Goal: Task Accomplishment & Management: Manage account settings

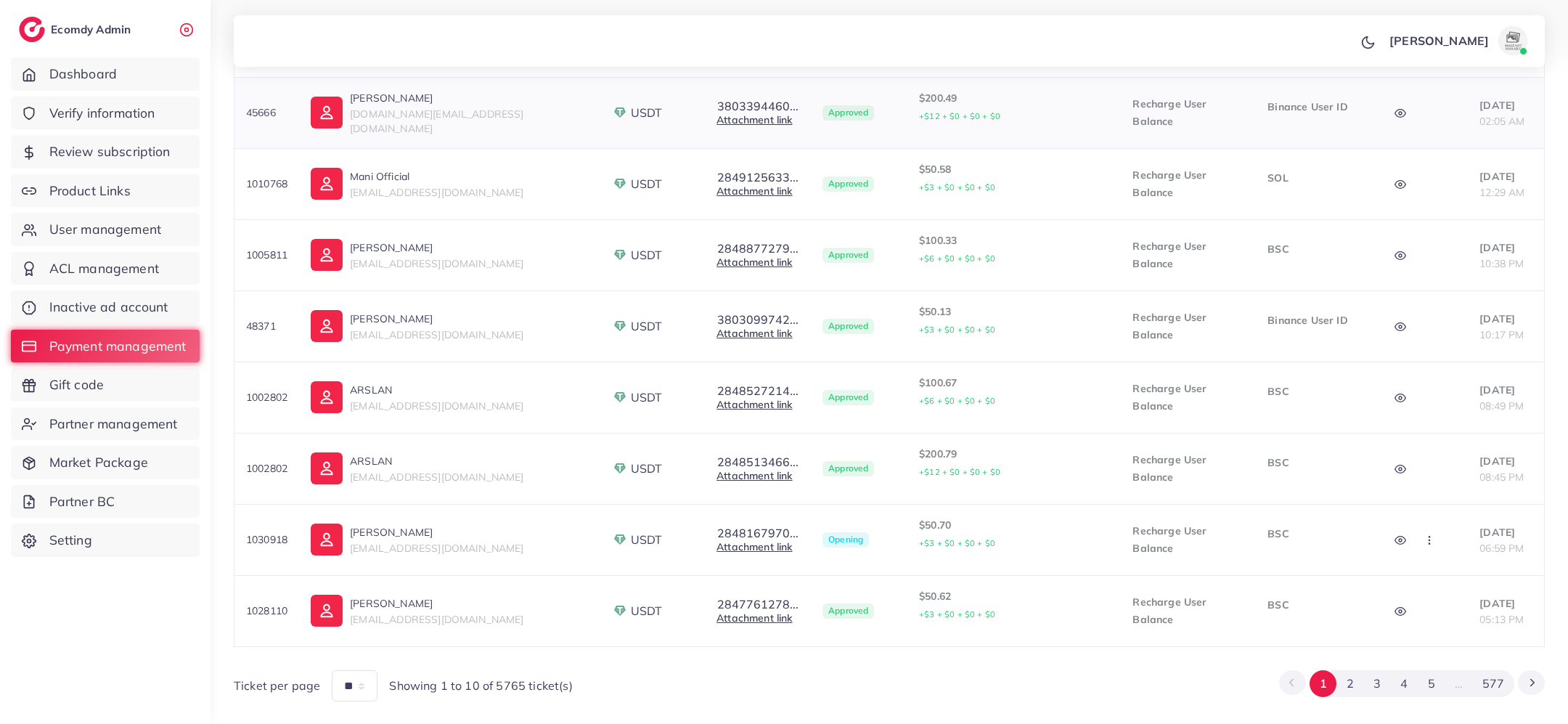
scroll to position [461, 0]
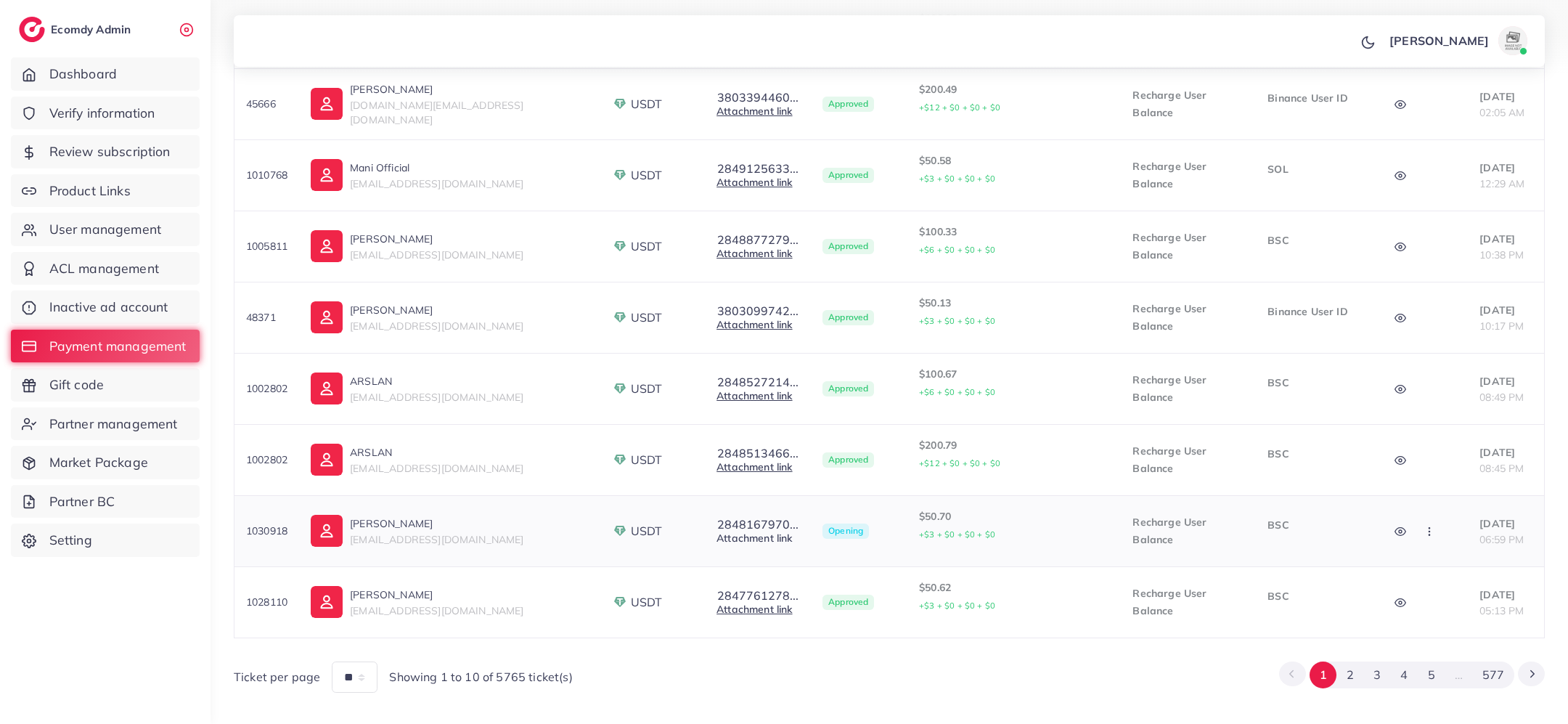
click at [717, 531] on link "Attachment link" at bounding box center [755, 537] width 76 height 13
click at [1395, 525] on icon "button" at bounding box center [1401, 531] width 12 height 12
click at [717, 517] on button "2848167970..." at bounding box center [758, 523] width 83 height 13
click at [1424, 525] on icon "button" at bounding box center [1430, 531] width 12 height 12
click at [1427, 560] on link "Approve" at bounding box center [1463, 576] width 115 height 32
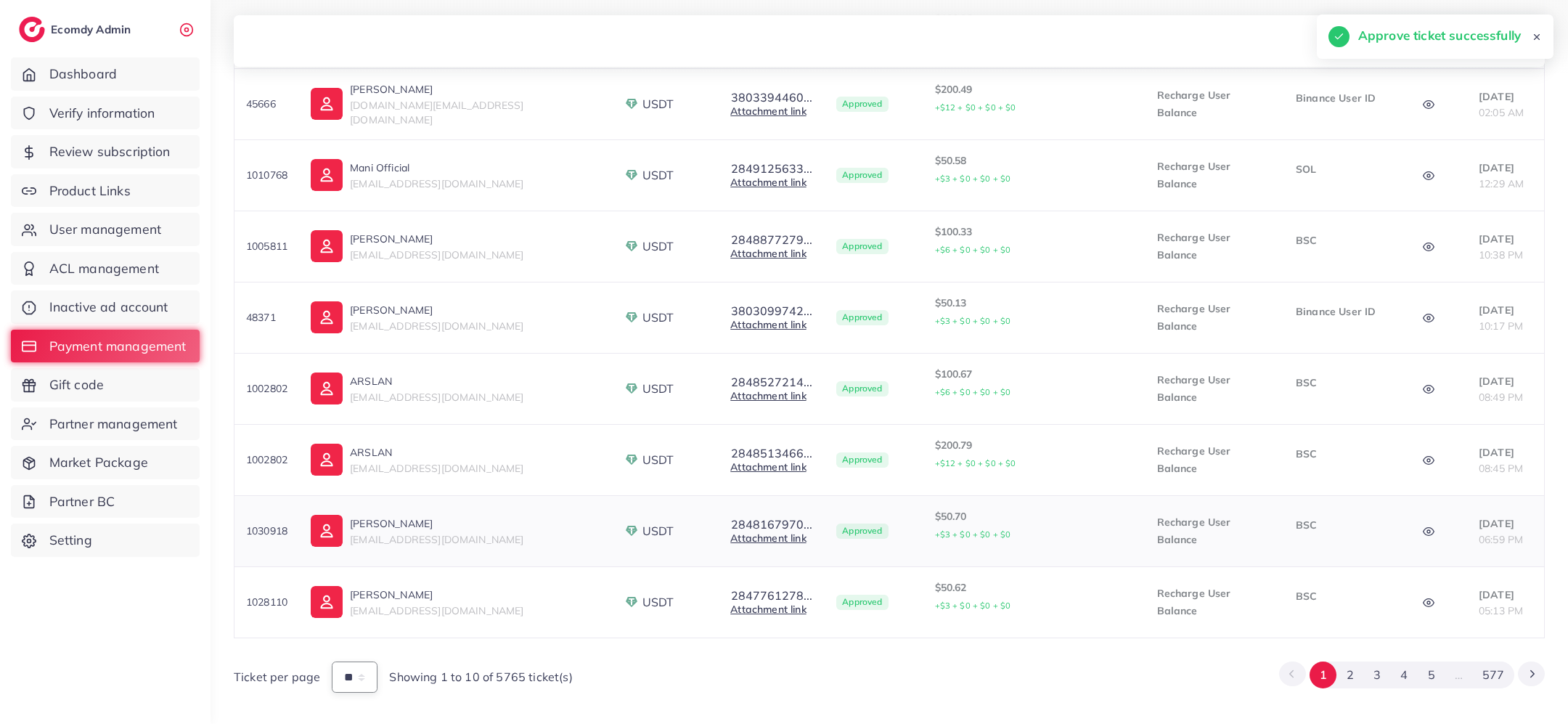
click at [337, 669] on select "** ** **" at bounding box center [355, 676] width 46 height 31
select select "**"
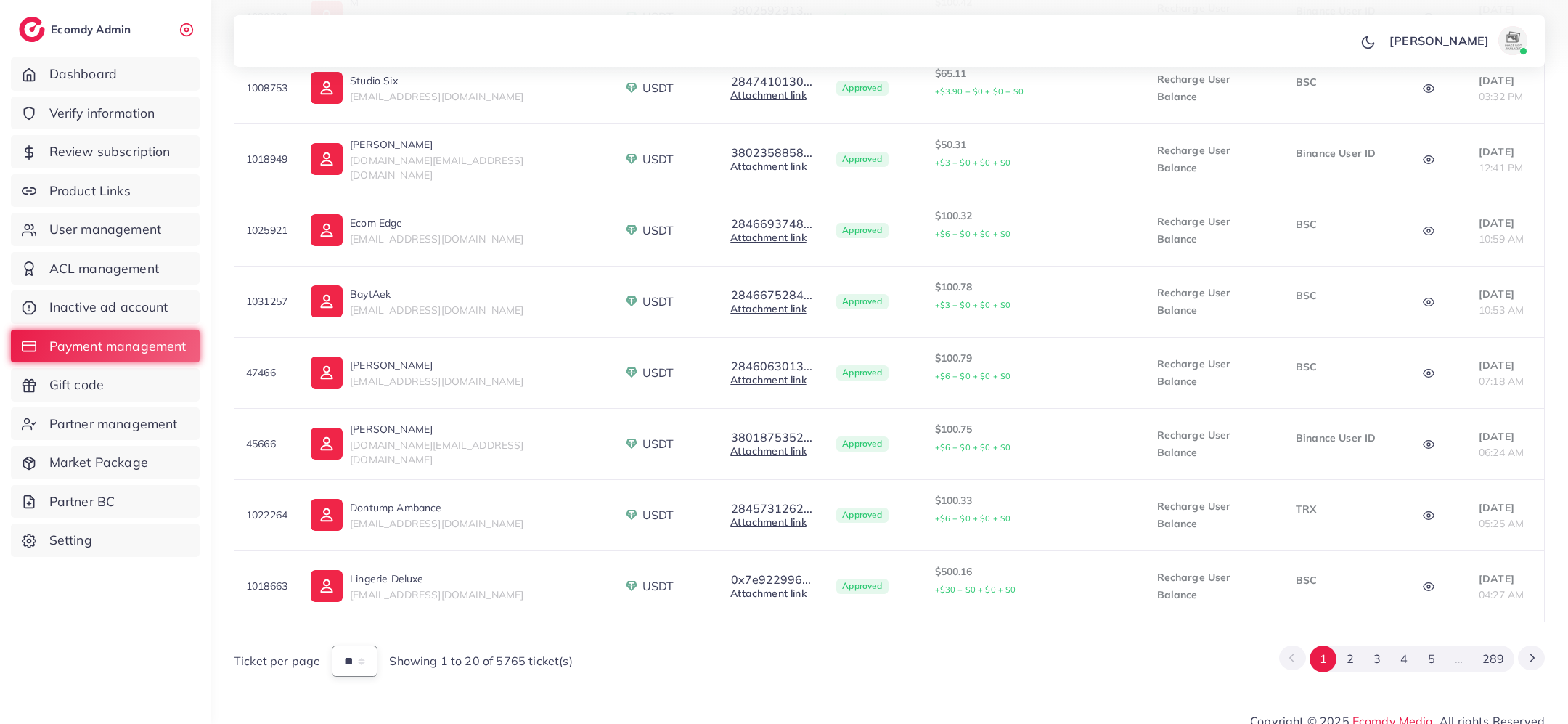
scroll to position [1193, 0]
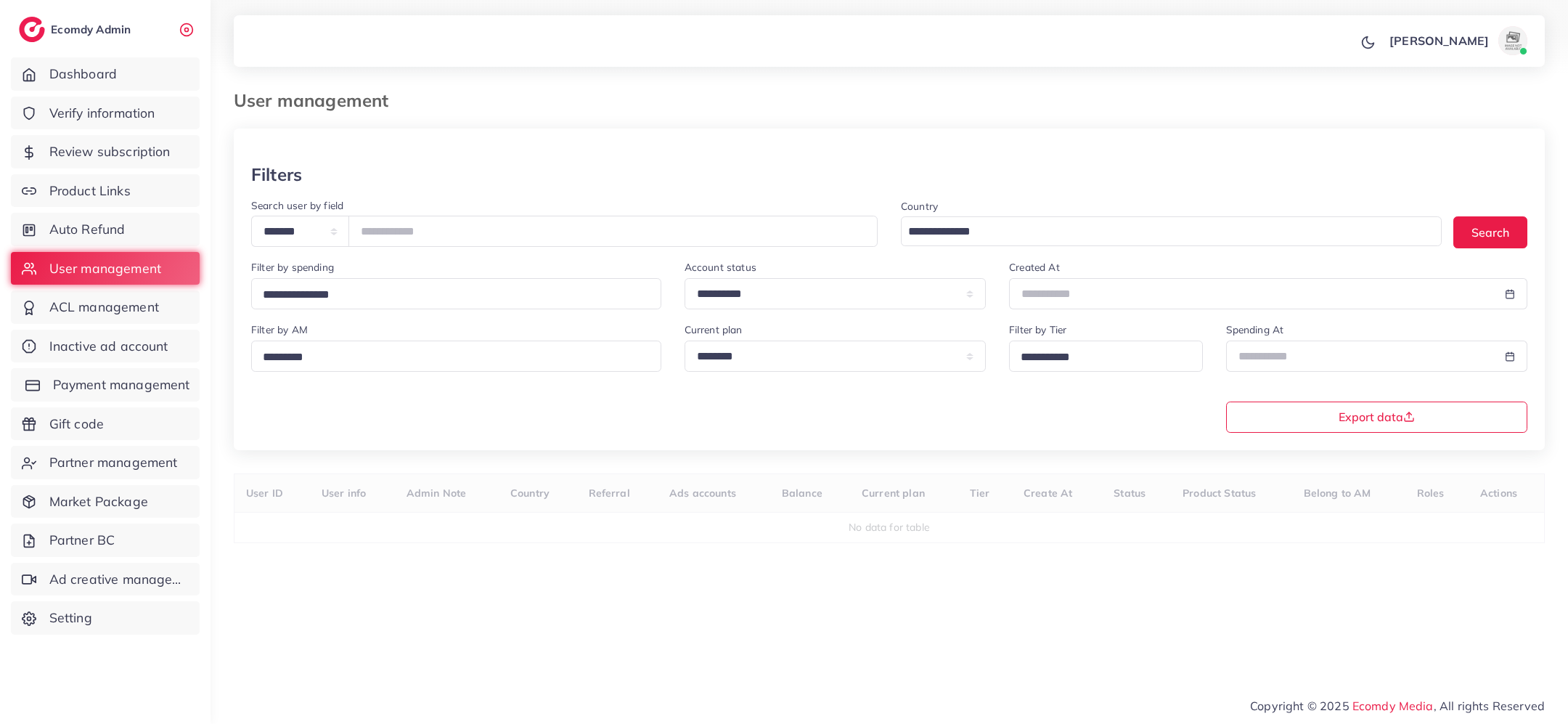
click at [134, 386] on span "Payment management" at bounding box center [121, 384] width 137 height 19
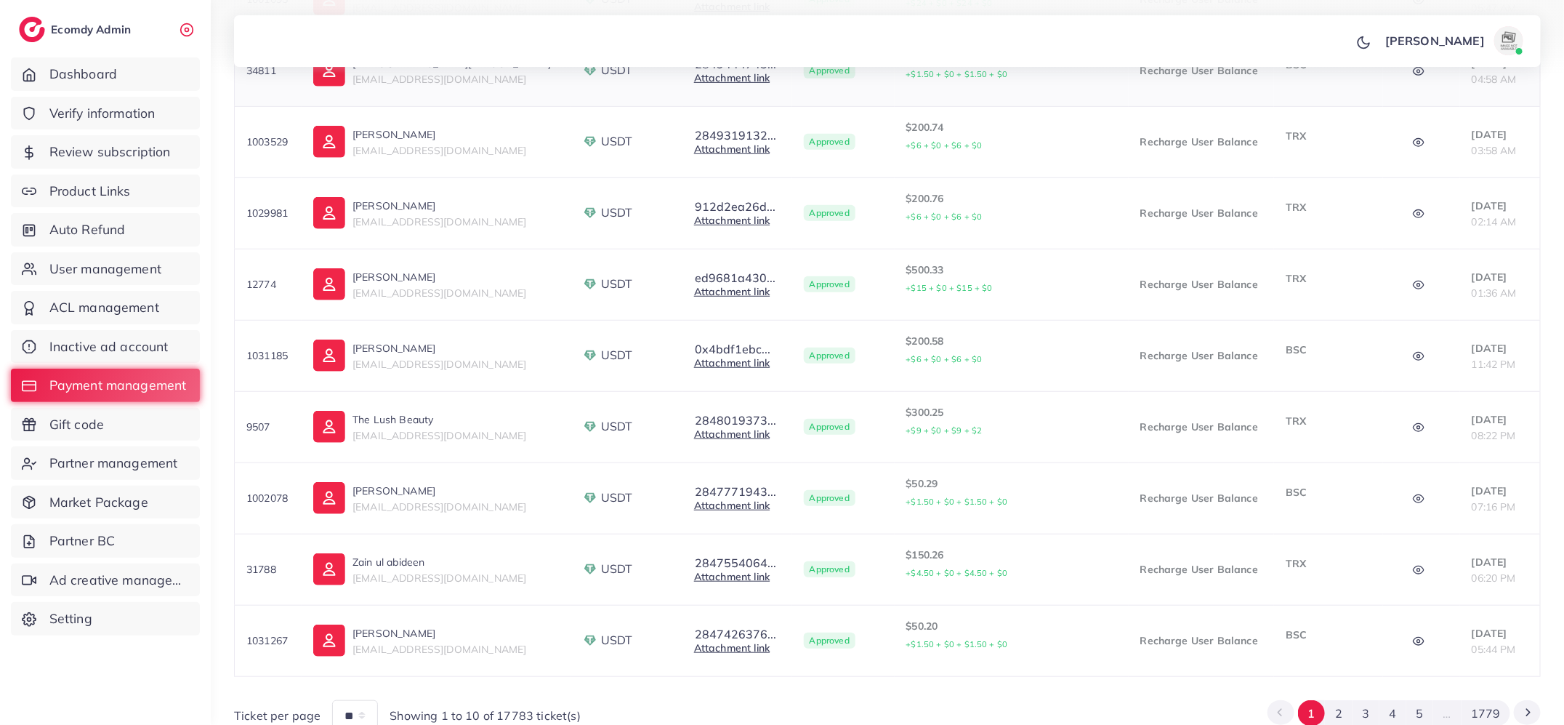
scroll to position [481, 0]
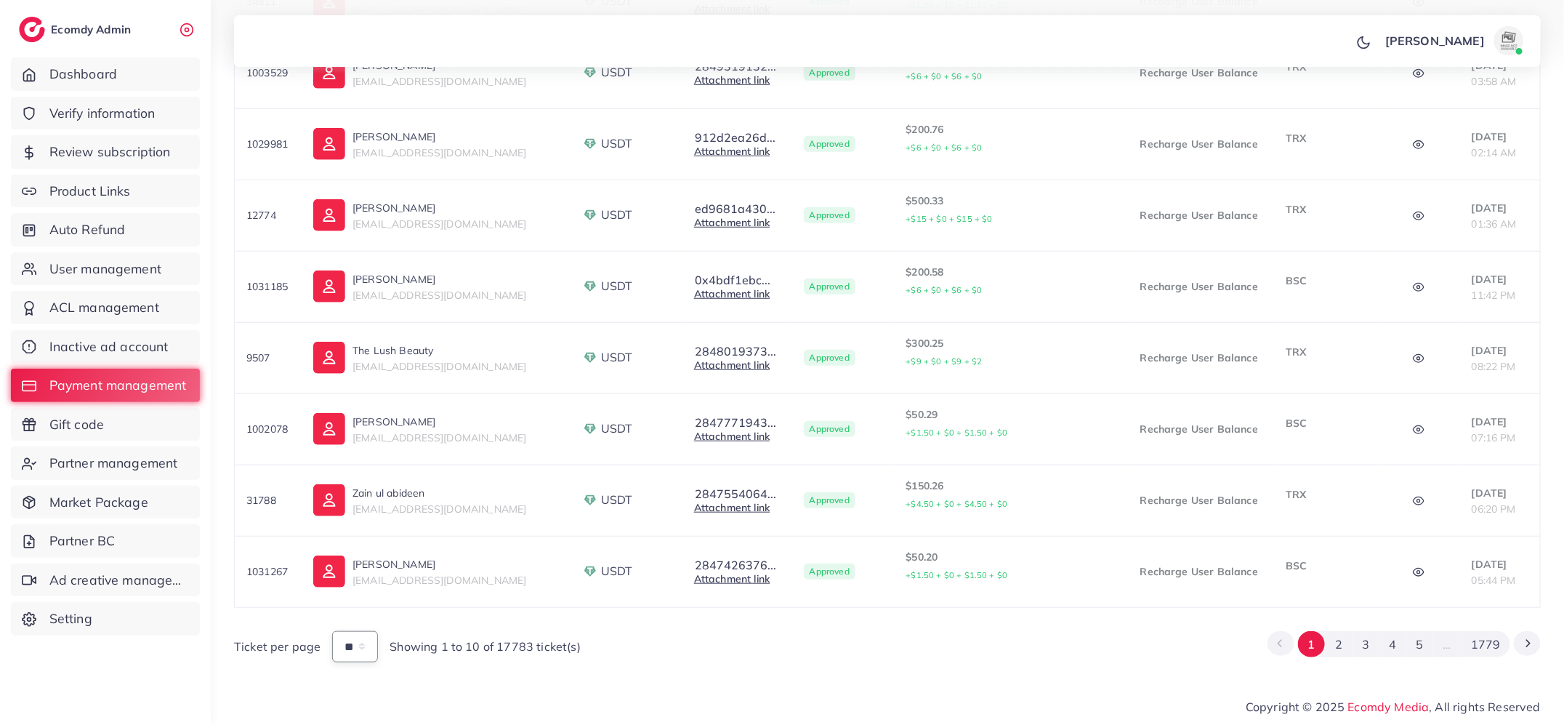
click at [366, 647] on select "** ** **" at bounding box center [355, 646] width 46 height 31
select select "**"
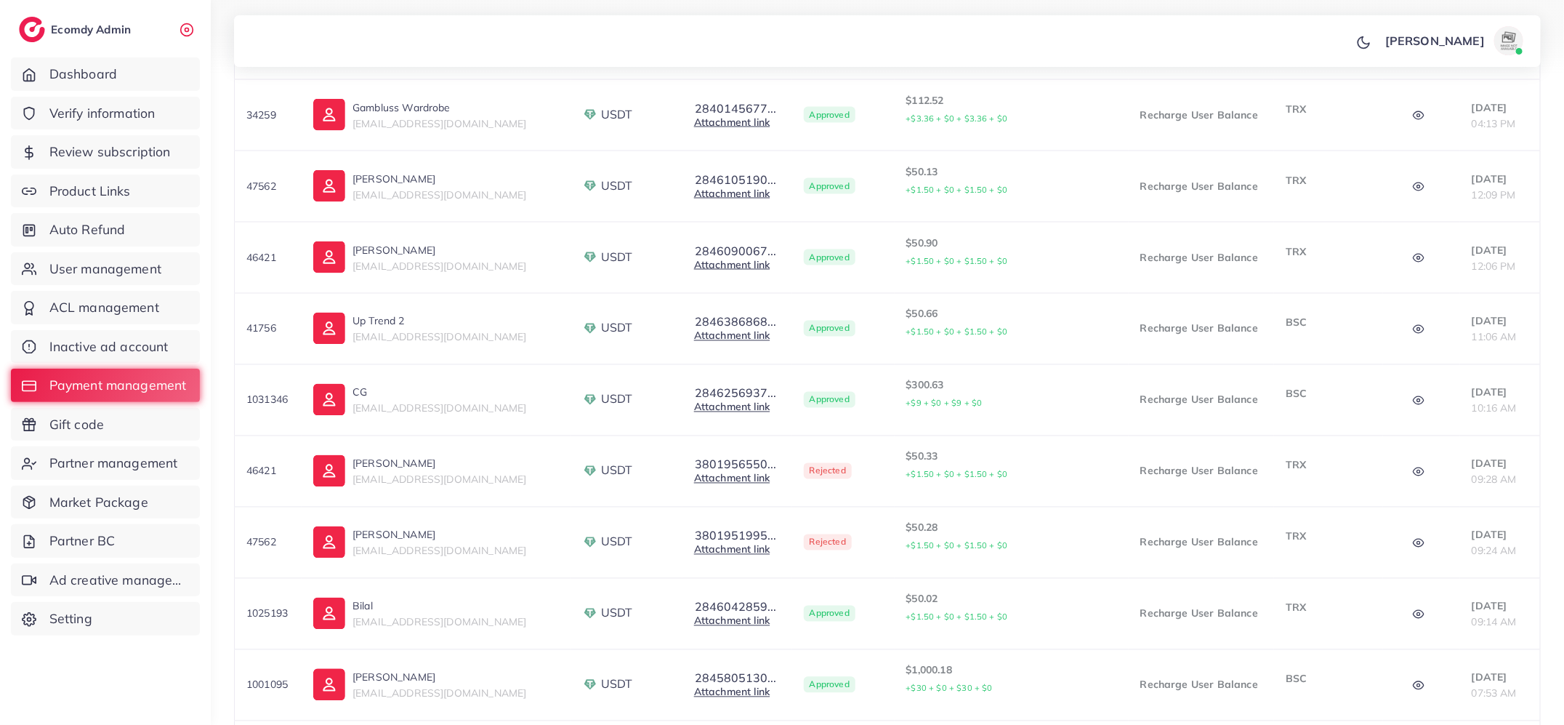
scroll to position [1300, 0]
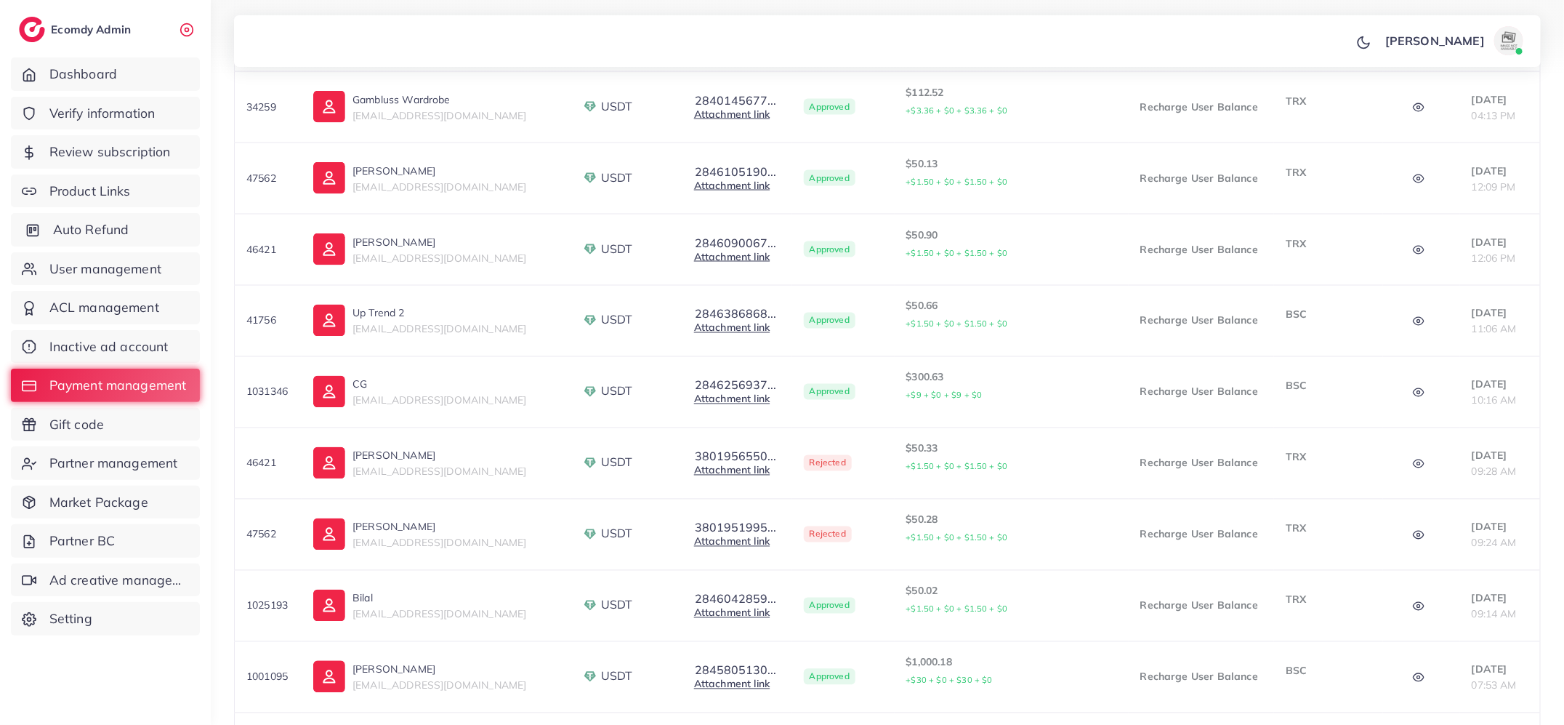
click at [113, 227] on span "Auto Refund" at bounding box center [91, 229] width 76 height 19
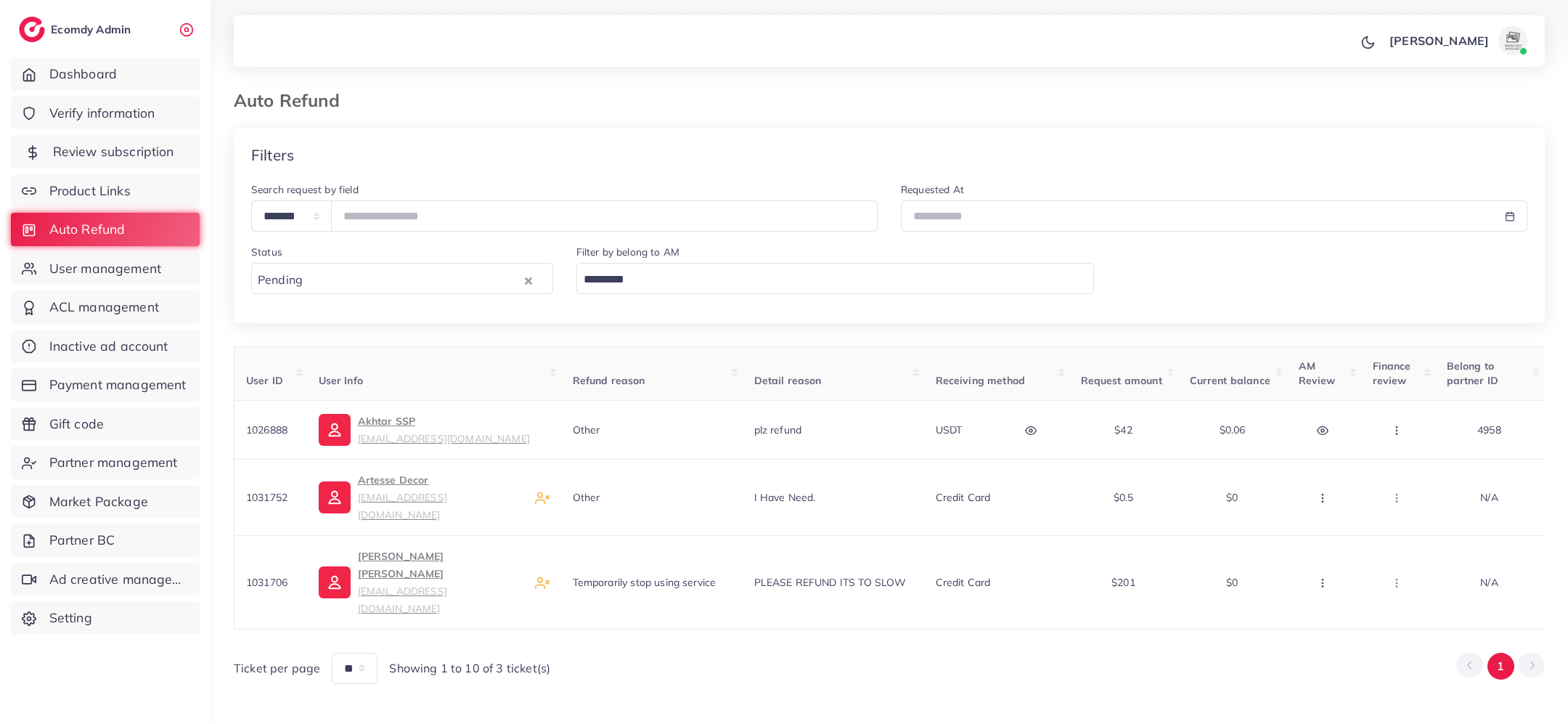
click at [121, 148] on span "Review subscription" at bounding box center [113, 151] width 121 height 19
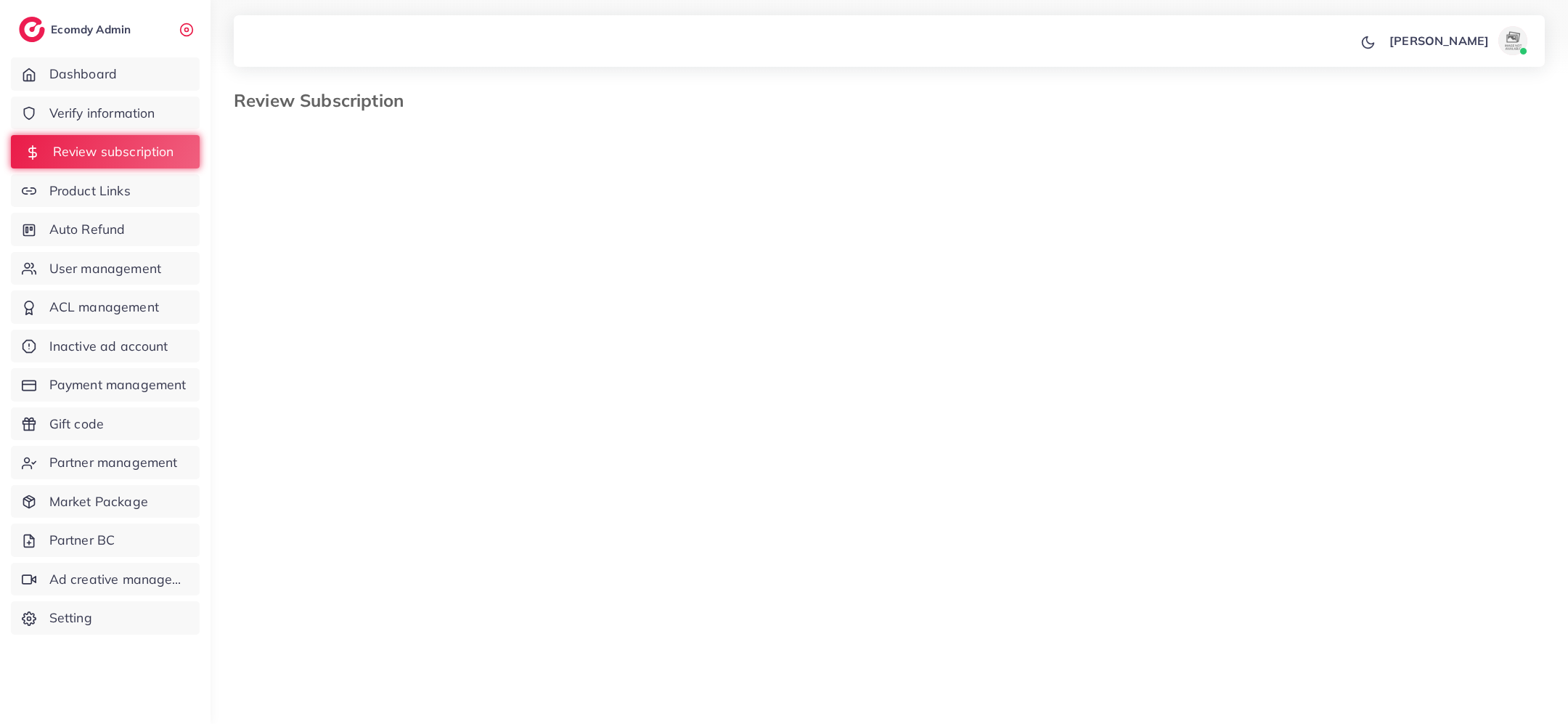
select select "*******"
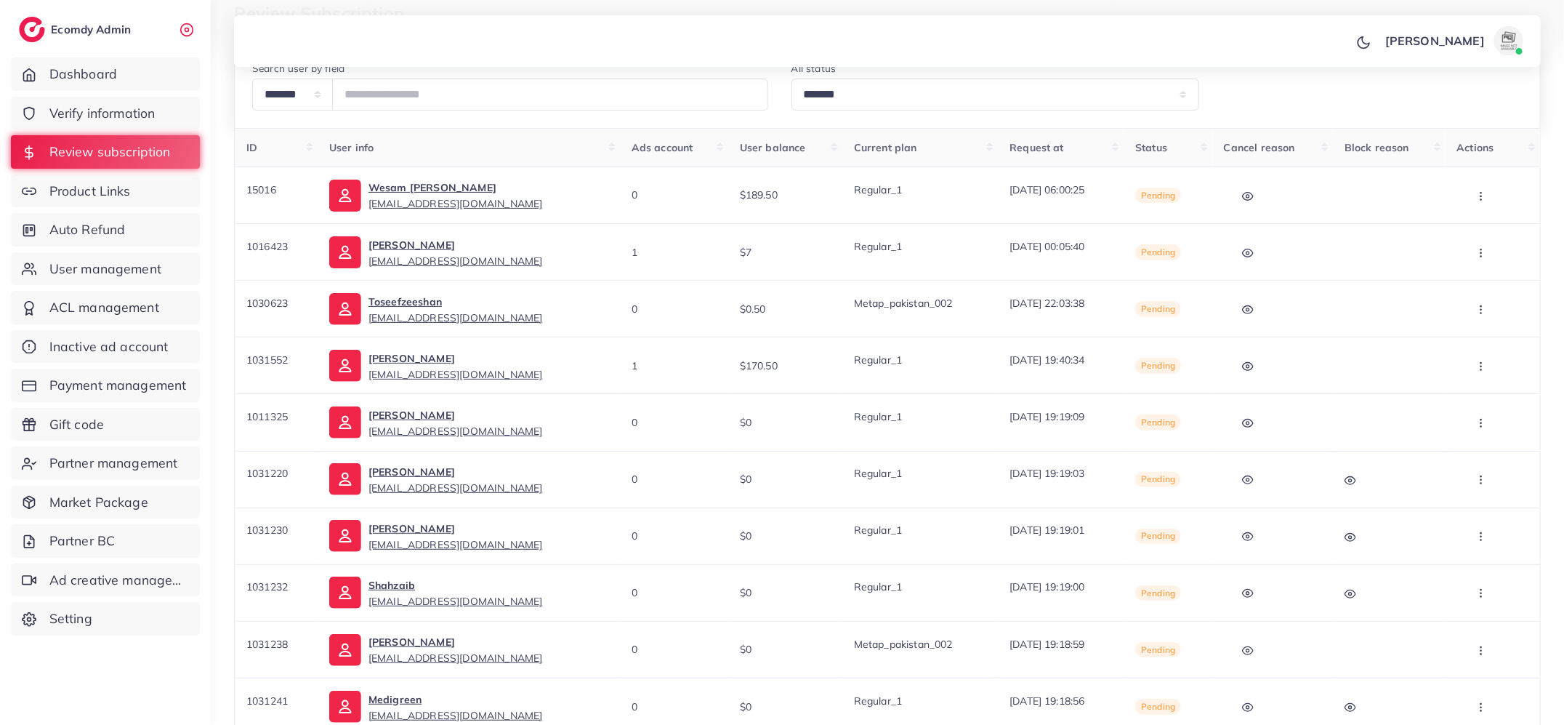
scroll to position [40, 0]
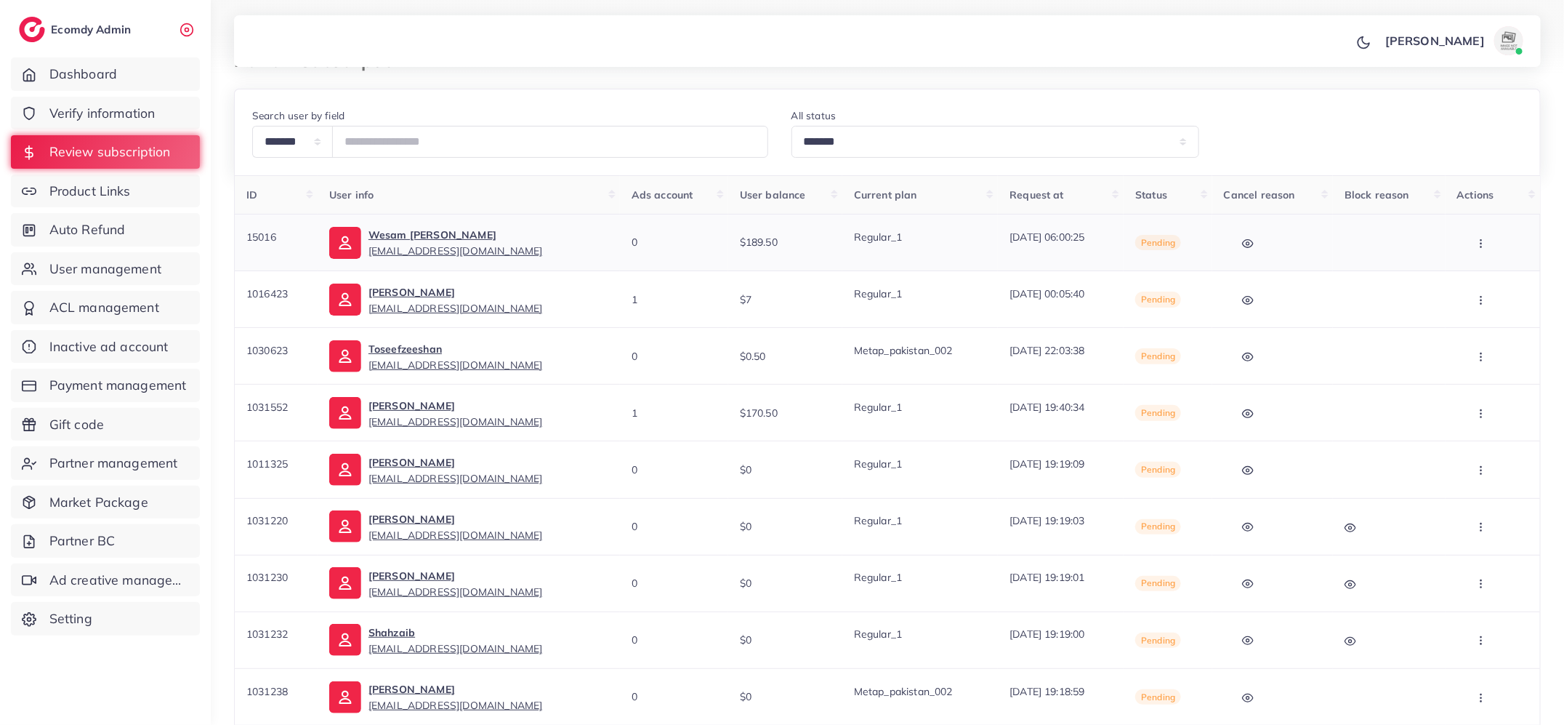
click at [1483, 239] on icon "button" at bounding box center [1482, 244] width 12 height 12
click at [1481, 284] on span "Approve" at bounding box center [1475, 286] width 48 height 15
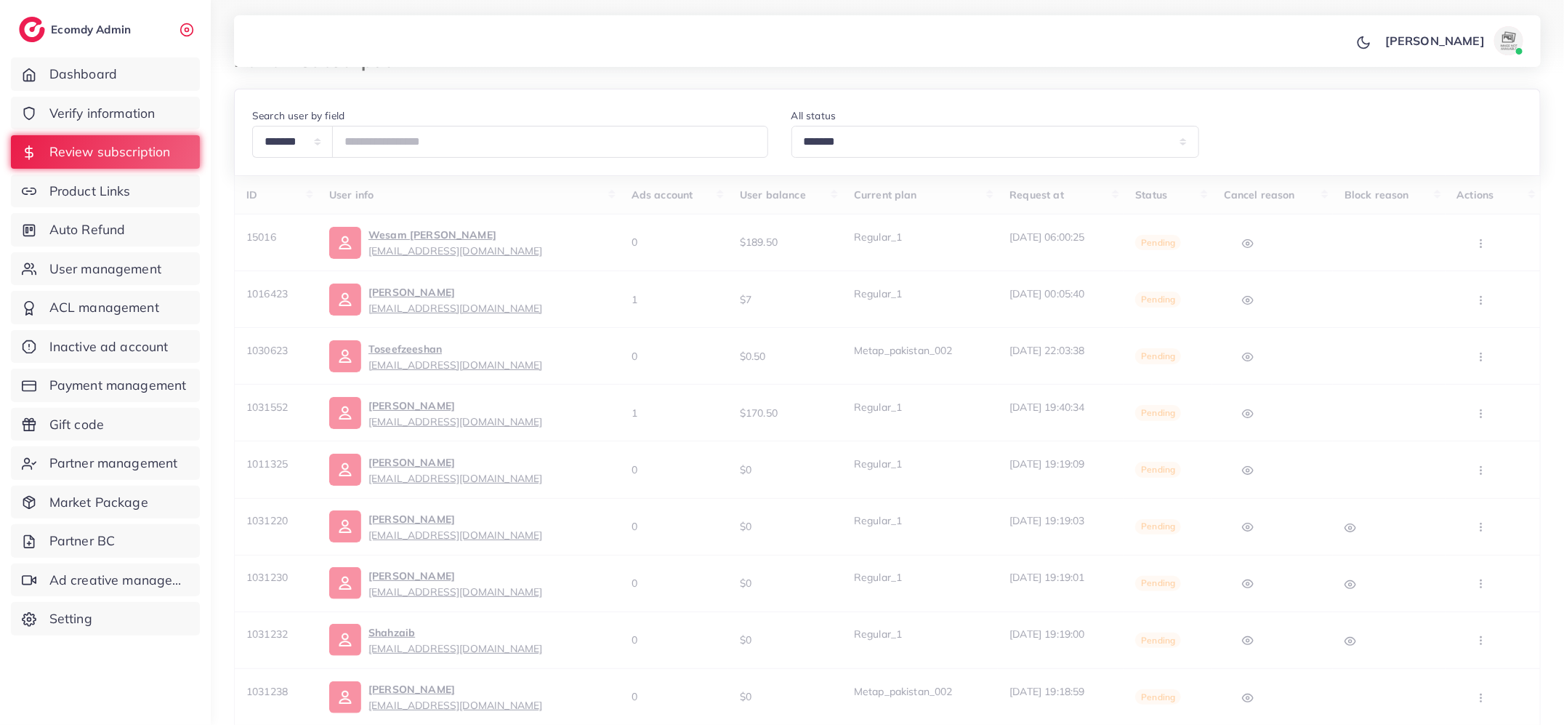
scroll to position [0, 0]
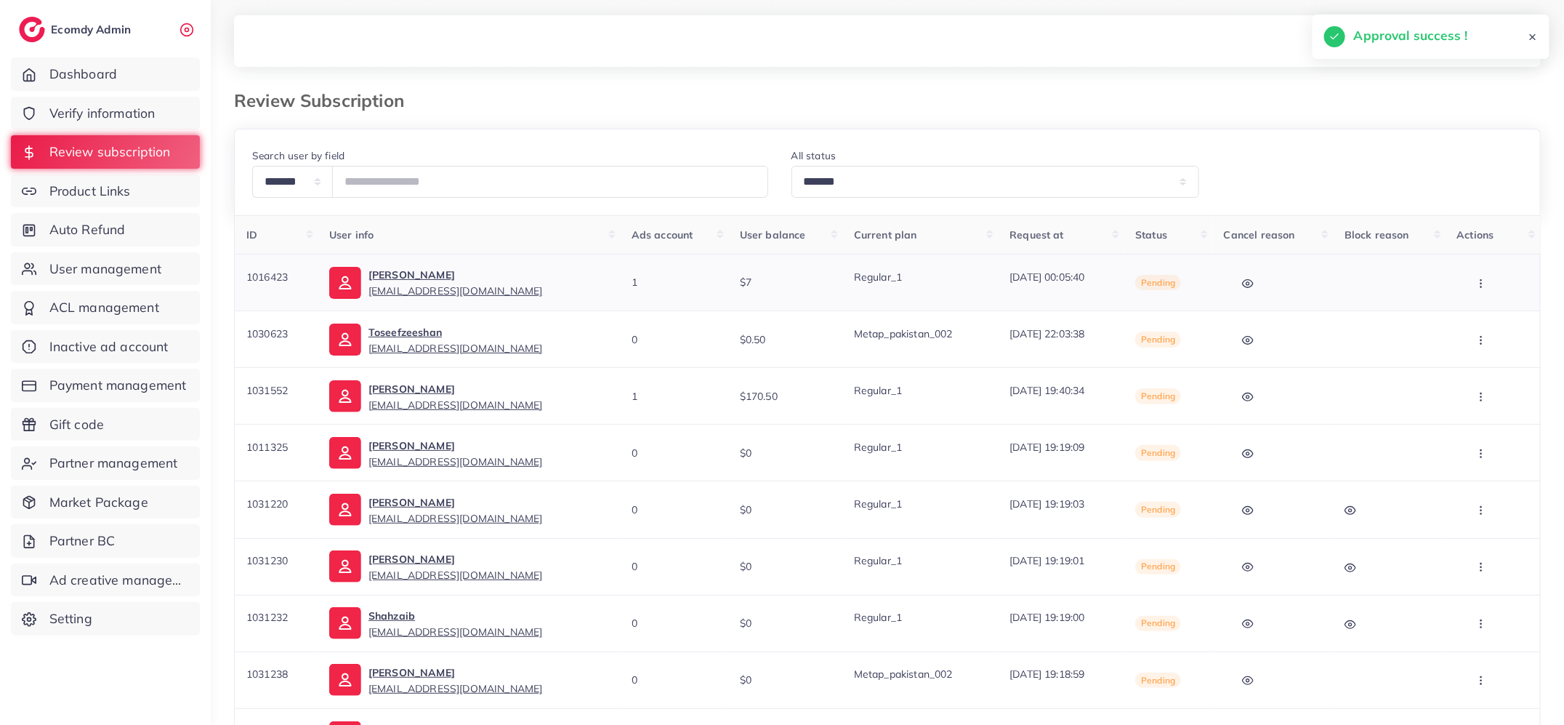
click at [1486, 280] on icon "button" at bounding box center [1482, 284] width 12 height 12
click at [1486, 360] on link "Skip" at bounding box center [1478, 359] width 115 height 32
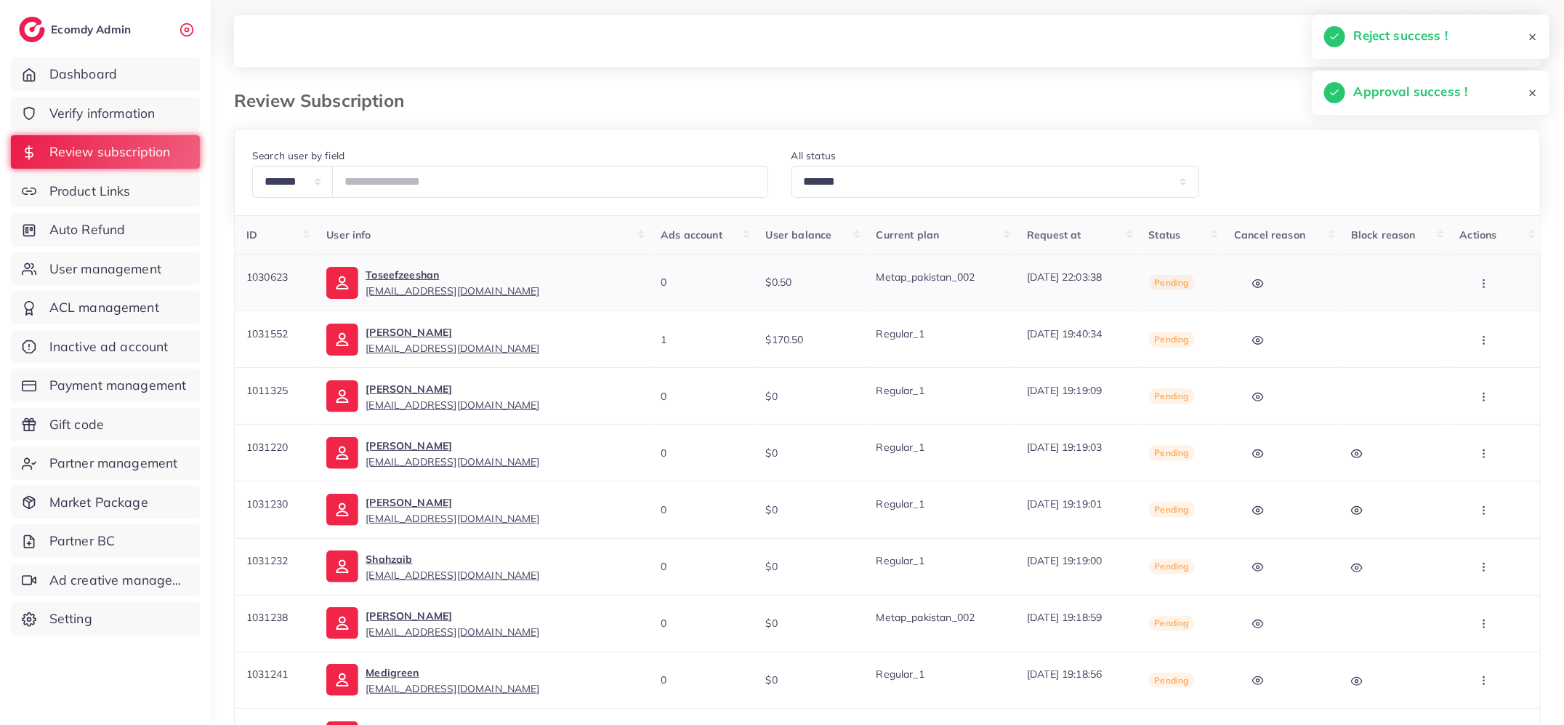
click at [1482, 284] on icon "button" at bounding box center [1485, 284] width 12 height 12
click at [1479, 318] on link "Approve" at bounding box center [1480, 327] width 115 height 32
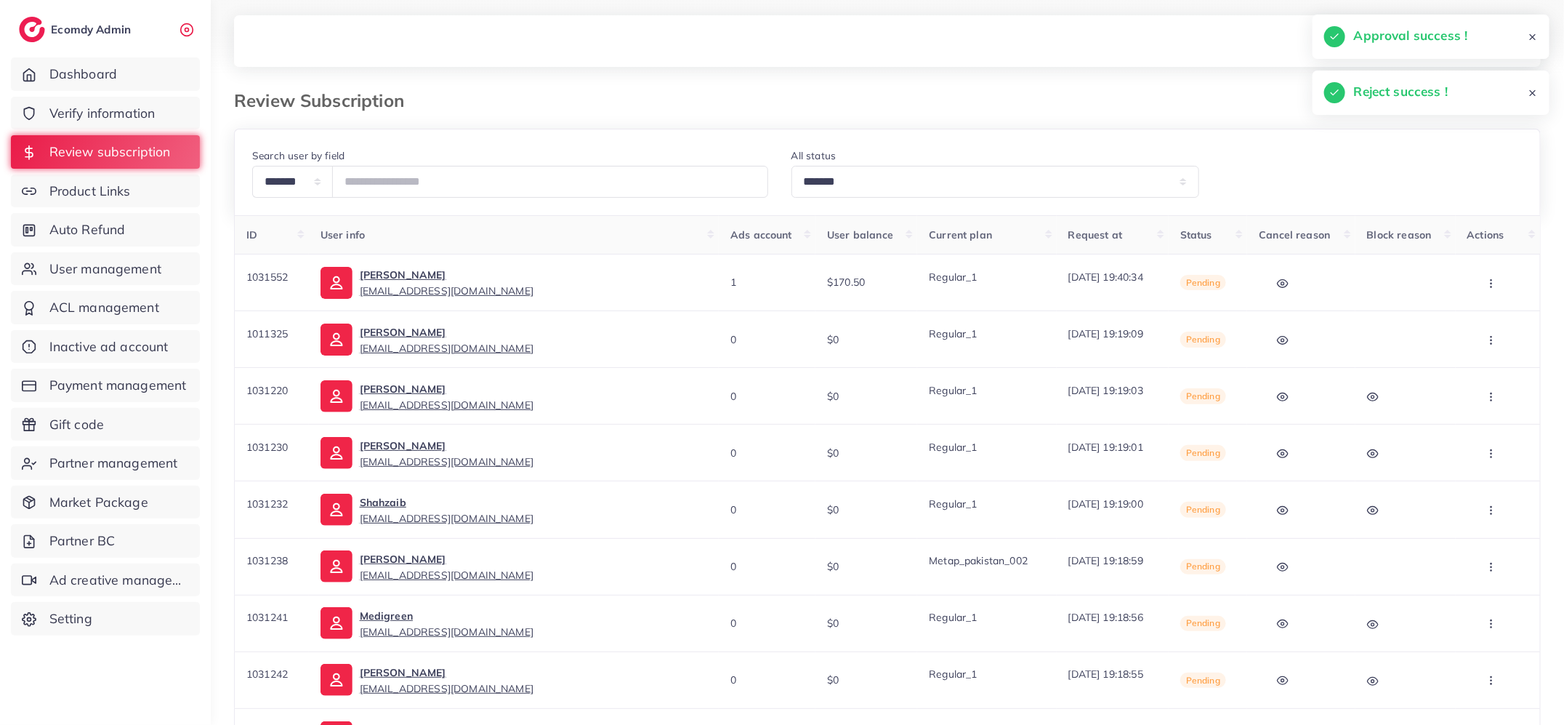
click at [1486, 282] on icon "button" at bounding box center [1492, 284] width 12 height 12
click at [1480, 358] on link "Skip" at bounding box center [1488, 359] width 115 height 32
click at [1488, 279] on icon "button" at bounding box center [1492, 284] width 12 height 12
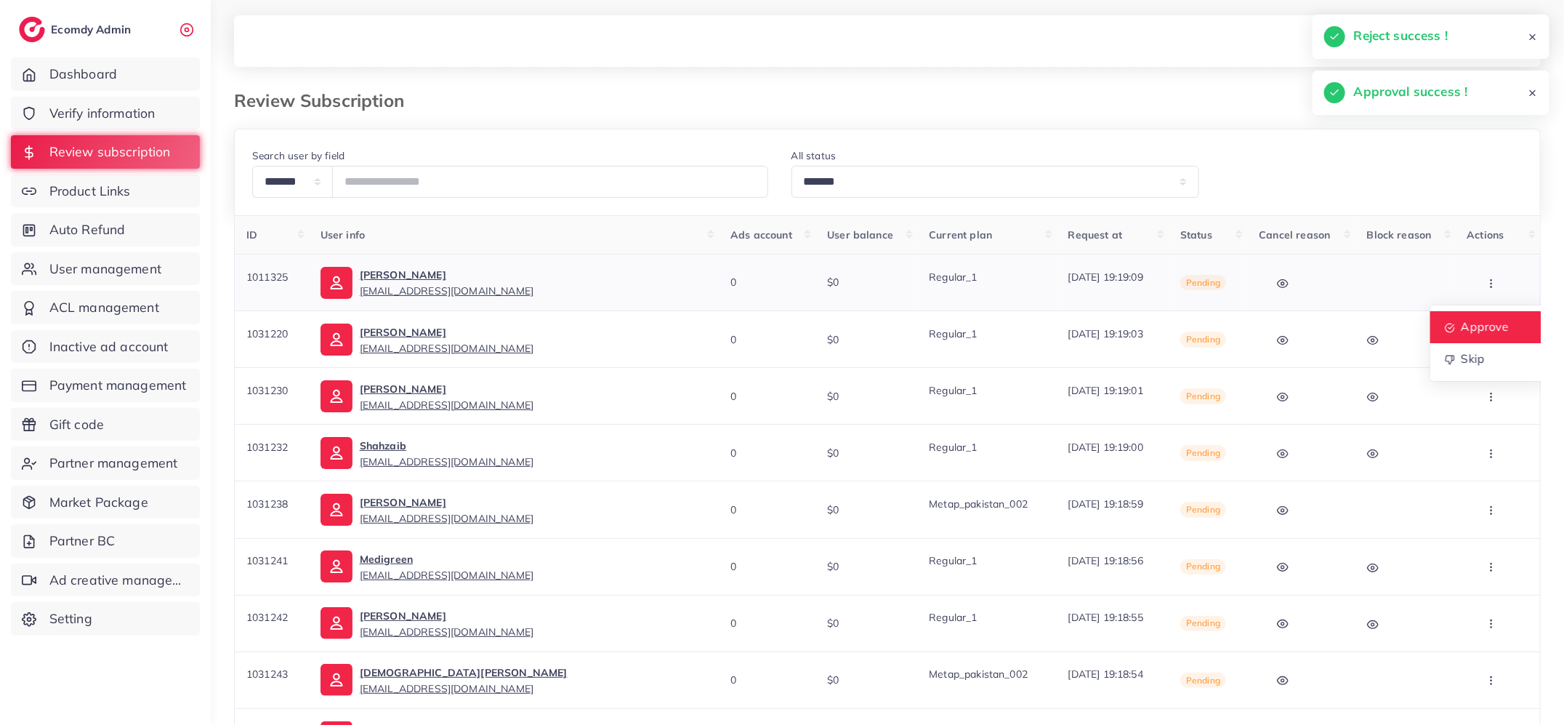
click at [1487, 325] on span "Approve" at bounding box center [1485, 326] width 48 height 15
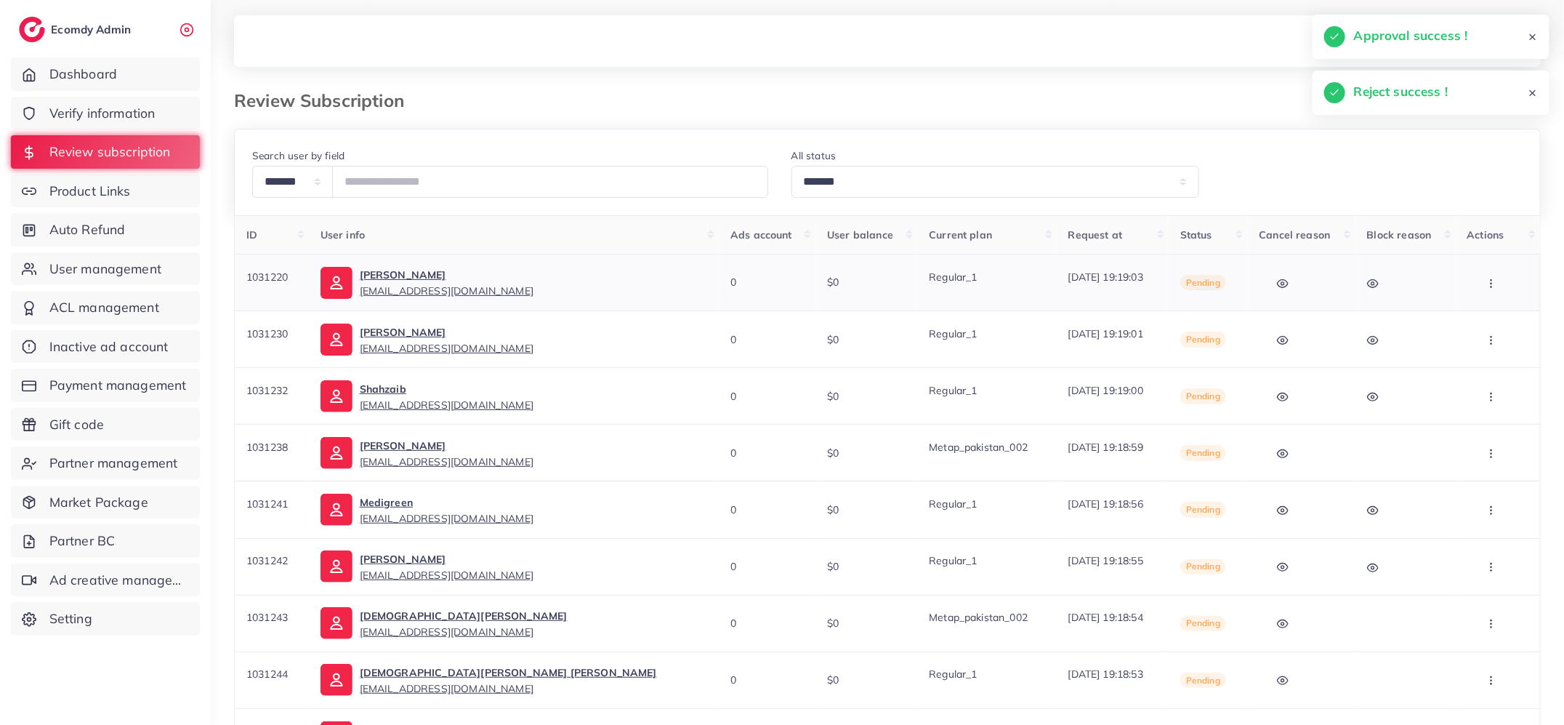
click at [1486, 278] on icon "button" at bounding box center [1492, 284] width 12 height 12
click at [1482, 315] on link "Approve" at bounding box center [1488, 327] width 115 height 32
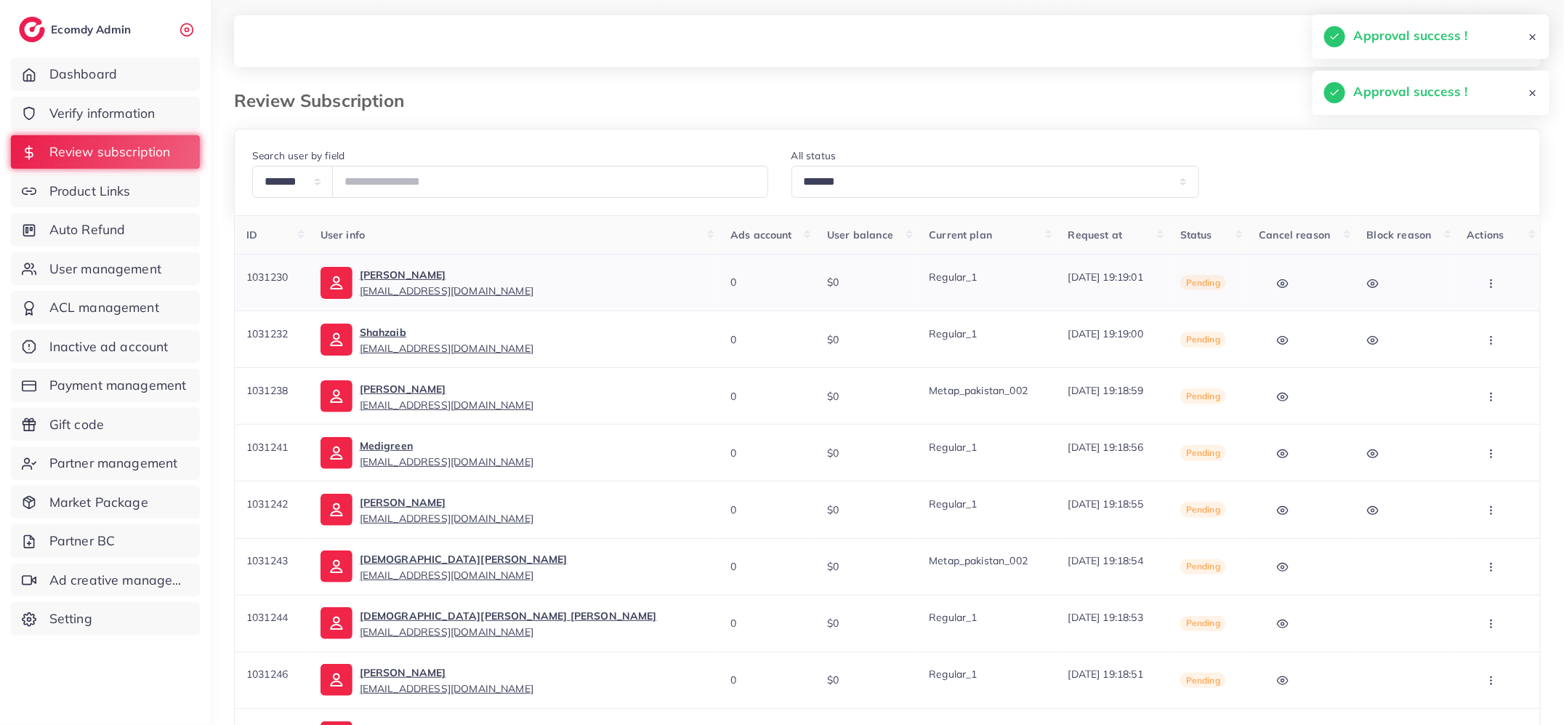
click at [1486, 278] on icon "button" at bounding box center [1492, 284] width 12 height 12
click at [1485, 332] on span "Approve" at bounding box center [1485, 326] width 48 height 15
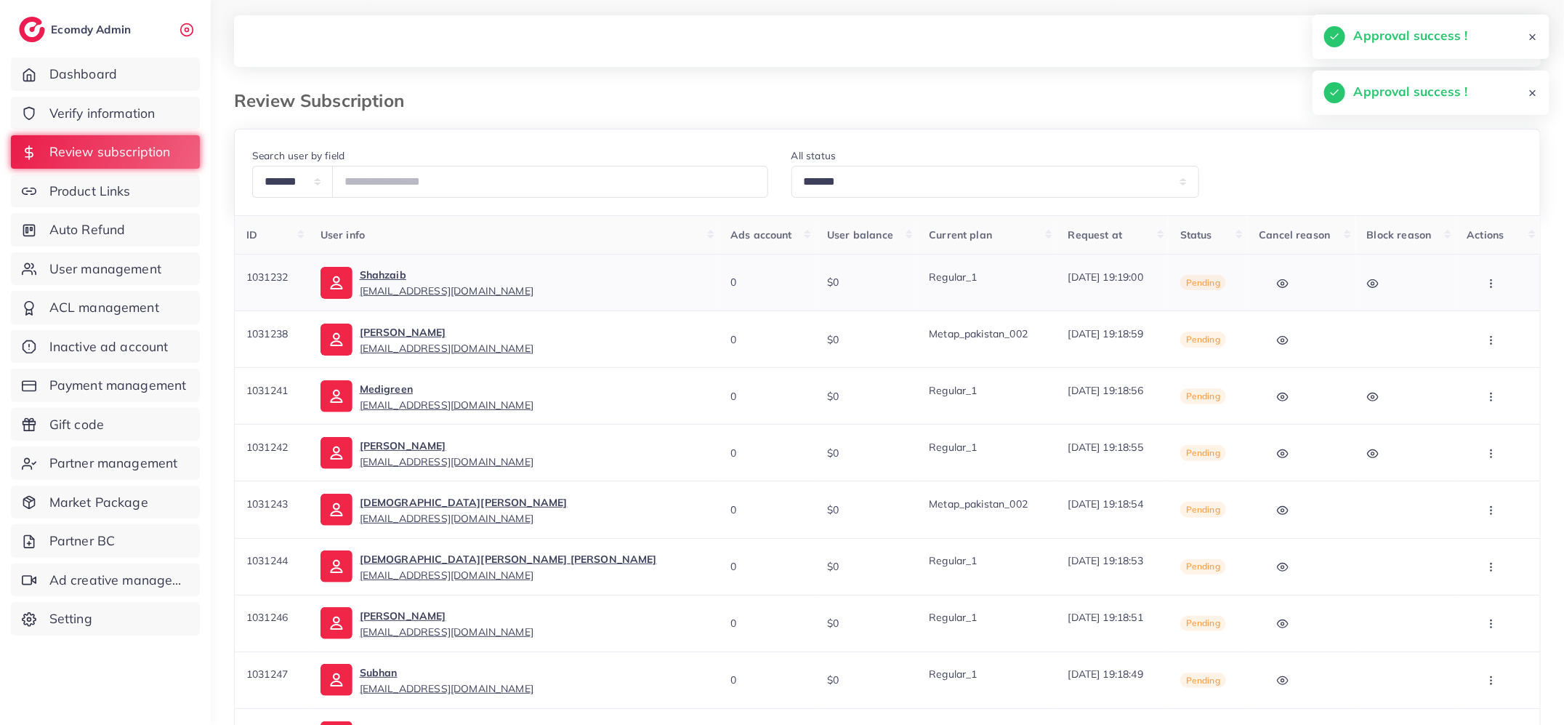
click at [1487, 278] on icon "button" at bounding box center [1492, 284] width 12 height 12
click at [1477, 326] on span "Approve" at bounding box center [1485, 326] width 48 height 15
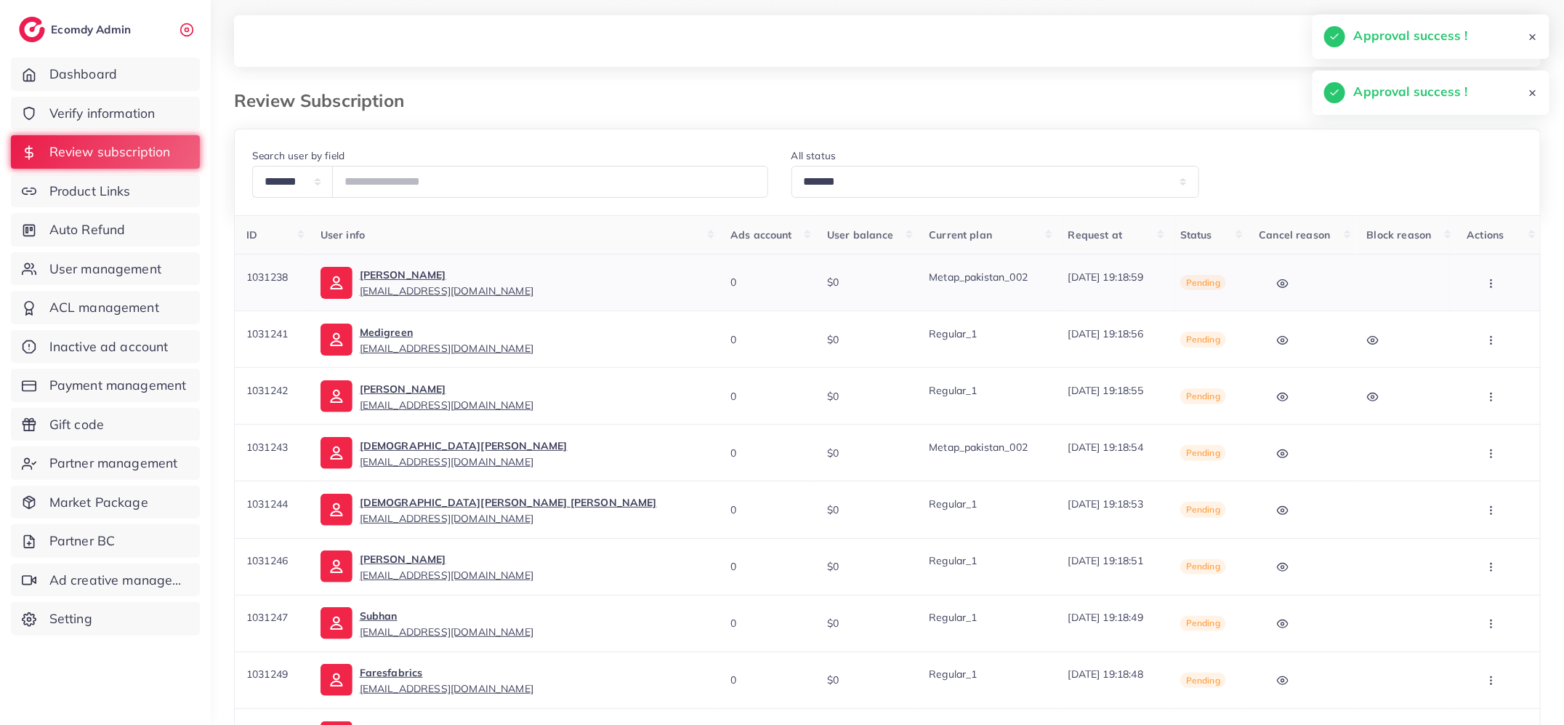
click at [1486, 281] on icon "button" at bounding box center [1492, 284] width 12 height 12
click at [1482, 318] on link "Approve" at bounding box center [1488, 327] width 115 height 32
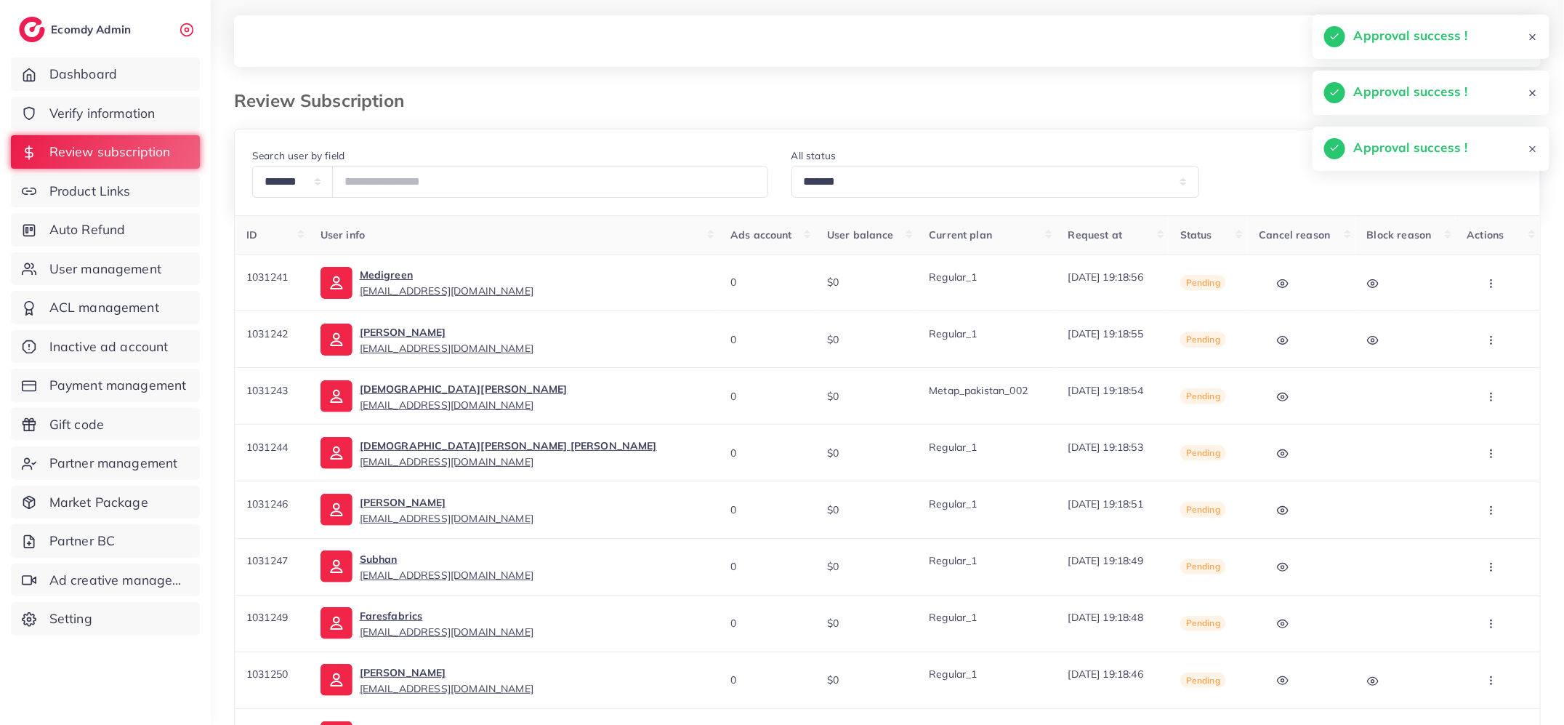
click at [1486, 281] on icon "button" at bounding box center [1492, 284] width 12 height 12
click at [1479, 316] on link "Approve" at bounding box center [1488, 327] width 115 height 32
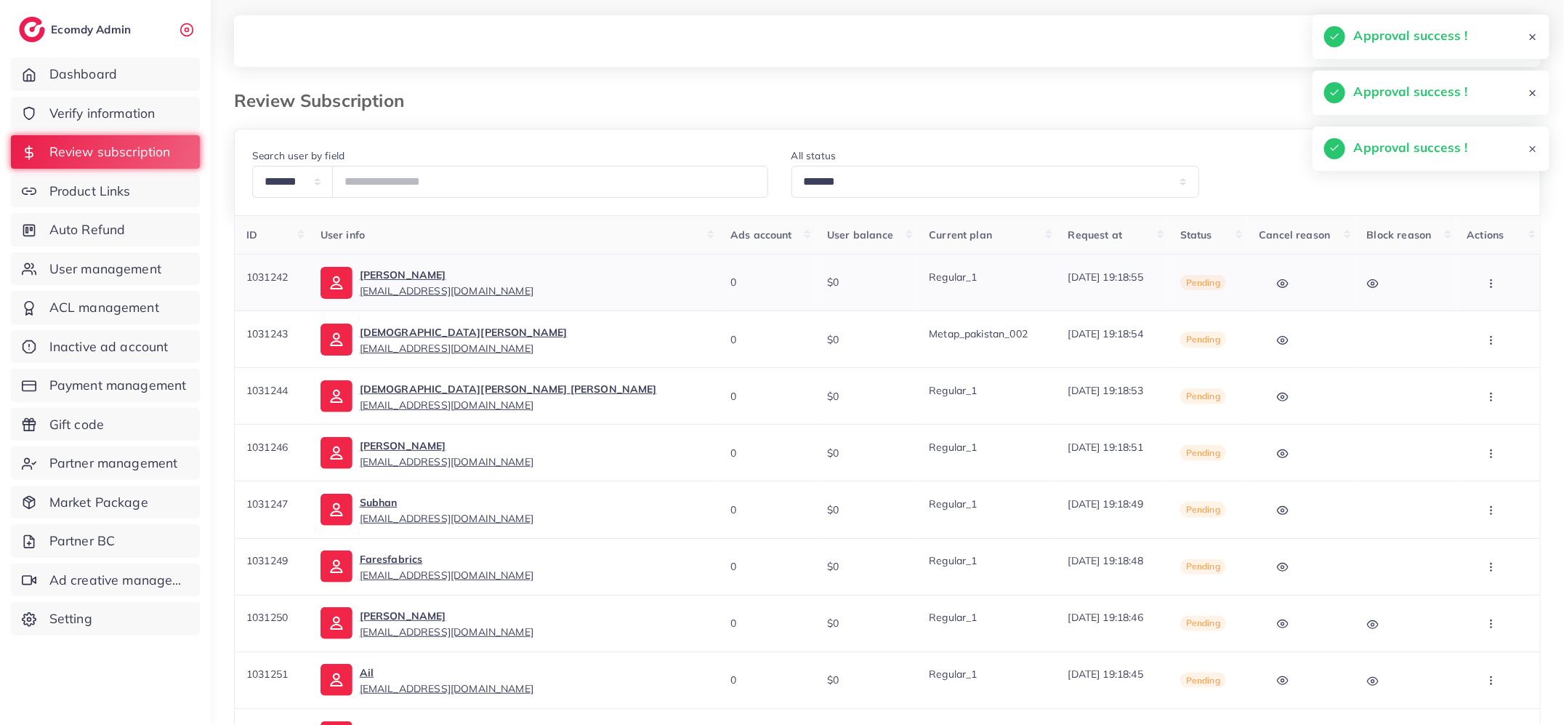
click at [1486, 278] on icon "button" at bounding box center [1492, 284] width 12 height 12
click at [1479, 318] on link "Approve" at bounding box center [1488, 327] width 115 height 32
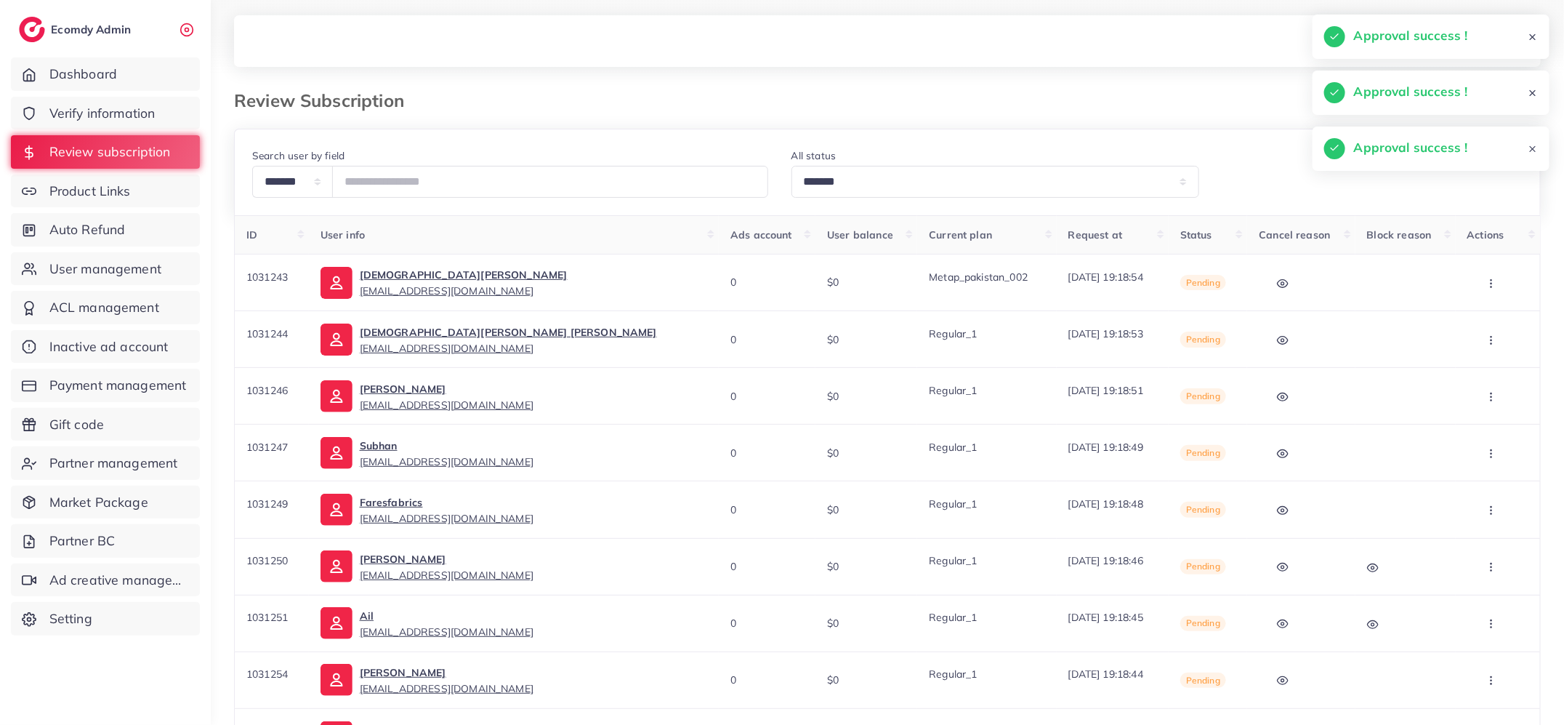
click at [1491, 286] on circle "button" at bounding box center [1491, 286] width 1 height 1
click at [1483, 320] on span "Approve" at bounding box center [1485, 326] width 48 height 15
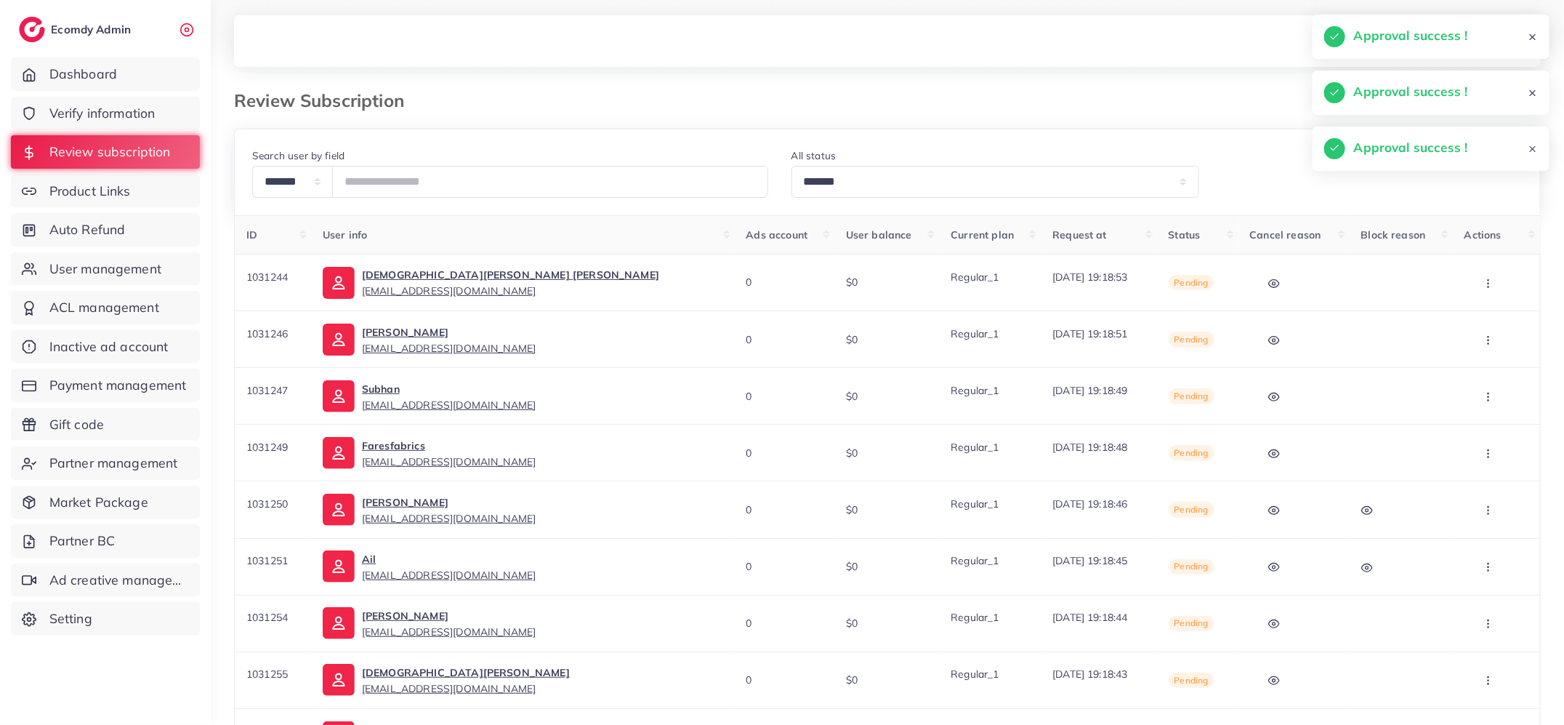
click at [1483, 289] on button "button" at bounding box center [1490, 282] width 51 height 33
click at [1482, 324] on span "Approve" at bounding box center [1486, 326] width 48 height 15
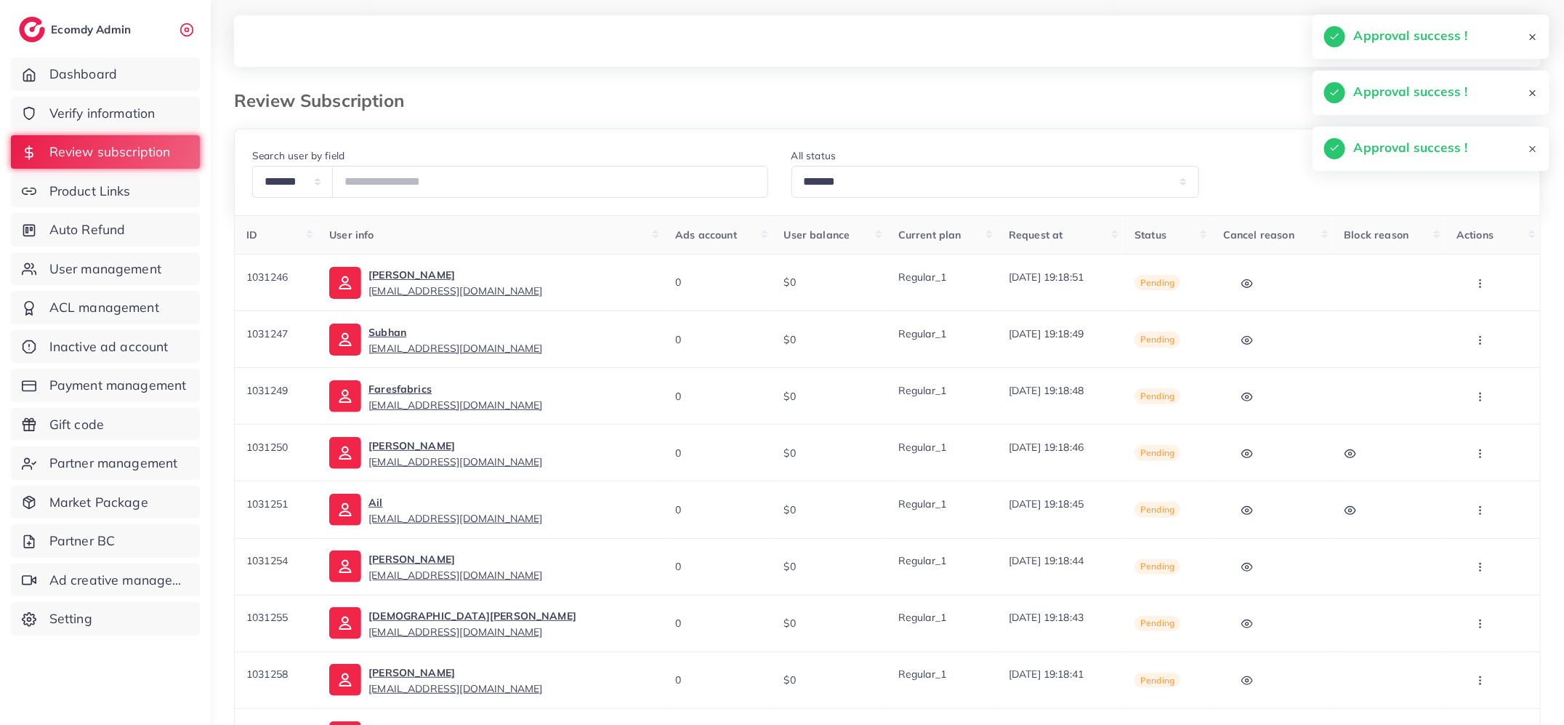
click at [1482, 280] on icon "button" at bounding box center [1481, 284] width 12 height 12
click at [1474, 321] on span "Approve" at bounding box center [1479, 326] width 48 height 15
click at [1481, 278] on icon "button" at bounding box center [1481, 284] width 12 height 12
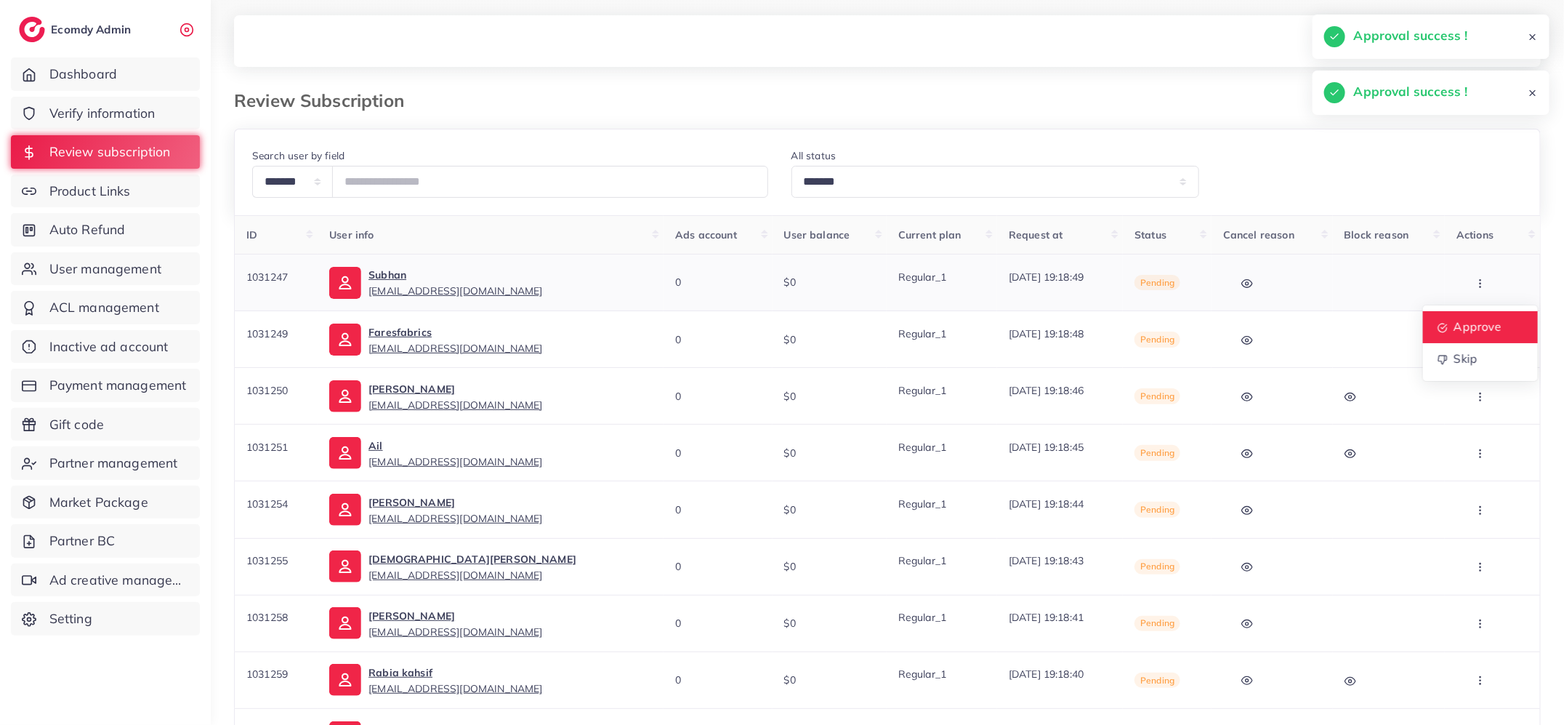
click at [1481, 313] on link "Approve" at bounding box center [1480, 327] width 115 height 32
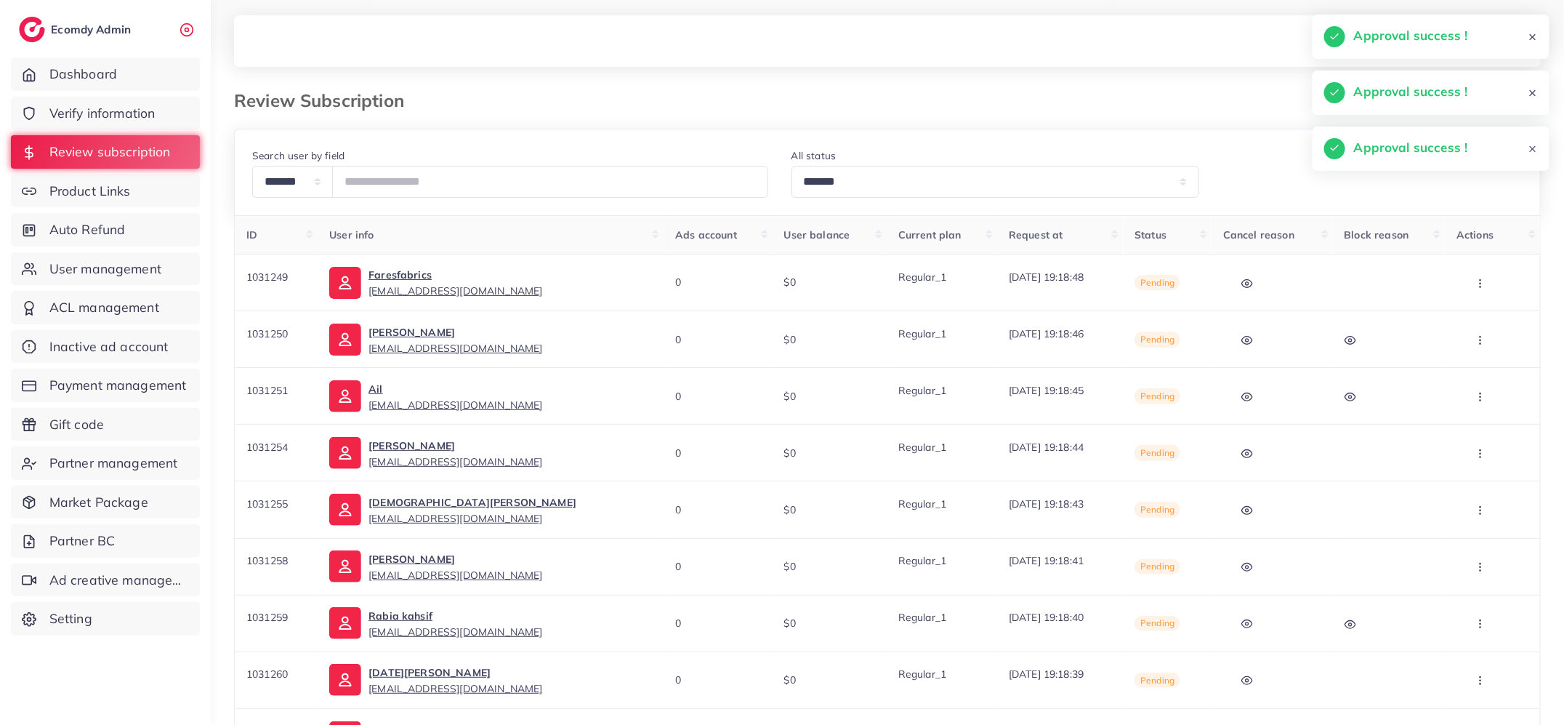
click at [1481, 278] on icon "button" at bounding box center [1481, 284] width 12 height 12
click at [1476, 321] on span "Approve" at bounding box center [1479, 326] width 48 height 15
click at [1477, 281] on icon "button" at bounding box center [1481, 284] width 12 height 12
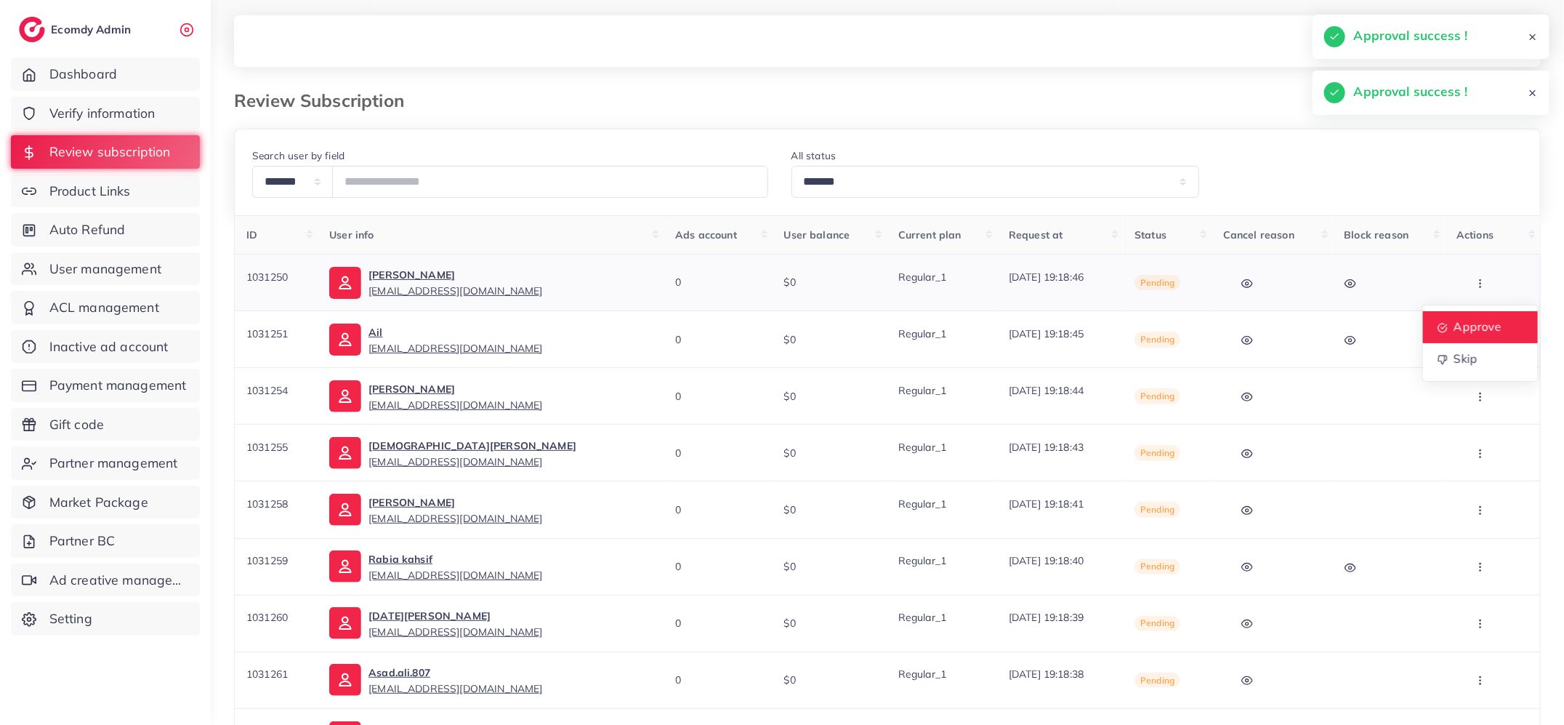
click at [1477, 321] on span "Approve" at bounding box center [1479, 326] width 48 height 15
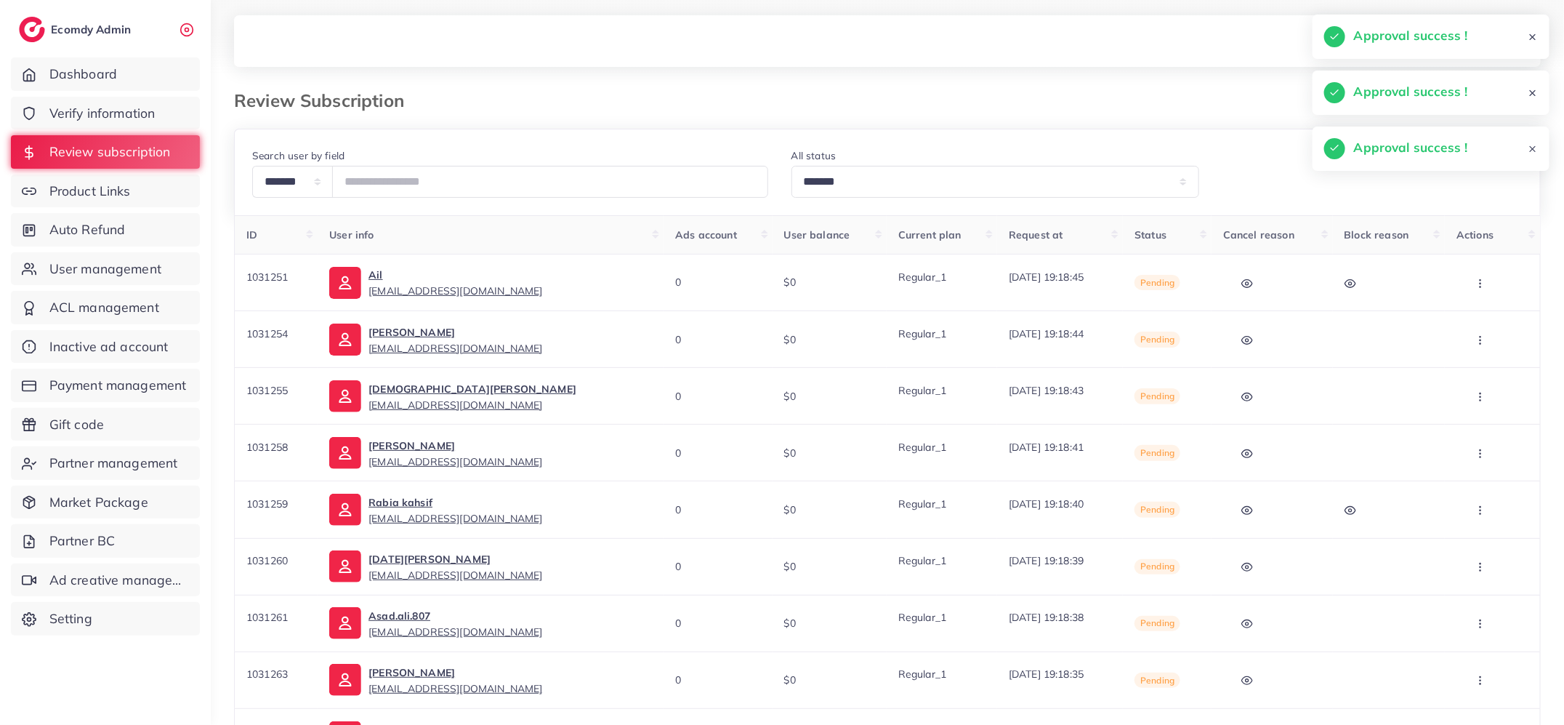
click at [1481, 283] on circle "button" at bounding box center [1481, 283] width 1 height 1
click at [1476, 318] on link "Approve" at bounding box center [1480, 327] width 115 height 32
click at [1483, 280] on icon "button" at bounding box center [1481, 284] width 12 height 12
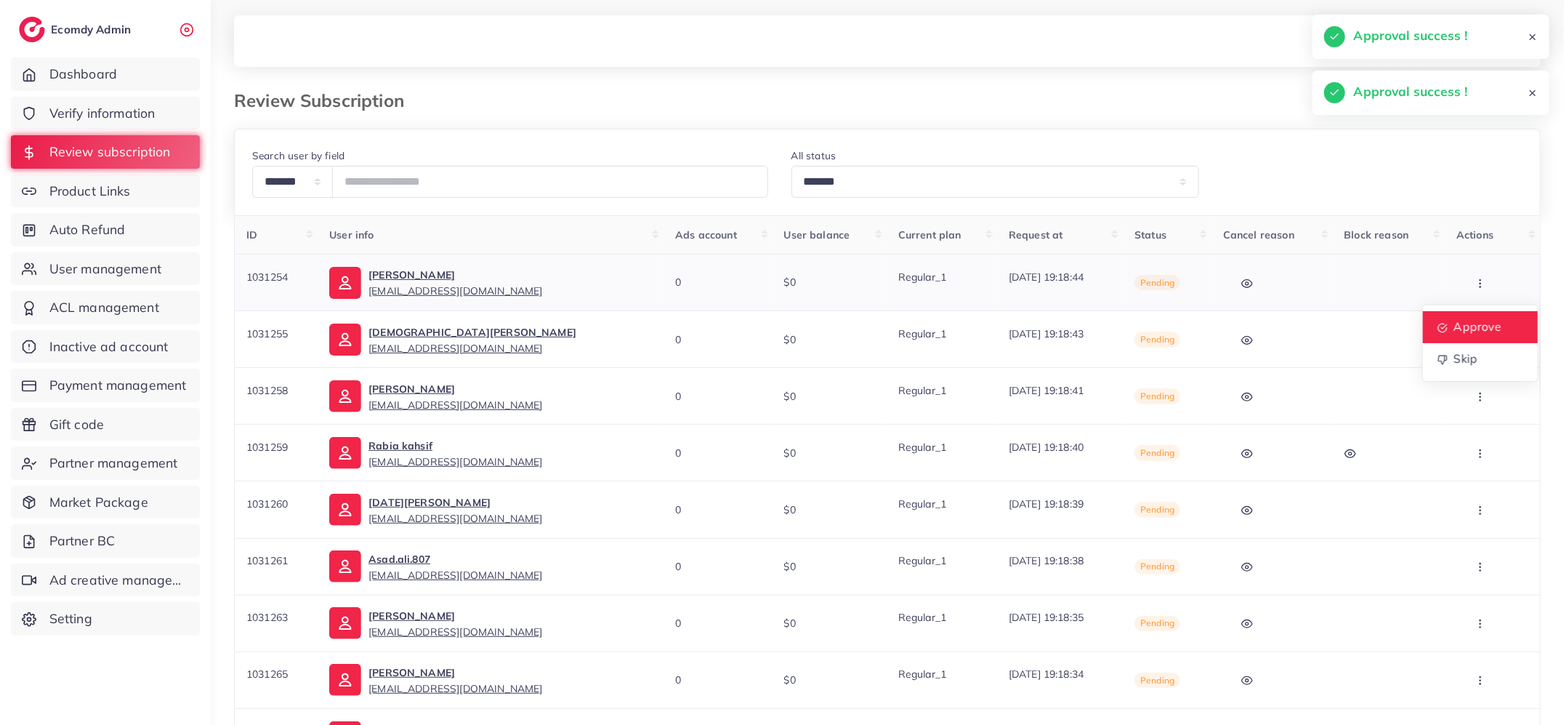
click at [1483, 334] on link "Approve" at bounding box center [1480, 327] width 115 height 32
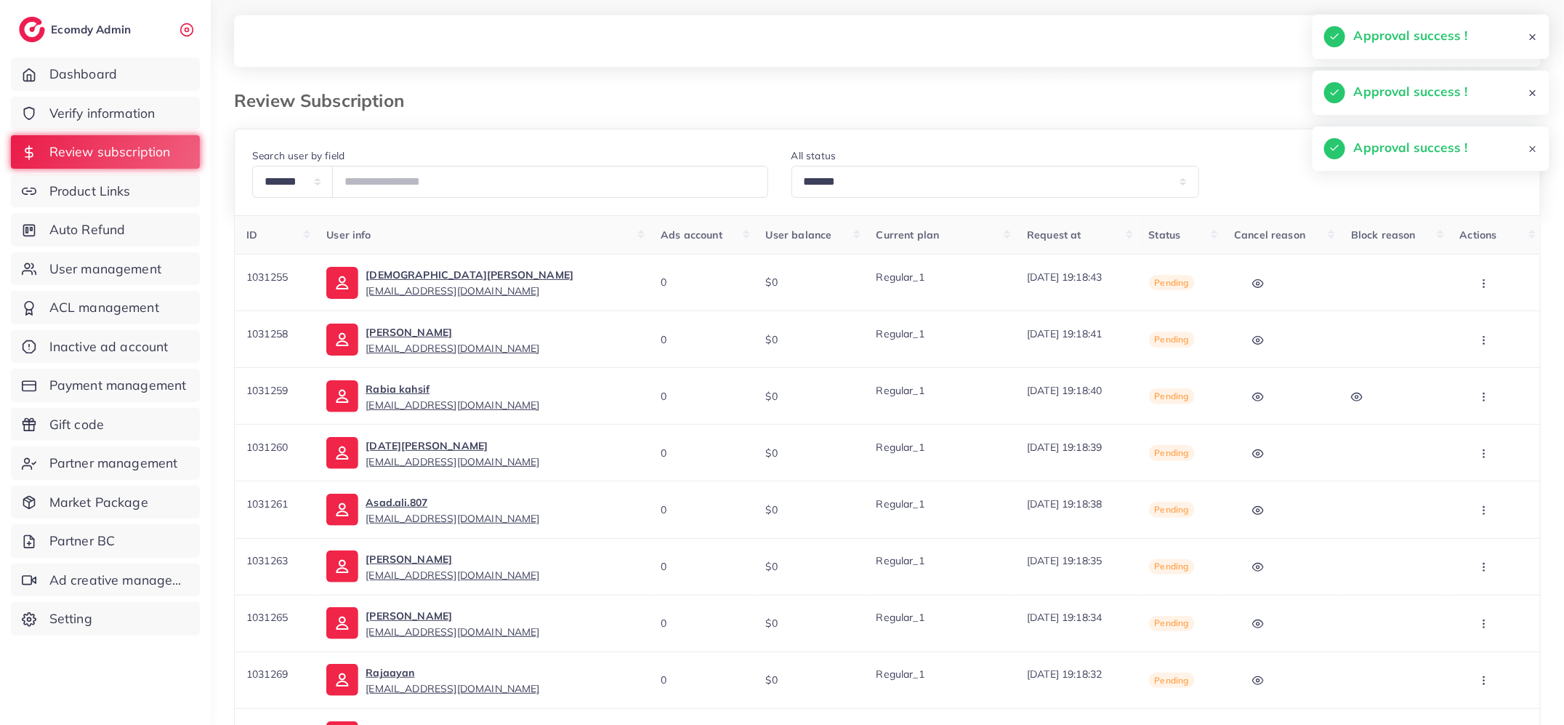
click at [1487, 278] on icon "button" at bounding box center [1485, 284] width 12 height 12
click at [1485, 319] on span "Approve" at bounding box center [1479, 326] width 48 height 15
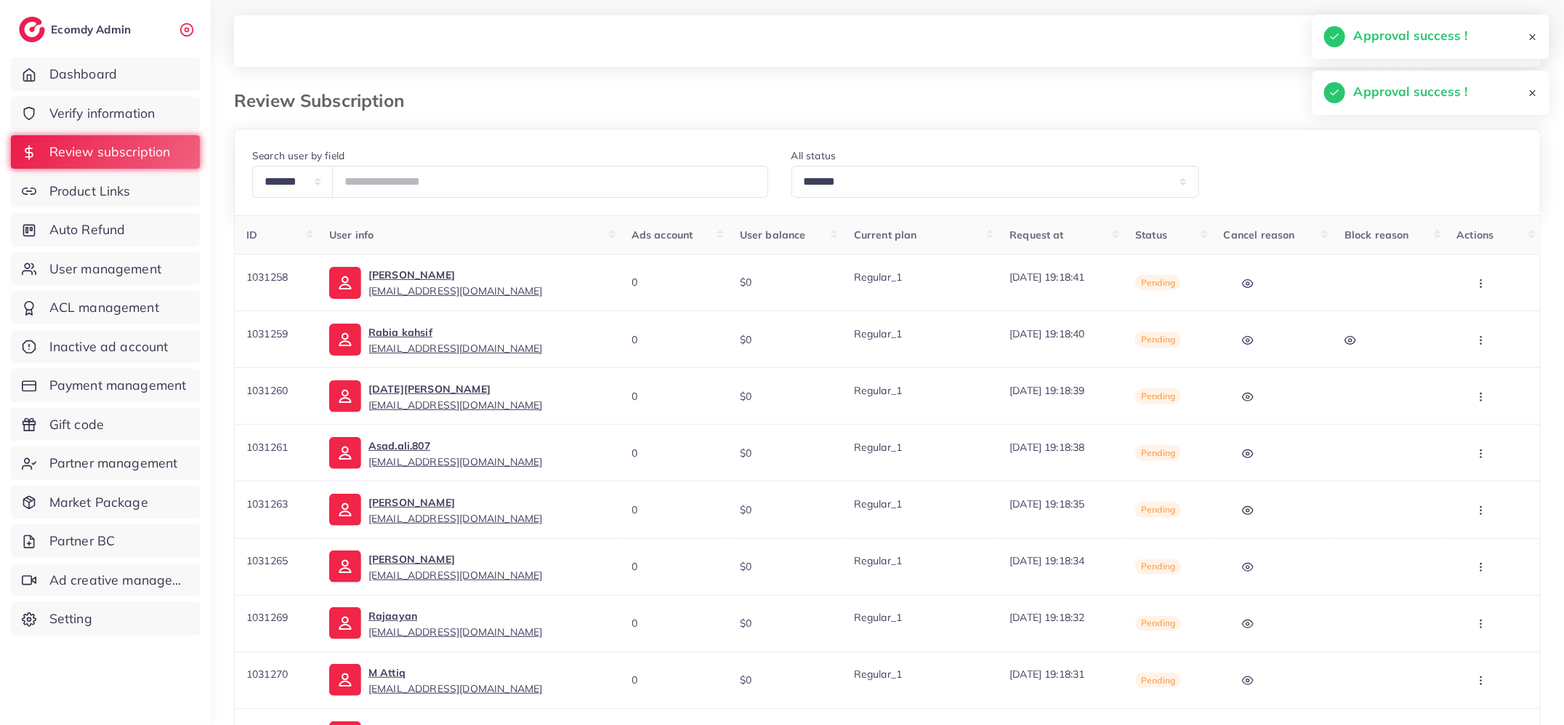
click at [1485, 278] on icon "button" at bounding box center [1482, 284] width 12 height 12
click at [1482, 321] on span "Approve" at bounding box center [1476, 326] width 48 height 15
click at [1487, 292] on button "button" at bounding box center [1483, 282] width 51 height 33
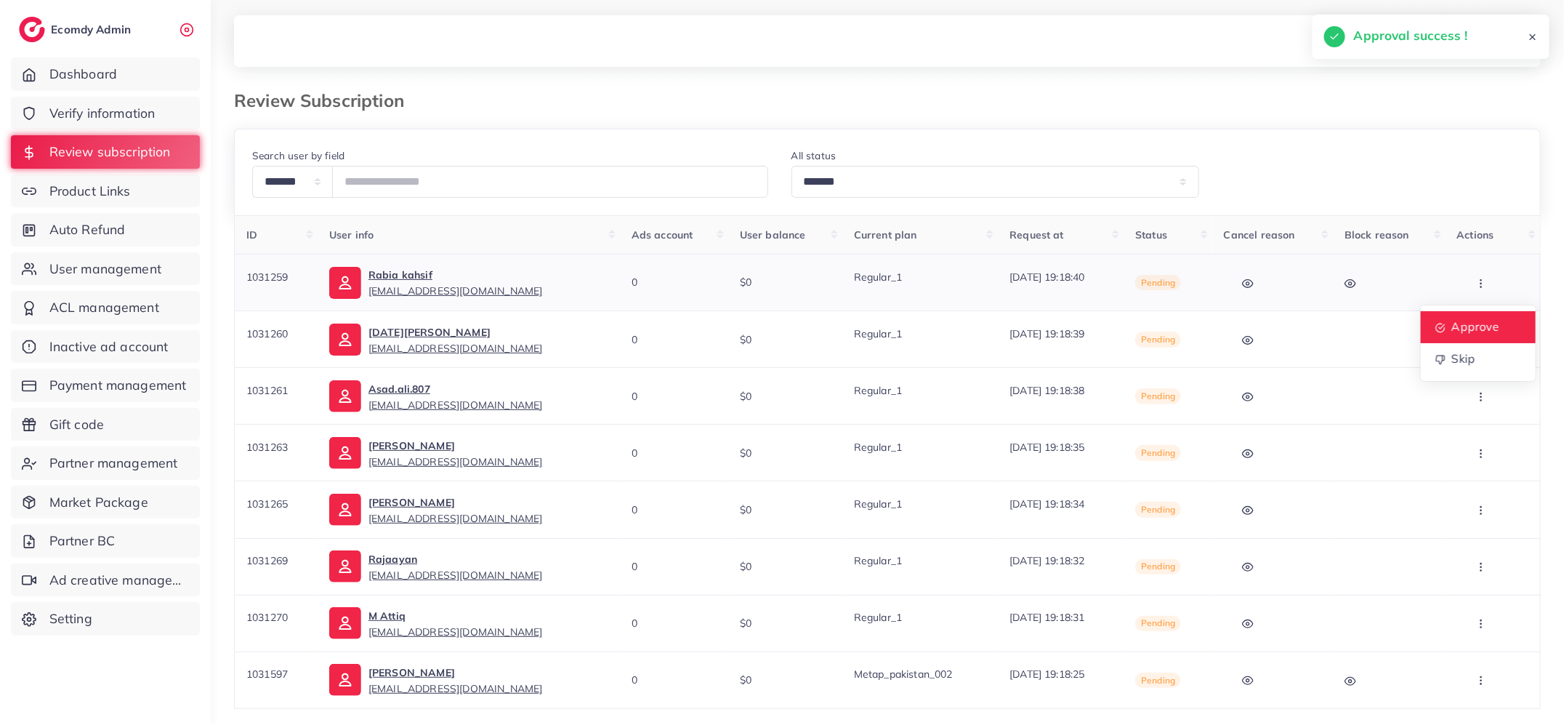
click at [1487, 317] on link "Approve" at bounding box center [1478, 327] width 115 height 32
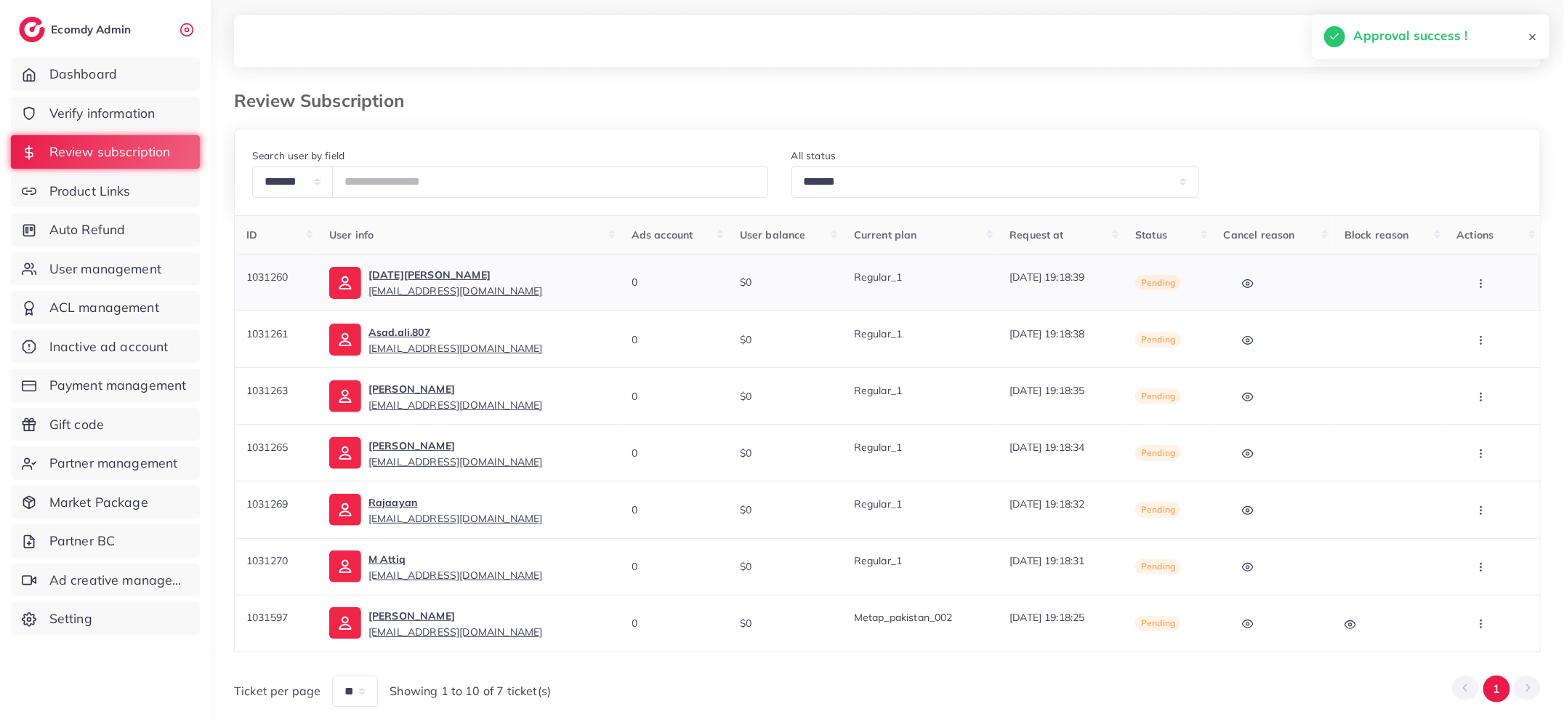
click at [1484, 289] on button "button" at bounding box center [1483, 282] width 51 height 33
click at [1482, 322] on span "Approve" at bounding box center [1476, 326] width 48 height 15
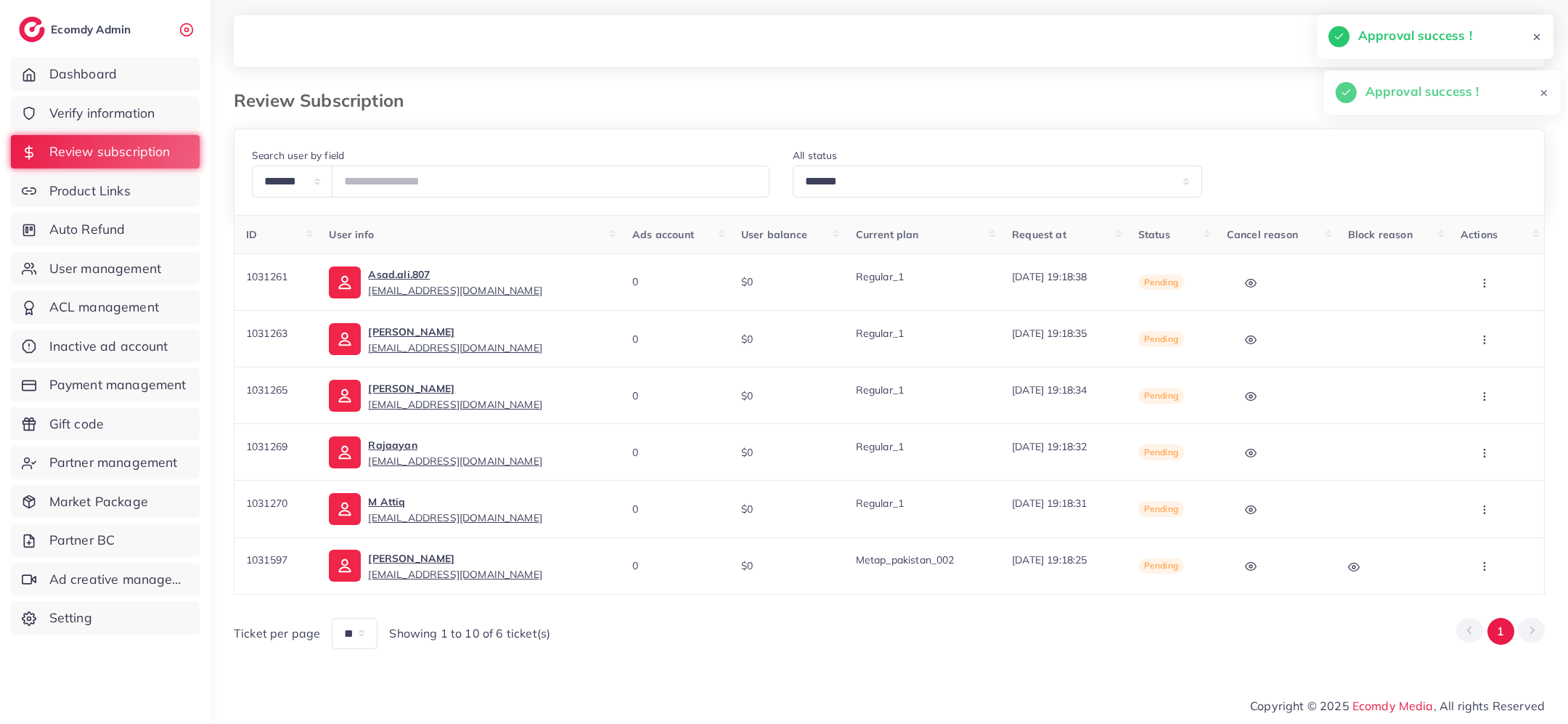
click at [1482, 292] on button "button" at bounding box center [1486, 282] width 51 height 33
click at [1482, 318] on link "Approve" at bounding box center [1481, 327] width 115 height 32
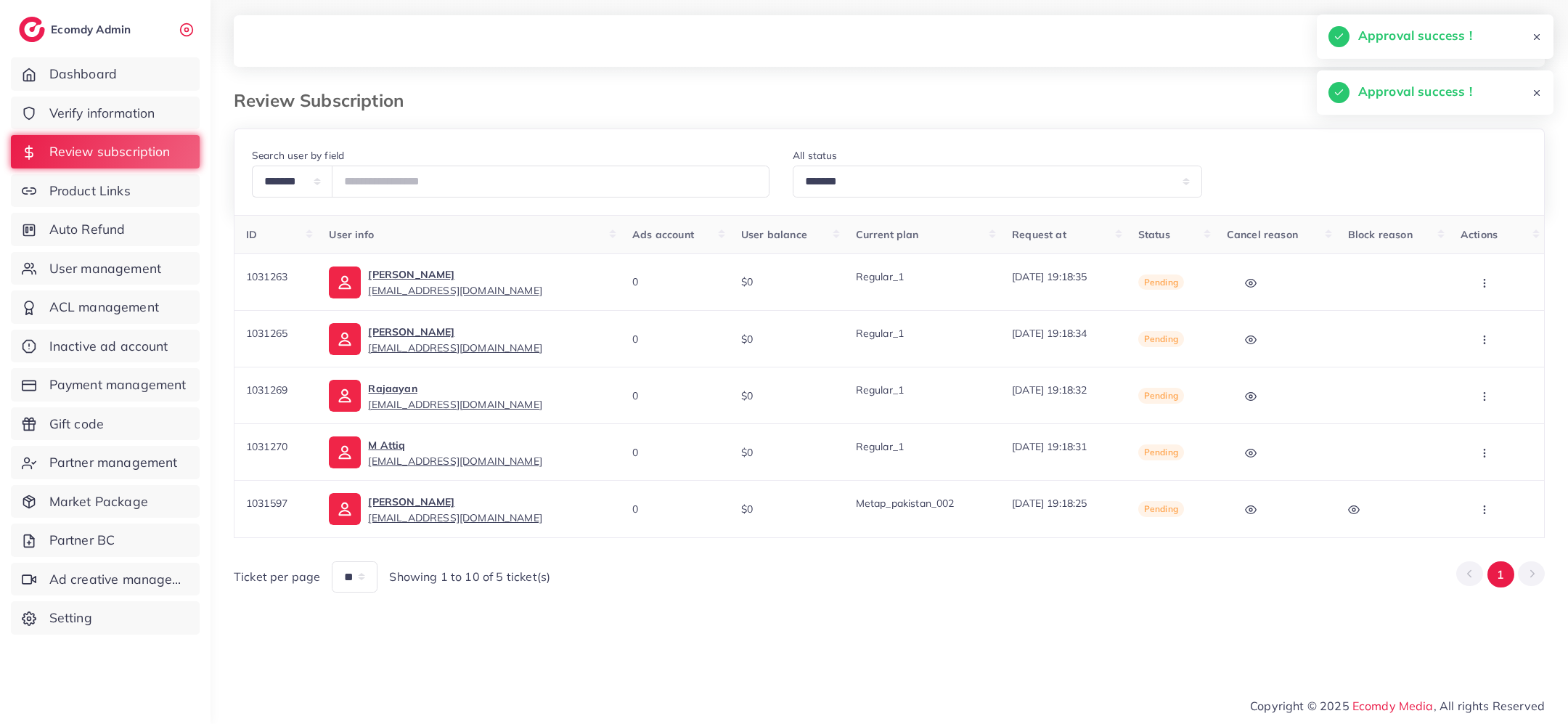
click at [1485, 281] on icon "button" at bounding box center [1485, 284] width 12 height 12
click at [1484, 321] on span "Approve" at bounding box center [1480, 326] width 48 height 15
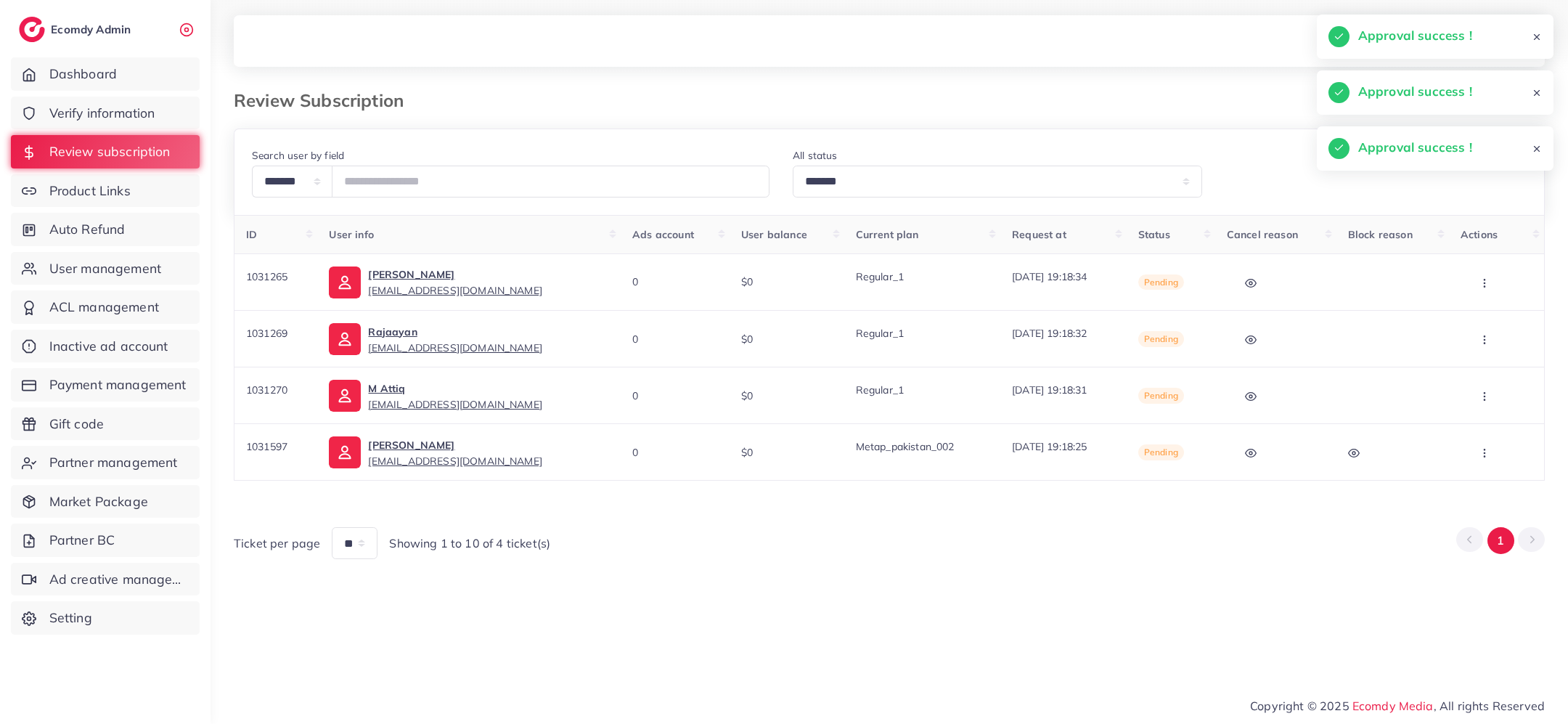
click at [1484, 281] on icon "button" at bounding box center [1485, 284] width 12 height 12
click at [1484, 319] on link "Approve" at bounding box center [1482, 327] width 115 height 32
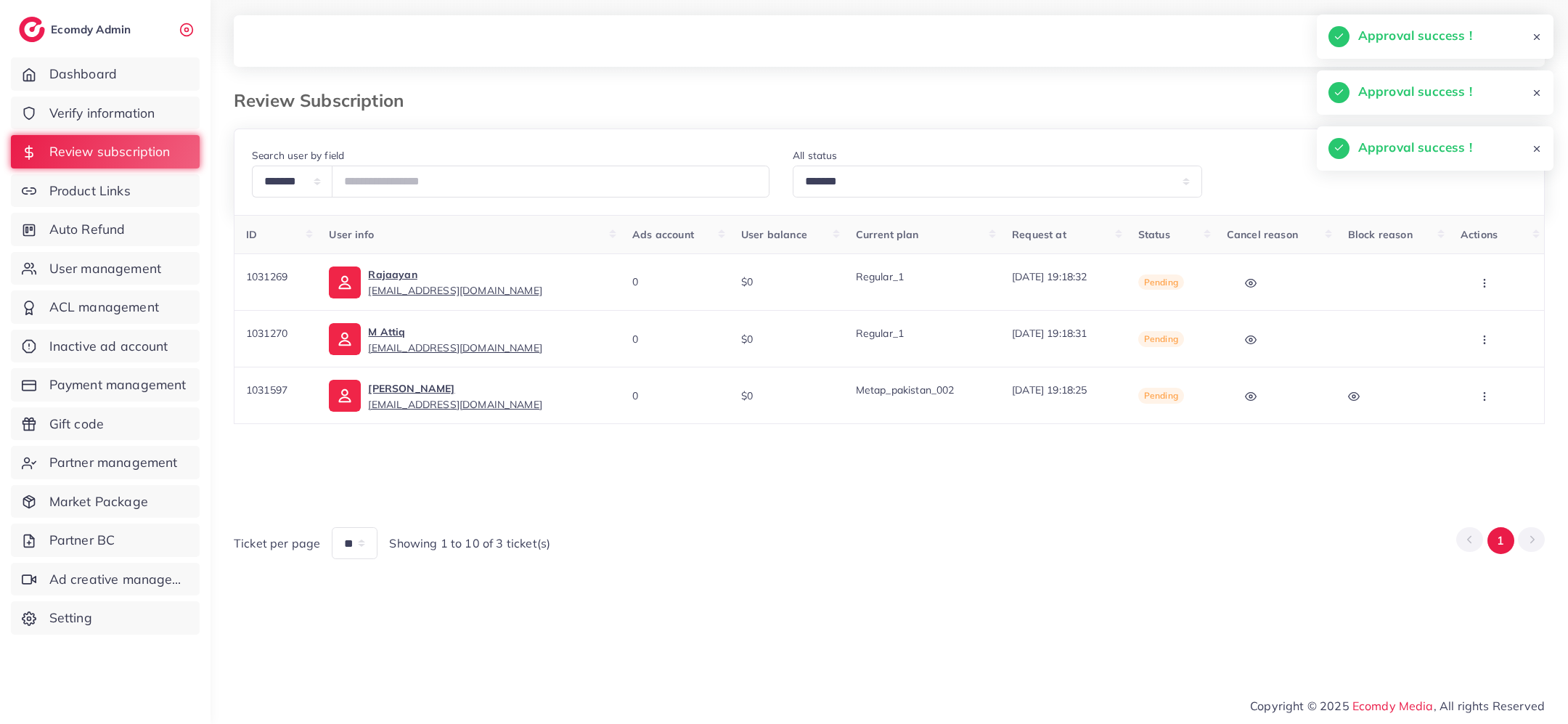
click at [1488, 284] on icon "button" at bounding box center [1485, 284] width 12 height 12
click at [1484, 328] on span "Approve" at bounding box center [1480, 326] width 48 height 15
click at [1484, 284] on icon "button" at bounding box center [1485, 284] width 12 height 12
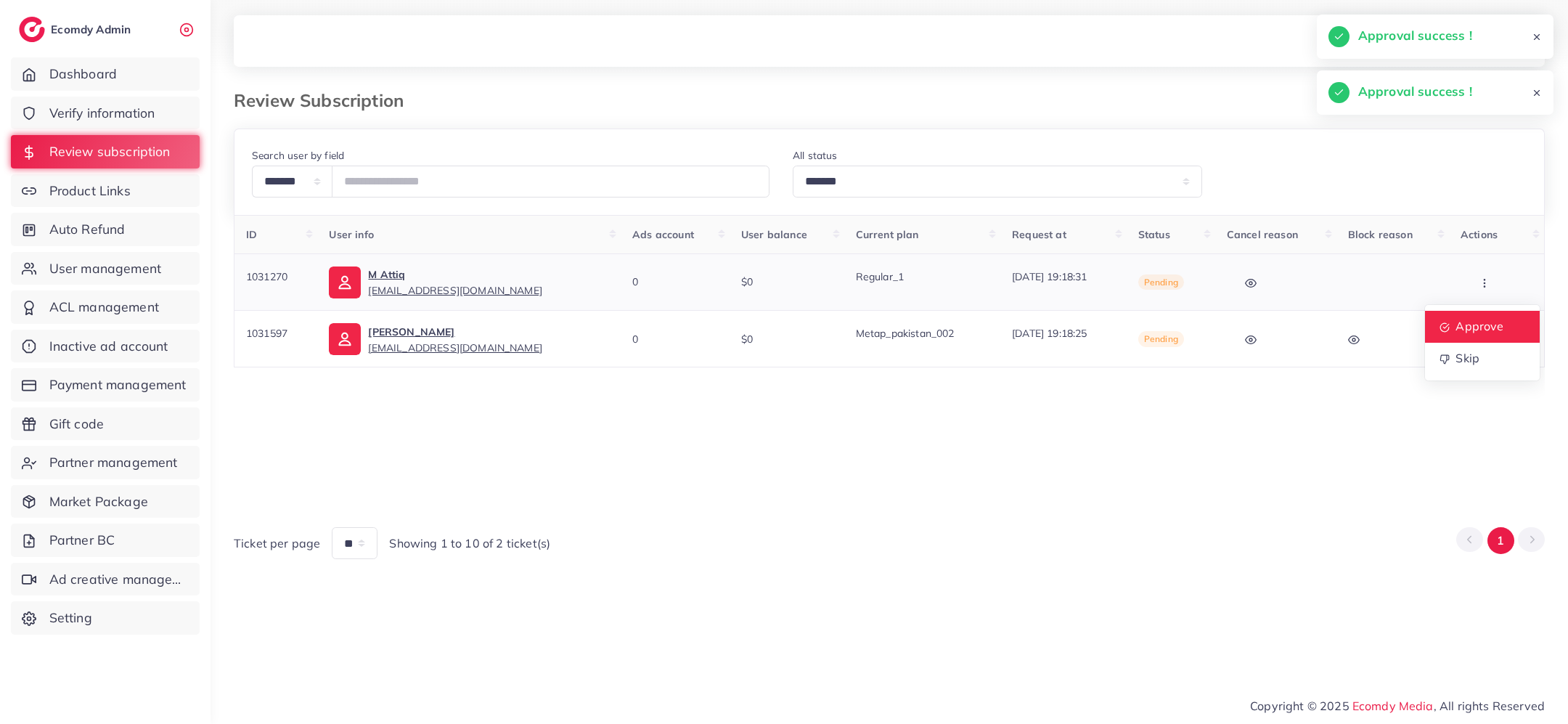
click at [1480, 323] on span "Approve" at bounding box center [1480, 326] width 48 height 15
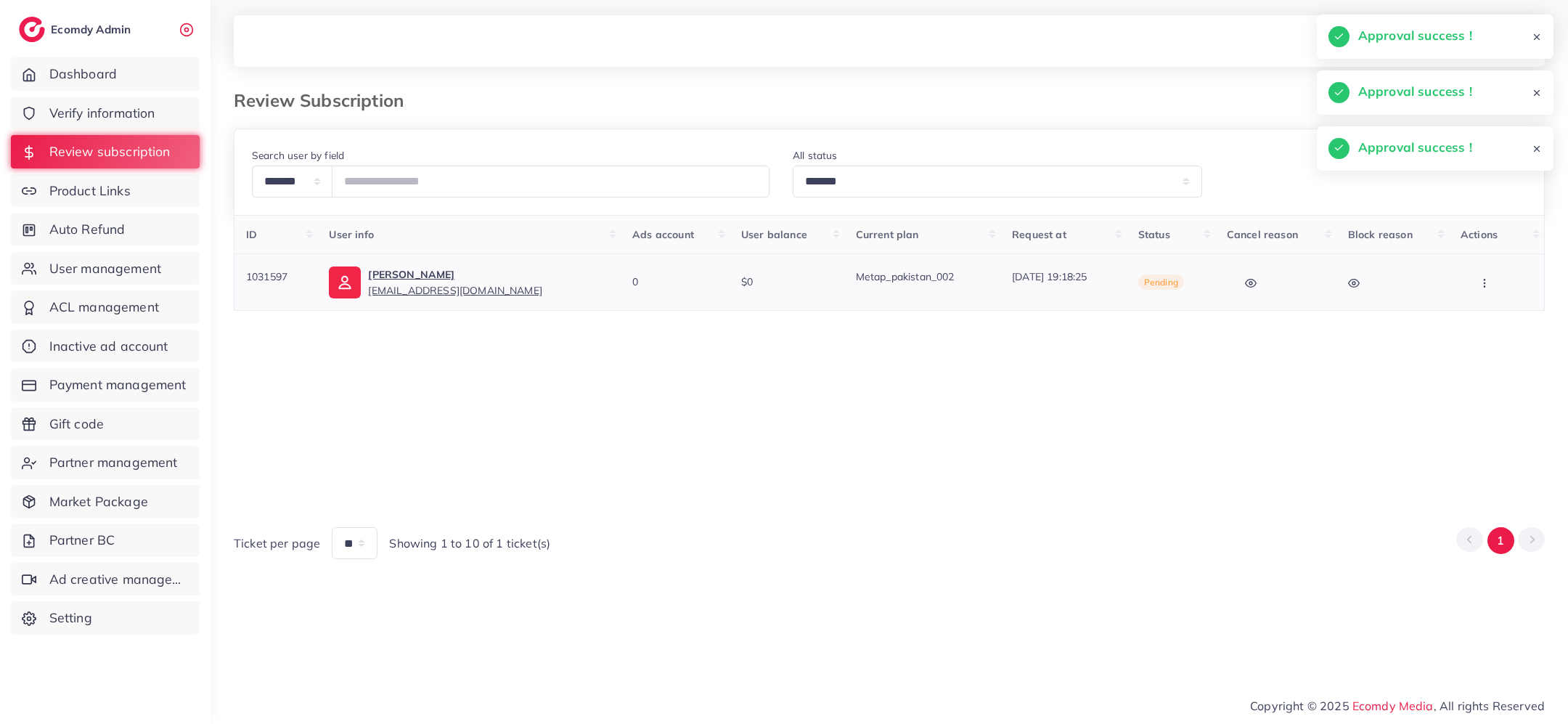
click at [1485, 281] on icon "button" at bounding box center [1485, 284] width 12 height 12
click at [1483, 317] on link "Approve" at bounding box center [1482, 327] width 115 height 32
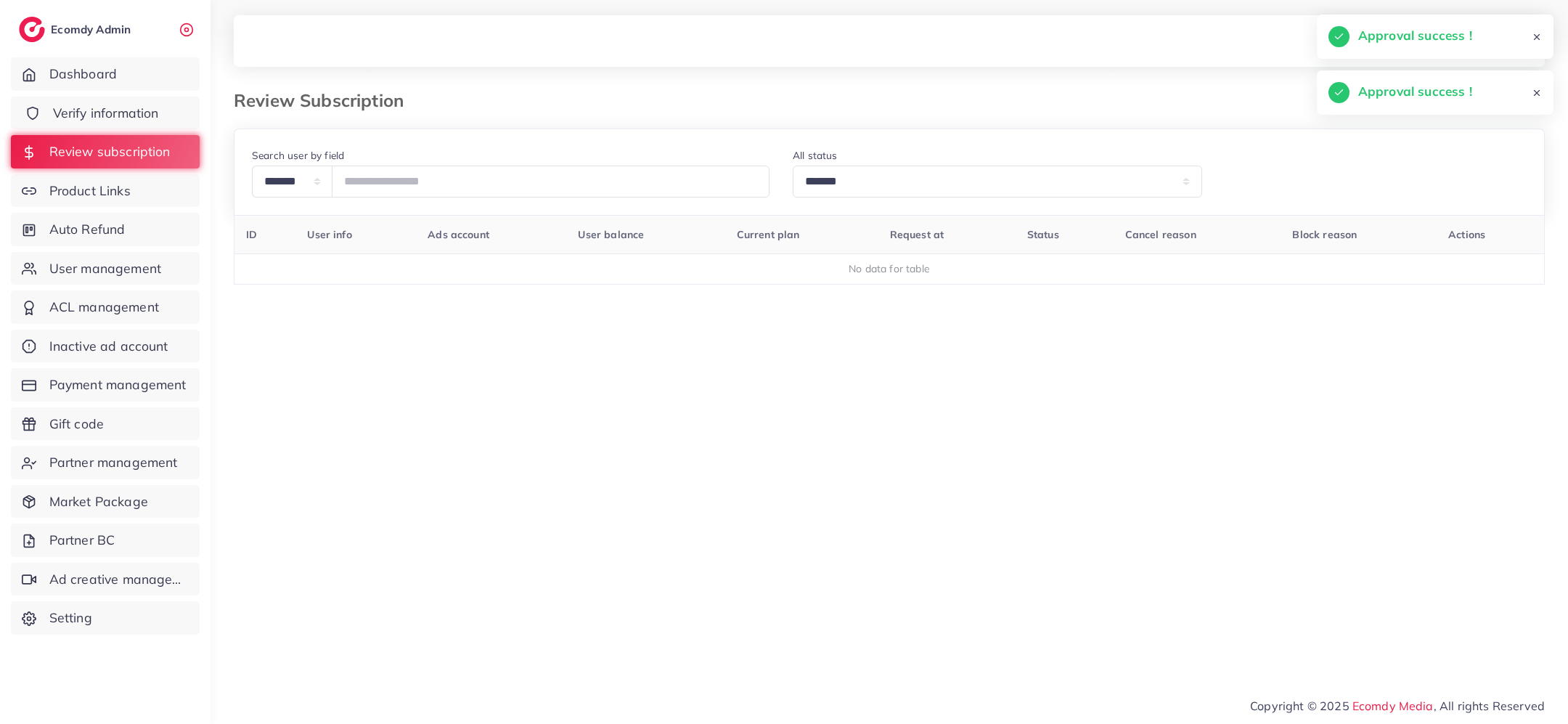
click at [87, 115] on span "Verify information" at bounding box center [106, 113] width 106 height 19
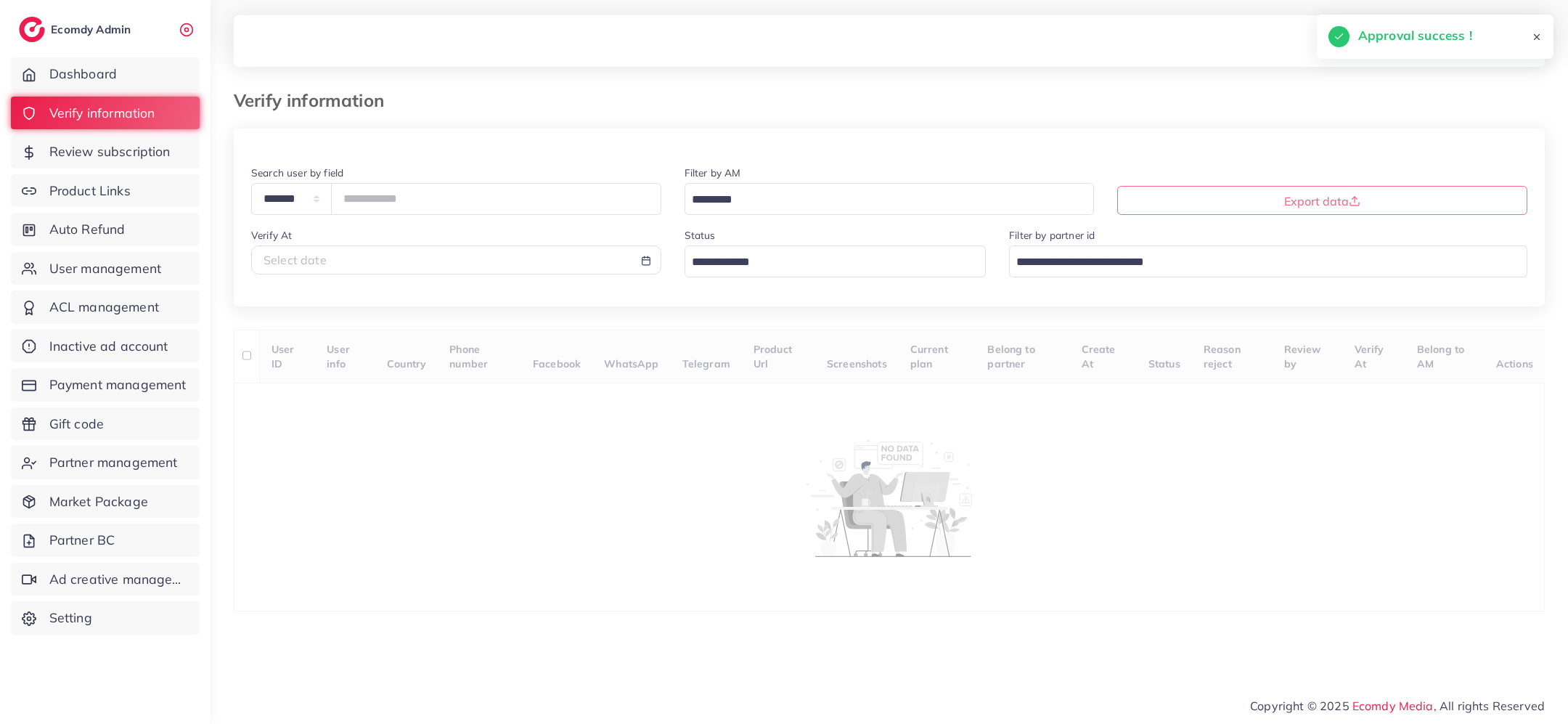
click at [727, 266] on input "Search for option" at bounding box center [827, 263] width 281 height 23
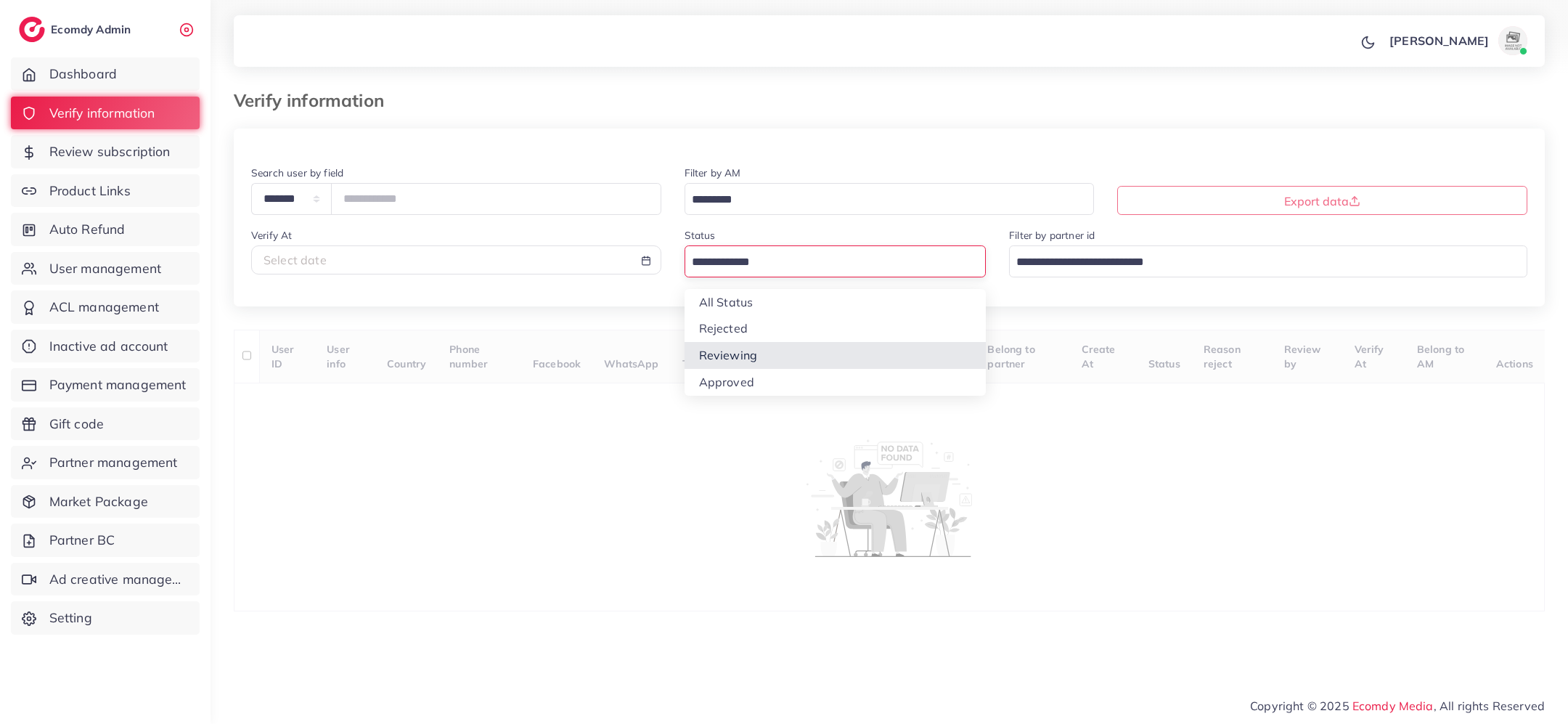
click at [749, 354] on div "**********" at bounding box center [889, 369] width 1311 height 482
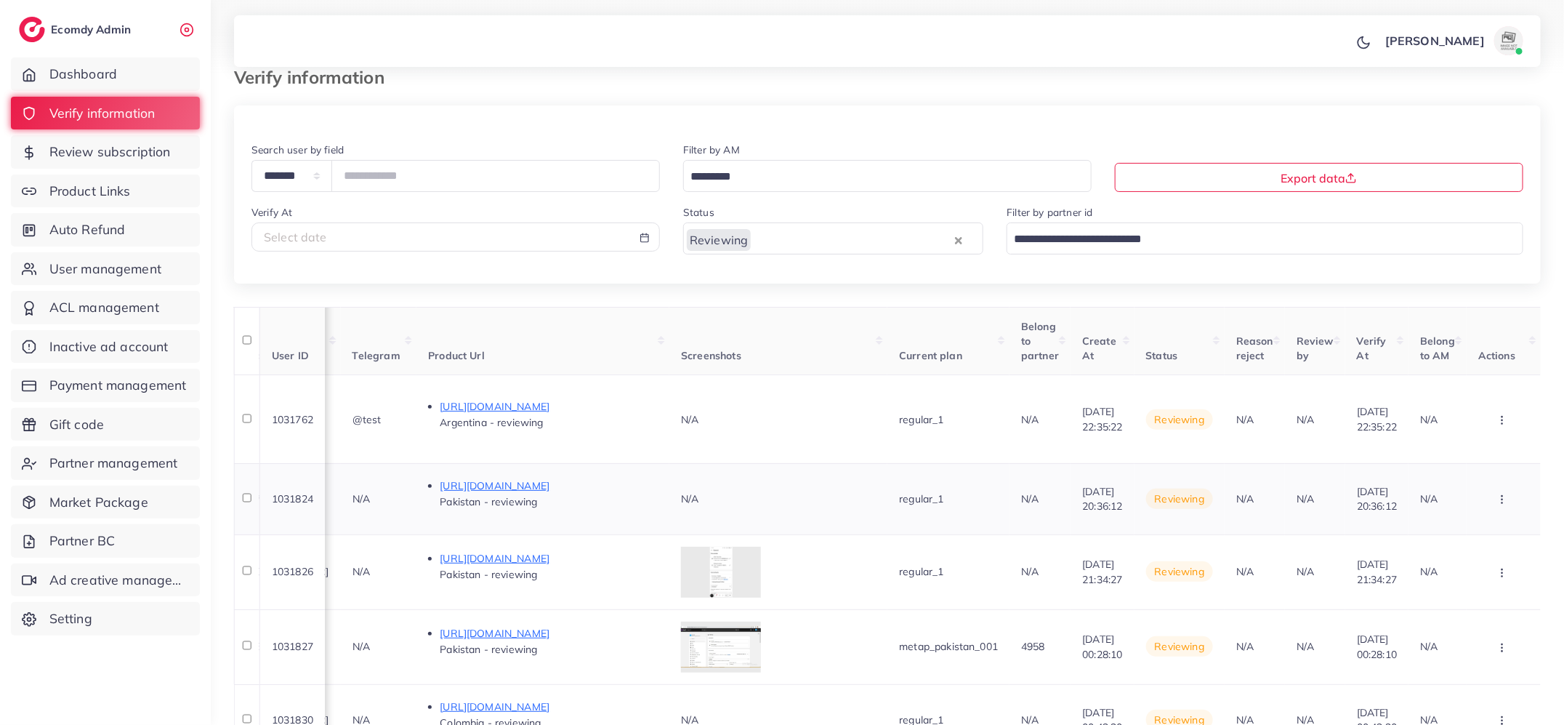
scroll to position [0, 937]
click at [1497, 414] on icon "button" at bounding box center [1503, 420] width 12 height 12
click at [1479, 480] on link "Reject" at bounding box center [1479, 496] width 115 height 32
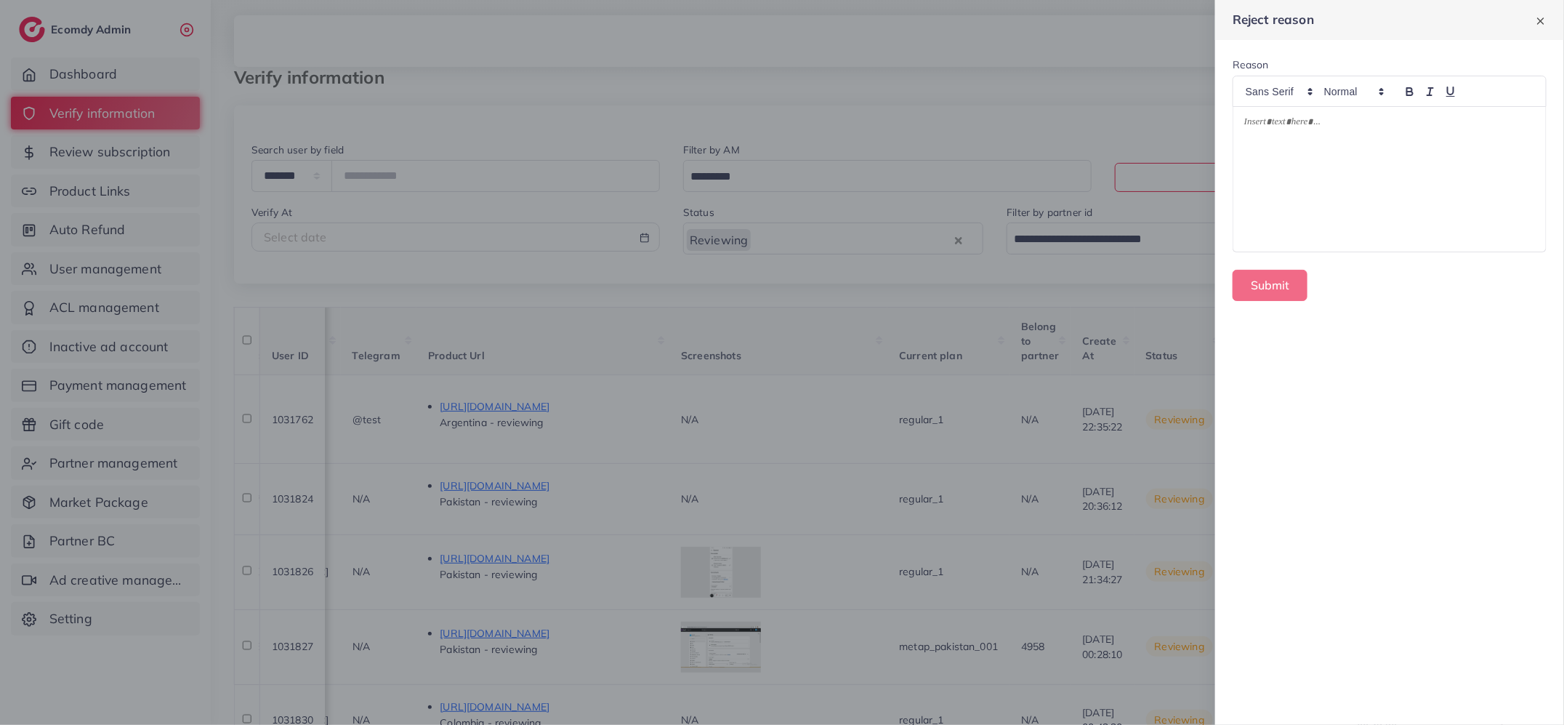
click at [1397, 161] on div at bounding box center [1390, 179] width 313 height 145
click at [1381, 130] on p at bounding box center [1390, 124] width 291 height 17
click at [1277, 279] on button "Submit" at bounding box center [1270, 285] width 75 height 31
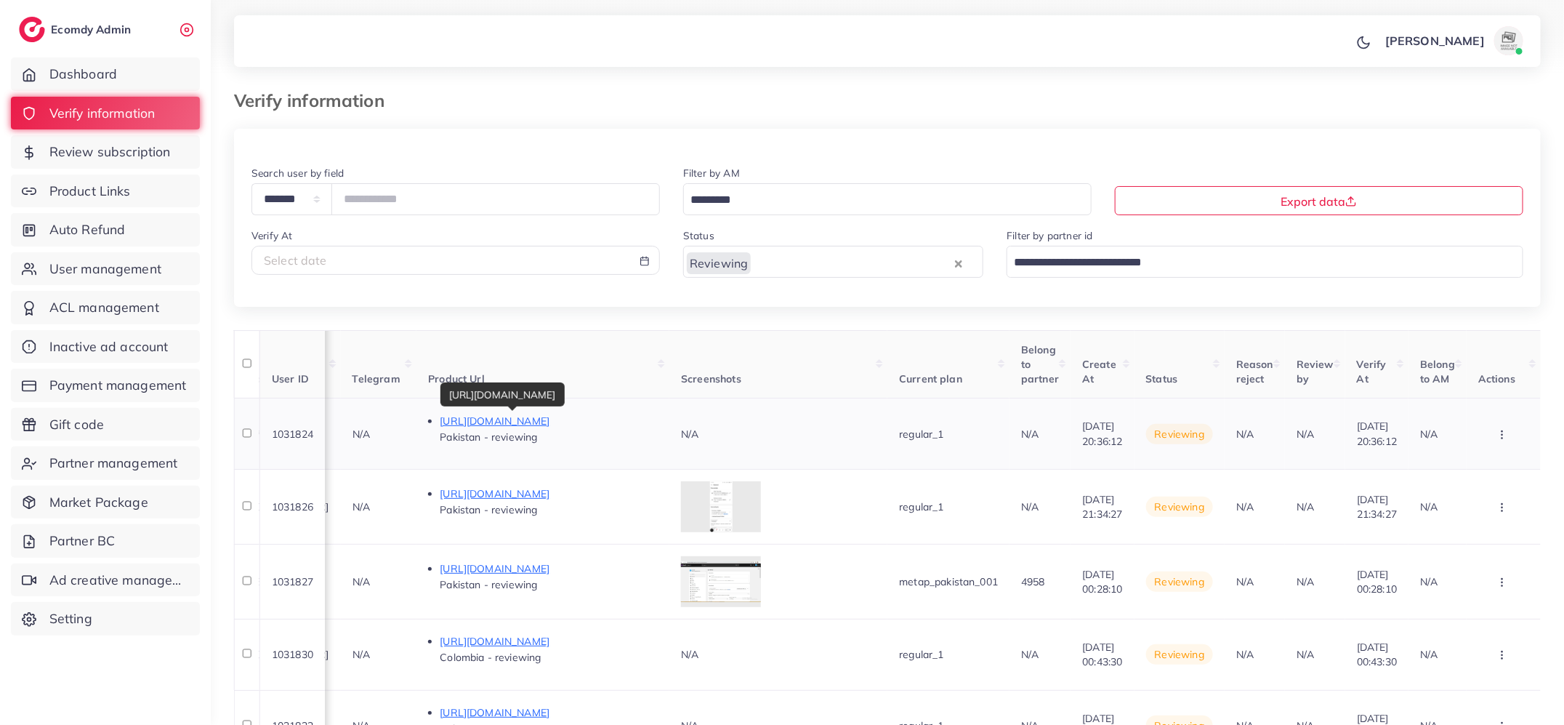
click at [497, 418] on p "https://prosumeenergy.com/" at bounding box center [549, 420] width 218 height 17
click at [1503, 430] on circle "button" at bounding box center [1503, 430] width 1 height 1
click at [1474, 504] on link "Reject" at bounding box center [1479, 510] width 115 height 32
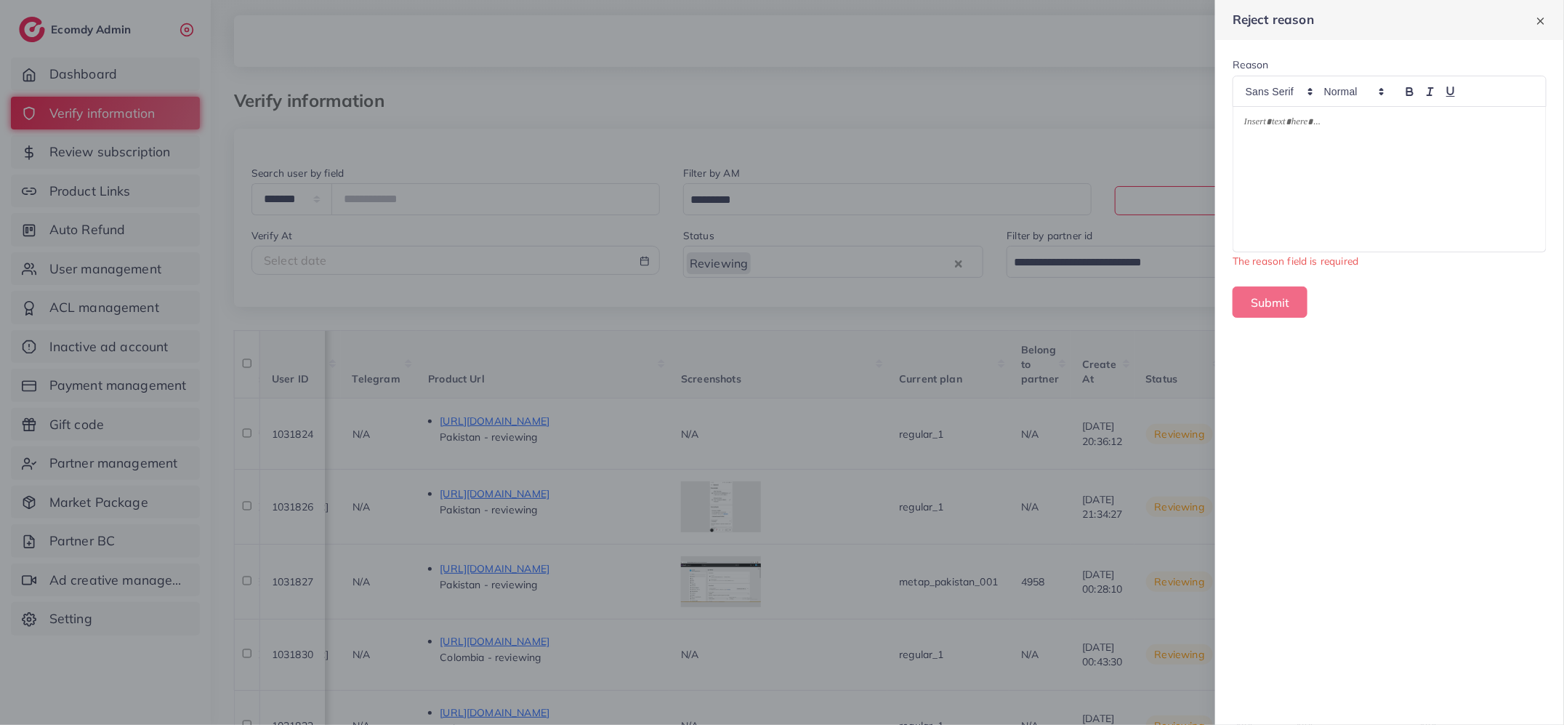
click at [1349, 195] on div at bounding box center [1390, 179] width 313 height 145
click at [1273, 123] on li "**********" at bounding box center [1397, 136] width 277 height 40
click at [1529, 140] on p "**********" at bounding box center [1391, 133] width 292 height 35
click at [1297, 284] on button "Submit" at bounding box center [1270, 285] width 75 height 31
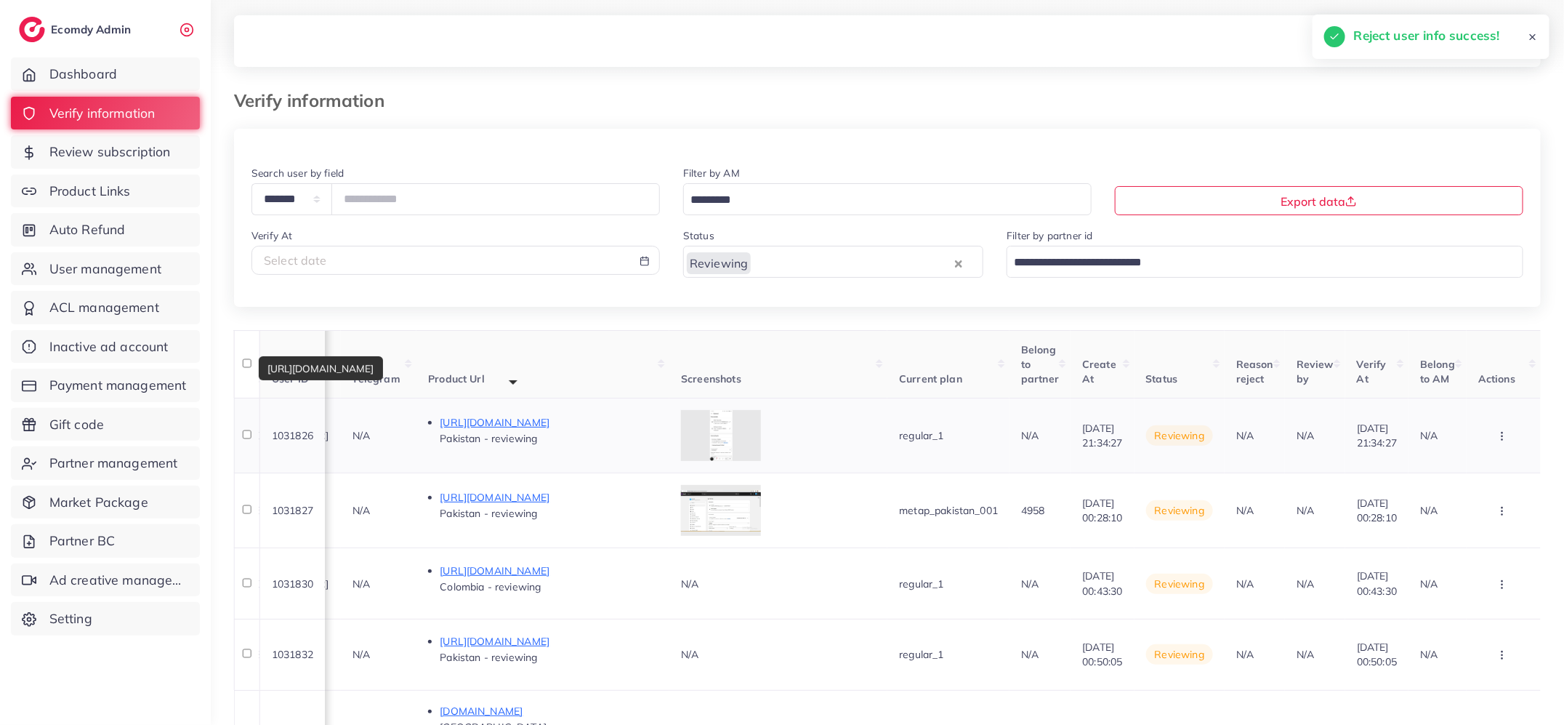
click at [517, 422] on p "https://06bsiujzqlhsv47u-69446238358.shopifypreview.com/products_preview?previe…" at bounding box center [549, 422] width 218 height 17
click at [1512, 432] on button "button" at bounding box center [1504, 435] width 51 height 33
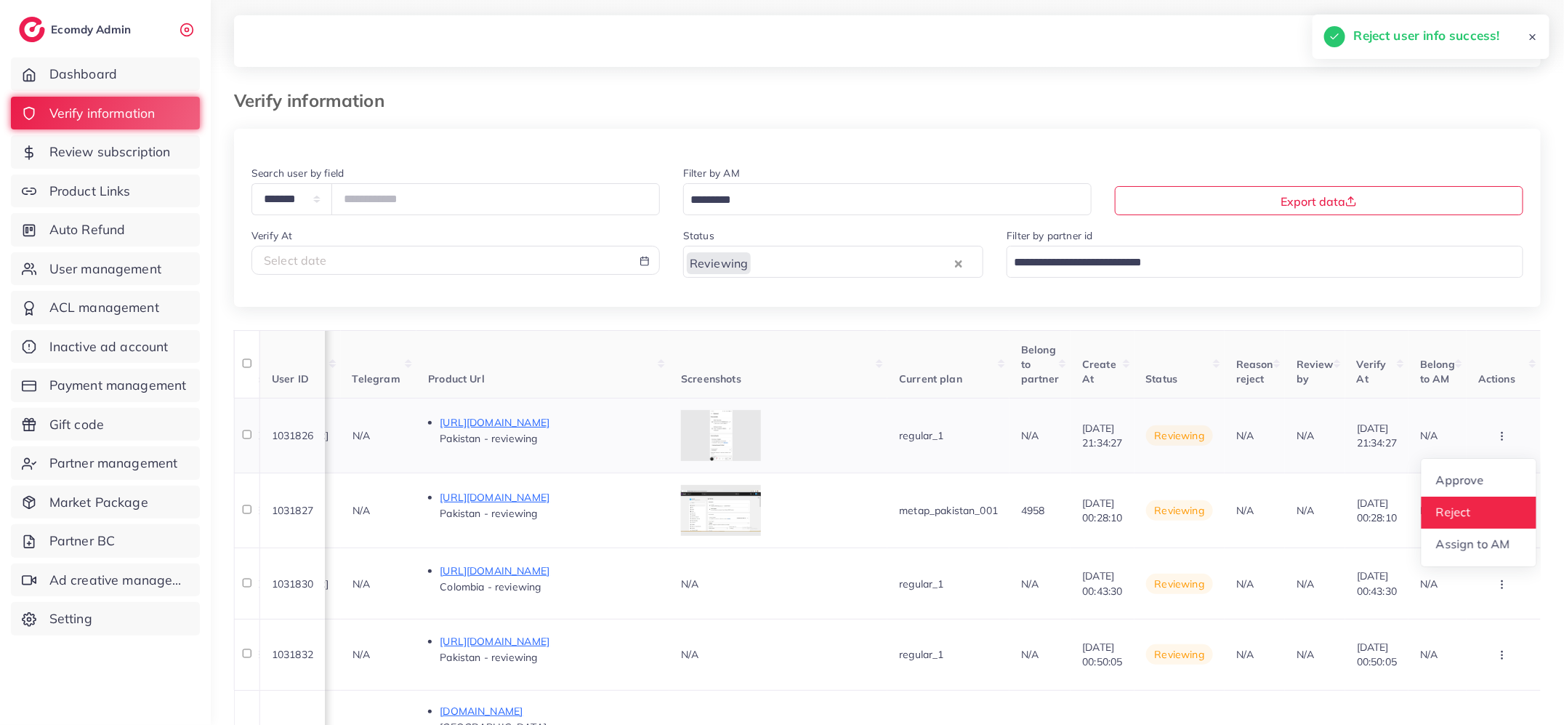
click at [1485, 518] on link "Reject" at bounding box center [1479, 513] width 115 height 32
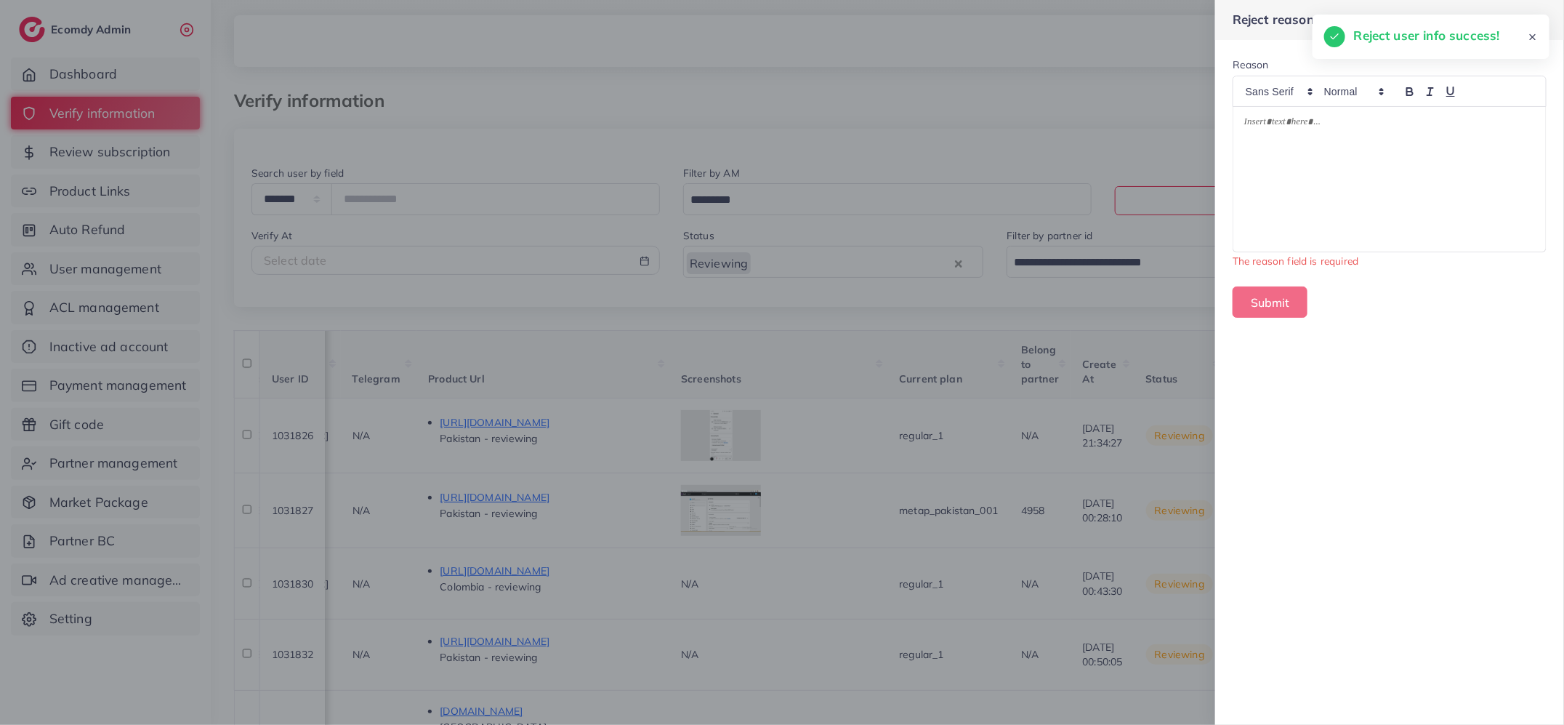
click at [1420, 166] on div at bounding box center [1390, 179] width 313 height 145
click at [1259, 278] on button "Submit" at bounding box center [1270, 285] width 75 height 31
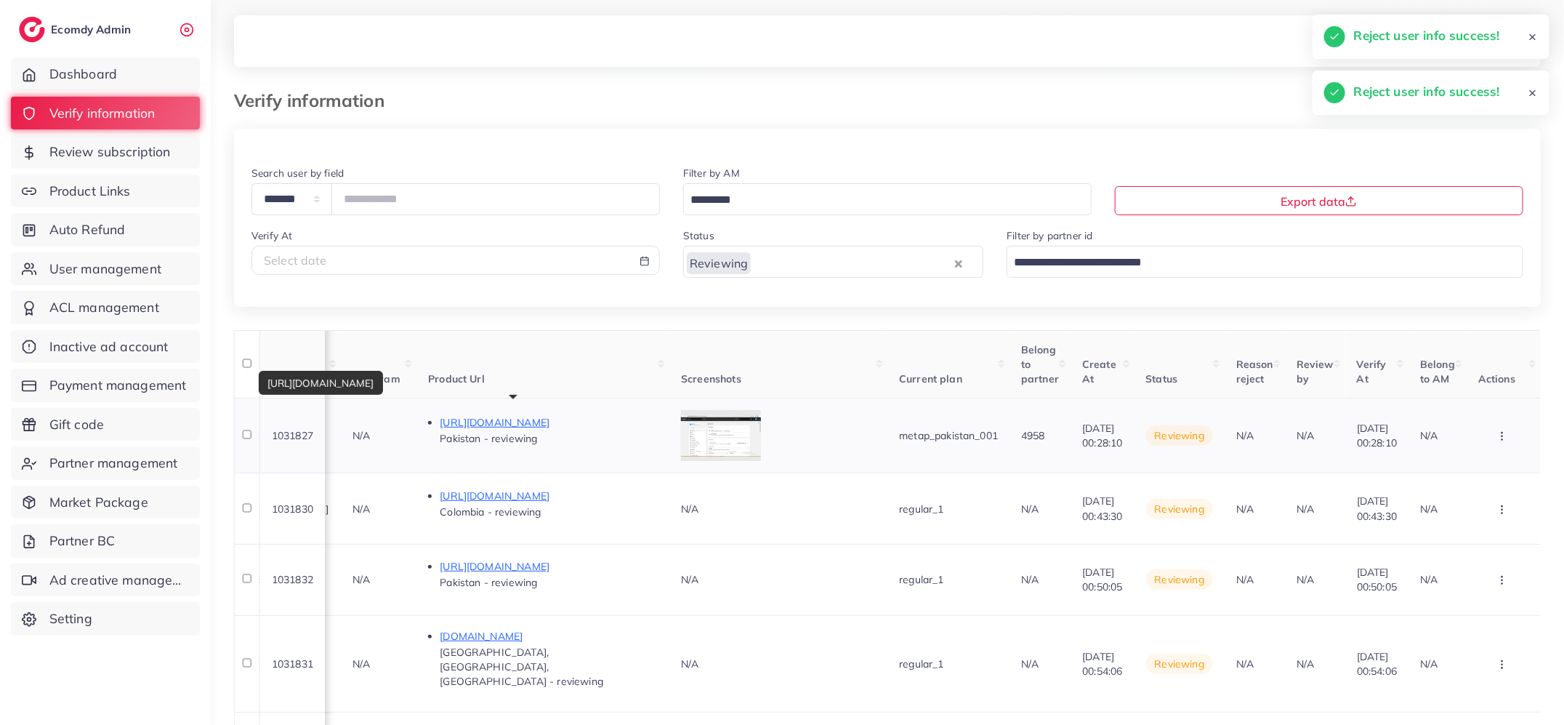
click at [522, 421] on p "https://tkfwjydj5qz9gko6-69926191149.shopifypreview.com/products_preview?previe…" at bounding box center [549, 422] width 218 height 17
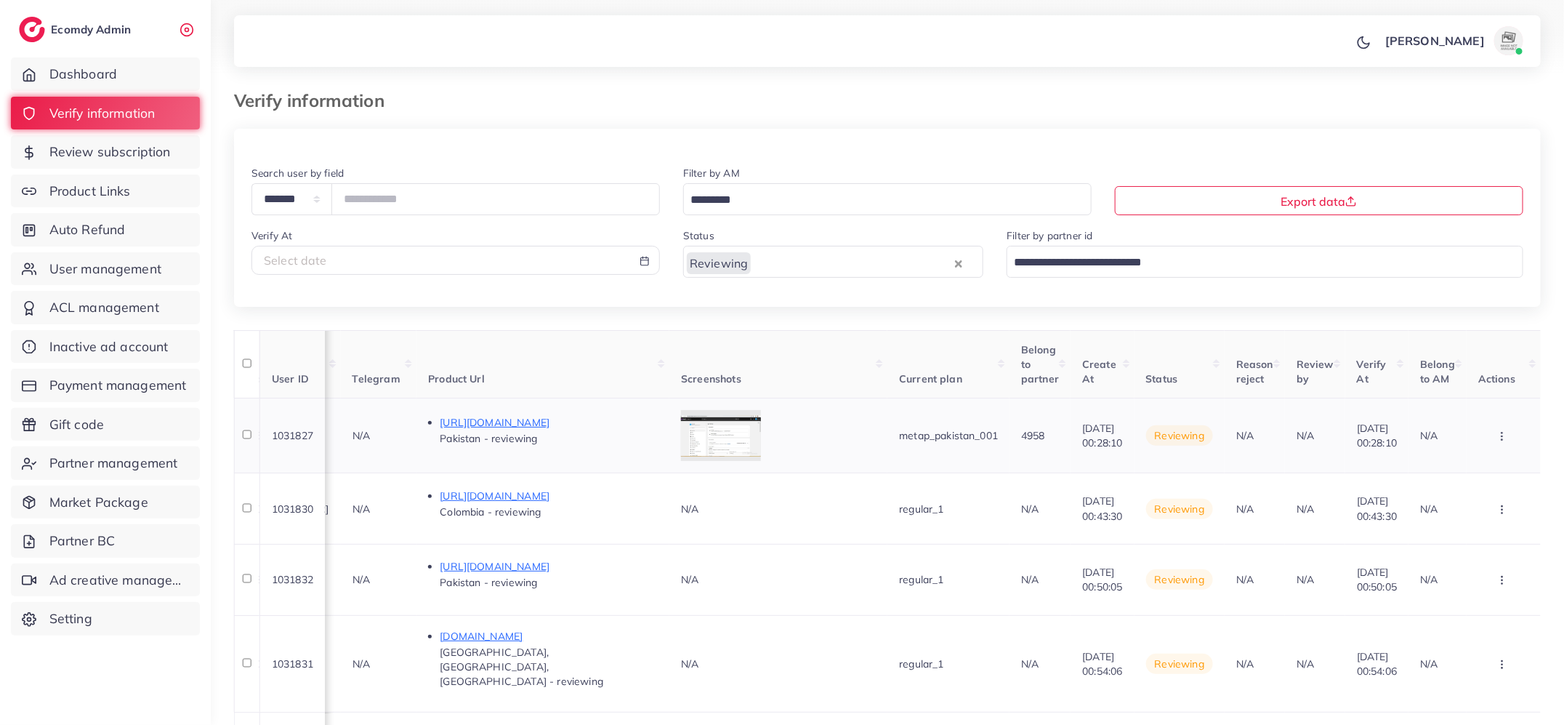
click at [1501, 432] on icon "button" at bounding box center [1503, 436] width 12 height 12
click at [1477, 507] on link "Reject" at bounding box center [1479, 513] width 115 height 32
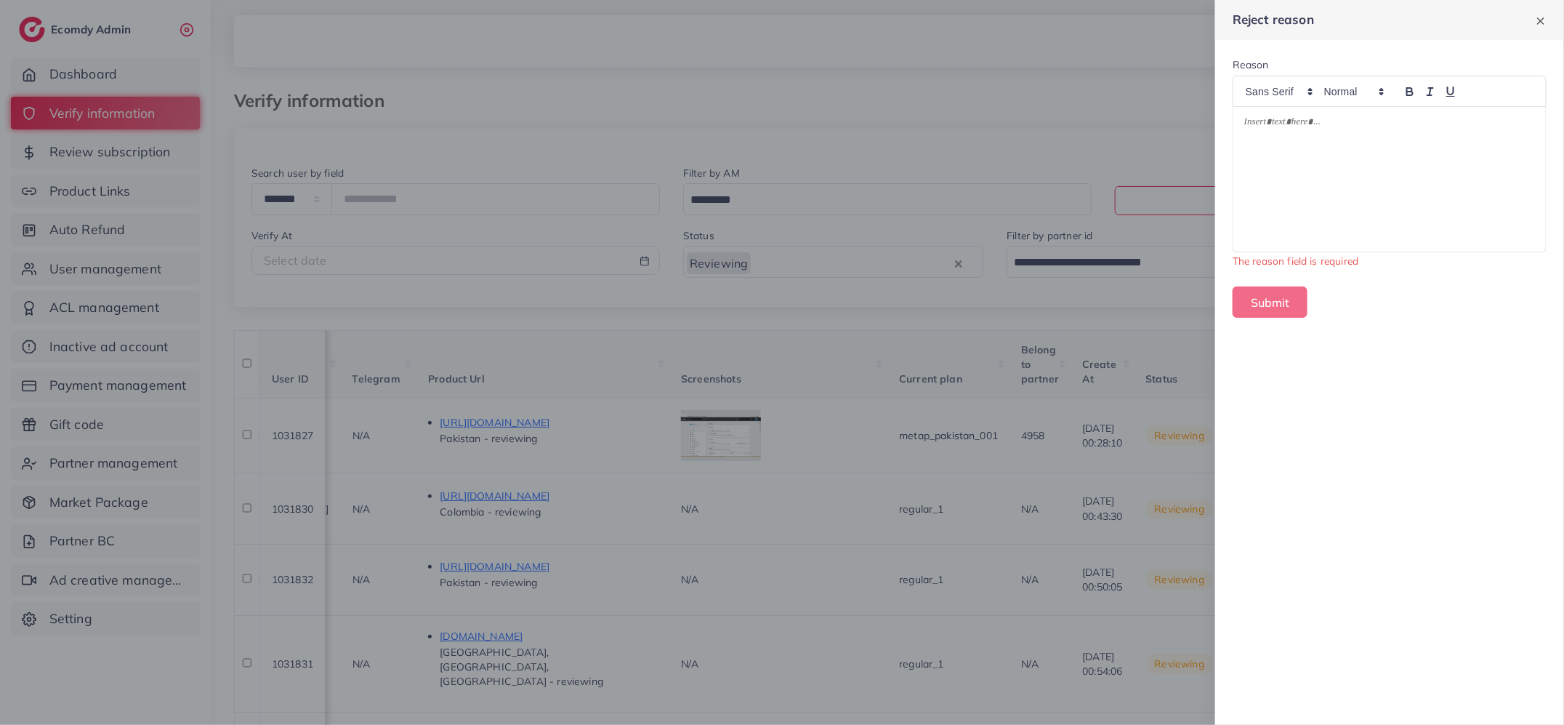
click at [1400, 204] on div at bounding box center [1390, 179] width 313 height 145
click at [1363, 192] on div at bounding box center [1390, 179] width 313 height 145
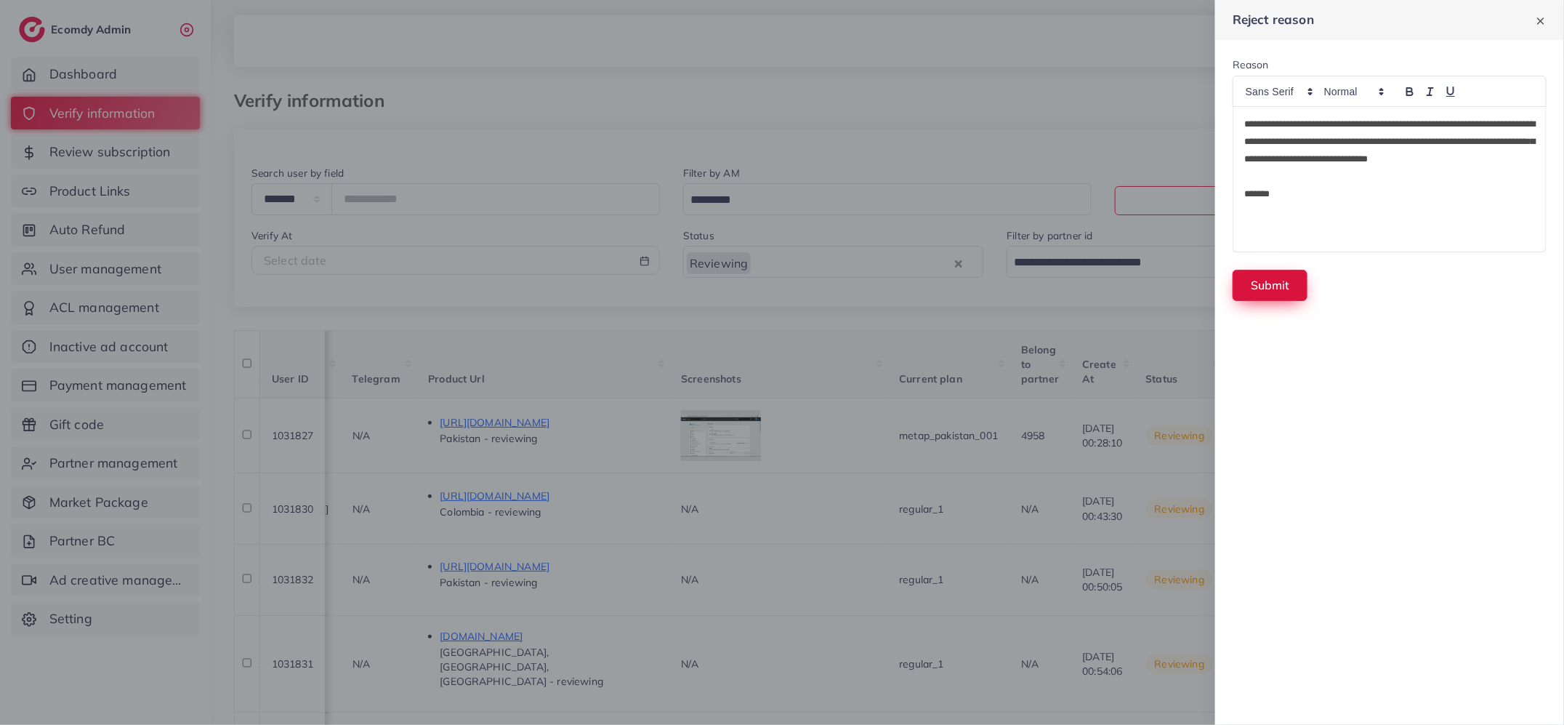
click at [1274, 284] on button "Submit" at bounding box center [1270, 285] width 75 height 31
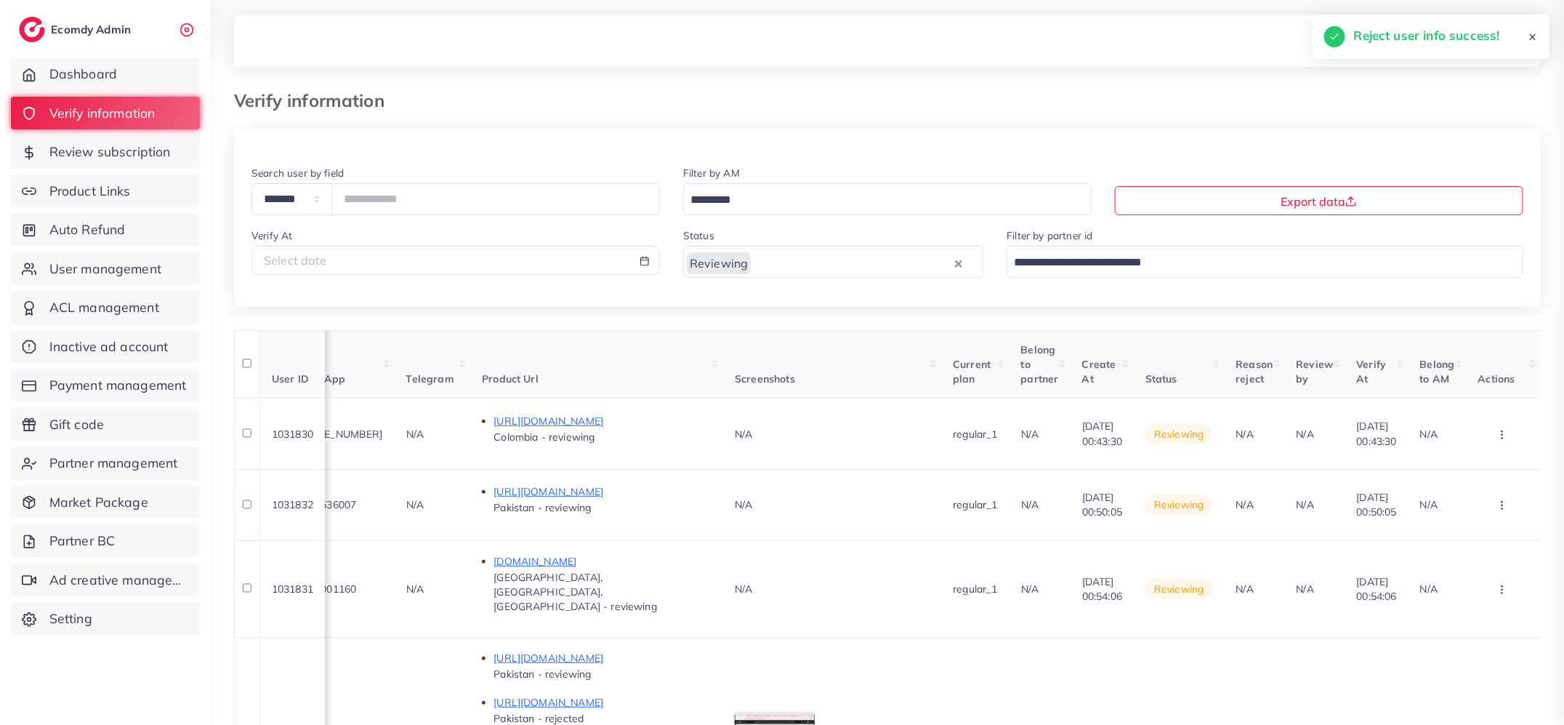
scroll to position [0, 881]
click at [608, 414] on p "https://www.tiktok.com/@materos_concreto/video/7536723638326742278?lang=en" at bounding box center [603, 420] width 218 height 17
click at [1503, 438] on circle "button" at bounding box center [1502, 438] width 1 height 1
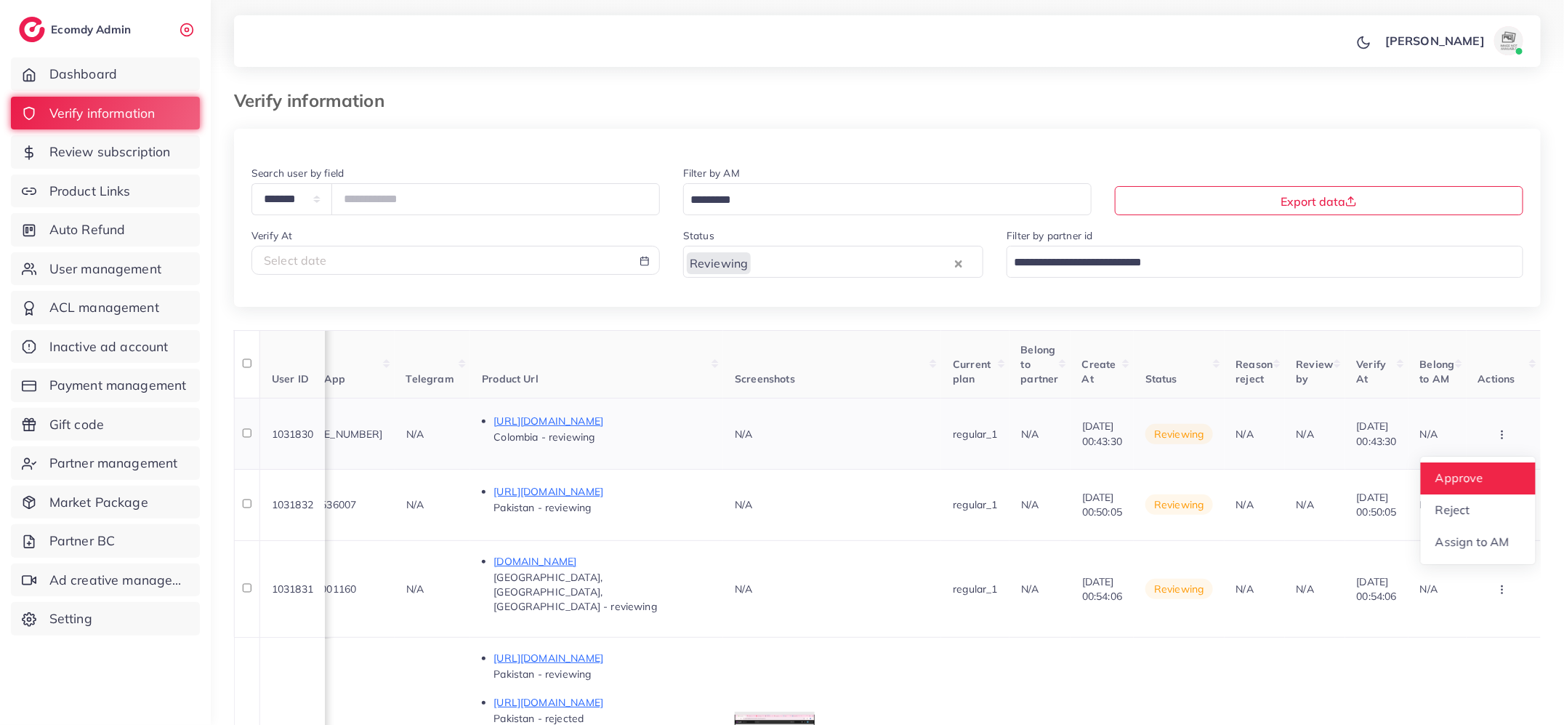
click at [1499, 470] on link "Approve" at bounding box center [1478, 478] width 115 height 32
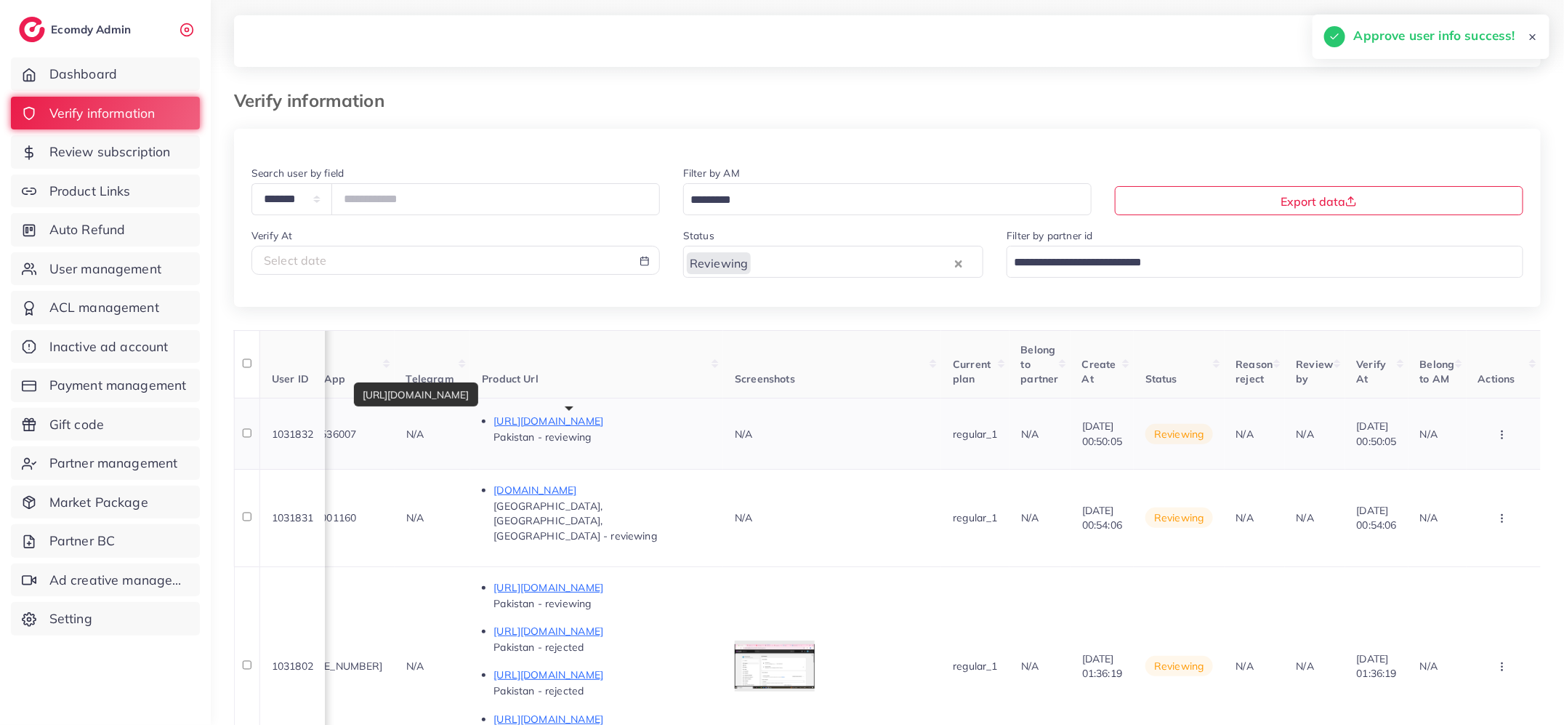
click at [641, 421] on p "https://muvamart.com/products/arctic-mini-ultra-portable-home-air-cooler-air-co…" at bounding box center [603, 420] width 218 height 17
click at [1502, 429] on icon "button" at bounding box center [1503, 435] width 12 height 12
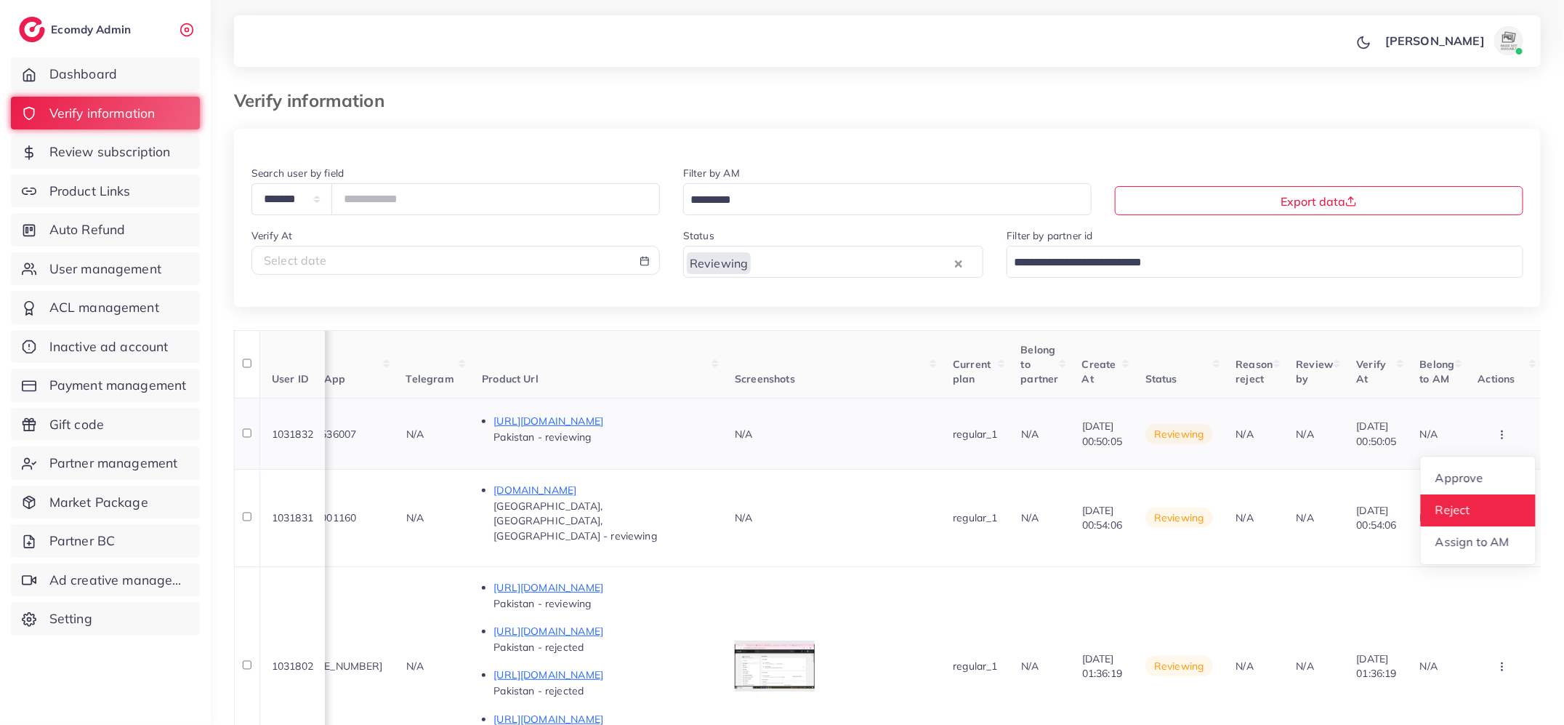
click at [1477, 506] on link "Reject" at bounding box center [1478, 510] width 115 height 32
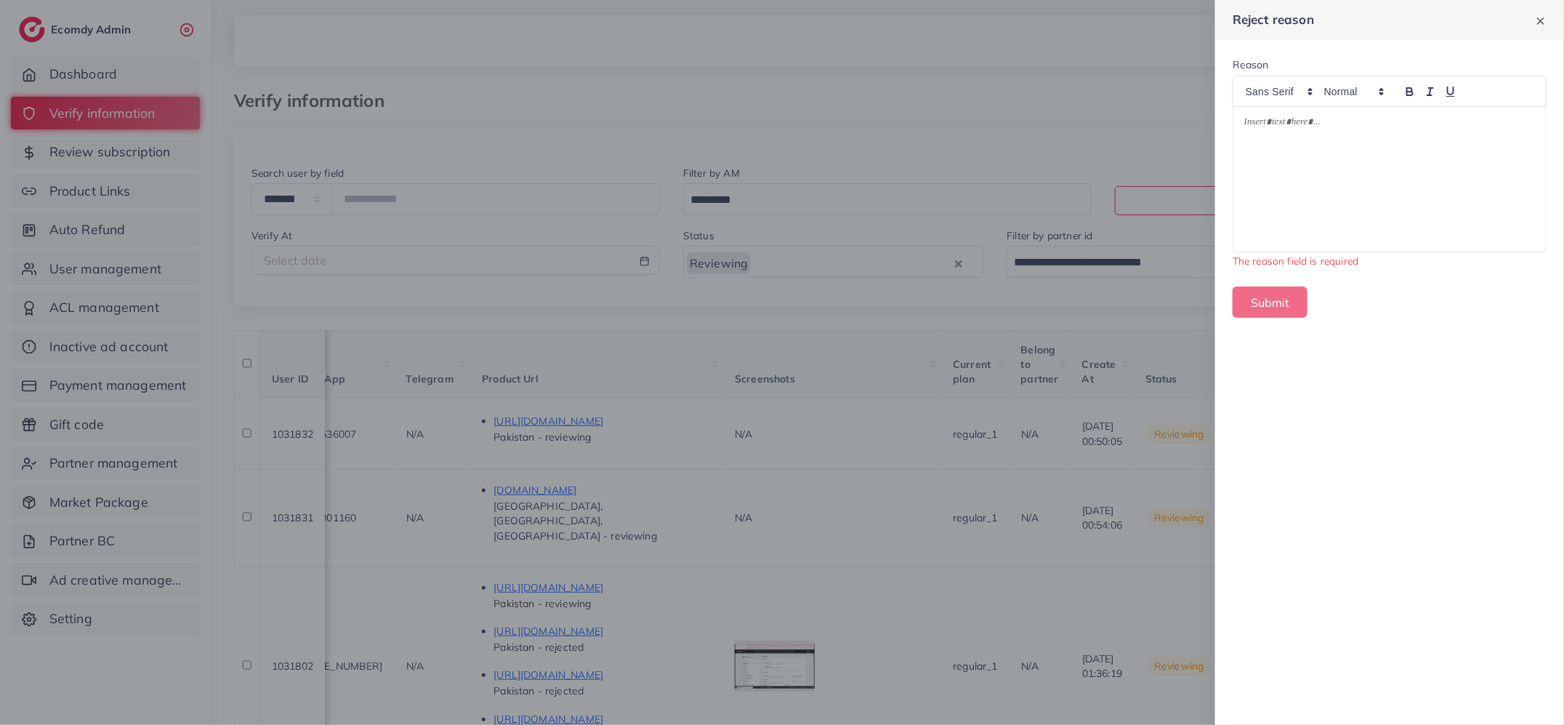
click at [1374, 206] on div at bounding box center [1390, 179] width 313 height 145
click at [1294, 198] on div at bounding box center [1390, 179] width 313 height 145
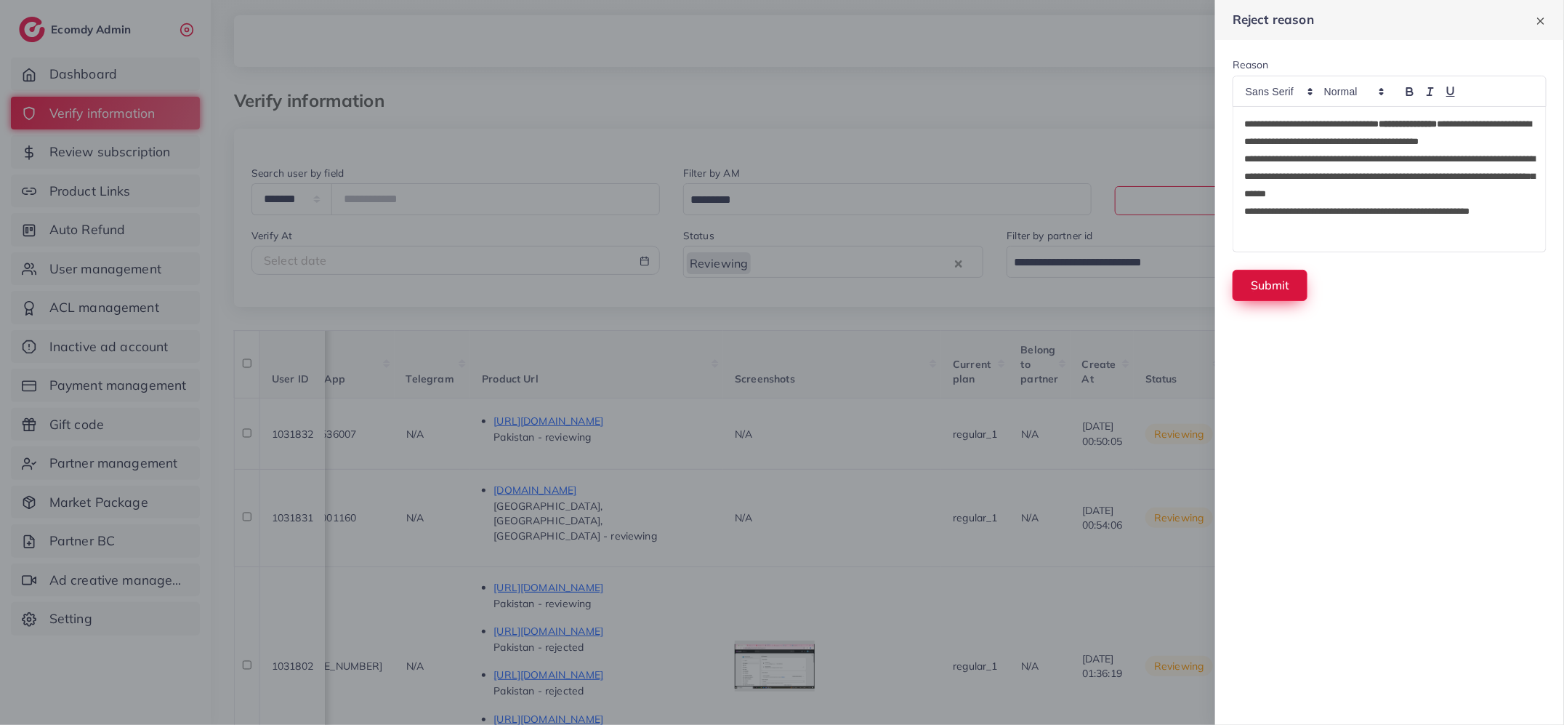
click at [1253, 289] on button "Submit" at bounding box center [1270, 285] width 75 height 31
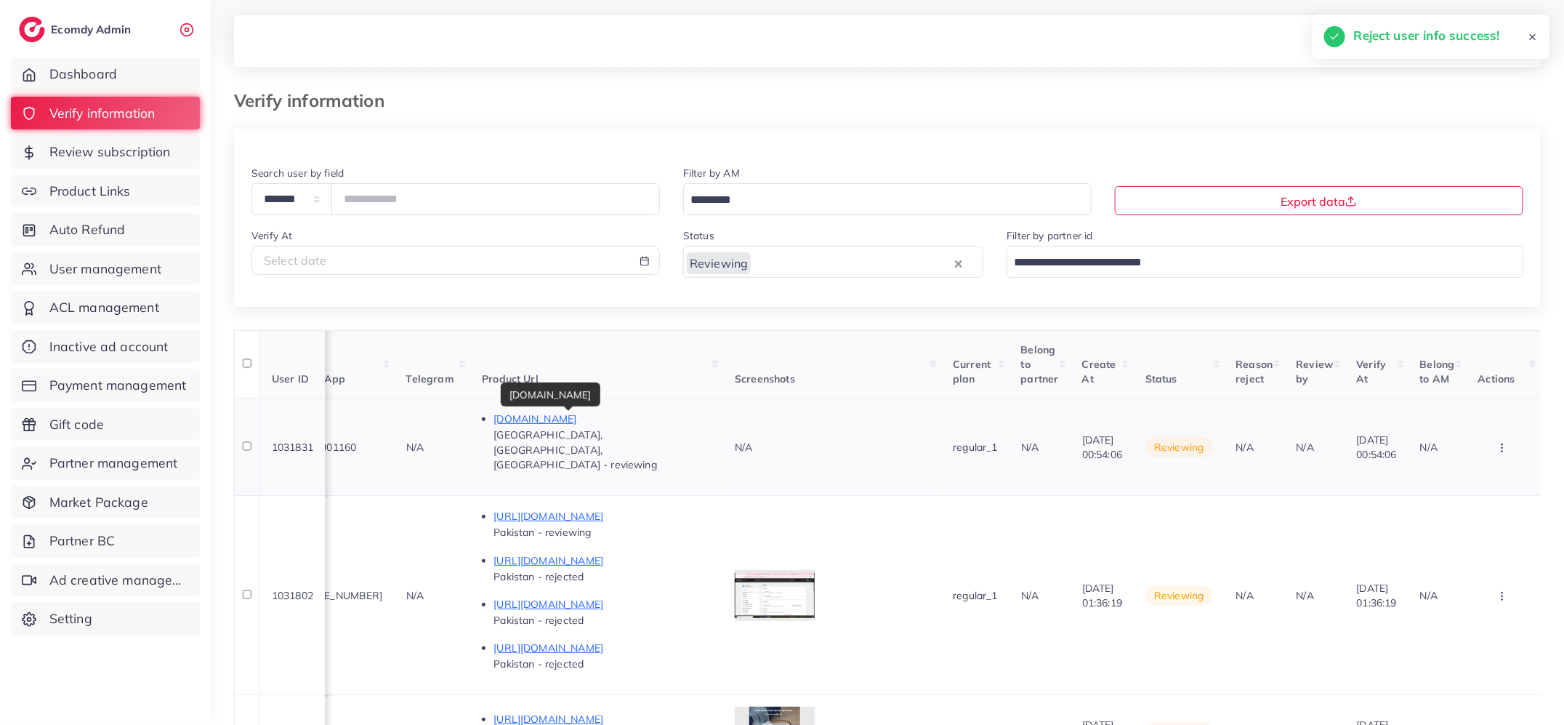
click at [547, 417] on p "hoomestic.myshopify.com" at bounding box center [603, 418] width 218 height 17
click at [1505, 442] on icon "button" at bounding box center [1503, 448] width 12 height 12
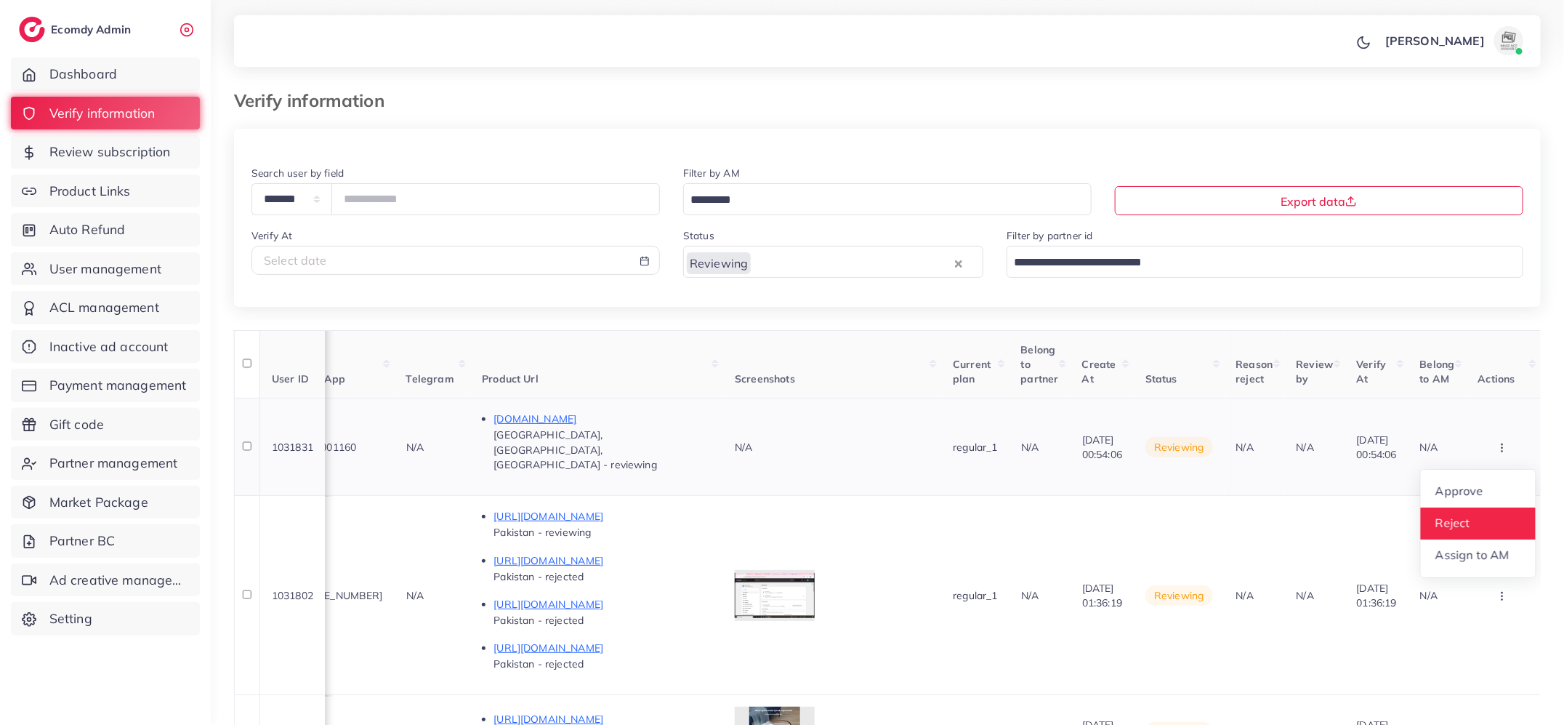
click at [1479, 513] on link "Reject" at bounding box center [1478, 523] width 115 height 32
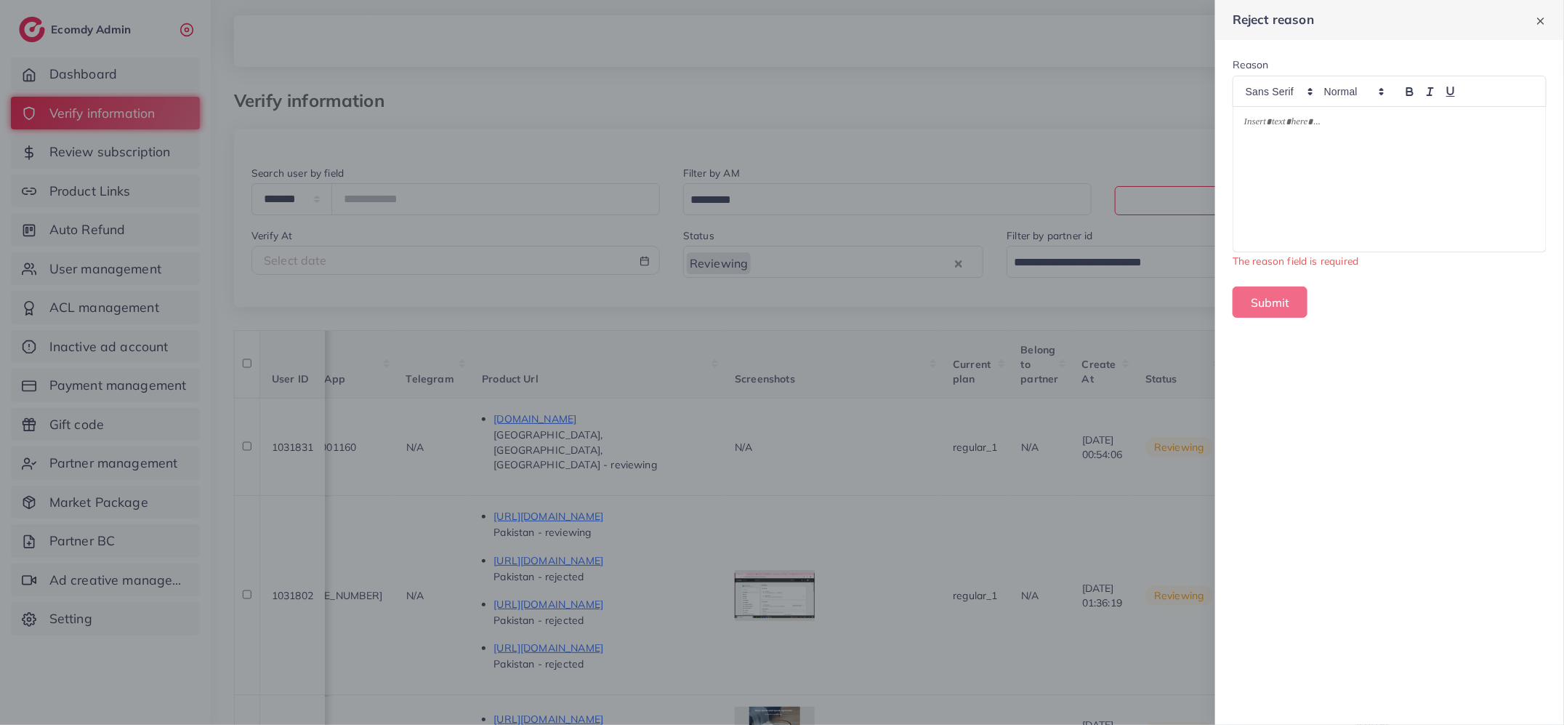
click at [1421, 183] on div at bounding box center [1390, 179] width 313 height 145
click at [1277, 282] on button "Submit" at bounding box center [1270, 285] width 75 height 31
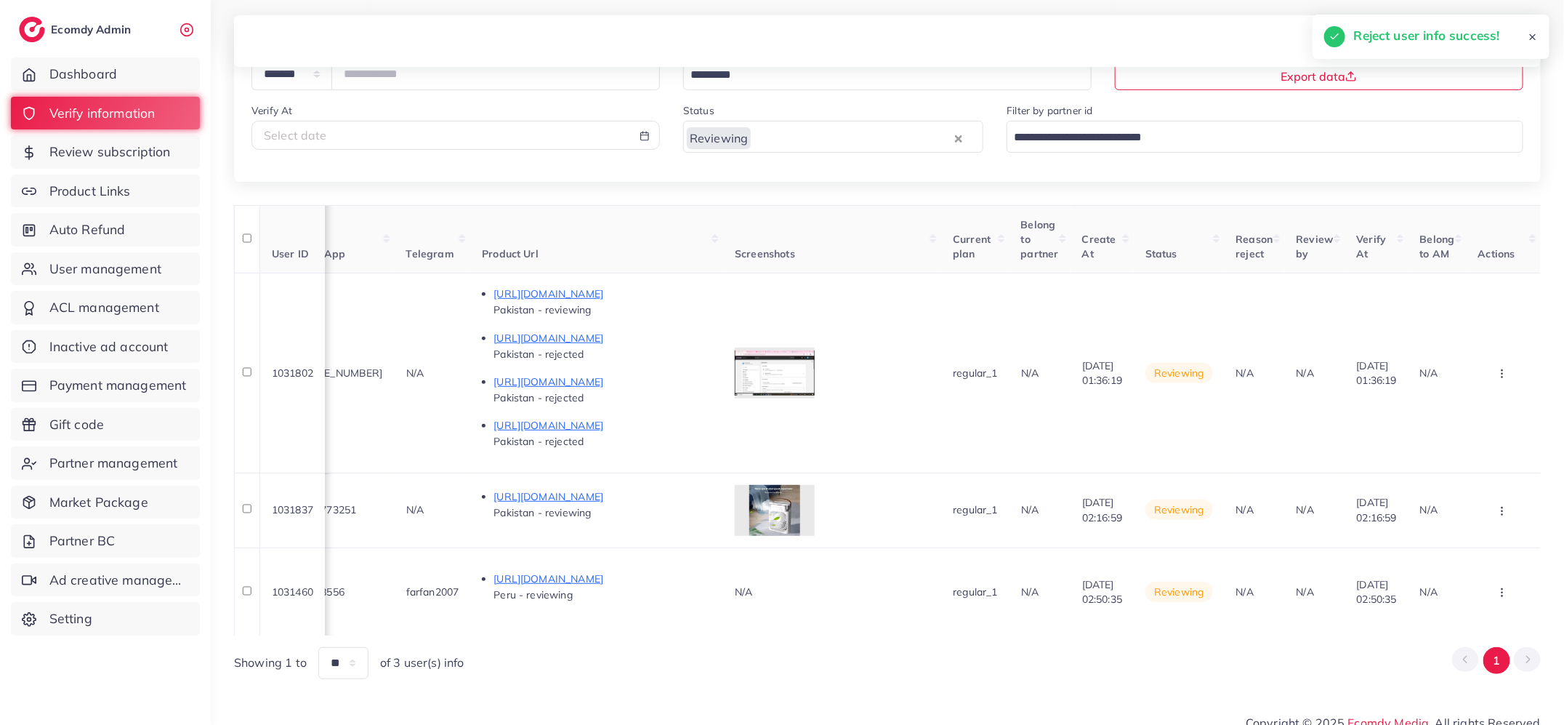
scroll to position [116, 0]
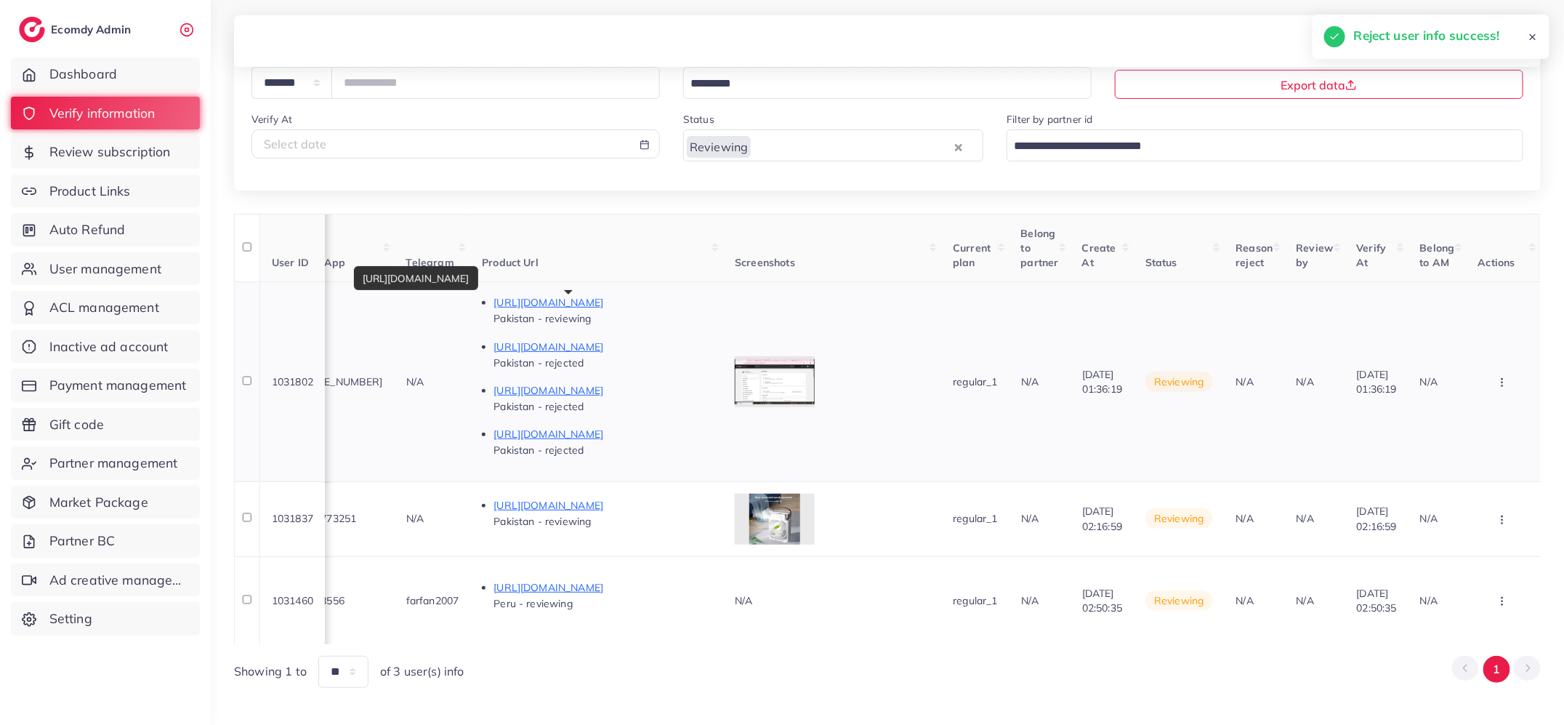
click at [628, 297] on p "https://www.accessoryx.shop/products/smart-watch-series-10-with-7straps-and-air…" at bounding box center [603, 302] width 218 height 17
click at [1505, 377] on icon "button" at bounding box center [1503, 383] width 12 height 12
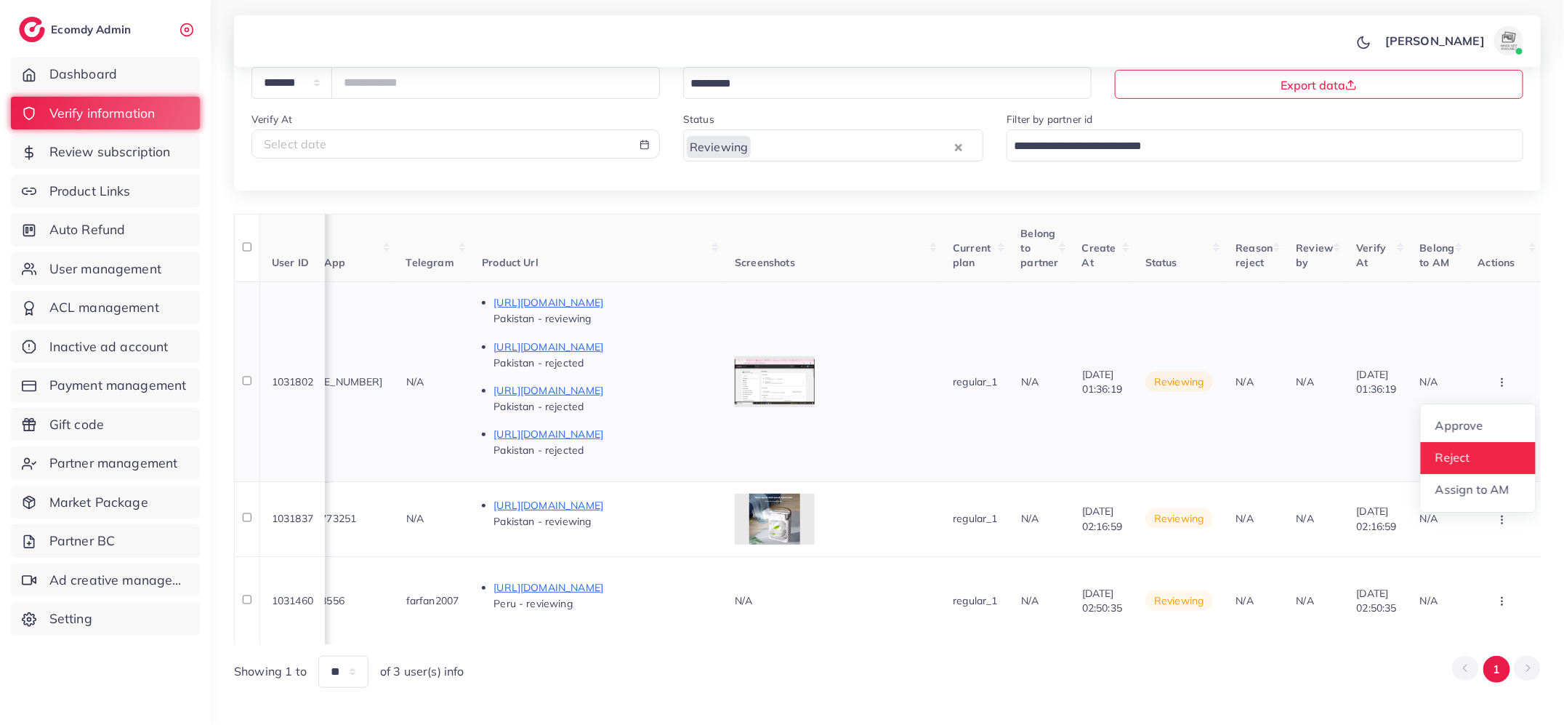
click at [1488, 460] on link "Reject" at bounding box center [1478, 458] width 115 height 32
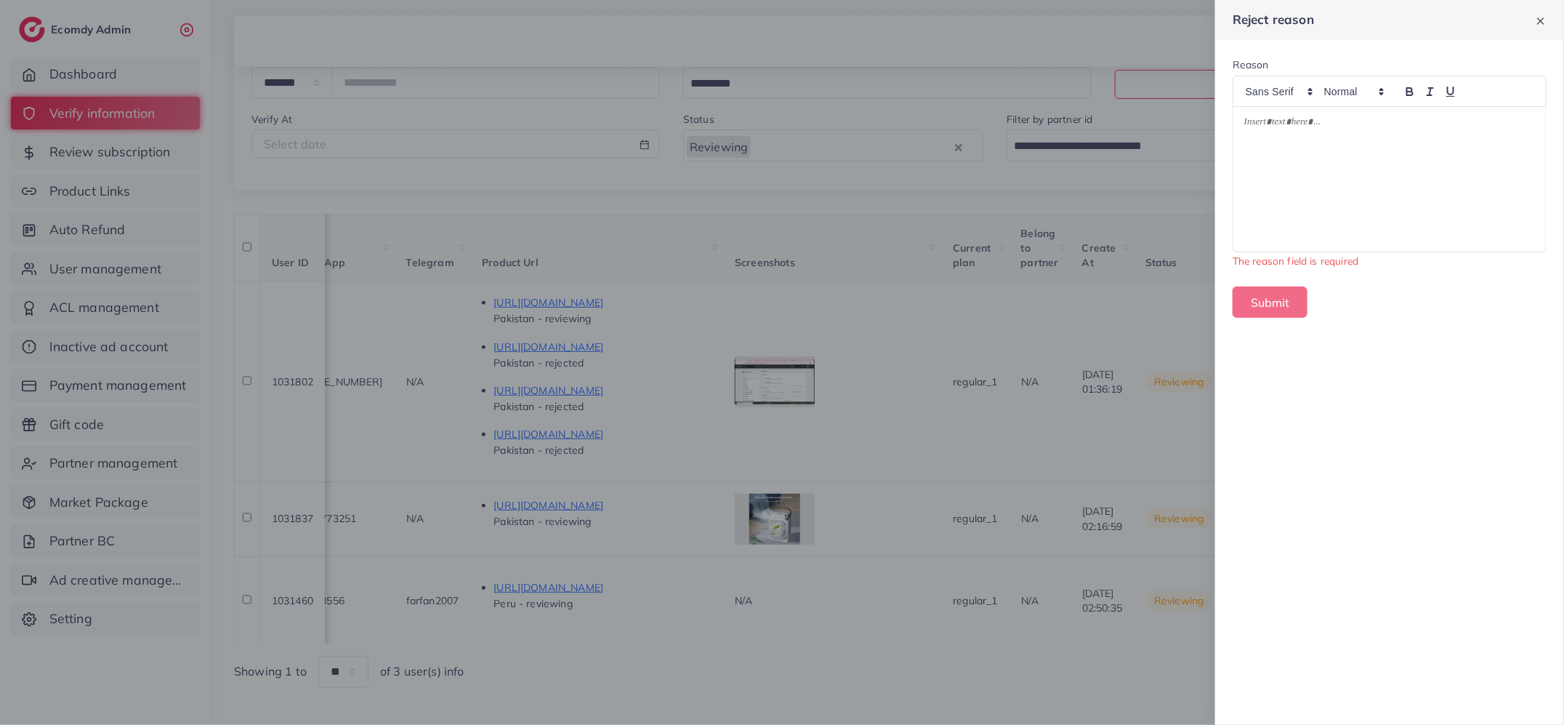
click at [1421, 236] on div at bounding box center [1390, 179] width 313 height 145
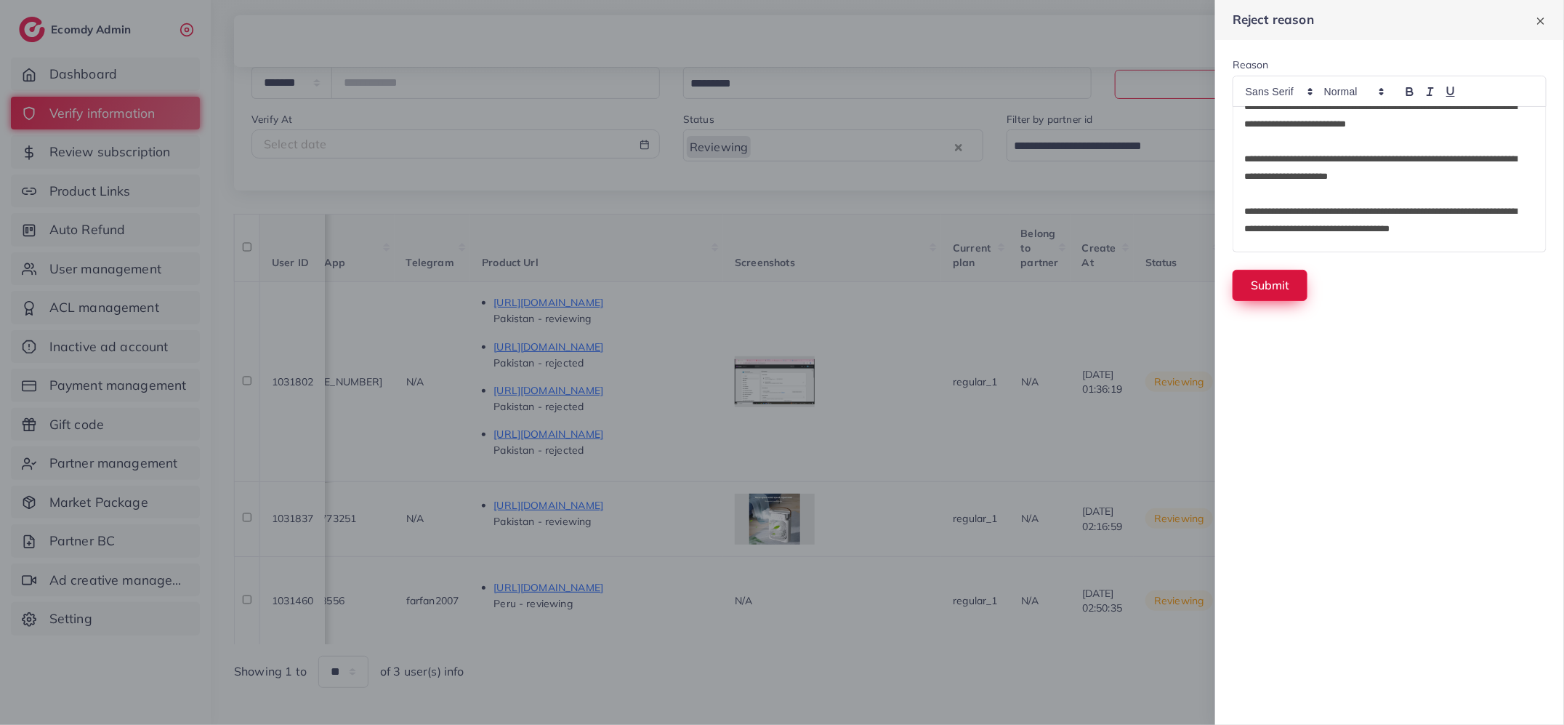
click at [1274, 275] on button "Submit" at bounding box center [1270, 285] width 75 height 31
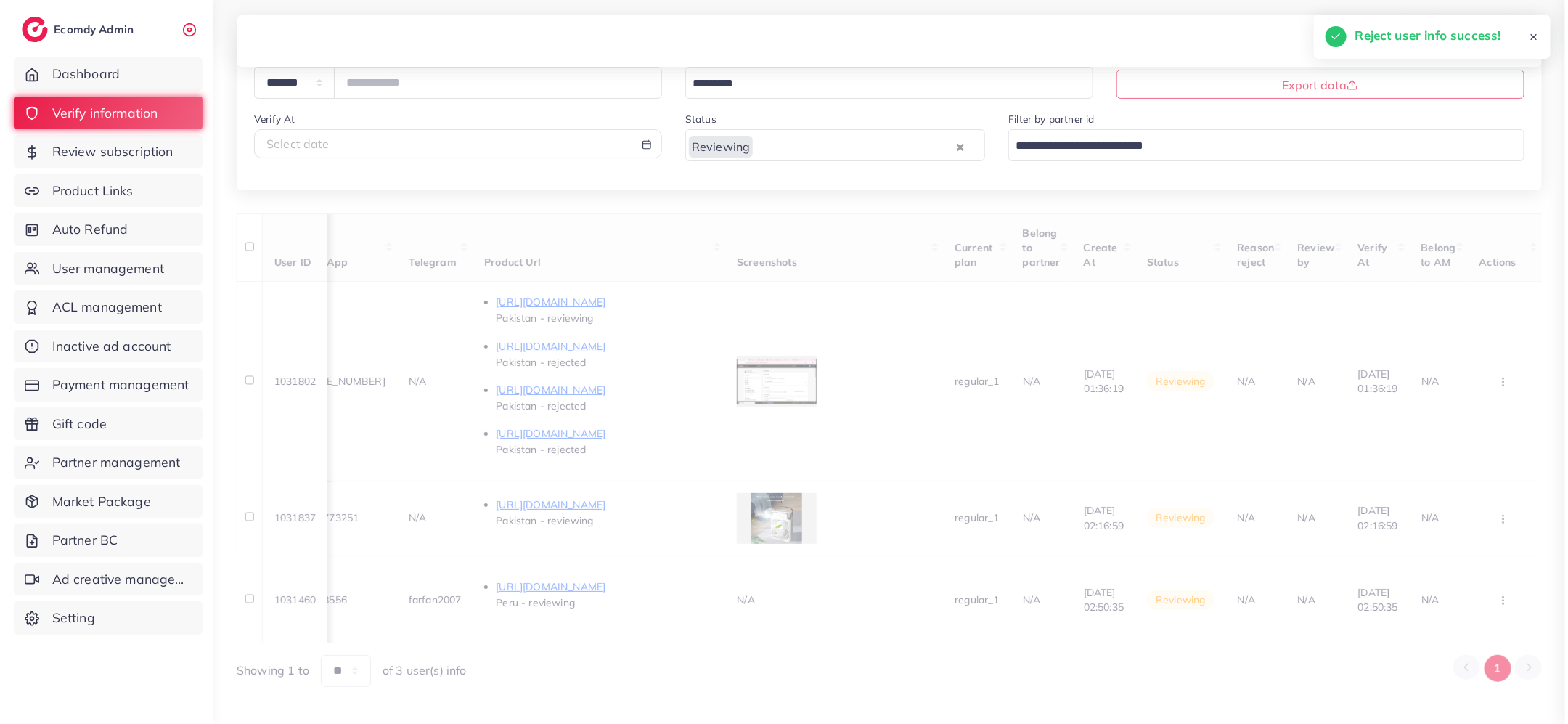
scroll to position [0, 862]
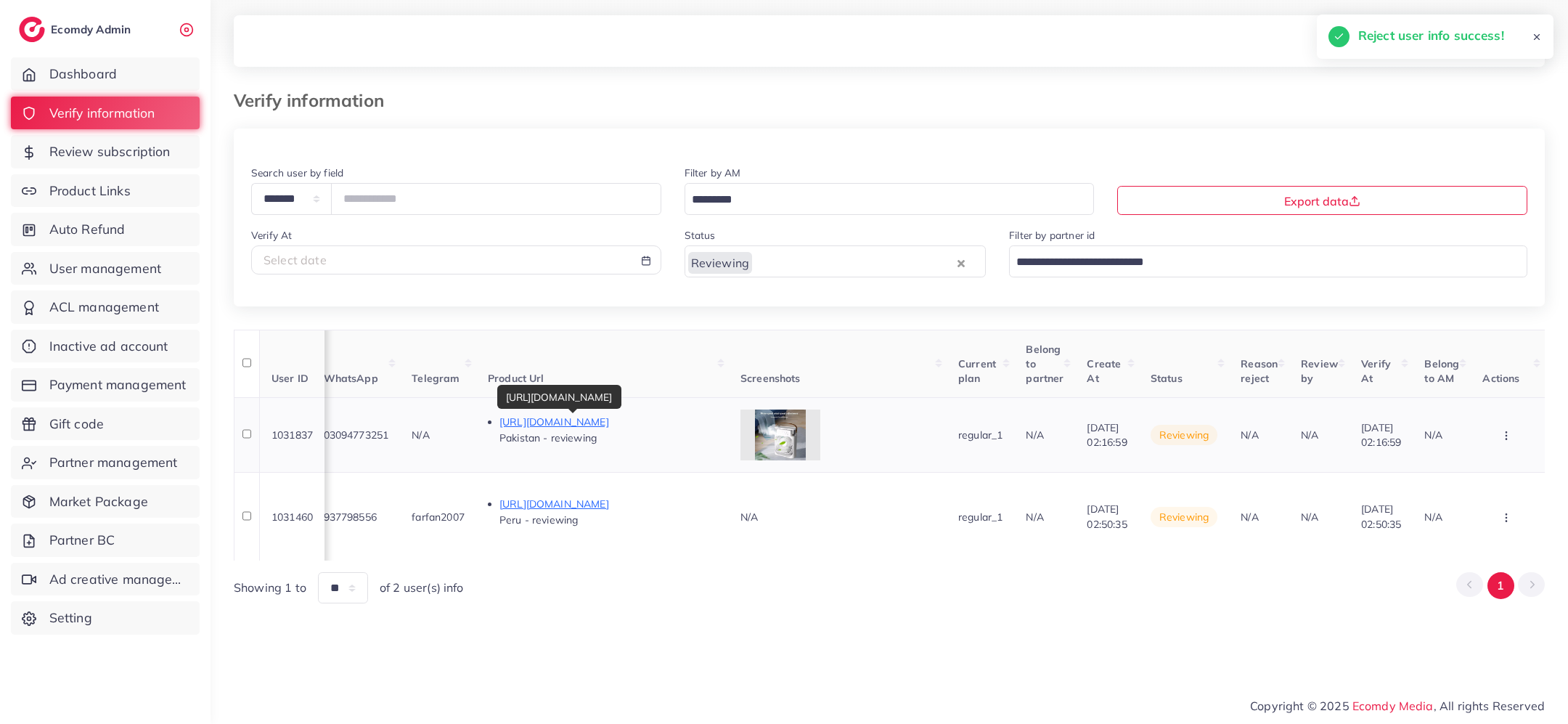
click at [581, 421] on p "https://www.hercheeez.shop/" at bounding box center [608, 421] width 218 height 17
click at [1506, 436] on icon "button" at bounding box center [1507, 435] width 12 height 12
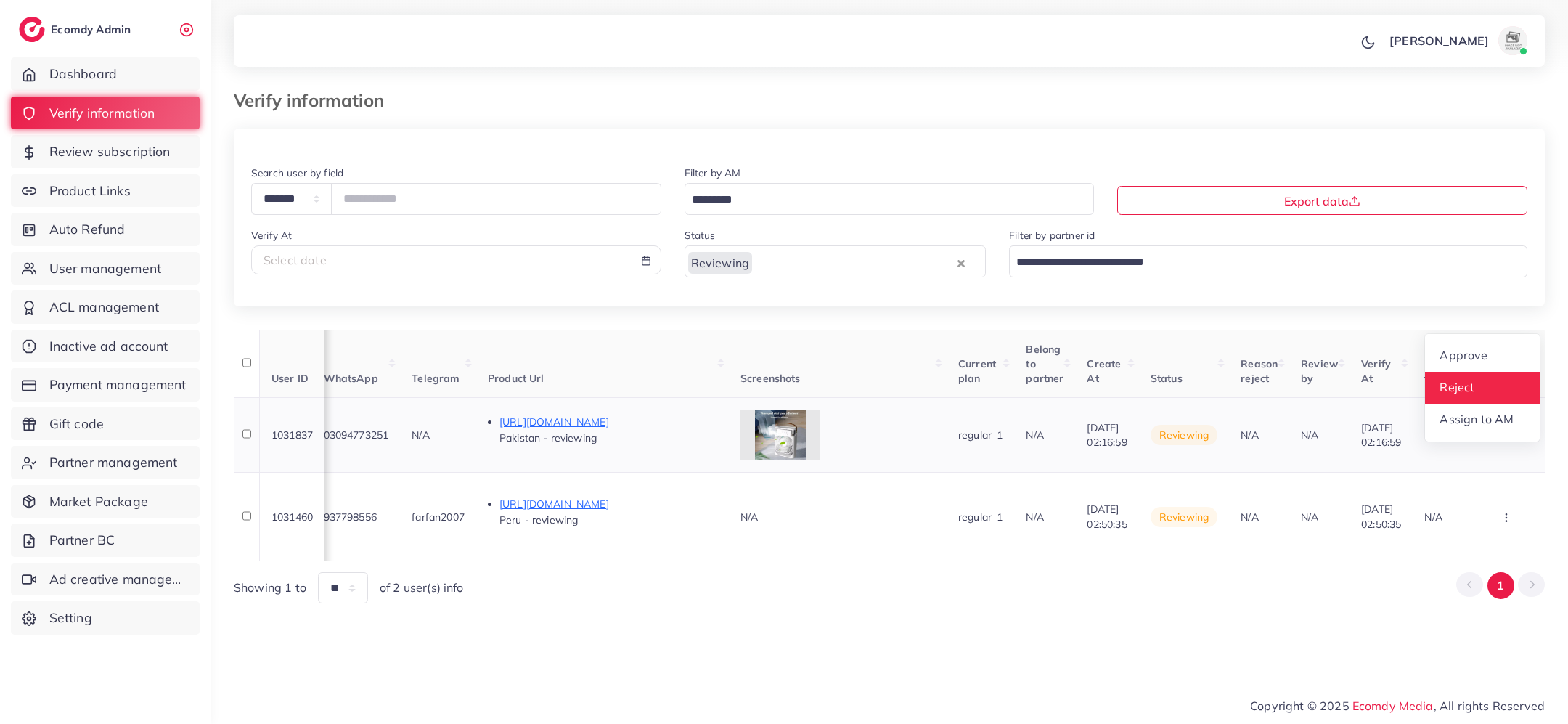
click at [1473, 387] on span "Reject" at bounding box center [1457, 386] width 35 height 15
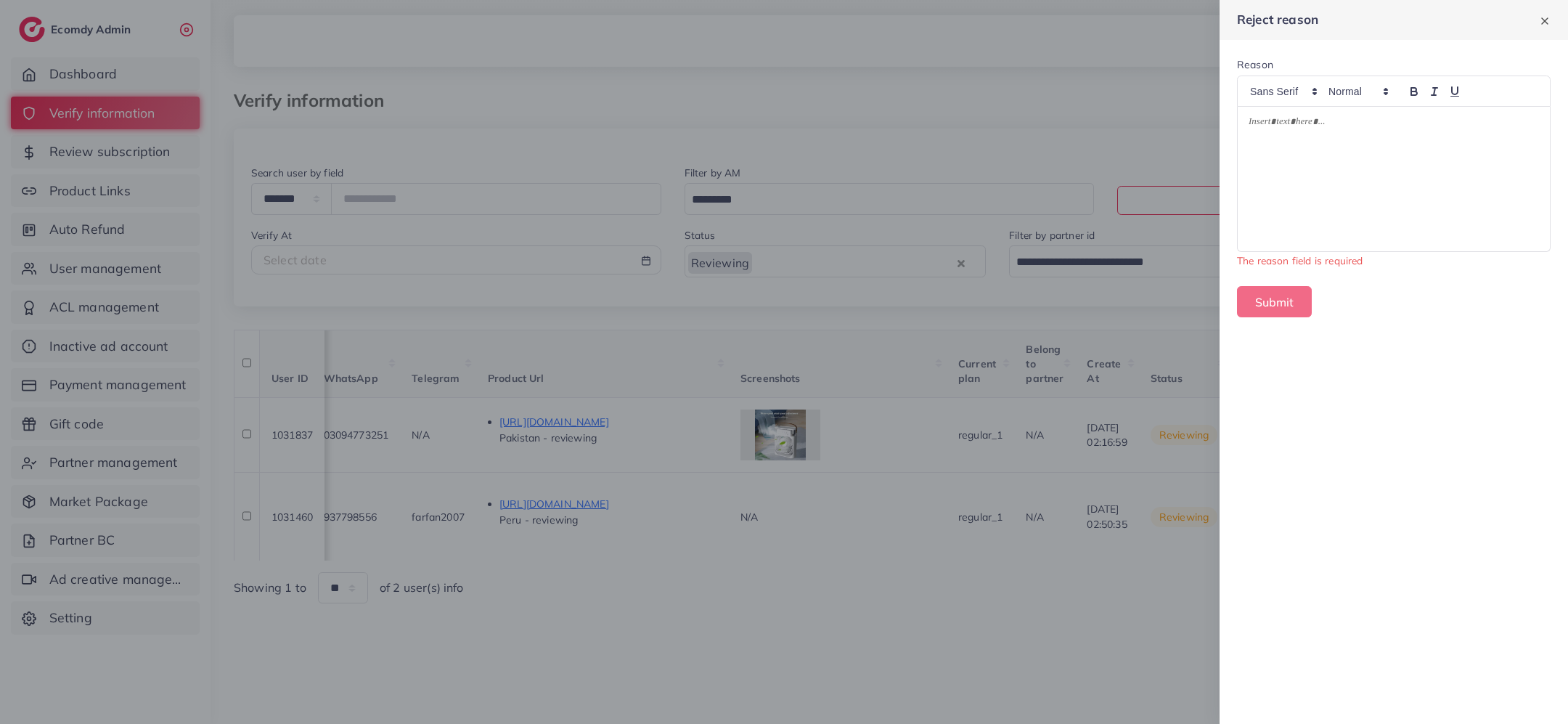
click at [1402, 204] on div at bounding box center [1394, 179] width 313 height 145
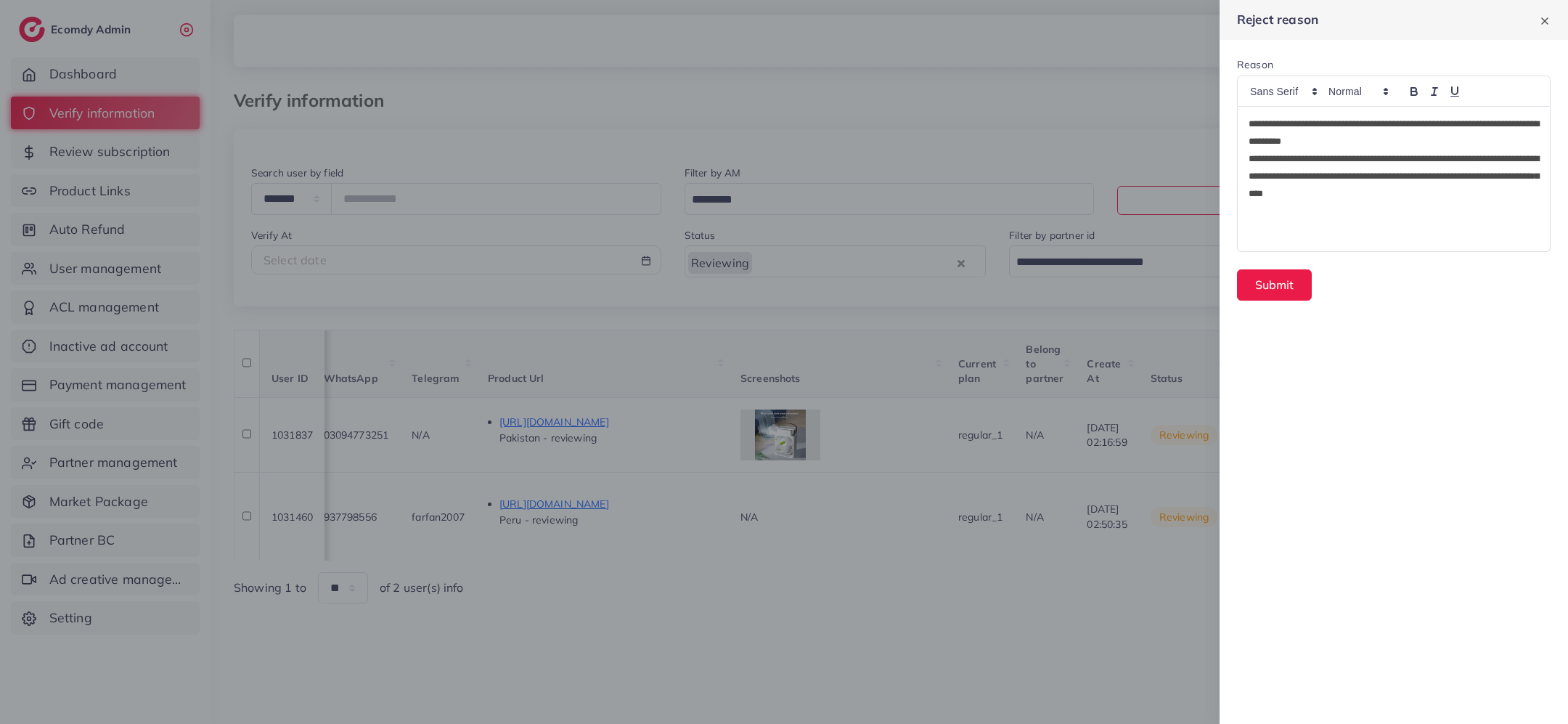
click at [1301, 163] on p "**********" at bounding box center [1394, 176] width 292 height 52
click at [1285, 286] on button "Submit" at bounding box center [1274, 285] width 75 height 31
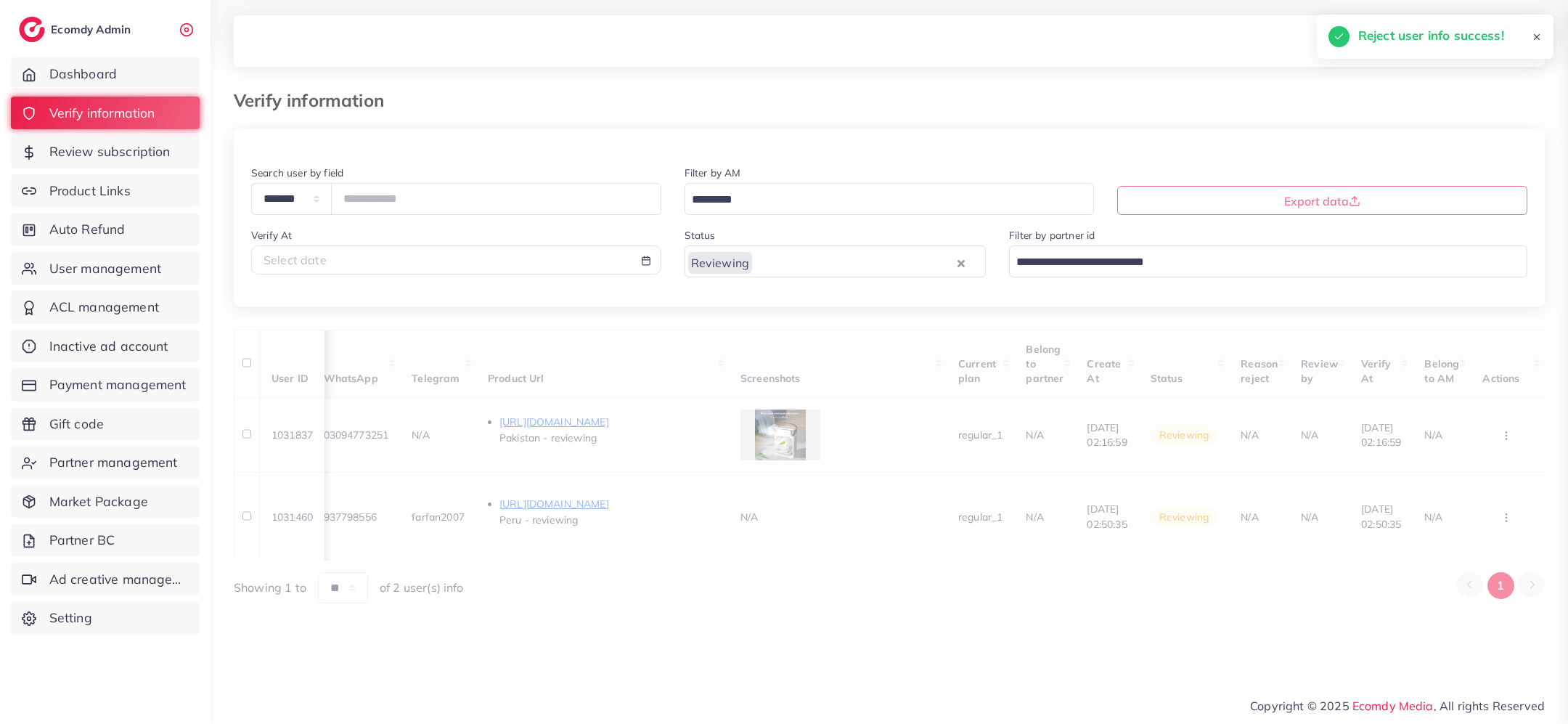
scroll to position [0, 850]
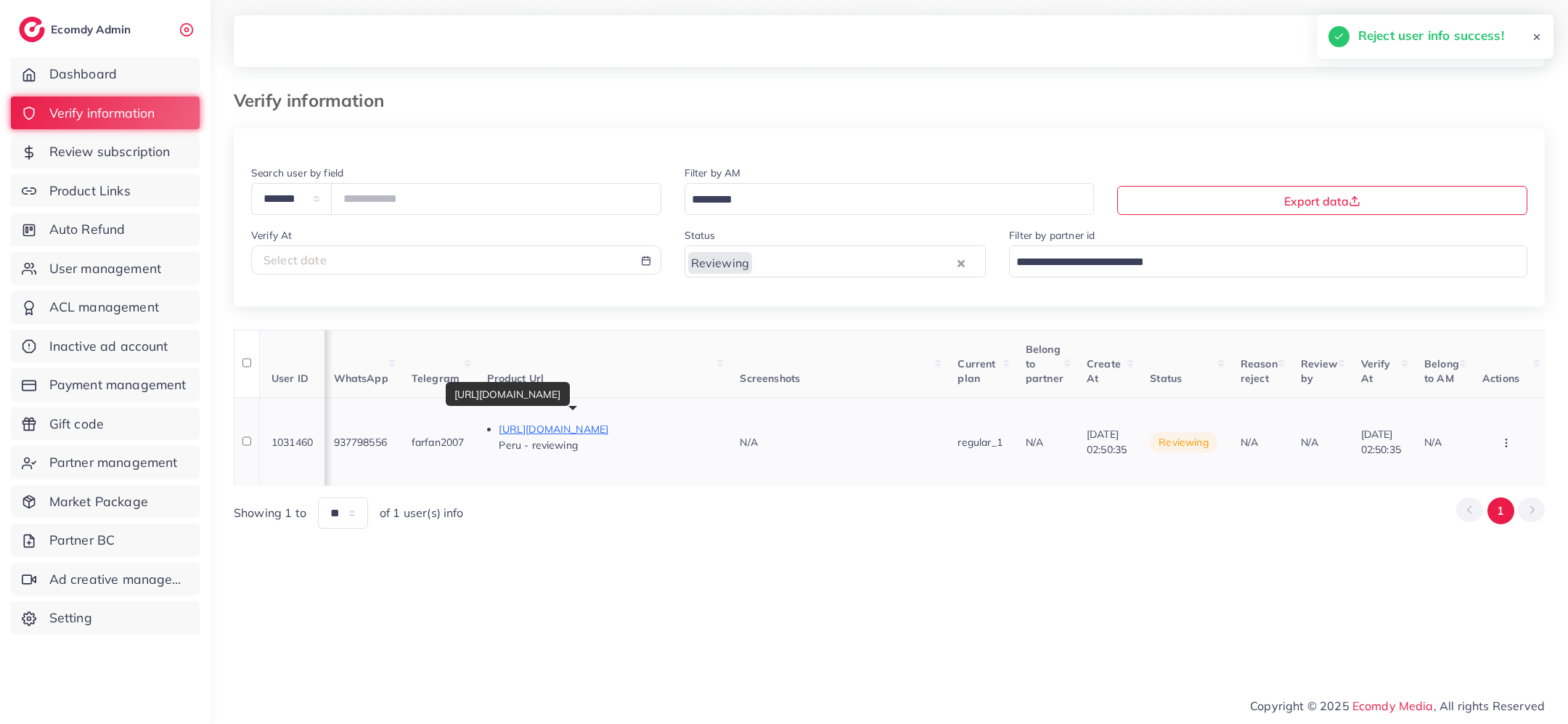
click at [544, 420] on p "https://savila.shop/products/removedor-de-verrugas" at bounding box center [607, 428] width 218 height 17
click at [1513, 432] on button "button" at bounding box center [1508, 441] width 51 height 33
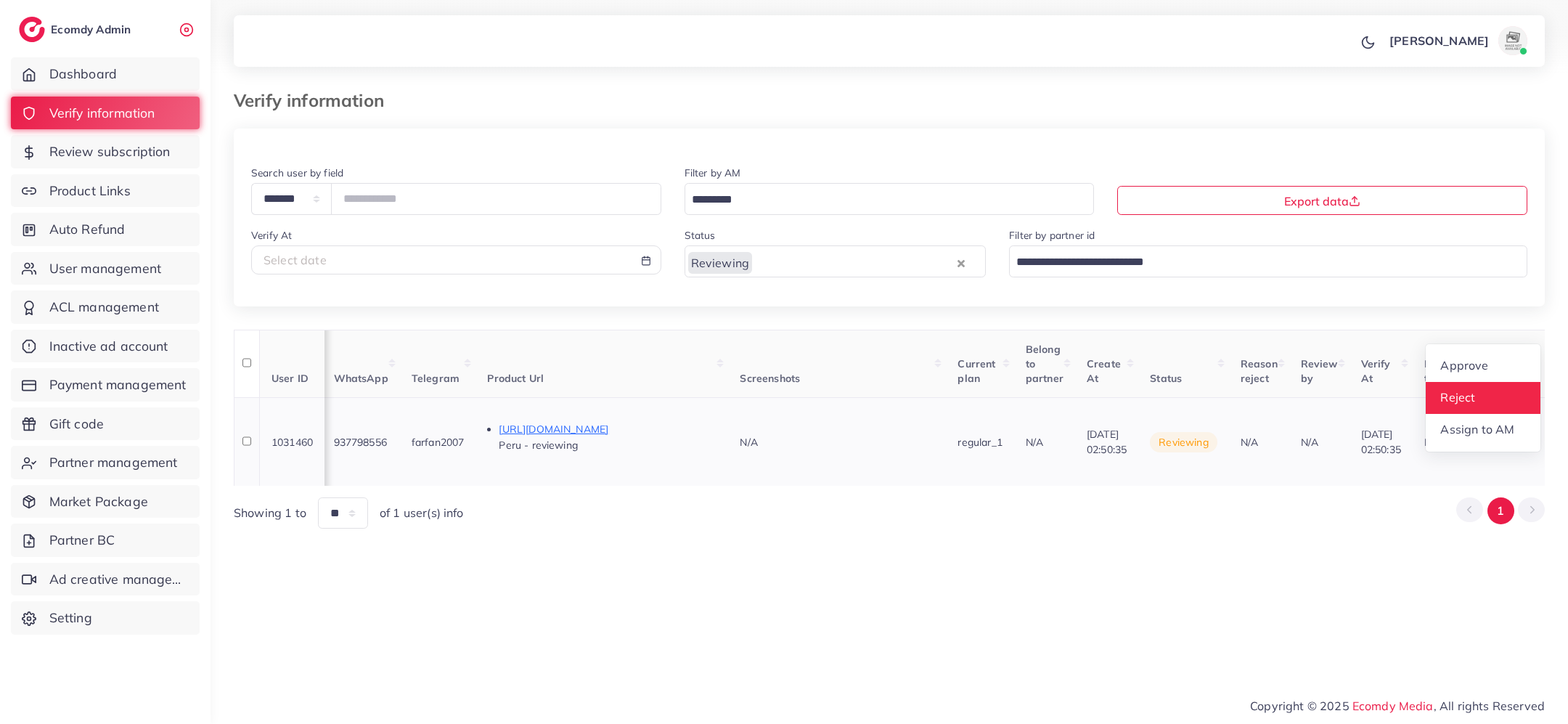
click at [1490, 393] on link "Reject" at bounding box center [1483, 397] width 115 height 32
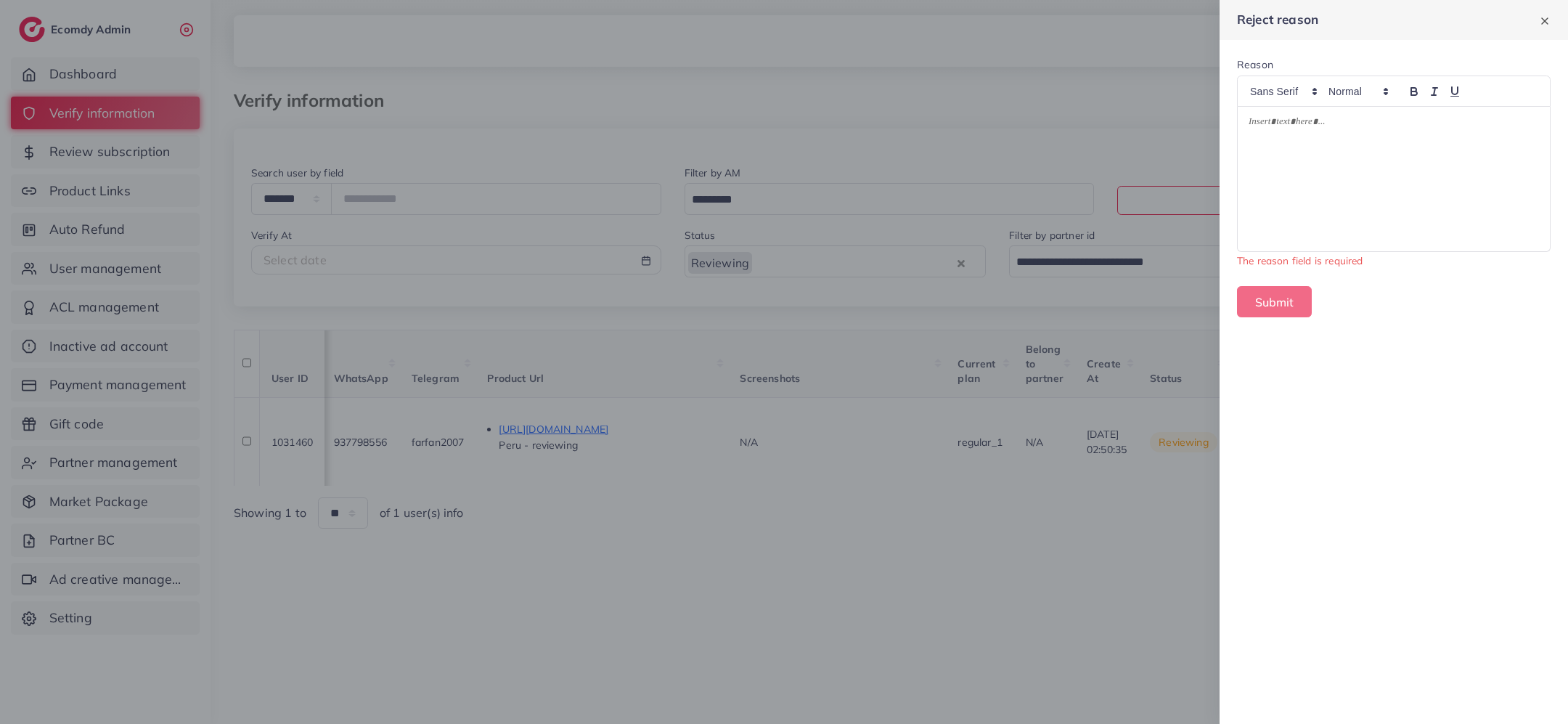
click at [1420, 193] on div at bounding box center [1394, 179] width 313 height 145
click at [1287, 287] on button "Submit" at bounding box center [1274, 285] width 75 height 31
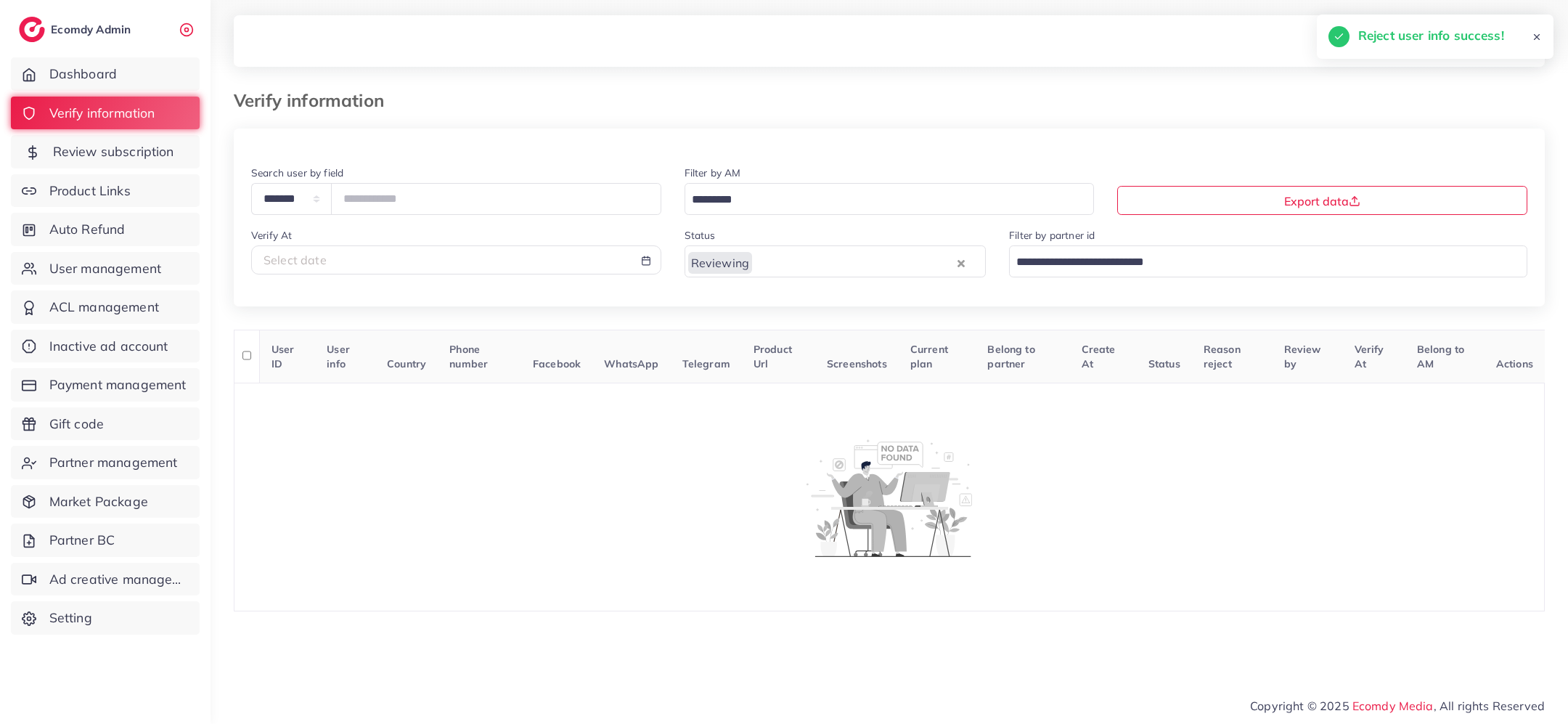
click at [173, 145] on span "Review subscription" at bounding box center [113, 151] width 121 height 19
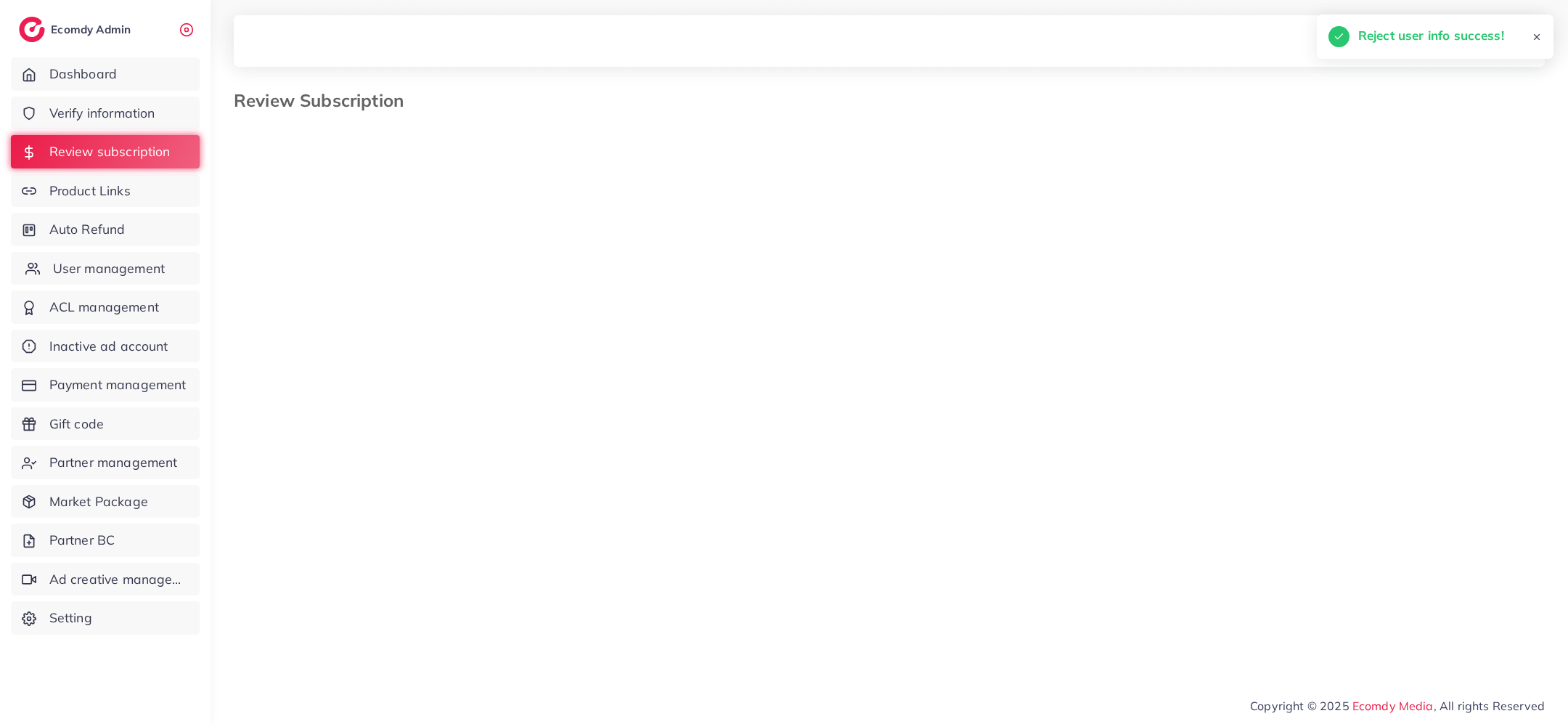
select select "*******"
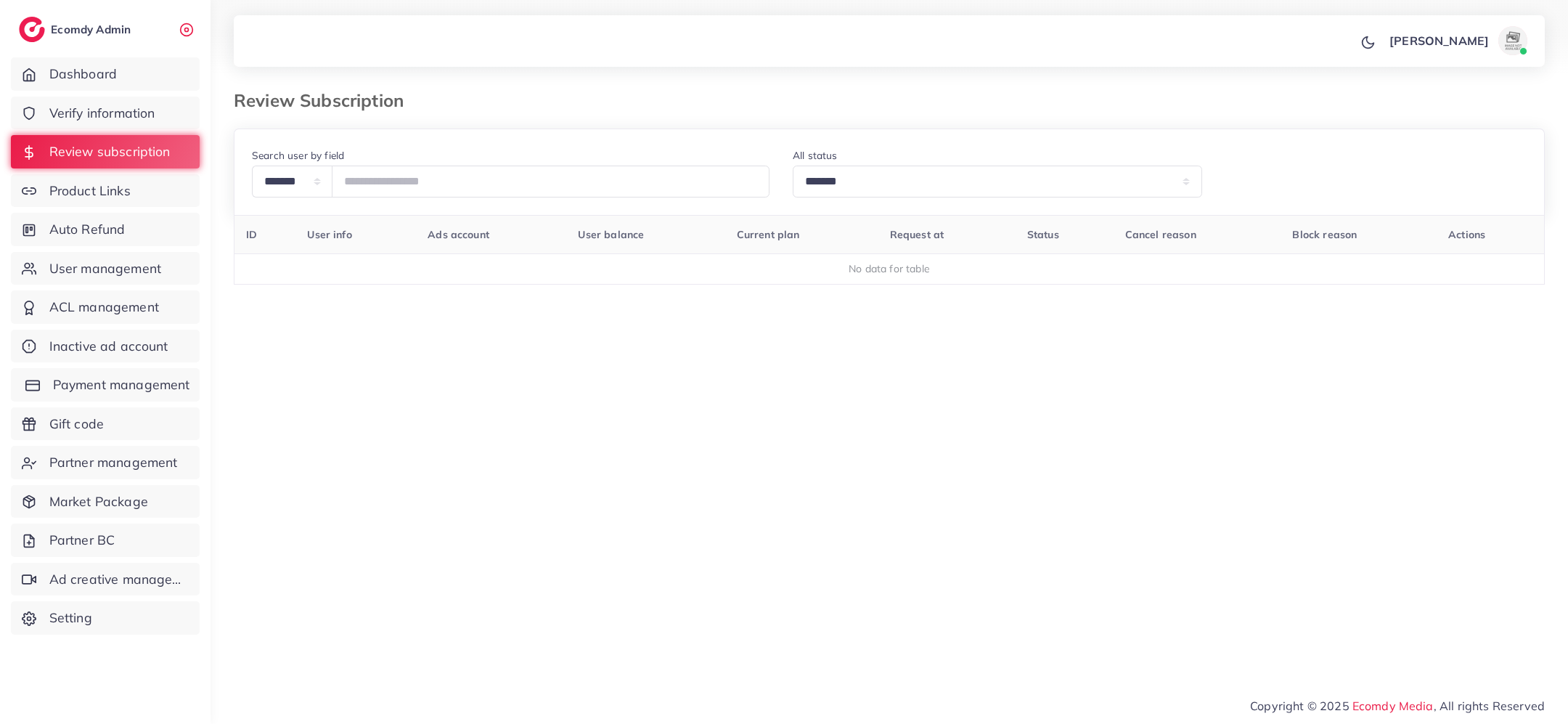
click at [135, 383] on span "Payment management" at bounding box center [121, 384] width 137 height 19
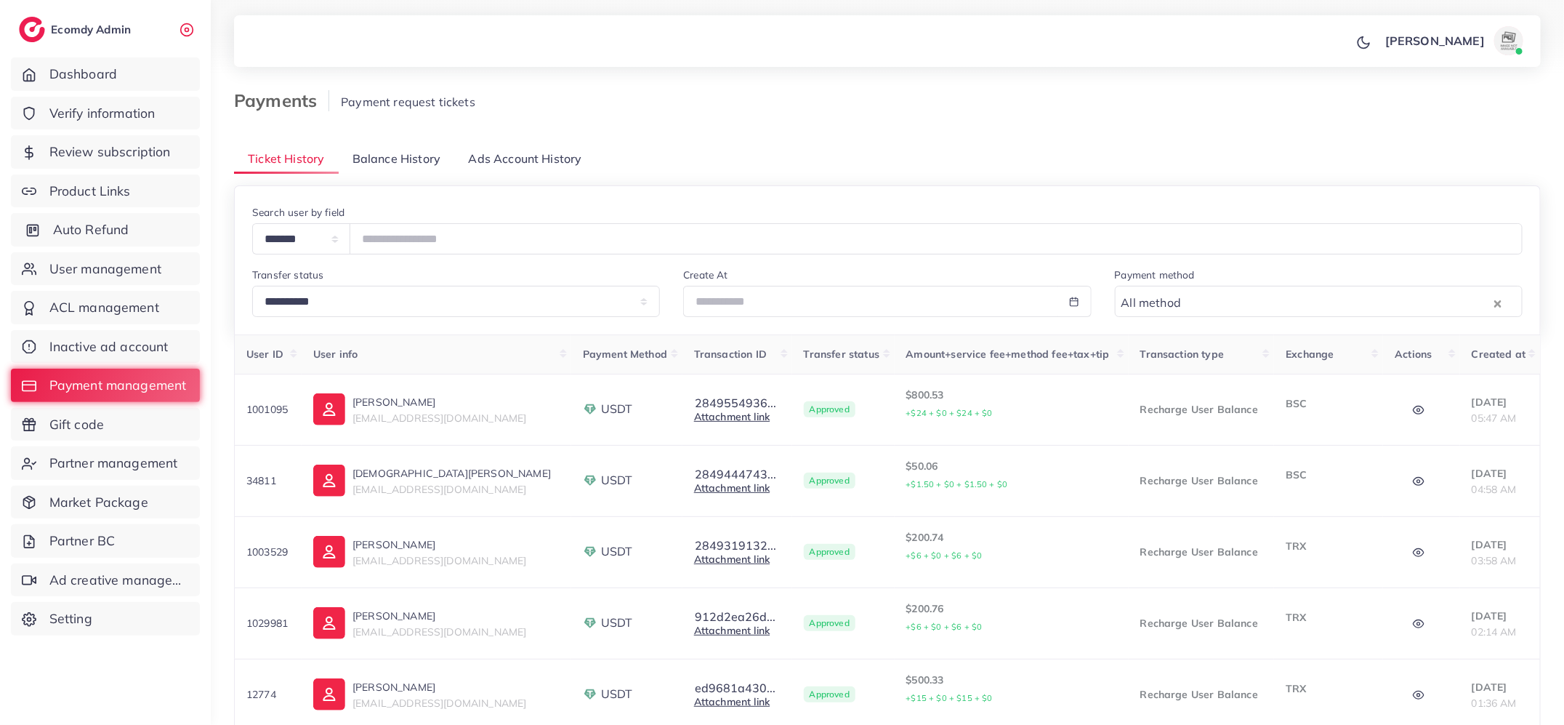
click at [117, 236] on span "Auto Refund" at bounding box center [91, 229] width 76 height 19
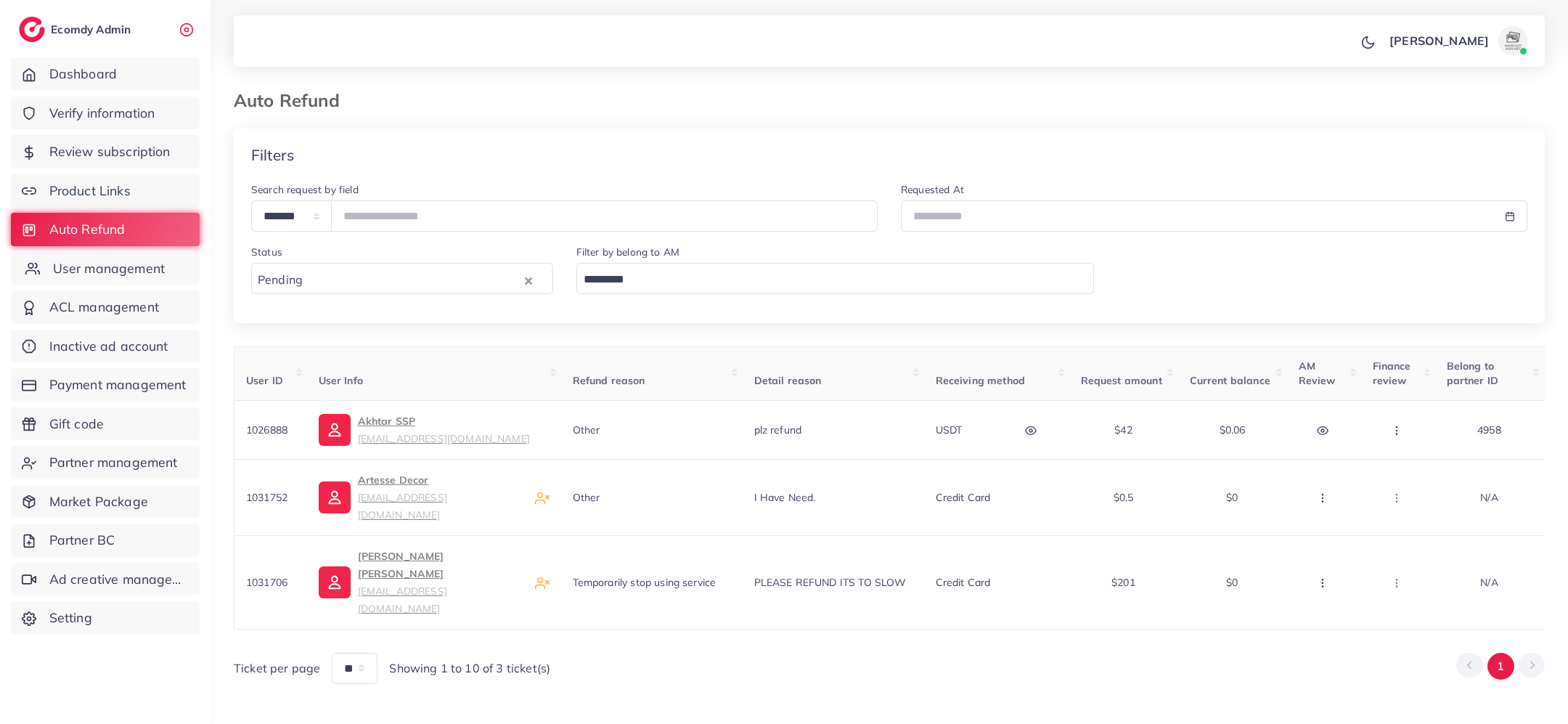
click at [121, 276] on span "User management" at bounding box center [109, 269] width 112 height 19
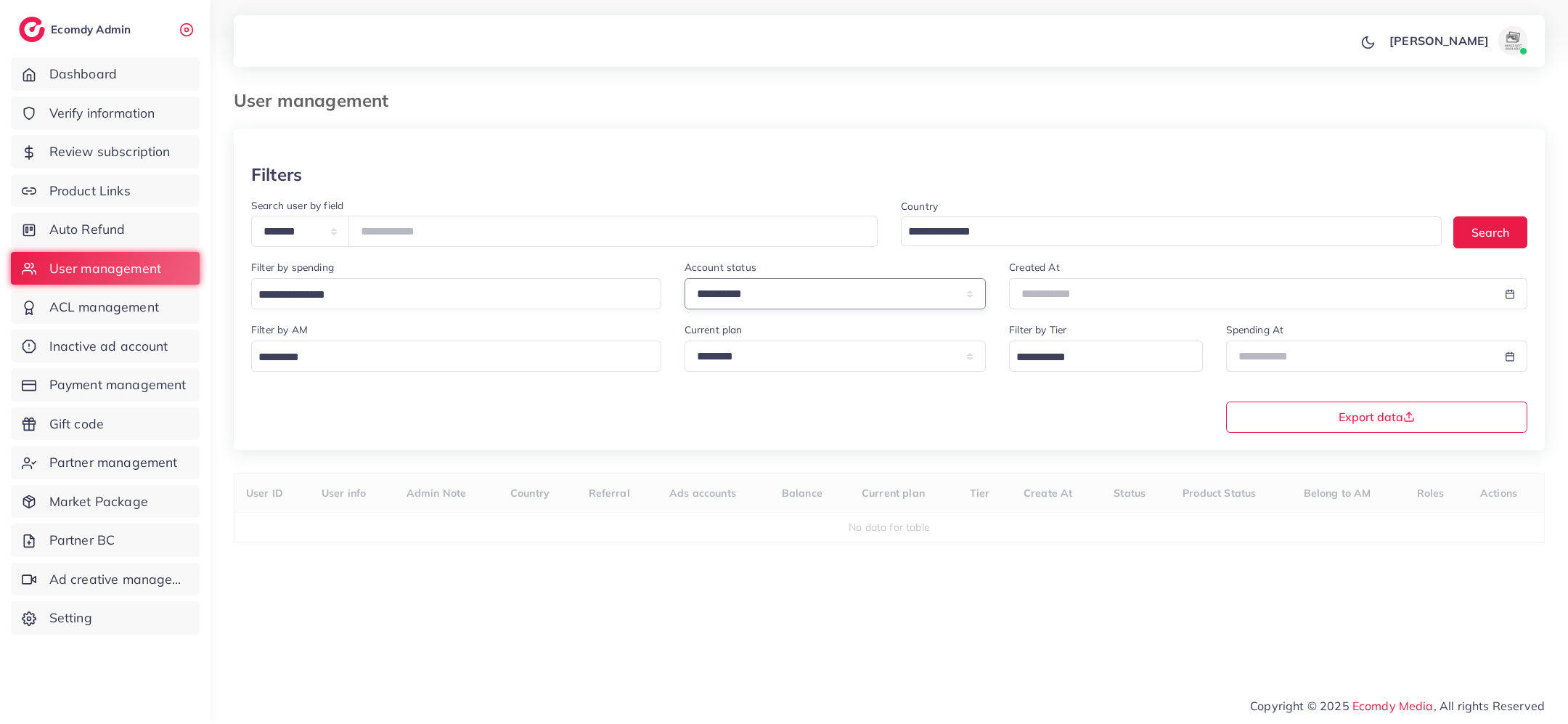
click at [783, 293] on select "**********" at bounding box center [836, 293] width 302 height 31
select select "*******"
click at [1058, 289] on input "text" at bounding box center [1252, 293] width 485 height 31
click at [1062, 434] on span "11" at bounding box center [1054, 435] width 28 height 28
click at [1087, 433] on span "12" at bounding box center [1086, 435] width 28 height 28
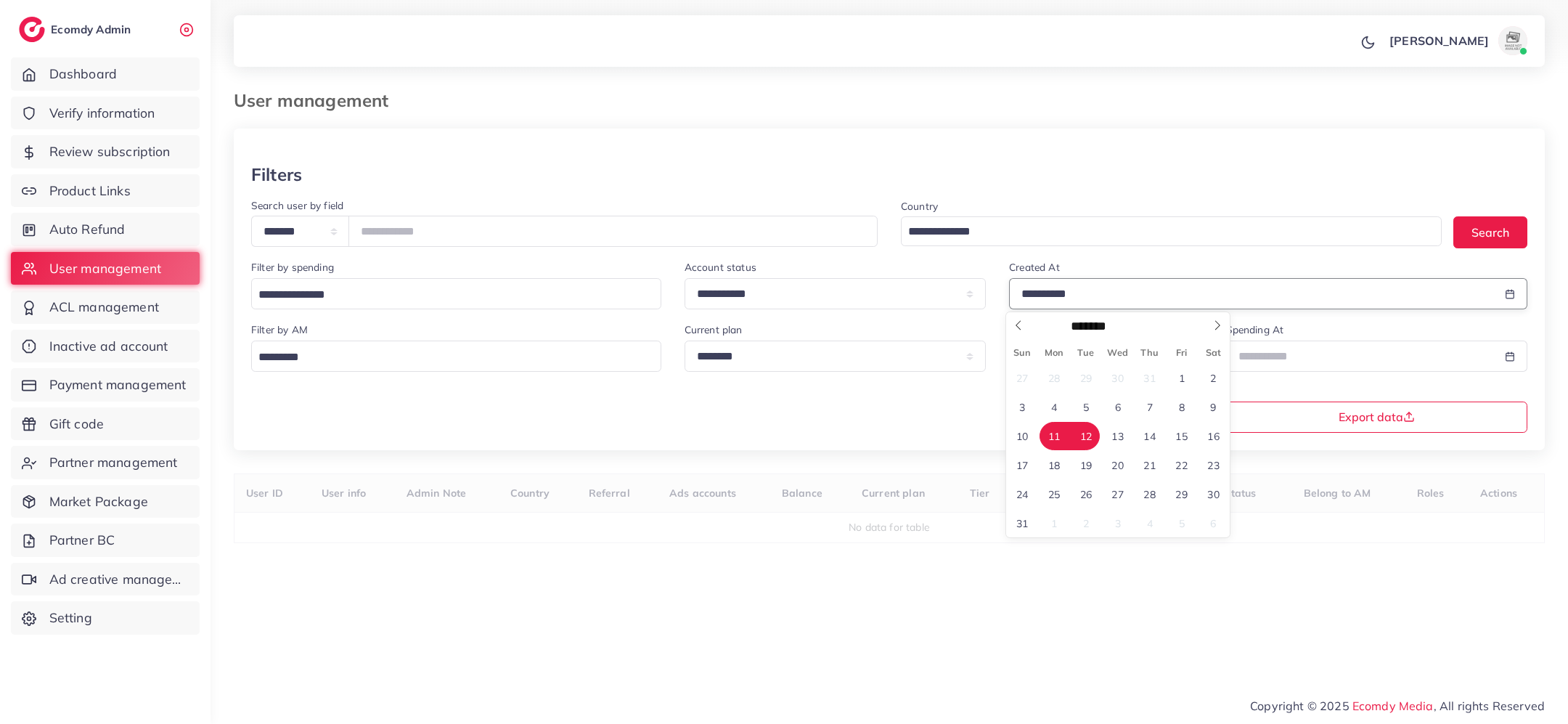
type input "**********"
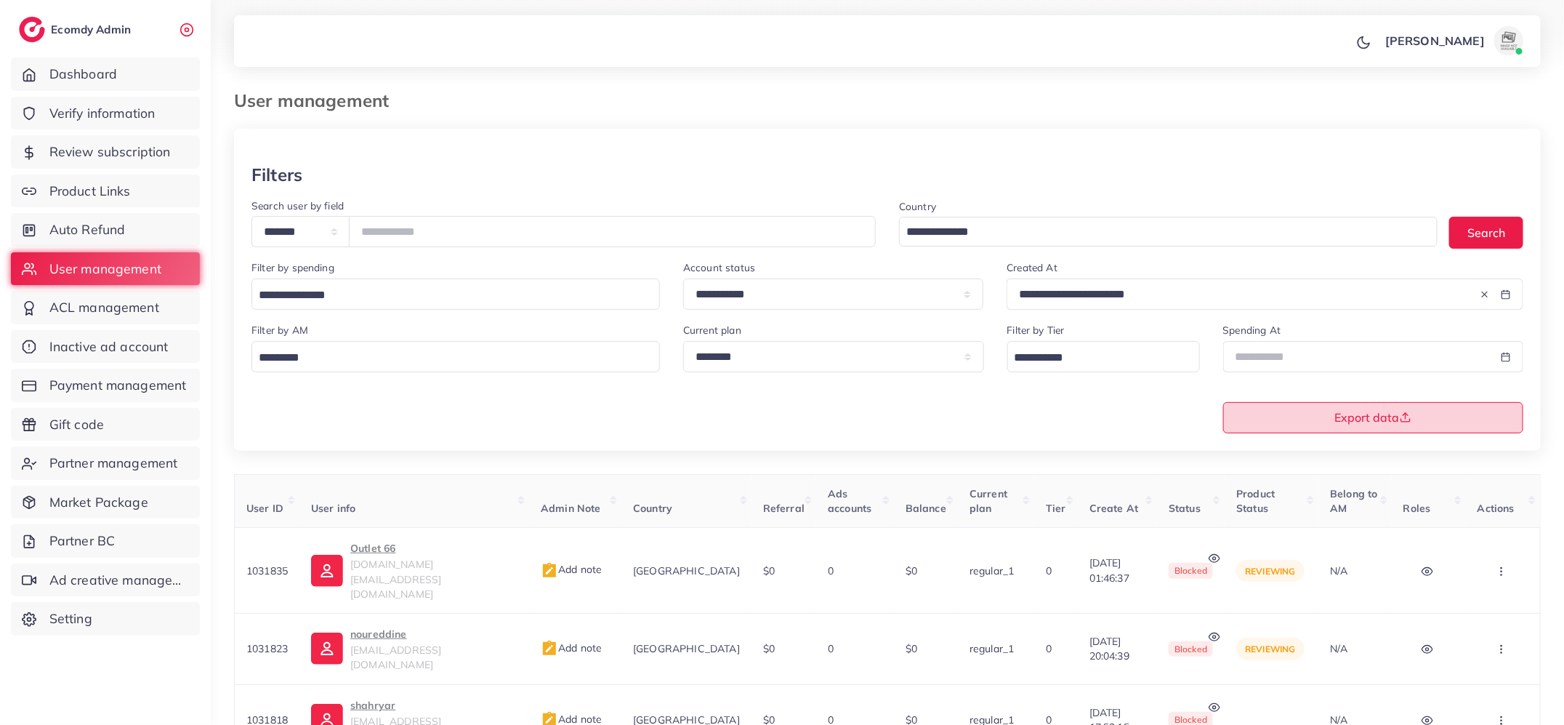
click at [1293, 413] on button "Export data" at bounding box center [1374, 417] width 301 height 31
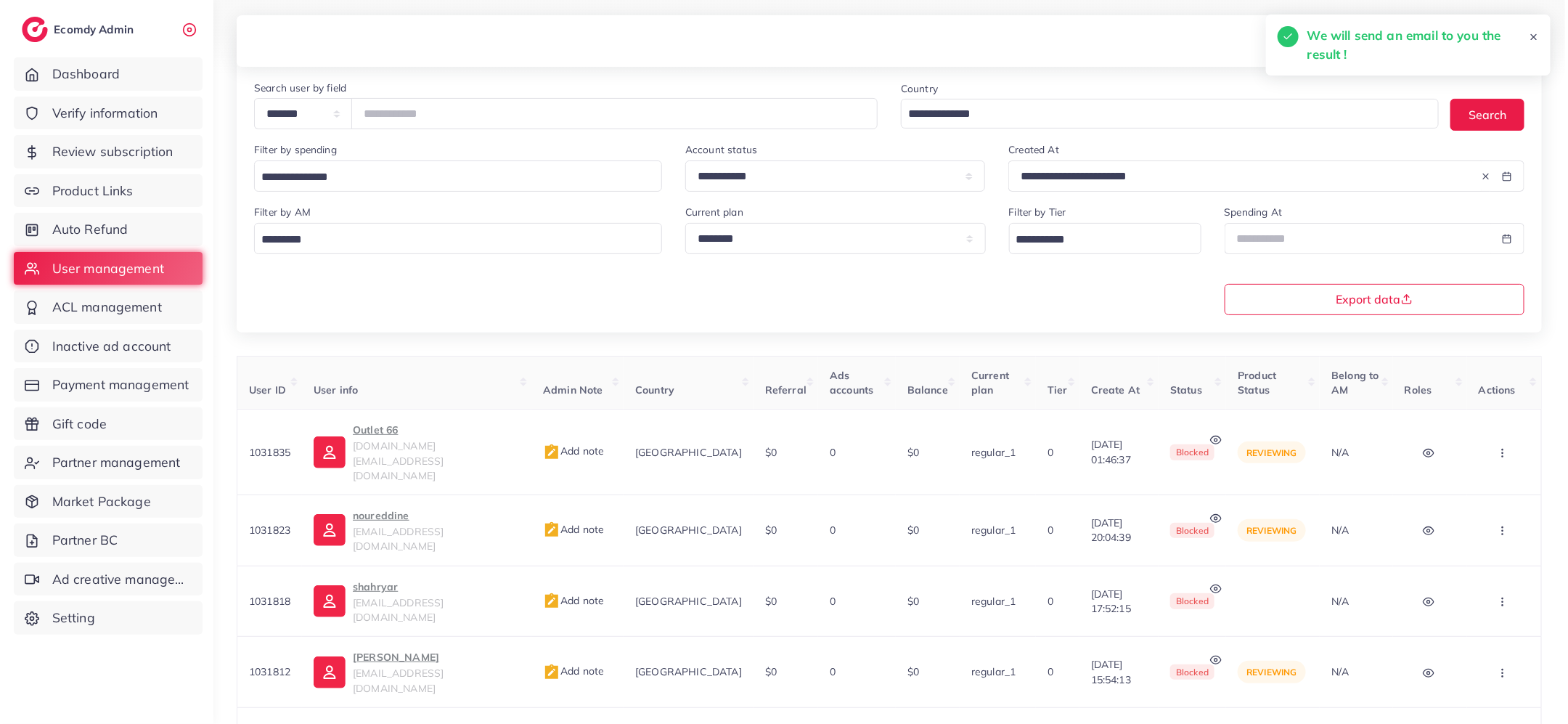
scroll to position [147, 0]
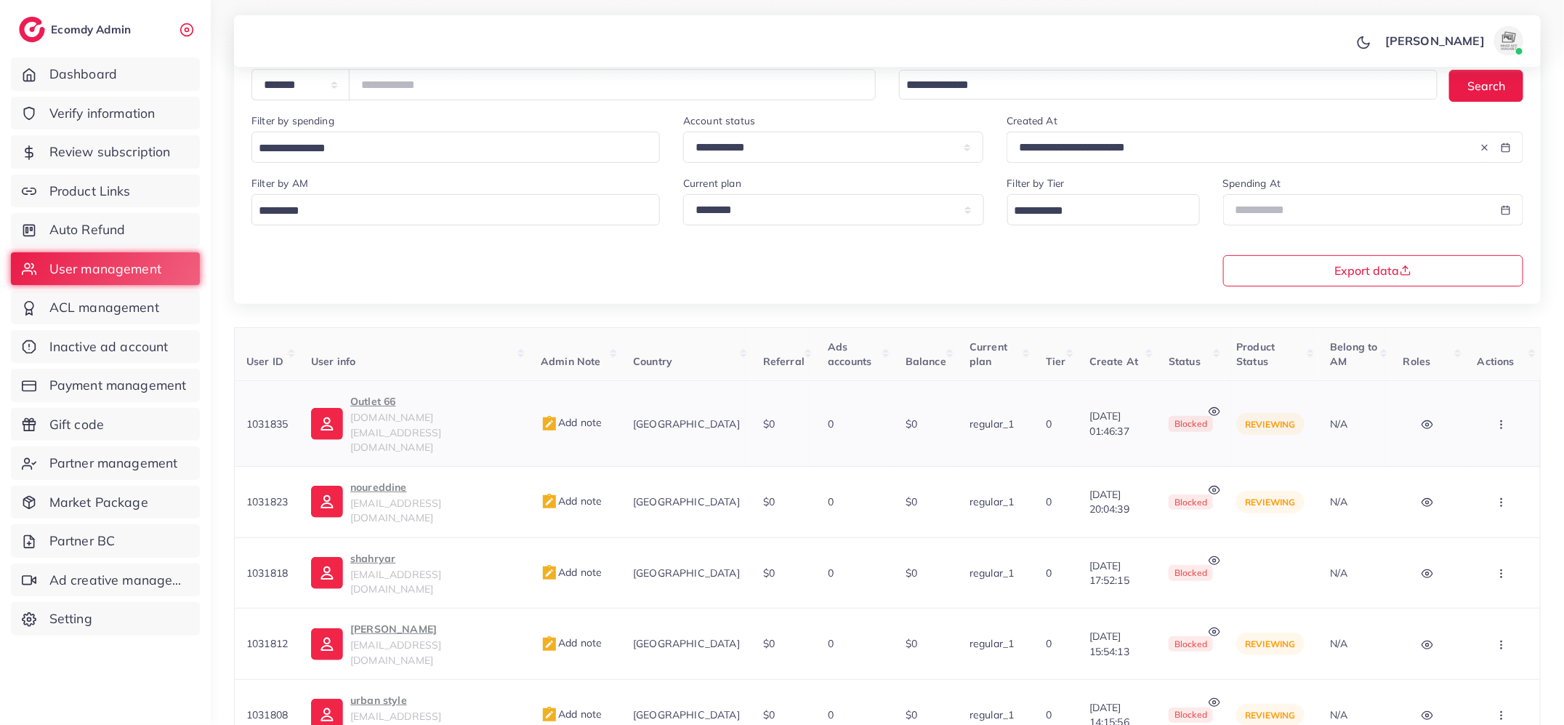
click at [1213, 410] on circle at bounding box center [1214, 411] width 3 height 3
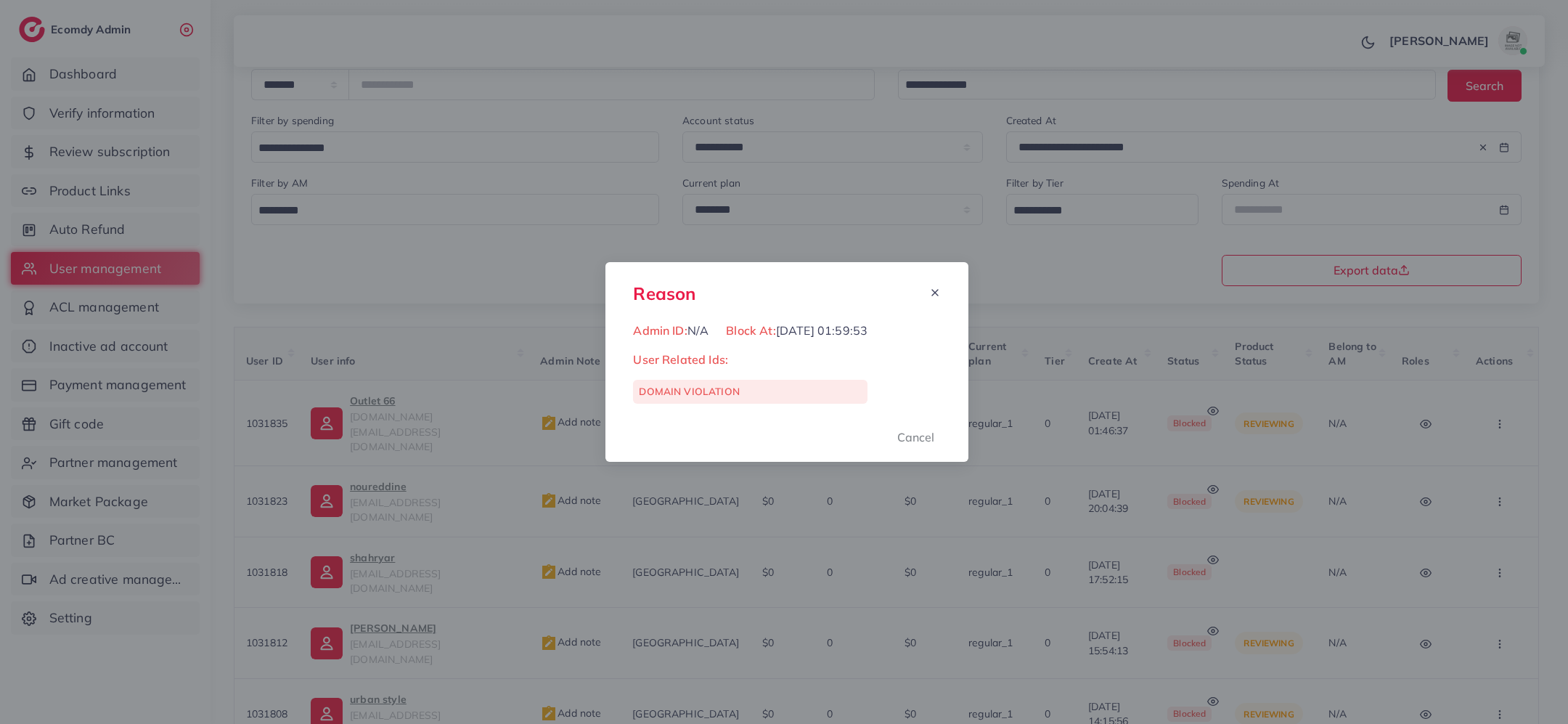
click at [1130, 410] on div "Reason Admin ID: N/A Block At: 12/08/2025, 01:59:53 User Related Ids: DOMAIN VI…" at bounding box center [784, 362] width 1568 height 724
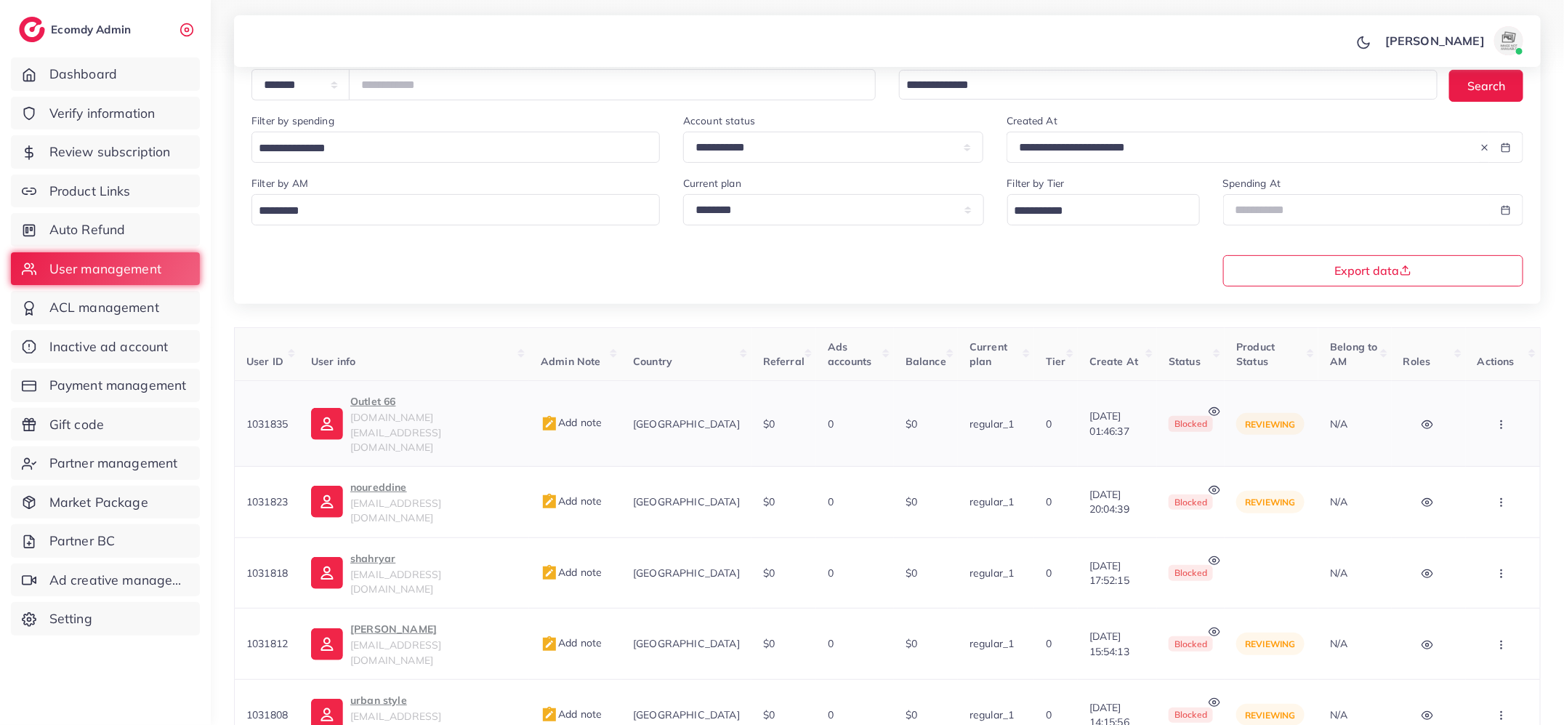
click at [385, 420] on span "outlet66.pk@gmail.com" at bounding box center [395, 432] width 91 height 43
click at [569, 416] on span "Add note" at bounding box center [571, 422] width 61 height 13
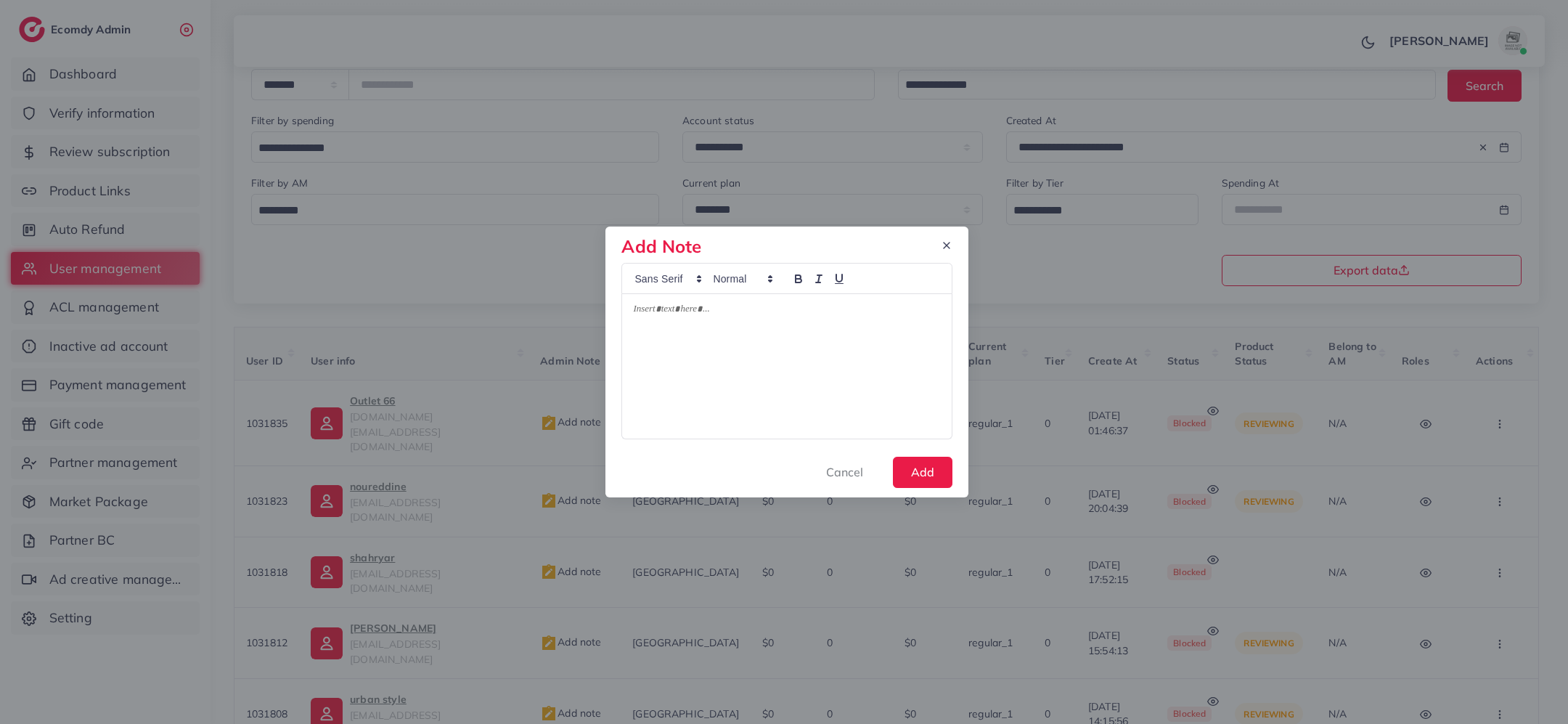
click at [695, 360] on div at bounding box center [786, 365] width 329 height 145
click at [682, 332] on p "**********" at bounding box center [787, 329] width 308 height 17
click at [916, 471] on button "Add" at bounding box center [923, 471] width 60 height 31
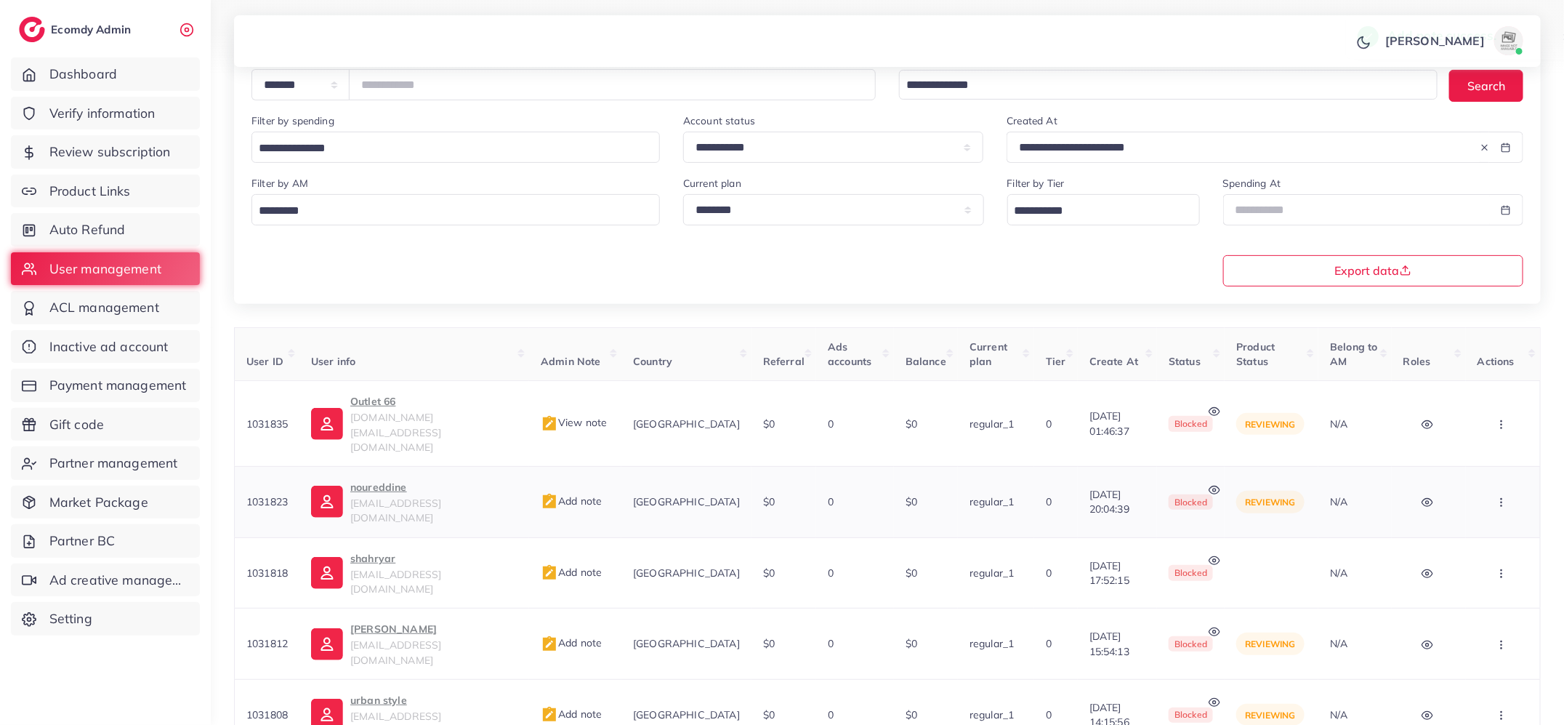
click at [1212, 484] on icon at bounding box center [1215, 490] width 12 height 12
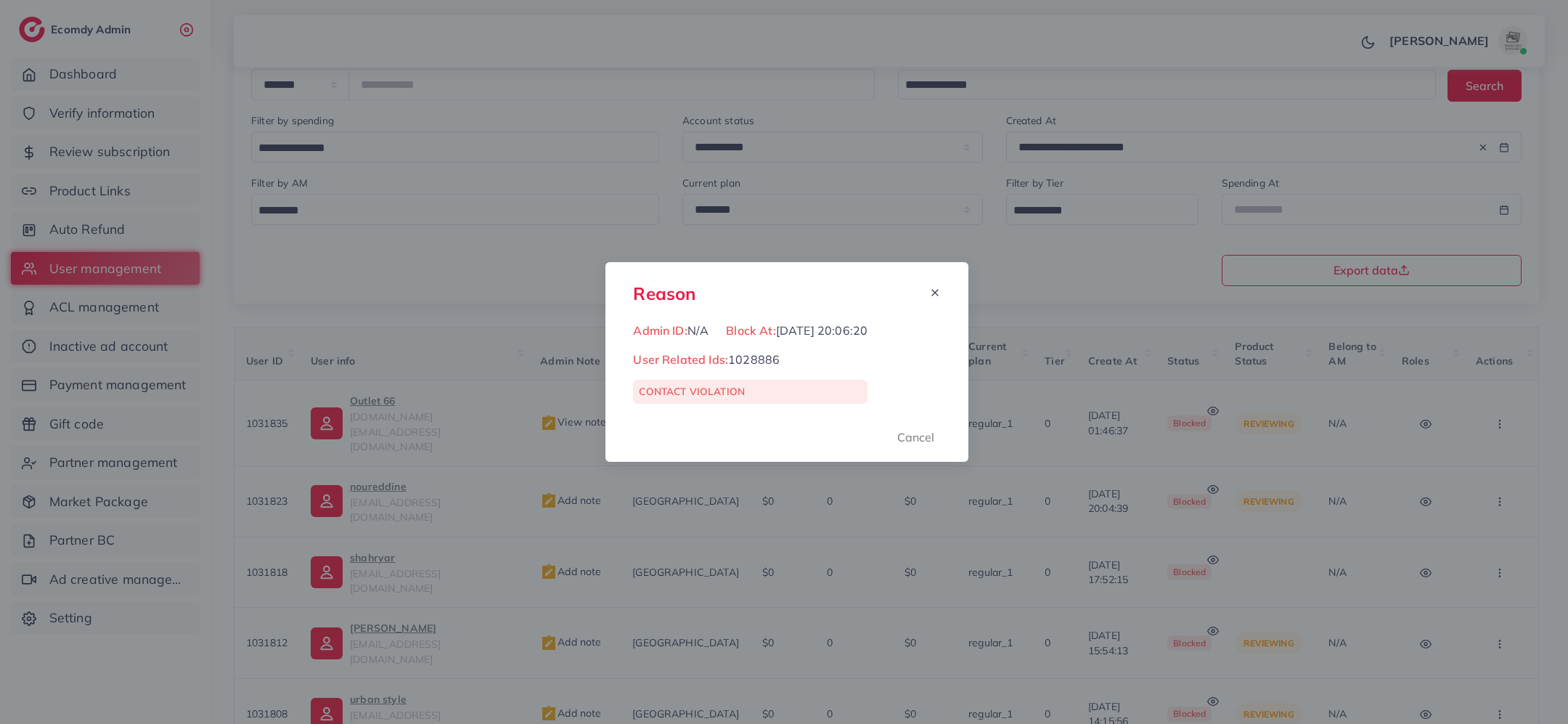
copy span "1028886"
drag, startPoint x: 780, startPoint y: 360, endPoint x: 731, endPoint y: 356, distance: 49.2
click at [731, 356] on div "User Related Ids: 1028886" at bounding box center [750, 364] width 235 height 29
click at [554, 450] on div "Reason Admin ID: N/A Block At: 11/08/2025, 20:06:20 User Related Ids: 1028886 C…" at bounding box center [784, 362] width 1568 height 724
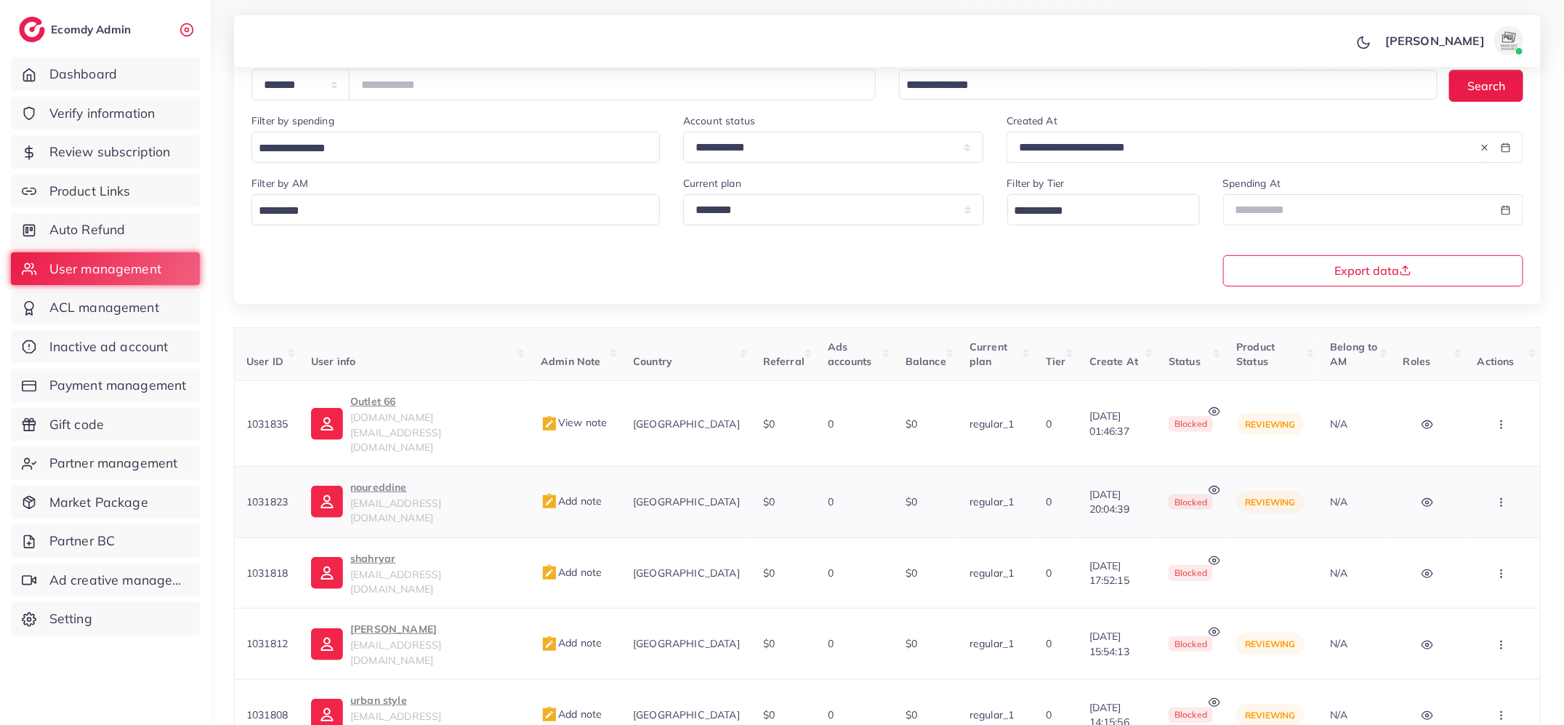
click at [566, 494] on span "Add note" at bounding box center [571, 500] width 61 height 13
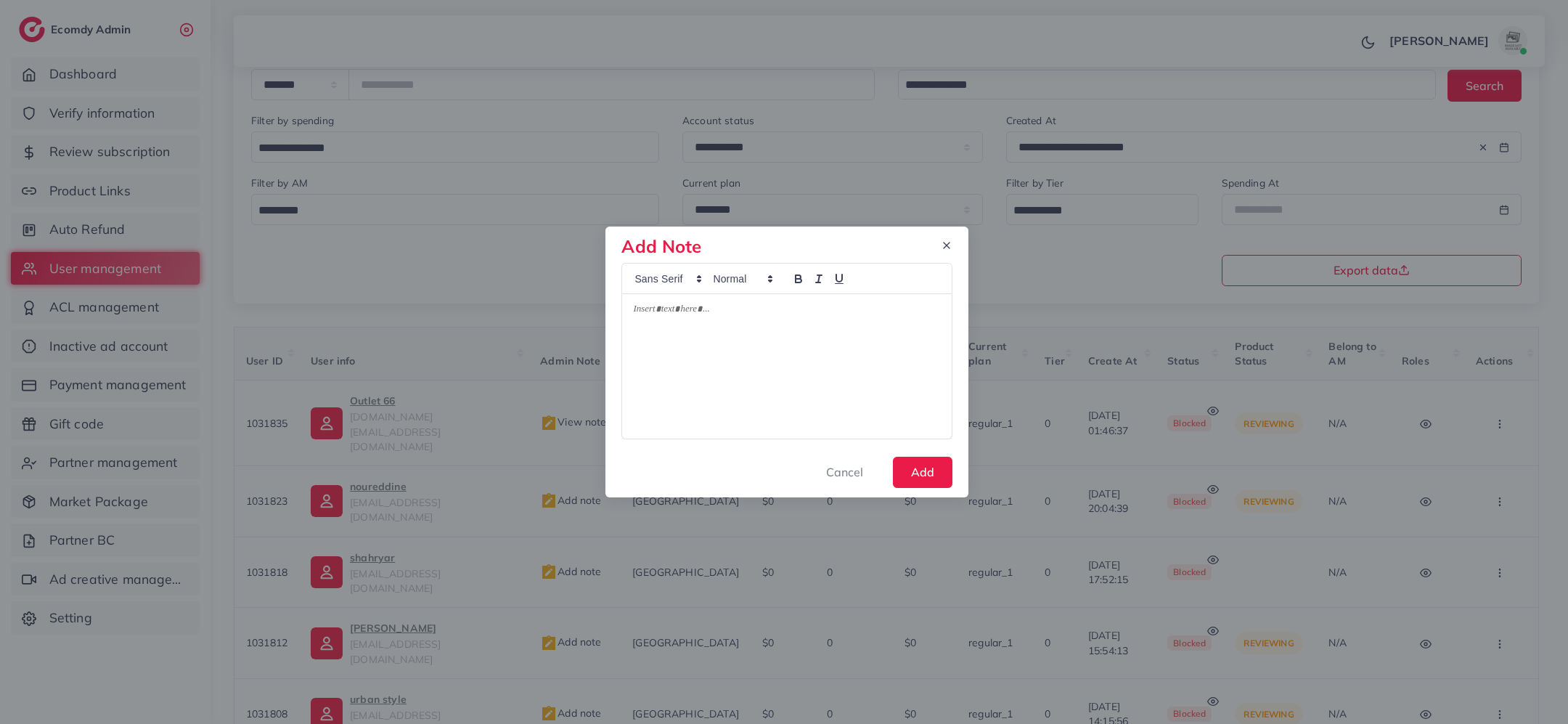
click at [735, 395] on div at bounding box center [786, 365] width 329 height 145
click at [925, 467] on button "Add" at bounding box center [923, 471] width 60 height 31
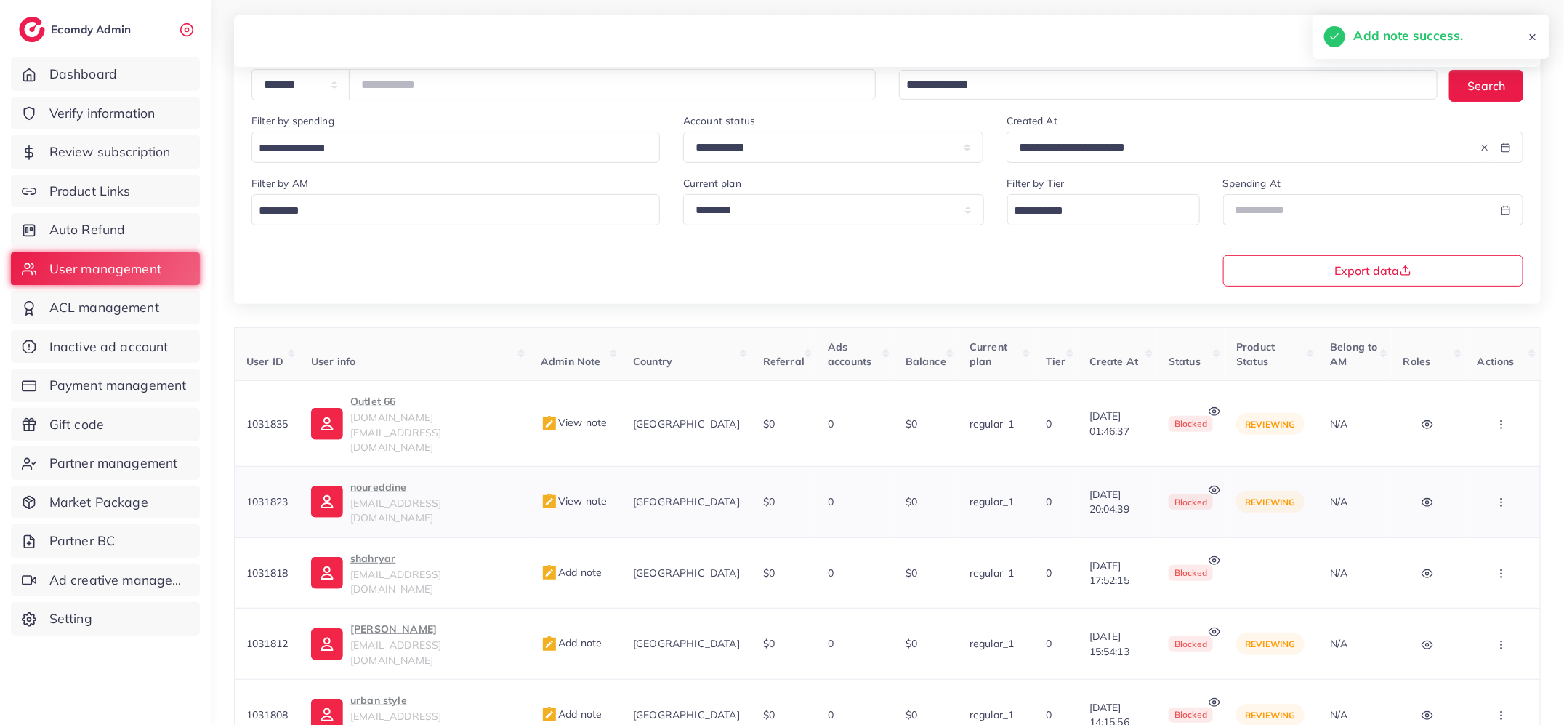
click at [1494, 486] on button "button" at bounding box center [1503, 502] width 51 height 33
click at [1471, 531] on link "Active" at bounding box center [1475, 547] width 126 height 32
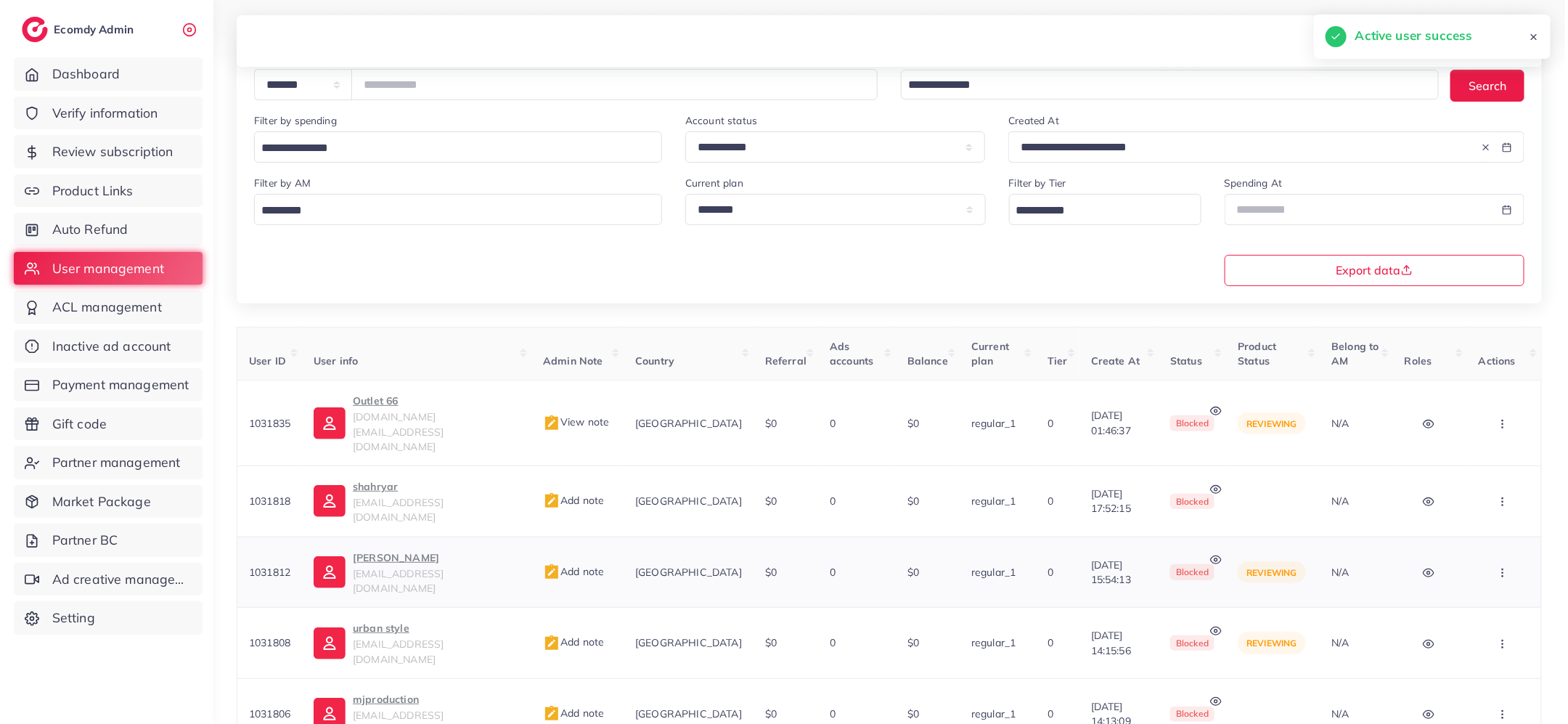
scroll to position [190, 0]
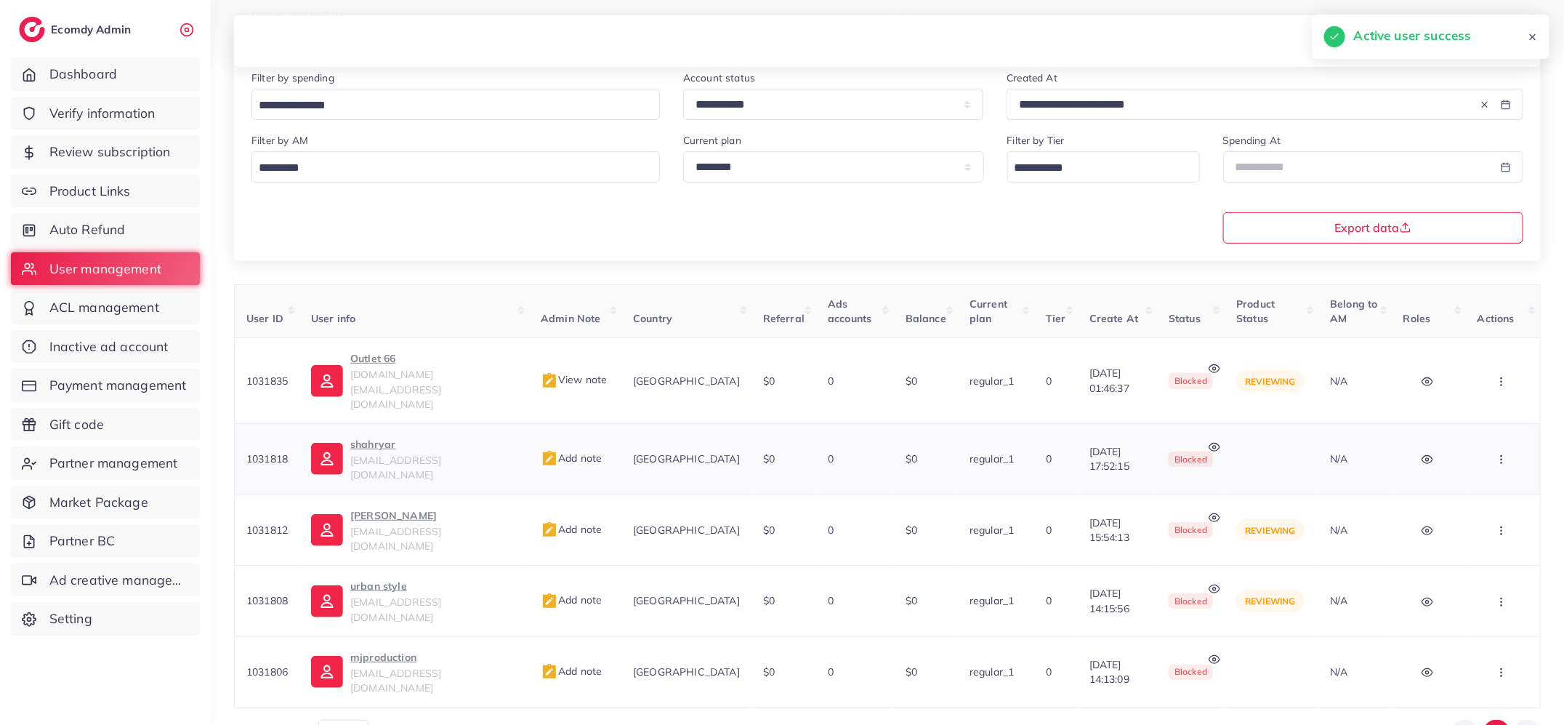
click at [421, 454] on span "shahryarjaved512@gmail.com" at bounding box center [395, 468] width 91 height 28
click at [566, 451] on span "Add note" at bounding box center [571, 457] width 61 height 13
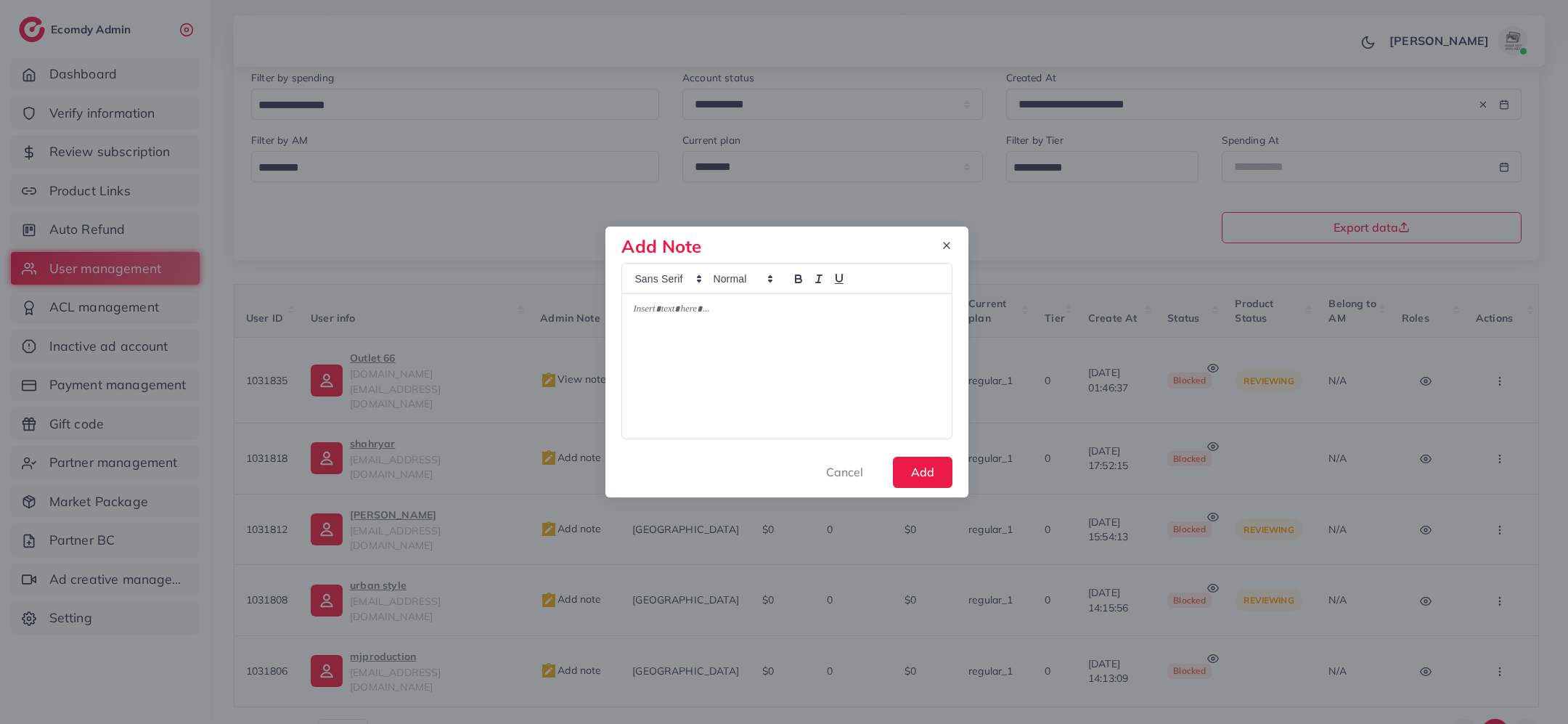
click at [711, 388] on div at bounding box center [786, 365] width 329 height 145
click at [922, 476] on button "Add" at bounding box center [923, 471] width 60 height 31
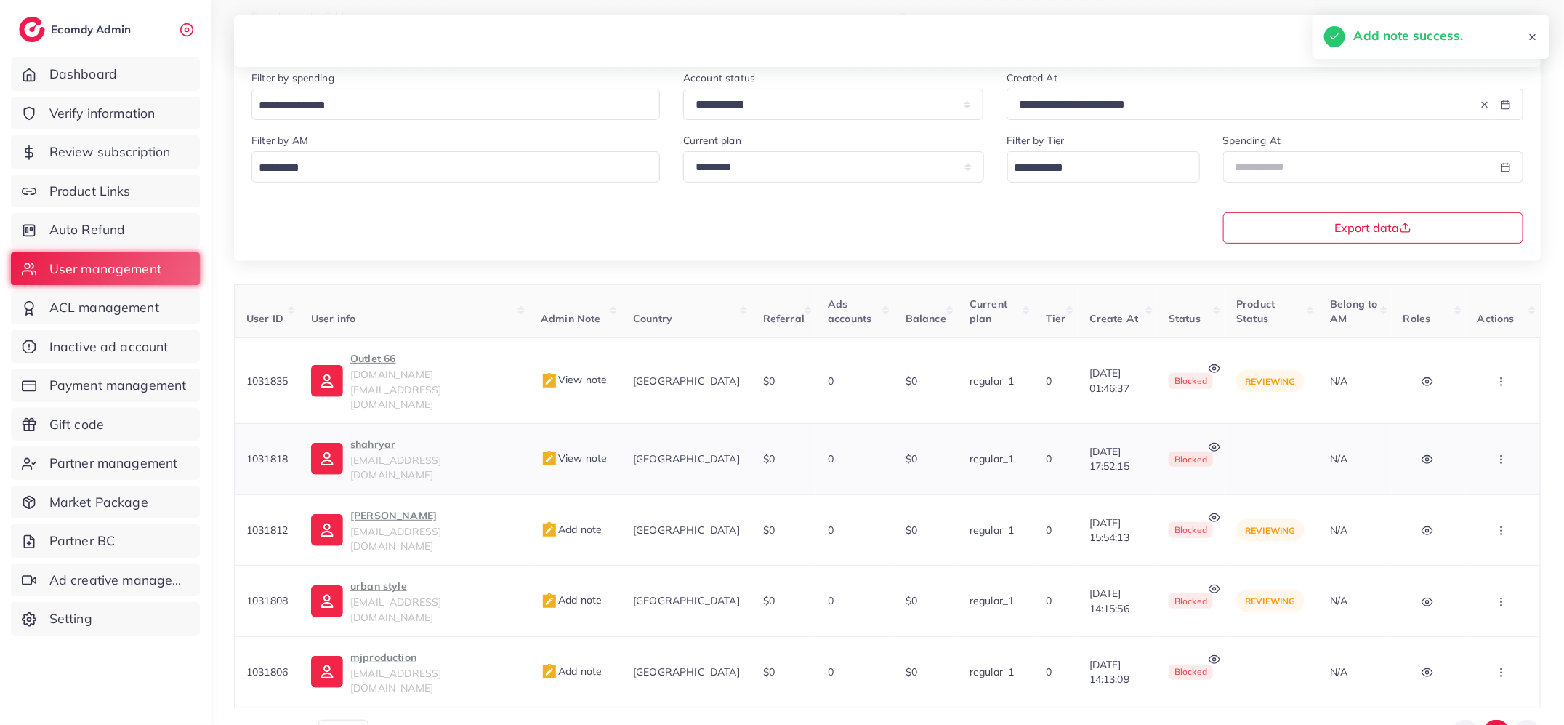
click at [1504, 454] on icon "button" at bounding box center [1502, 460] width 12 height 12
click at [1492, 488] on link "Active" at bounding box center [1475, 504] width 126 height 32
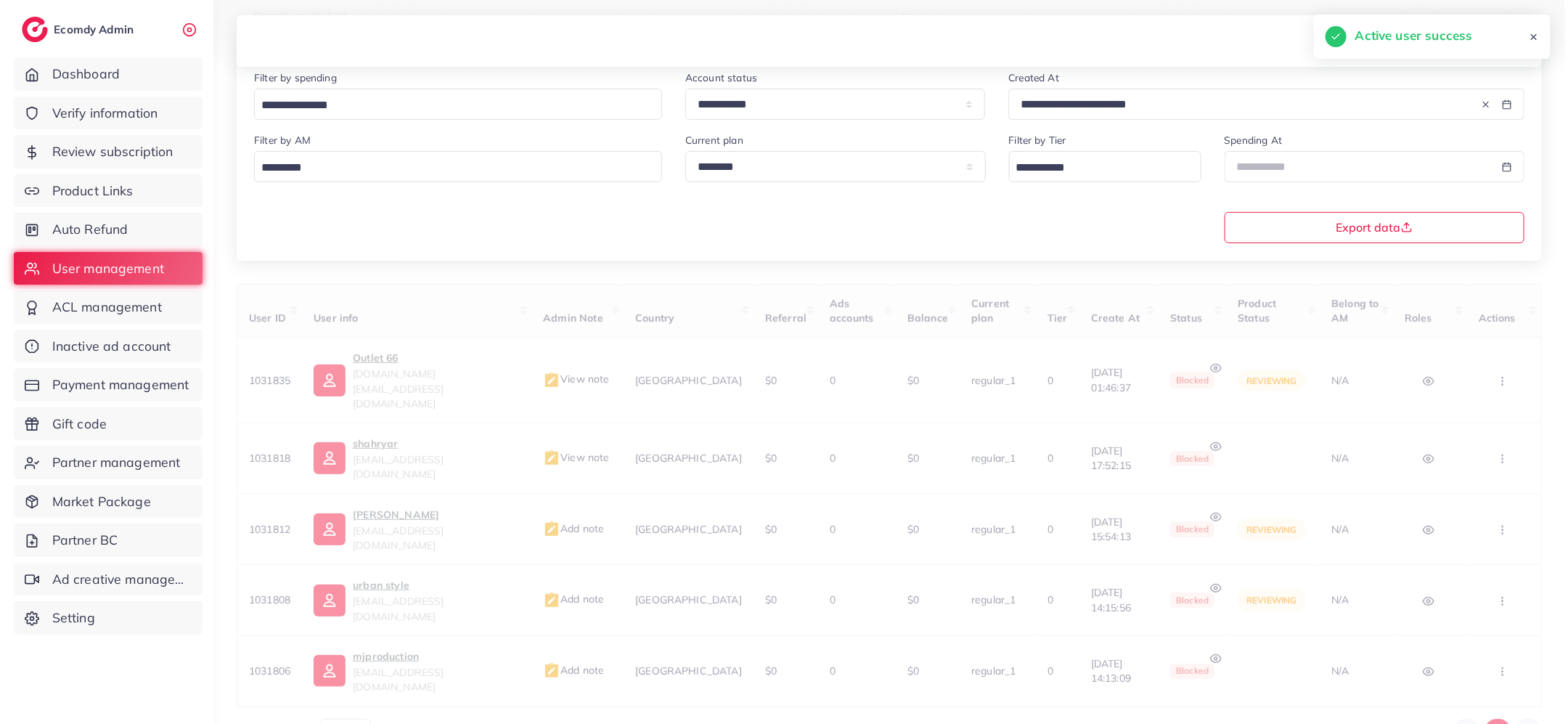
scroll to position [133, 0]
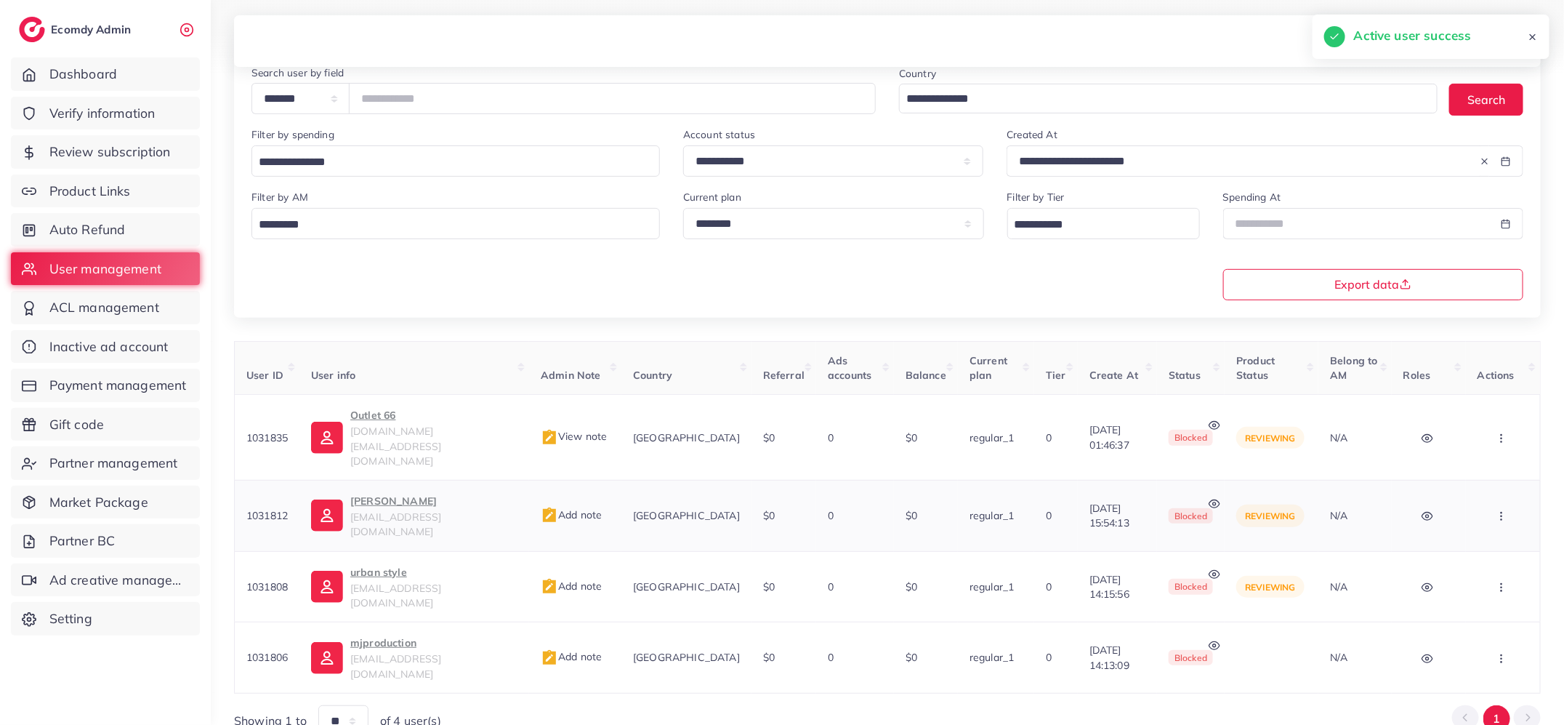
click at [1209, 498] on icon at bounding box center [1215, 504] width 12 height 12
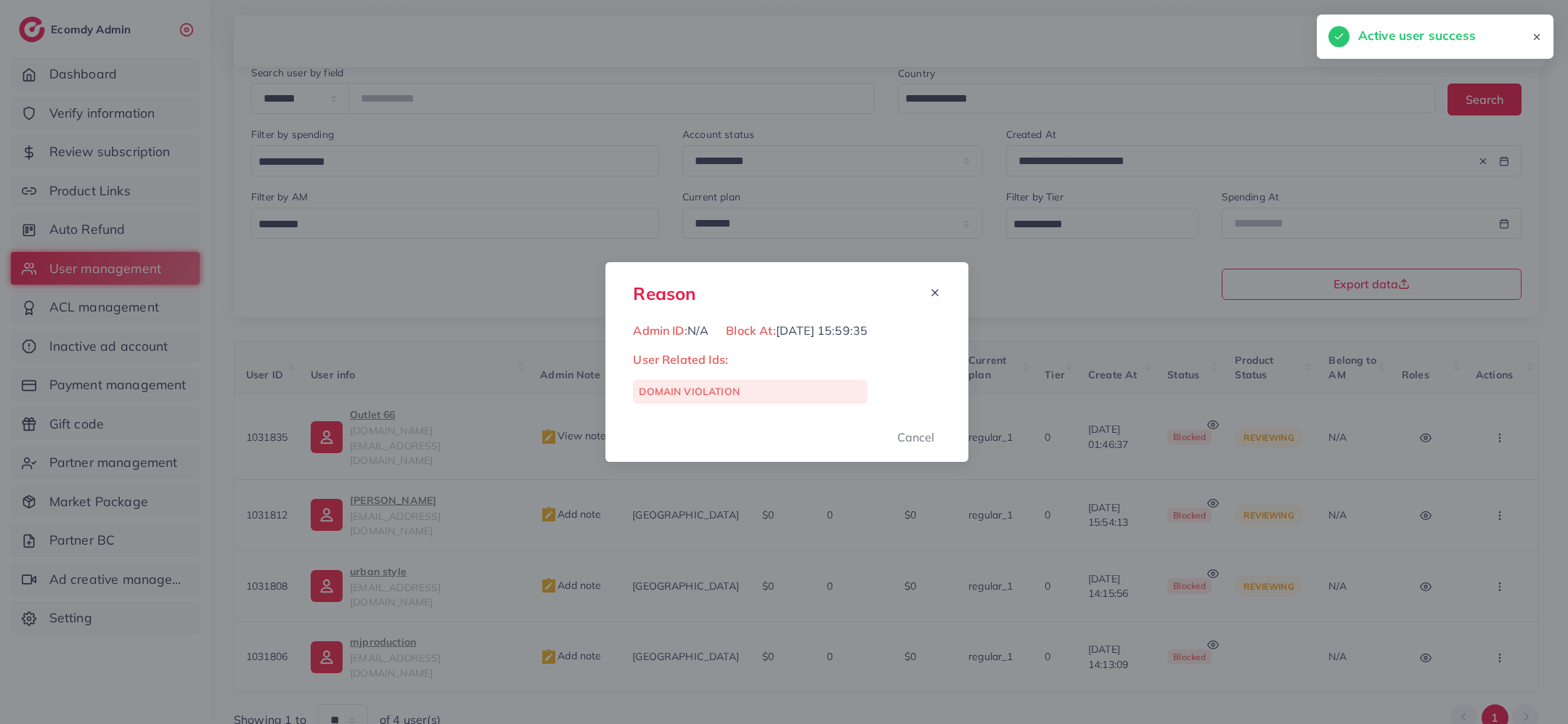
click at [1044, 472] on div "Reason Admin ID: N/A Block At: 11/08/2025, 15:59:35 User Related Ids: DOMAIN VI…" at bounding box center [784, 362] width 1568 height 724
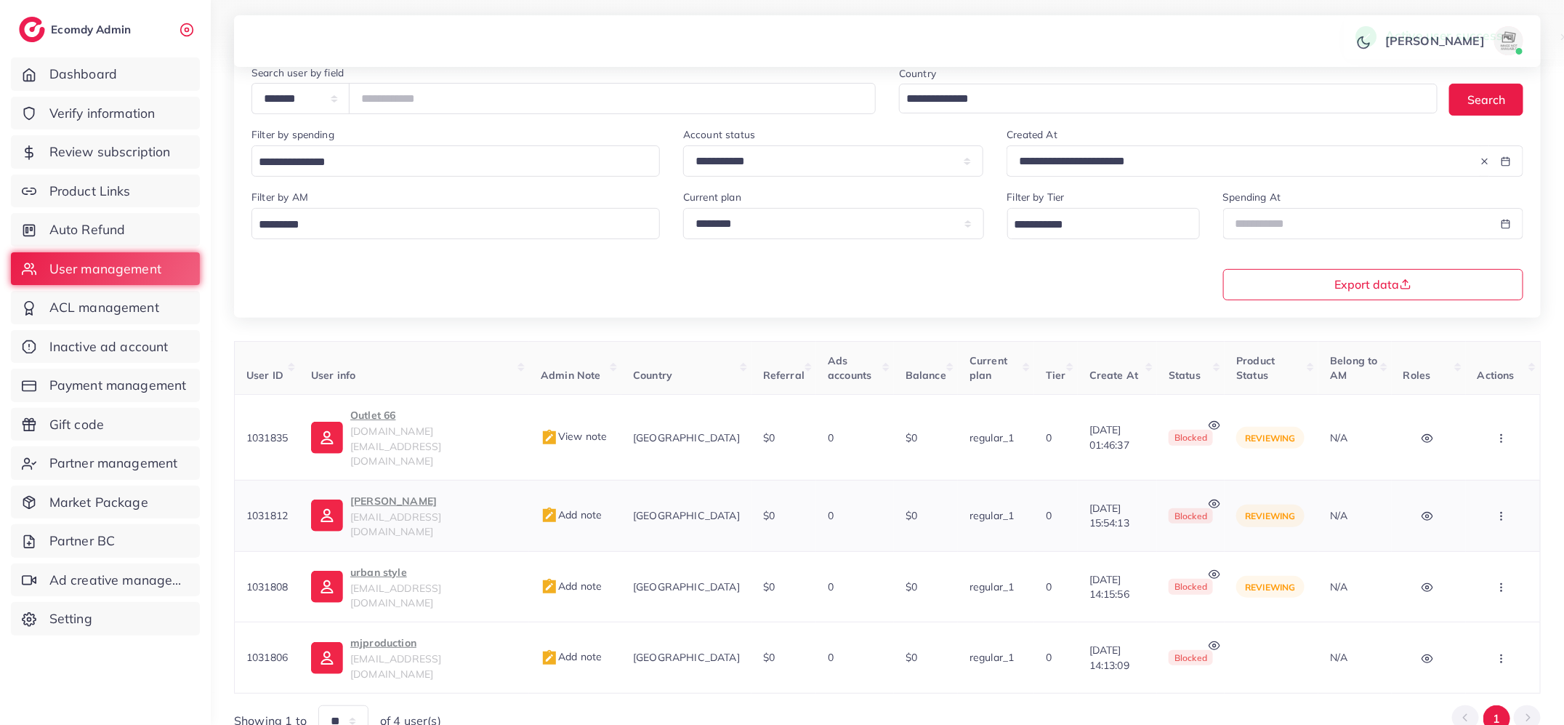
click at [381, 492] on p "rao awais" at bounding box center [433, 500] width 167 height 17
click at [586, 508] on span "Add note" at bounding box center [571, 514] width 61 height 13
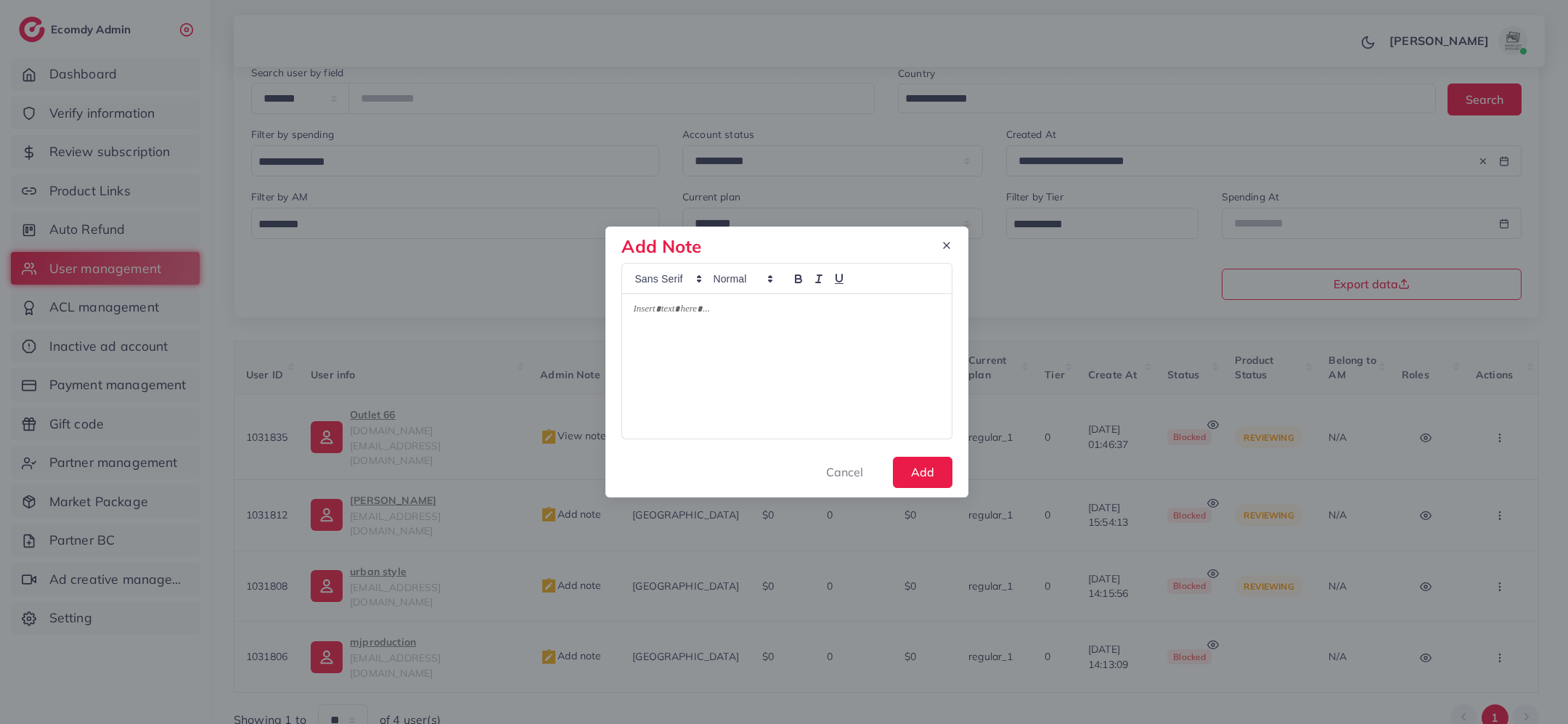
click at [687, 392] on div at bounding box center [786, 365] width 329 height 145
click at [912, 474] on button "Add" at bounding box center [923, 471] width 60 height 31
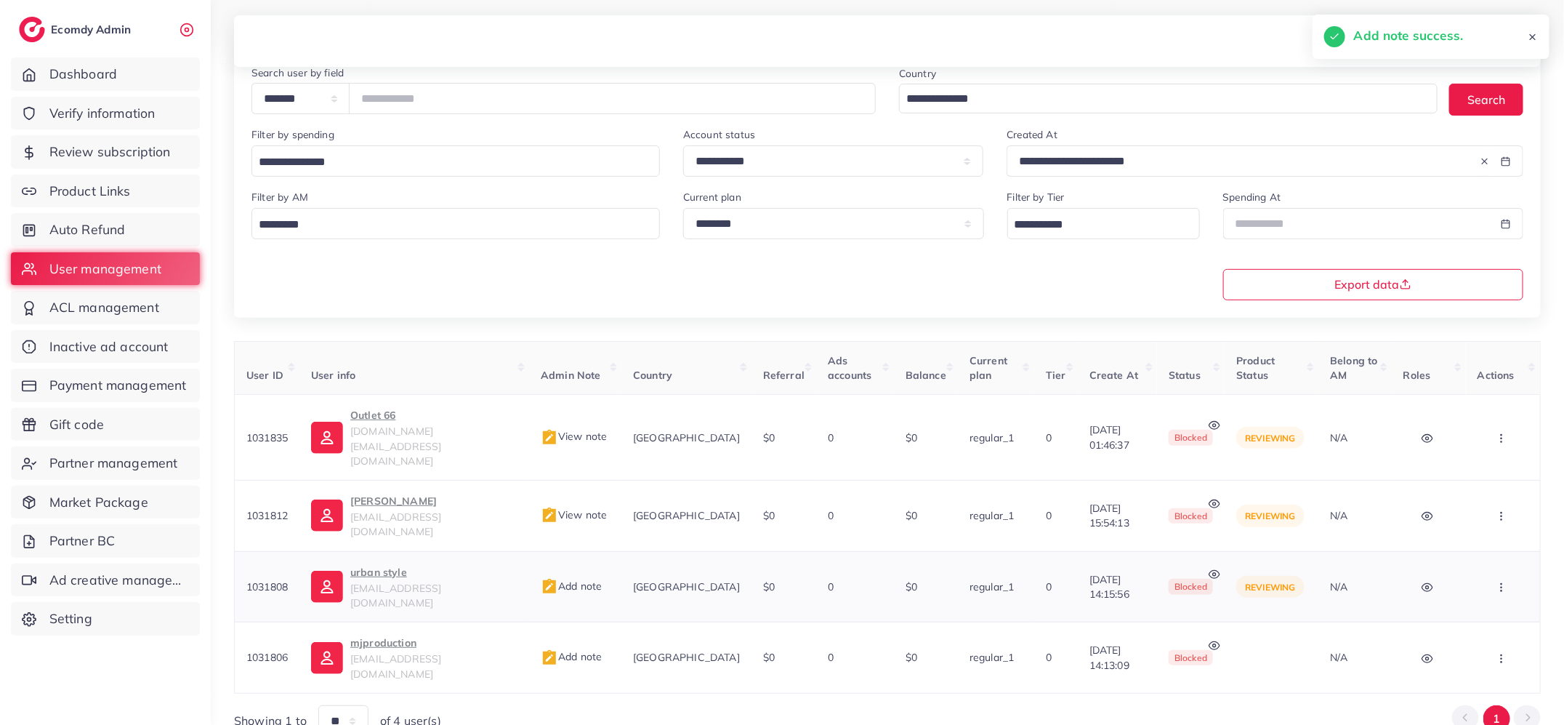
click at [1210, 569] on icon at bounding box center [1215, 575] width 12 height 12
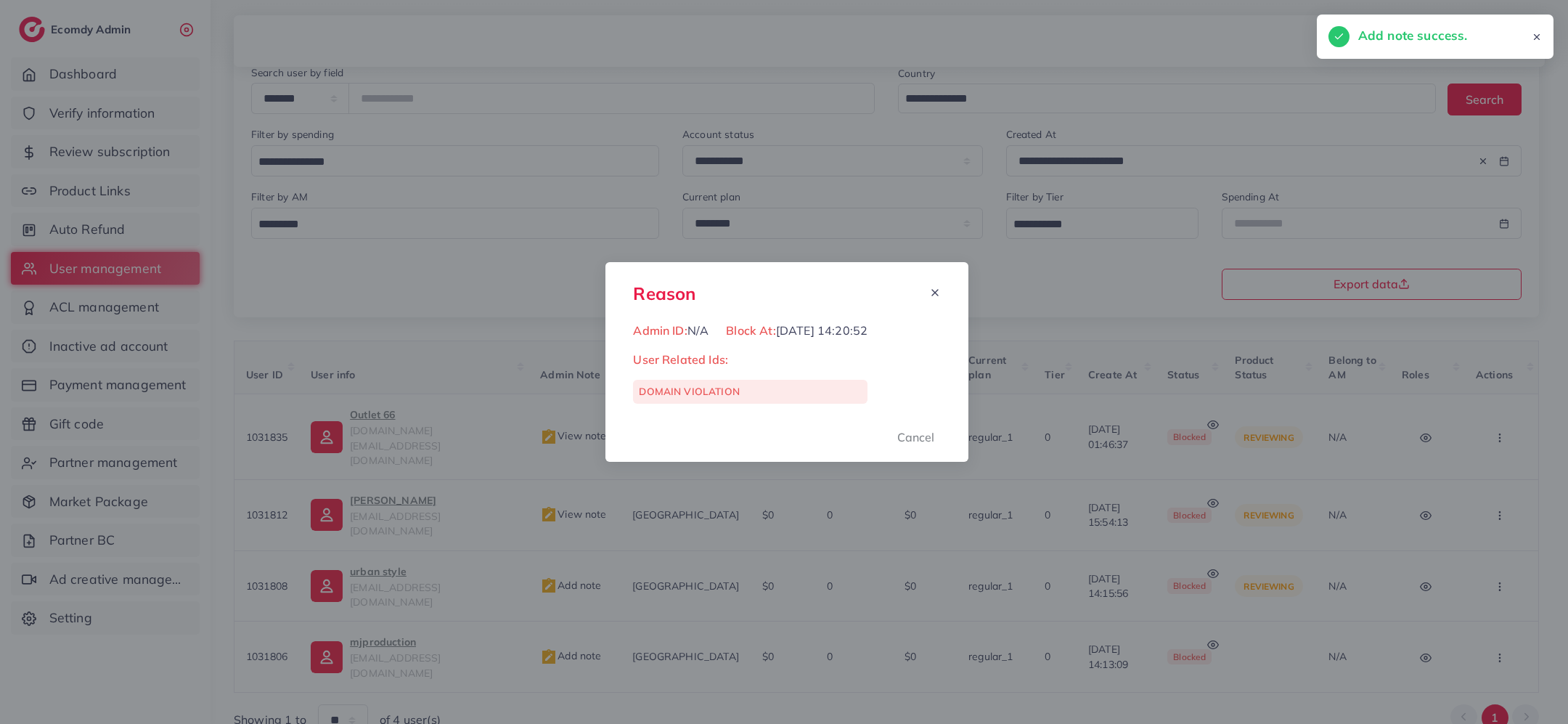
click at [1126, 525] on div "Reason Admin ID: N/A Block At: 11/08/2025, 14:20:52 User Related Ids: DOMAIN VI…" at bounding box center [784, 362] width 1568 height 724
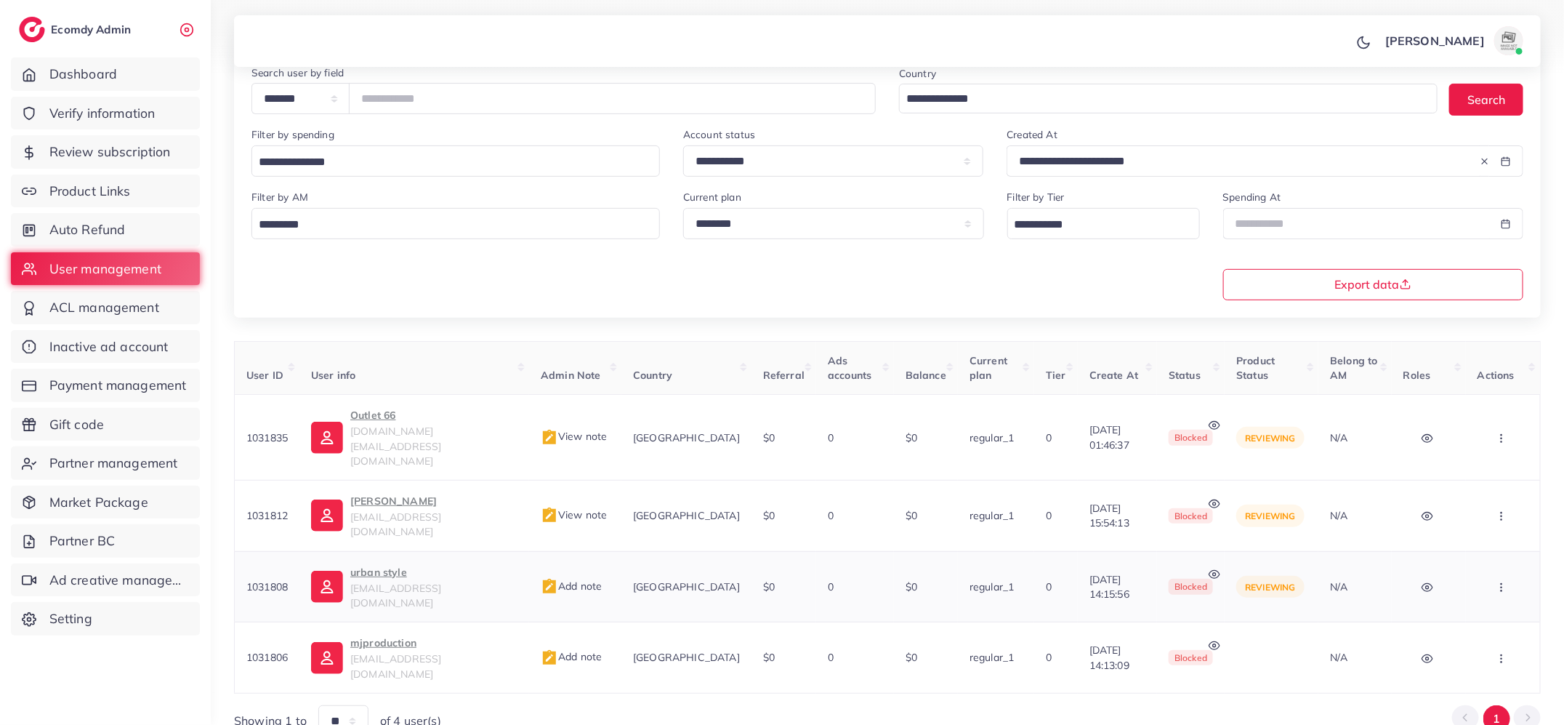
click at [393, 563] on p "urban style" at bounding box center [433, 571] width 167 height 17
click at [571, 579] on span "Add note" at bounding box center [571, 585] width 61 height 13
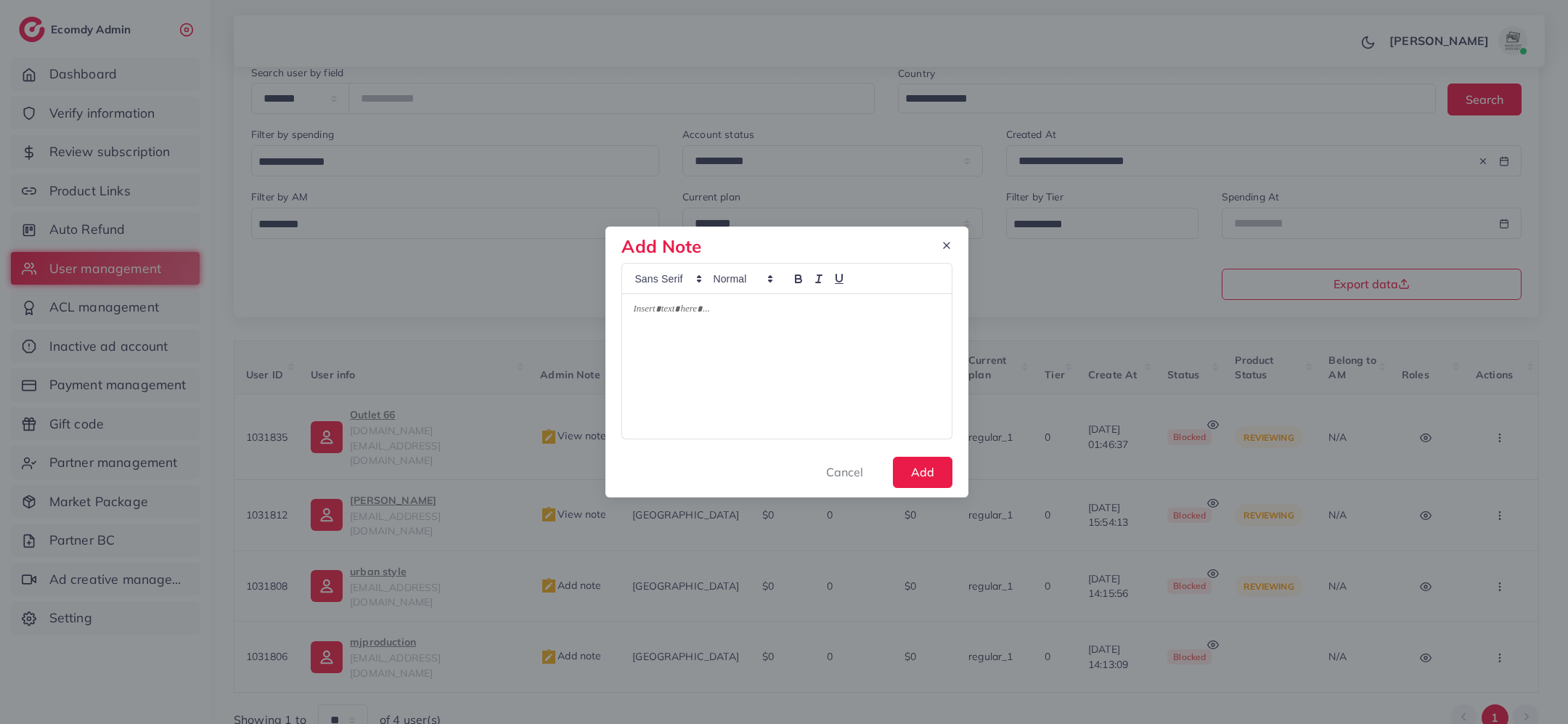
click at [751, 345] on div at bounding box center [786, 365] width 329 height 145
click at [920, 477] on button "Add" at bounding box center [923, 471] width 60 height 31
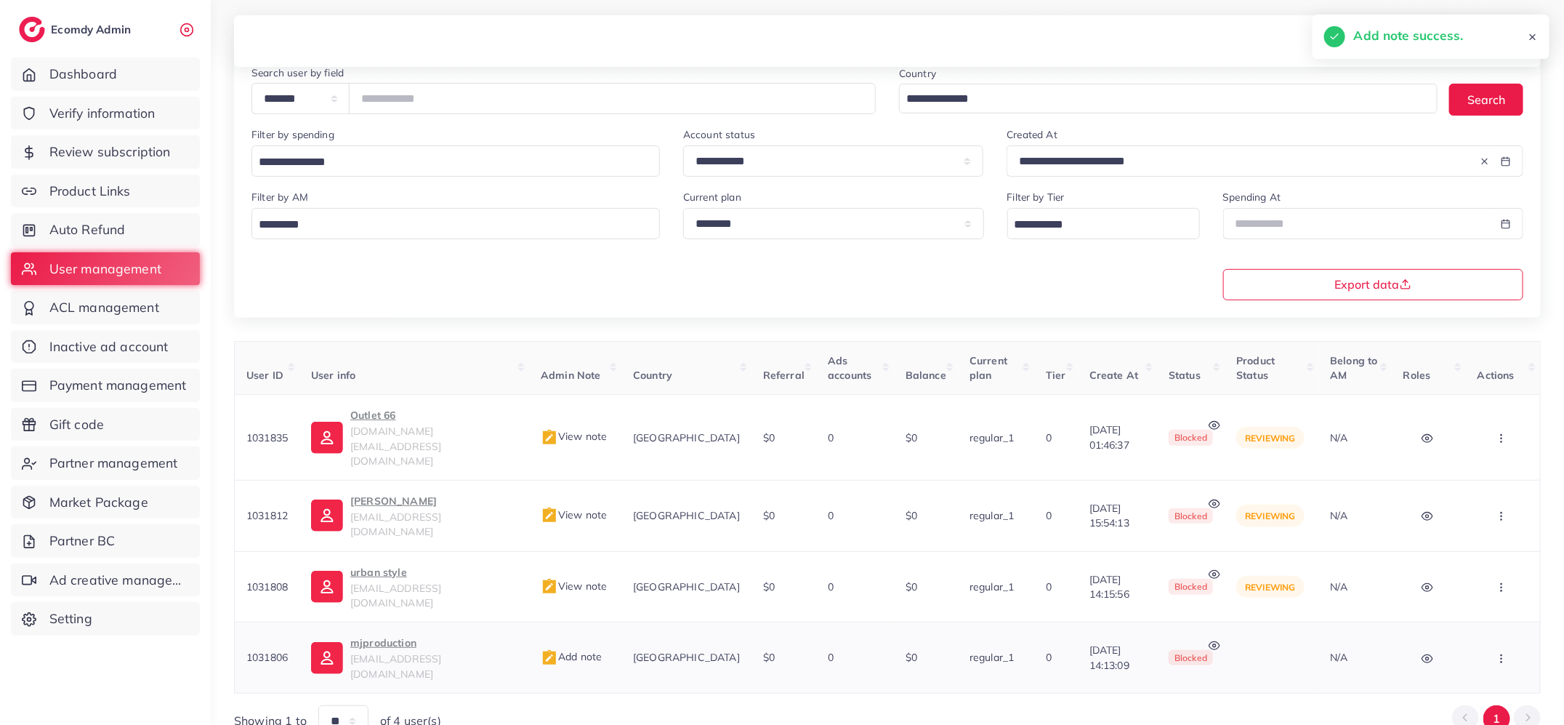
click at [401, 634] on p "mjproduction" at bounding box center [433, 642] width 167 height 17
click at [579, 650] on span "Add note" at bounding box center [571, 656] width 61 height 13
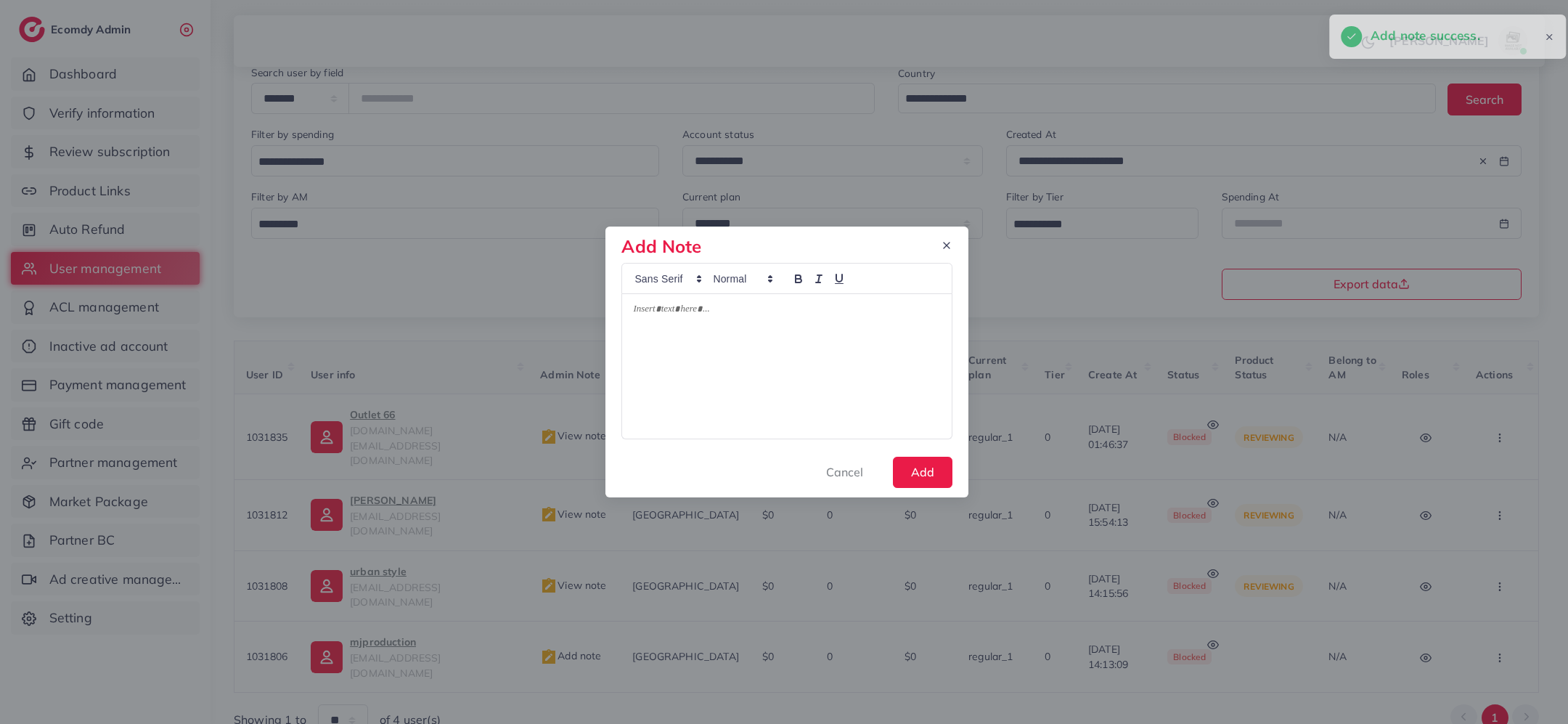
click at [741, 377] on div at bounding box center [786, 365] width 329 height 145
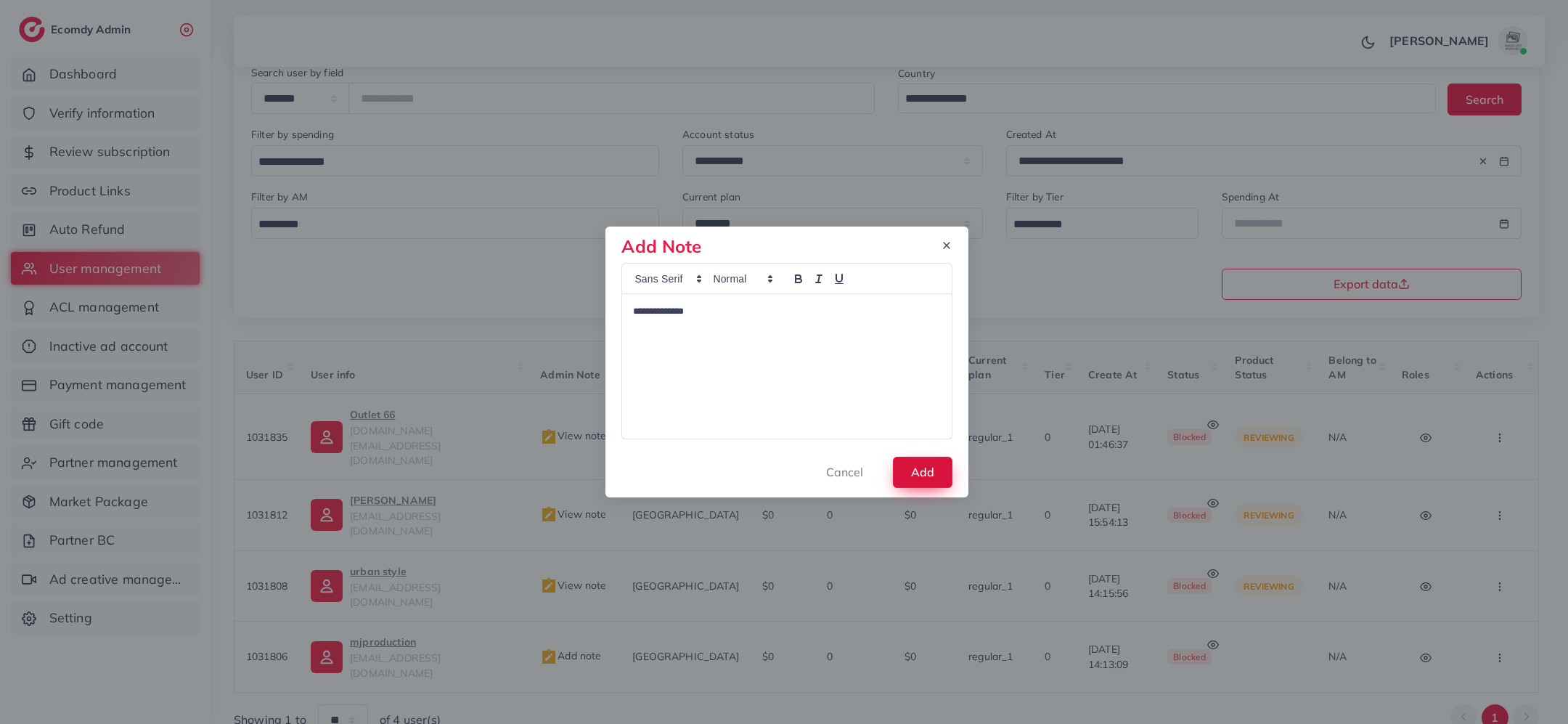
click at [921, 480] on button "Add" at bounding box center [923, 471] width 60 height 31
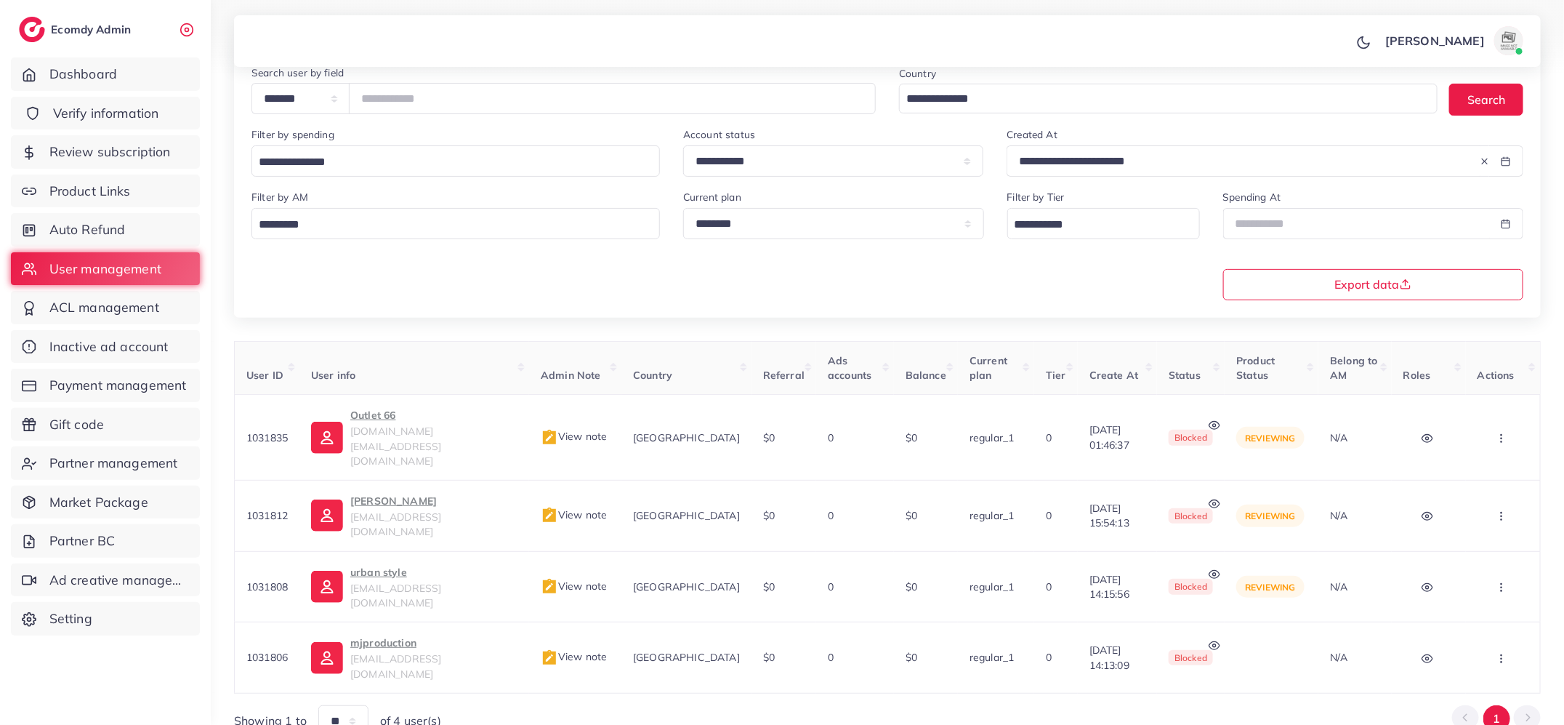
click at [155, 113] on span "Verify information" at bounding box center [106, 113] width 106 height 19
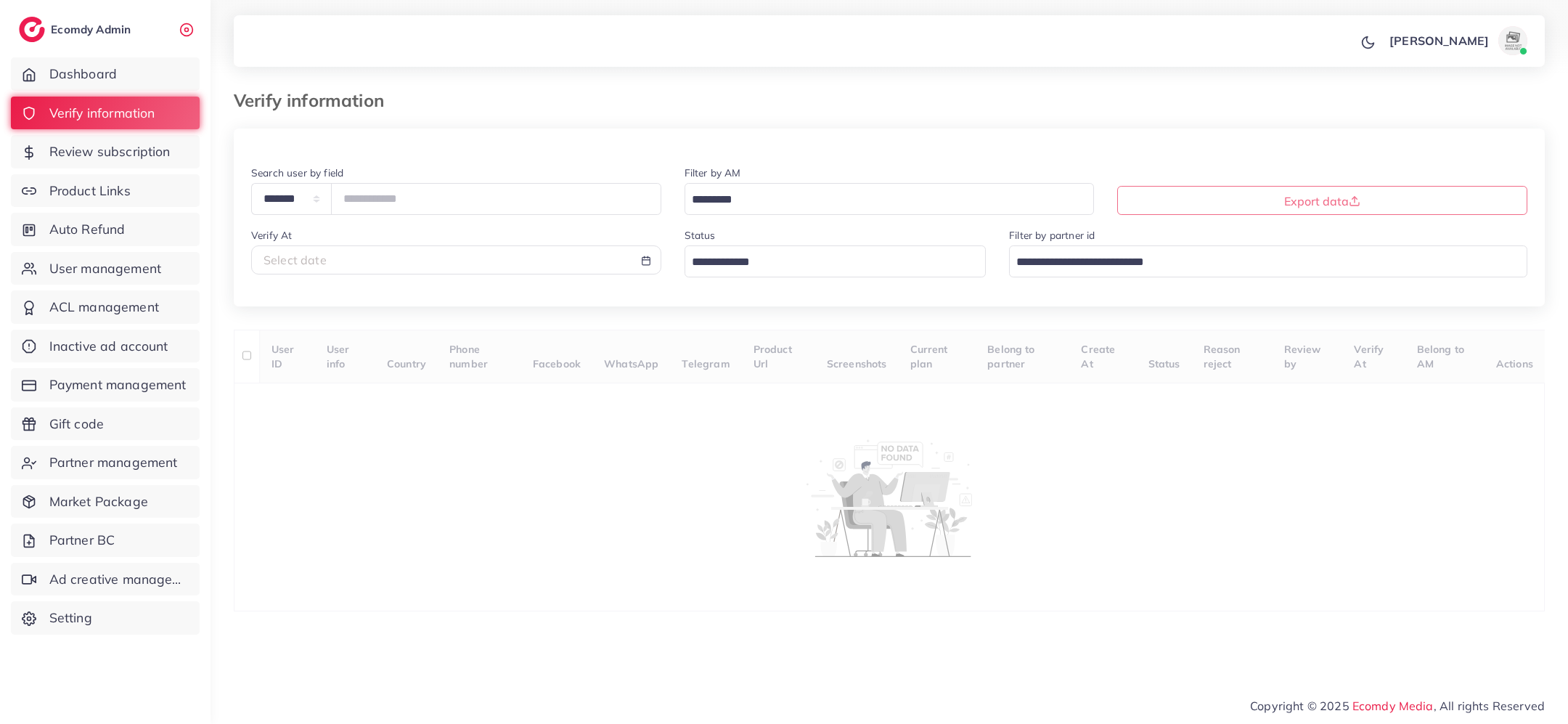
click at [747, 258] on input "Search for option" at bounding box center [827, 263] width 281 height 23
click at [757, 347] on div "**********" at bounding box center [889, 369] width 1311 height 482
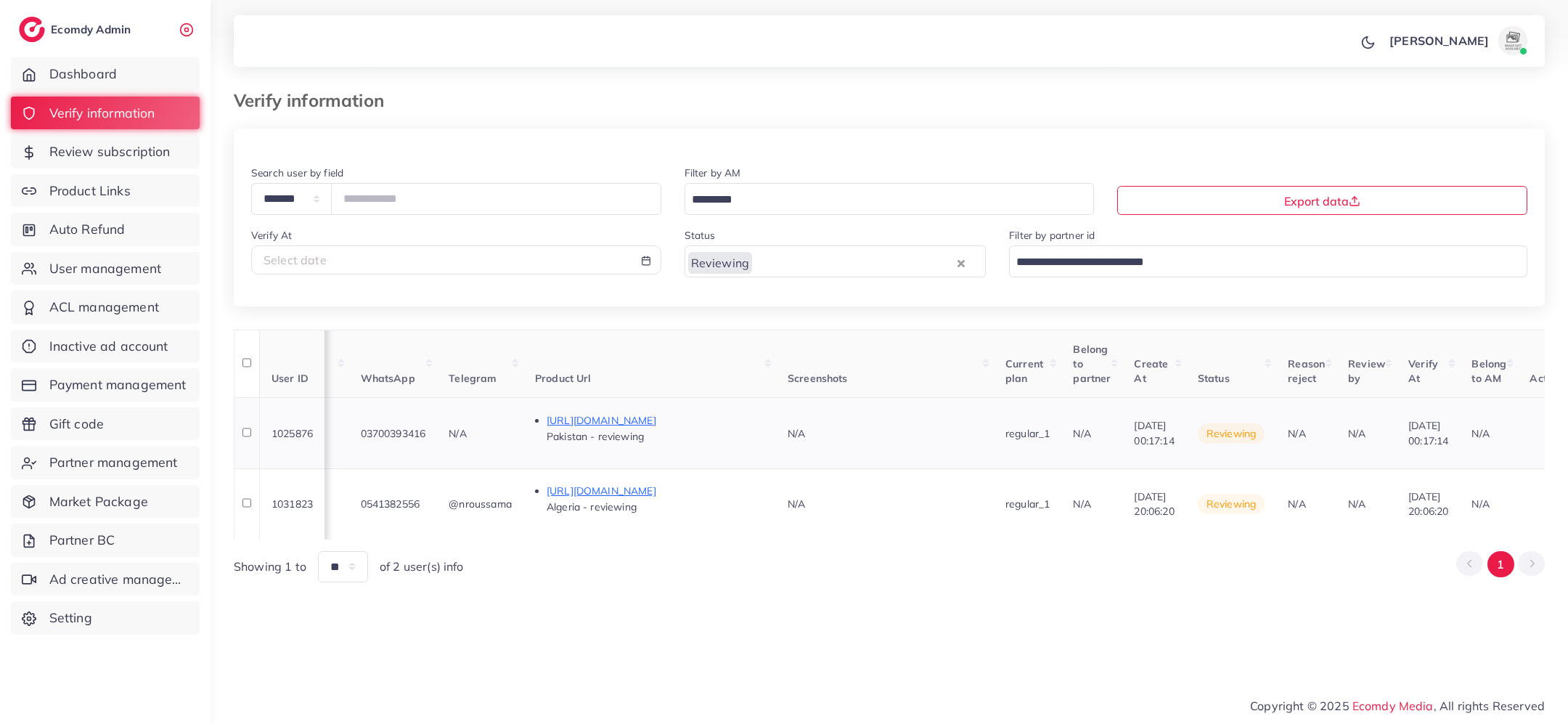
scroll to position [0, 695]
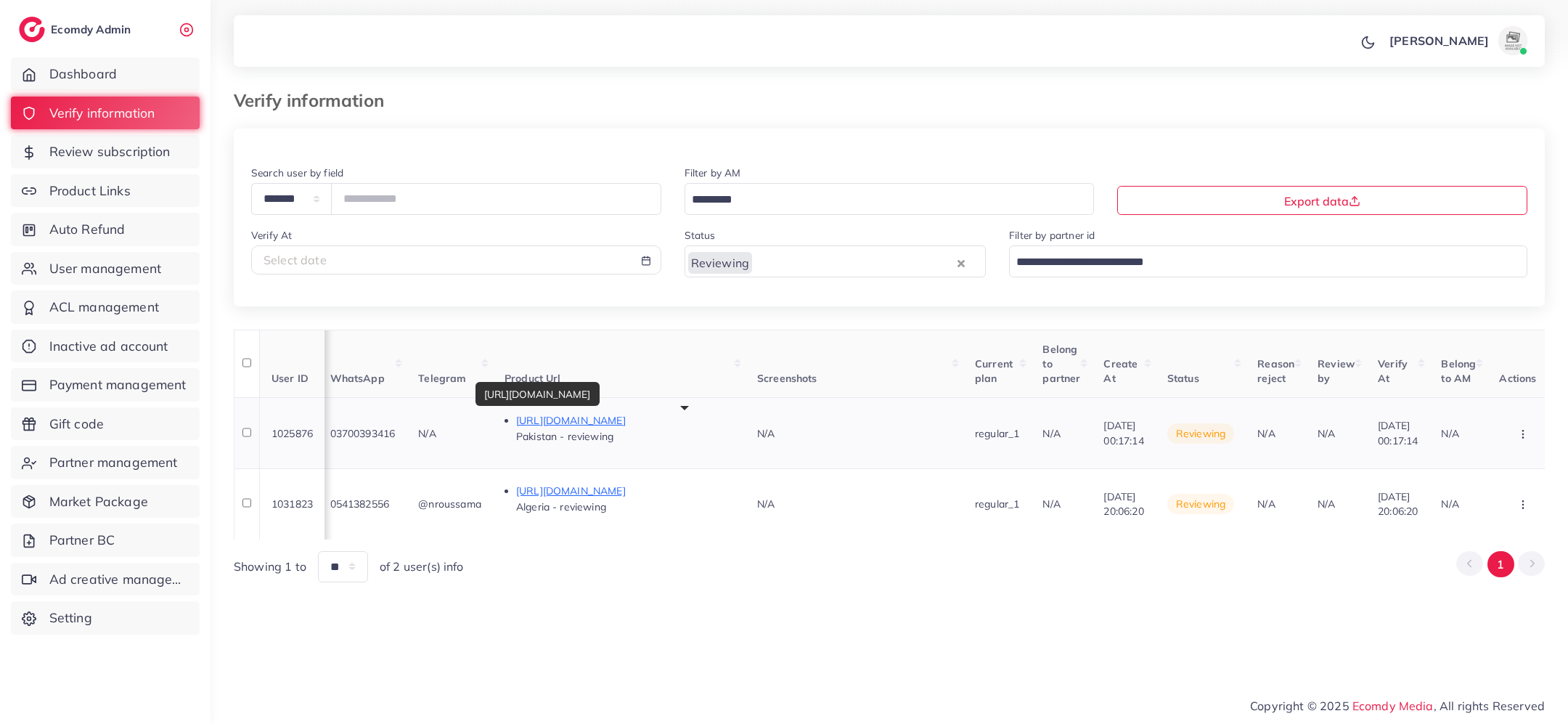
click at [696, 419] on p "https://shoppingcentre.site/collections/health-fitness/products/melatonin-sleep…" at bounding box center [625, 419] width 218 height 17
click at [1429, 388] on th "Verify At" at bounding box center [1397, 363] width 63 height 68
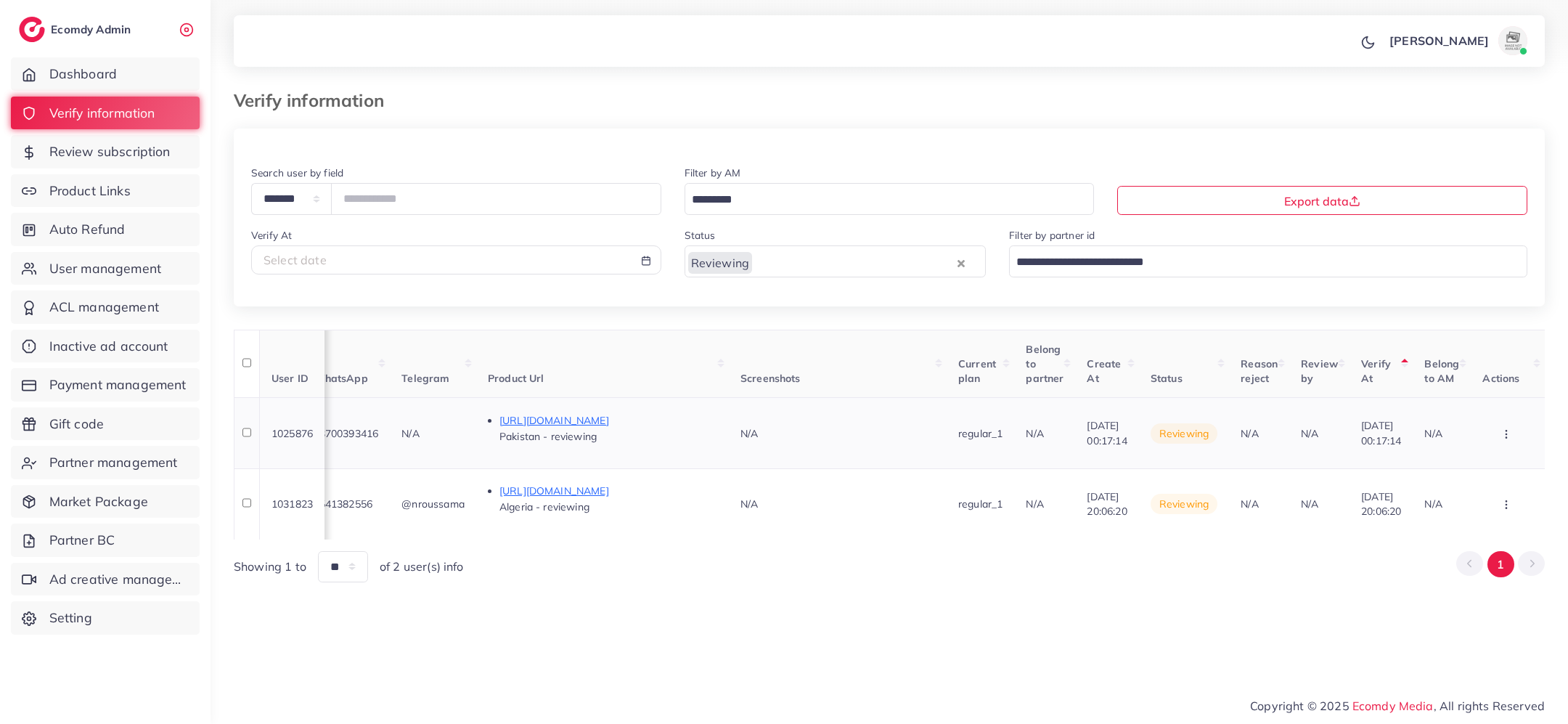
click at [1506, 434] on icon "button" at bounding box center [1507, 434] width 12 height 12
click at [1485, 394] on link "Reject" at bounding box center [1482, 389] width 115 height 32
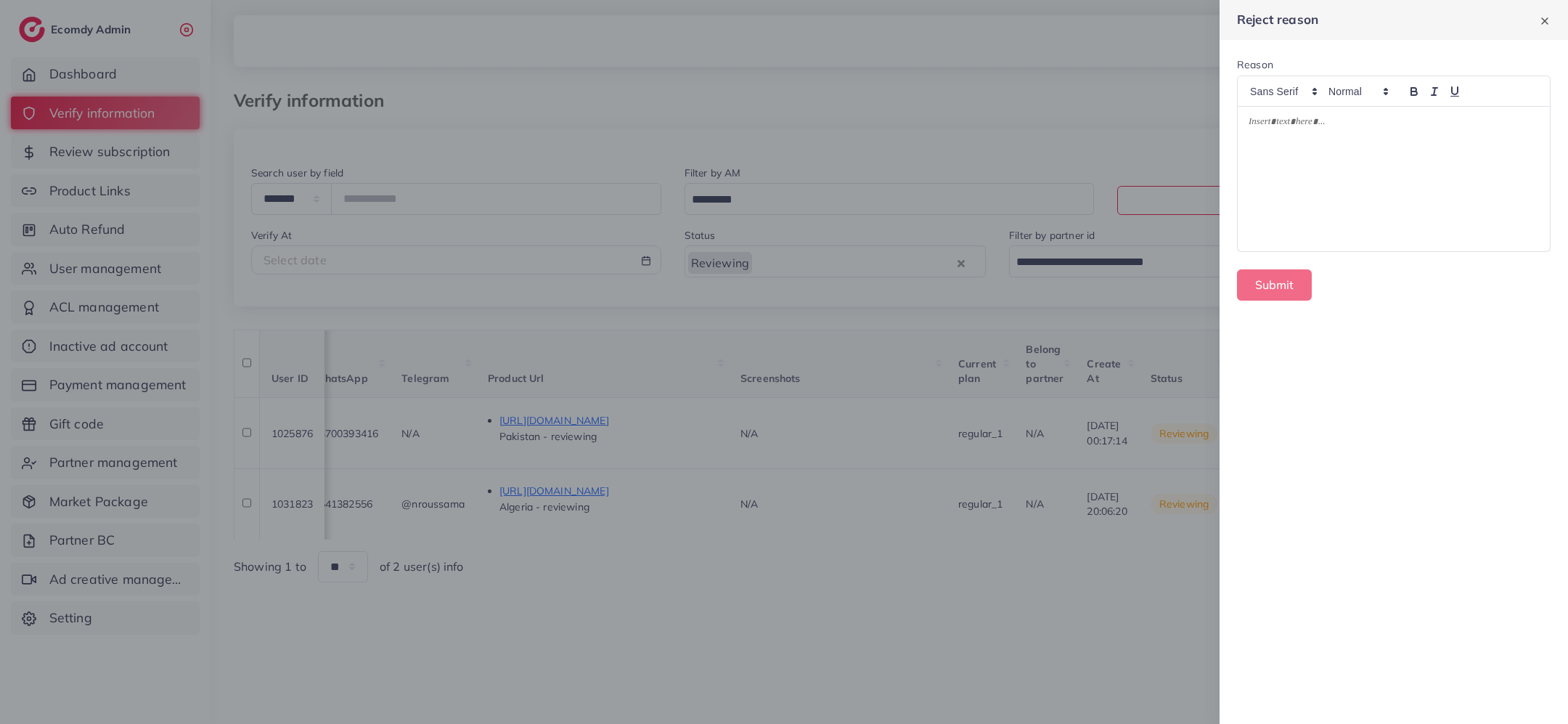
click at [1420, 174] on div at bounding box center [1394, 179] width 313 height 145
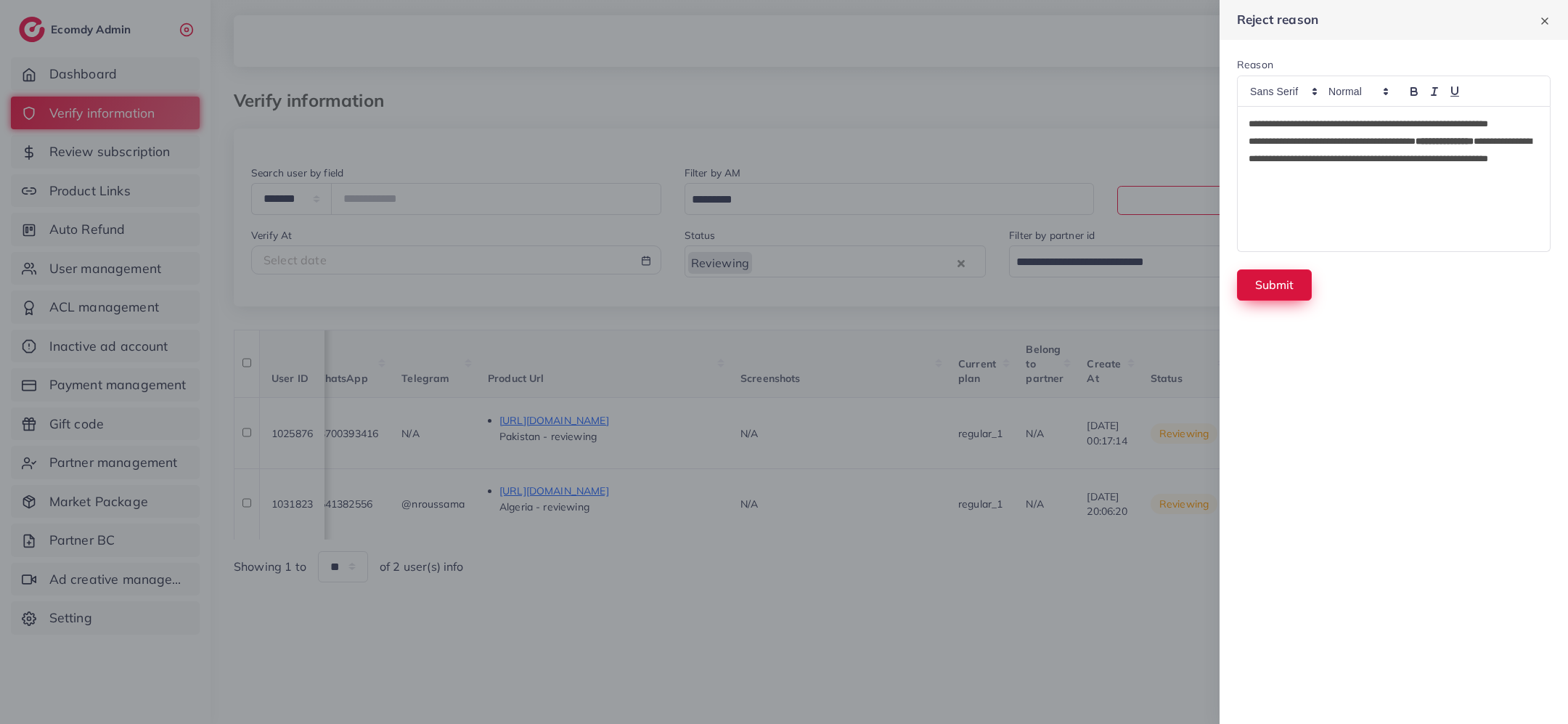
click at [1254, 280] on button "Submit" at bounding box center [1274, 285] width 75 height 31
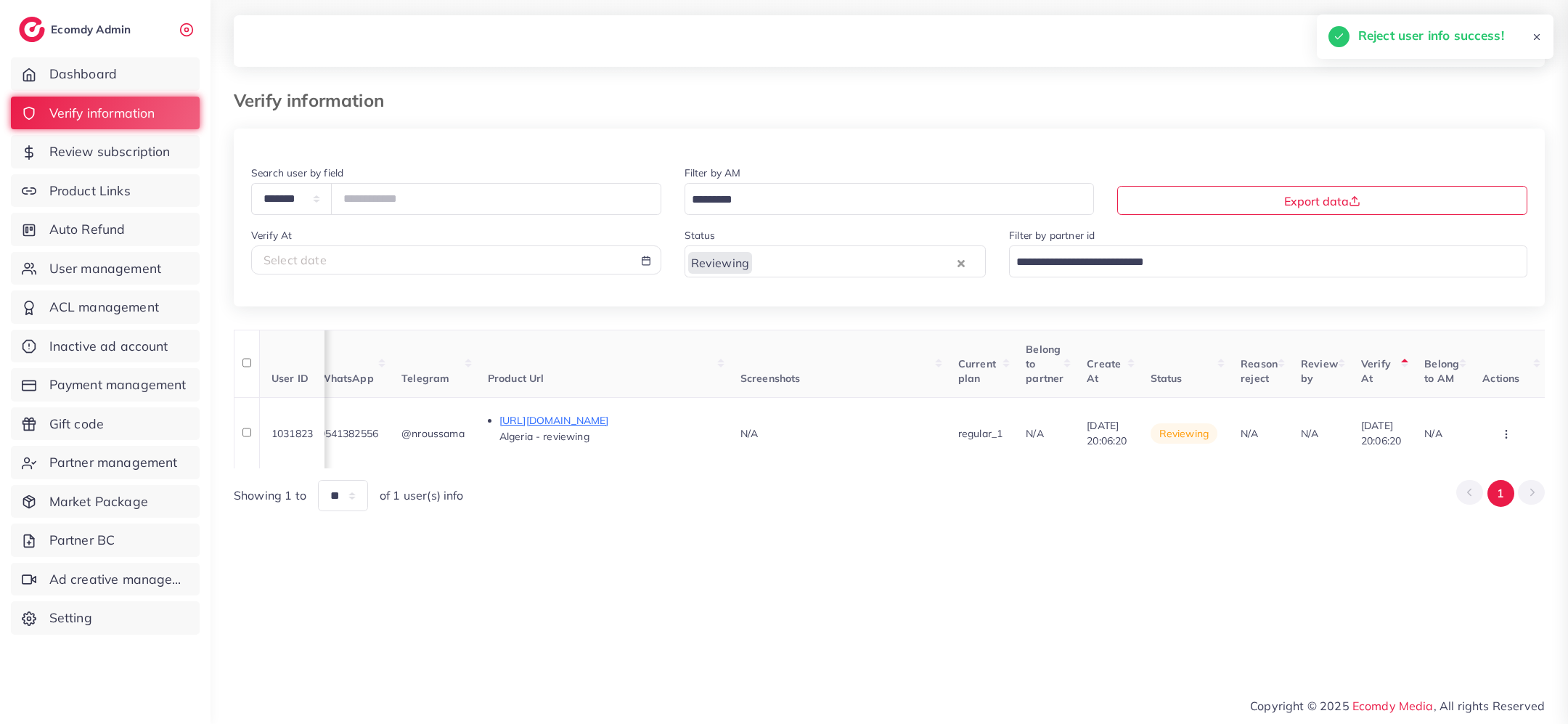
scroll to position [0, 782]
click at [571, 423] on p "https://inova-dz.store/product/%d8%ad%d9%82%d9%8a%d8%a8%d8%a9-%d8%a7%d9%84%d8%a…" at bounding box center [608, 419] width 218 height 17
click at [1502, 431] on icon "button" at bounding box center [1507, 434] width 12 height 12
click at [1469, 361] on span "Approve" at bounding box center [1465, 357] width 48 height 15
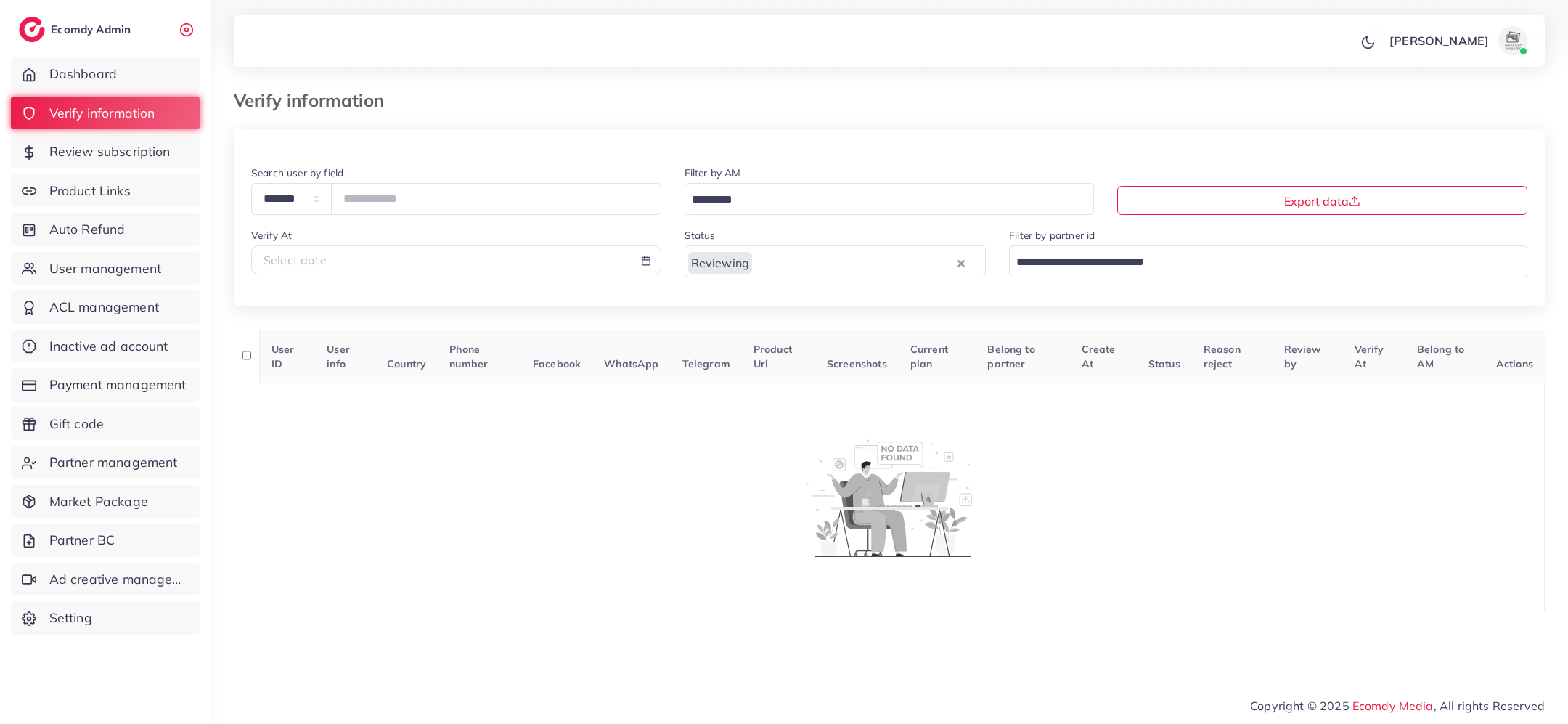
scroll to position [0, 0]
click at [149, 153] on span "Review subscription" at bounding box center [113, 151] width 121 height 19
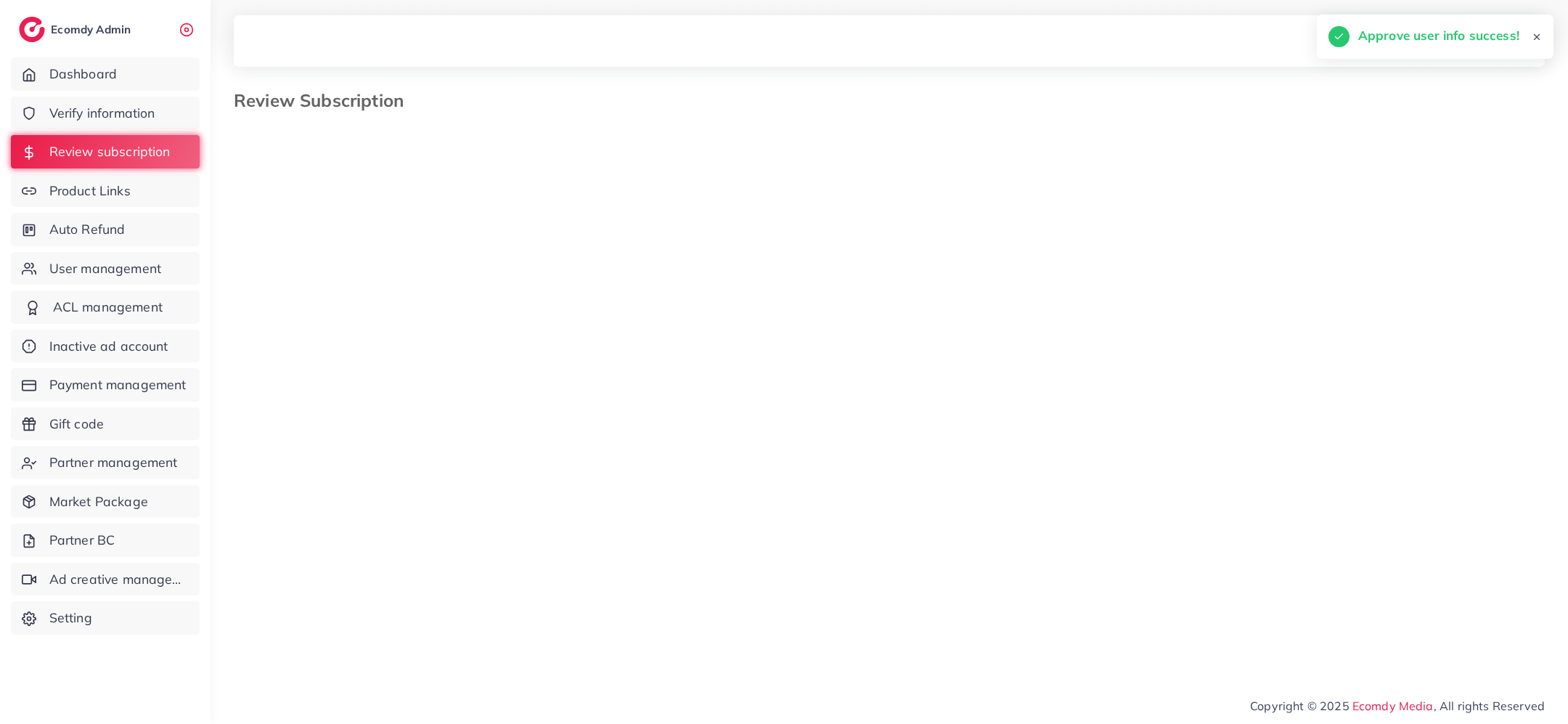
select select "*******"
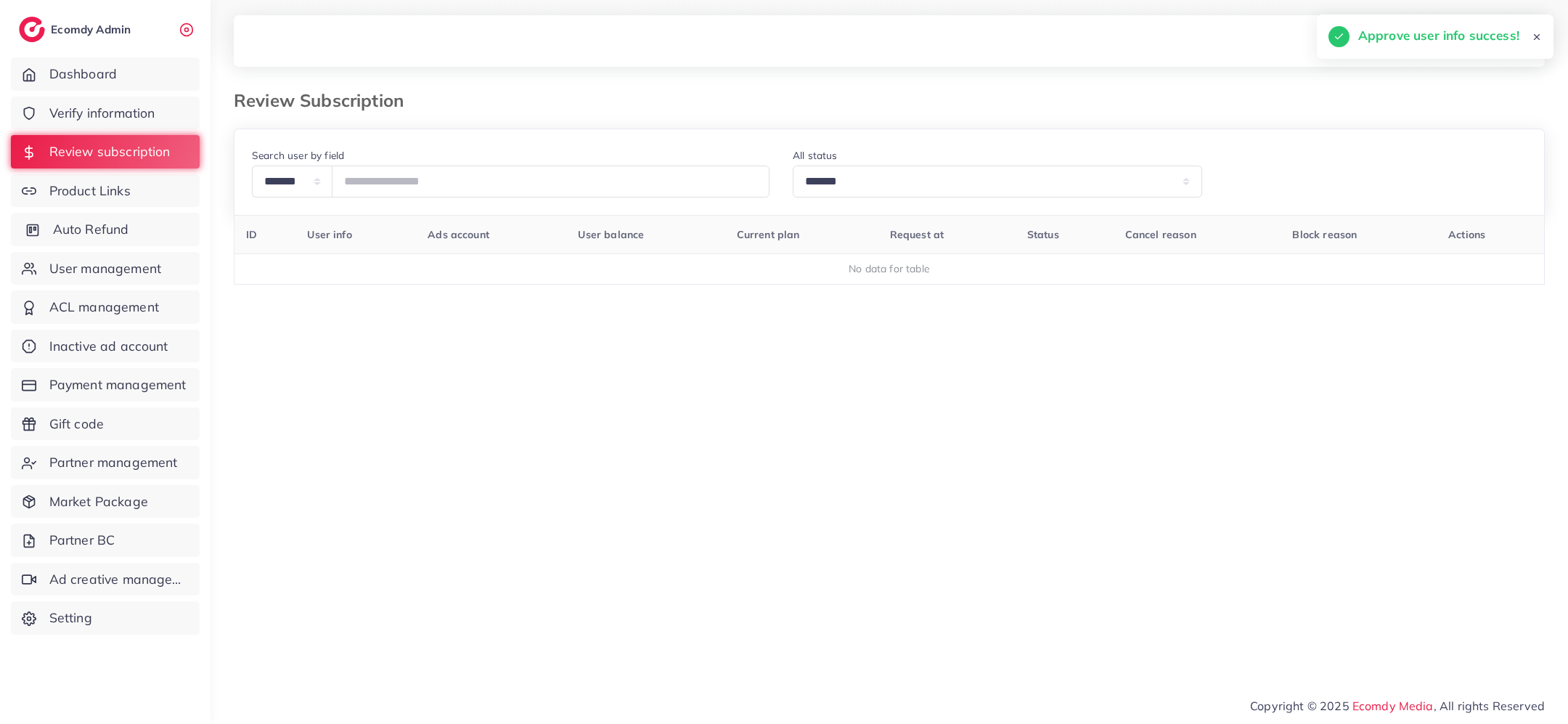
click at [118, 228] on span "Auto Refund" at bounding box center [91, 229] width 76 height 19
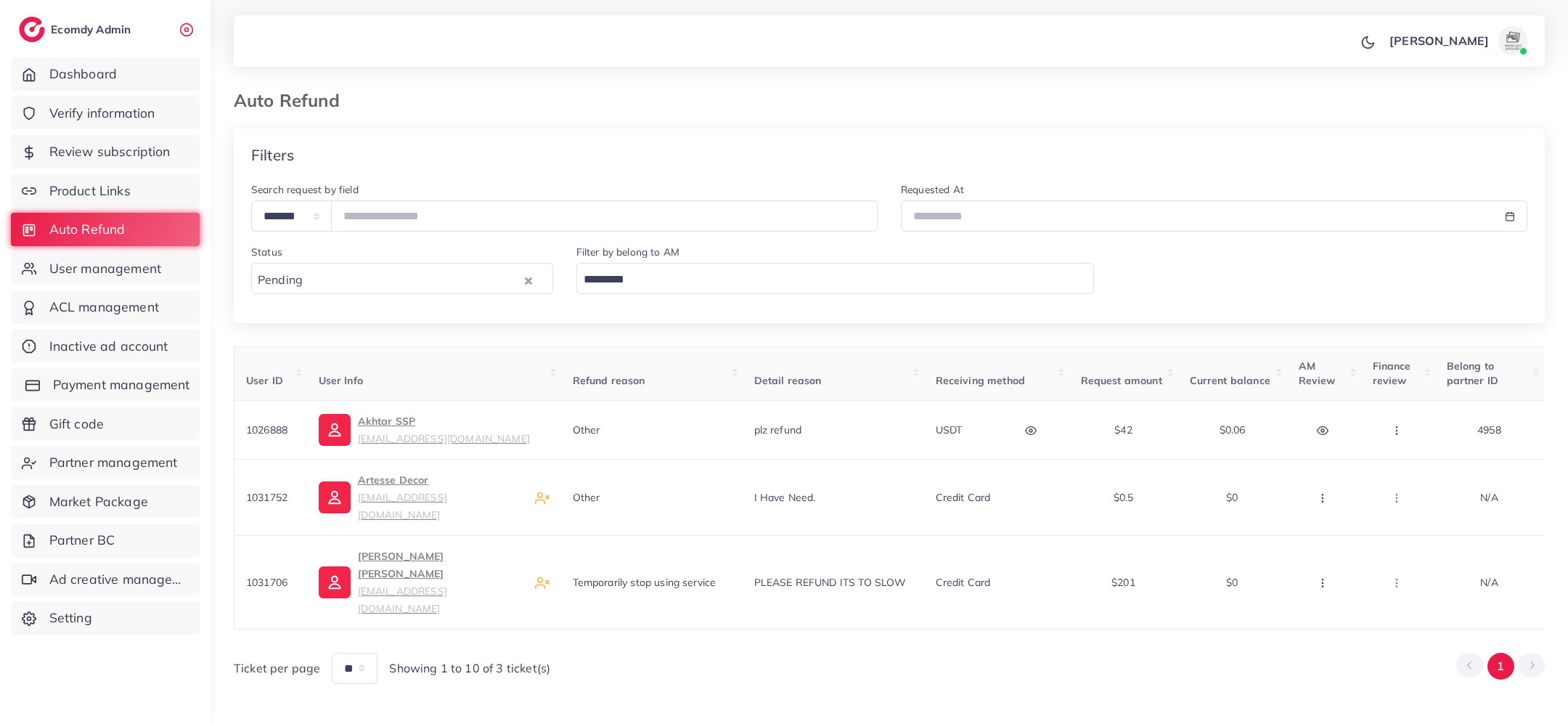
click at [113, 379] on span "Payment management" at bounding box center [121, 384] width 137 height 19
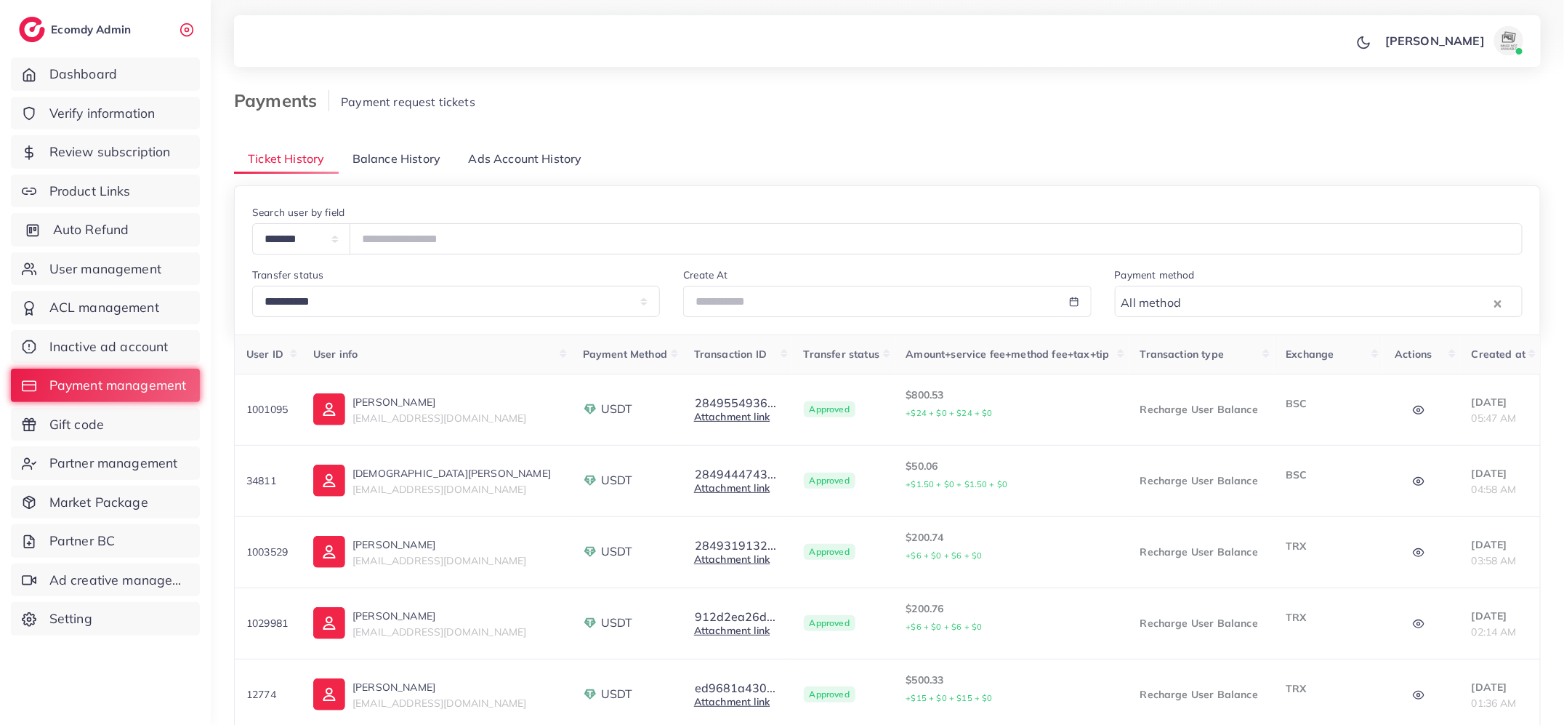
click at [88, 225] on span "Auto Refund" at bounding box center [91, 229] width 76 height 19
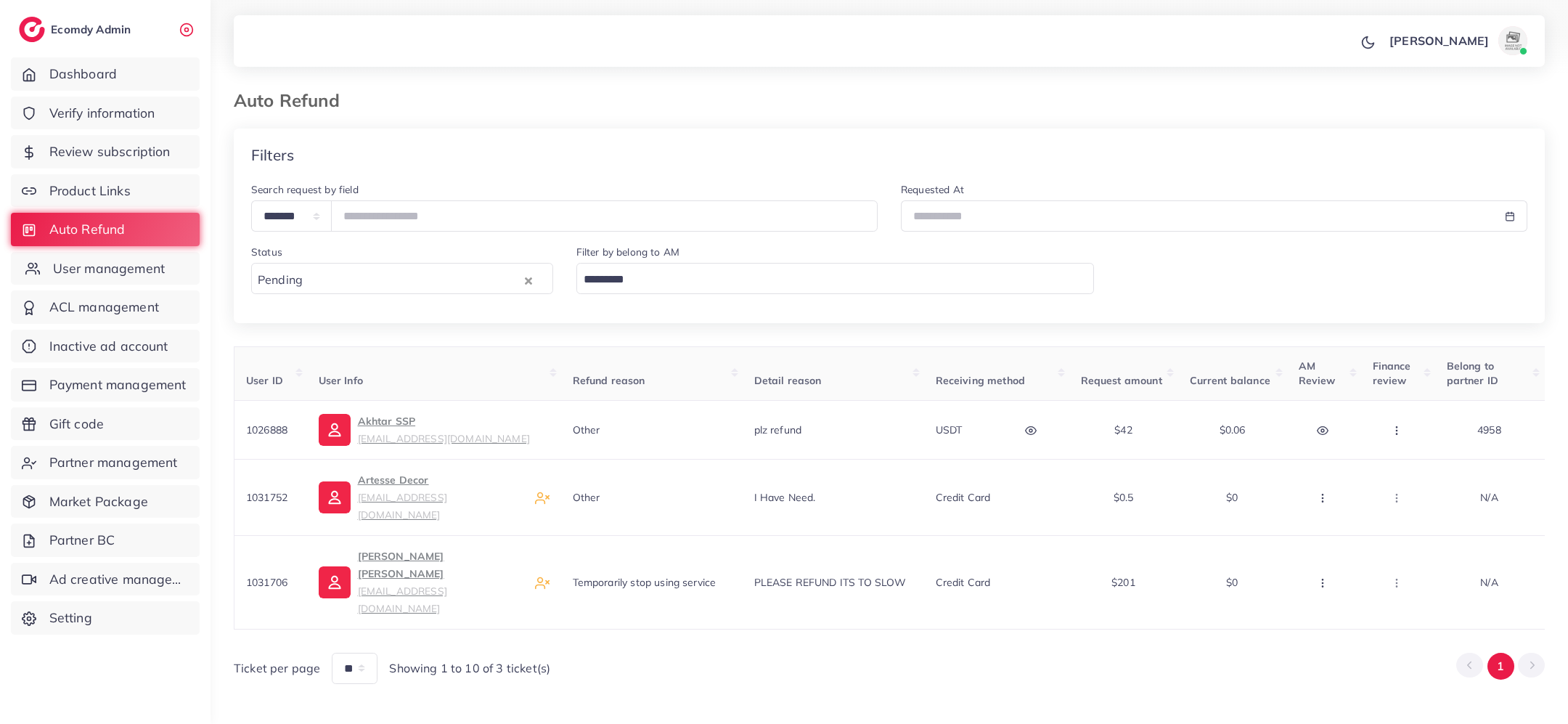
click at [158, 278] on link "User management" at bounding box center [105, 268] width 189 height 33
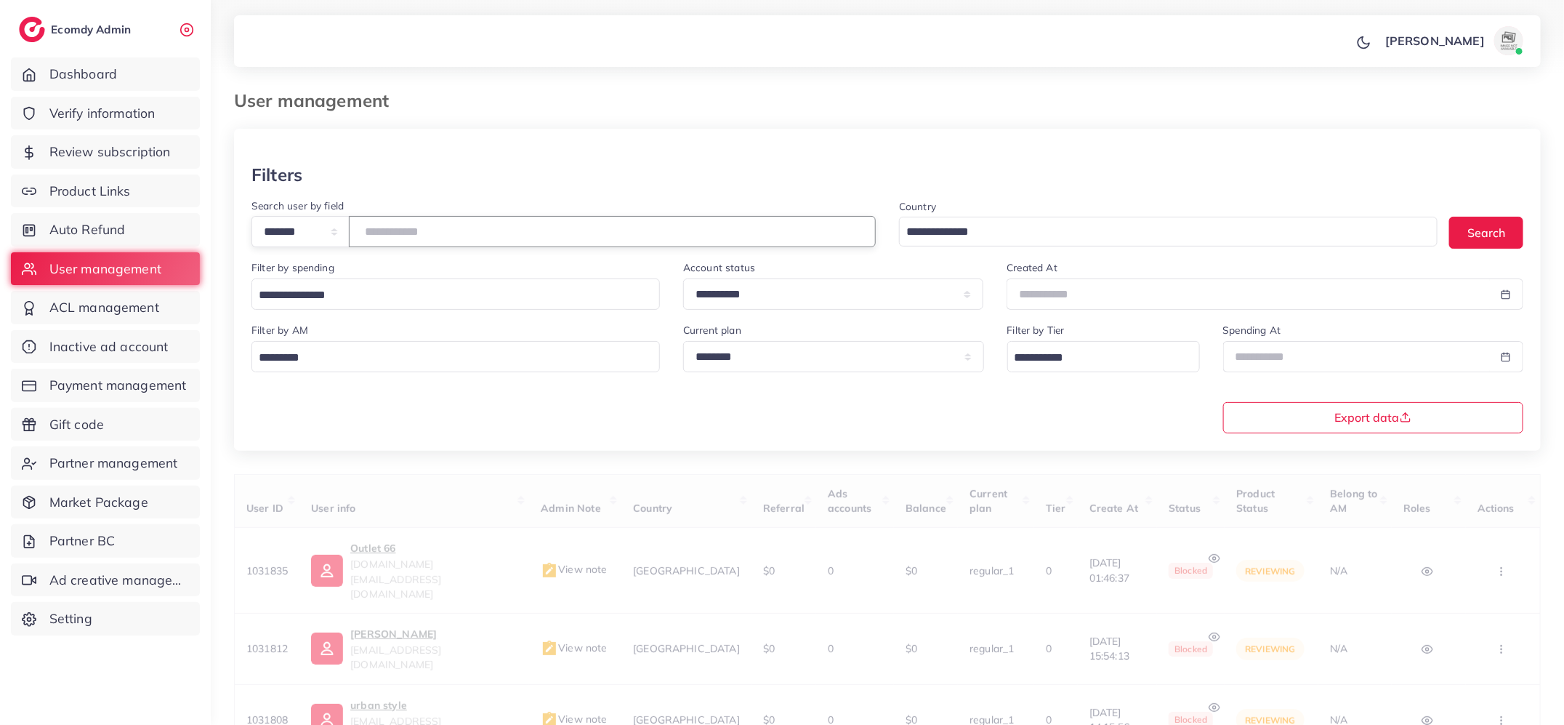
click at [403, 231] on input "number" at bounding box center [612, 231] width 527 height 31
paste input "*******"
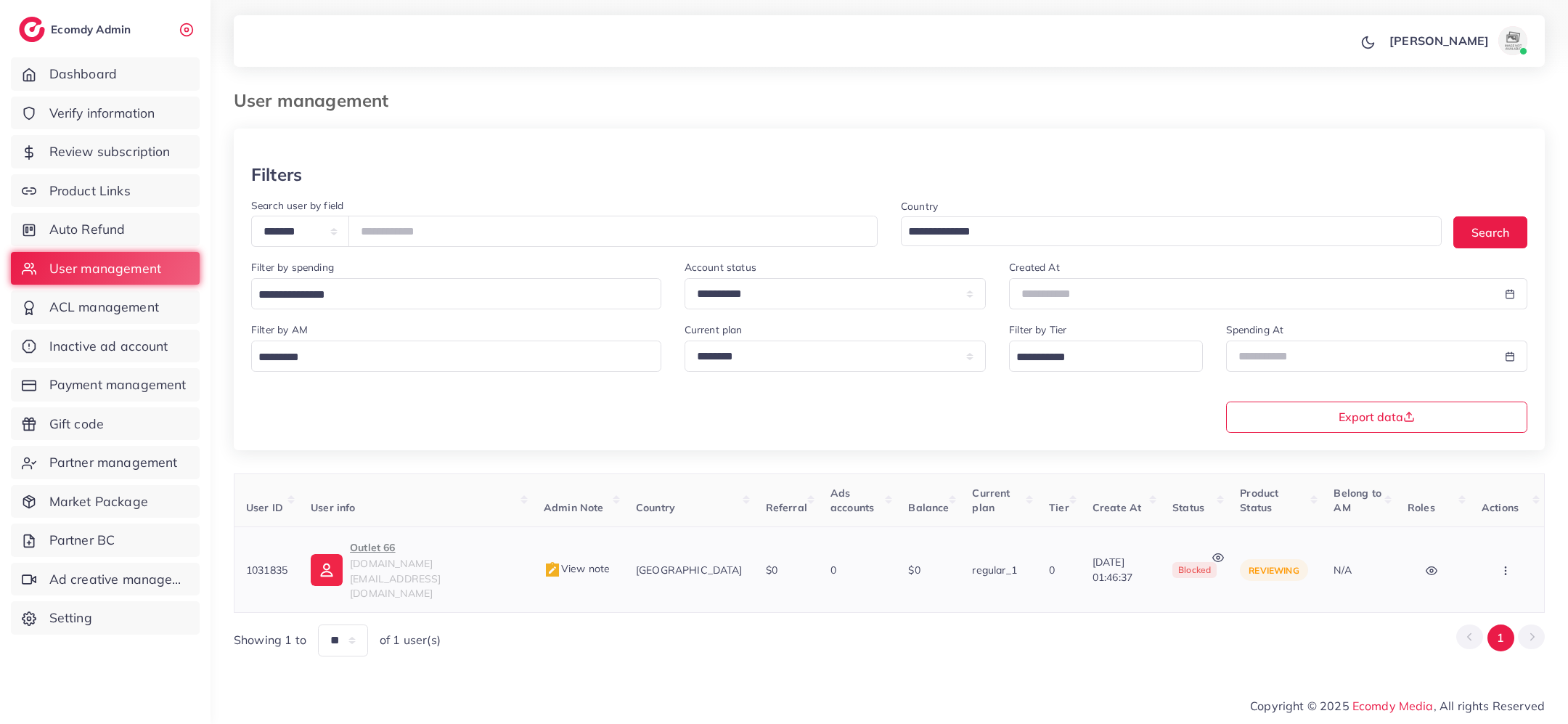
click at [544, 562] on span "View note" at bounding box center [577, 568] width 66 height 13
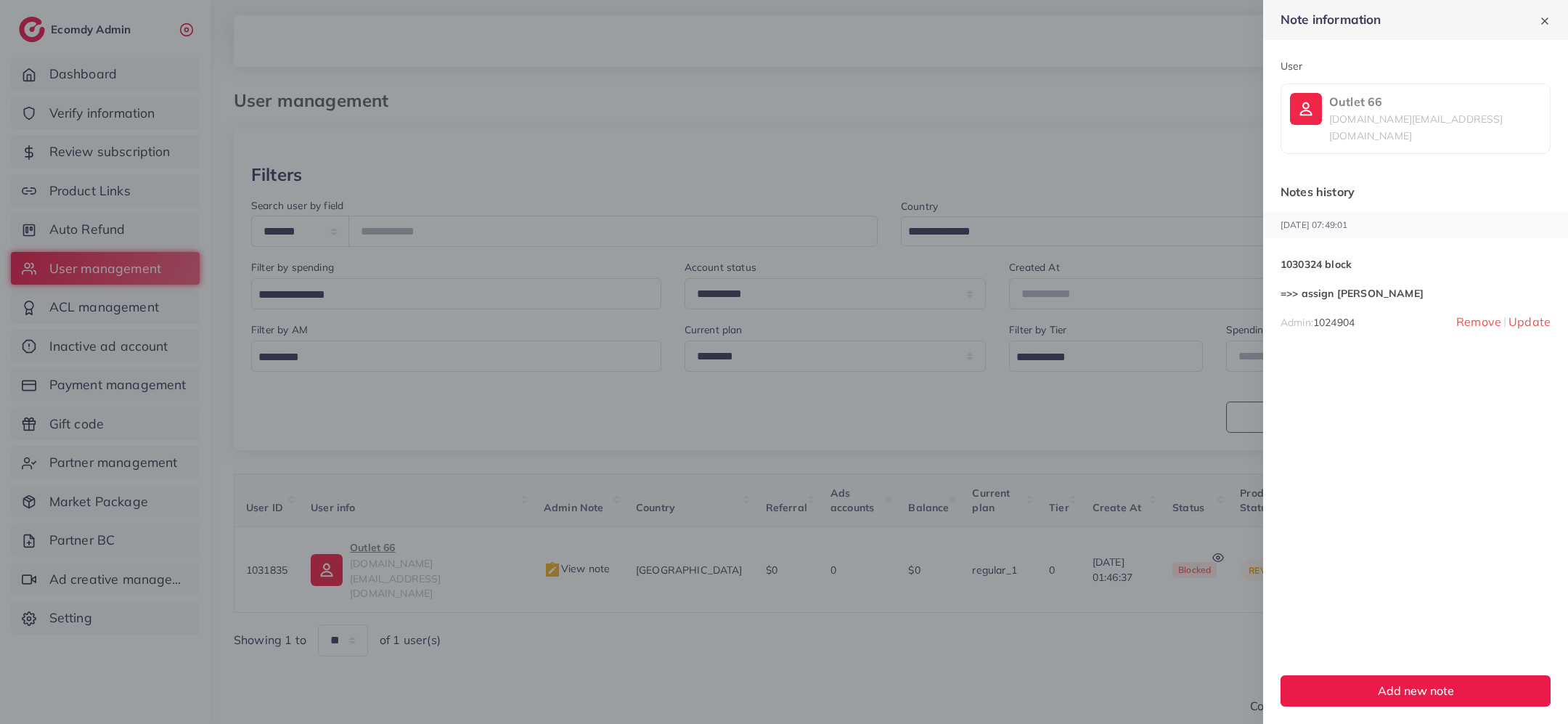
click at [452, 506] on div at bounding box center [784, 362] width 1568 height 724
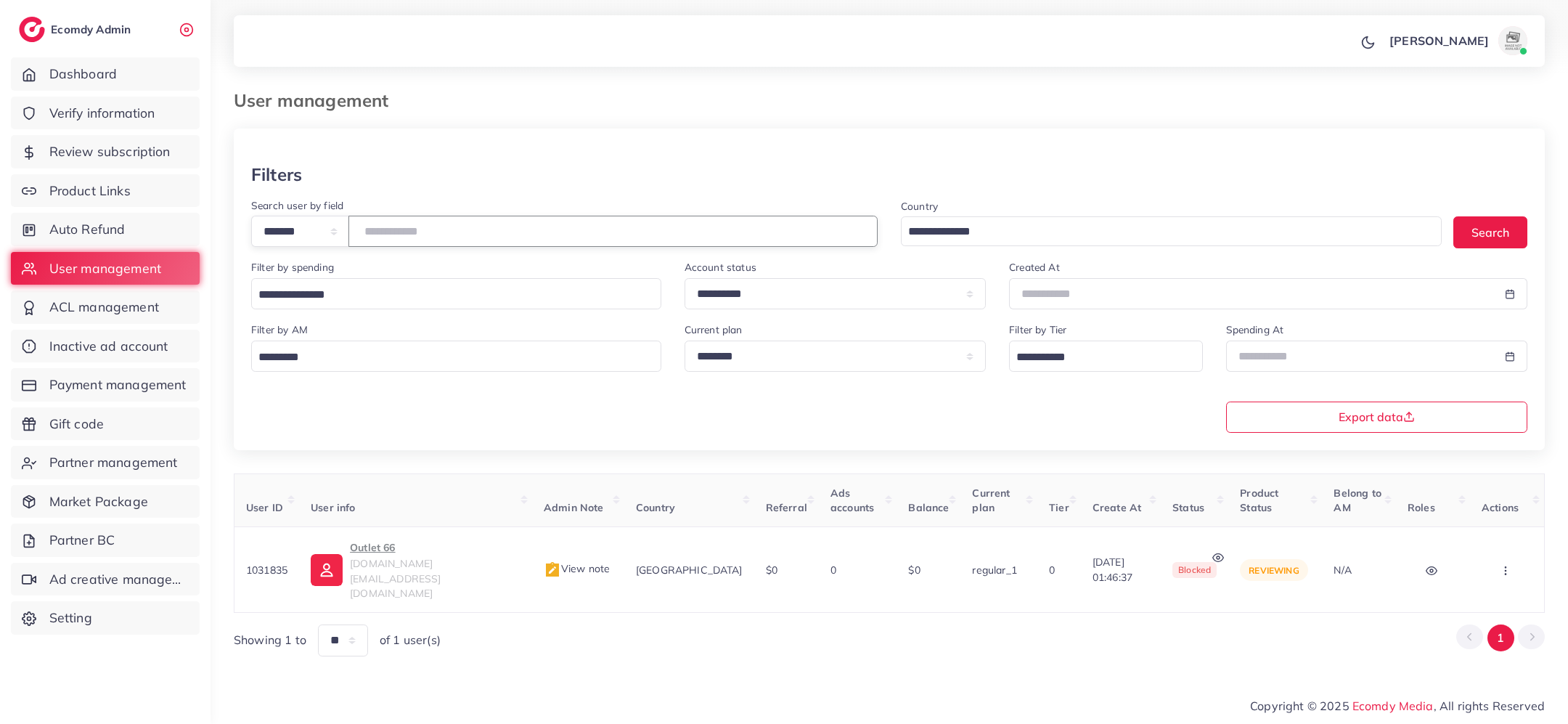
drag, startPoint x: 442, startPoint y: 228, endPoint x: 352, endPoint y: 228, distance: 90.0
click at [351, 228] on div "**********" at bounding box center [564, 231] width 626 height 31
paste input "number"
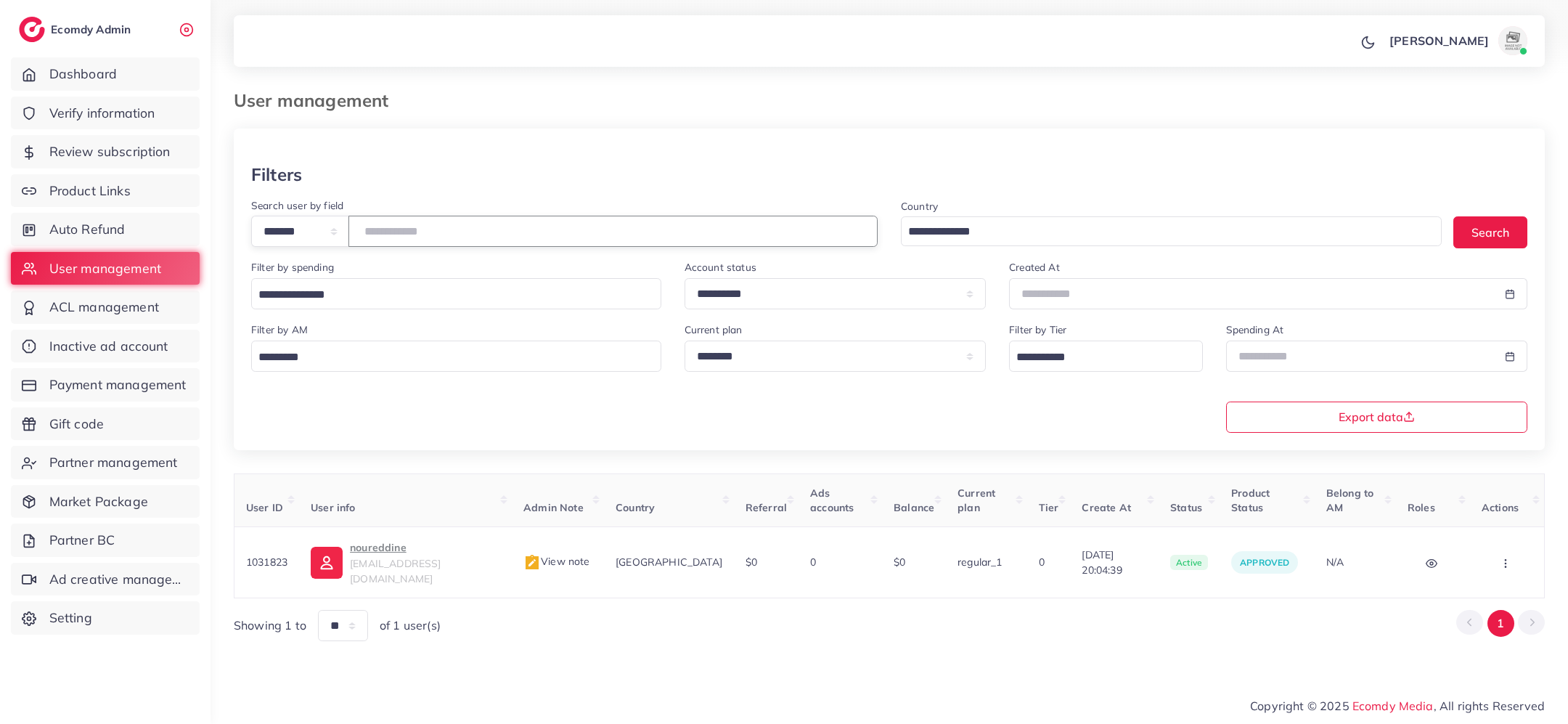
drag, startPoint x: 433, startPoint y: 233, endPoint x: 338, endPoint y: 234, distance: 95.0
click at [338, 234] on div "**********" at bounding box center [564, 231] width 626 height 31
paste input "number"
drag, startPoint x: 434, startPoint y: 238, endPoint x: 365, endPoint y: 237, distance: 69.0
click at [365, 237] on div "**********" at bounding box center [564, 231] width 626 height 31
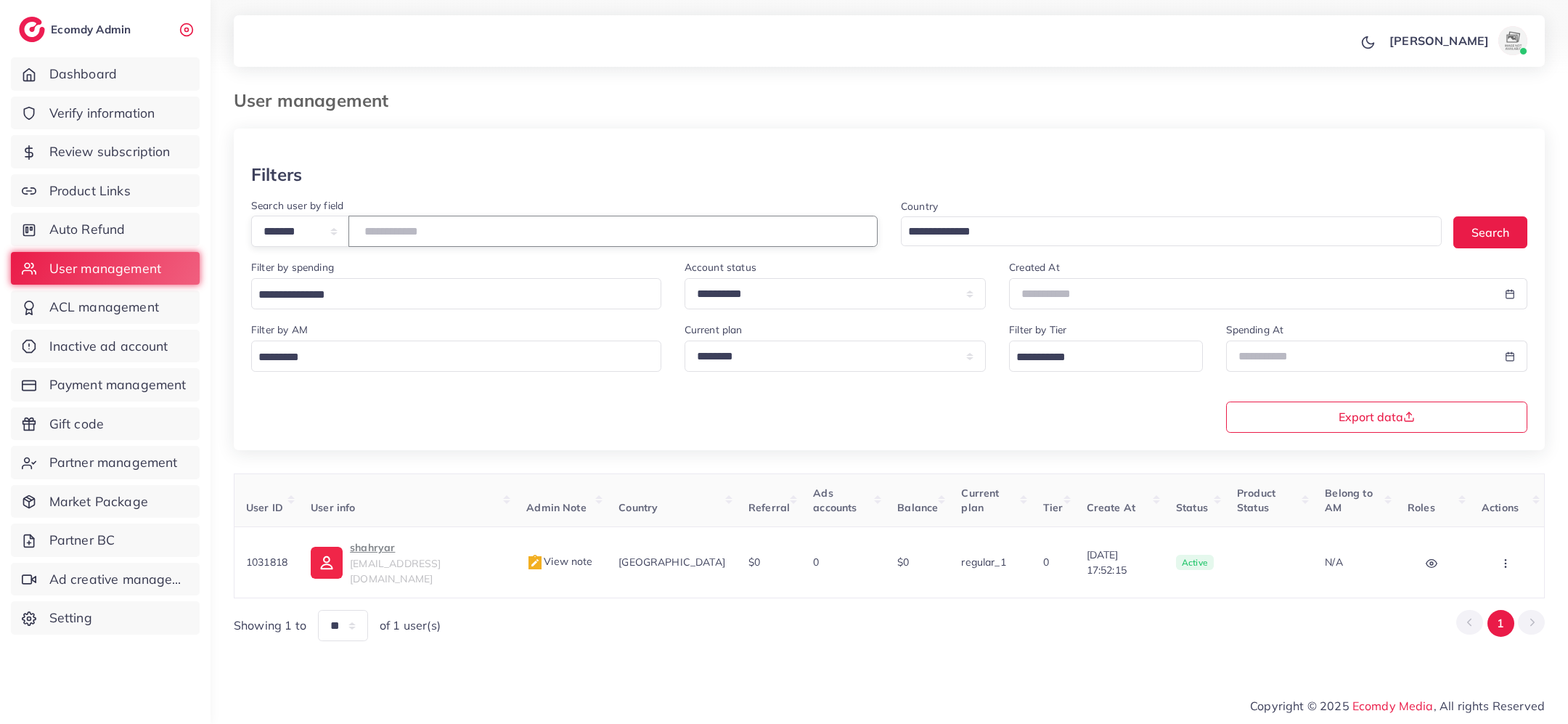
paste input "number"
click at [534, 554] on span "View note" at bounding box center [553, 560] width 66 height 13
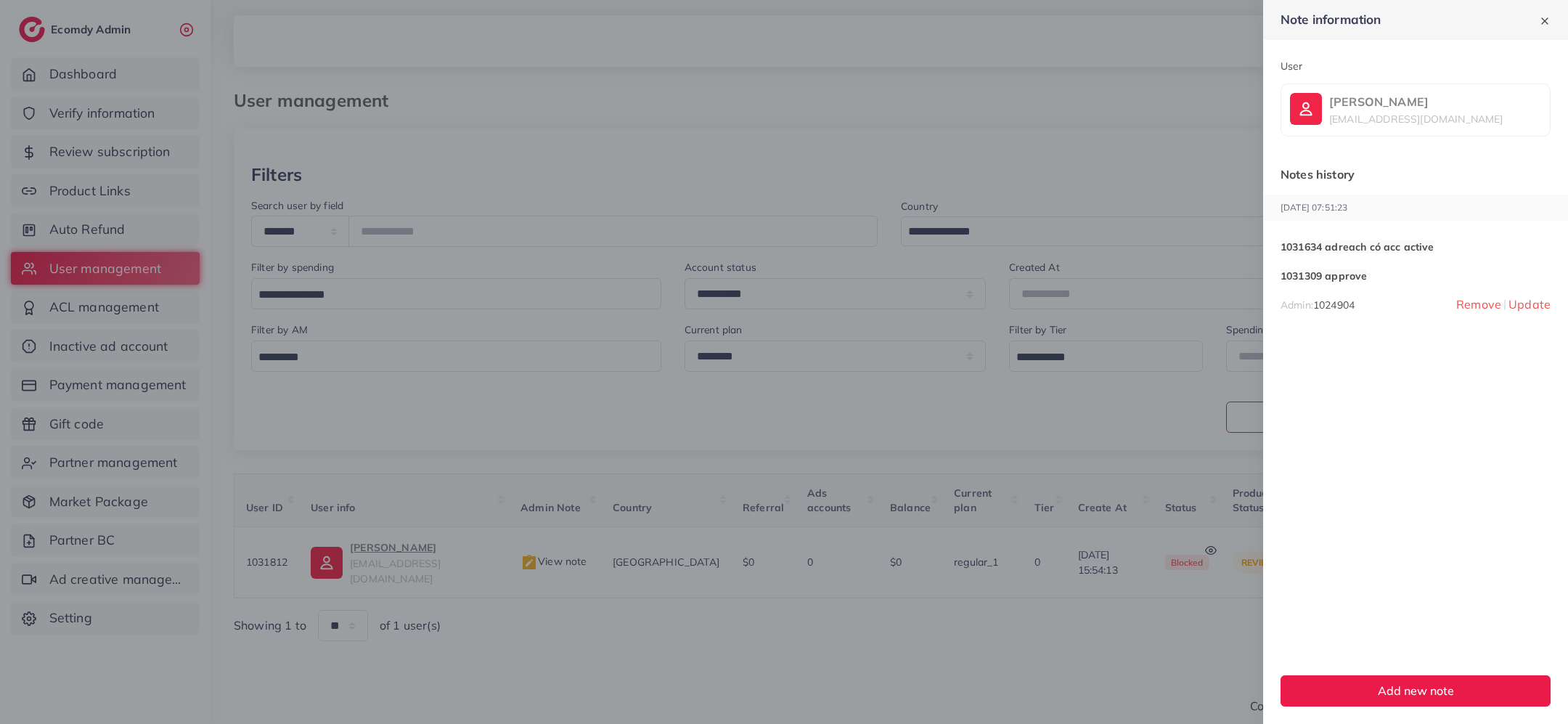
click at [579, 588] on div at bounding box center [784, 362] width 1568 height 724
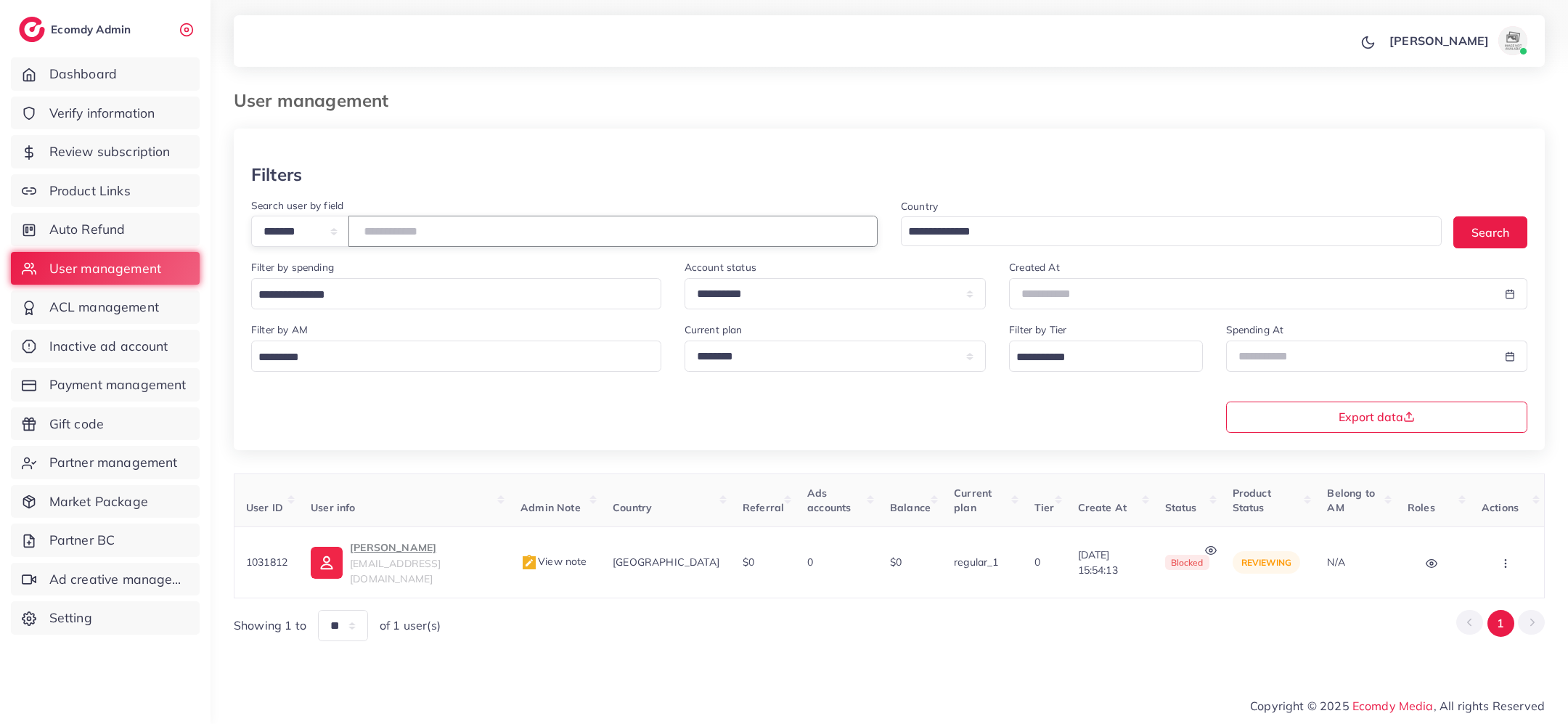
drag, startPoint x: 432, startPoint y: 230, endPoint x: 358, endPoint y: 230, distance: 74.0
click at [358, 230] on div "**********" at bounding box center [564, 231] width 626 height 31
paste input "number"
click at [549, 554] on span "View note" at bounding box center [553, 560] width 66 height 13
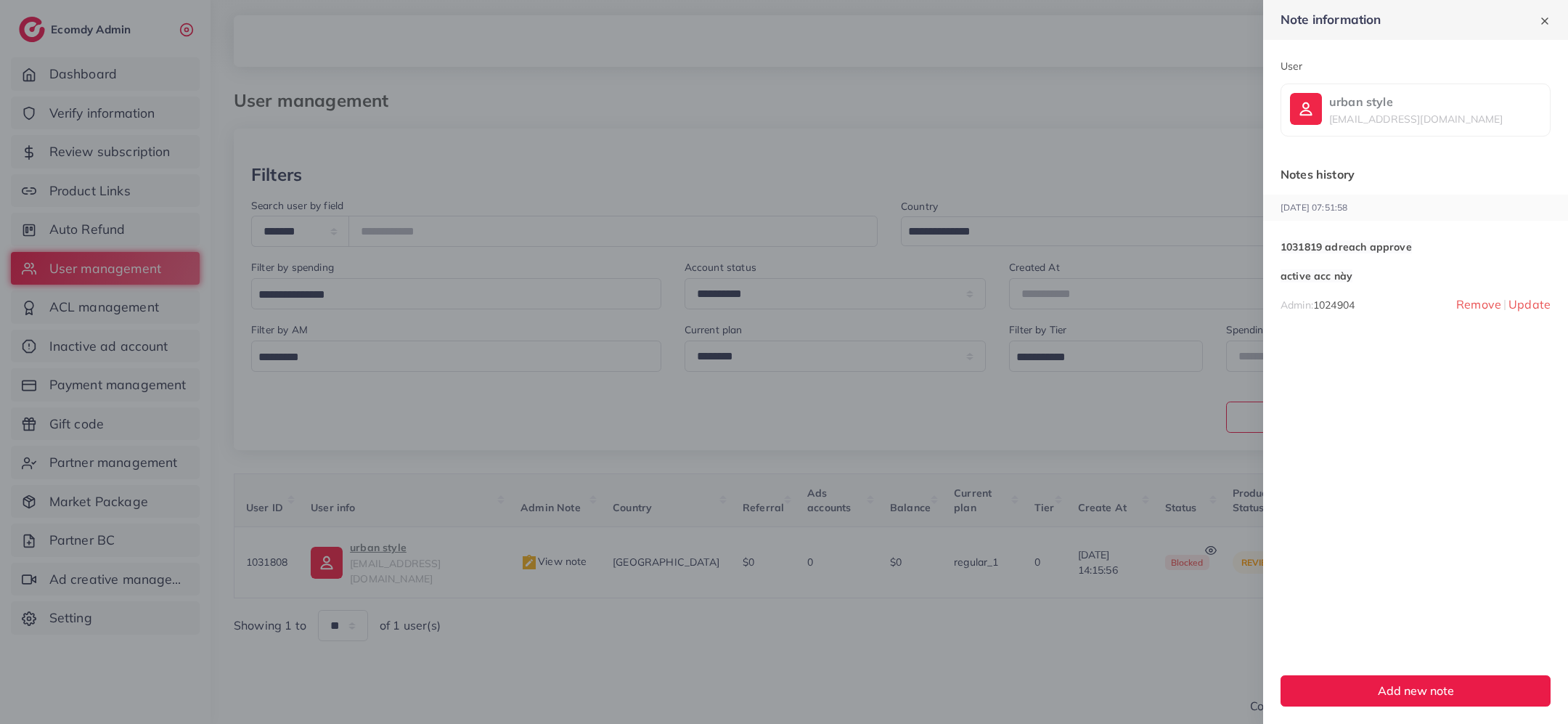
click at [574, 584] on div at bounding box center [784, 362] width 1568 height 724
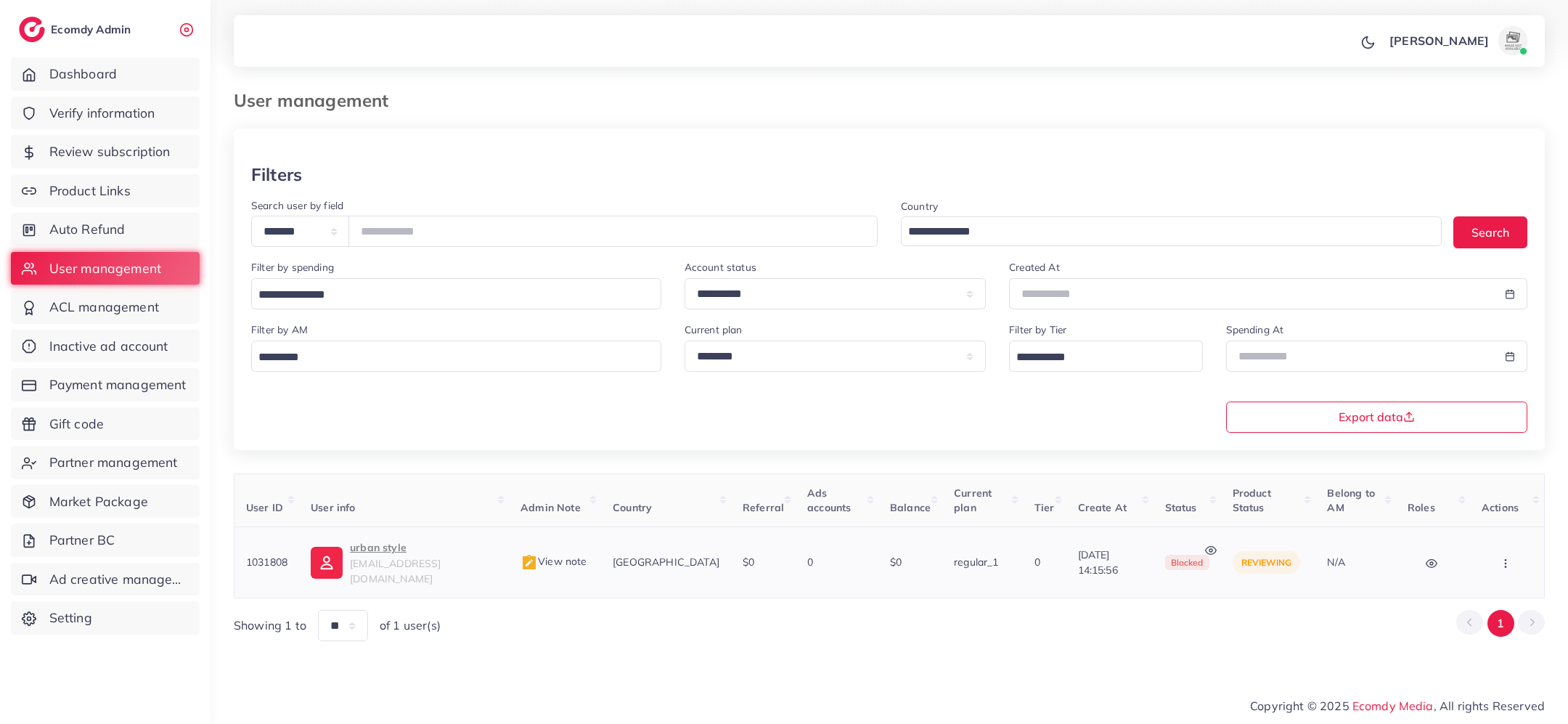
click at [1511, 546] on button "button" at bounding box center [1507, 562] width 51 height 33
click at [1492, 506] on link "Active" at bounding box center [1480, 522] width 126 height 32
drag, startPoint x: 438, startPoint y: 235, endPoint x: 358, endPoint y: 235, distance: 80.0
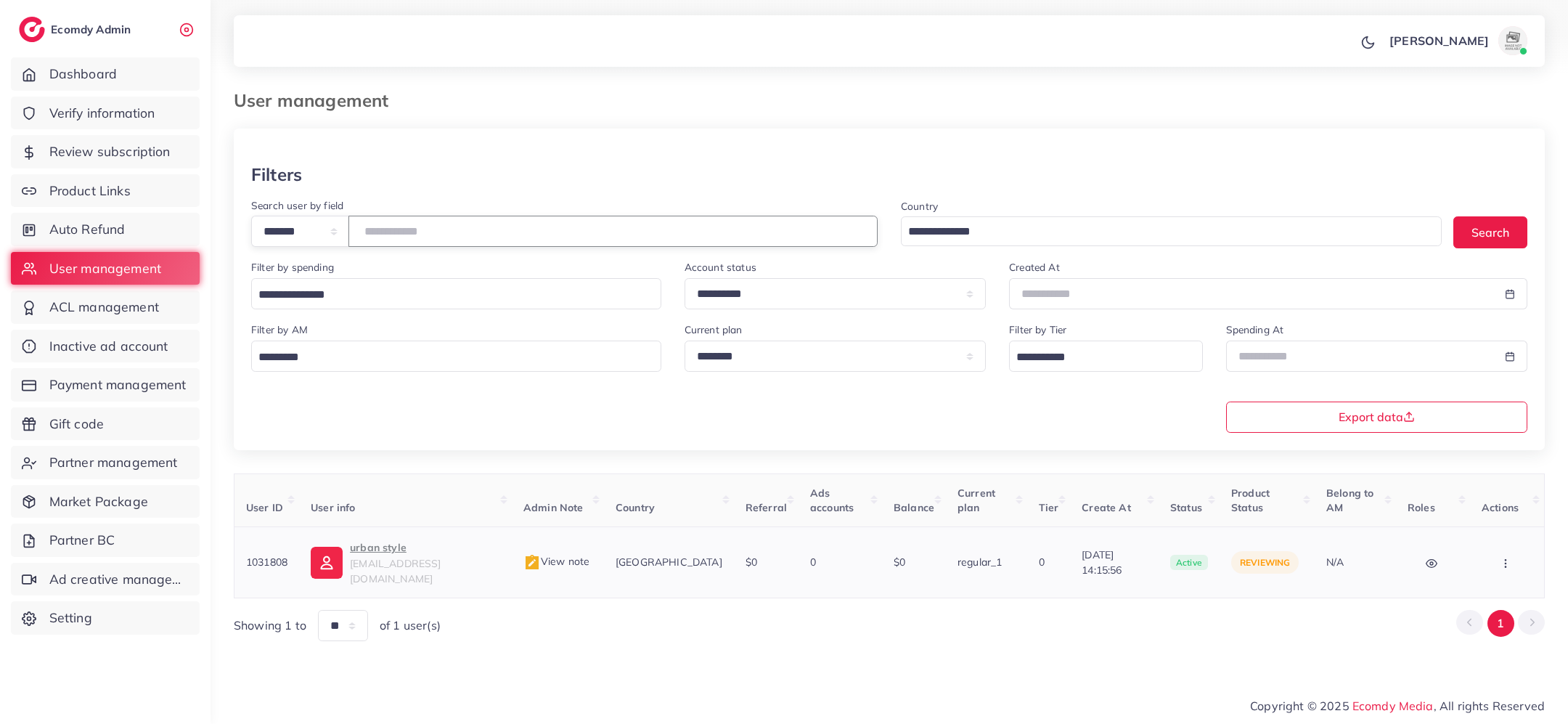
click at [358, 235] on div "**********" at bounding box center [564, 231] width 626 height 31
paste input "number"
type input "*******"
click at [560, 557] on span "View note" at bounding box center [557, 560] width 66 height 13
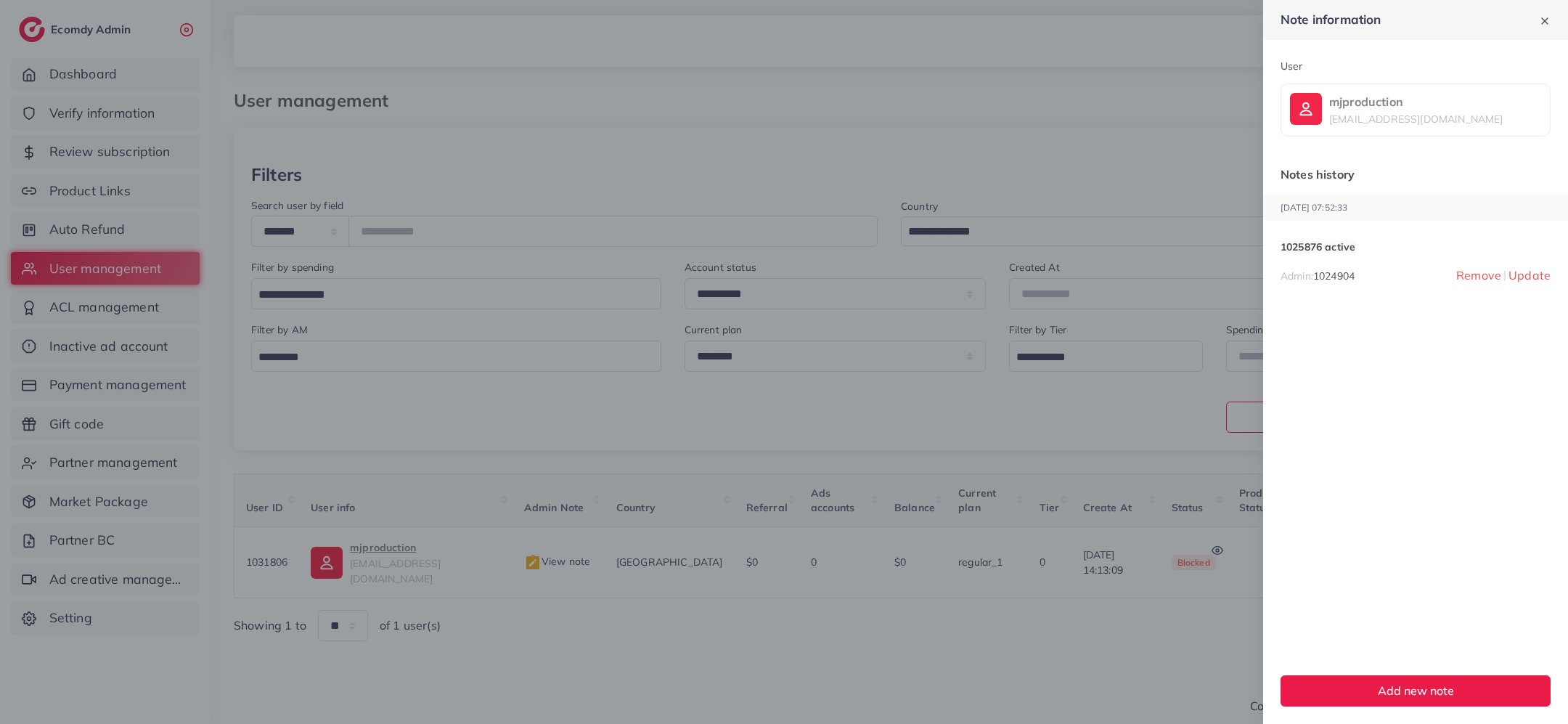
click at [557, 611] on div at bounding box center [784, 362] width 1568 height 724
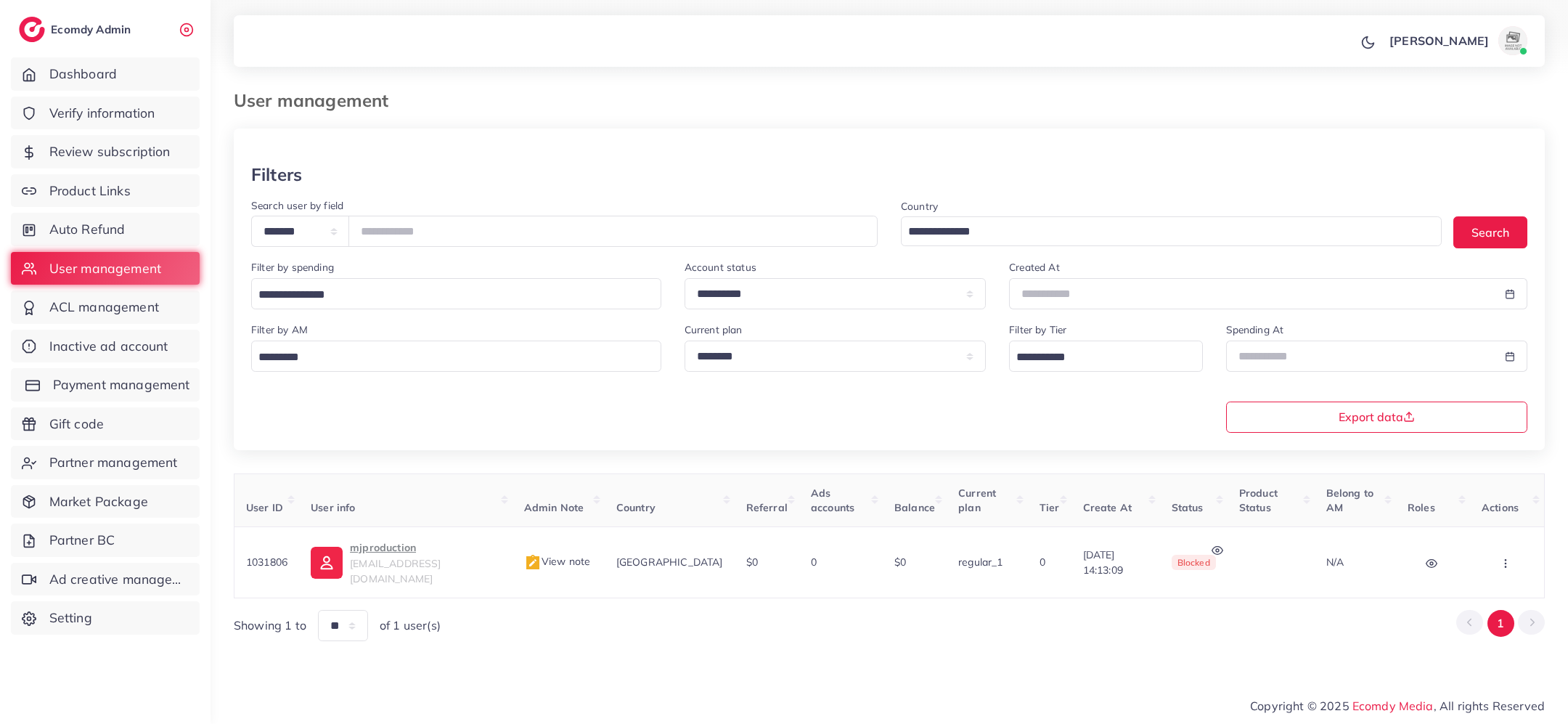
click at [121, 386] on span "Payment management" at bounding box center [121, 384] width 137 height 19
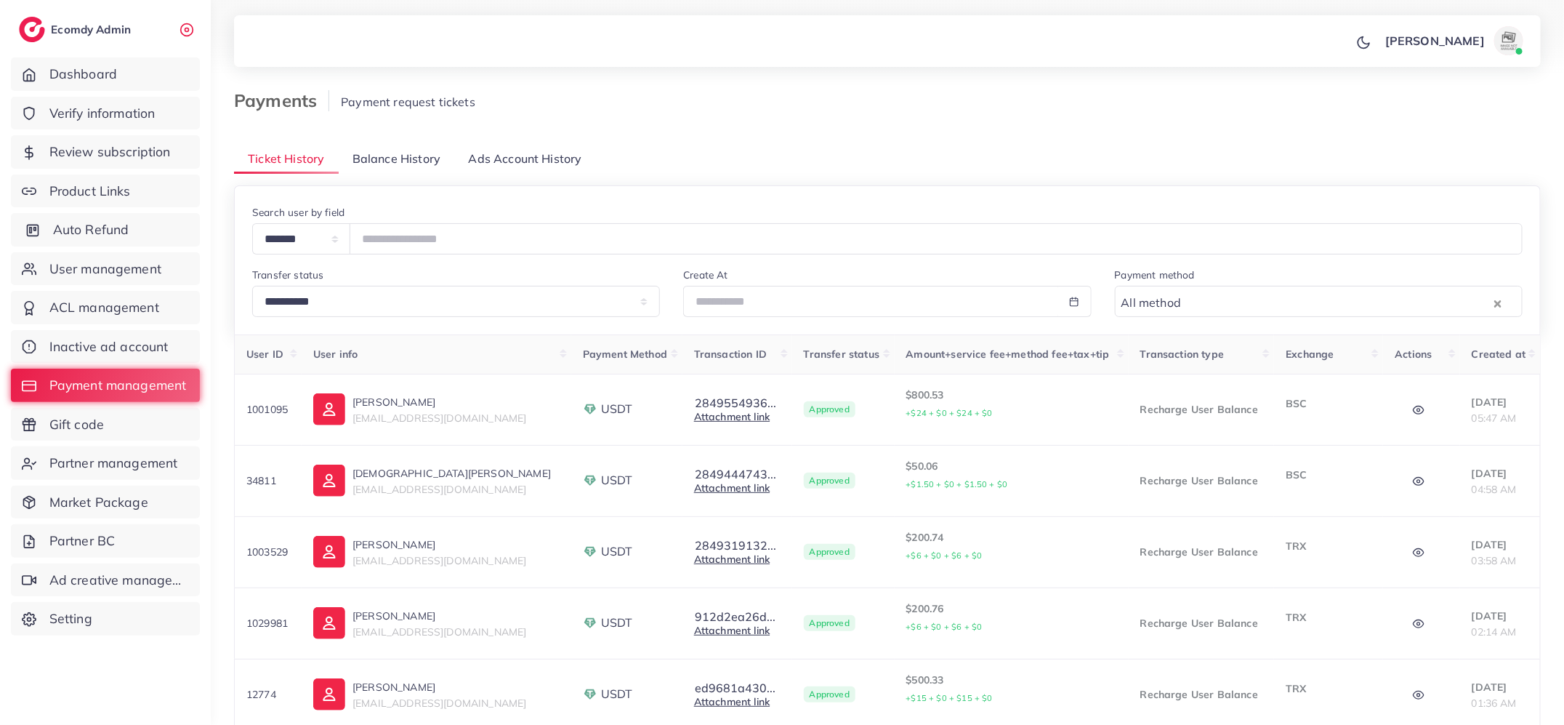
click at [85, 236] on span "Auto Refund" at bounding box center [91, 229] width 76 height 19
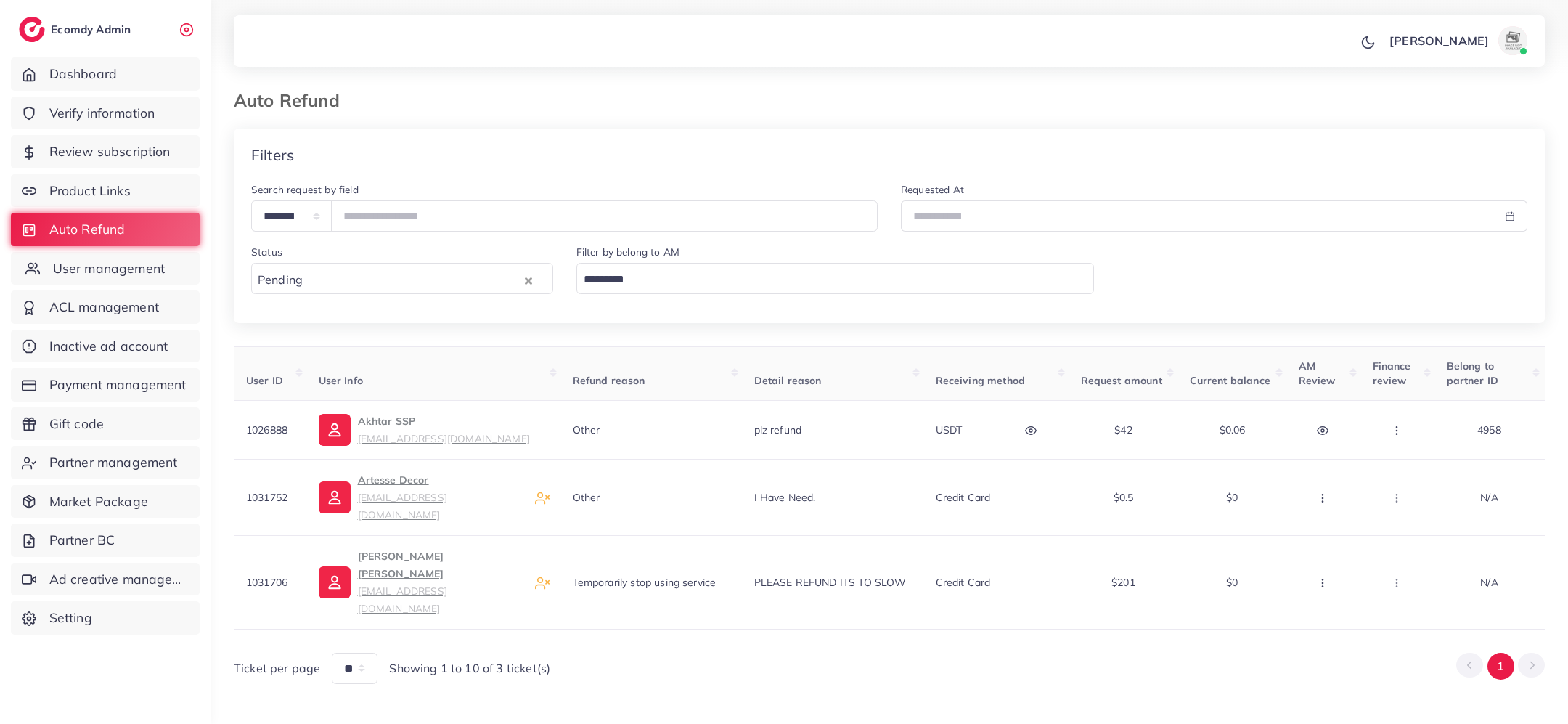
click at [88, 278] on link "User management" at bounding box center [105, 268] width 189 height 33
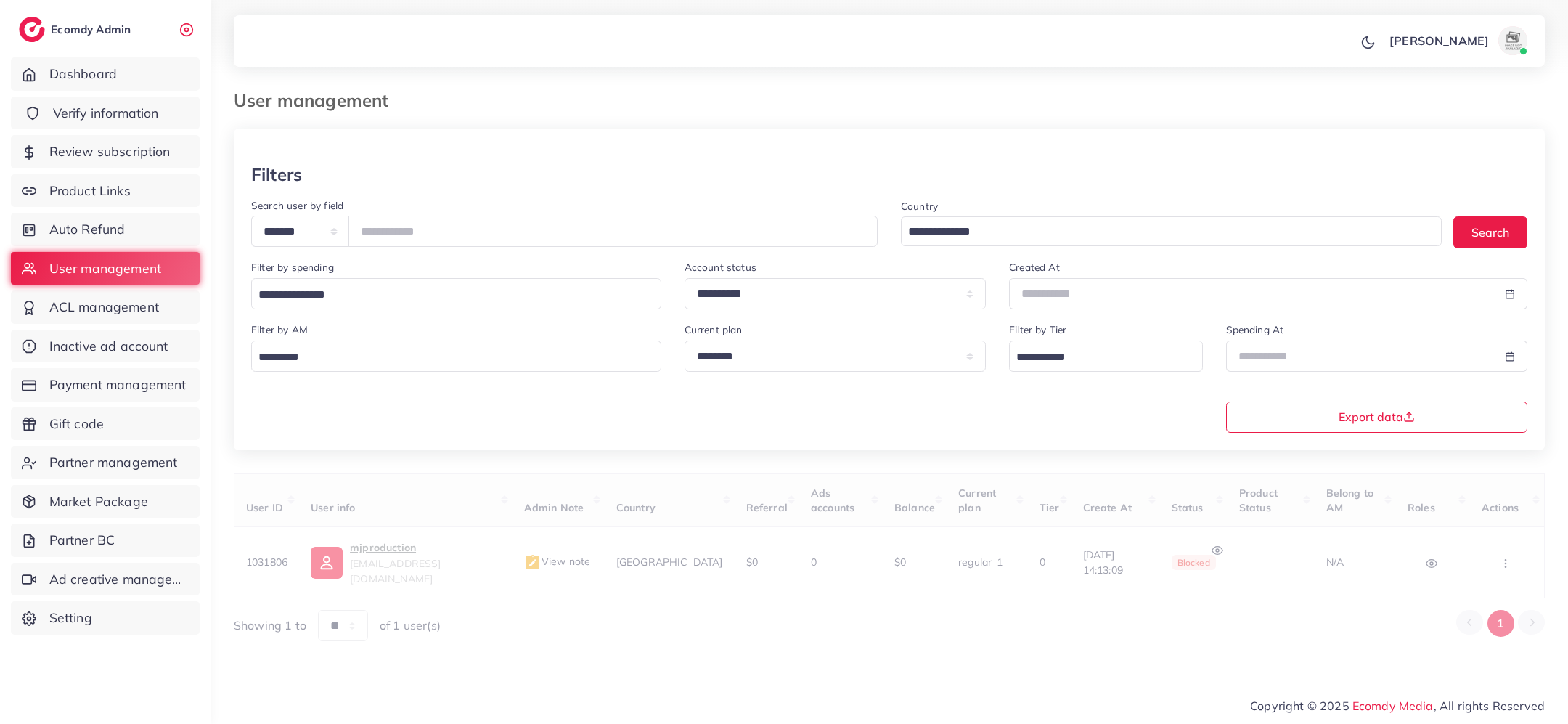
click at [97, 123] on link "Verify information" at bounding box center [105, 113] width 189 height 33
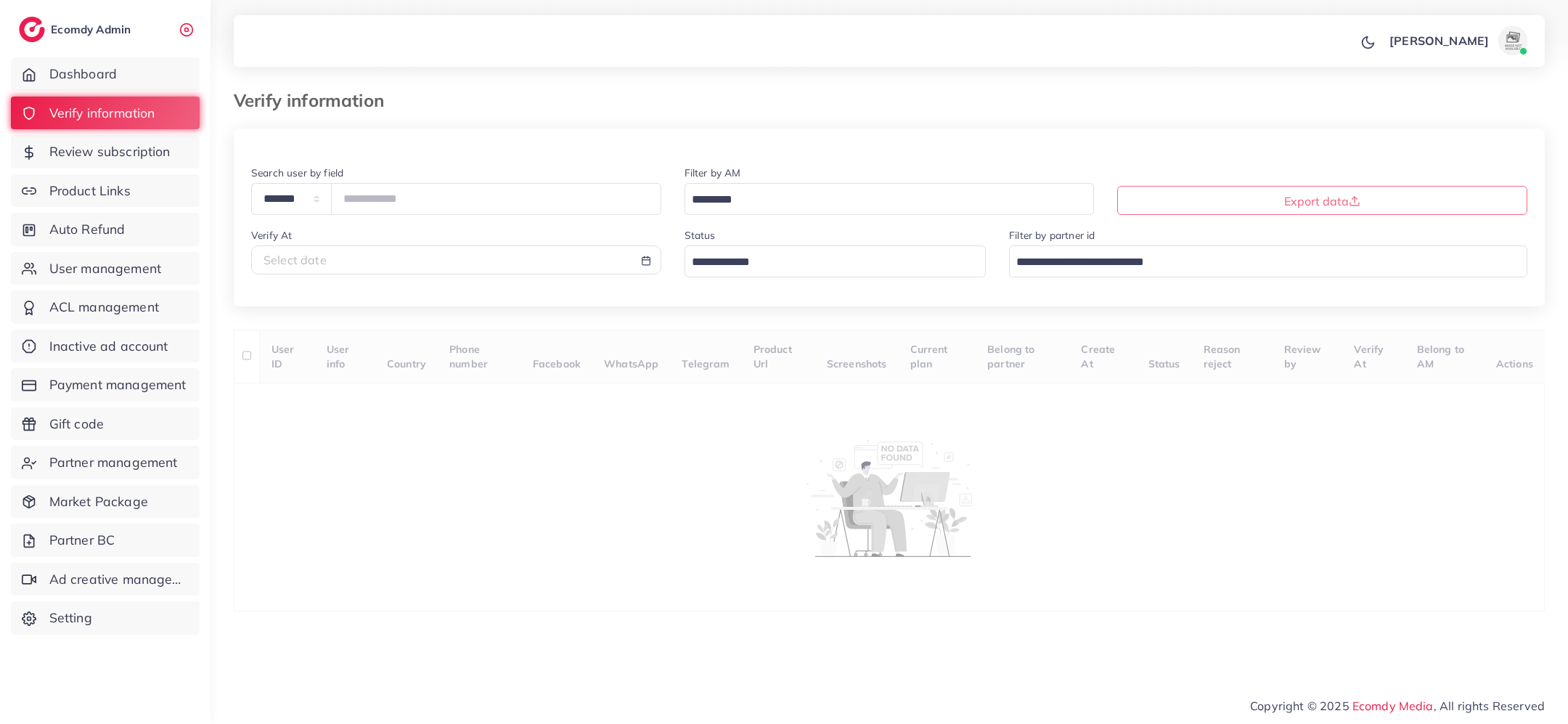
click at [844, 269] on input "Search for option" at bounding box center [827, 263] width 281 height 23
click at [812, 356] on div "**********" at bounding box center [889, 369] width 1311 height 482
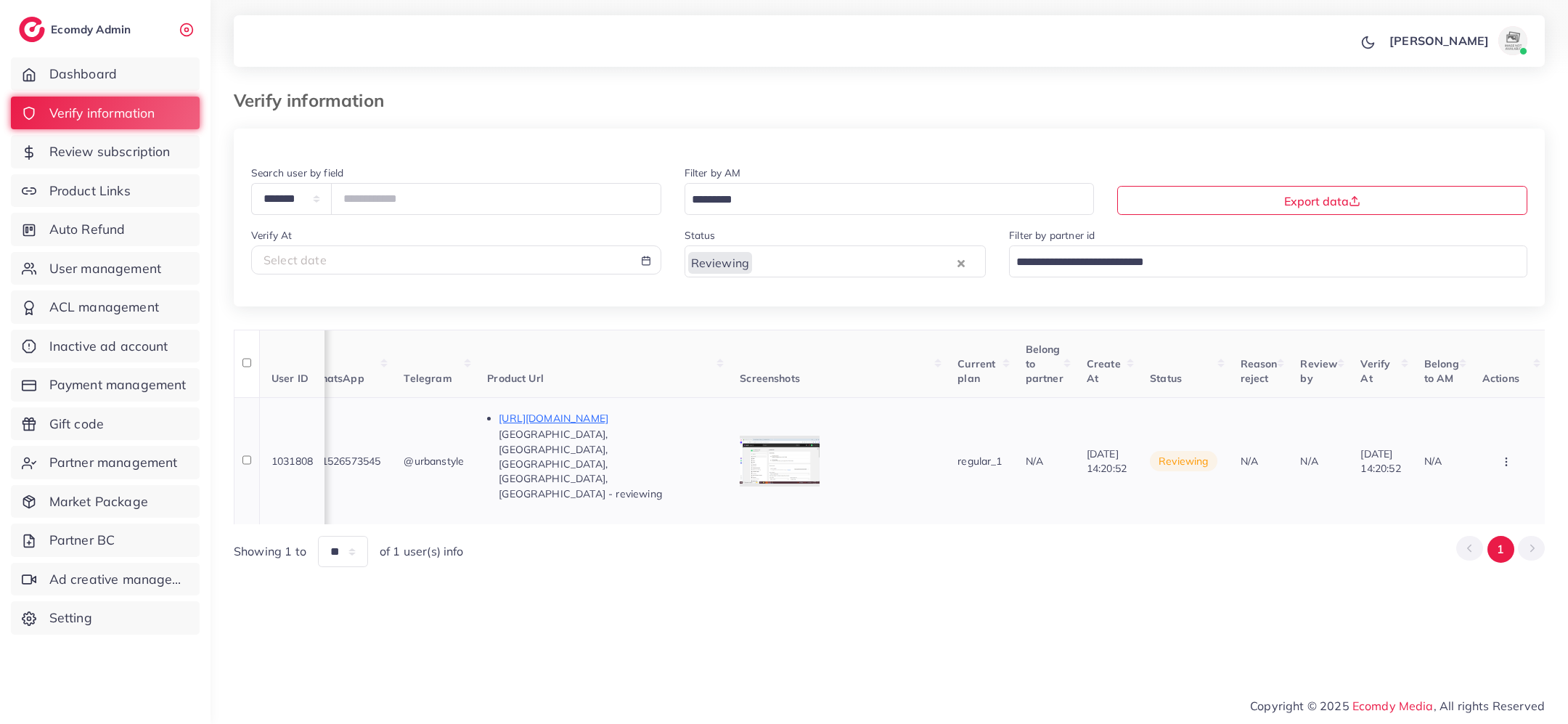
scroll to position [0, 799]
click at [637, 420] on p "https://mjproduction.pro/products/hony-moon-perfume-100ml" at bounding box center [607, 417] width 218 height 17
click at [1507, 456] on icon "button" at bounding box center [1507, 462] width 12 height 12
click at [1480, 390] on link "Reject" at bounding box center [1483, 402] width 115 height 32
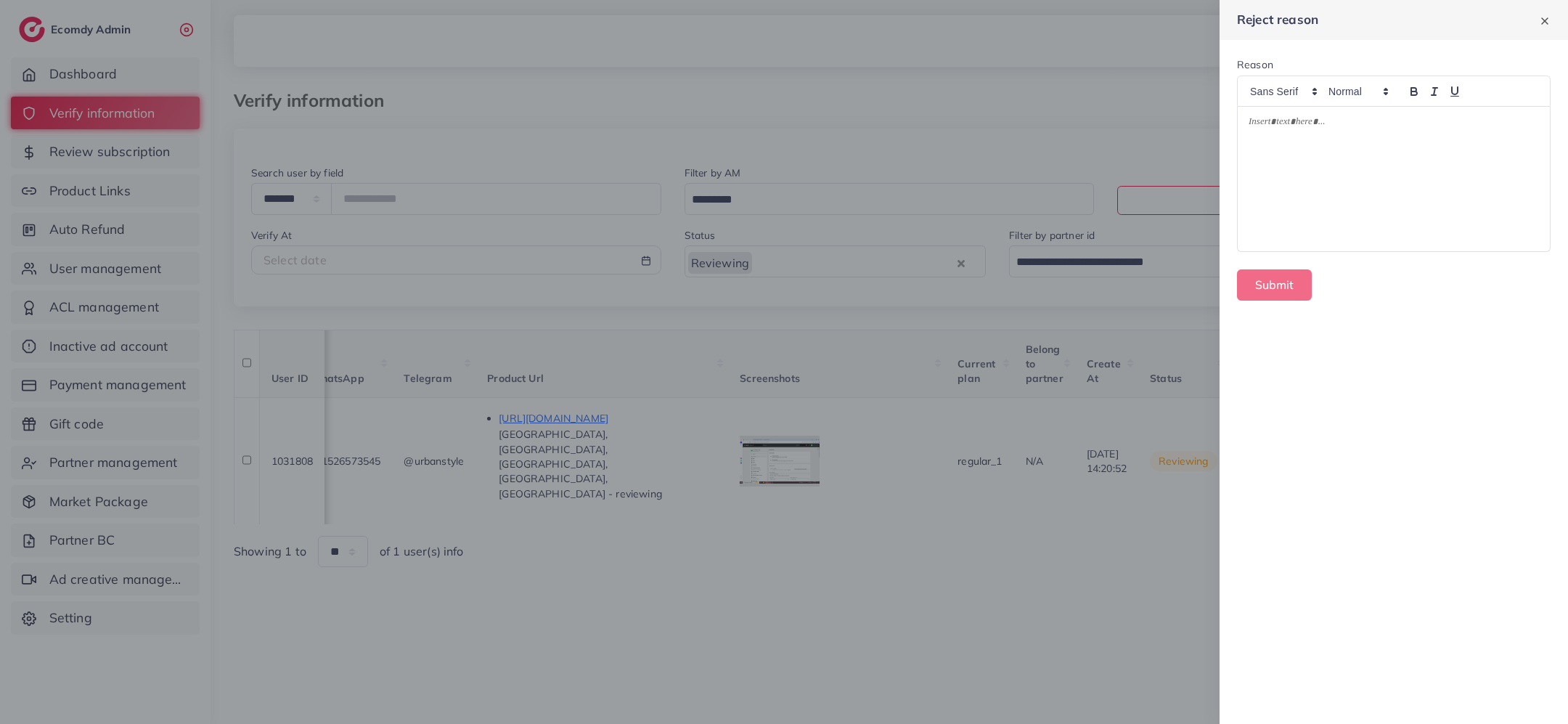
click at [1381, 167] on div at bounding box center [1394, 179] width 313 height 145
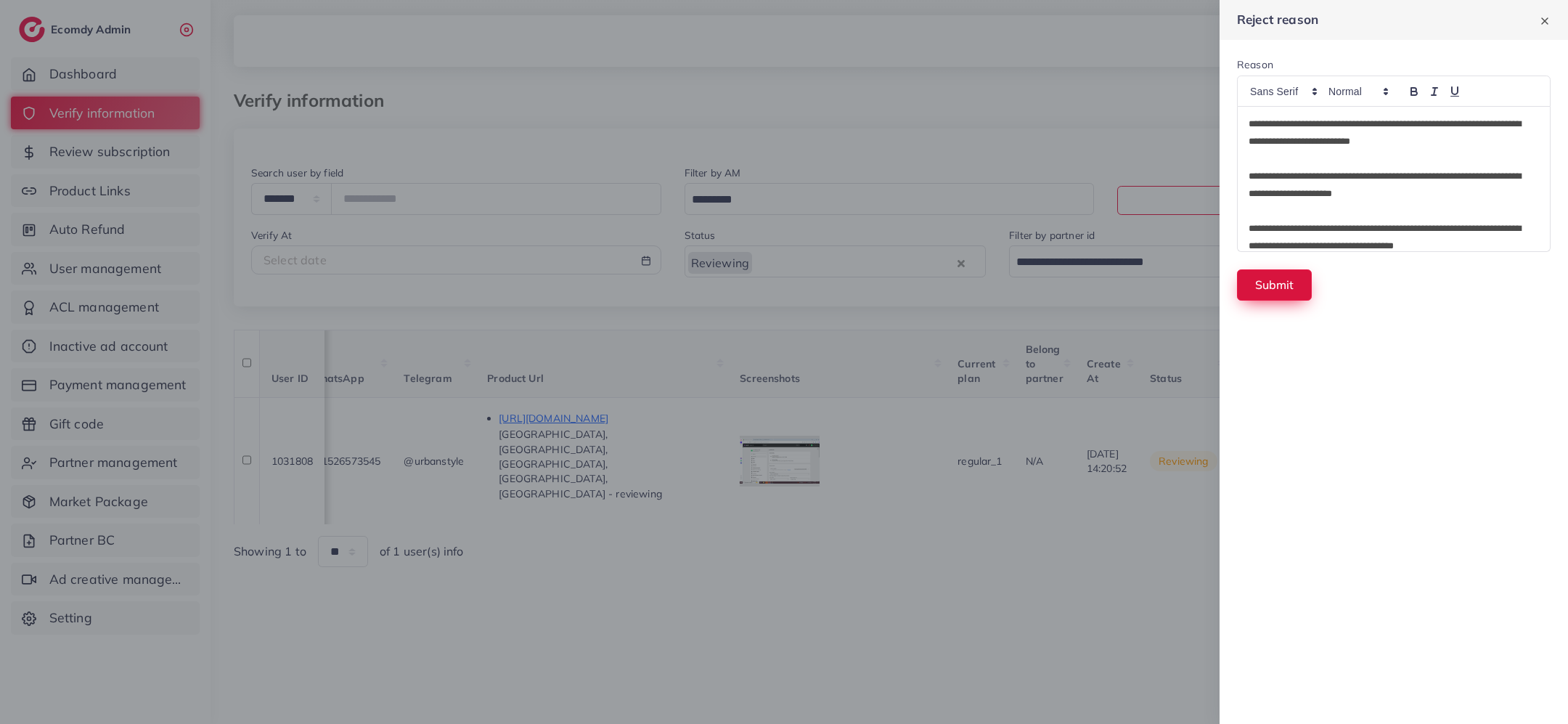
click at [1277, 284] on button "Submit" at bounding box center [1274, 285] width 75 height 31
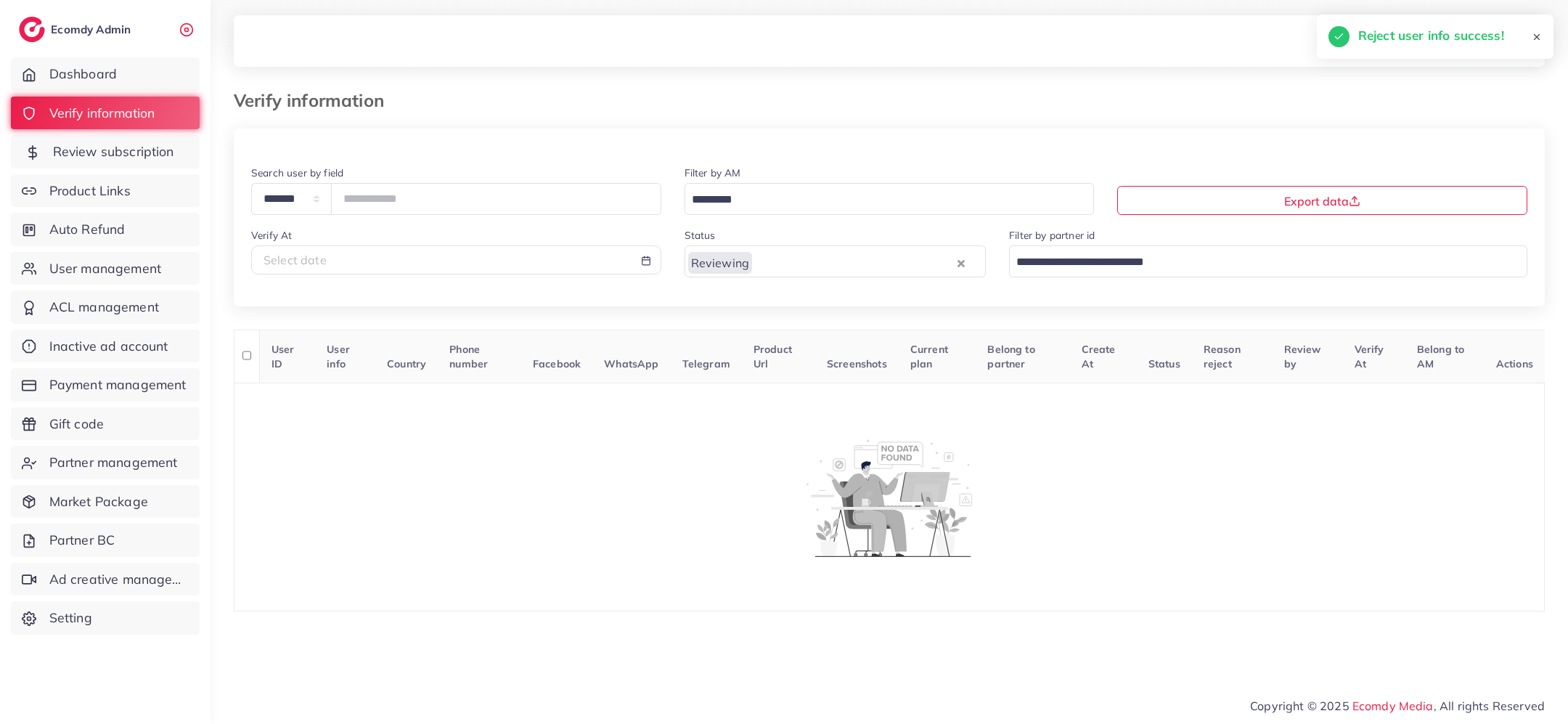
click at [150, 145] on span "Review subscription" at bounding box center [113, 151] width 121 height 19
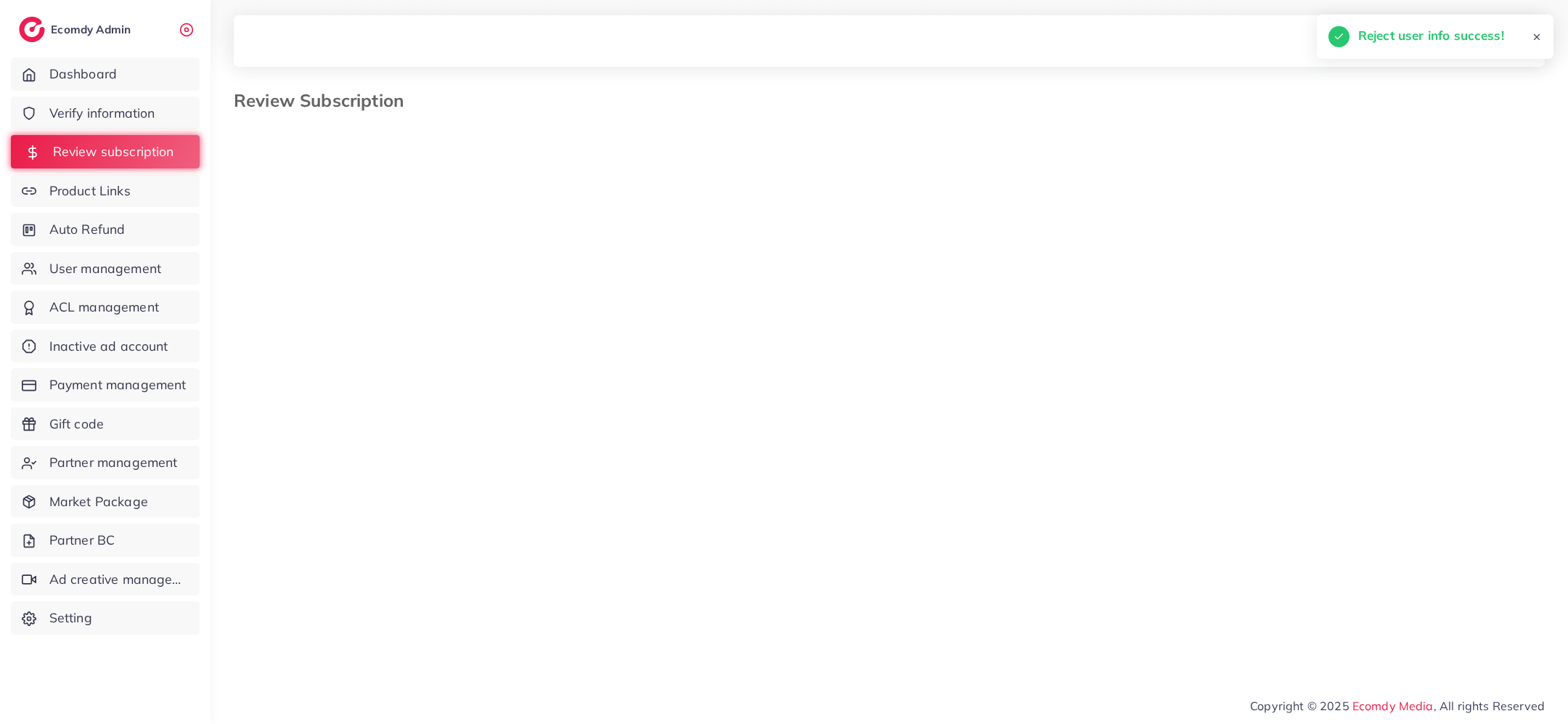
select select "*******"
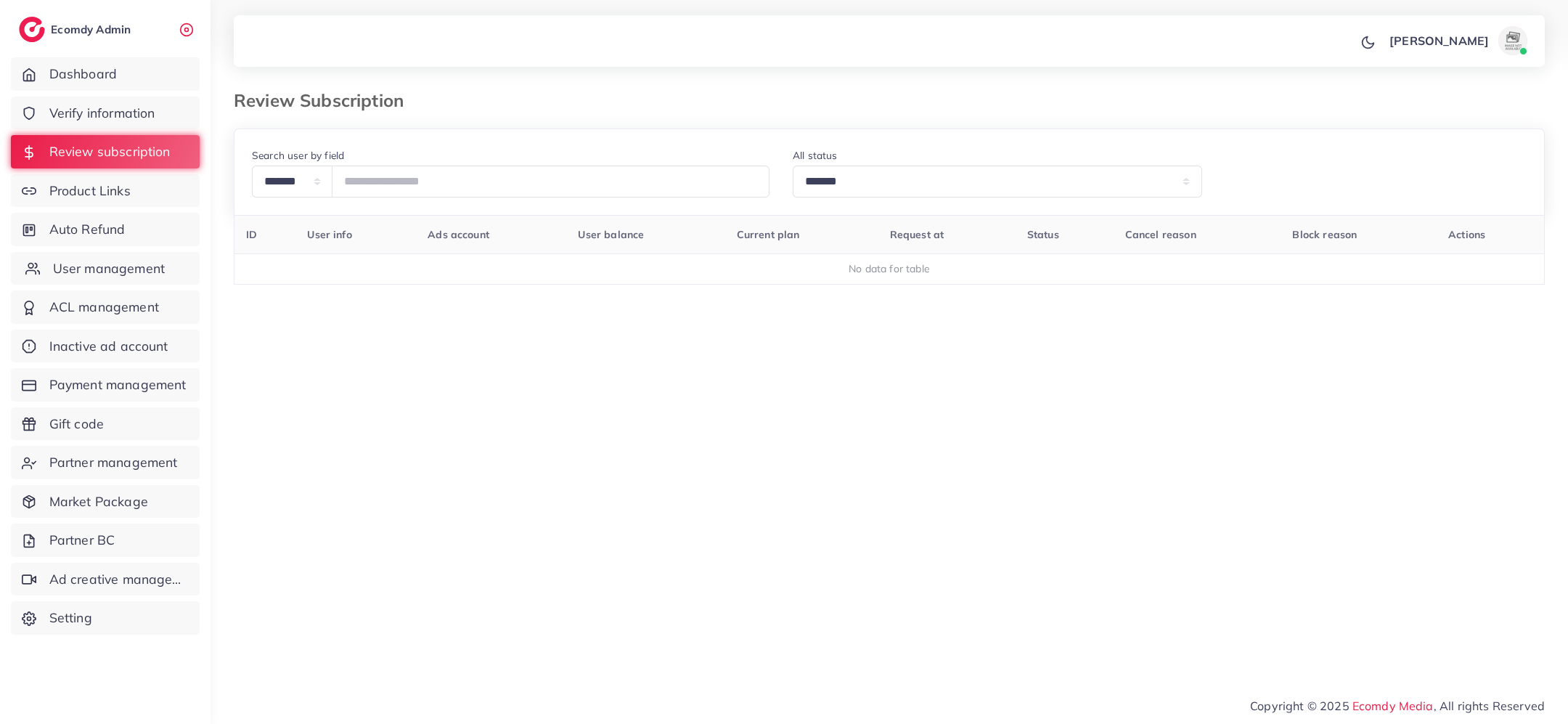
click at [112, 276] on span "User management" at bounding box center [109, 269] width 112 height 19
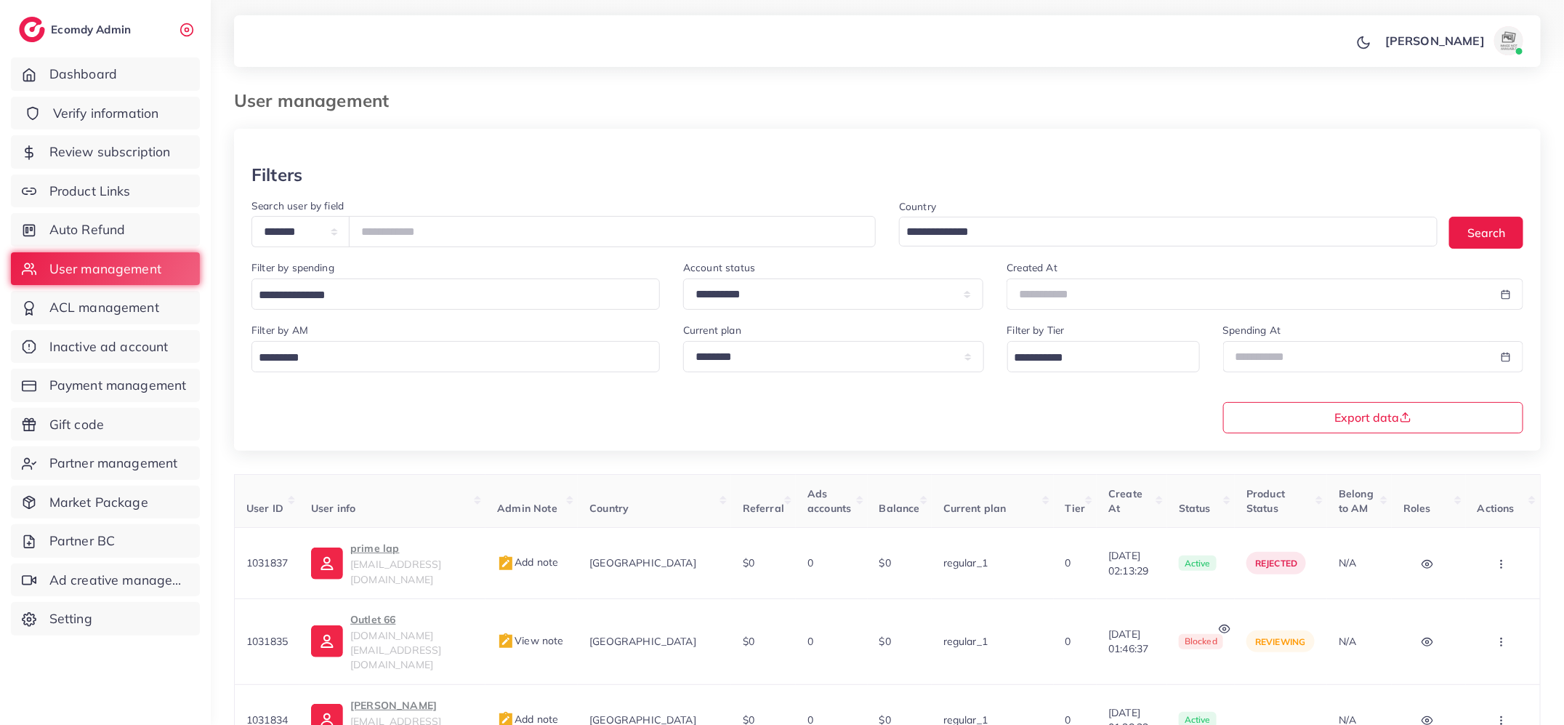
click at [157, 103] on link "Verify information" at bounding box center [105, 113] width 189 height 33
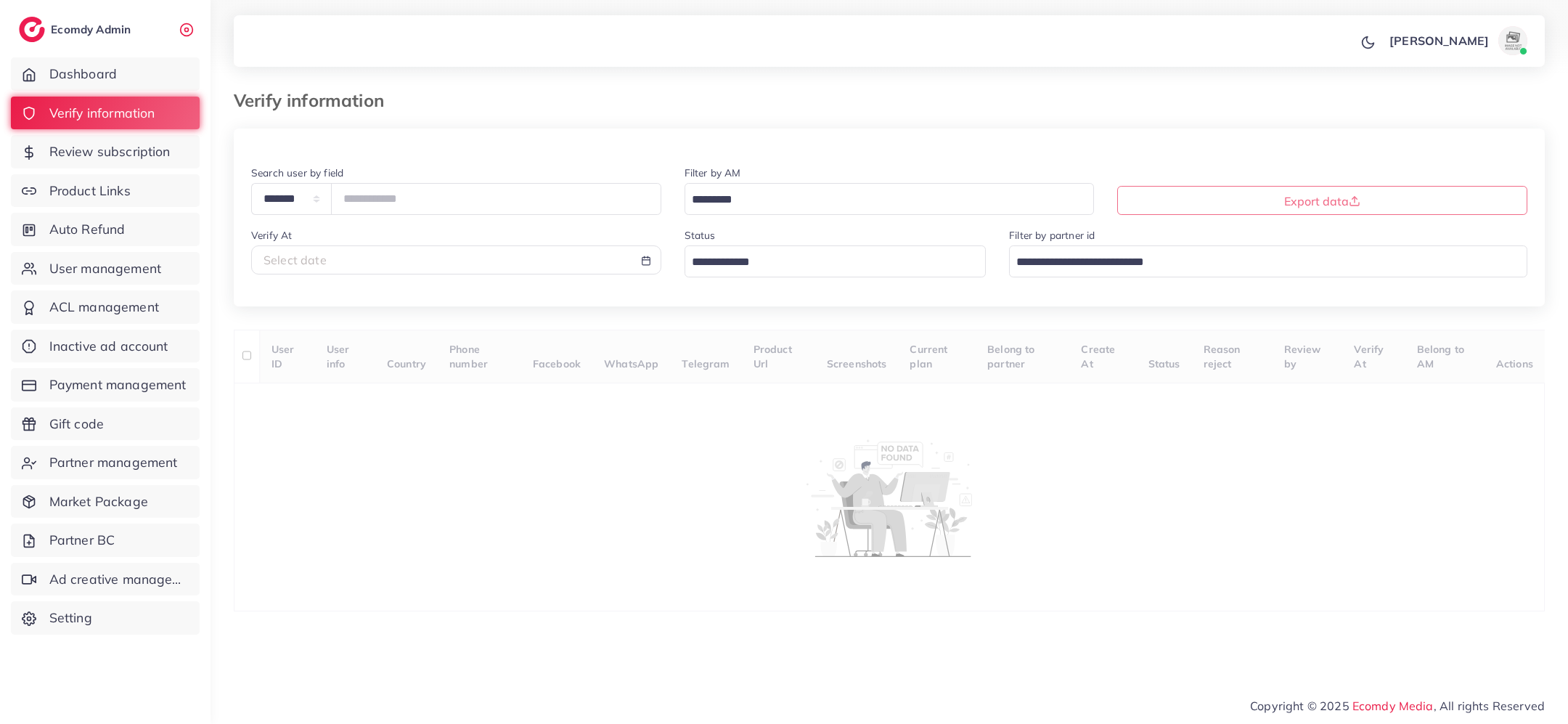
click at [718, 268] on input "Search for option" at bounding box center [827, 263] width 281 height 23
click at [733, 350] on div "**********" at bounding box center [889, 369] width 1311 height 482
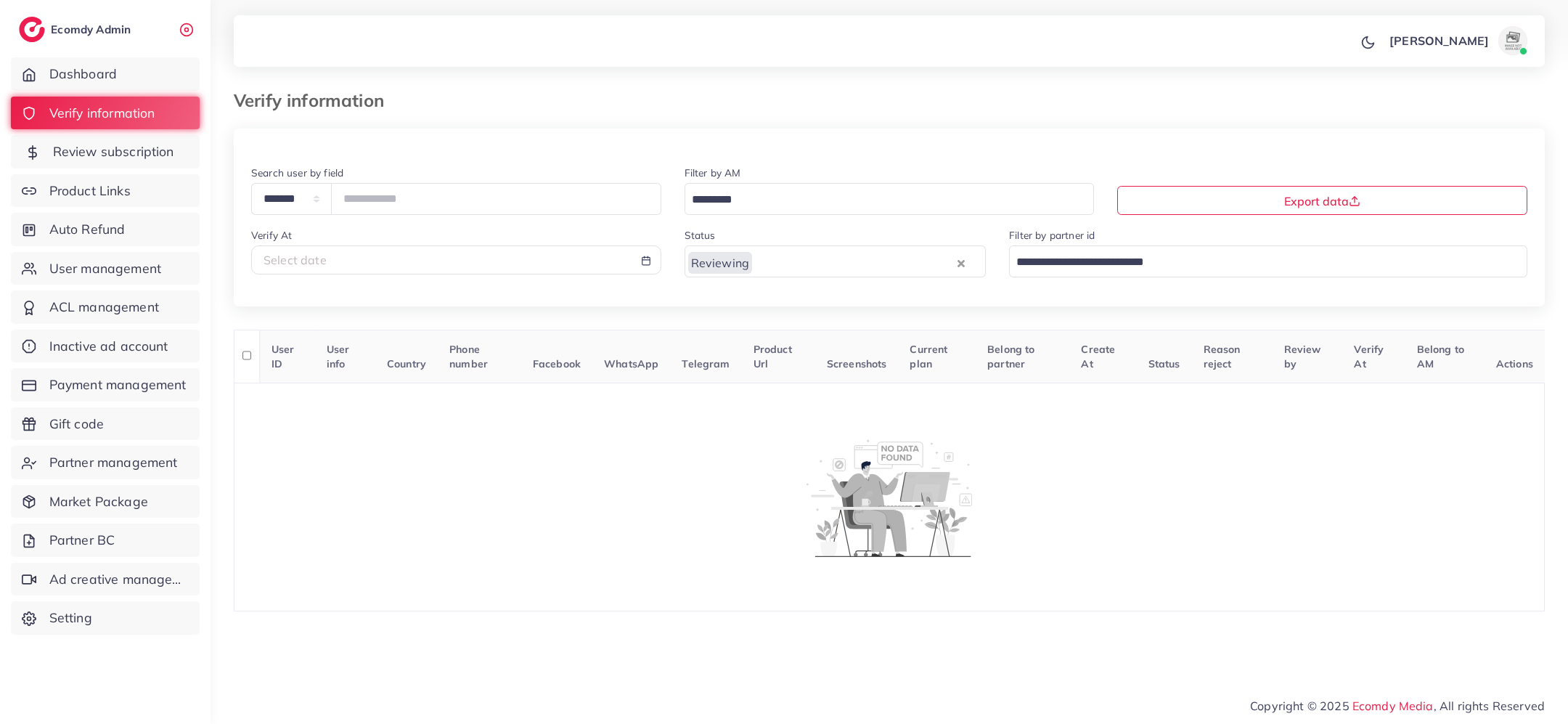
click at [165, 148] on span "Review subscription" at bounding box center [113, 151] width 121 height 19
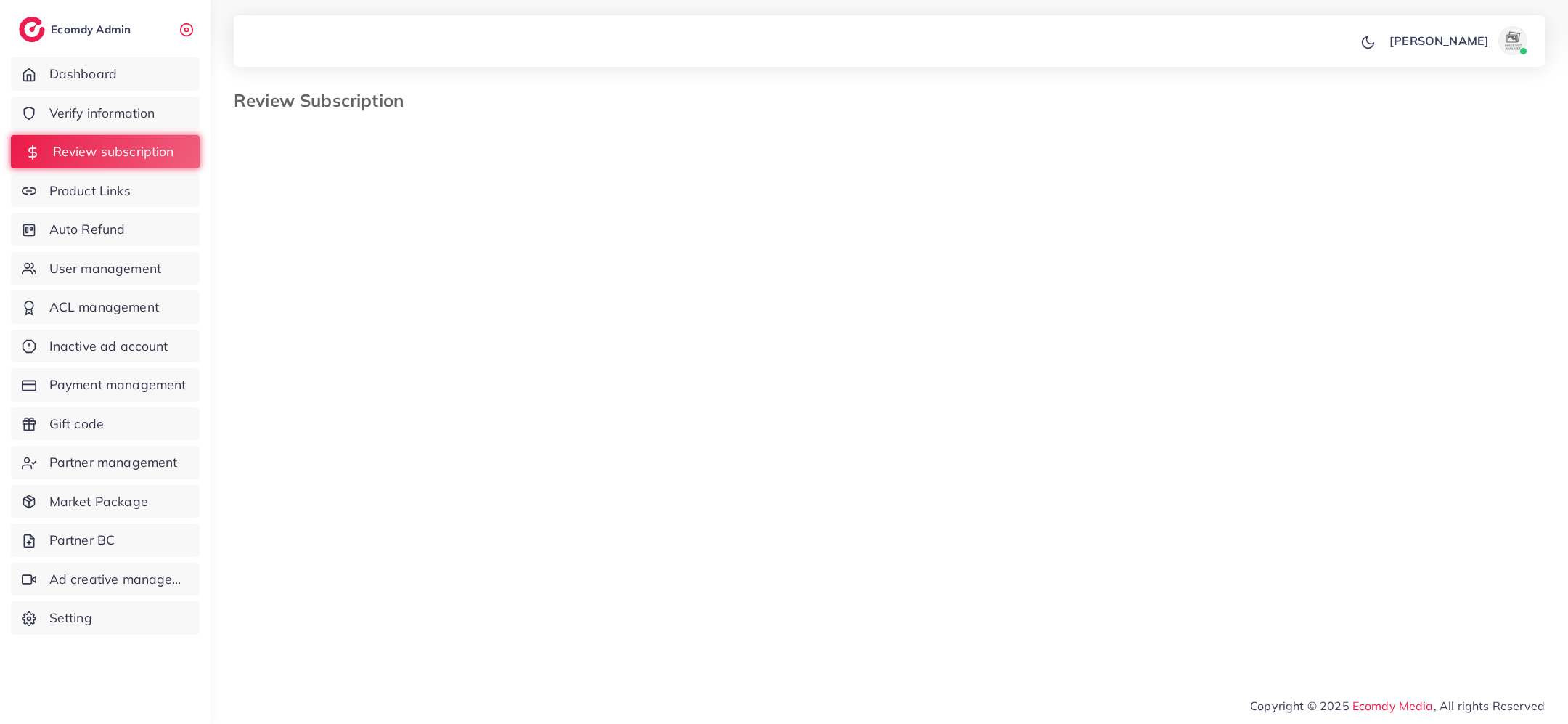
select select "*******"
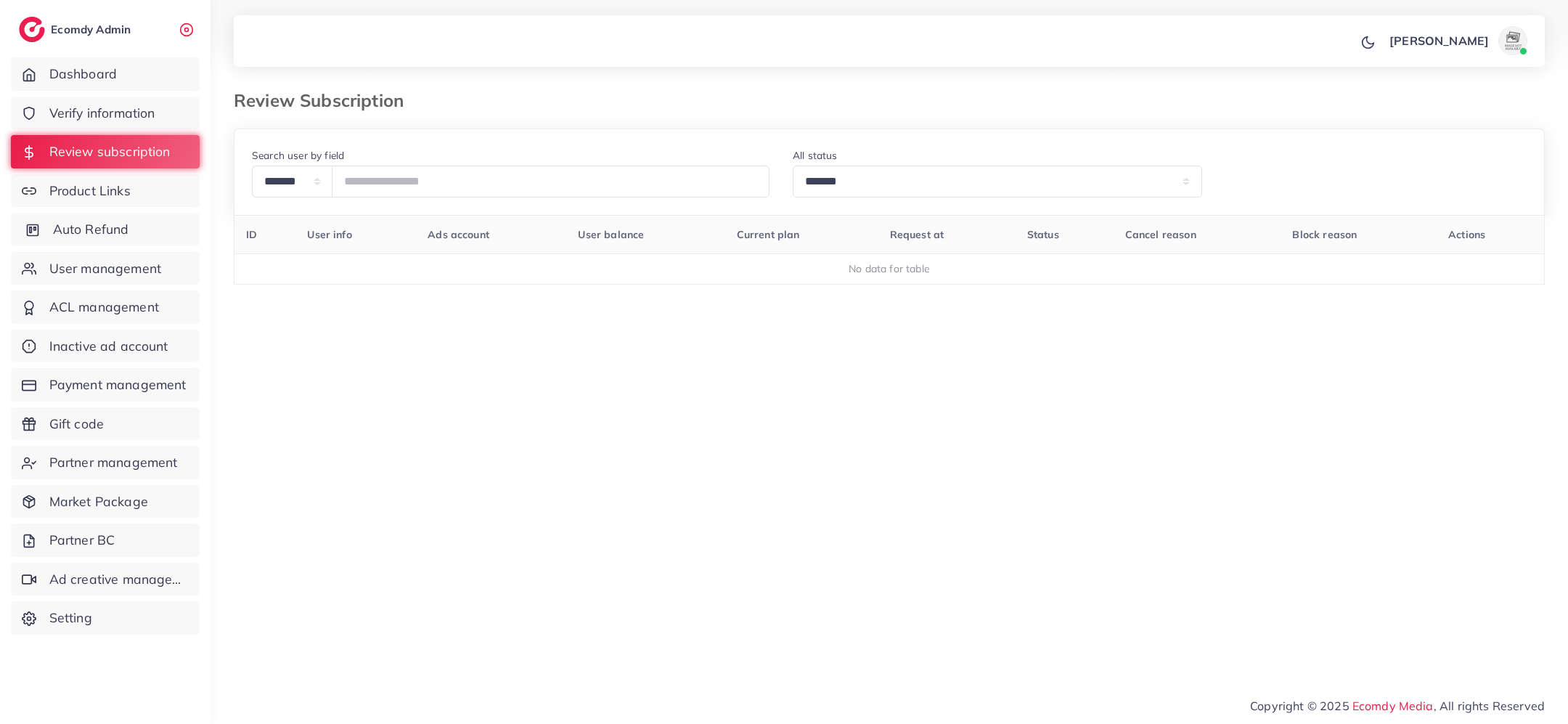
click at [110, 228] on span "Auto Refund" at bounding box center [91, 229] width 76 height 19
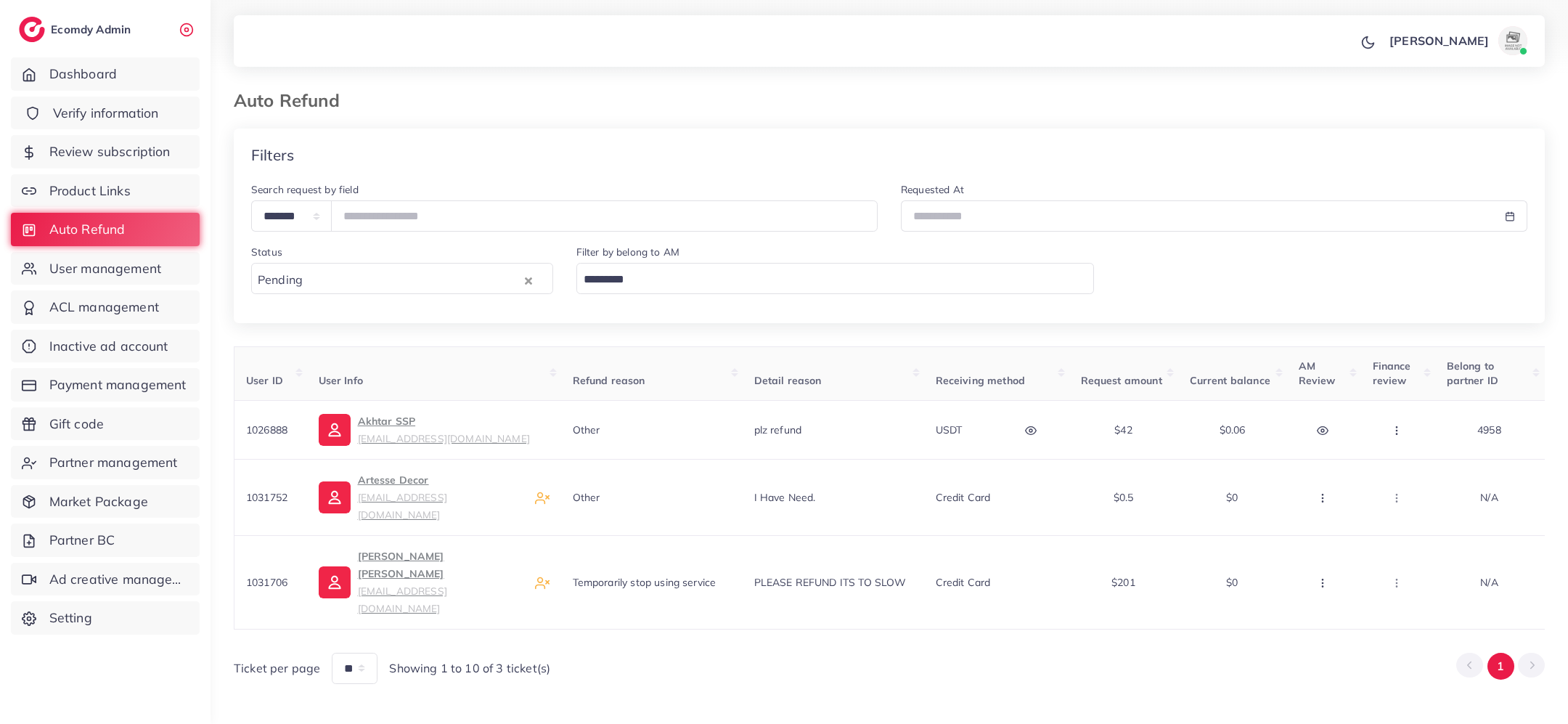
click at [134, 111] on span "Verify information" at bounding box center [106, 113] width 106 height 19
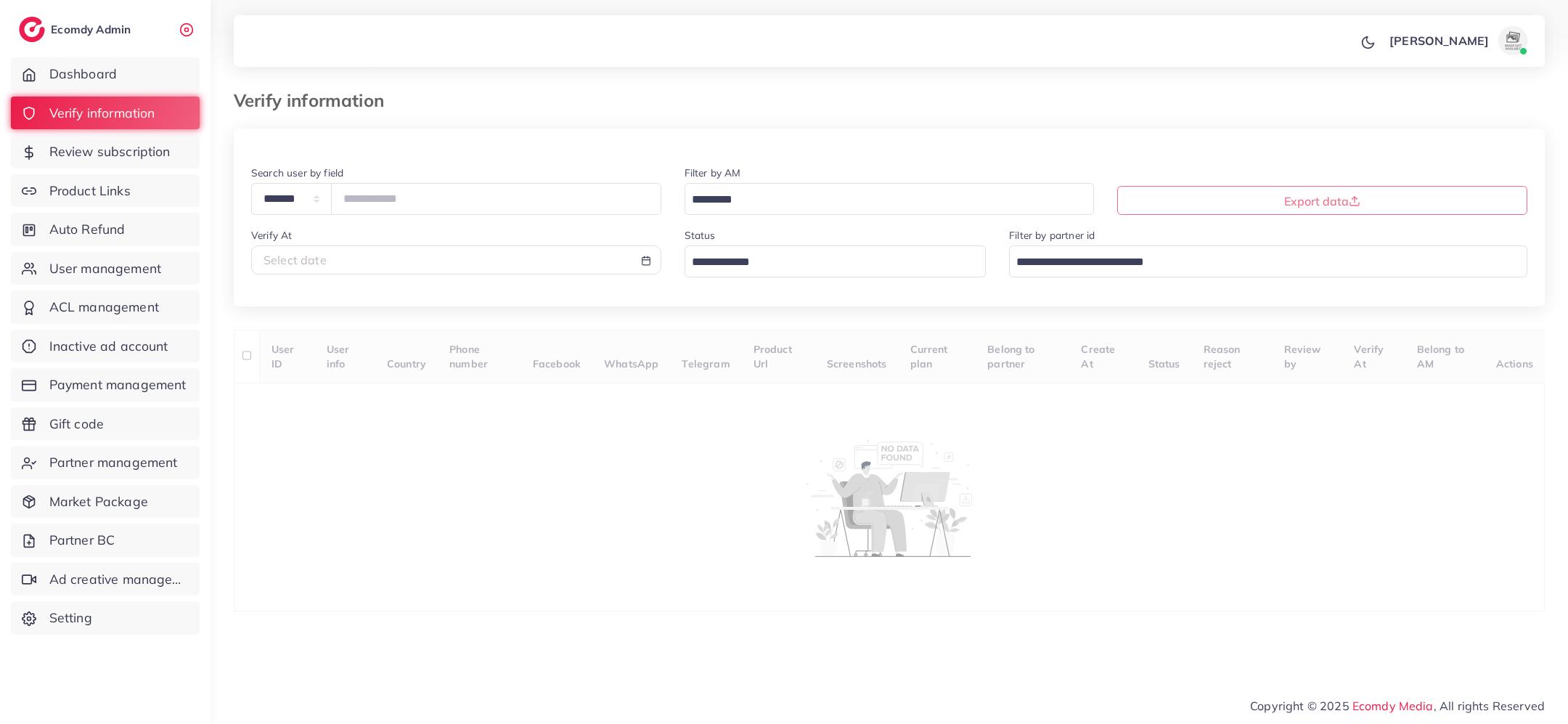
click at [751, 265] on input "Search for option" at bounding box center [827, 263] width 281 height 23
click at [745, 349] on div "**********" at bounding box center [889, 369] width 1311 height 482
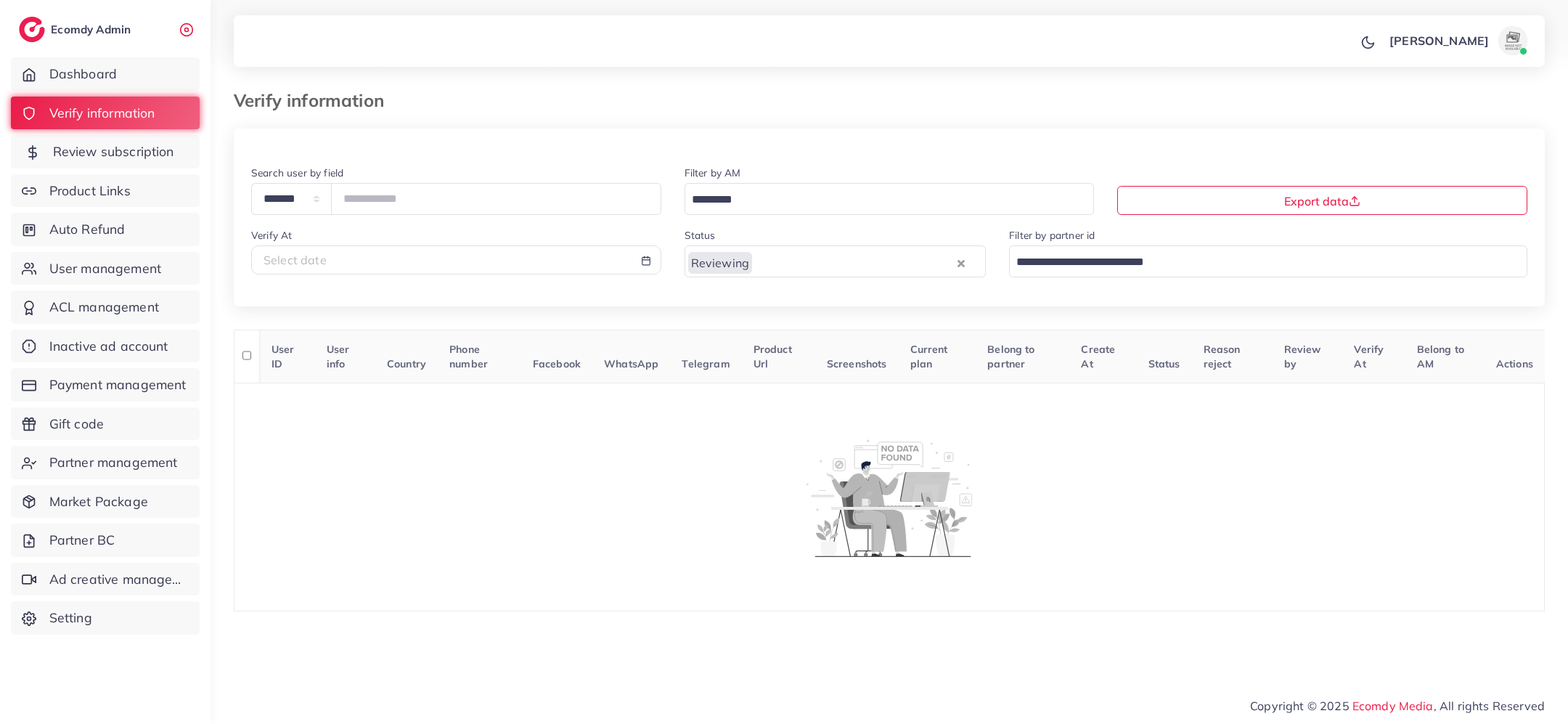
click at [169, 151] on span "Review subscription" at bounding box center [113, 151] width 121 height 19
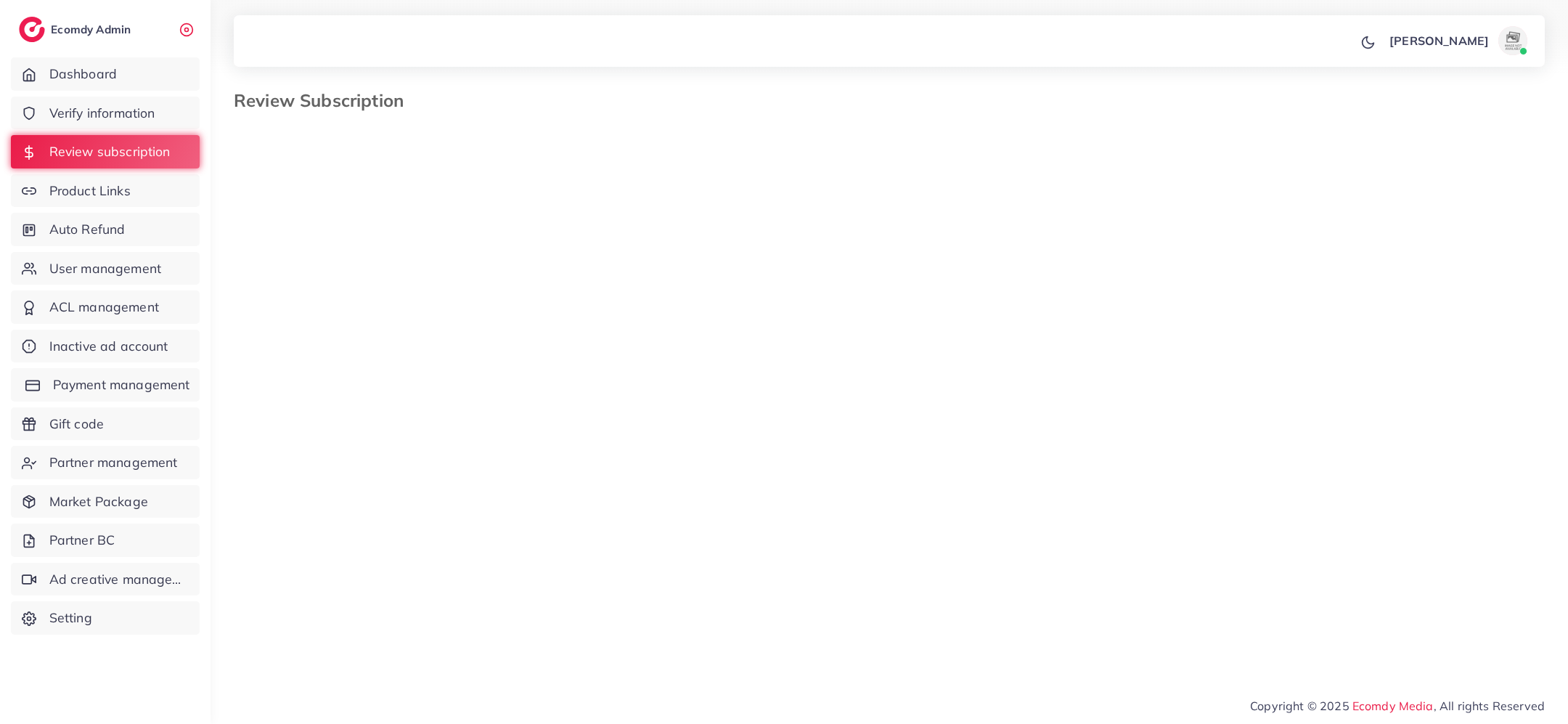
select select "*******"
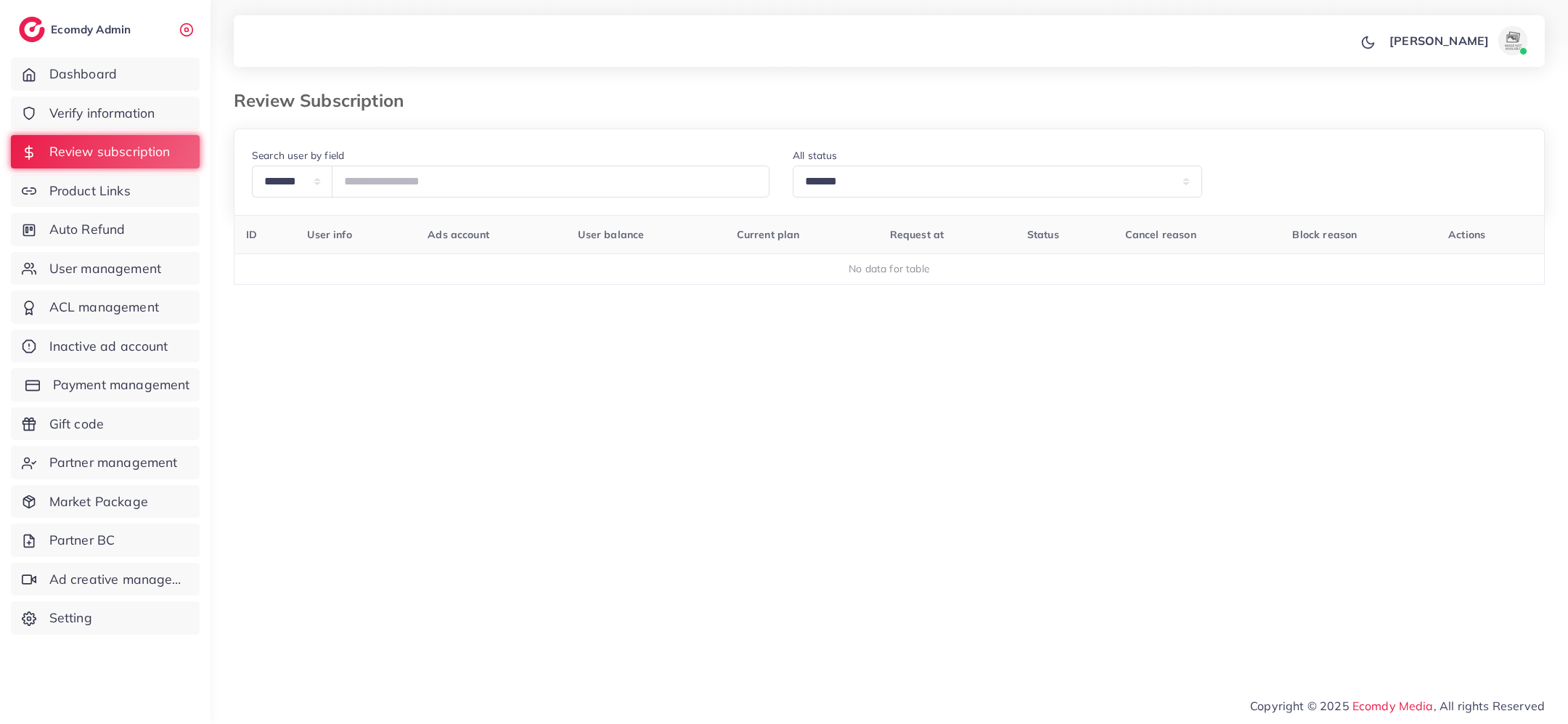
click at [132, 392] on span "Payment management" at bounding box center [121, 384] width 137 height 19
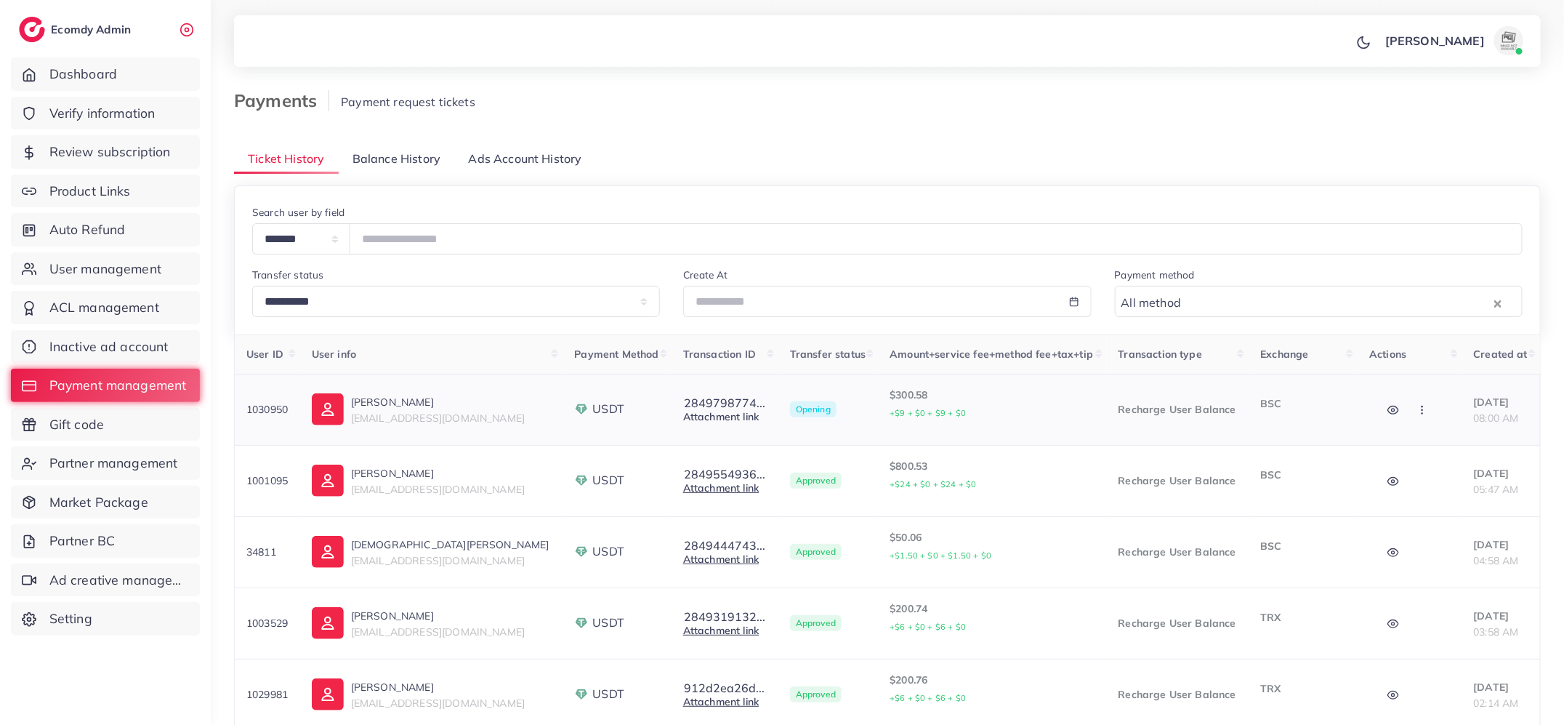
click at [702, 419] on link "Attachment link" at bounding box center [721, 416] width 76 height 13
click at [1390, 408] on button "button" at bounding box center [1395, 409] width 51 height 33
click at [1325, 418] on td "BSC" at bounding box center [1303, 409] width 109 height 71
click at [717, 395] on td "2849798774... Transaction ID: 284979877440 Attachment link" at bounding box center [725, 409] width 107 height 71
click at [717, 397] on button "2849798774..." at bounding box center [724, 402] width 83 height 13
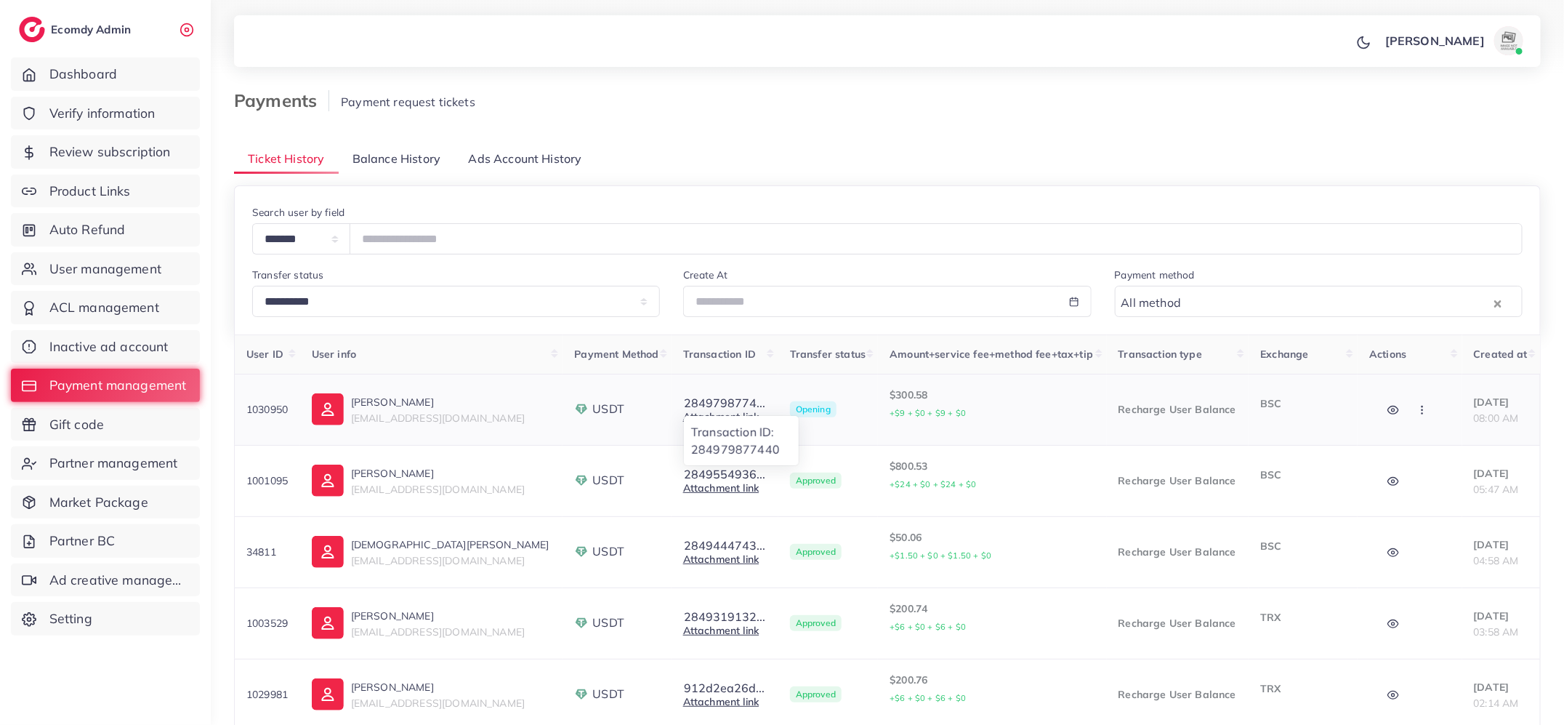
click at [1423, 407] on circle "button" at bounding box center [1423, 406] width 1 height 1
click at [1414, 443] on link "Approve" at bounding box center [1456, 454] width 115 height 32
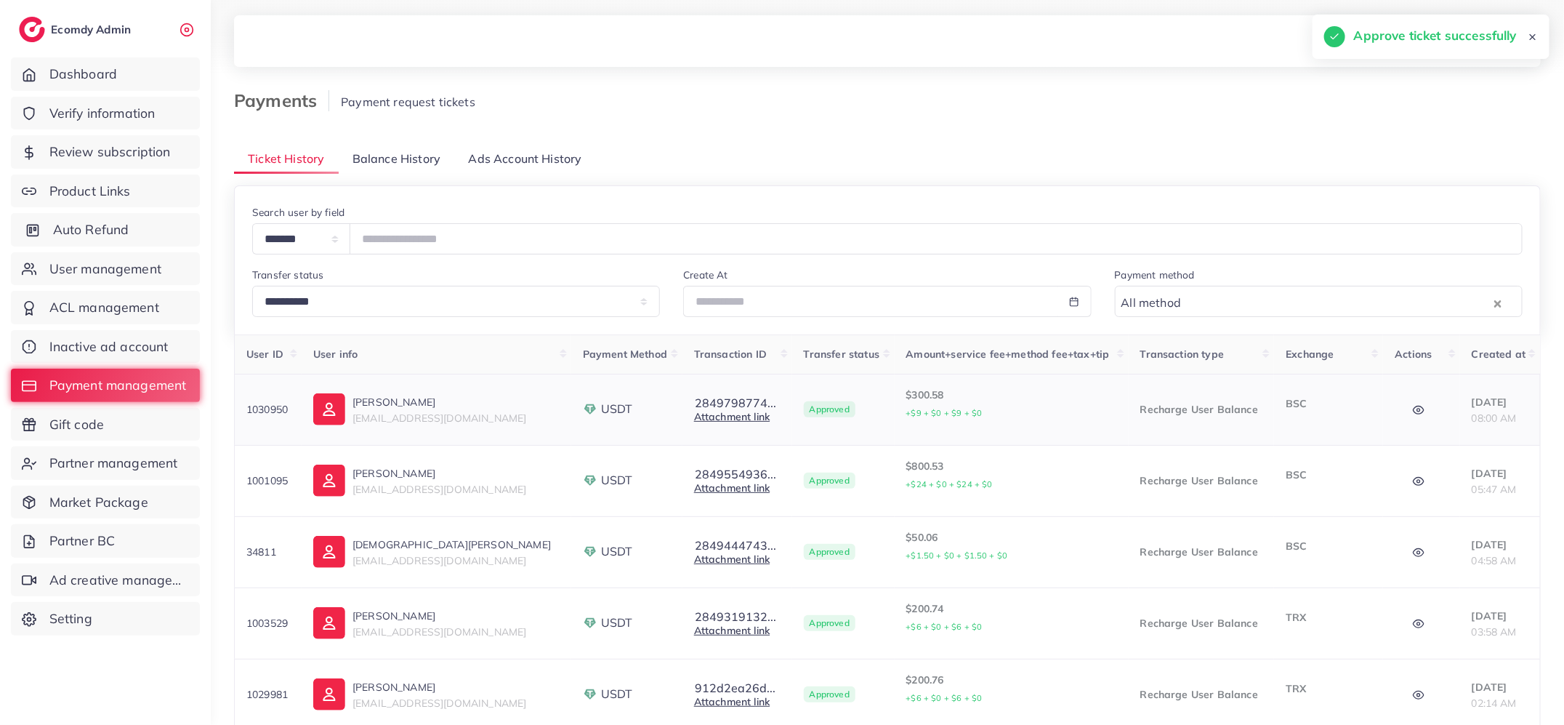
click at [84, 231] on span "Auto Refund" at bounding box center [91, 229] width 76 height 19
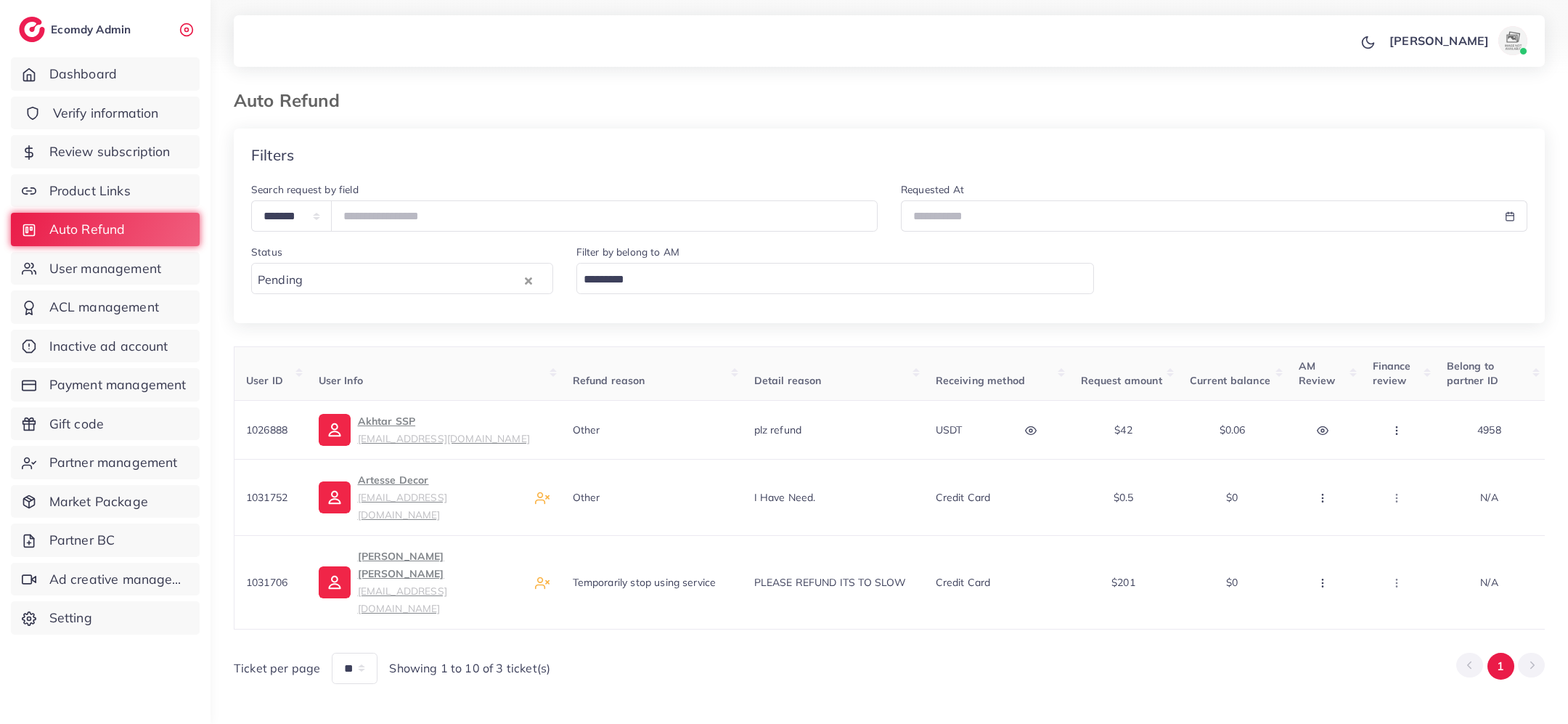
click at [100, 111] on span "Verify information" at bounding box center [106, 113] width 106 height 19
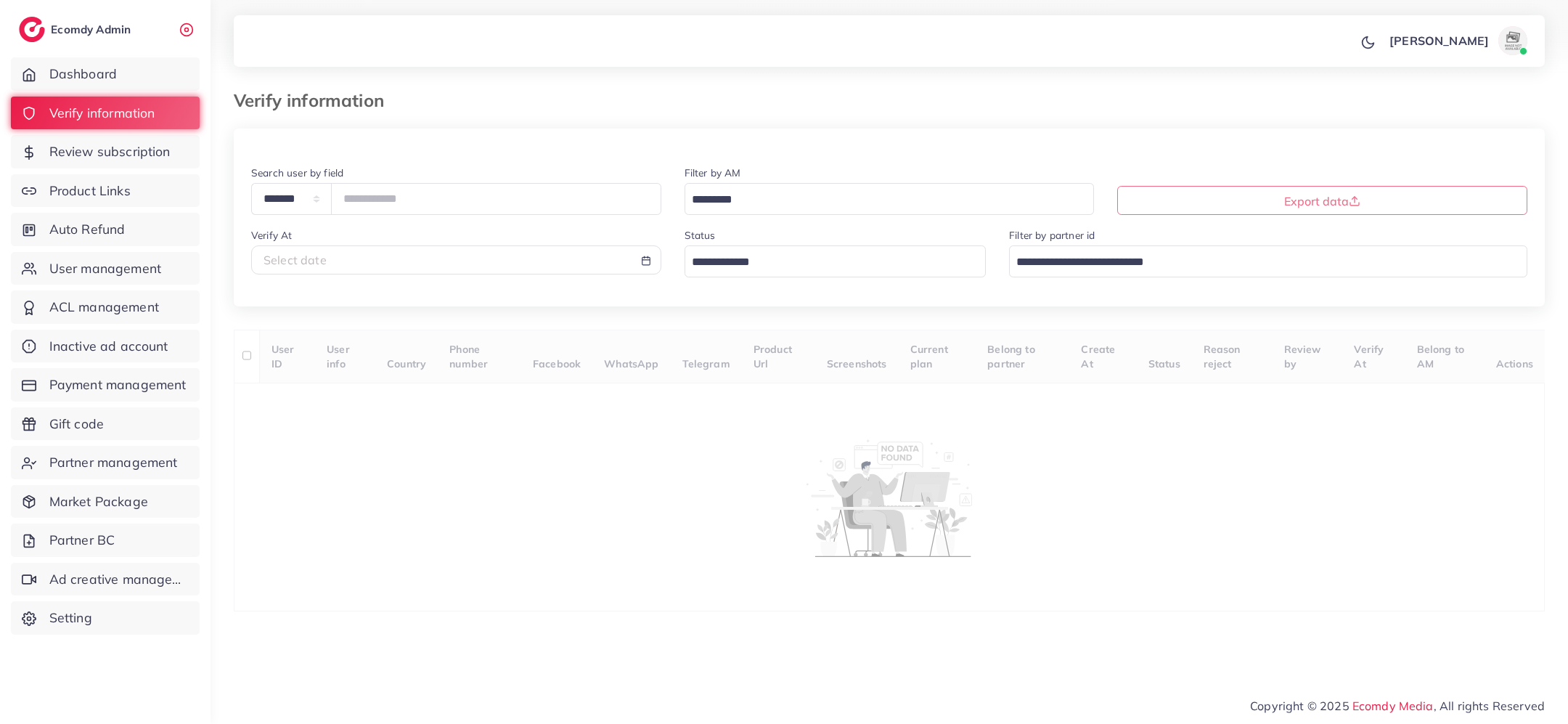
click at [749, 262] on input "Search for option" at bounding box center [827, 263] width 281 height 23
click at [753, 347] on div "**********" at bounding box center [889, 369] width 1311 height 482
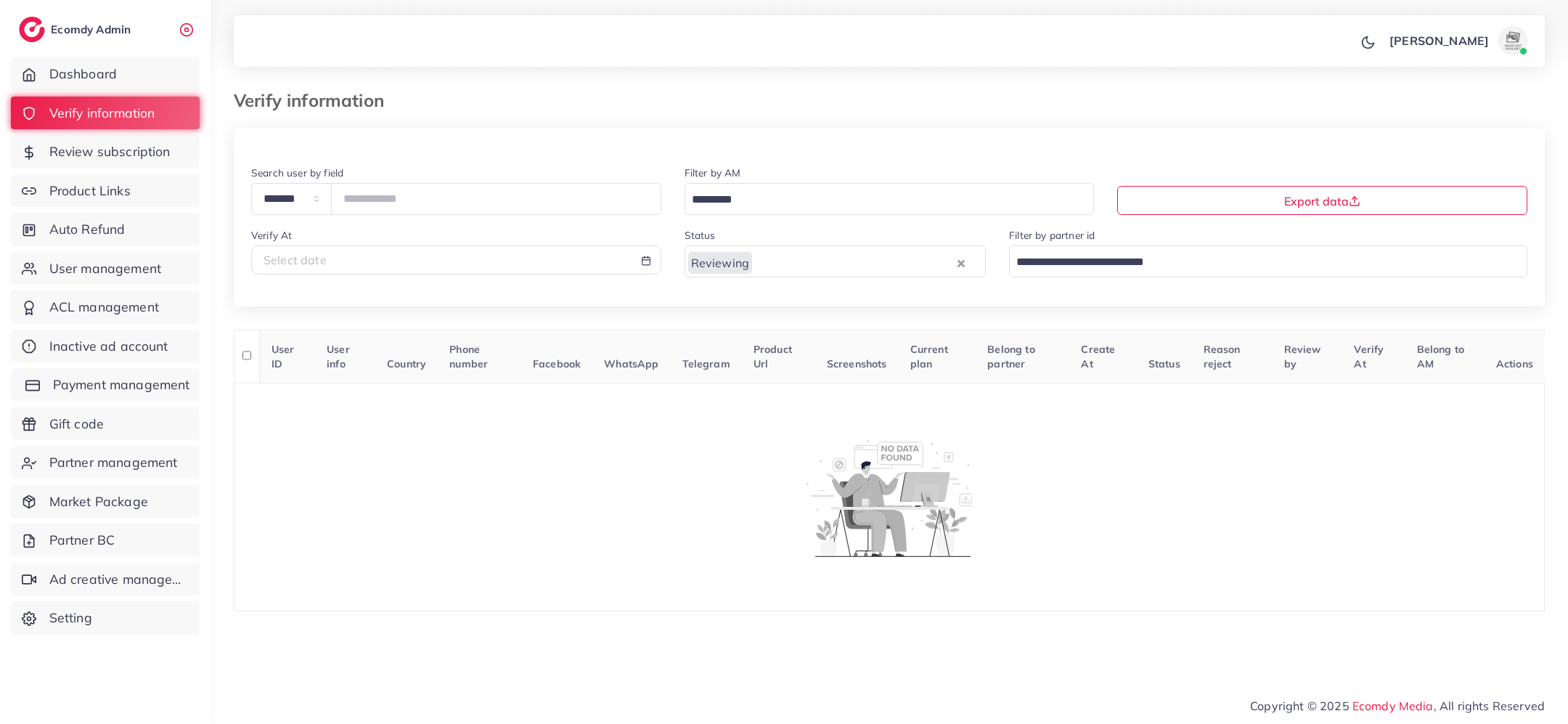
click at [107, 384] on span "Payment management" at bounding box center [121, 384] width 137 height 19
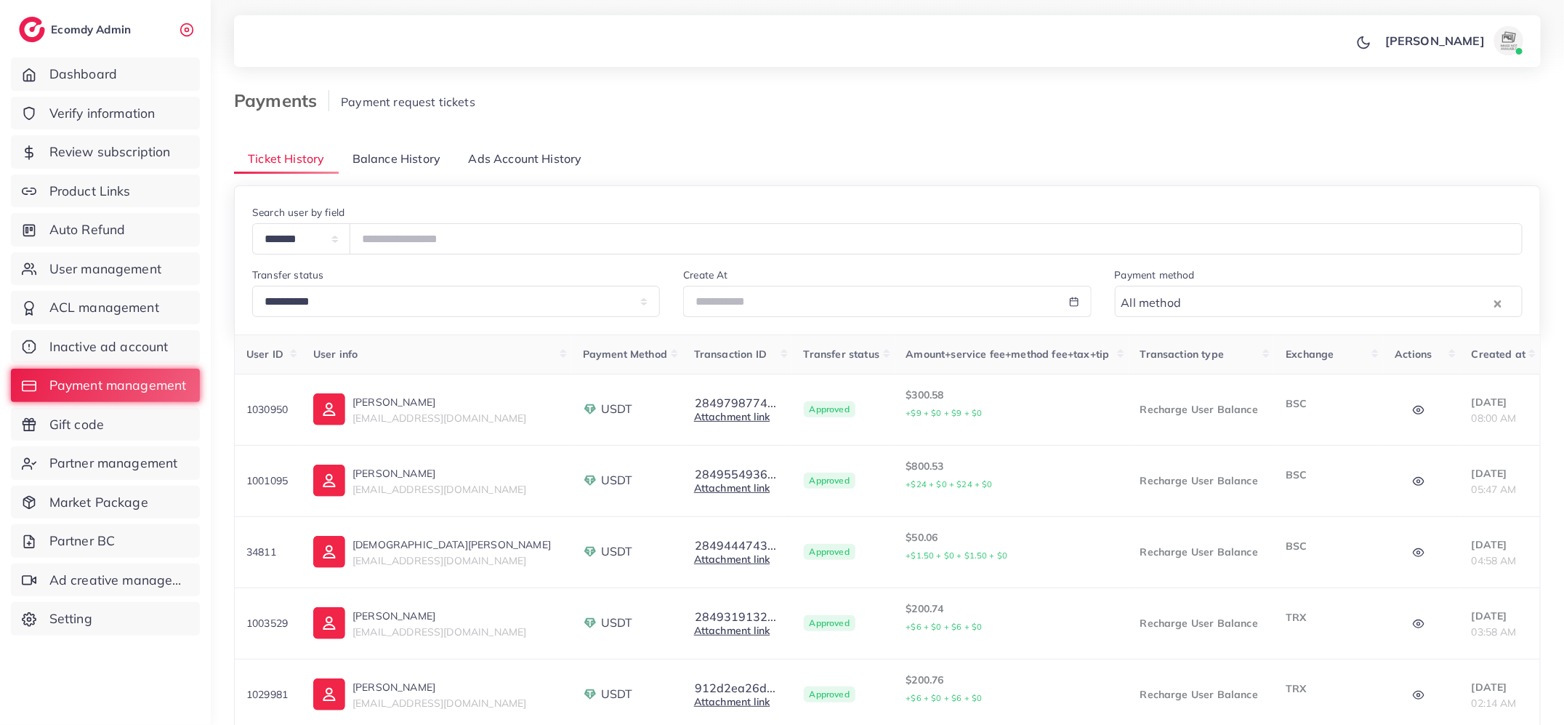
click at [417, 153] on span "Balance History" at bounding box center [397, 158] width 88 height 17
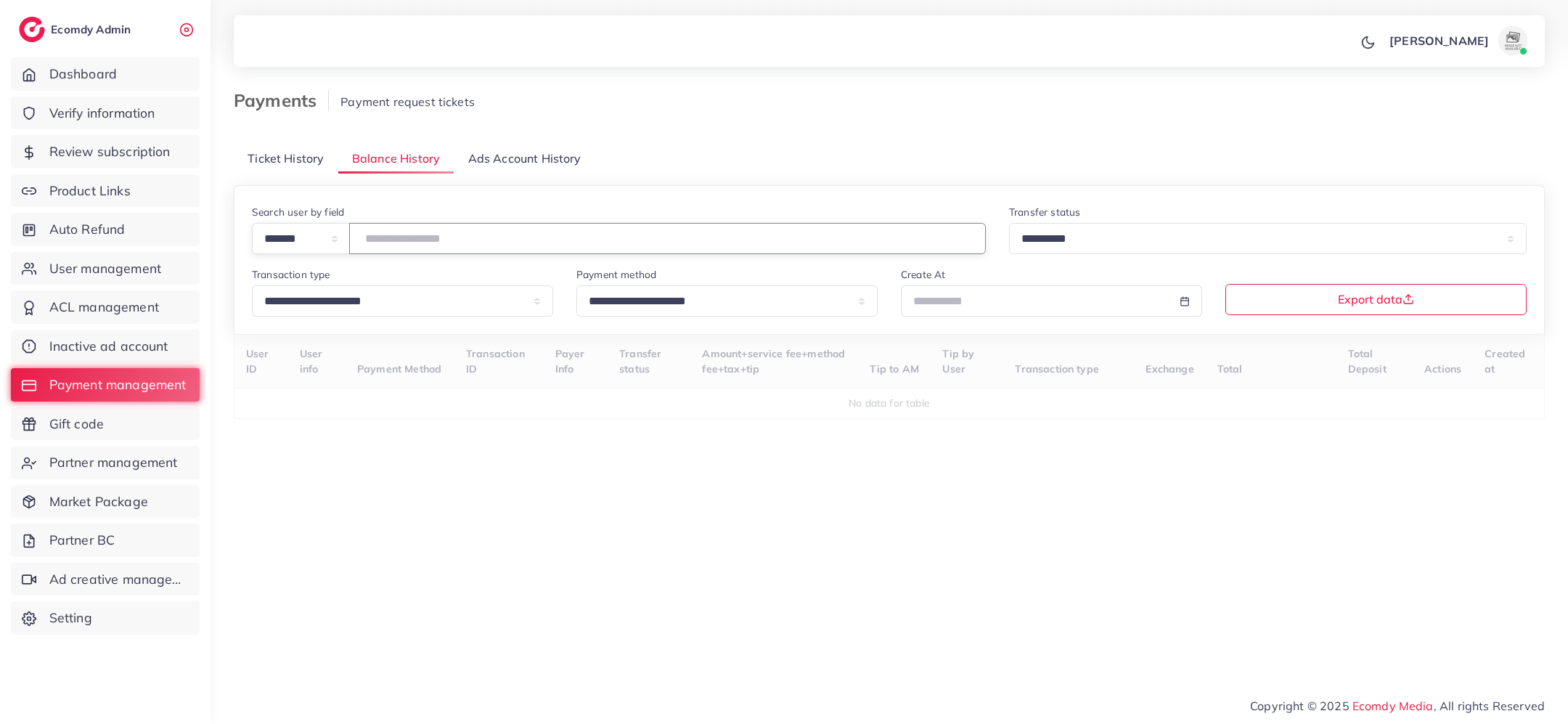
click at [426, 252] on input "number" at bounding box center [668, 238] width 637 height 31
paste input "*******"
type input "*******"
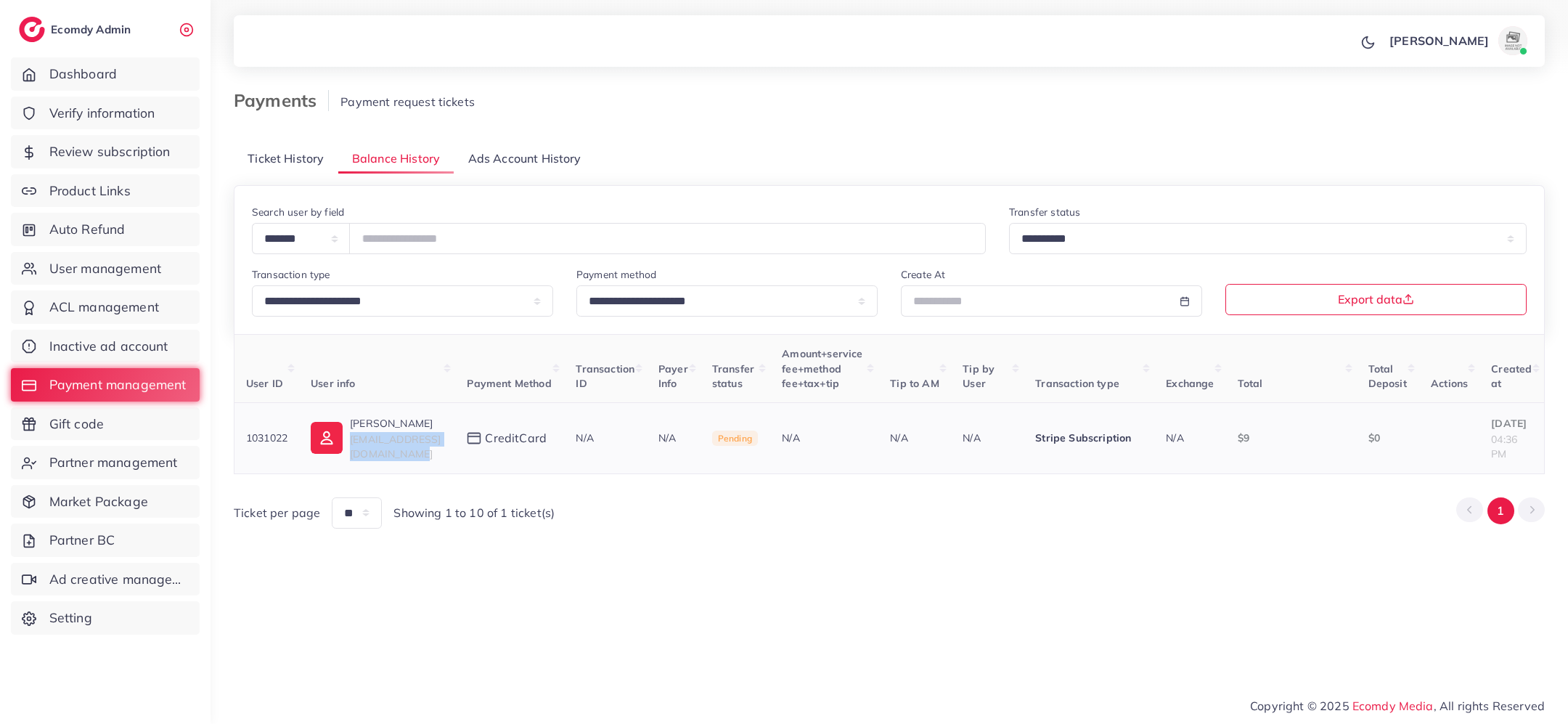
copy span "jointmediahouselb@gmail.com"
drag, startPoint x: 498, startPoint y: 448, endPoint x: 351, endPoint y: 437, distance: 147.4
click at [351, 437] on td "Mark Jlailaty jointmediahouselb@gmail.com" at bounding box center [378, 437] width 156 height 71
click at [112, 230] on span "Auto Refund" at bounding box center [91, 229] width 76 height 19
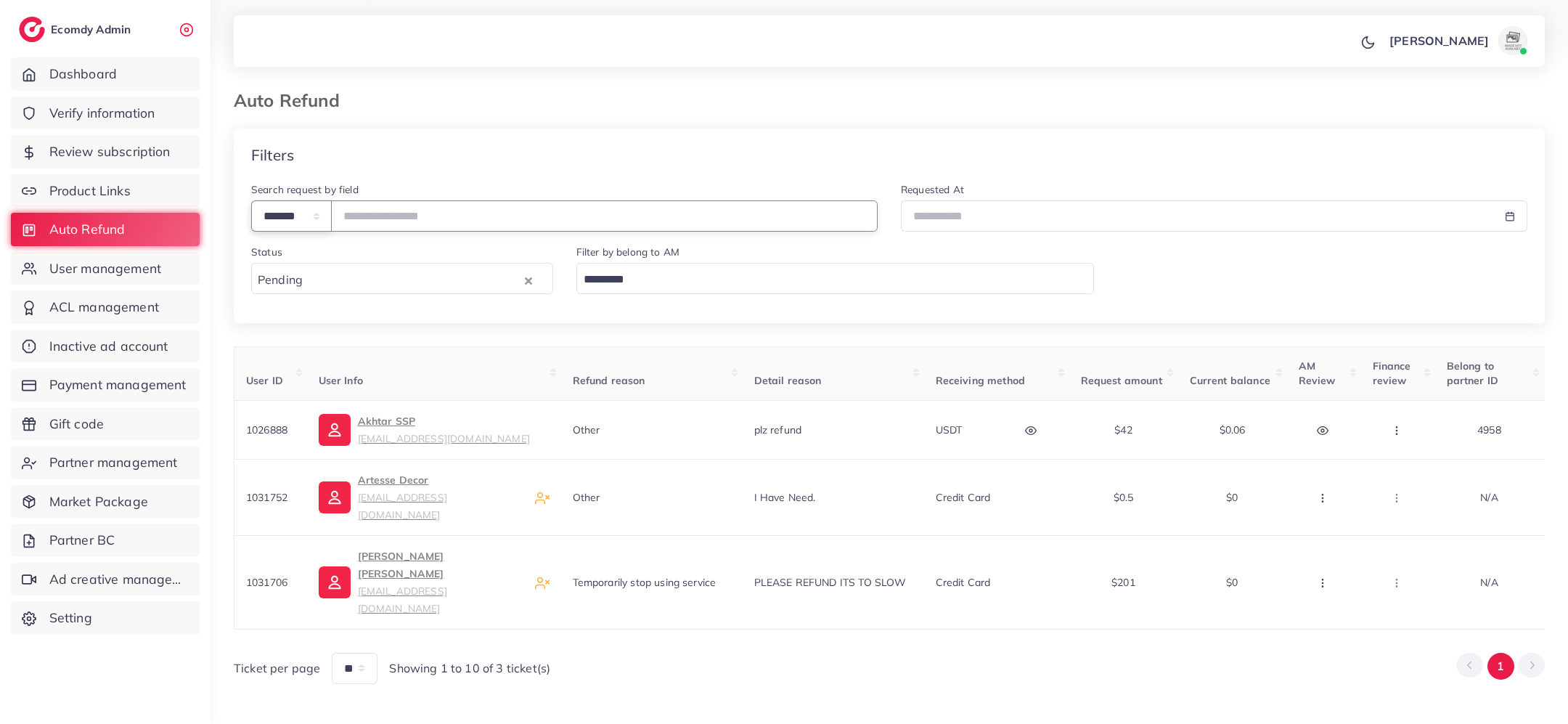
click at [315, 232] on select "**********" at bounding box center [292, 216] width 81 height 31
select select "*****"
click at [375, 220] on input "text" at bounding box center [604, 216] width 546 height 31
paste input "**********"
type input "**********"
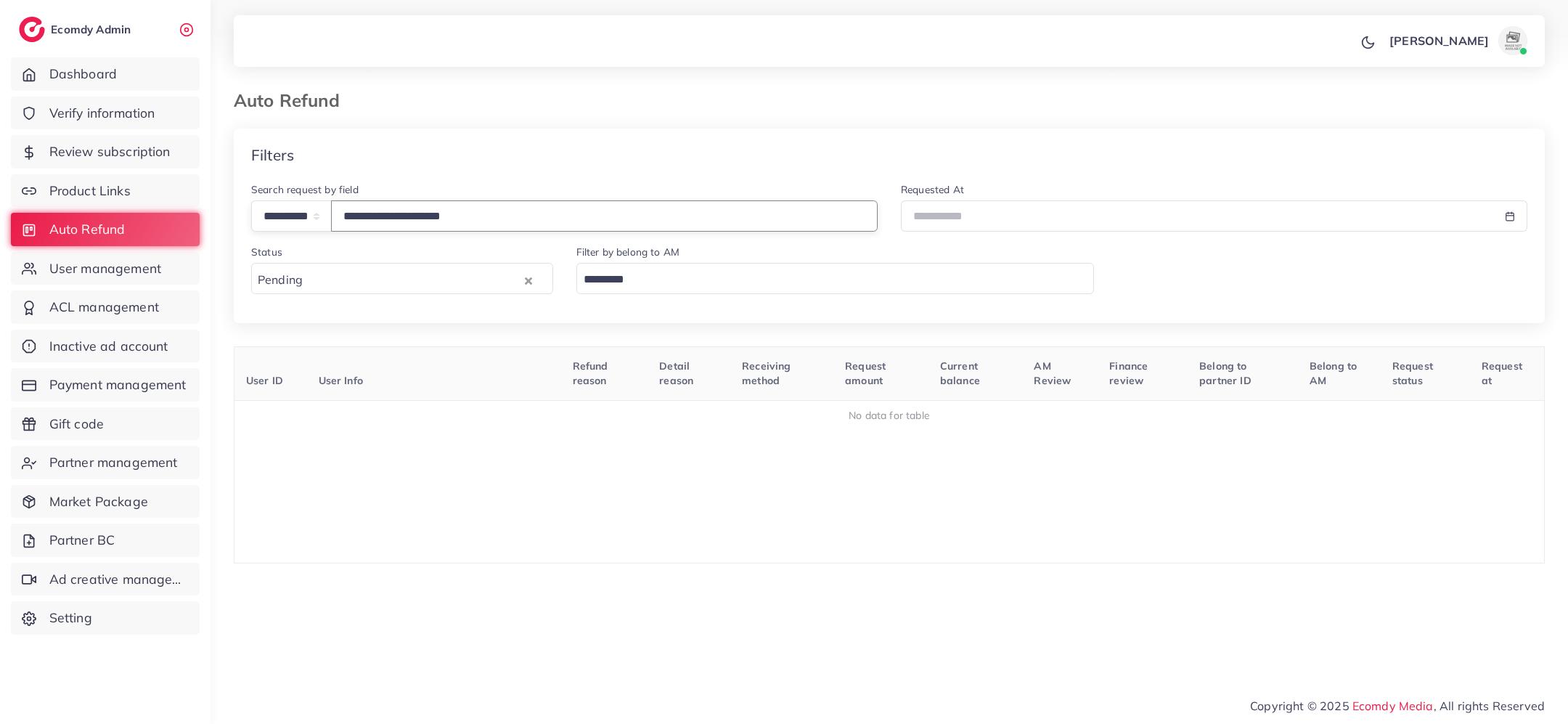
click at [528, 281] on icon "Clear Selected" at bounding box center [528, 281] width 7 height 7
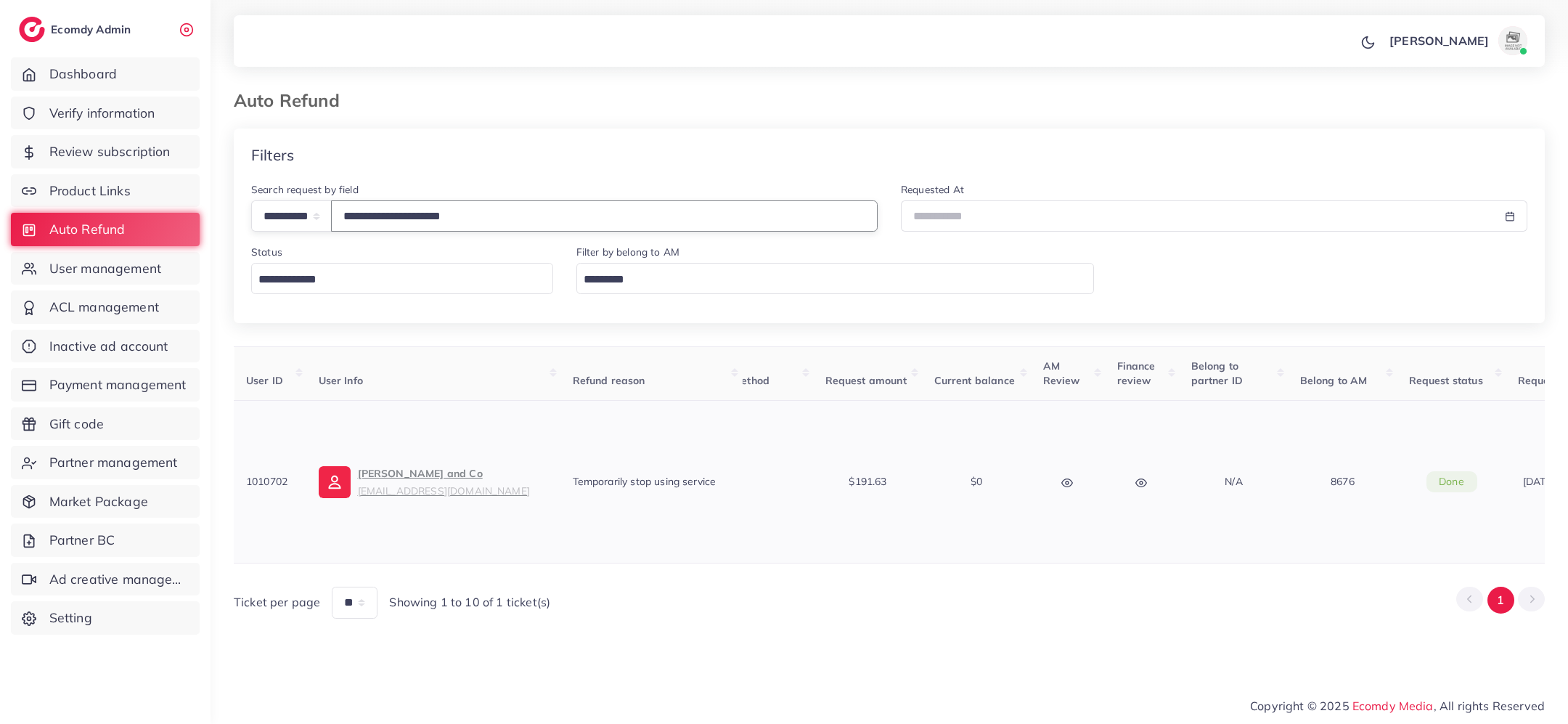
scroll to position [0, 325]
click at [1073, 483] on icon "button" at bounding box center [1073, 483] width 12 height 12
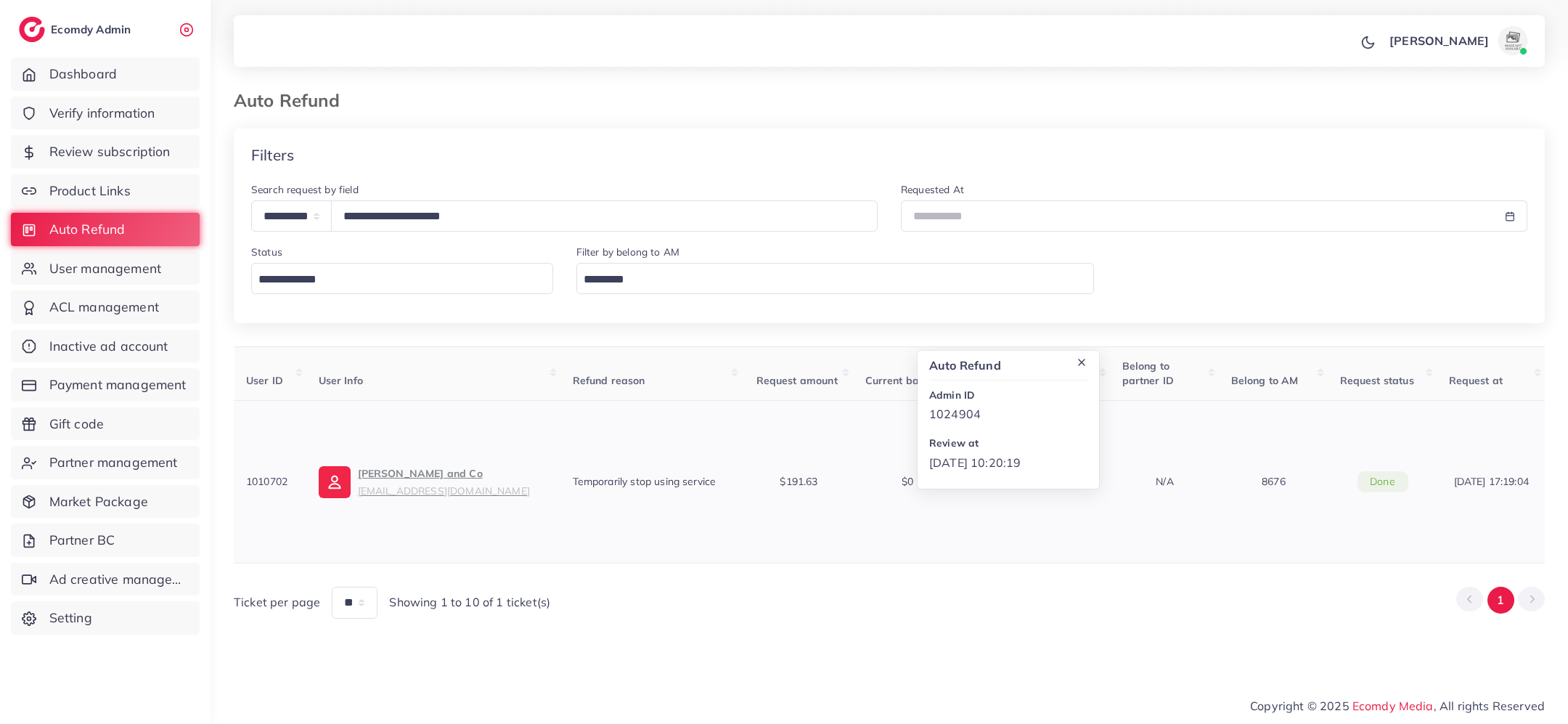
click at [1031, 525] on td "Approved Admin ID 8676 Review at 11/08/2025, 08:59:09" at bounding box center [1000, 482] width 74 height 164
click at [159, 147] on span "Review subscription" at bounding box center [113, 151] width 121 height 19
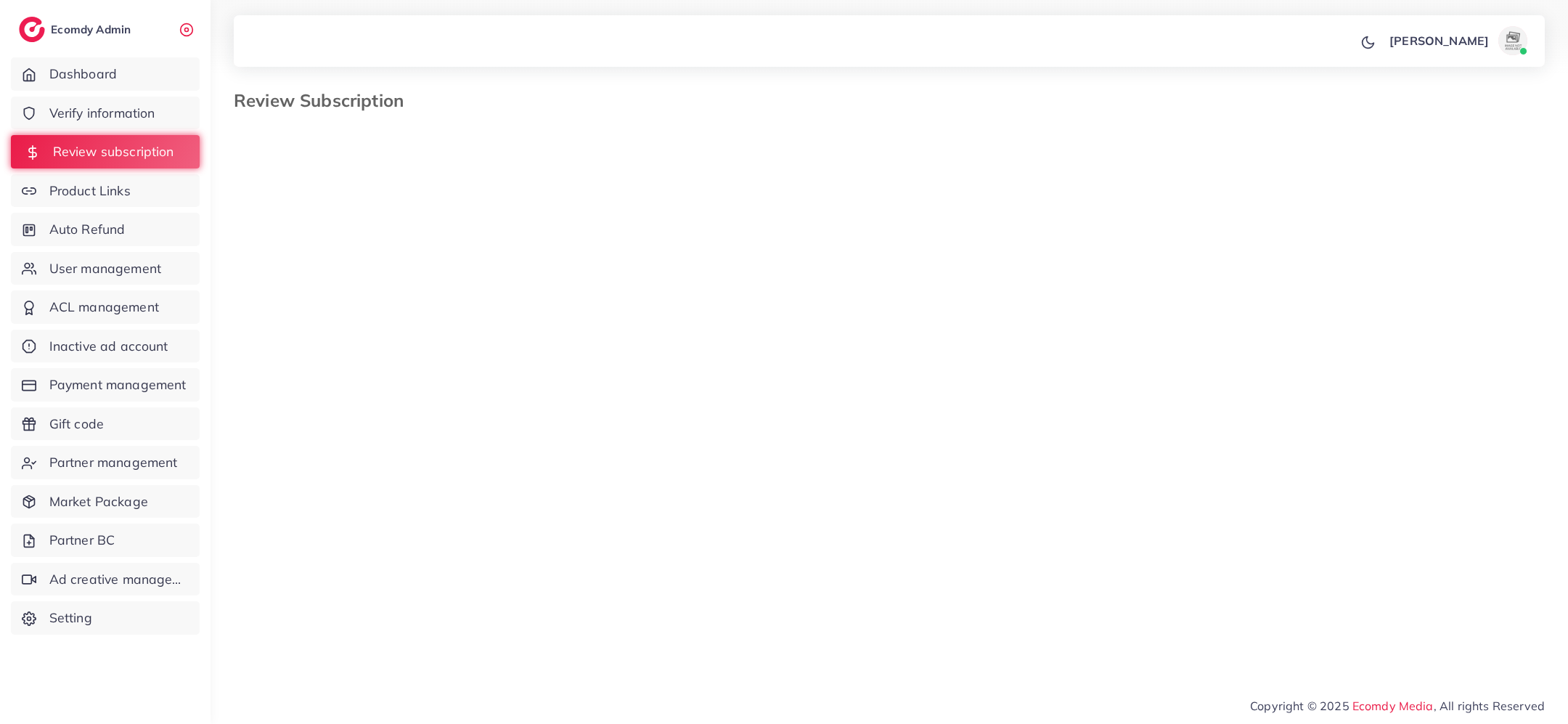
select select "*******"
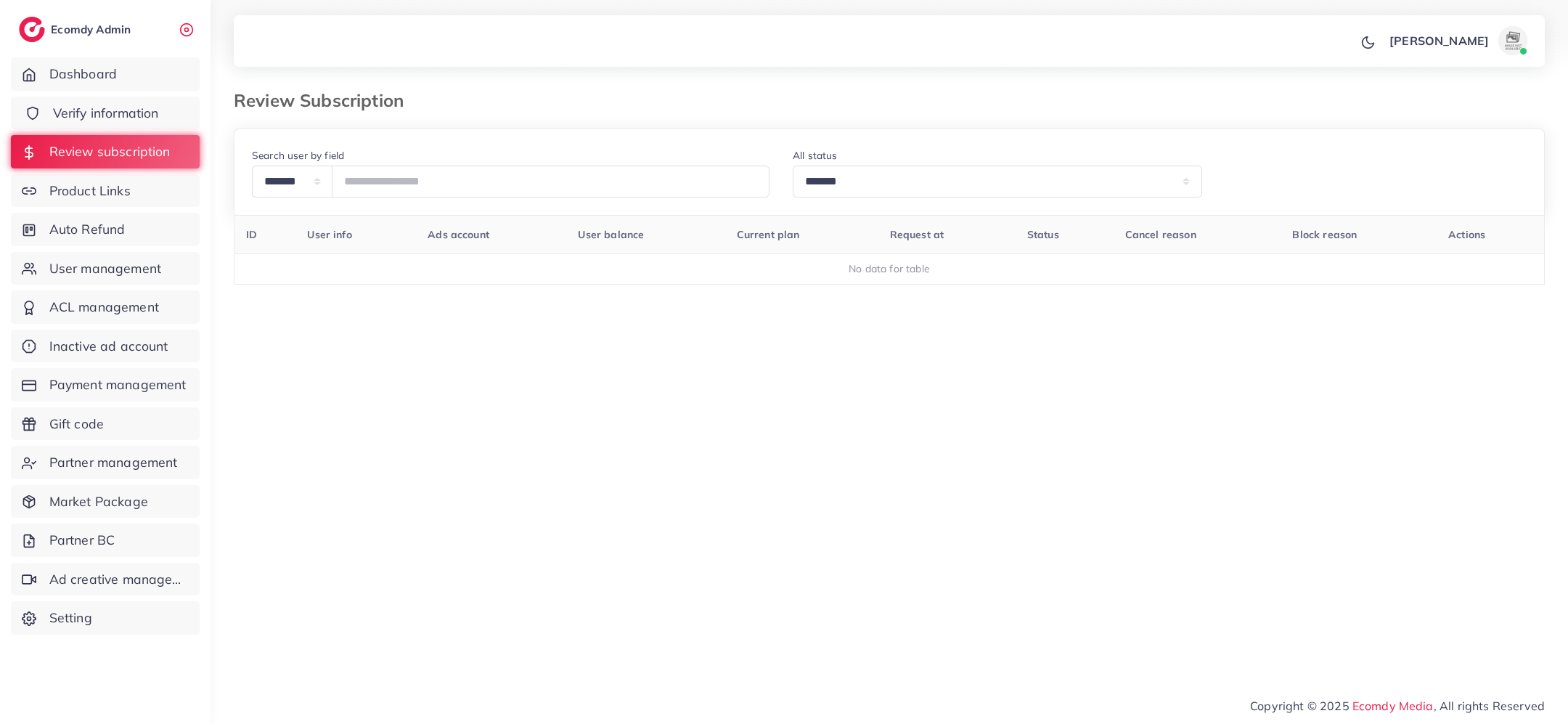
click at [108, 129] on link "Verify information" at bounding box center [105, 113] width 189 height 33
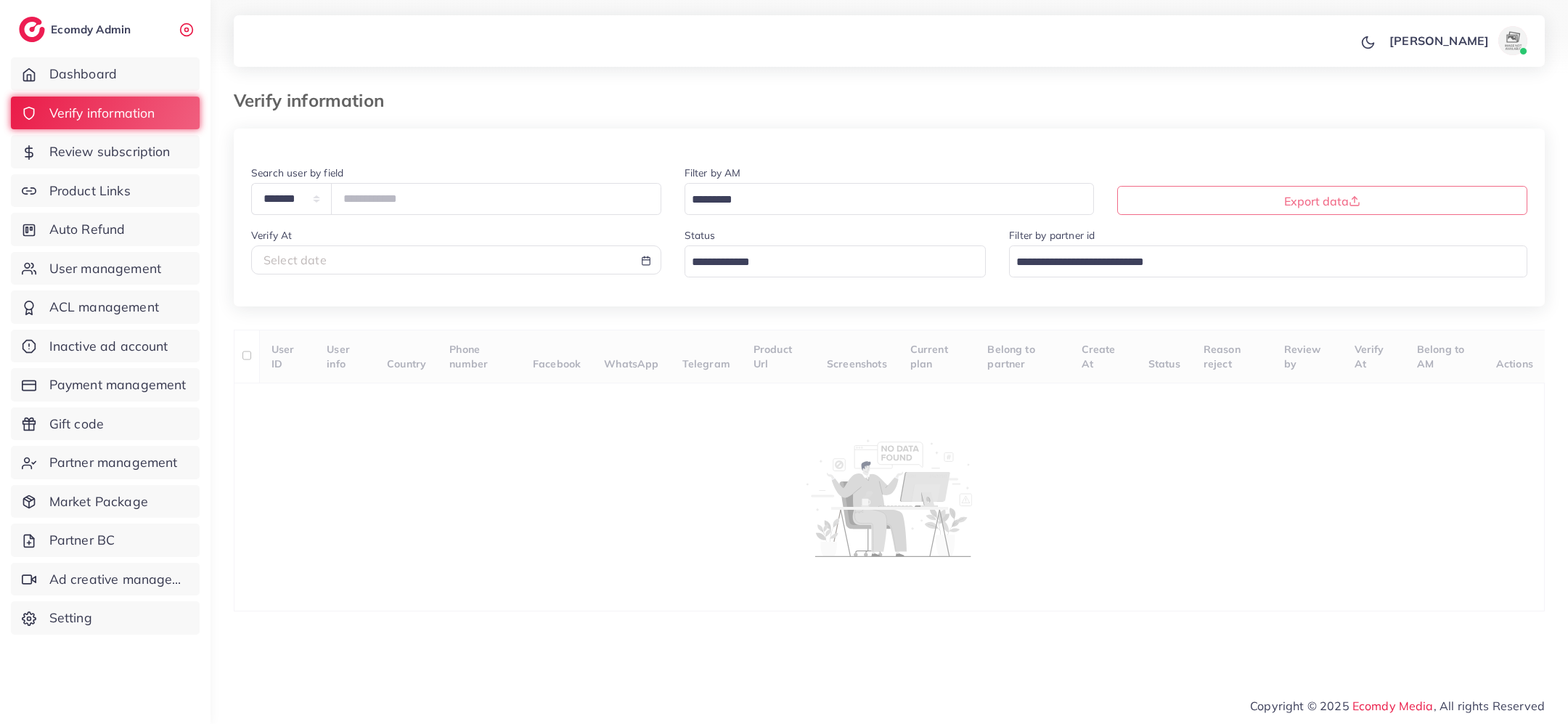
click at [767, 264] on input "Search for option" at bounding box center [827, 263] width 281 height 23
click at [758, 351] on div "**********" at bounding box center [889, 369] width 1311 height 482
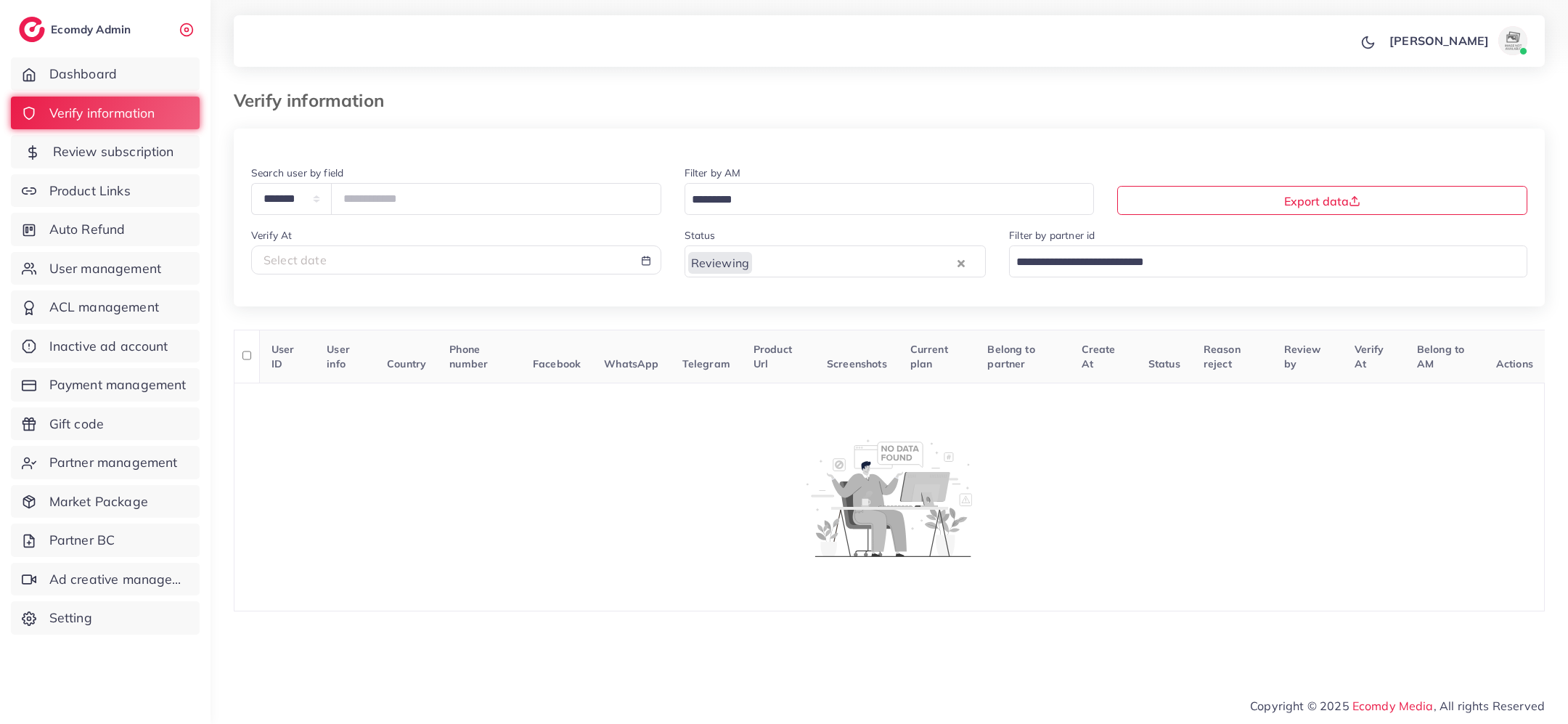
click at [169, 150] on span "Review subscription" at bounding box center [113, 151] width 121 height 19
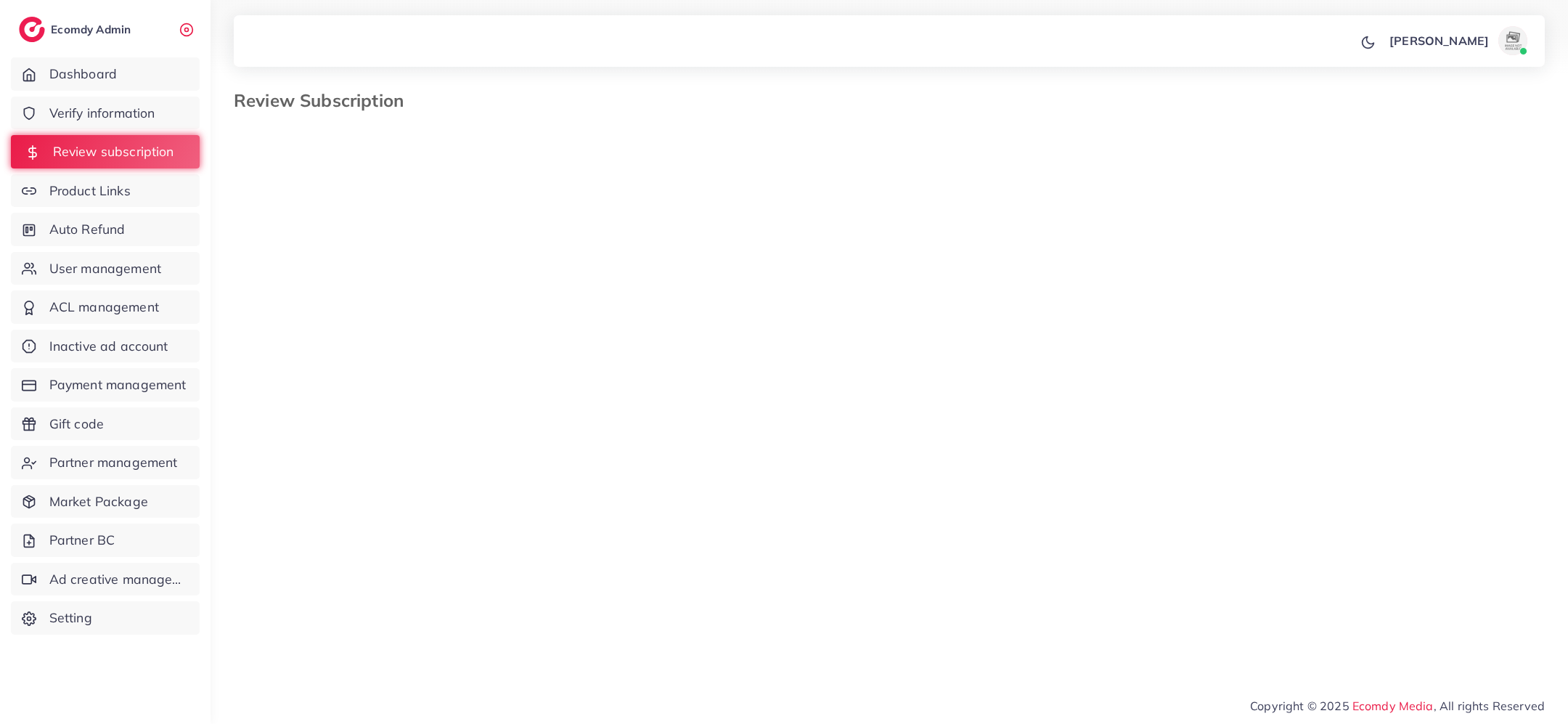
select select "*******"
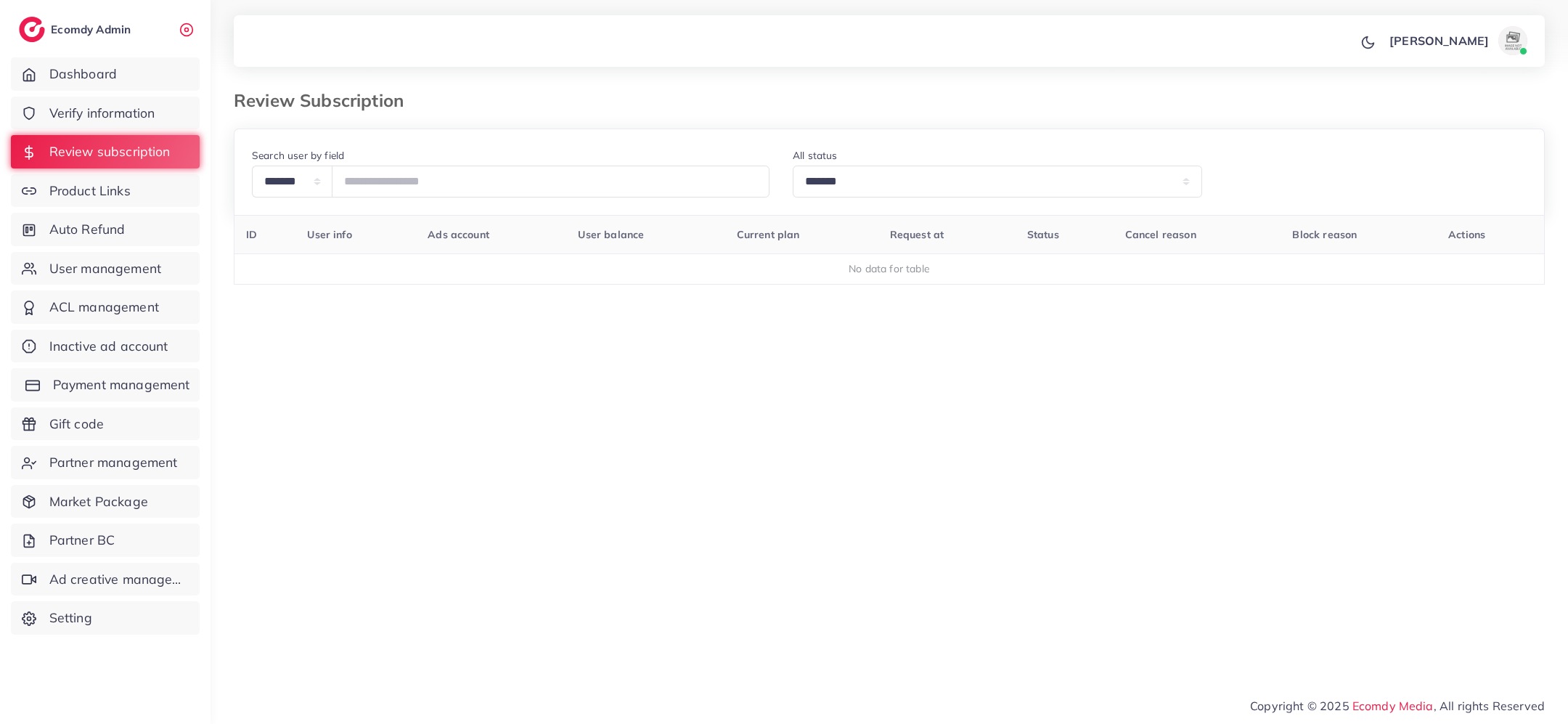
click at [183, 378] on span "Payment management" at bounding box center [121, 384] width 137 height 19
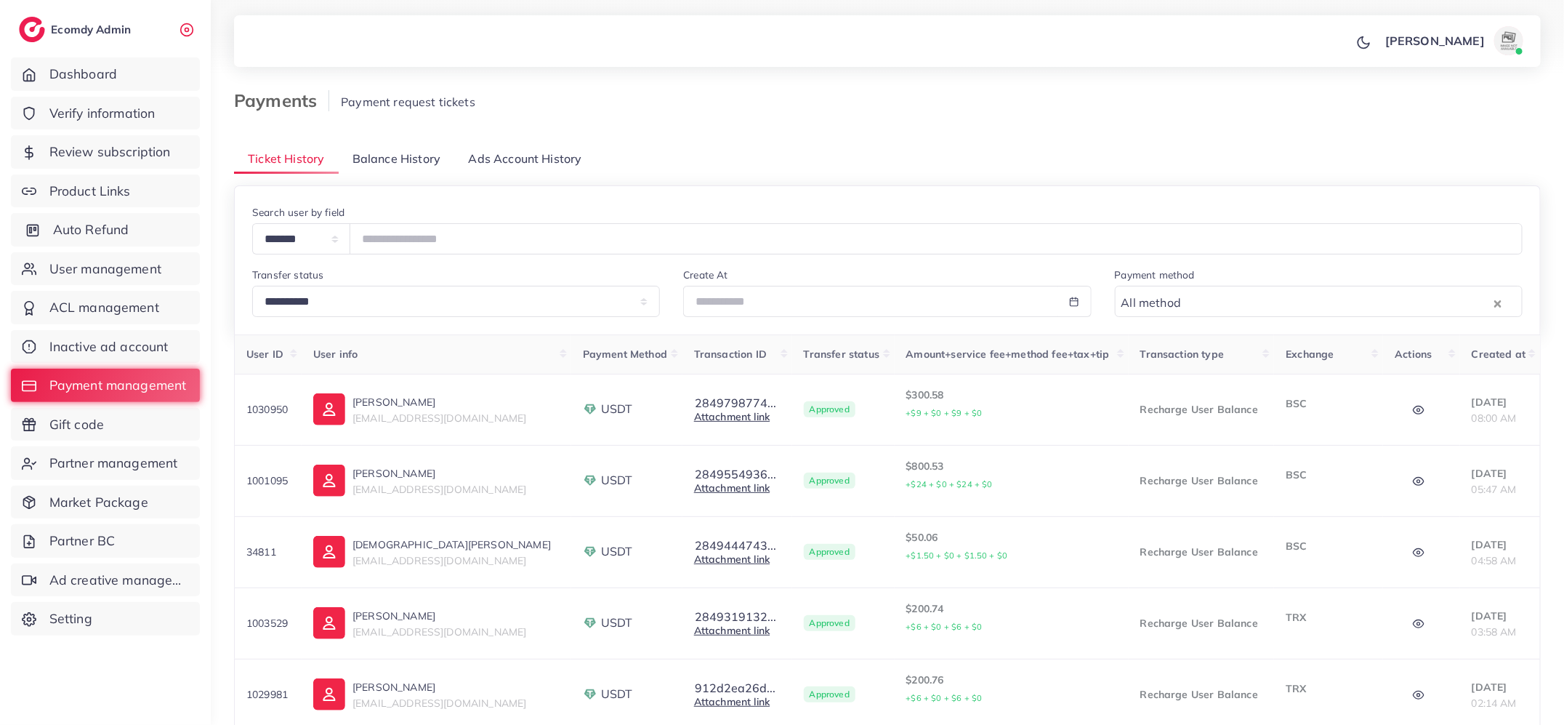
click at [113, 236] on span "Auto Refund" at bounding box center [91, 229] width 76 height 19
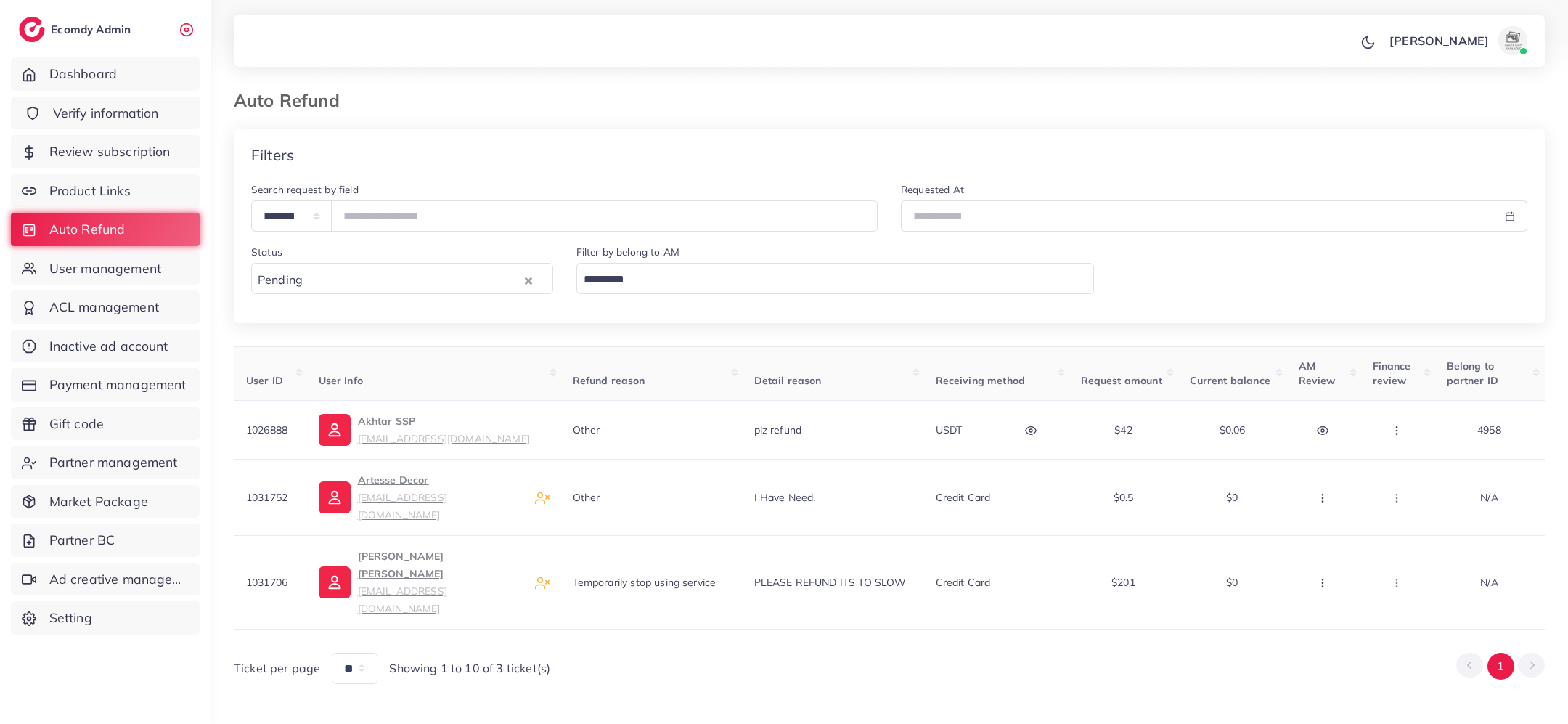
click at [115, 105] on span "Verify information" at bounding box center [106, 113] width 106 height 19
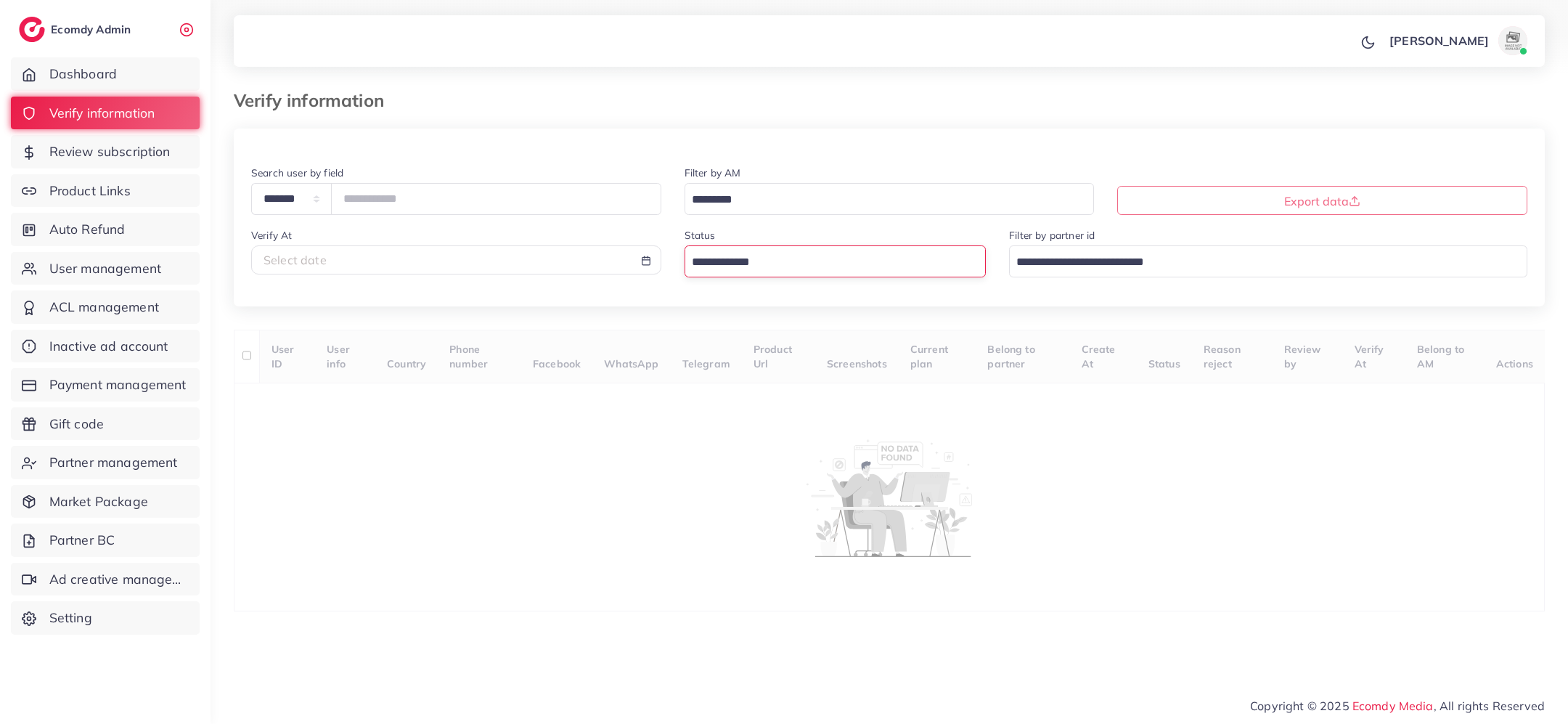
click at [709, 263] on input "Search for option" at bounding box center [827, 263] width 281 height 23
click at [724, 358] on div "**********" at bounding box center [889, 369] width 1311 height 482
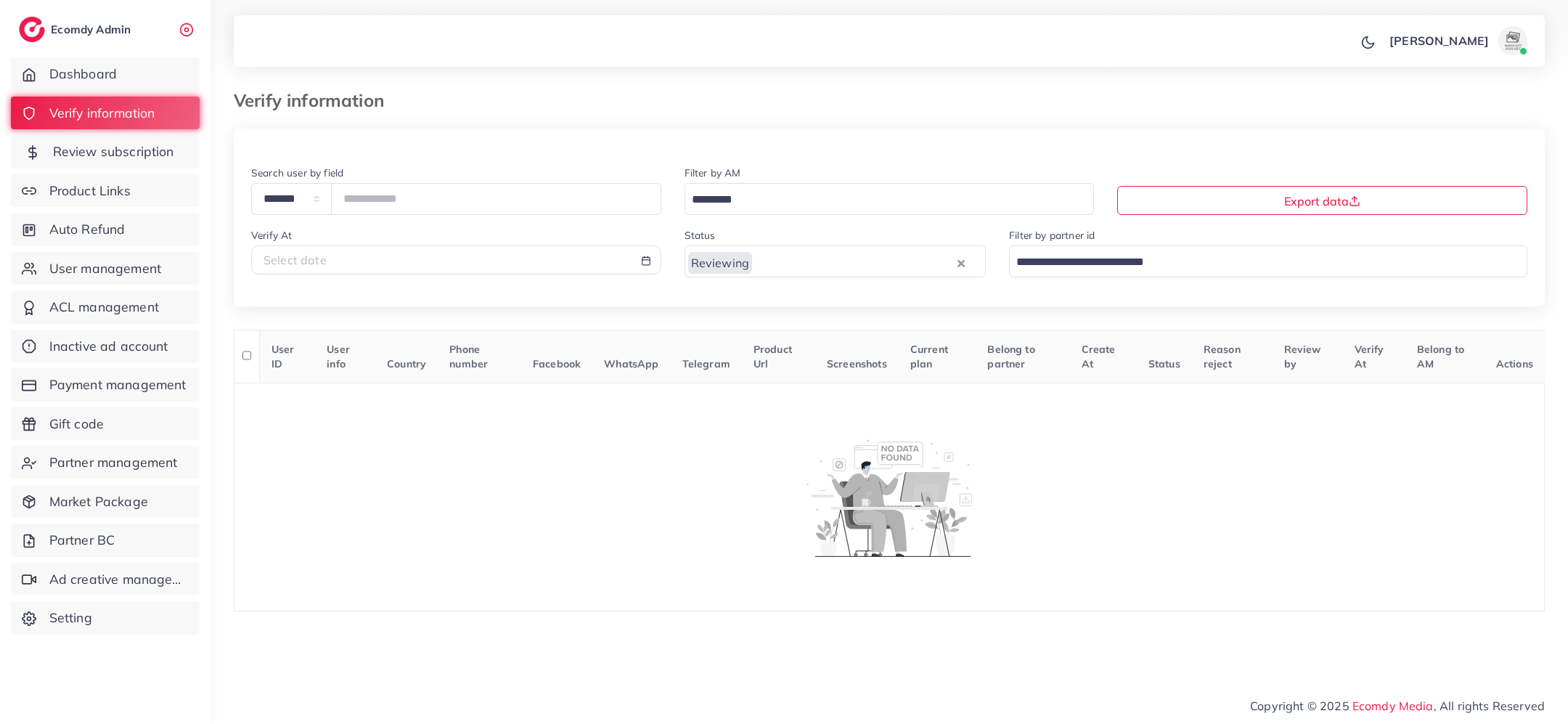
click at [118, 142] on span "Review subscription" at bounding box center [113, 151] width 121 height 19
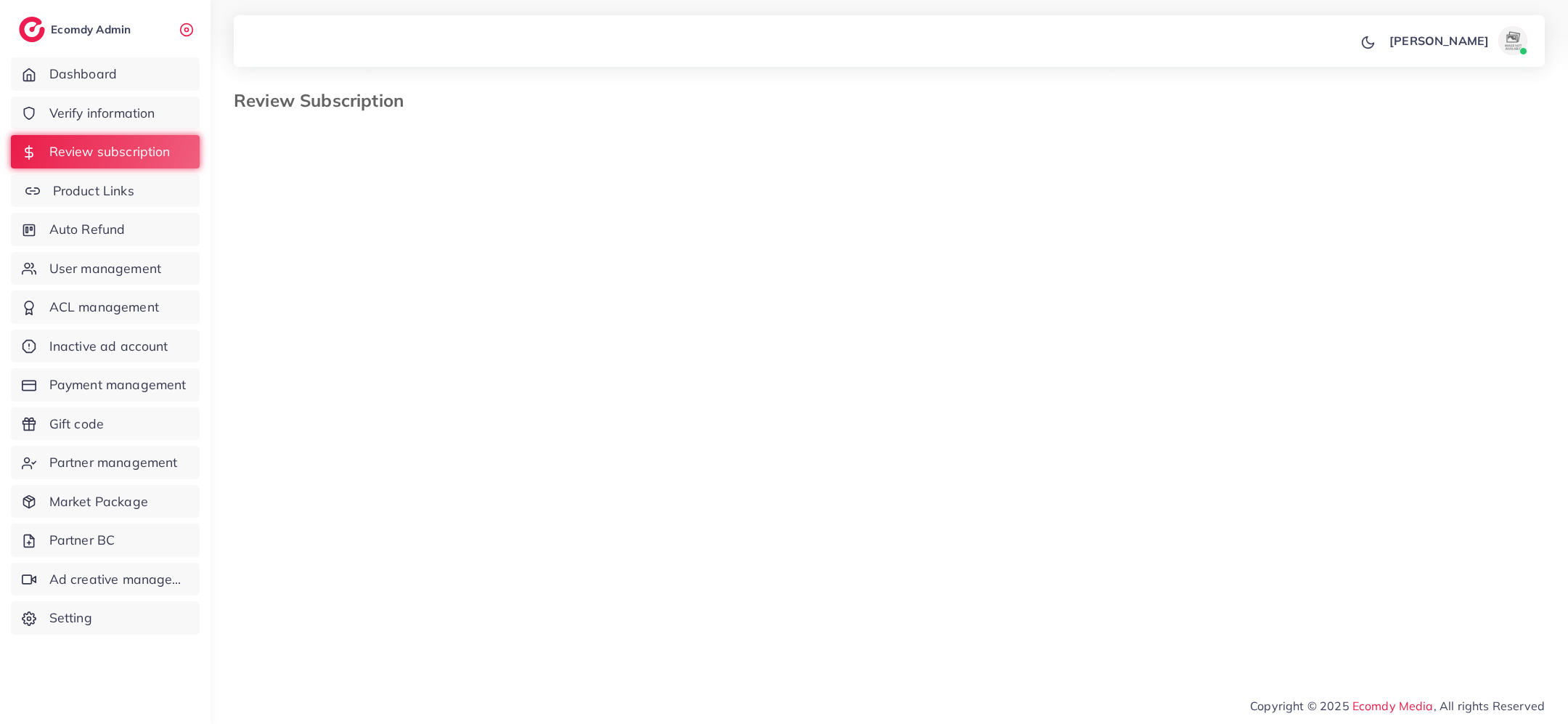
select select "*******"
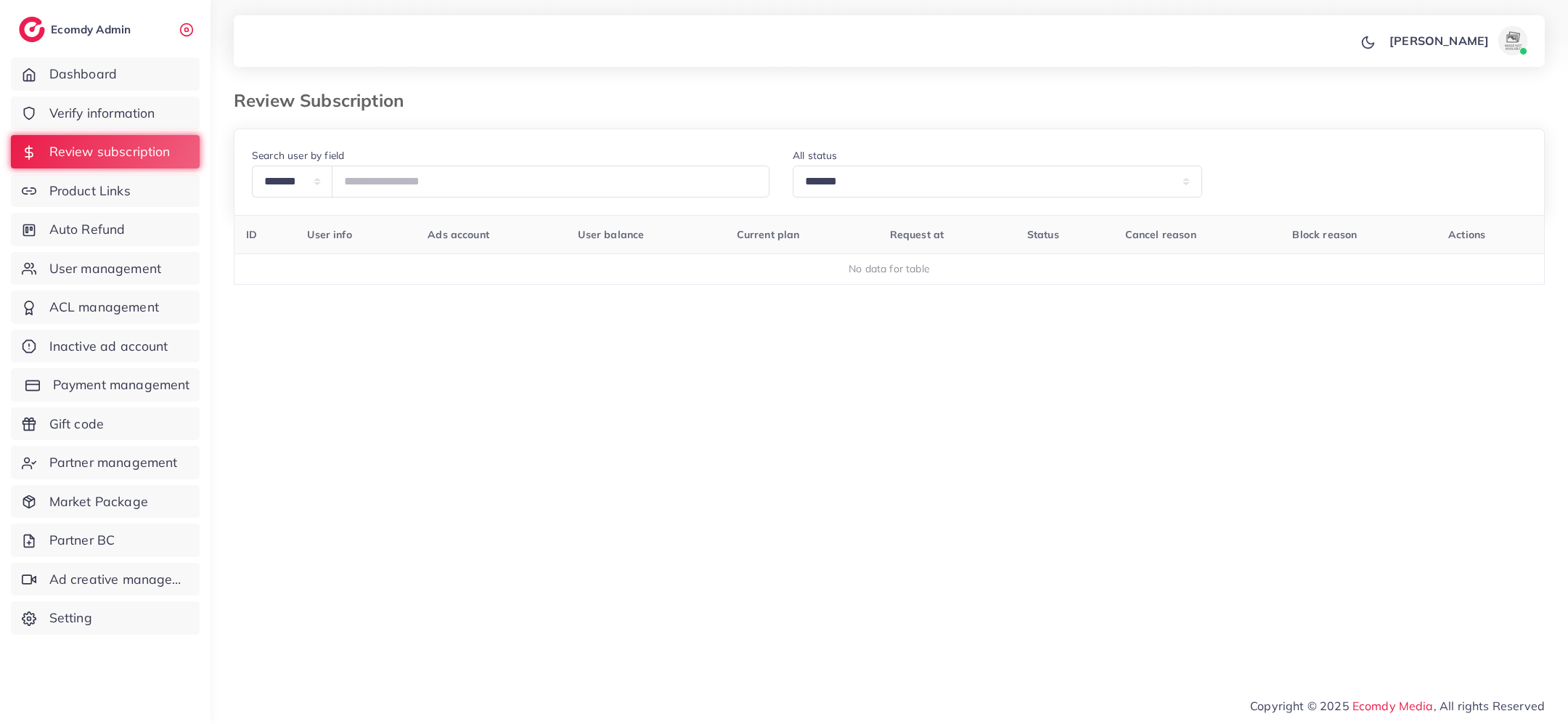
click at [80, 382] on span "Payment management" at bounding box center [121, 384] width 137 height 19
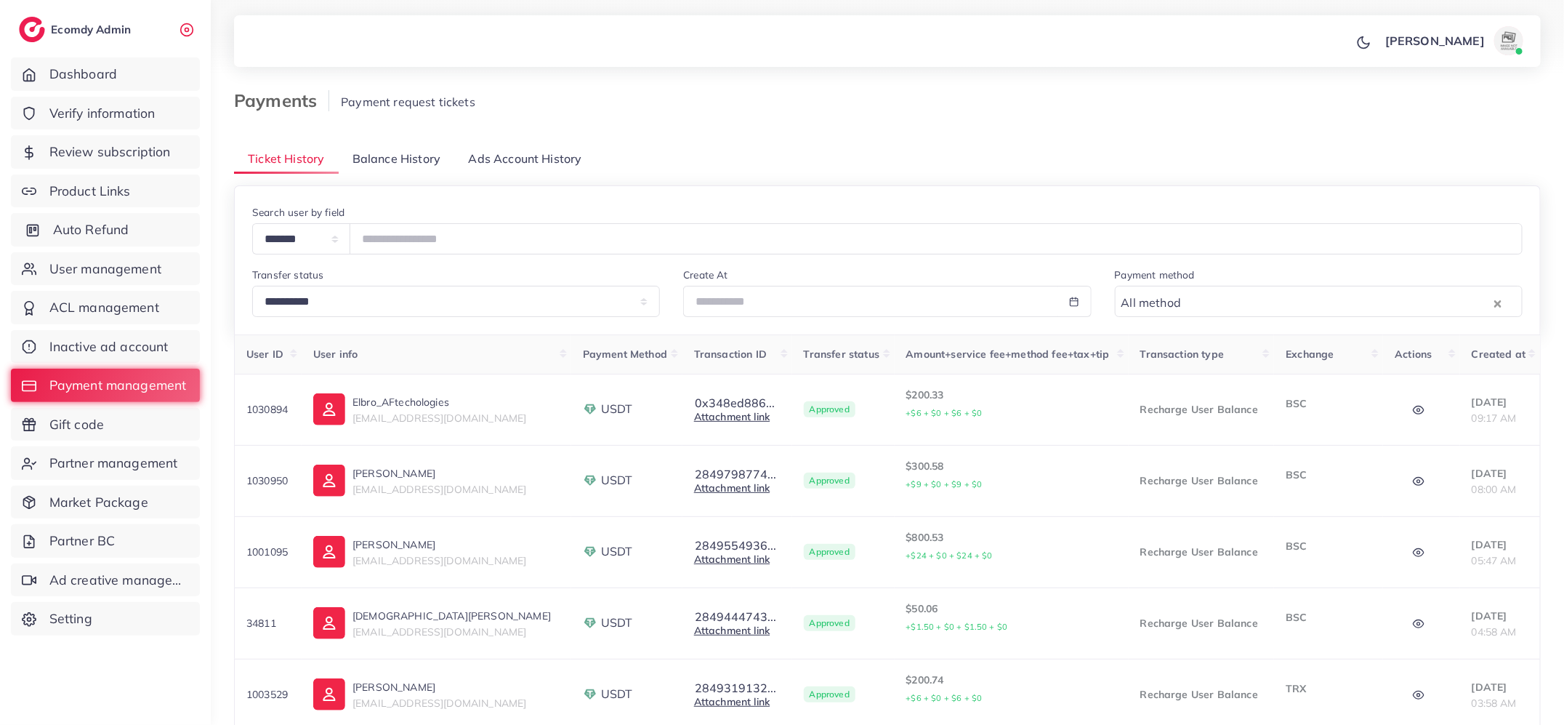
click at [79, 233] on span "Auto Refund" at bounding box center [91, 229] width 76 height 19
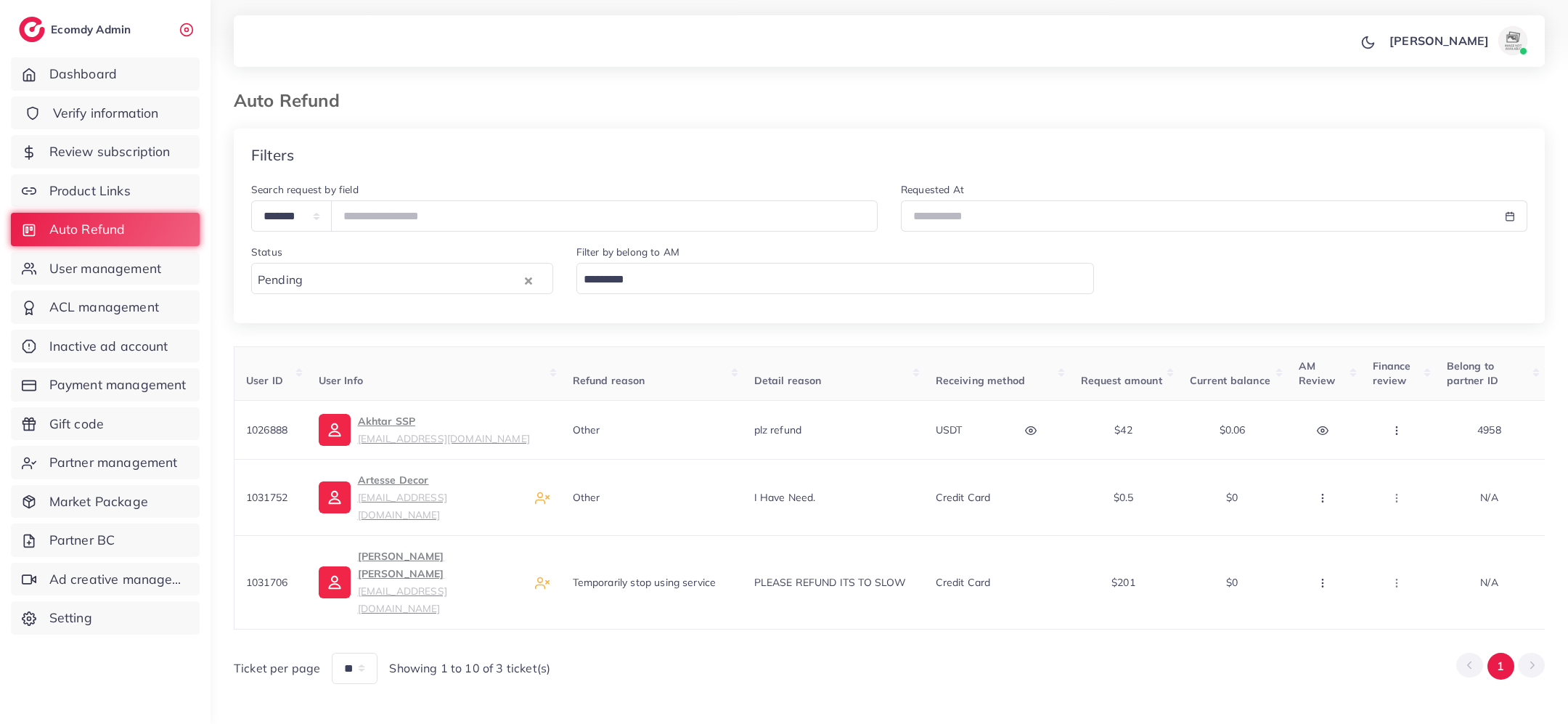
click at [133, 110] on span "Verify information" at bounding box center [106, 113] width 106 height 19
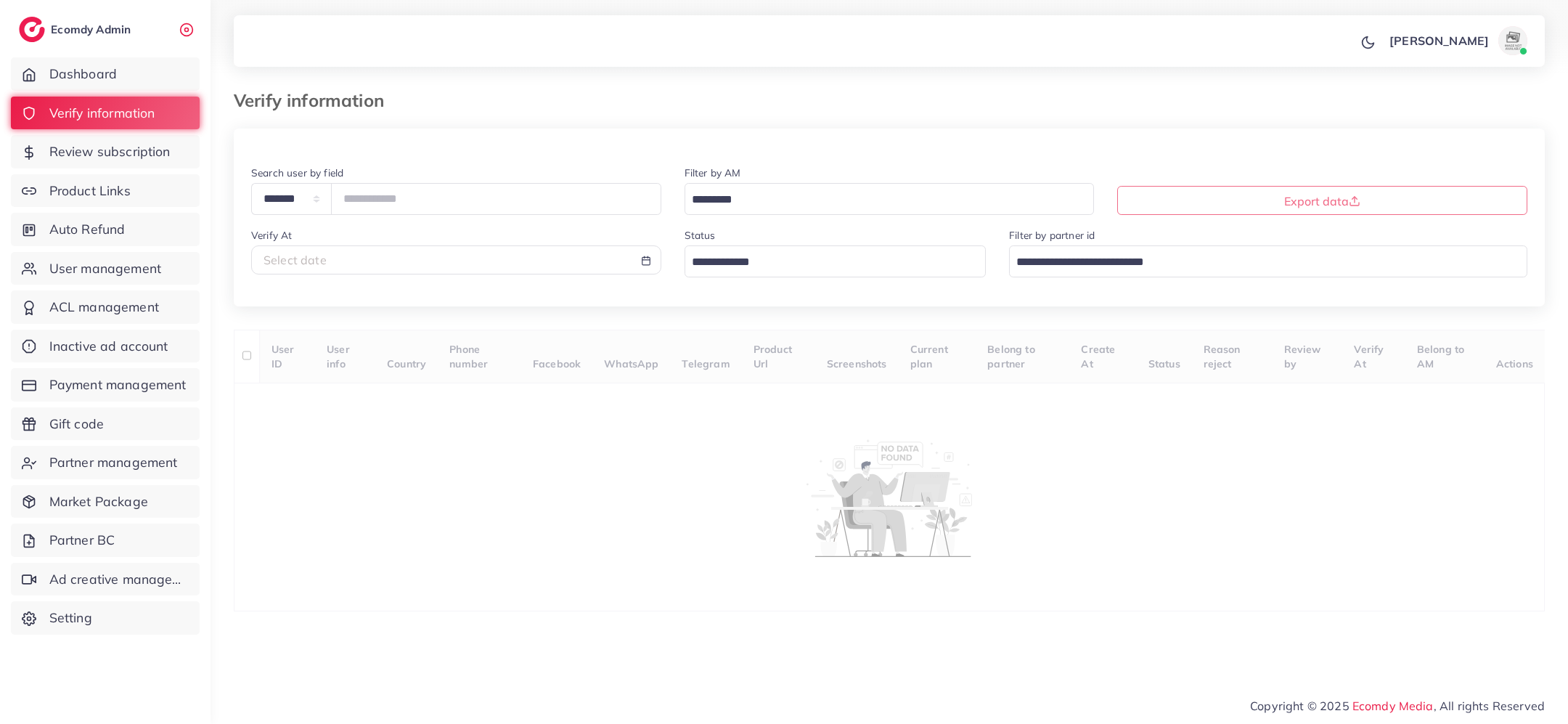
click at [777, 267] on input "Search for option" at bounding box center [827, 263] width 281 height 23
click at [775, 350] on div "**********" at bounding box center [889, 369] width 1311 height 482
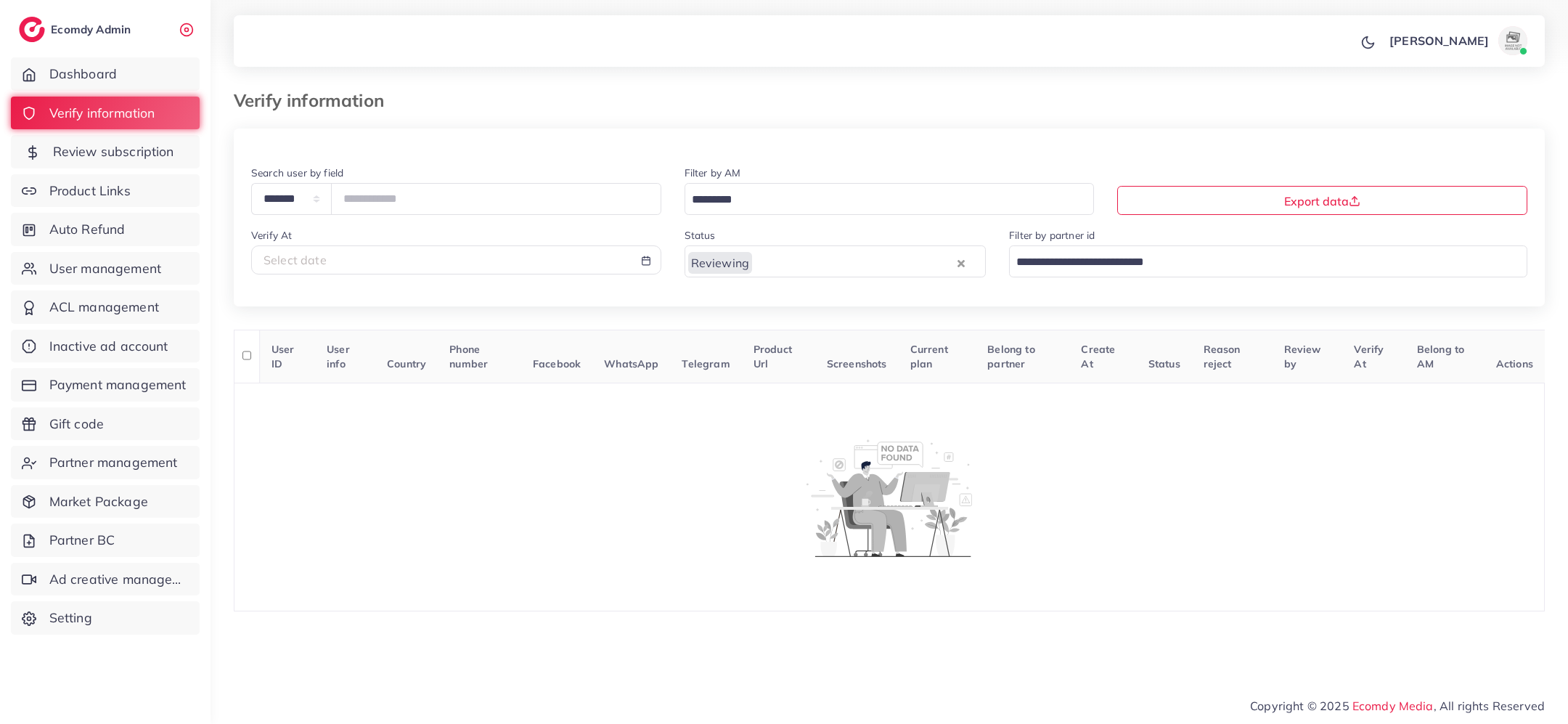
click at [149, 142] on link "Review subscription" at bounding box center [105, 151] width 189 height 33
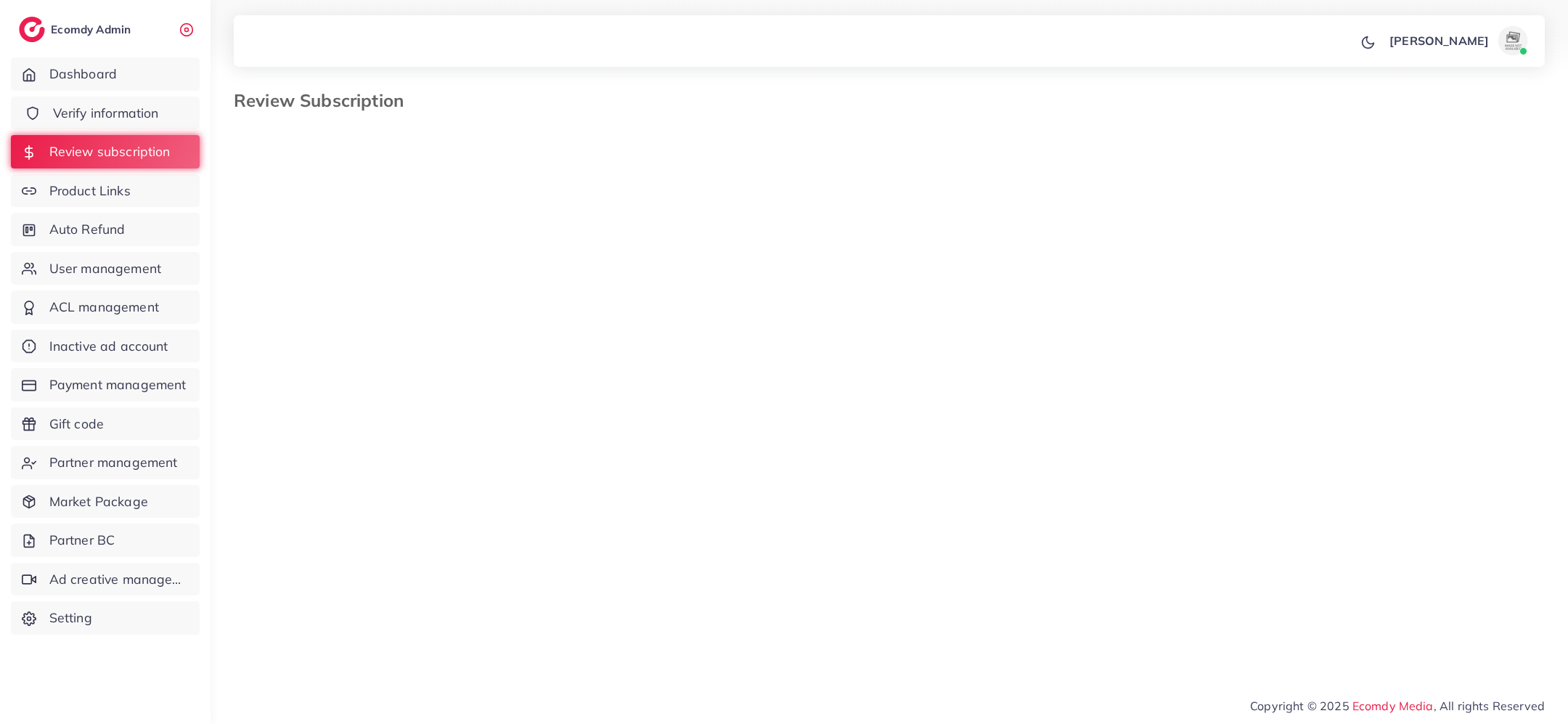
select select "*******"
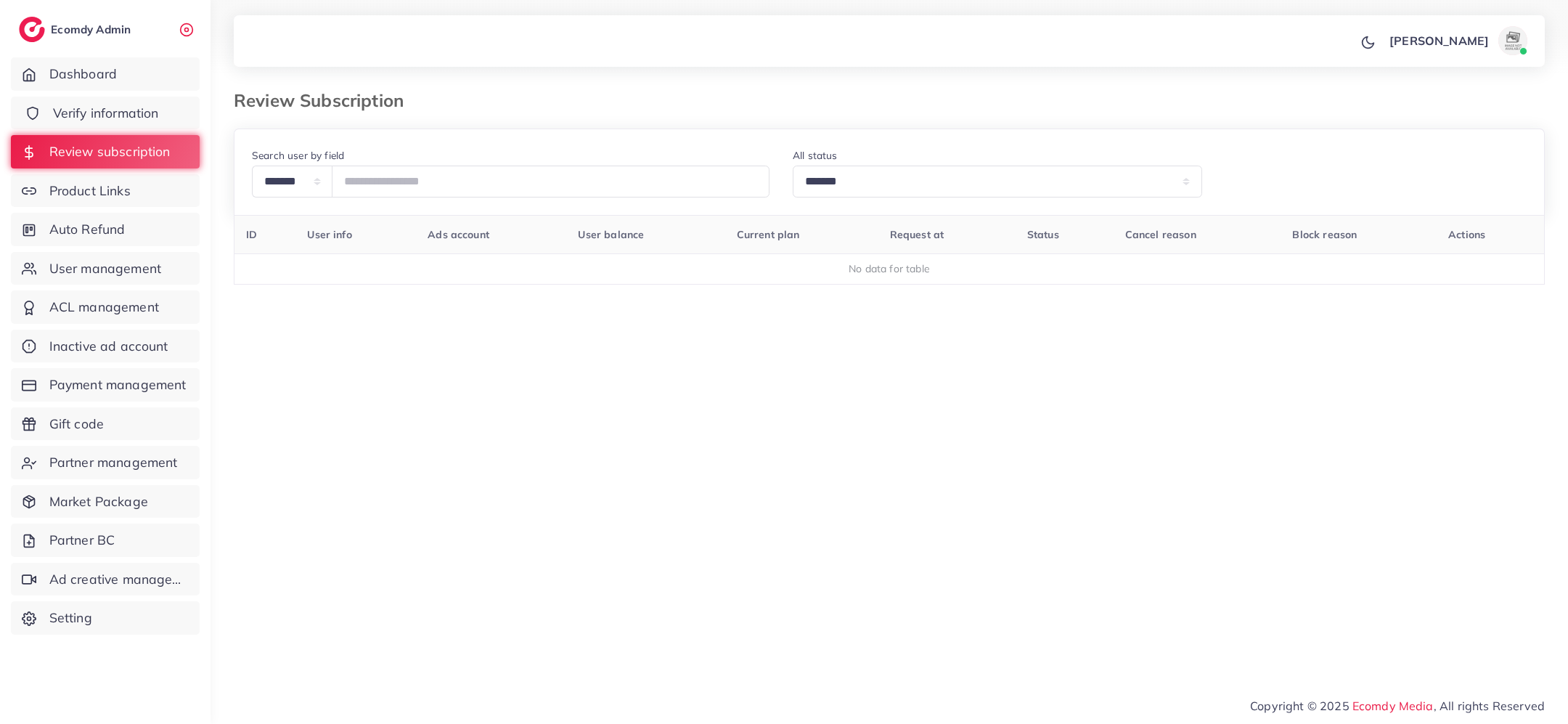
click at [129, 110] on span "Verify information" at bounding box center [106, 113] width 106 height 19
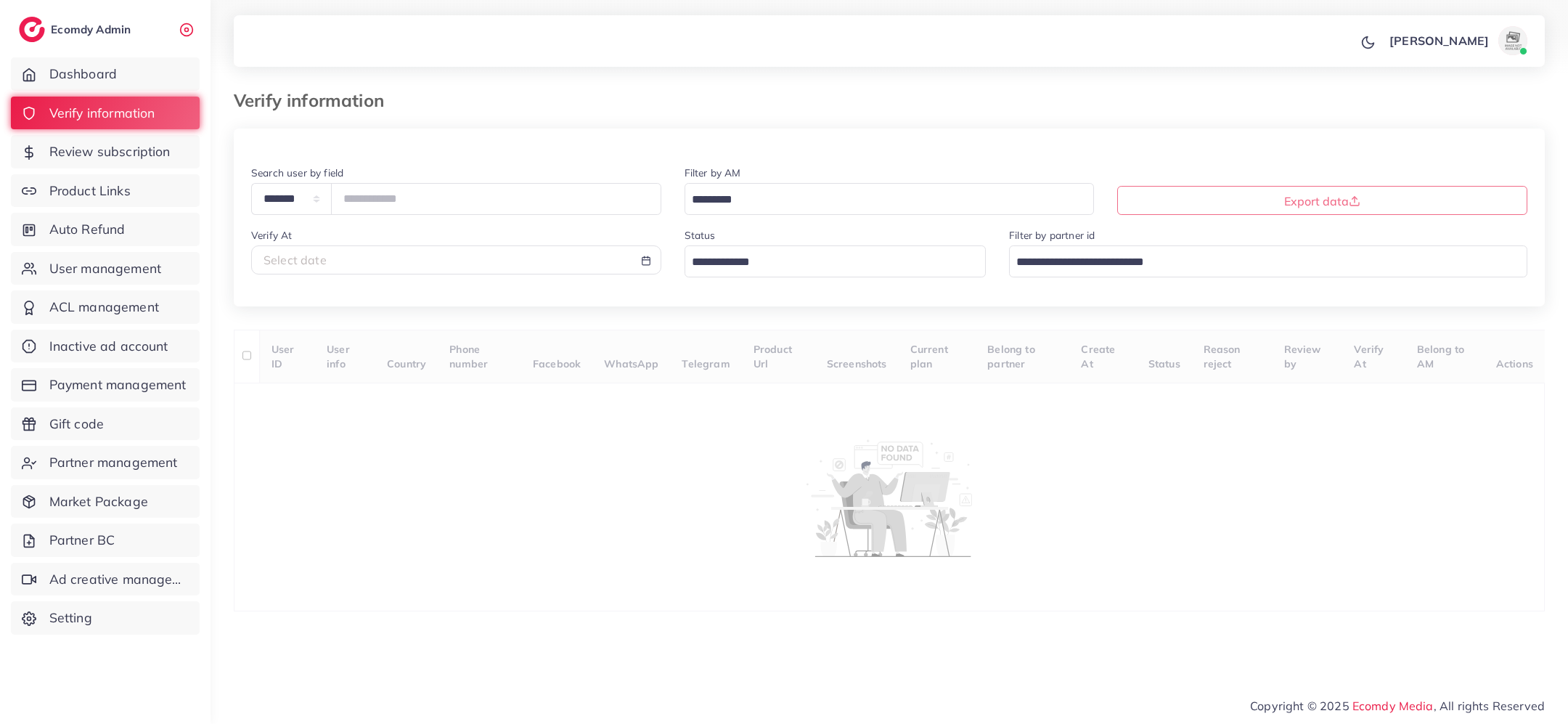
click at [792, 255] on input "Search for option" at bounding box center [827, 263] width 281 height 23
click at [765, 355] on div "**********" at bounding box center [889, 369] width 1311 height 482
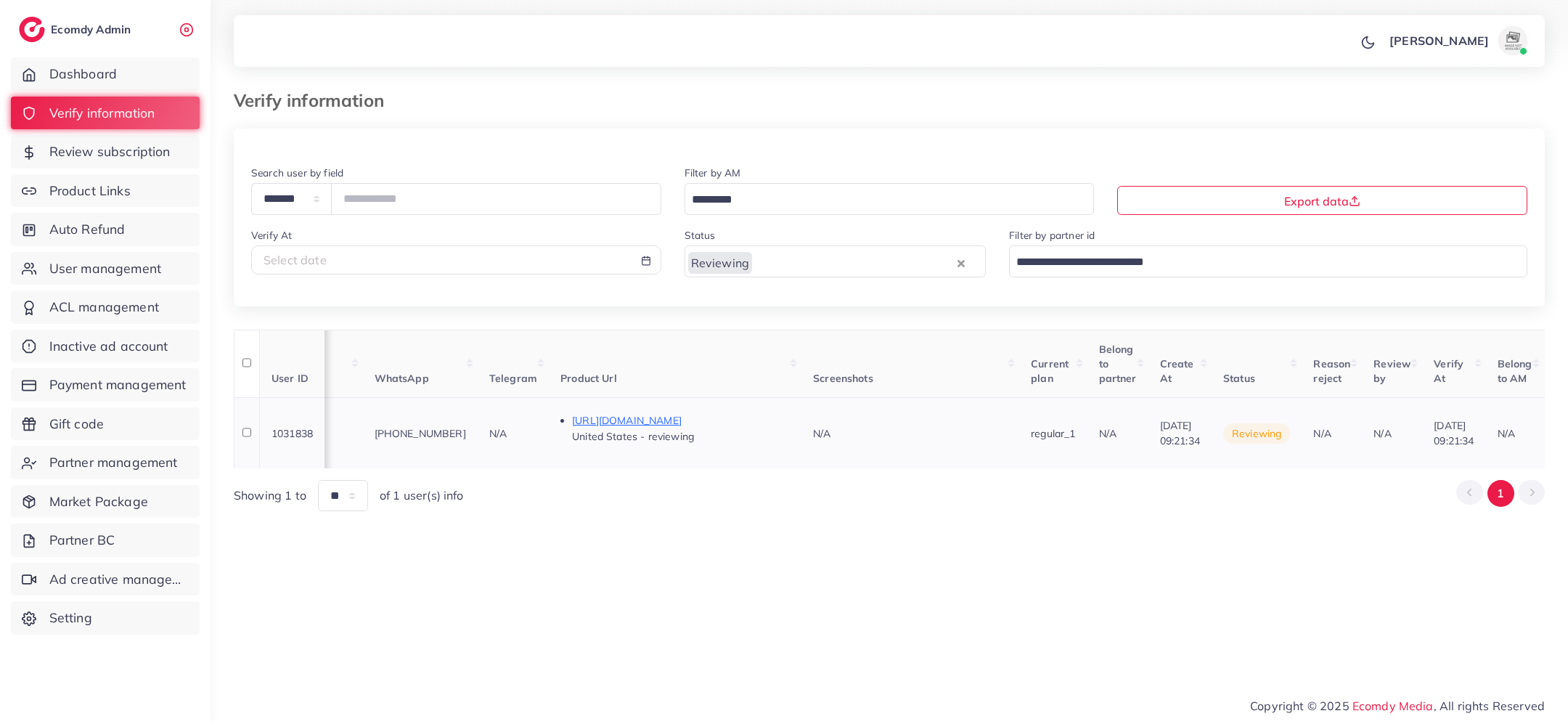
scroll to position [0, 711]
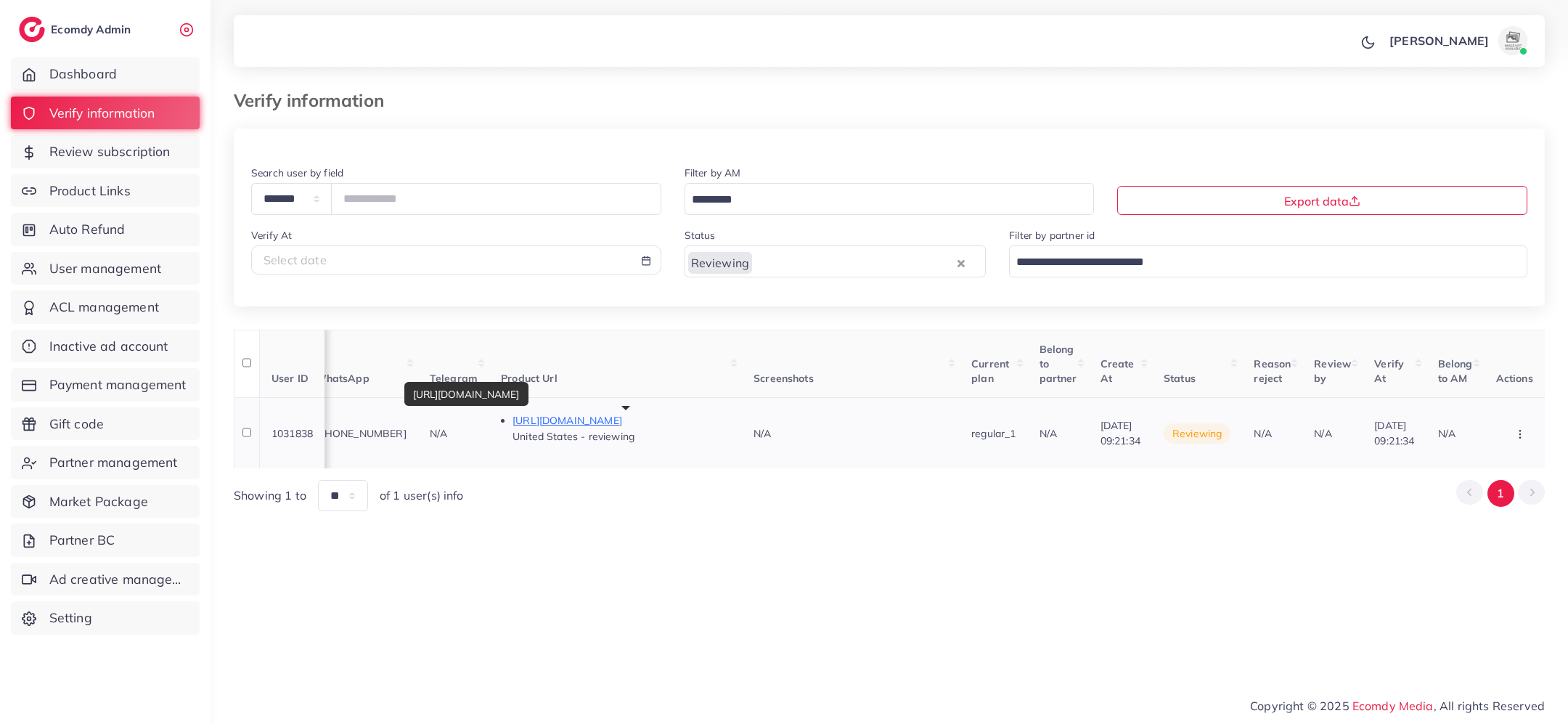
click at [682, 418] on p "https://gigglegifter.com/fk-this-shit-hidden-message-coffee-mug-unique-gift-for…" at bounding box center [621, 419] width 218 height 17
click at [1502, 428] on icon "button" at bounding box center [1507, 434] width 12 height 12
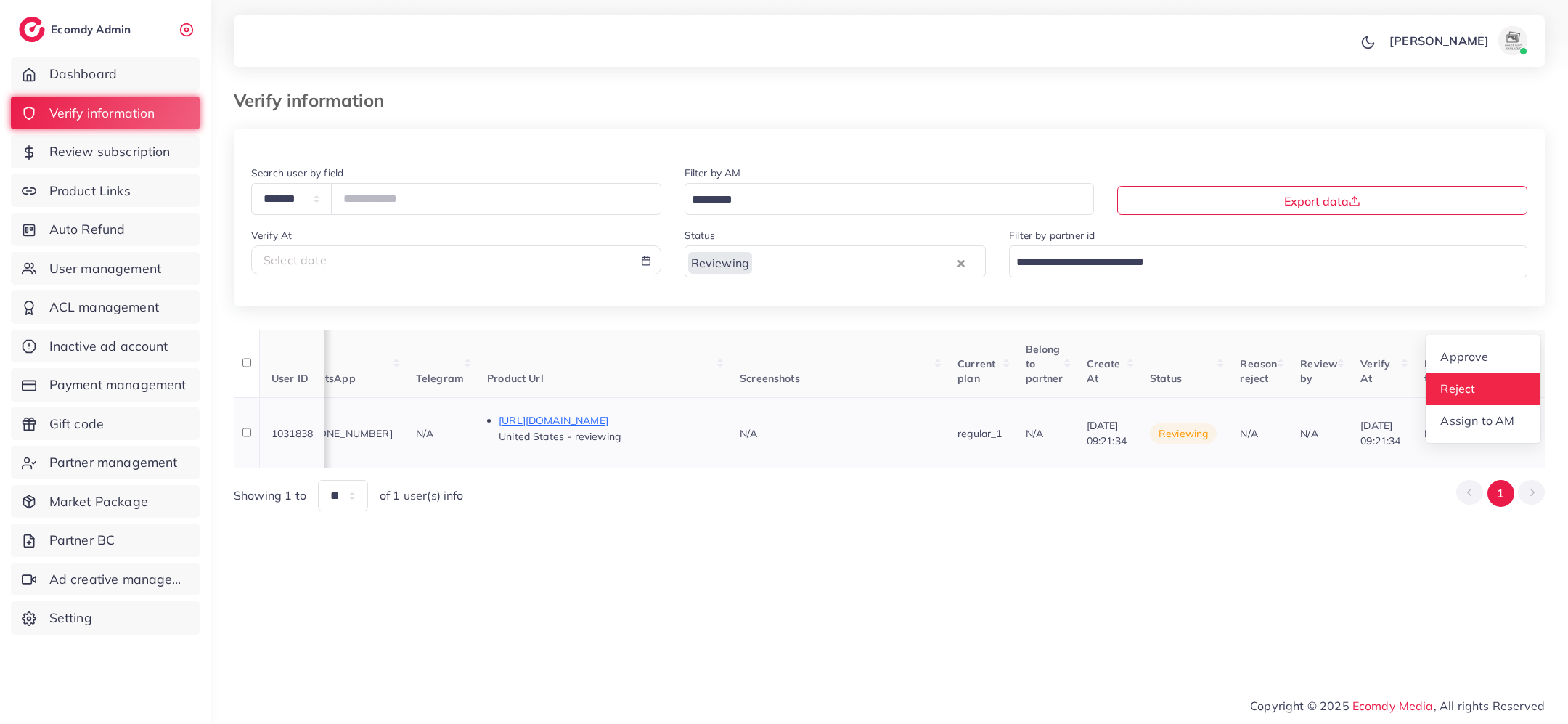
click at [1475, 386] on link "Reject" at bounding box center [1483, 389] width 115 height 32
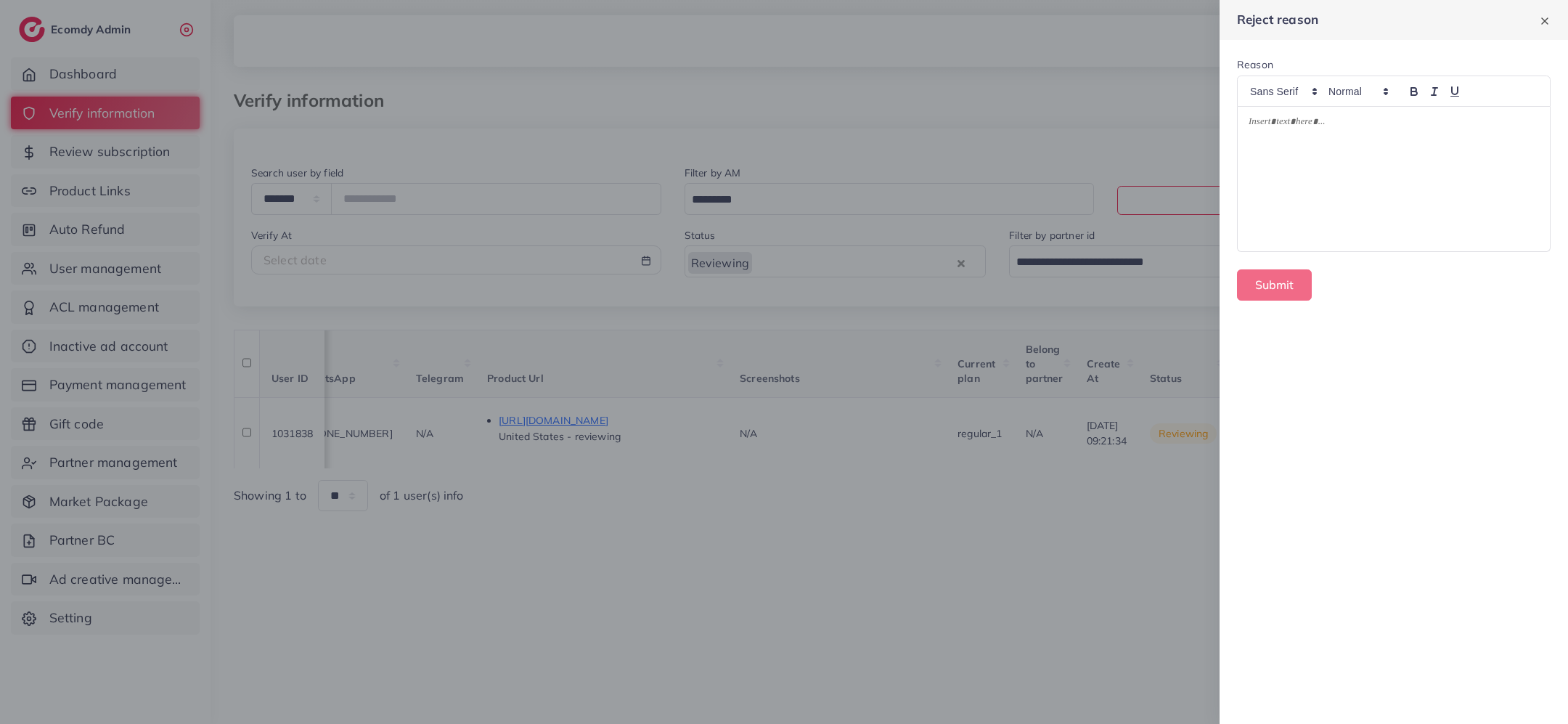
click at [1414, 214] on div at bounding box center [1394, 179] width 313 height 145
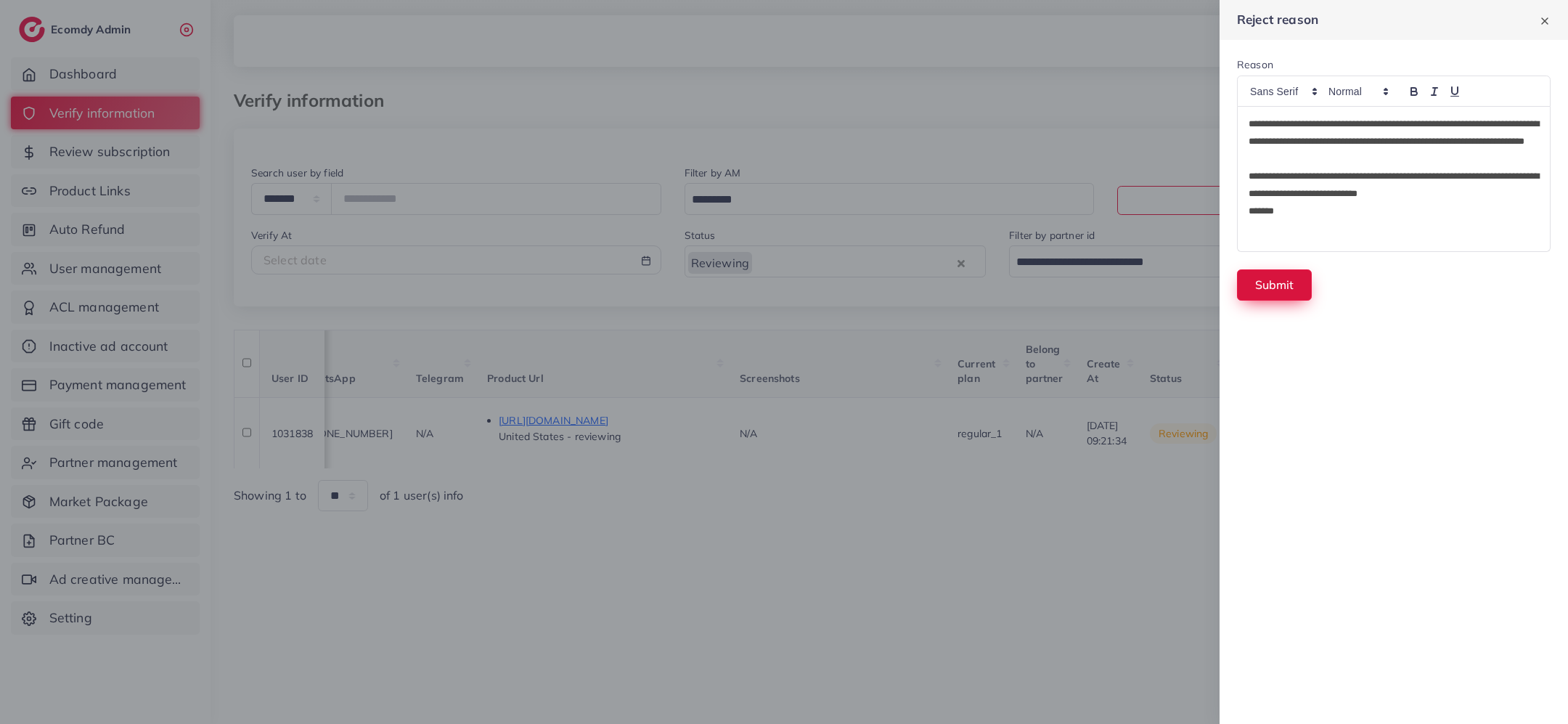
click at [1293, 291] on button "Submit" at bounding box center [1274, 285] width 75 height 31
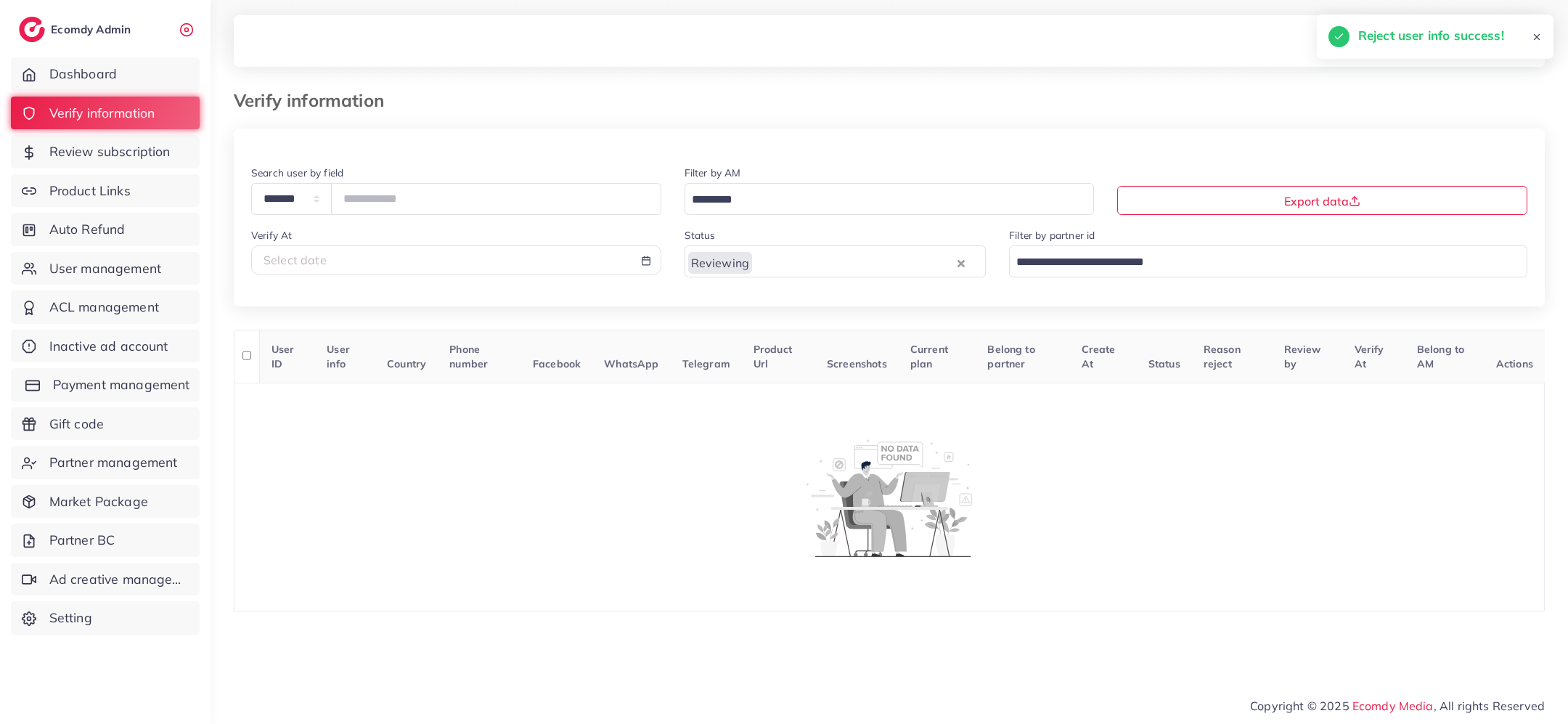
click at [174, 375] on span "Payment management" at bounding box center [121, 384] width 137 height 19
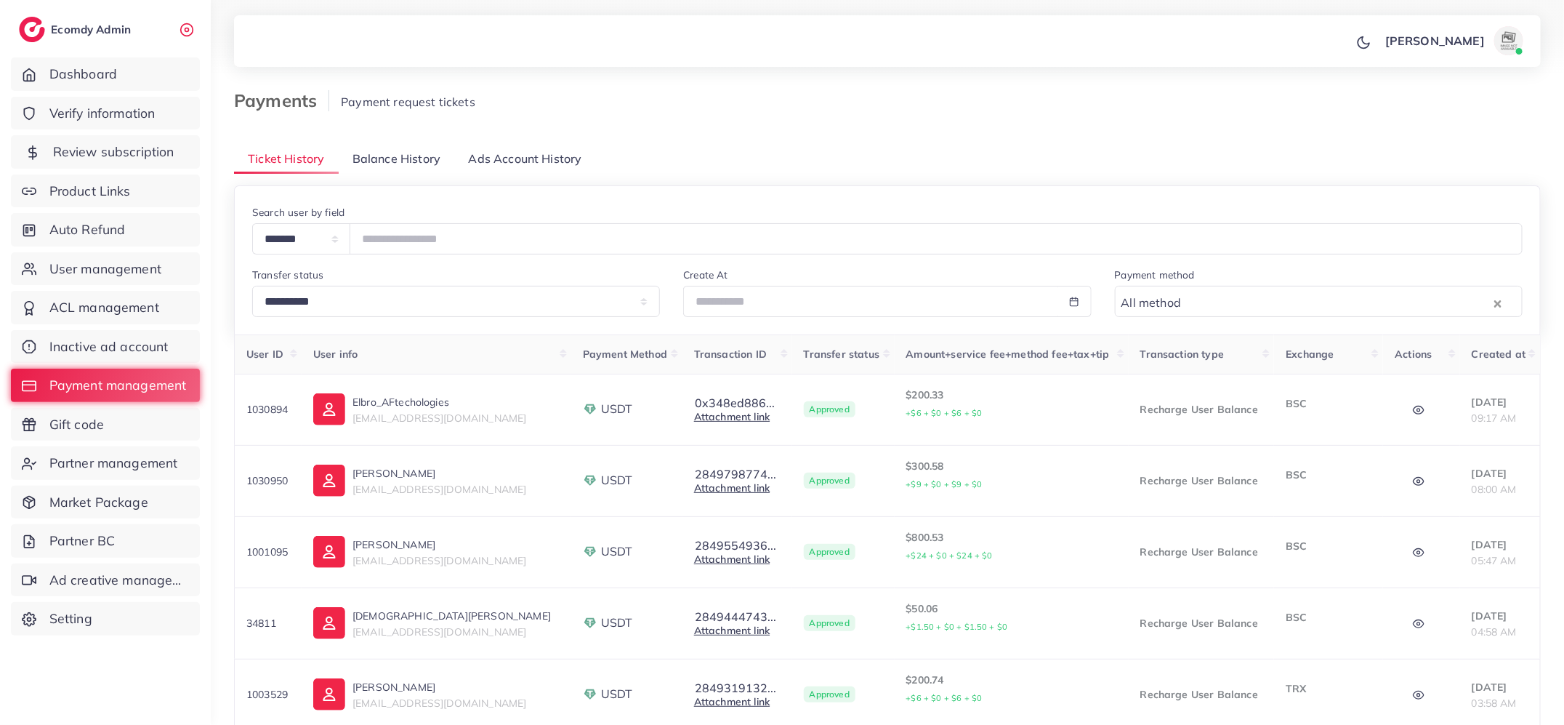
click at [137, 153] on span "Review subscription" at bounding box center [113, 151] width 121 height 19
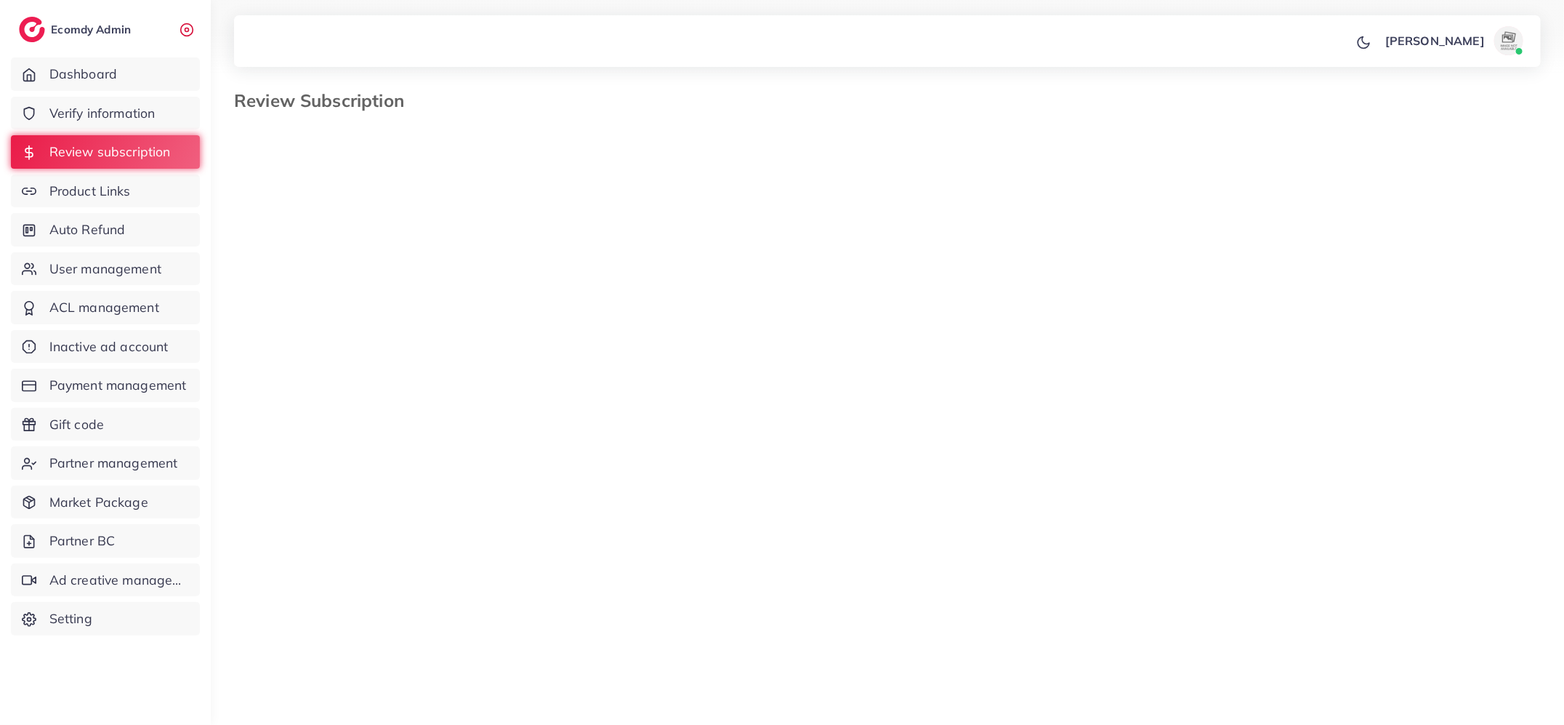
select select "*******"
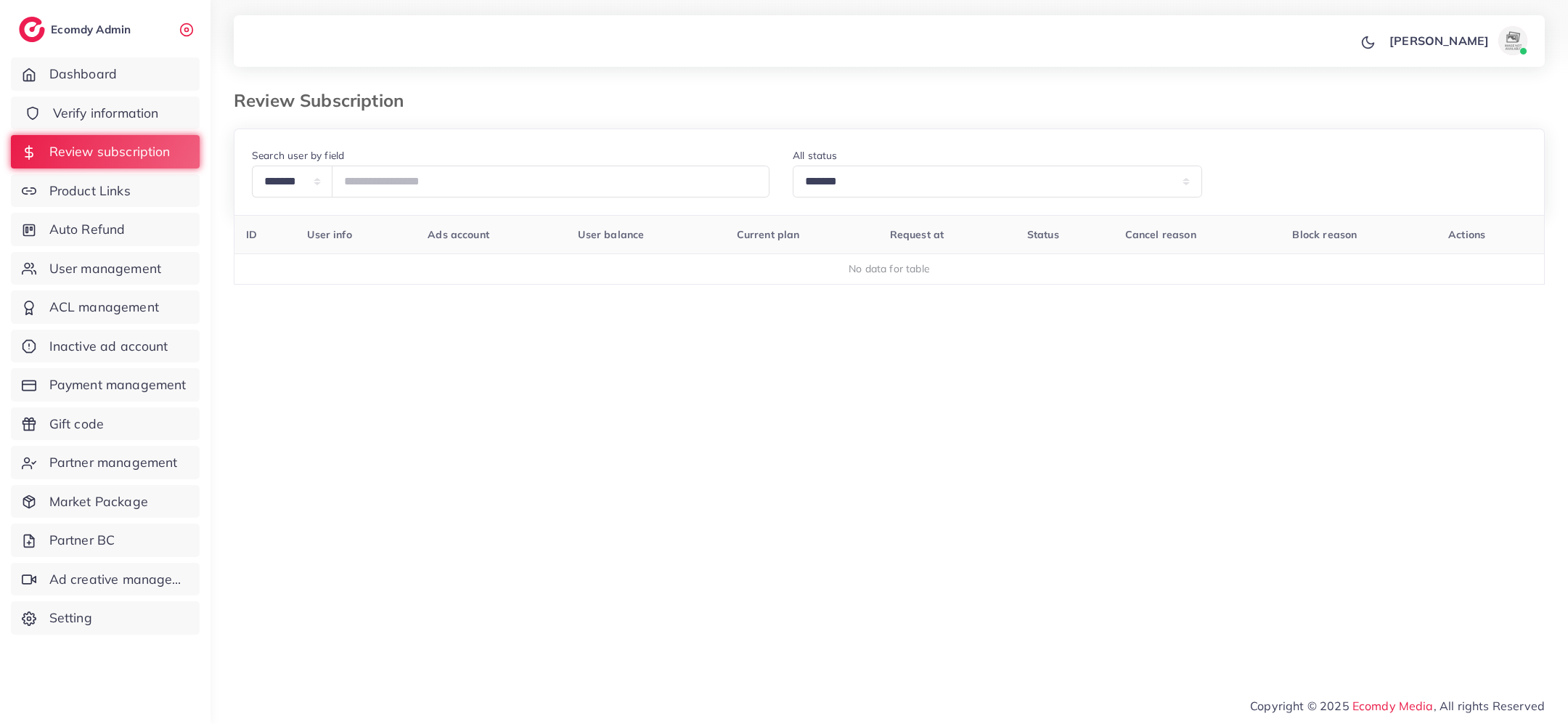
click at [172, 117] on link "Verify information" at bounding box center [105, 113] width 189 height 33
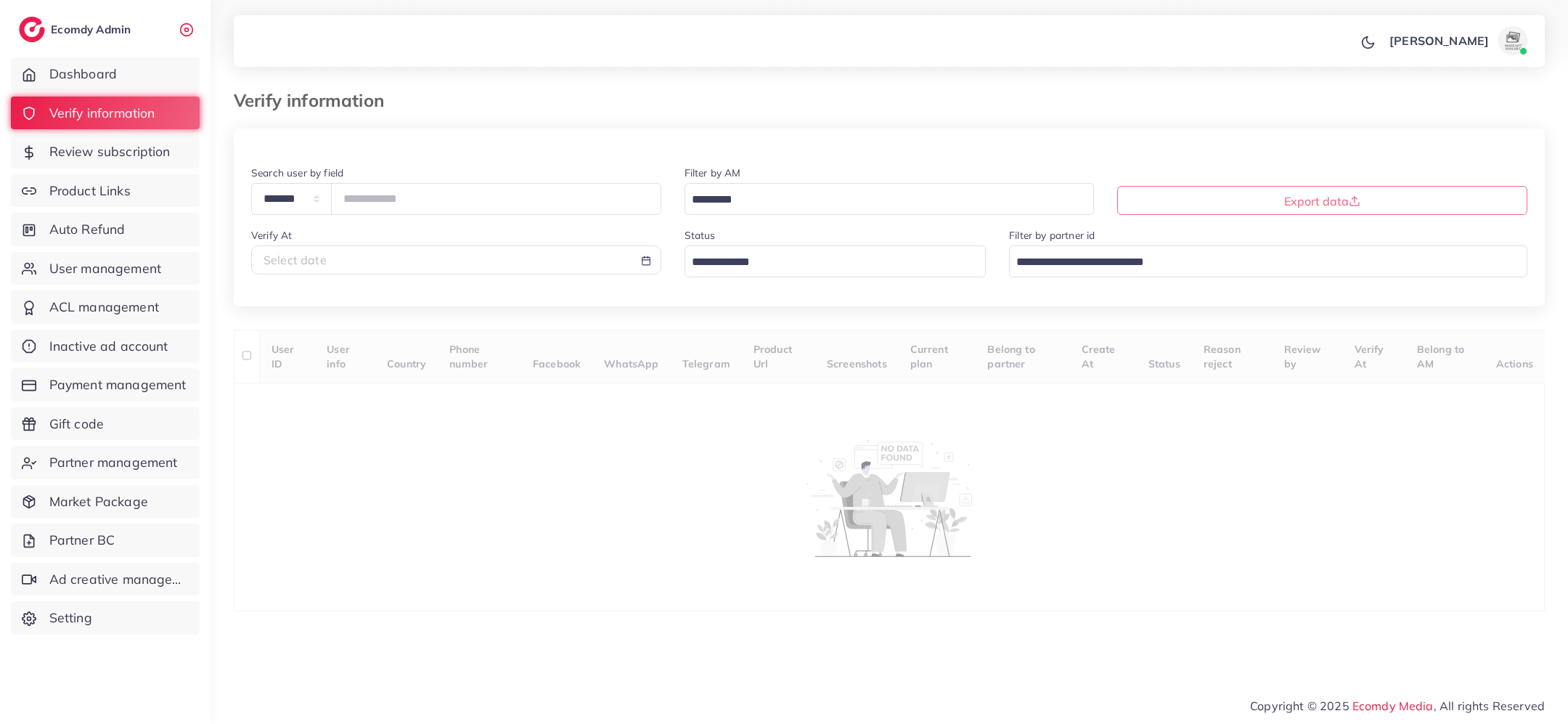
click at [735, 265] on input "Search for option" at bounding box center [827, 263] width 281 height 23
click at [752, 353] on div "**********" at bounding box center [889, 369] width 1311 height 482
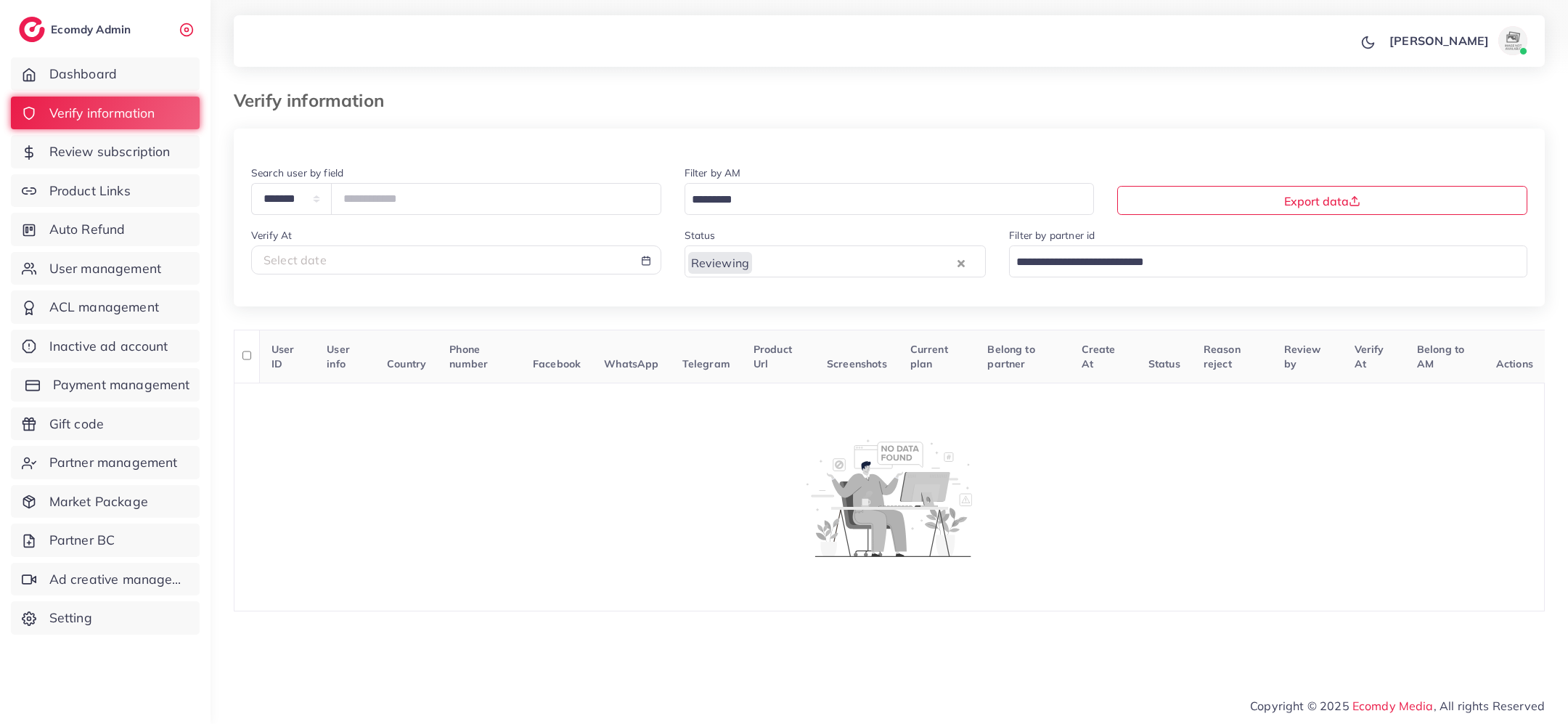
click at [172, 377] on span "Payment management" at bounding box center [121, 384] width 137 height 19
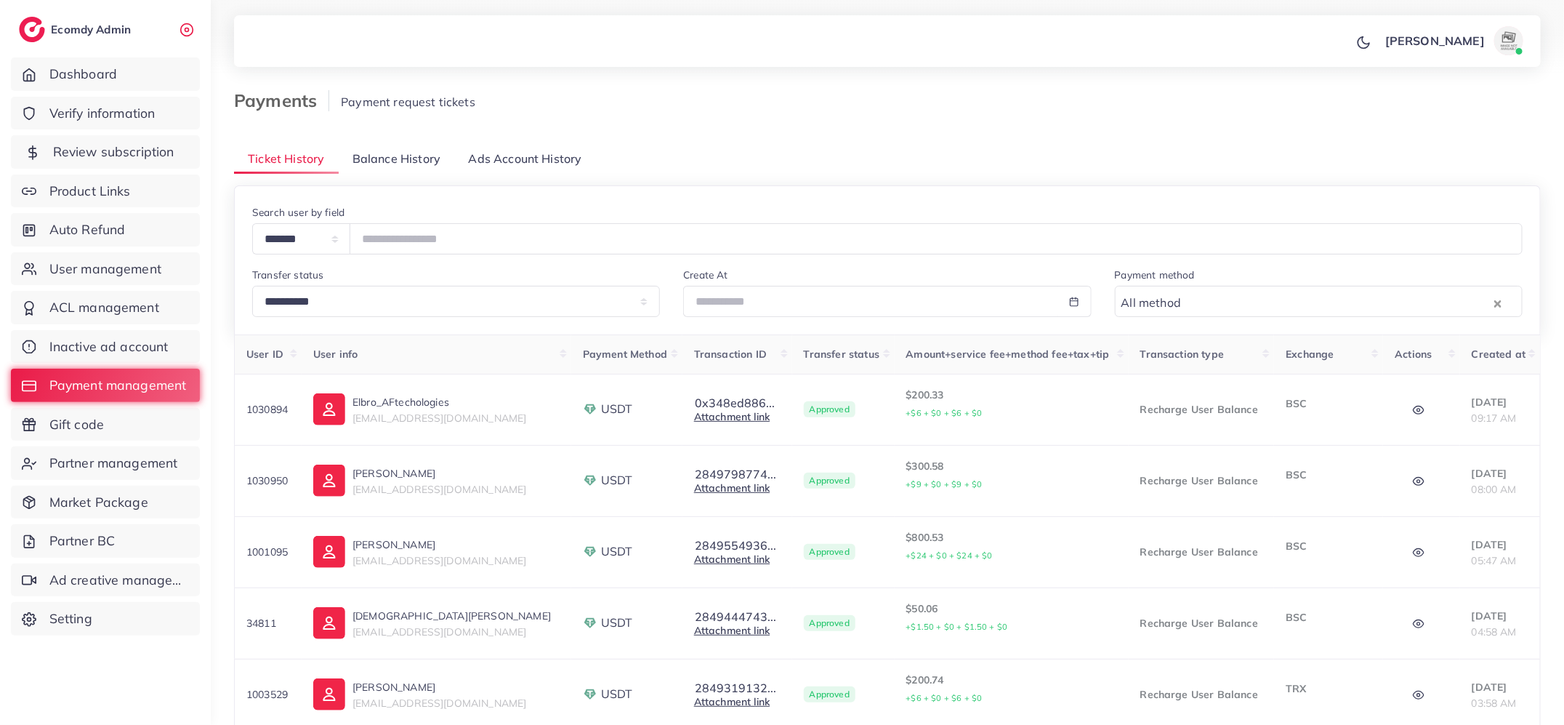
click at [134, 163] on link "Review subscription" at bounding box center [105, 151] width 189 height 33
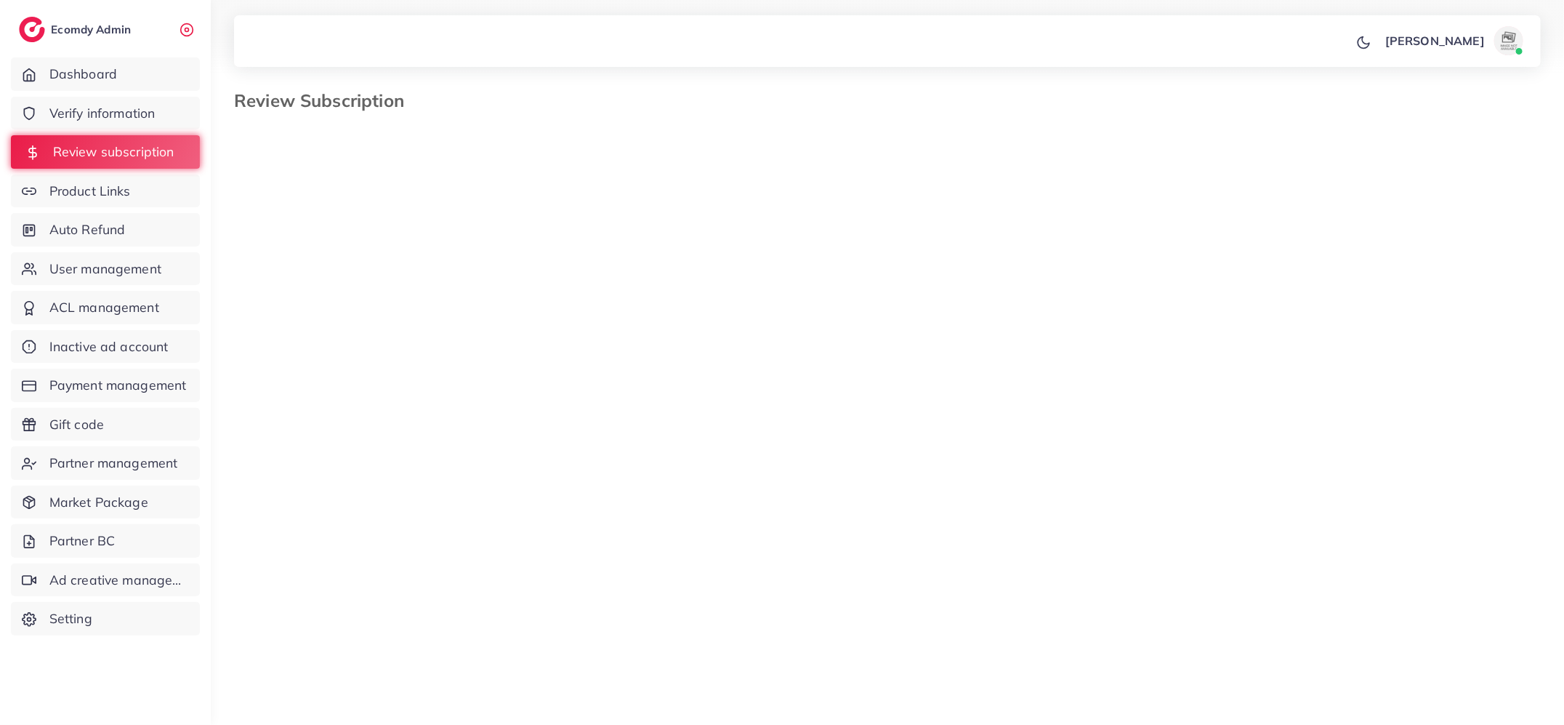
select select "*******"
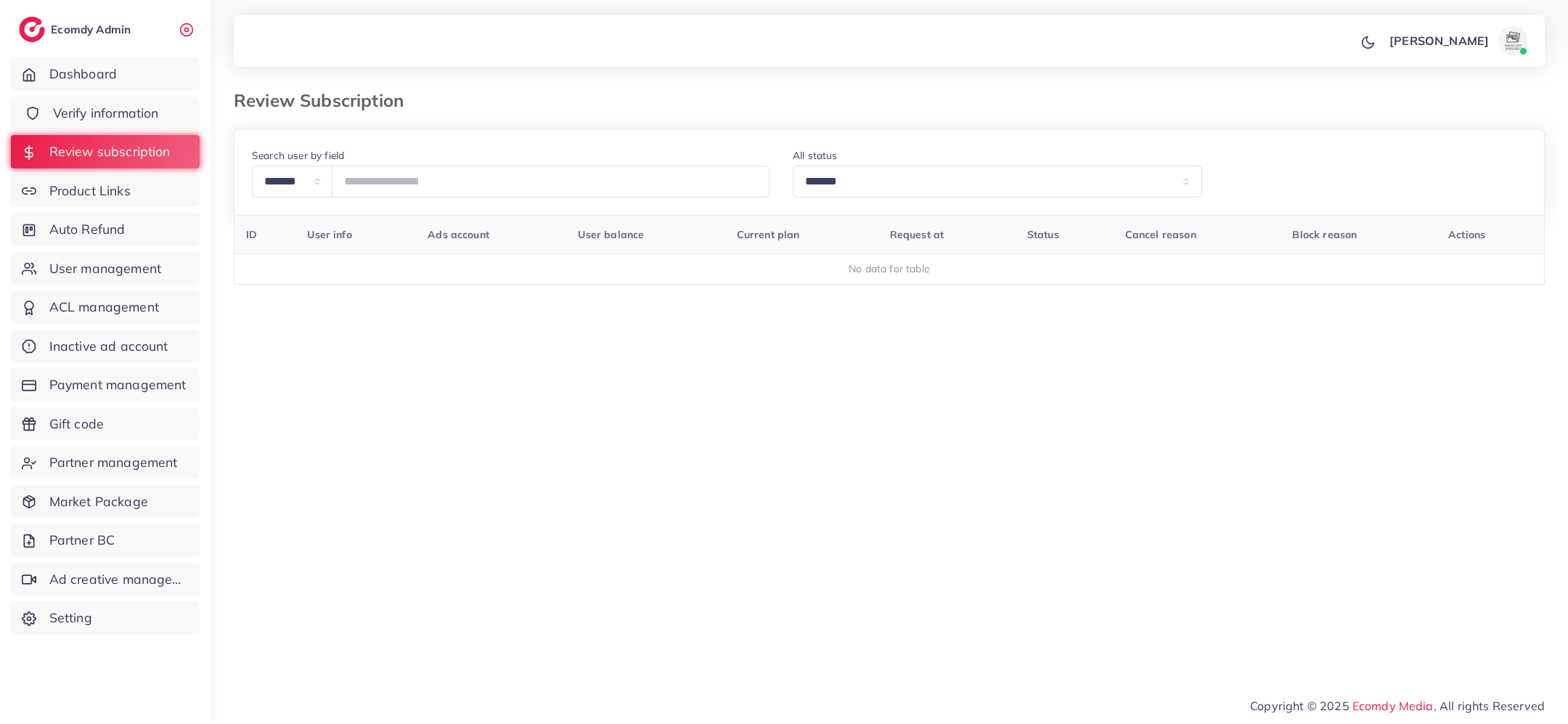
click at [161, 113] on link "Verify information" at bounding box center [105, 113] width 189 height 33
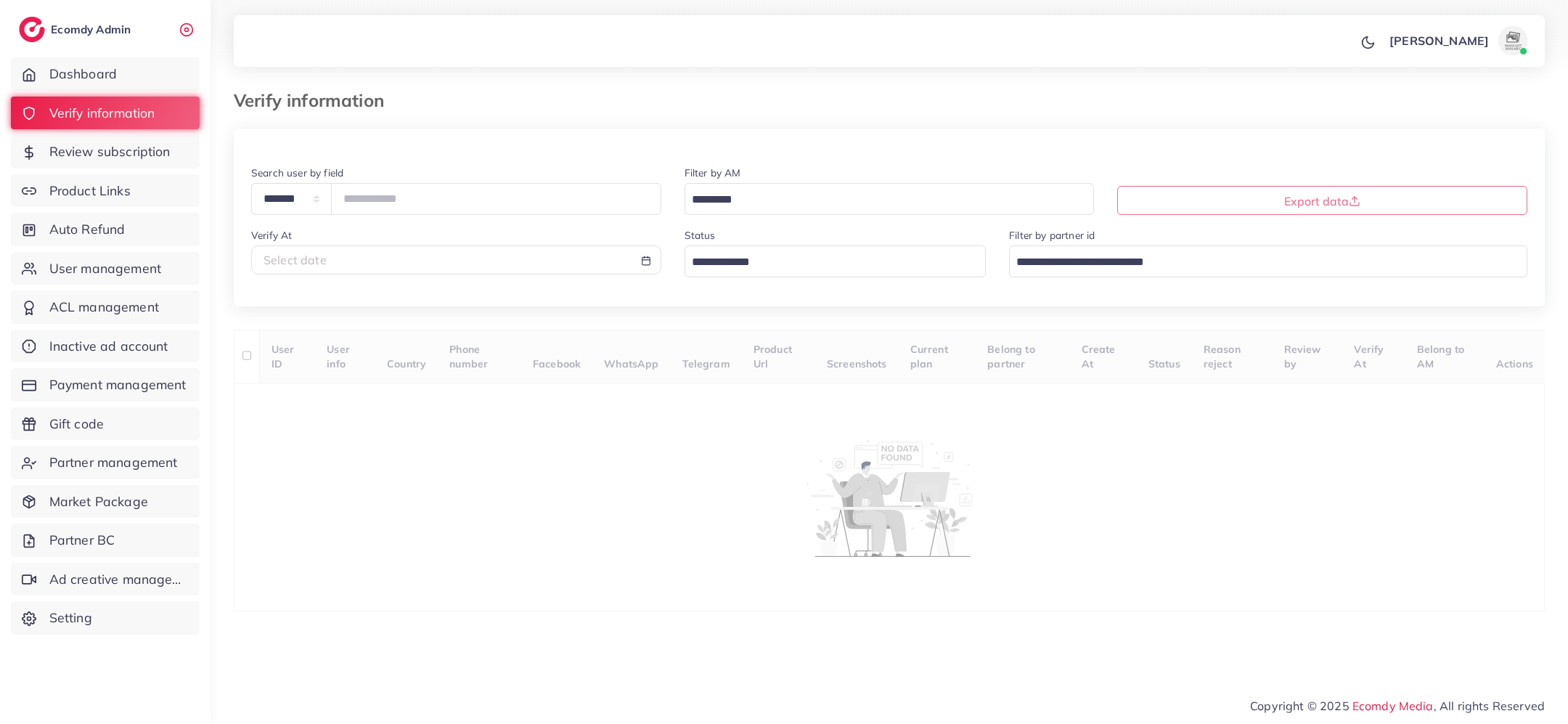
click at [785, 263] on input "Search for option" at bounding box center [827, 263] width 281 height 23
click at [760, 358] on div "**********" at bounding box center [889, 369] width 1311 height 482
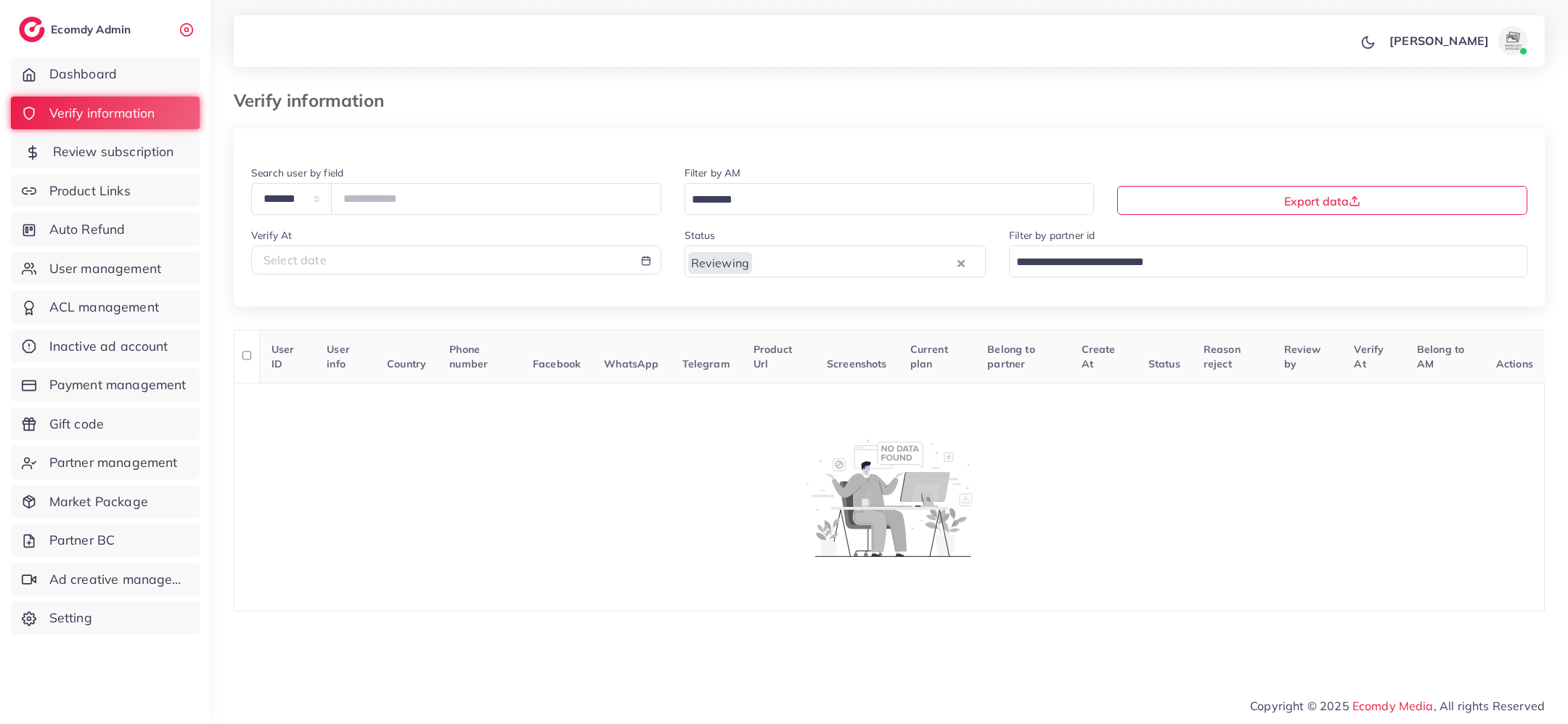
click at [158, 153] on span "Review subscription" at bounding box center [113, 151] width 121 height 19
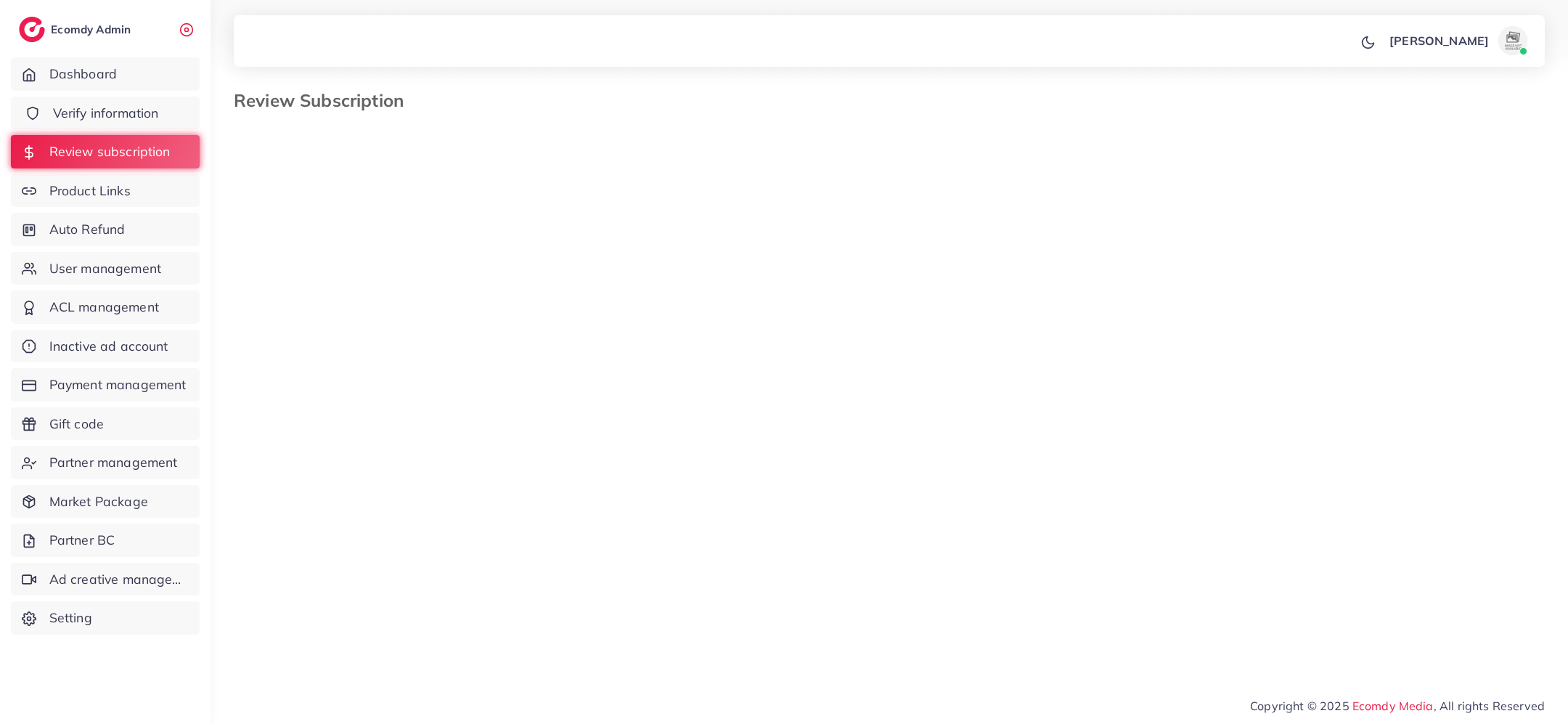
select select "*******"
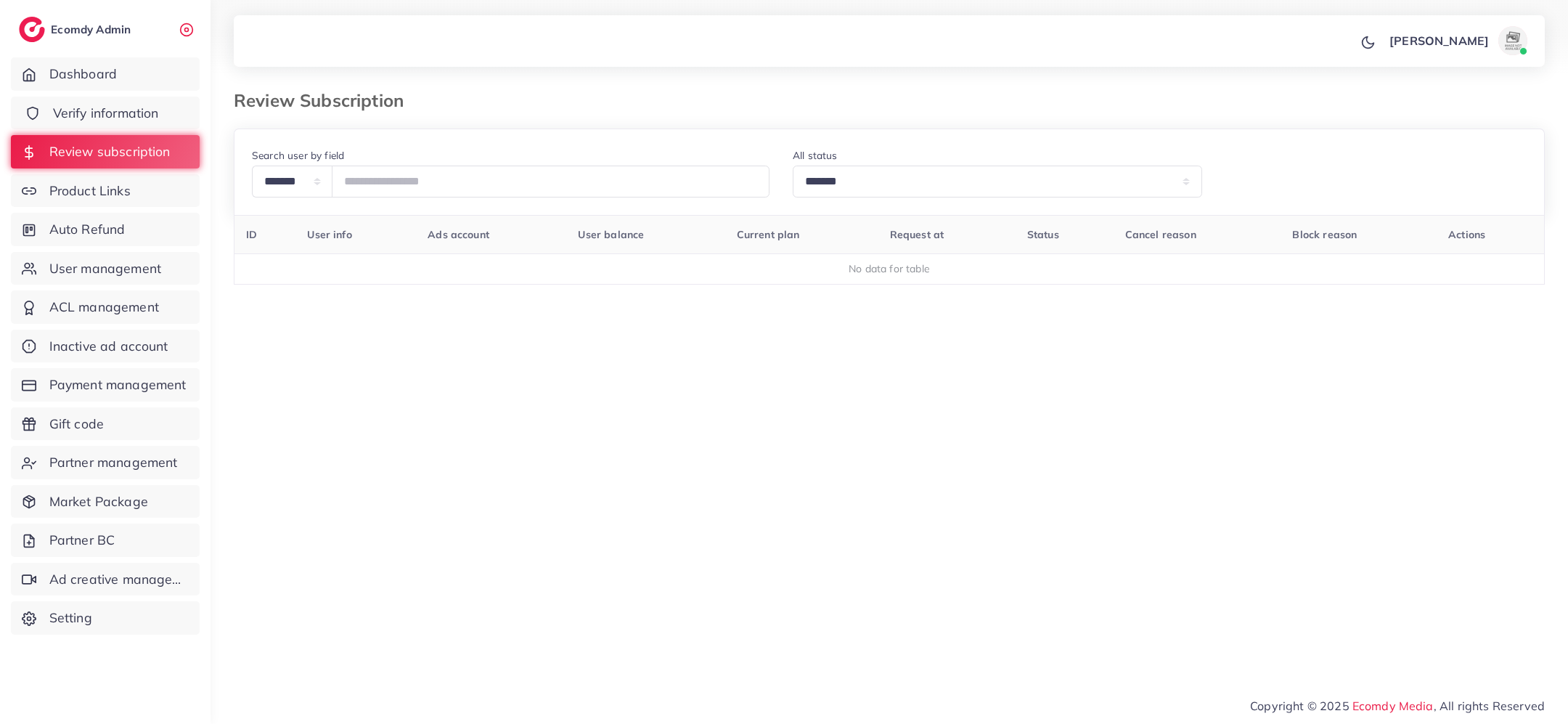
click at [125, 114] on span "Verify information" at bounding box center [106, 113] width 106 height 19
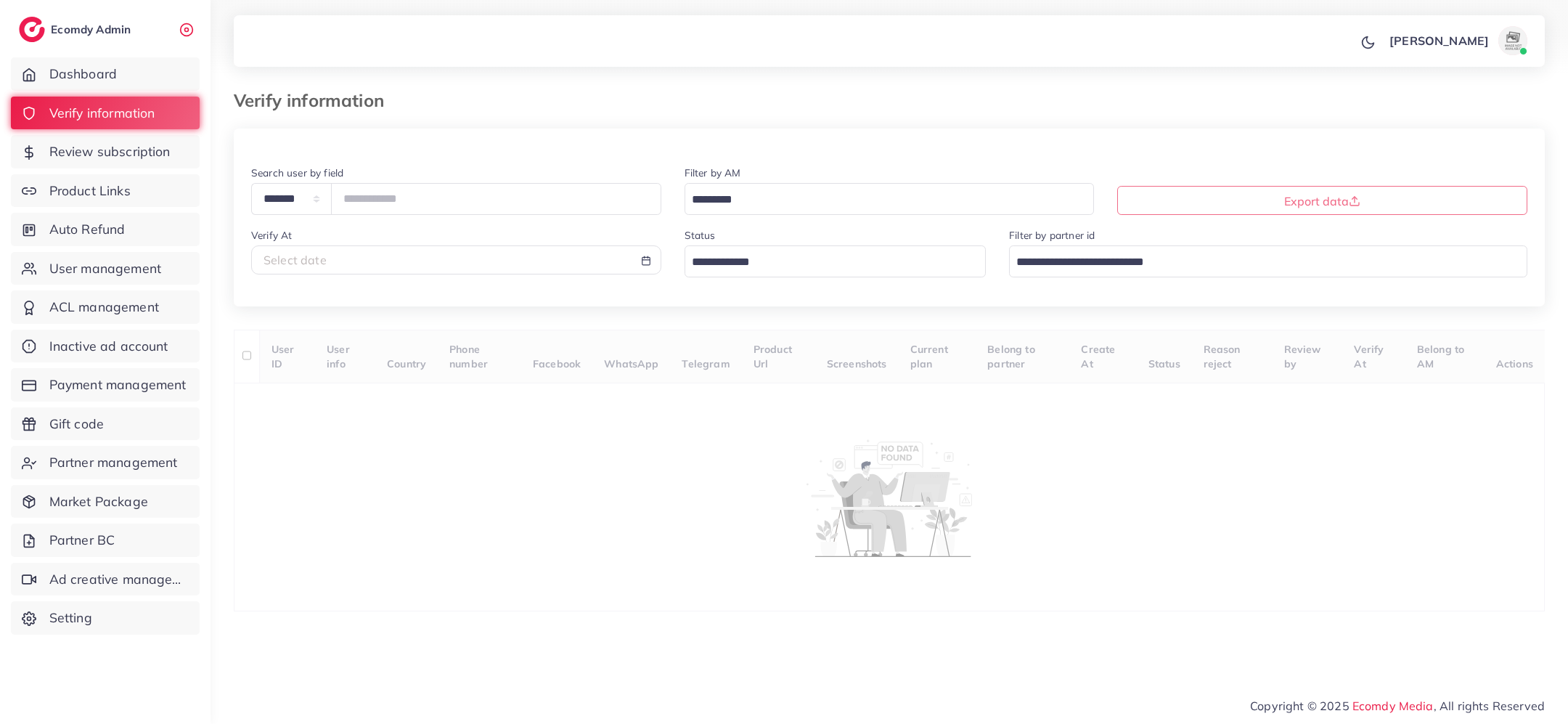
click at [716, 259] on input "Search for option" at bounding box center [827, 263] width 281 height 23
click at [734, 354] on div "**********" at bounding box center [889, 369] width 1311 height 482
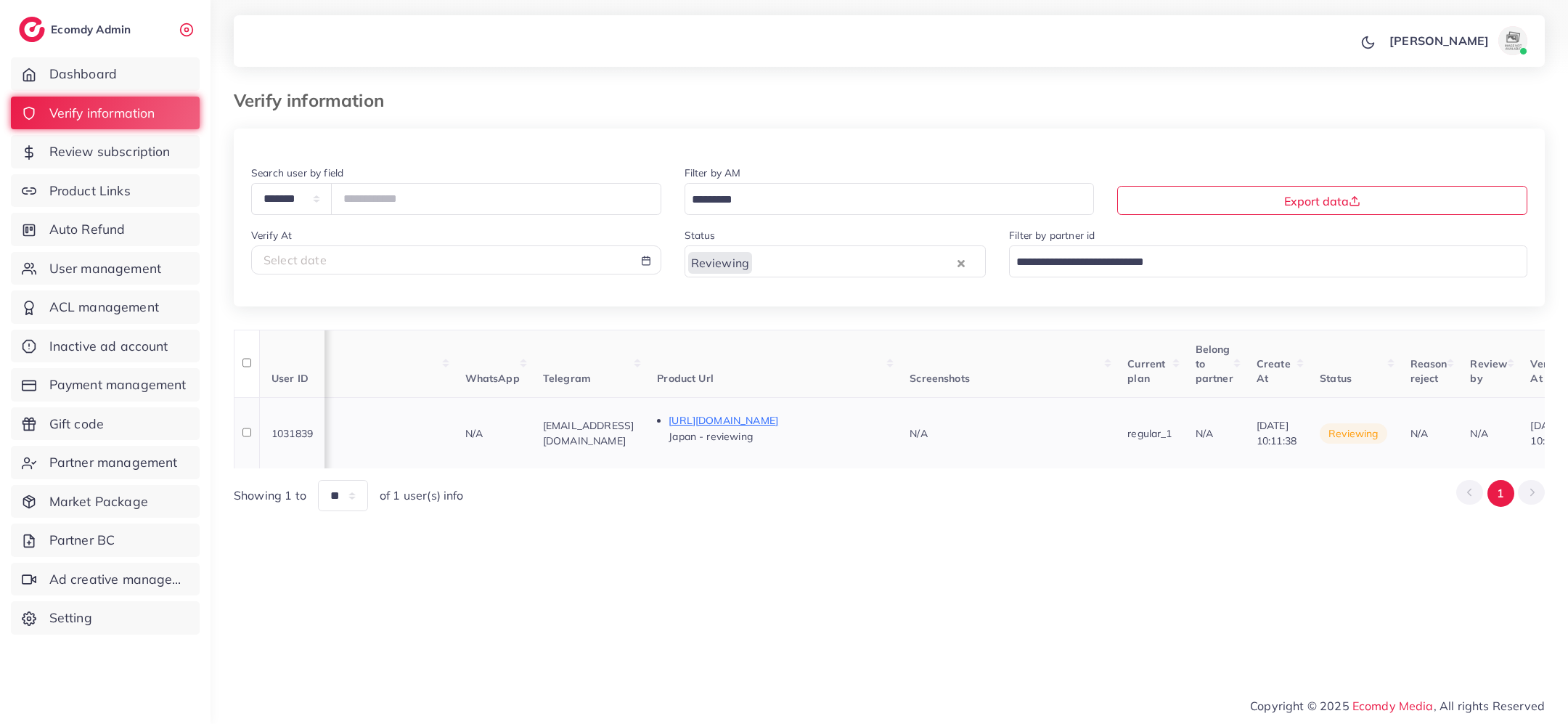
scroll to position [0, 733]
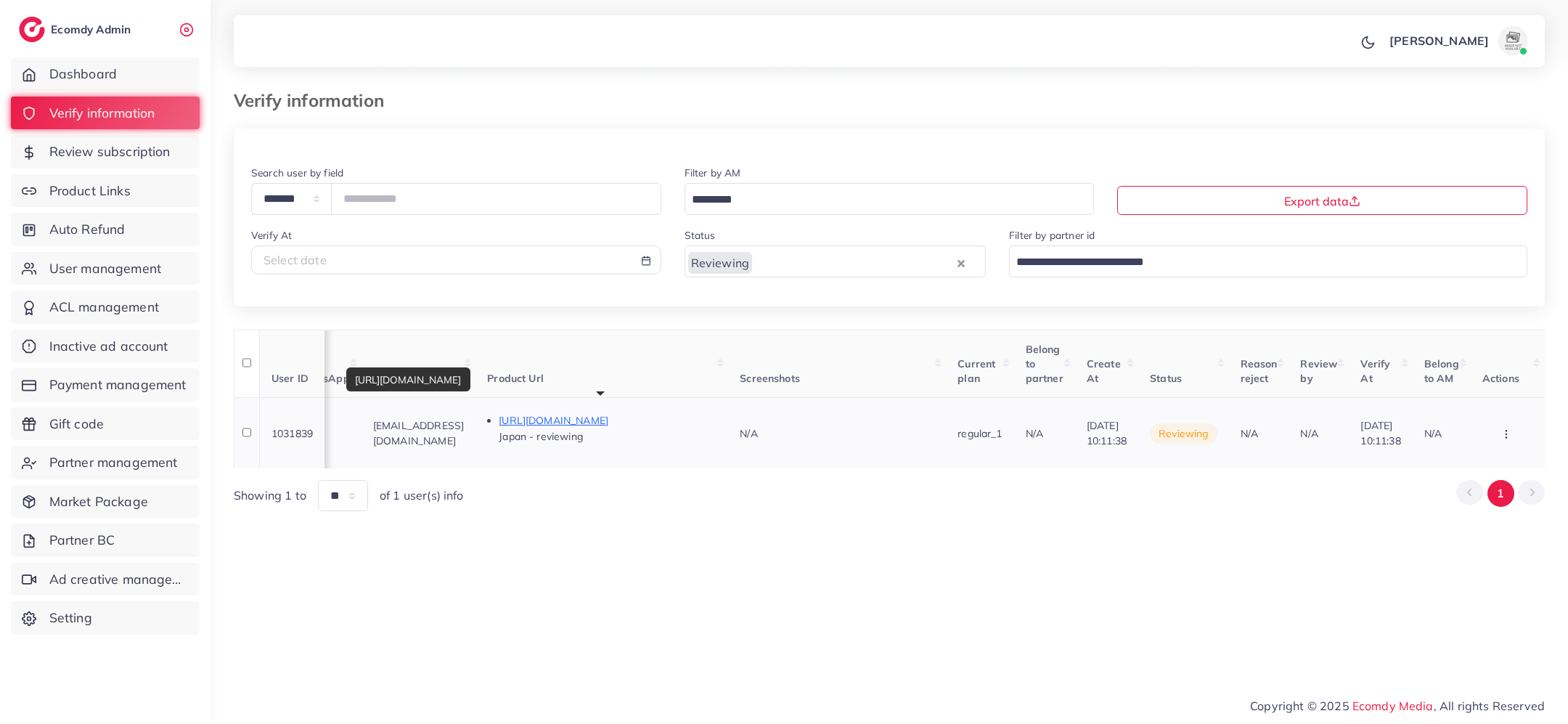
click at [646, 419] on p "https://apps.apple.com/cn/app/hobby-ai%E6%88%91%E7%9A%84%E5%8F%A6%E4%B8%80%E5%8…" at bounding box center [607, 419] width 218 height 17
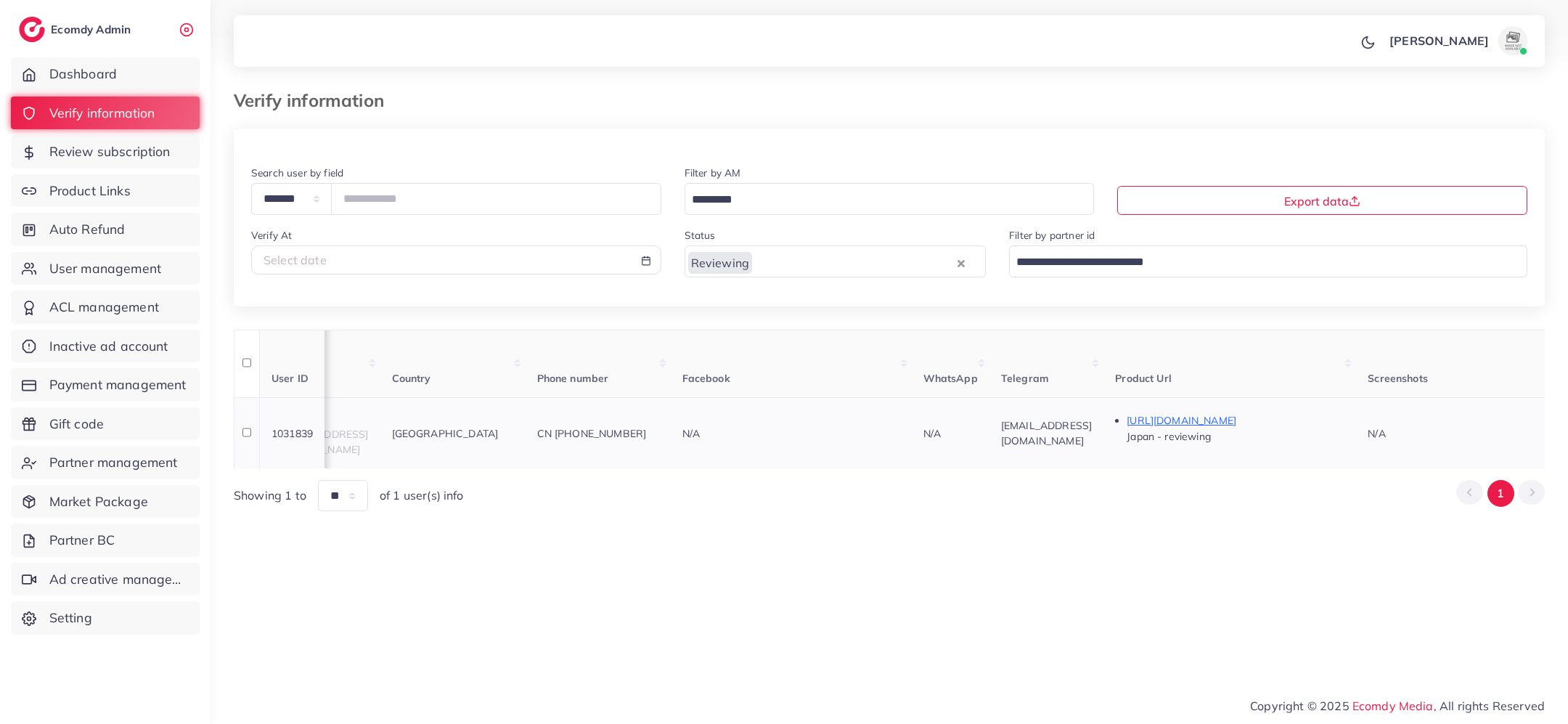
scroll to position [0, 0]
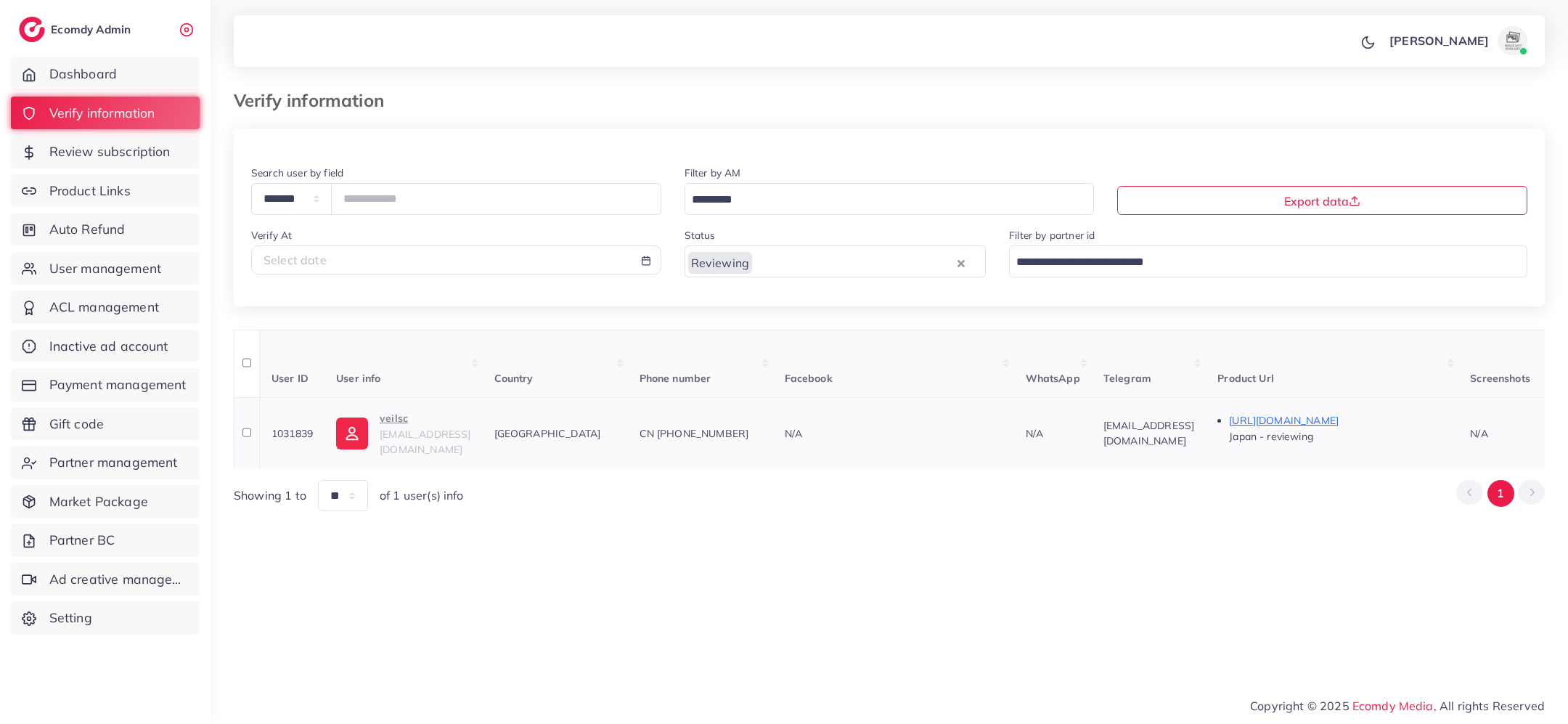
copy span "1031839"
drag, startPoint x: 318, startPoint y: 434, endPoint x: 261, endPoint y: 434, distance: 57.0
click at [261, 434] on td "1031839" at bounding box center [292, 432] width 65 height 71
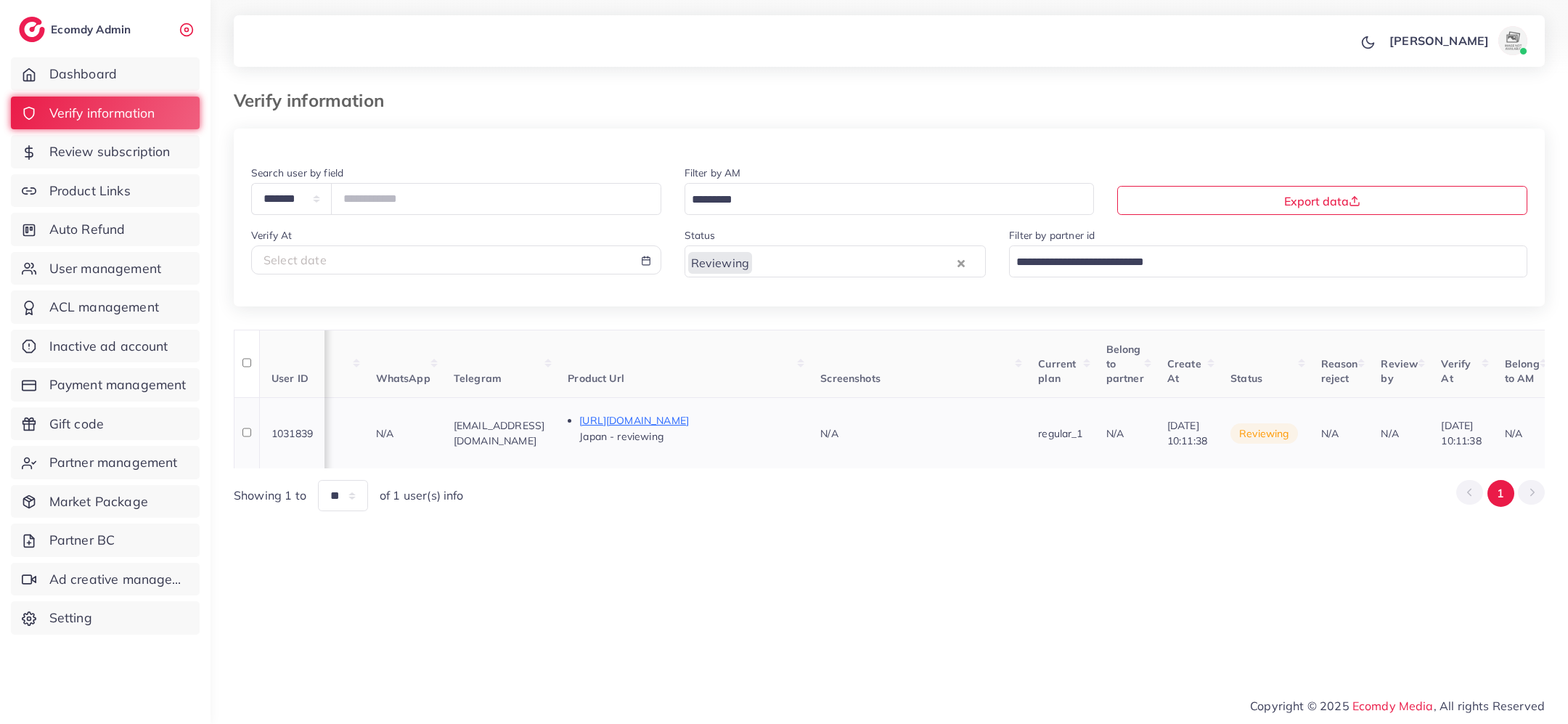
scroll to position [0, 759]
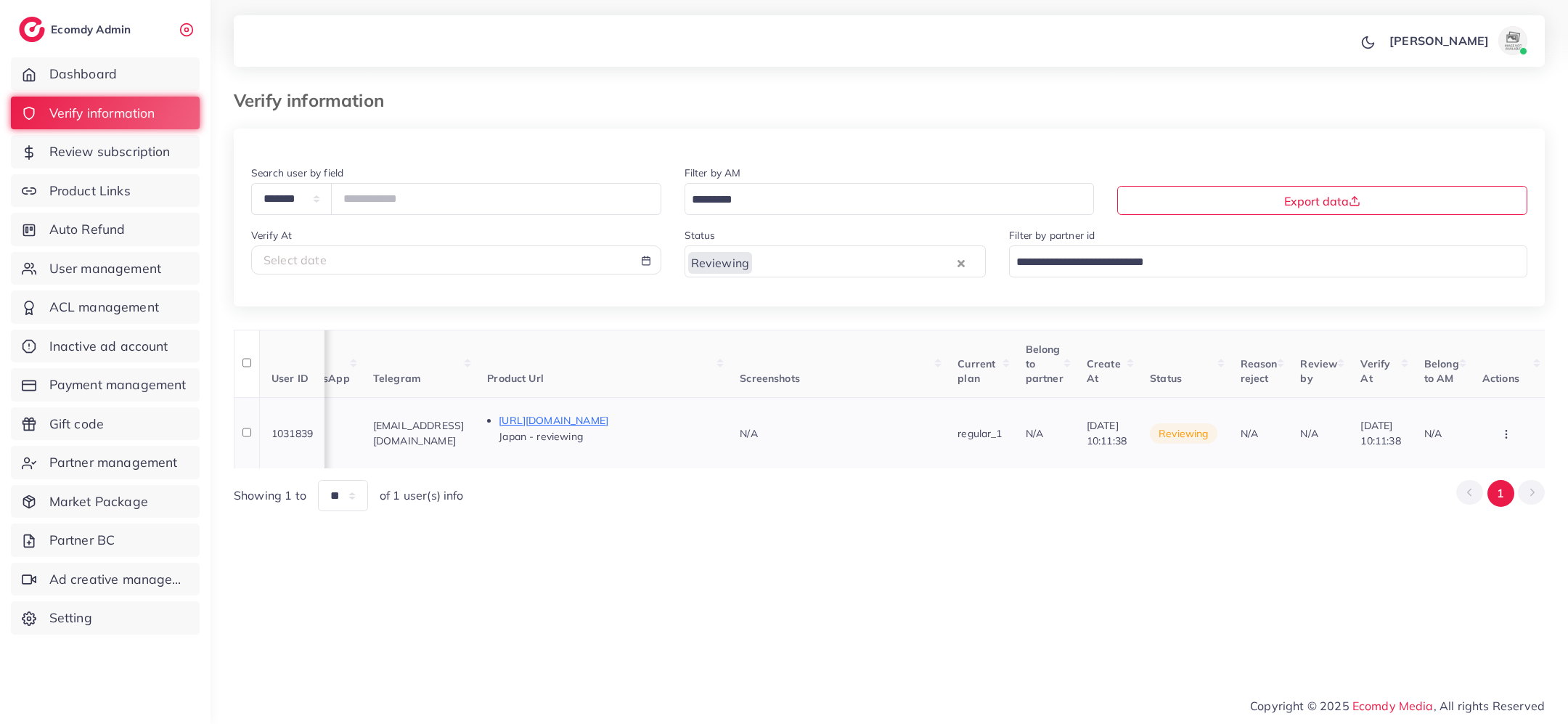
click at [1512, 424] on button "button" at bounding box center [1508, 432] width 51 height 33
click at [1490, 365] on link "Approve" at bounding box center [1483, 358] width 115 height 32
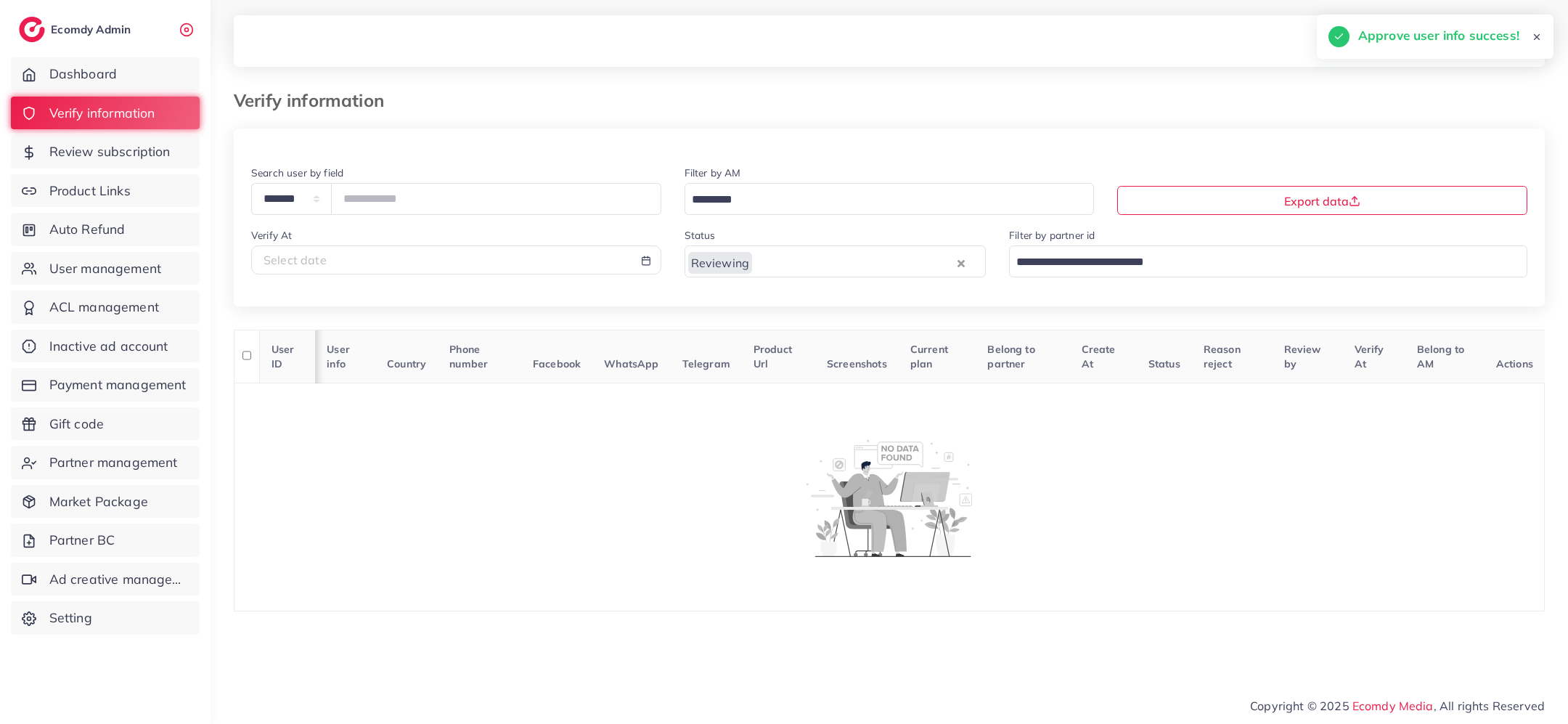
scroll to position [0, 0]
click at [115, 158] on span "Review subscription" at bounding box center [113, 151] width 121 height 19
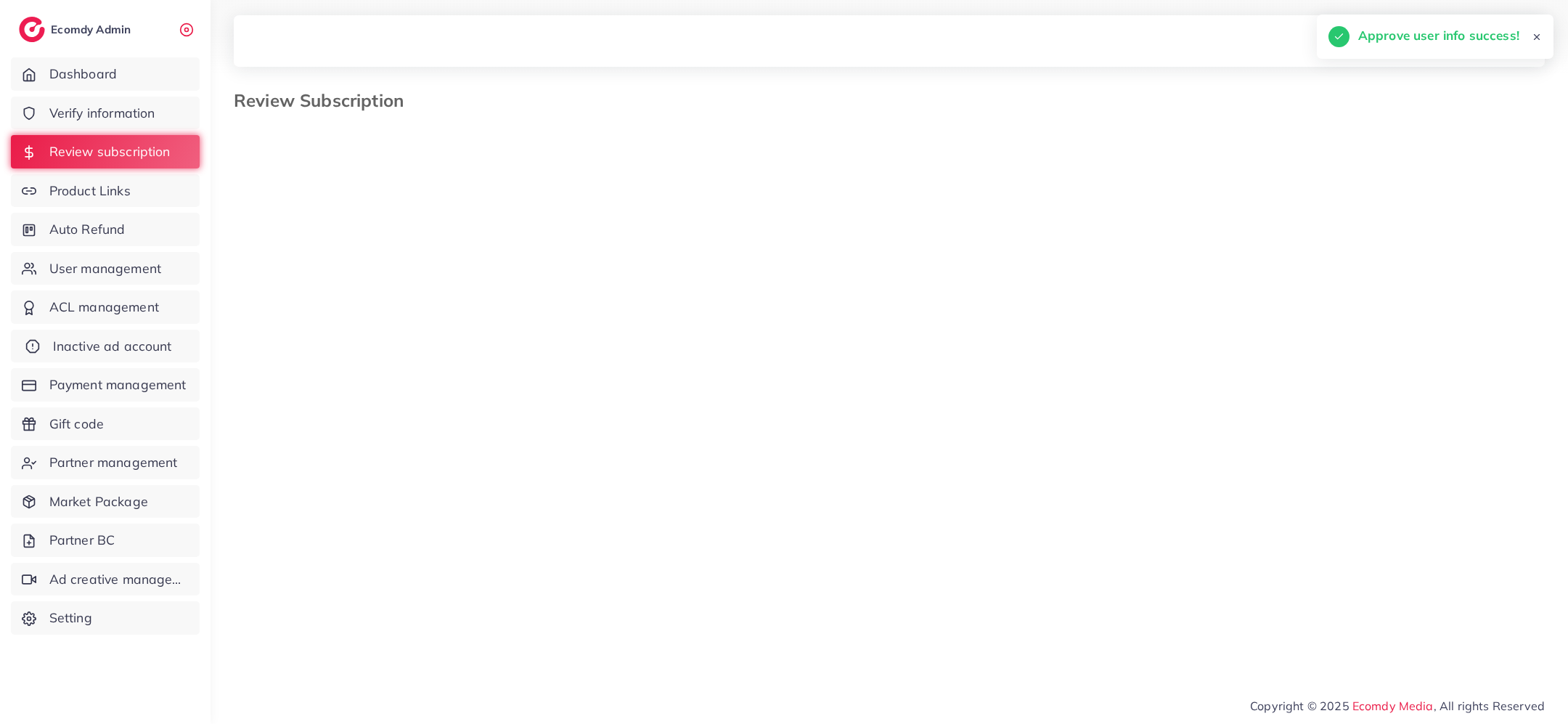
select select "*******"
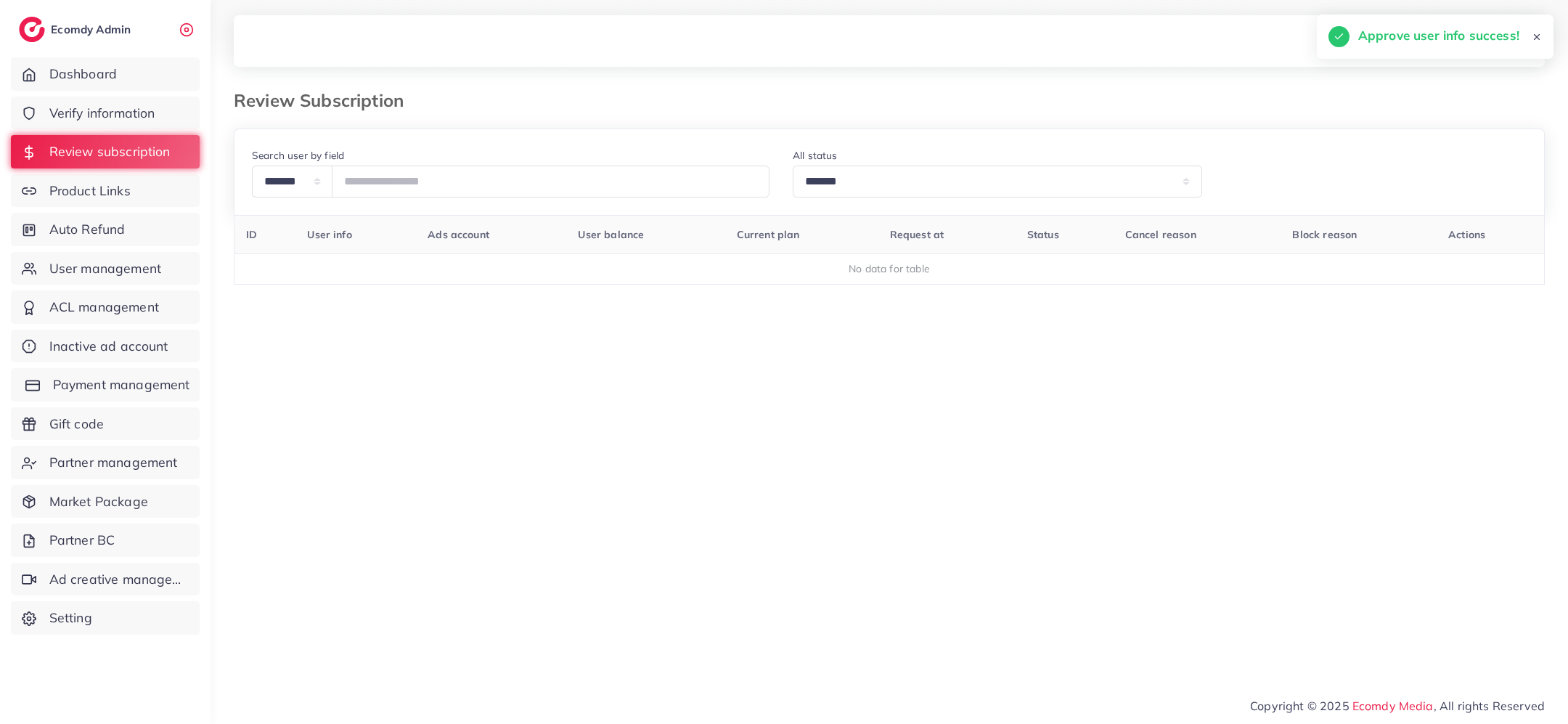
click at [126, 380] on span "Payment management" at bounding box center [121, 384] width 137 height 19
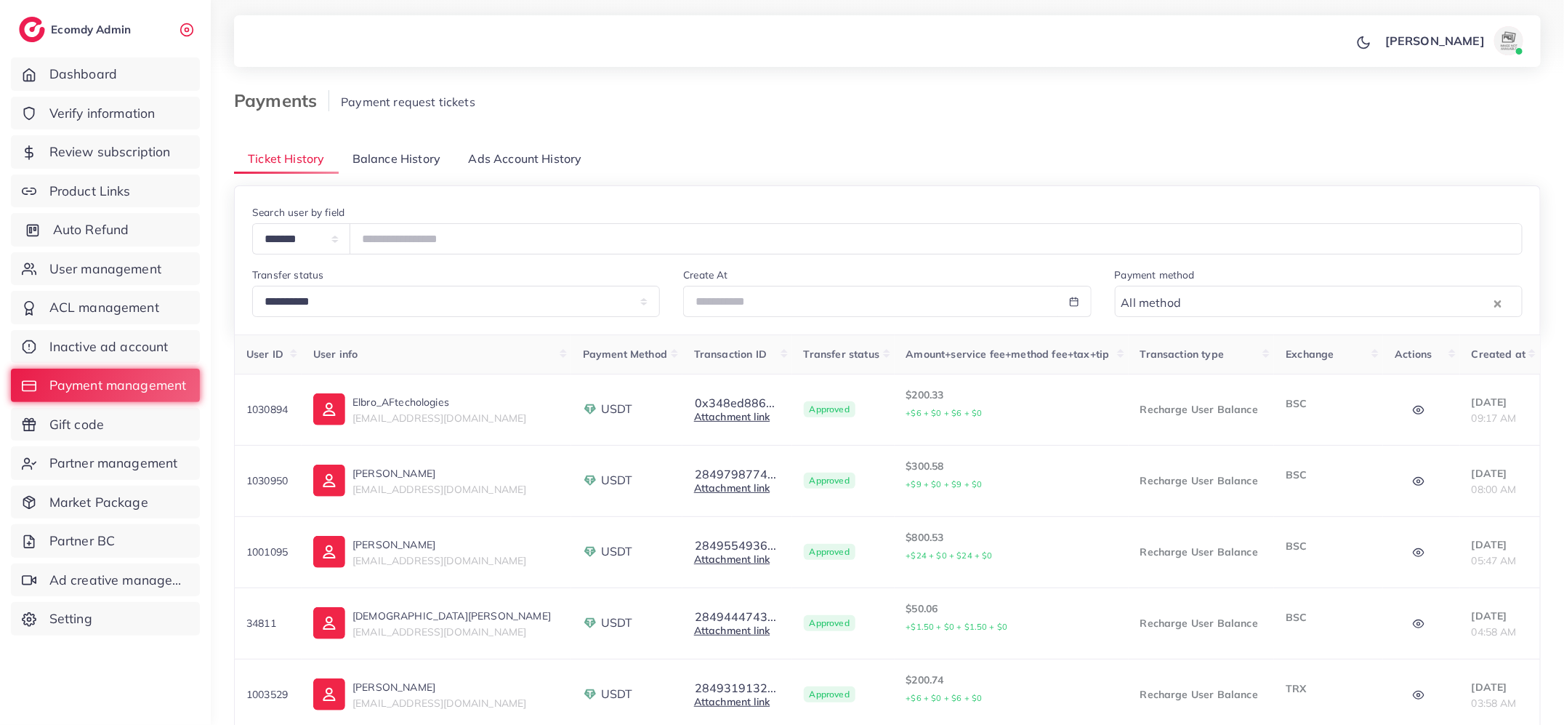
click at [90, 236] on span "Auto Refund" at bounding box center [91, 229] width 76 height 19
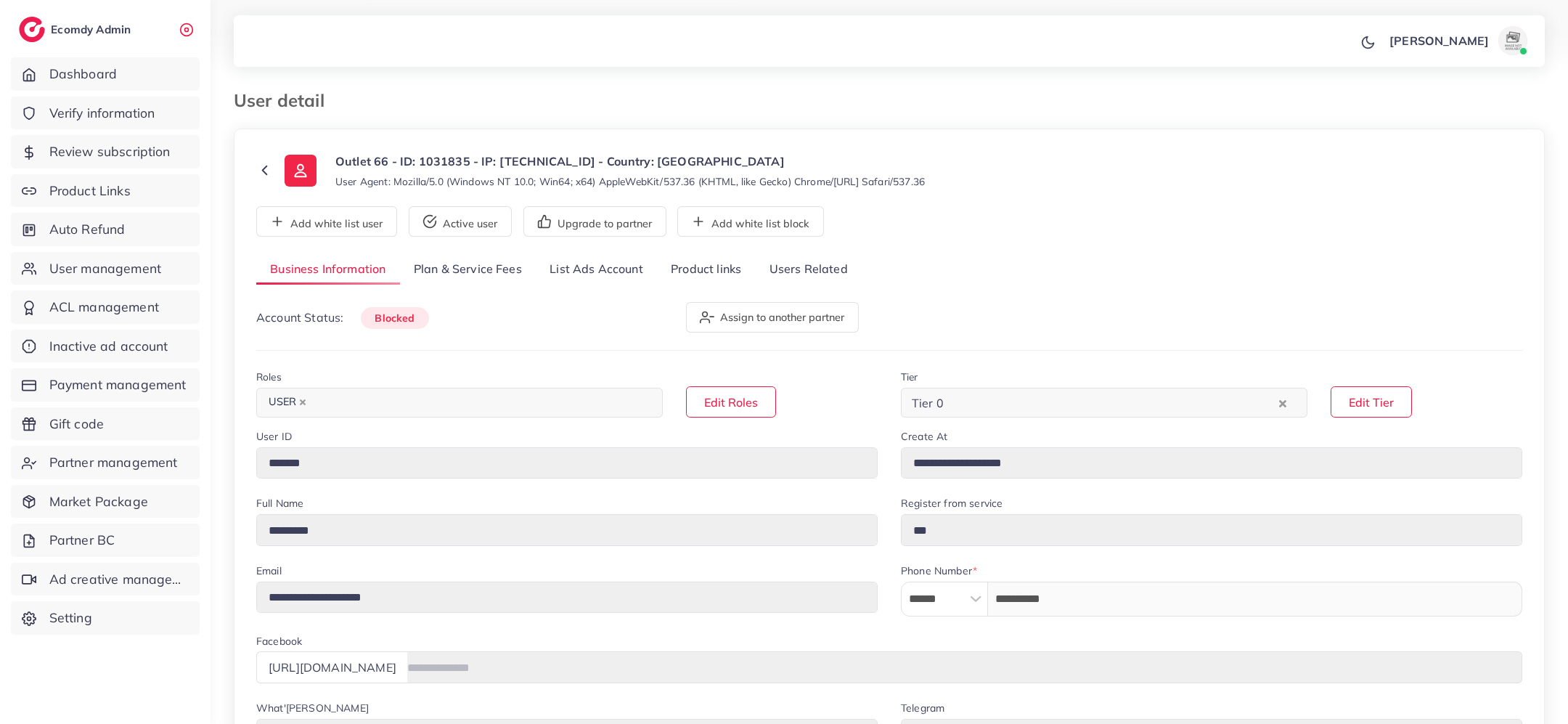
select select "********"
click at [710, 268] on link "Product links" at bounding box center [706, 269] width 98 height 31
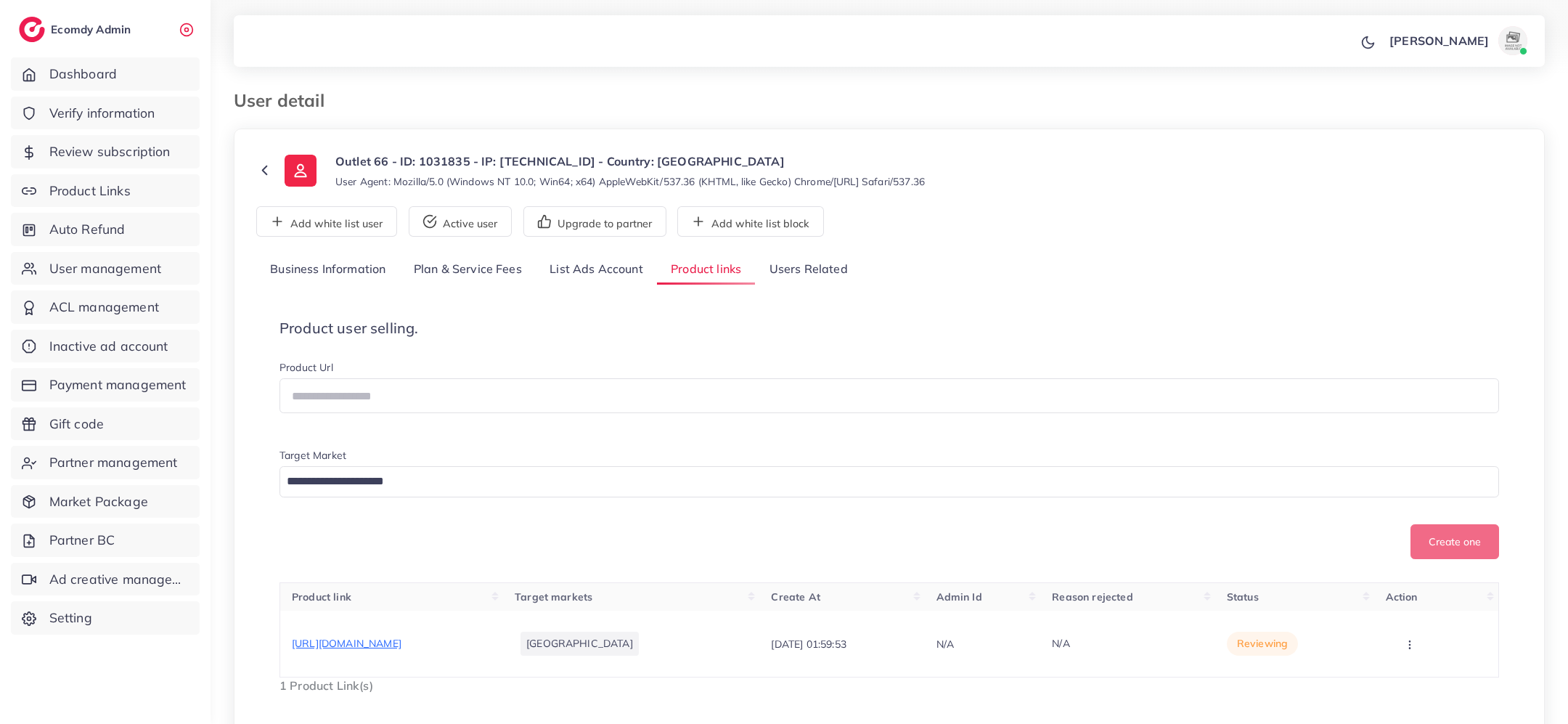
scroll to position [65, 0]
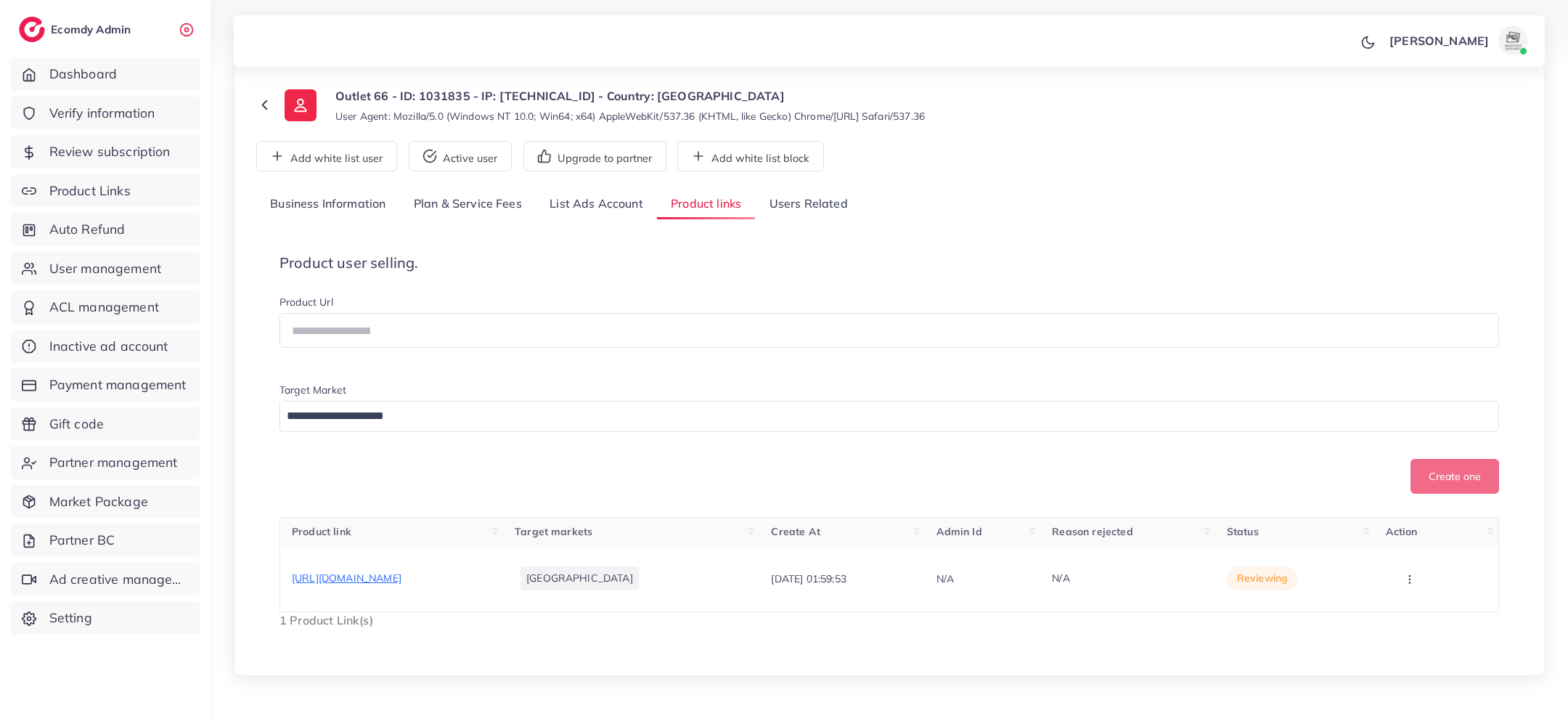
click at [812, 205] on link "Users Related" at bounding box center [808, 204] width 106 height 31
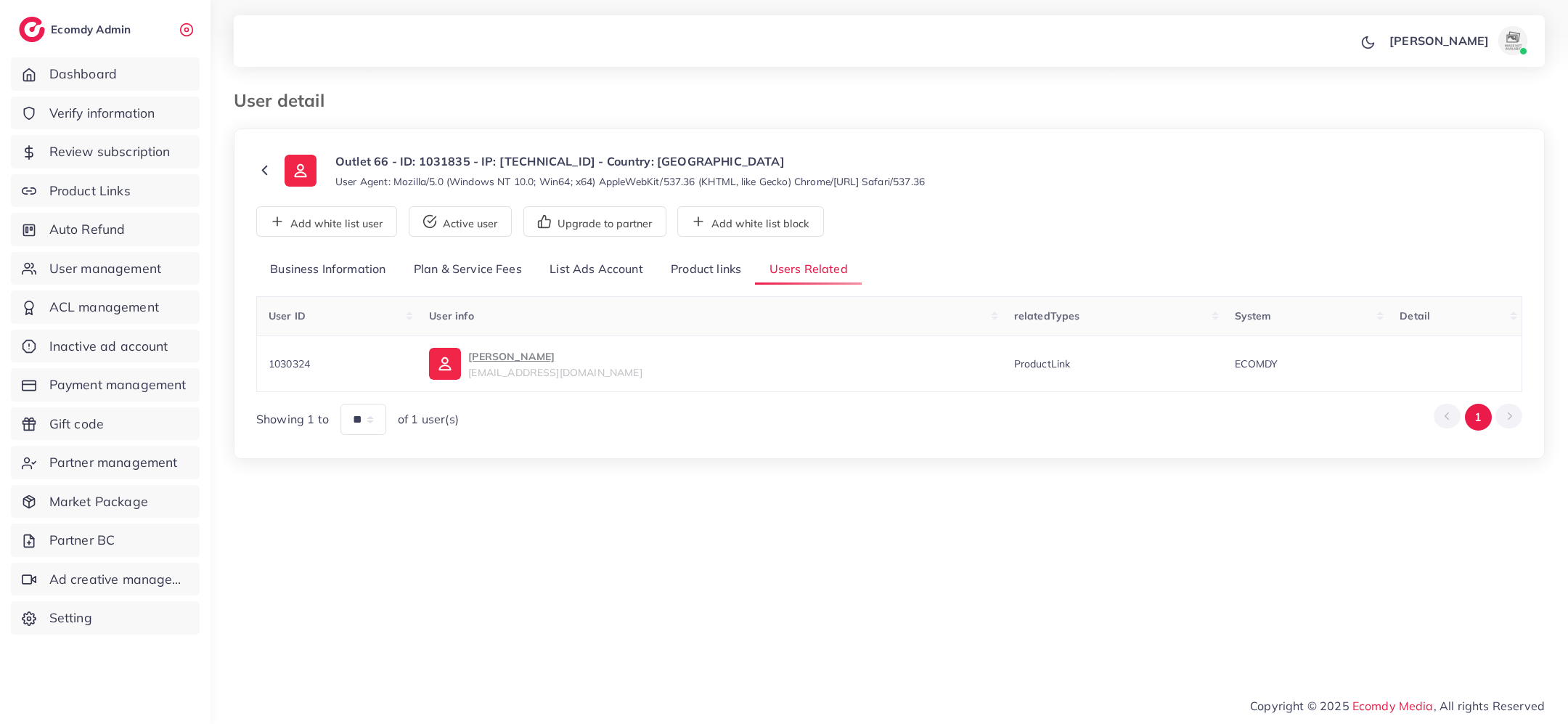
scroll to position [0, 0]
copy span "1030324"
drag, startPoint x: 327, startPoint y: 362, endPoint x: 268, endPoint y: 362, distance: 59.0
click at [268, 362] on td "1030324" at bounding box center [337, 363] width 161 height 56
click at [265, 165] on icon at bounding box center [265, 170] width 17 height 17
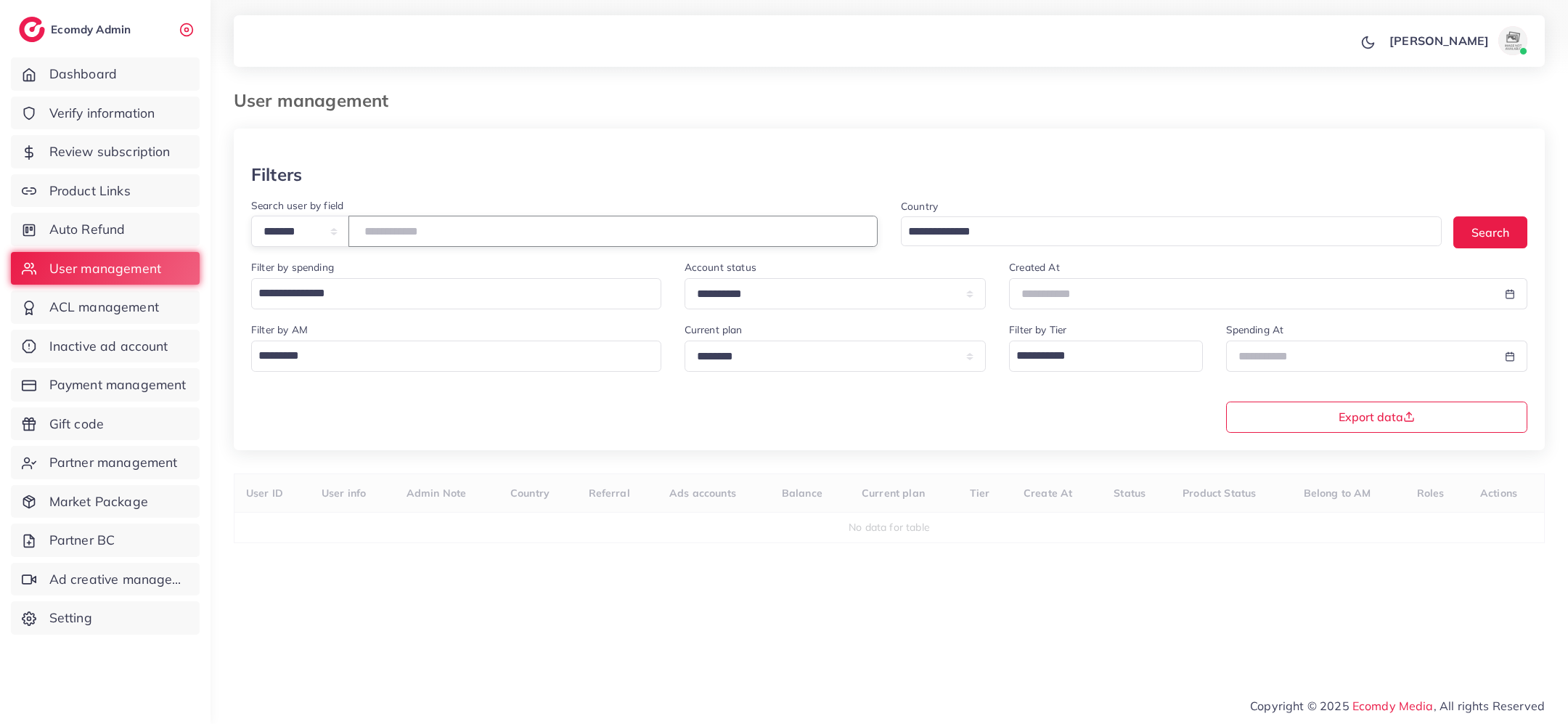
click at [443, 227] on input "number" at bounding box center [613, 231] width 529 height 31
paste input "*******"
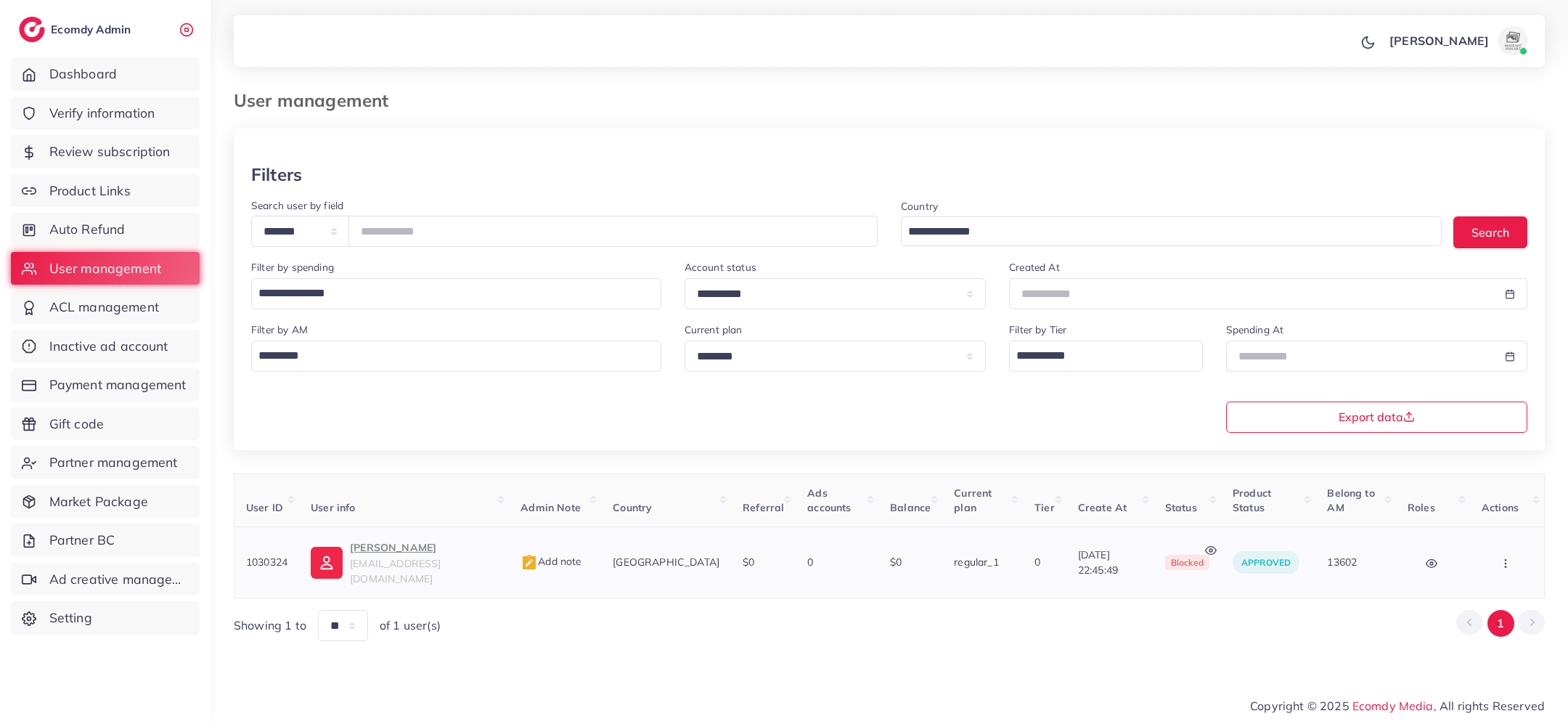
click at [1206, 546] on icon at bounding box center [1211, 550] width 11 height 8
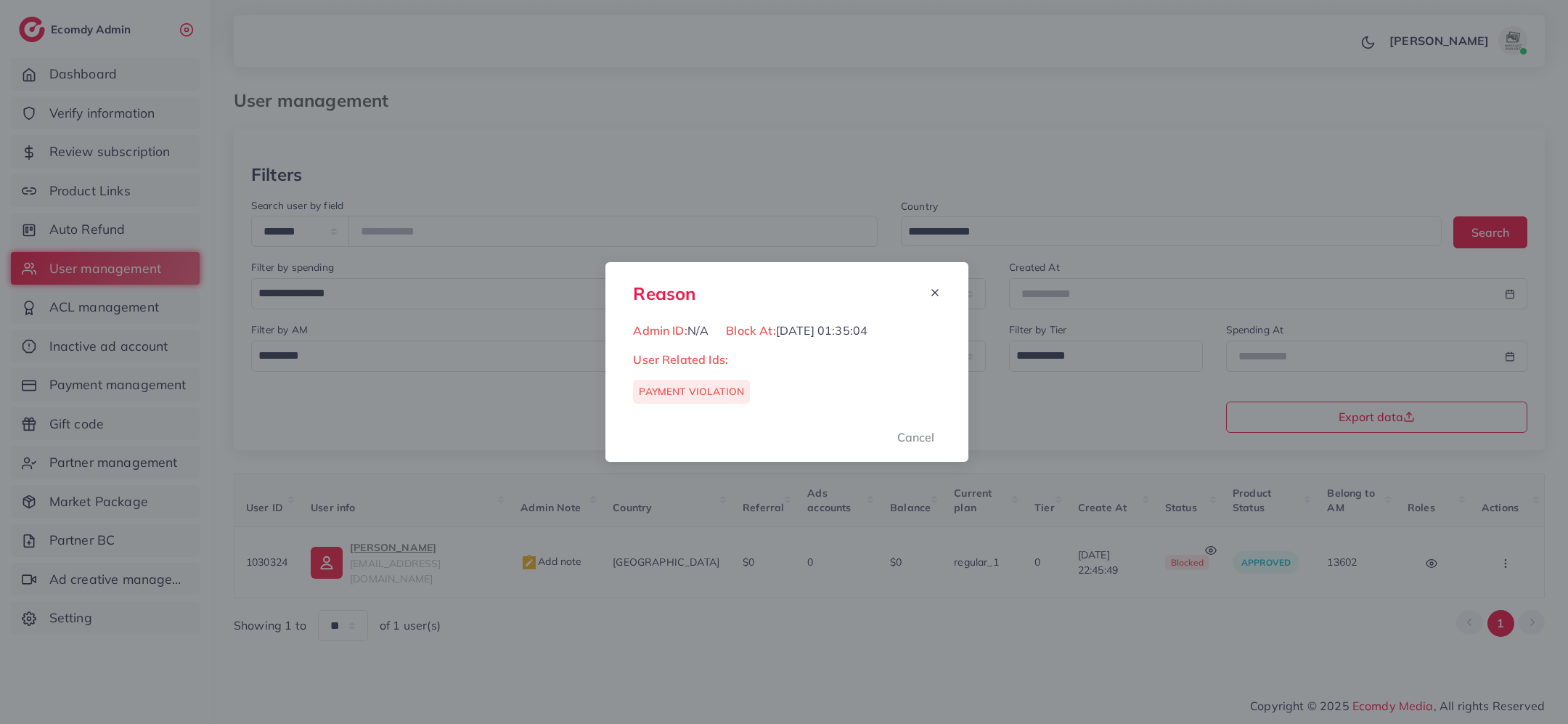
click at [971, 636] on div "Reason Admin ID: N/A Block At: 12/08/2025, 01:35:04 User Related Ids: PAYMENT V…" at bounding box center [784, 362] width 1568 height 724
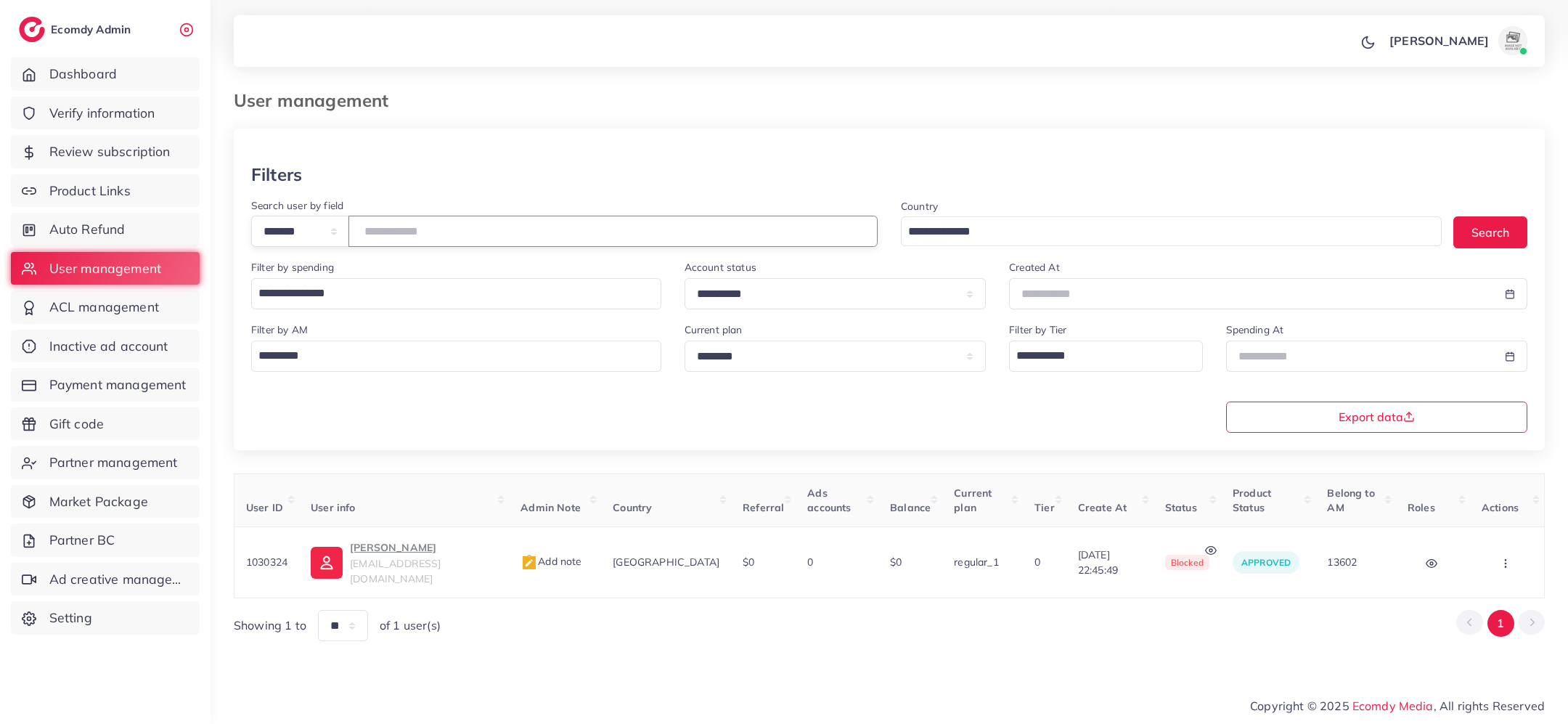
drag, startPoint x: 439, startPoint y: 226, endPoint x: 371, endPoint y: 230, distance: 68.1
click at [370, 230] on input "*******" at bounding box center [613, 231] width 529 height 31
paste input "number"
drag, startPoint x: 442, startPoint y: 232, endPoint x: 363, endPoint y: 231, distance: 79.0
click at [362, 231] on div "**********" at bounding box center [564, 231] width 626 height 31
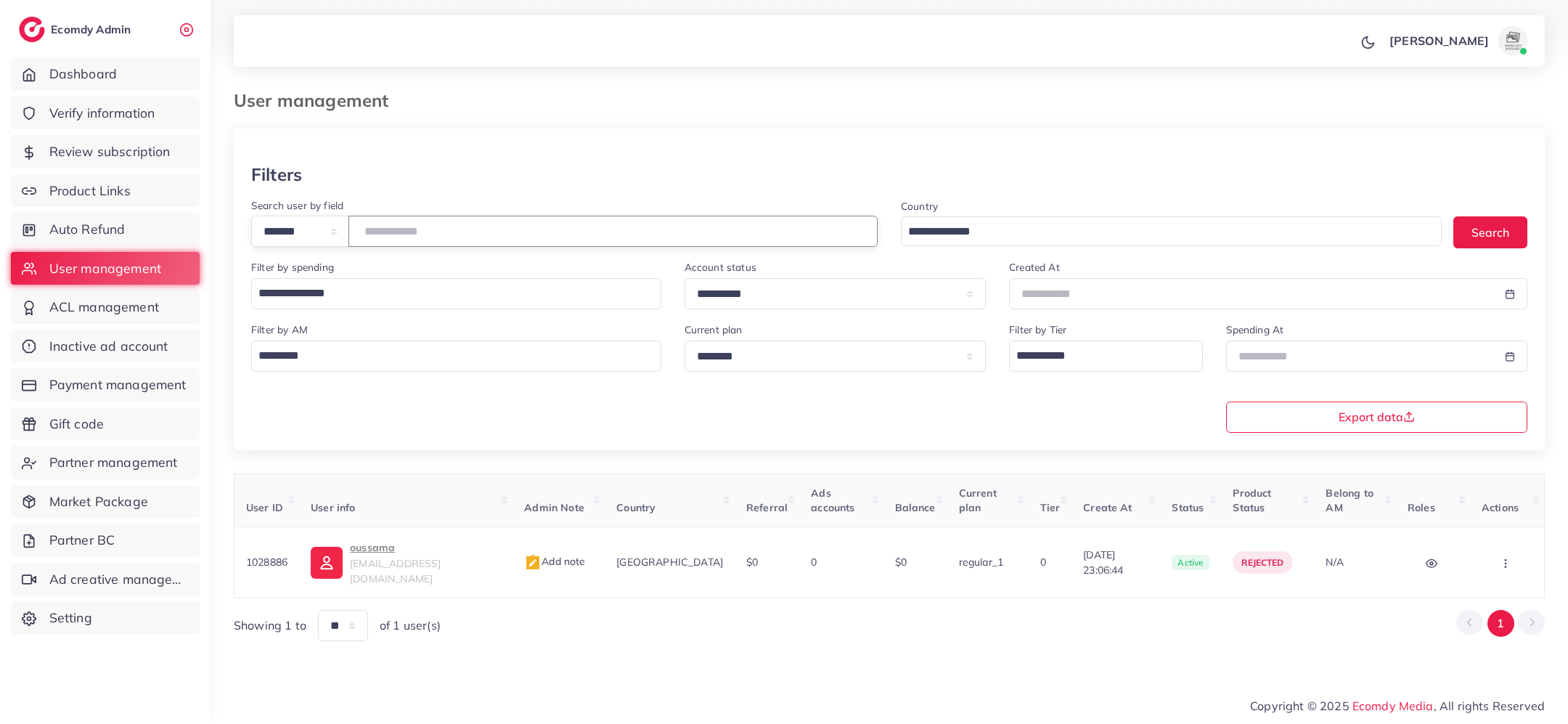
paste input "number"
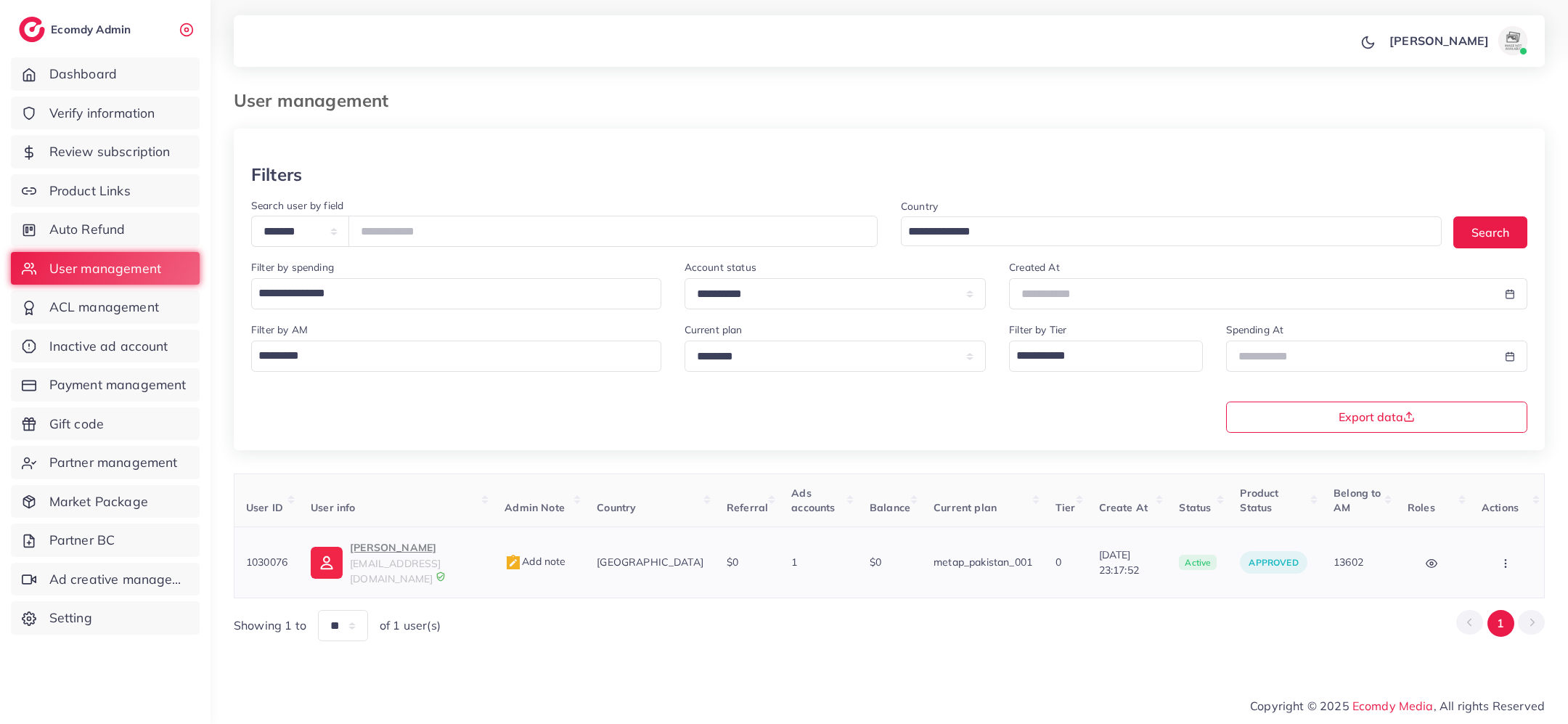
click at [396, 549] on p "Zeeshan Gondal" at bounding box center [415, 546] width 132 height 17
drag, startPoint x: 429, startPoint y: 230, endPoint x: 371, endPoint y: 230, distance: 58.0
click at [371, 230] on input "*******" at bounding box center [613, 231] width 529 height 31
paste input "number"
drag, startPoint x: 436, startPoint y: 228, endPoint x: 366, endPoint y: 229, distance: 70.0
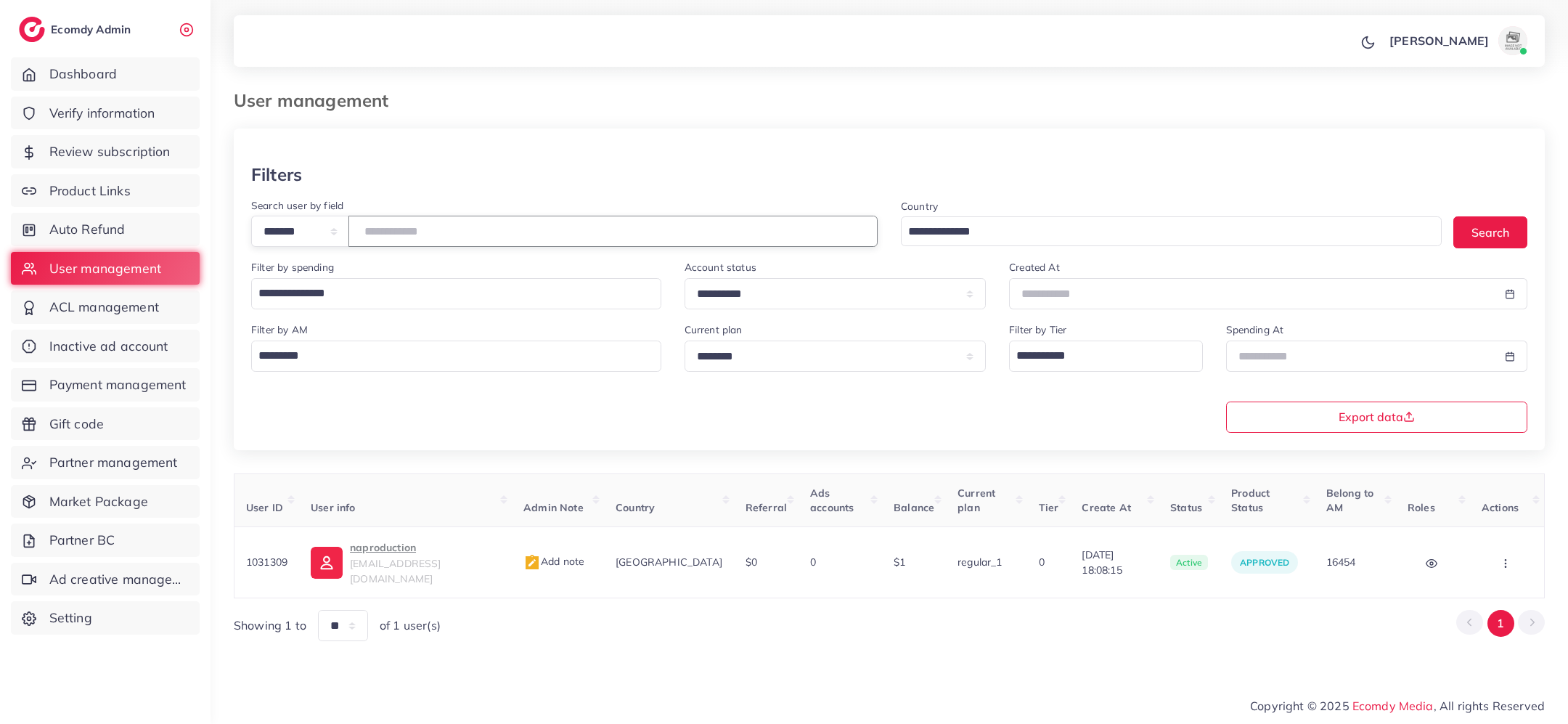
click at [366, 229] on div "**********" at bounding box center [564, 231] width 626 height 31
paste input "number"
type input "*******"
click at [572, 554] on span "View note" at bounding box center [553, 560] width 66 height 13
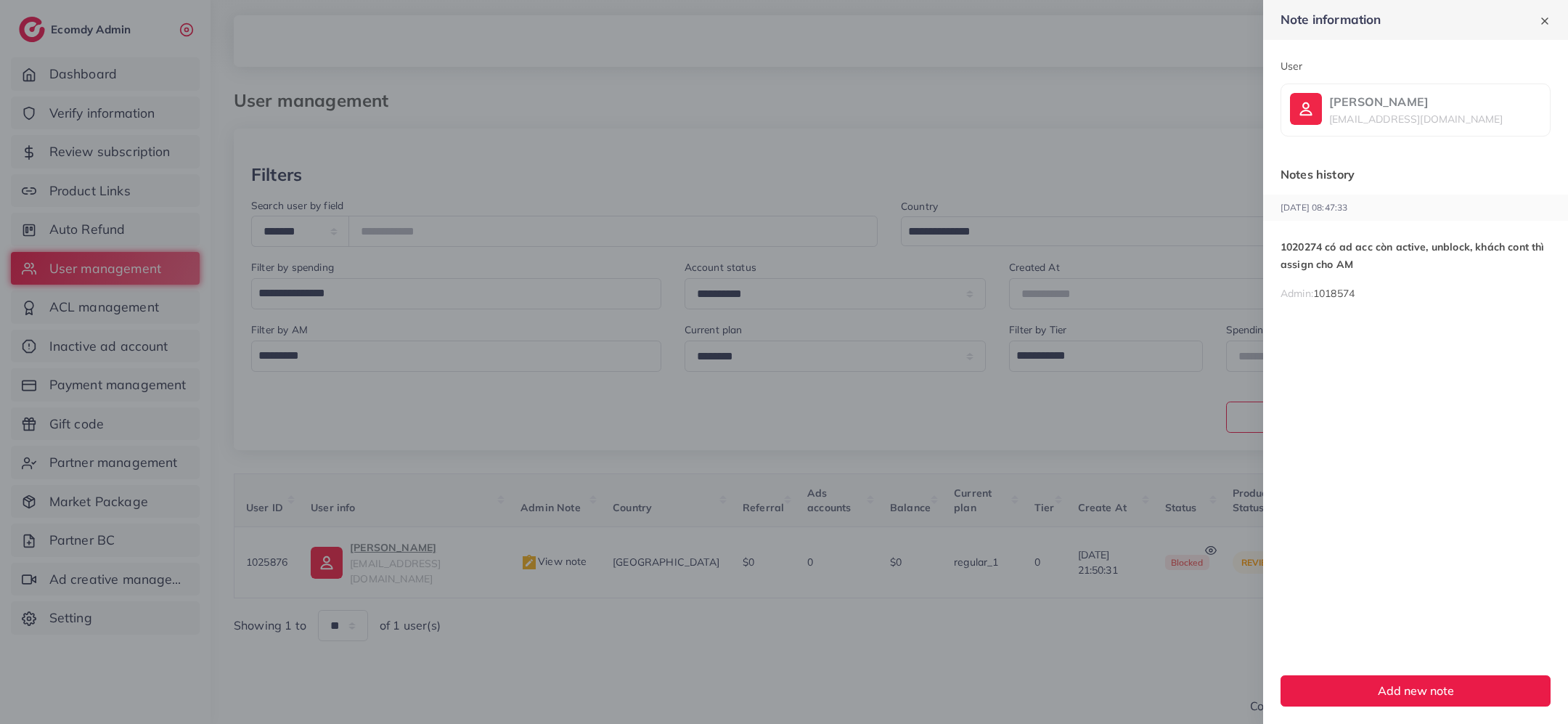
click at [1176, 324] on div at bounding box center [784, 362] width 1568 height 724
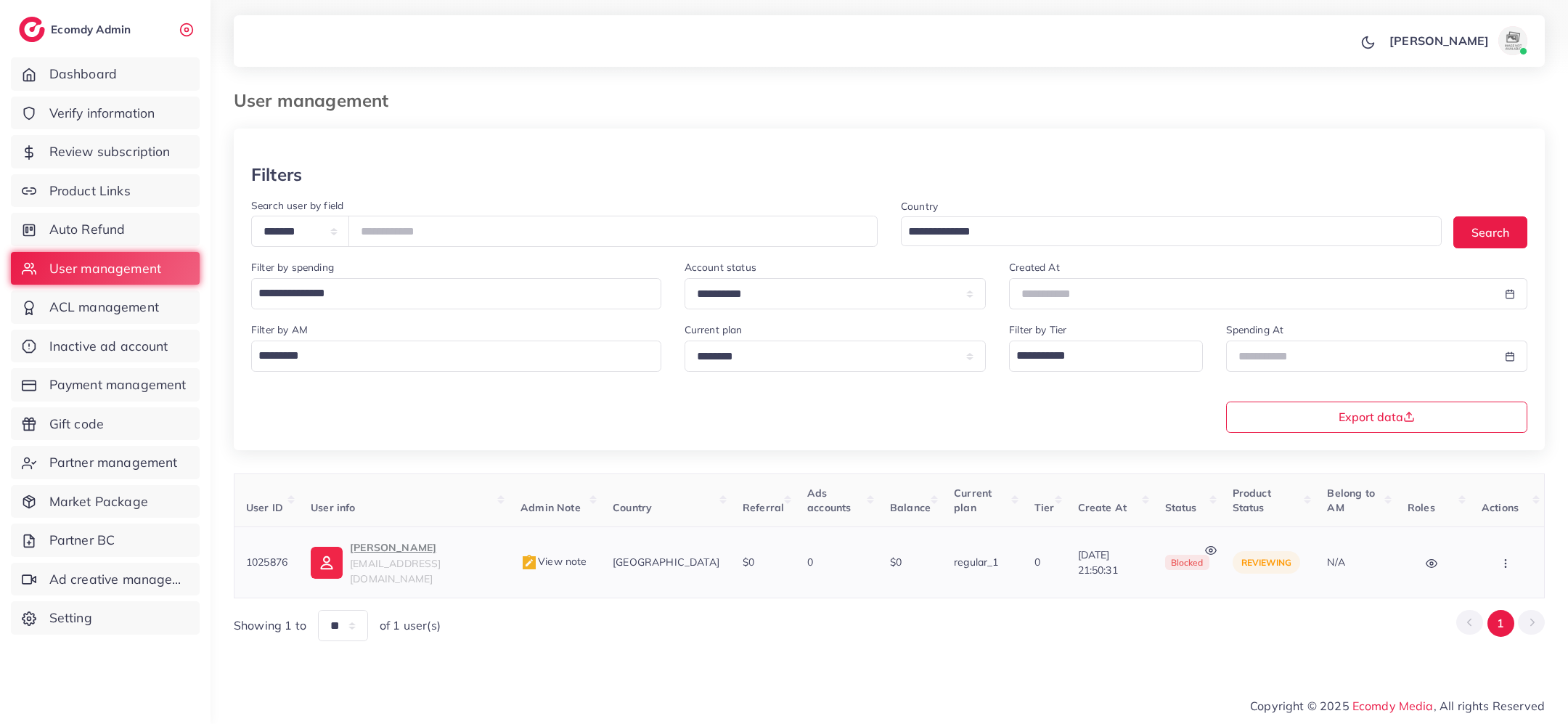
click at [1502, 557] on icon "button" at bounding box center [1506, 563] width 12 height 12
click at [1483, 507] on link "Active" at bounding box center [1479, 506] width 126 height 32
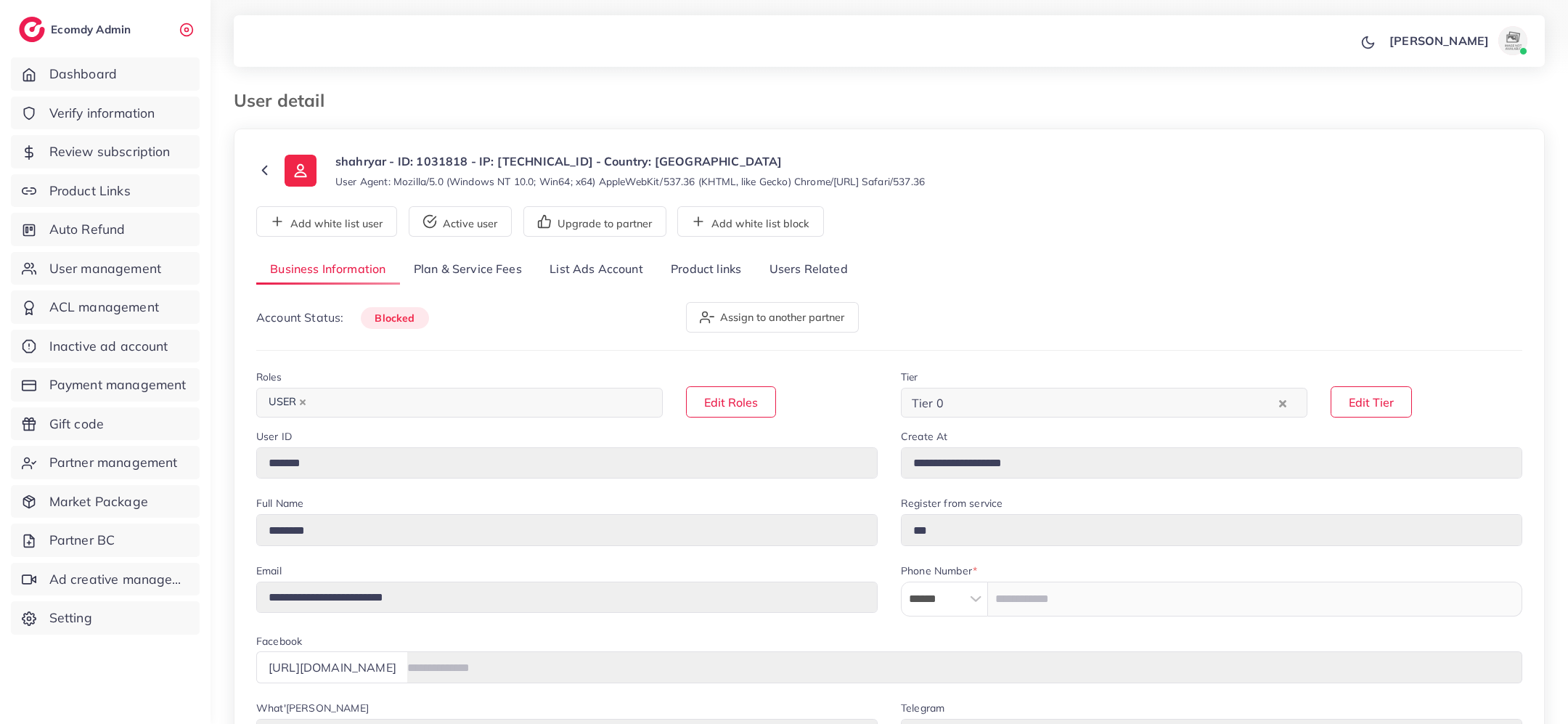
select select "**********"
click at [689, 271] on link "Product links" at bounding box center [706, 269] width 98 height 31
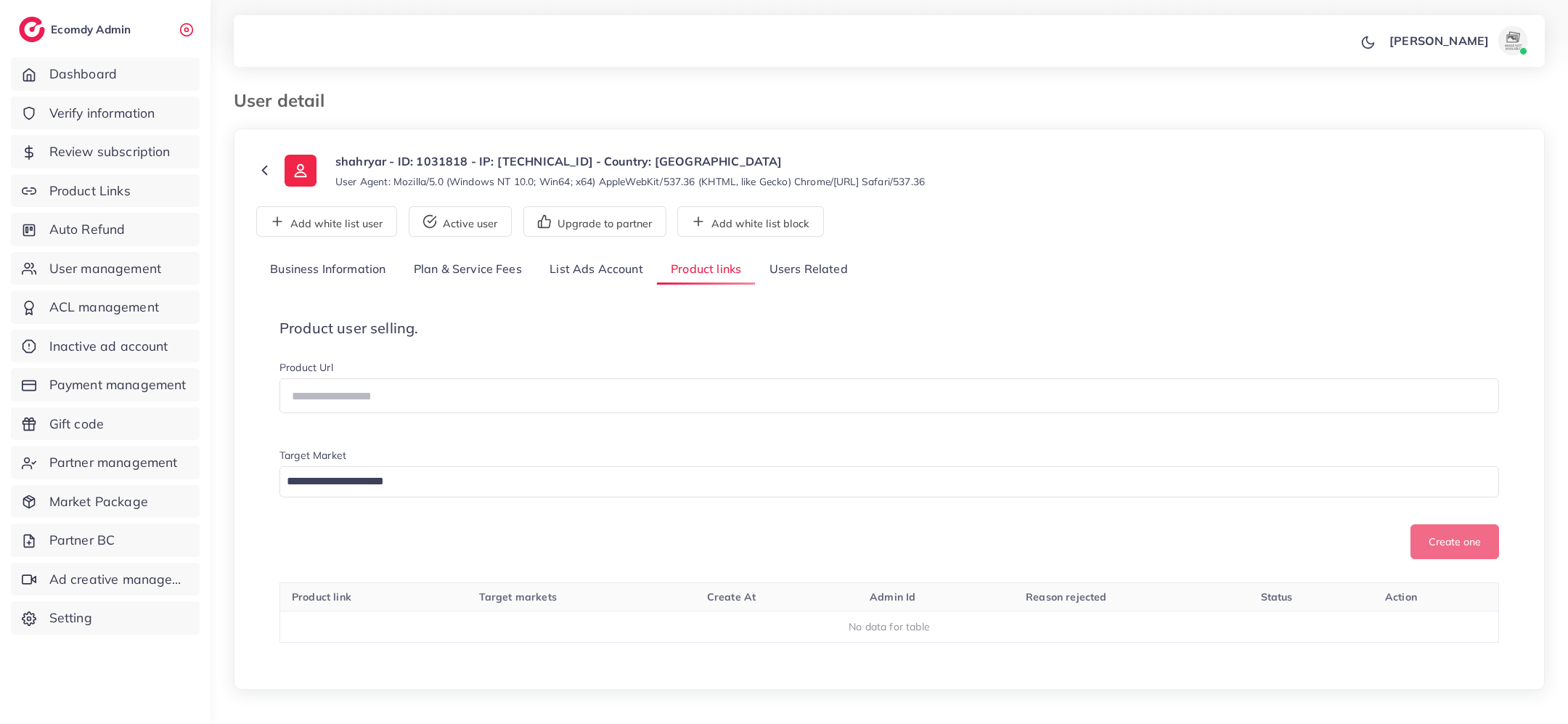
click at [831, 270] on link "Users Related" at bounding box center [808, 269] width 106 height 31
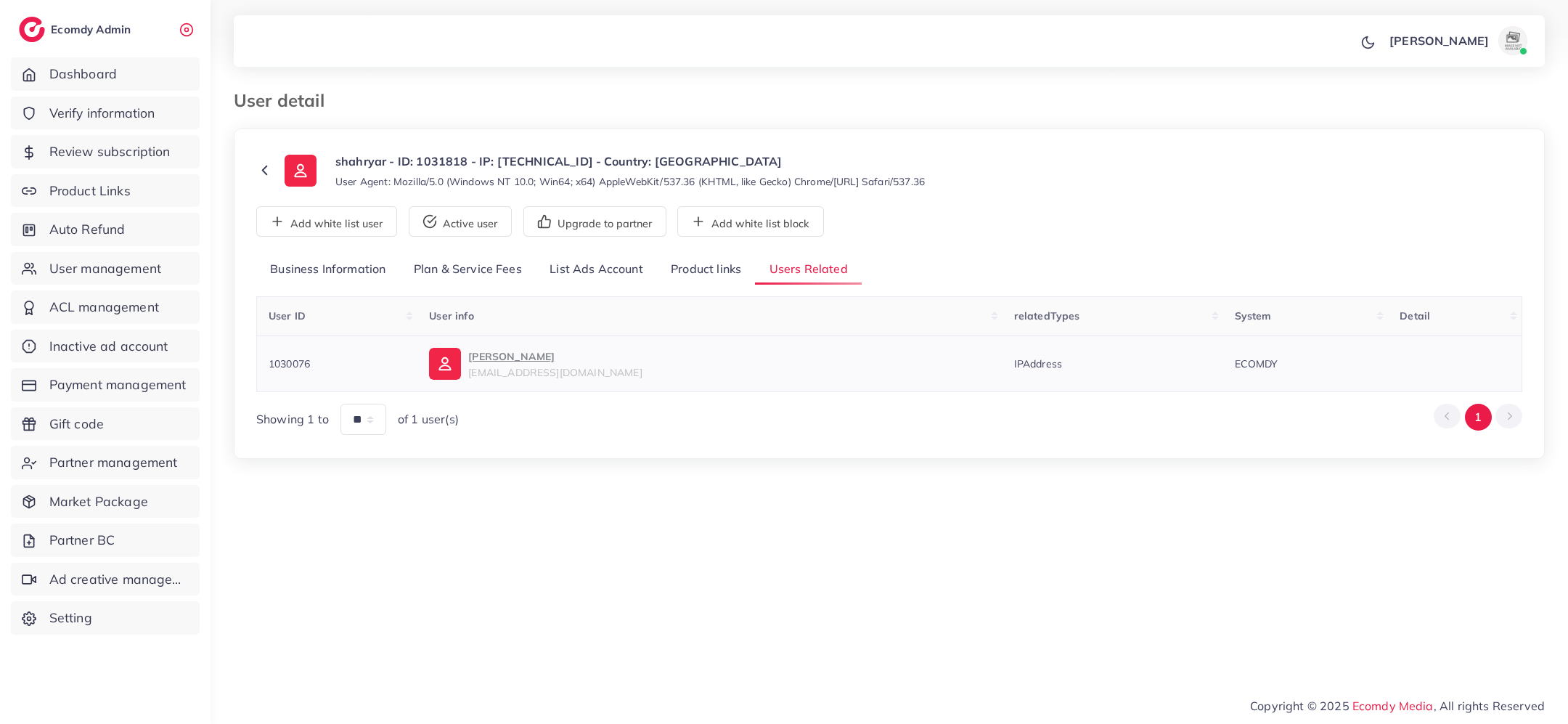
copy span "1030076"
drag, startPoint x: 318, startPoint y: 365, endPoint x: 266, endPoint y: 362, distance: 52.1
click at [266, 362] on td "1030076" at bounding box center [337, 363] width 161 height 56
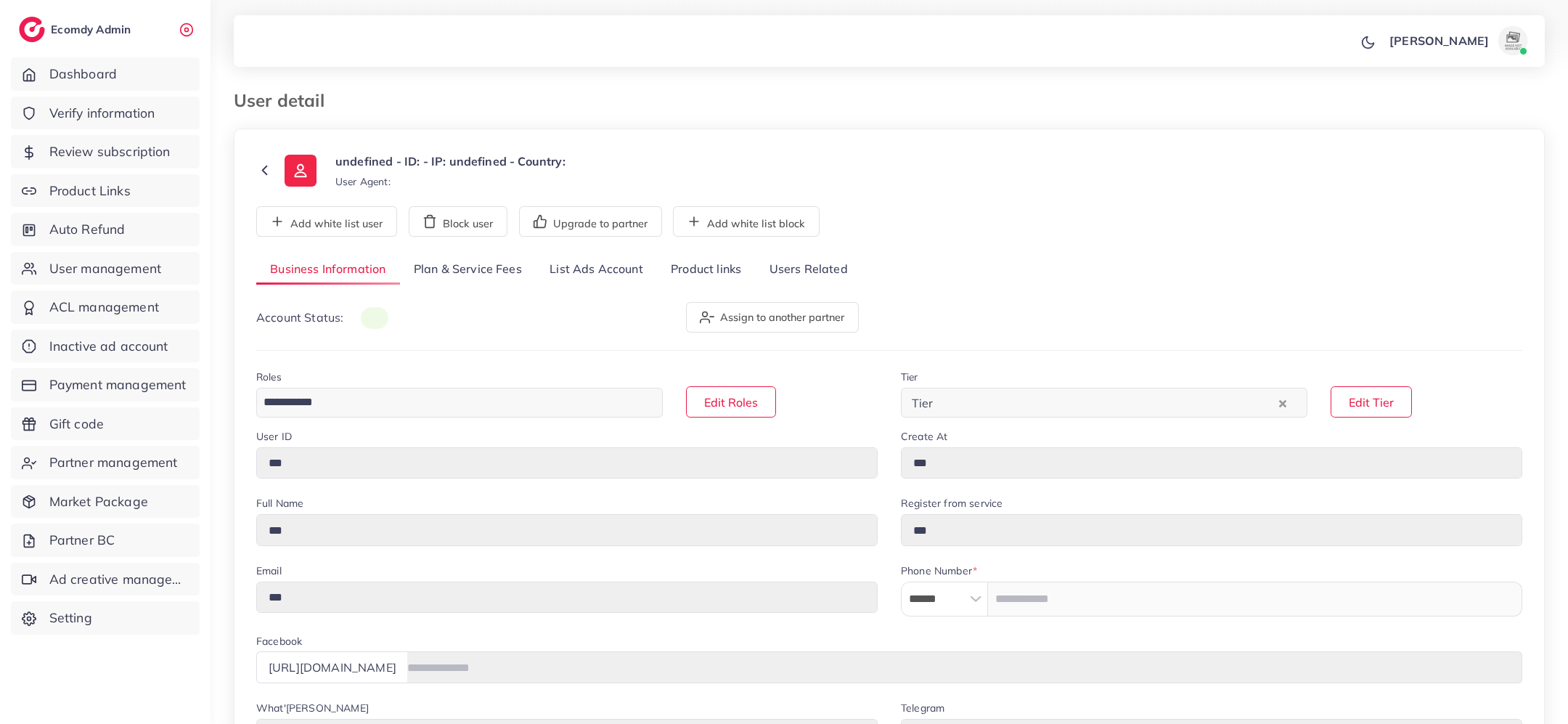
type input "*******"
type input "**********"
type input "******"
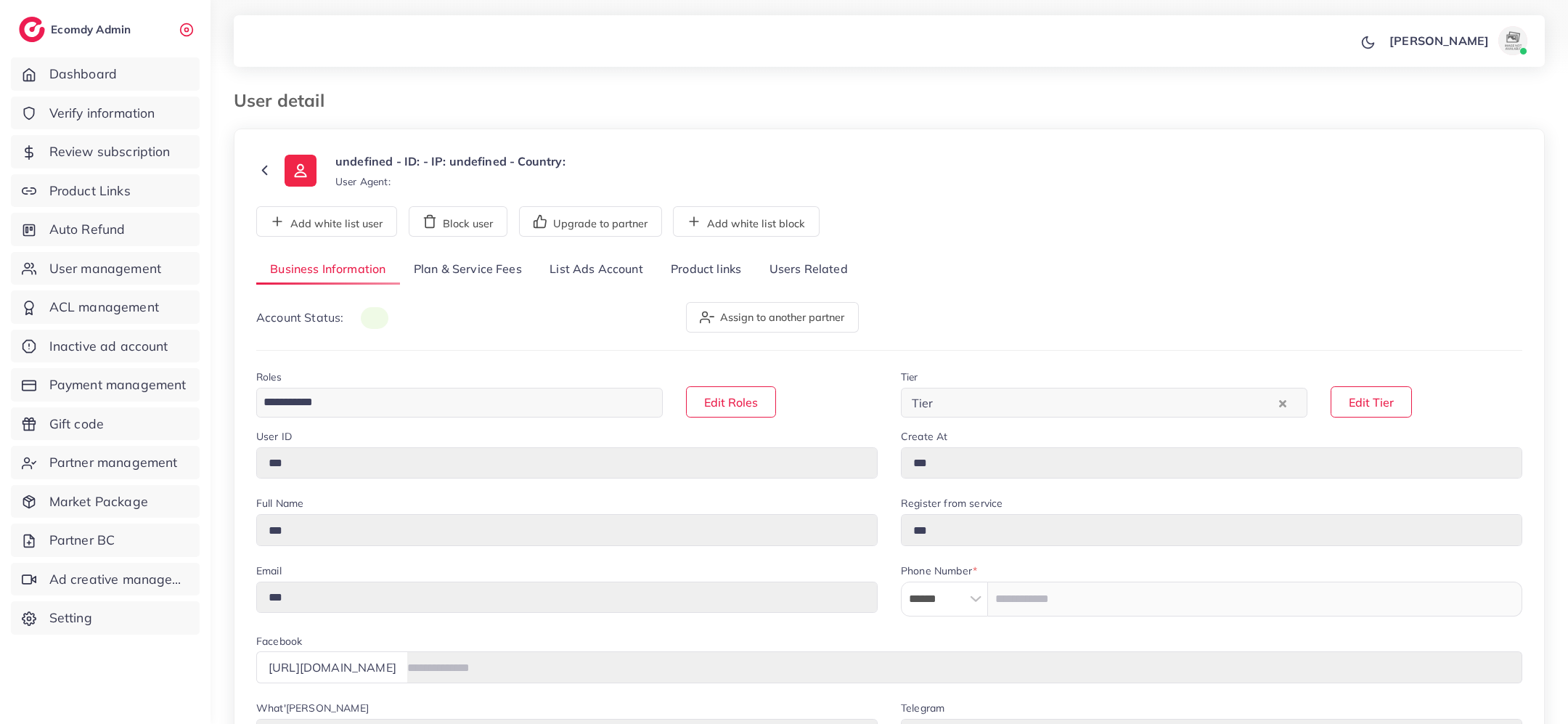
type input "**********"
select select "**********"
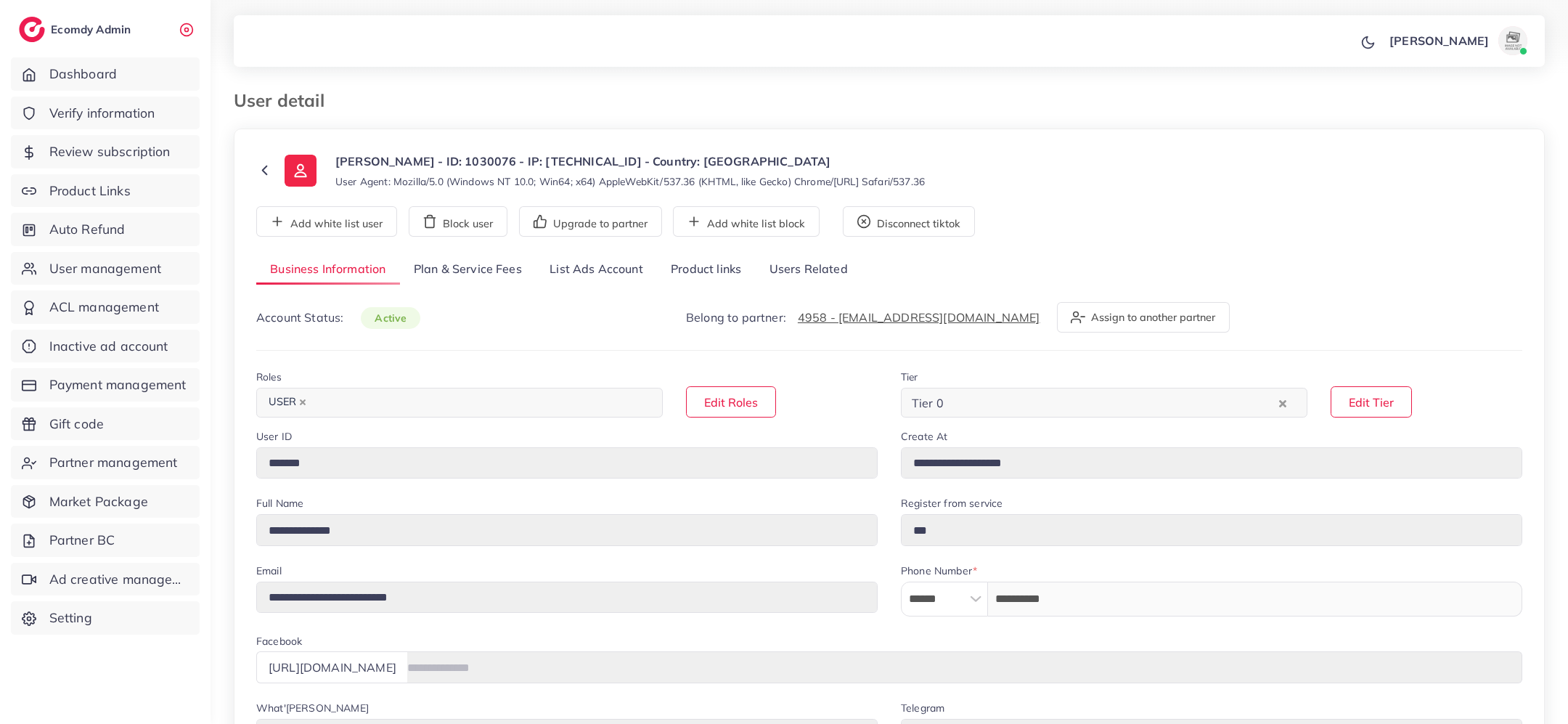
click at [608, 266] on link "List Ads Account" at bounding box center [596, 269] width 121 height 31
select select "********"
click at [732, 268] on link "Product links" at bounding box center [706, 269] width 98 height 31
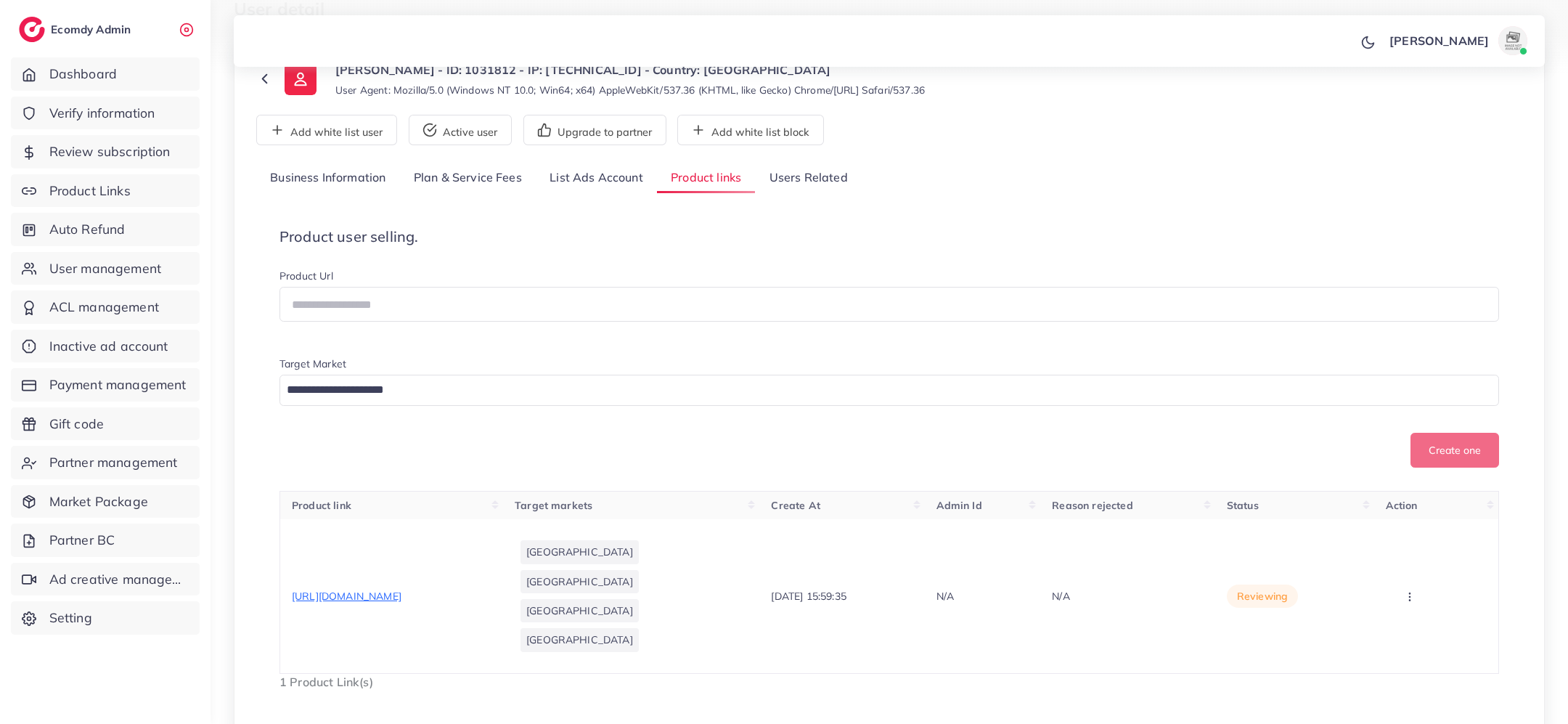
scroll to position [101, 0]
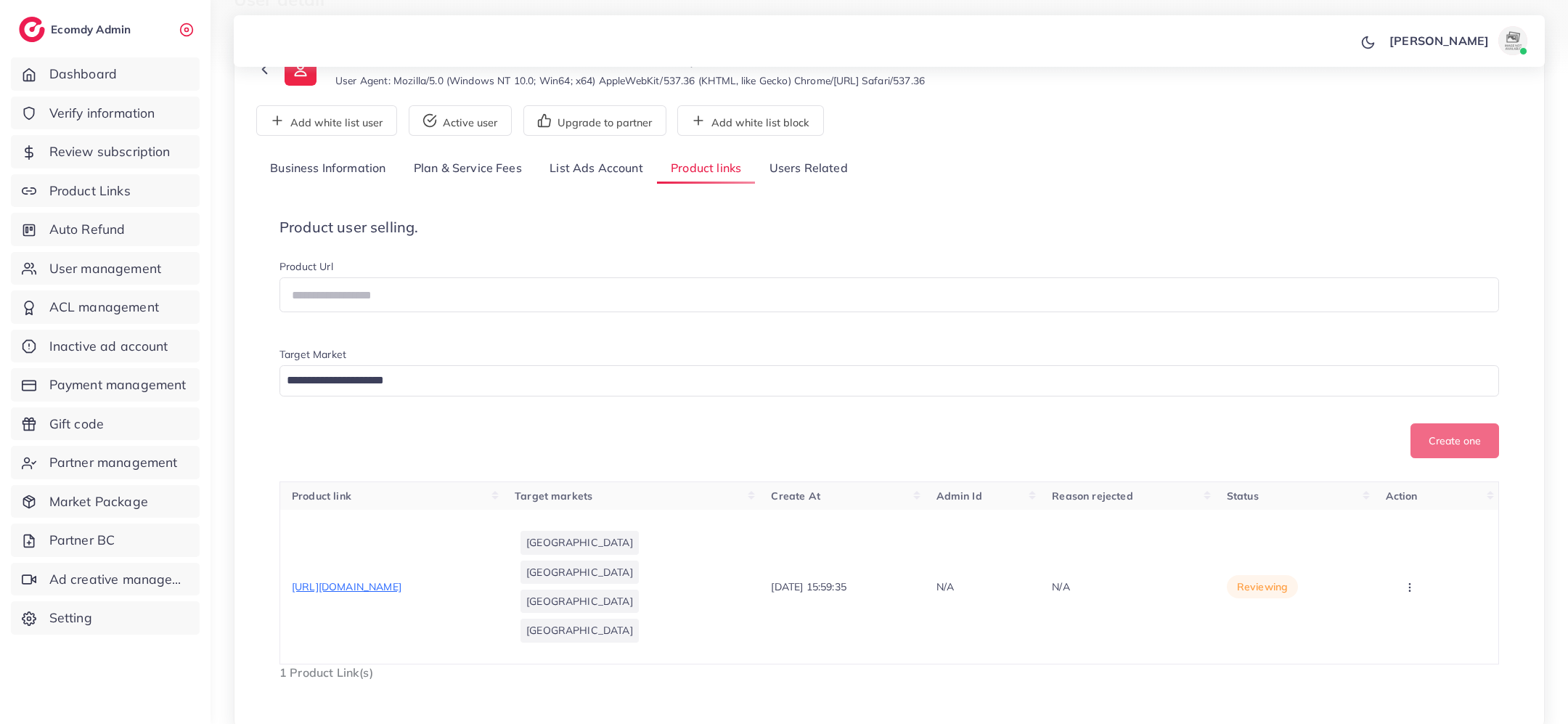
click at [813, 165] on link "Users Related" at bounding box center [808, 168] width 106 height 31
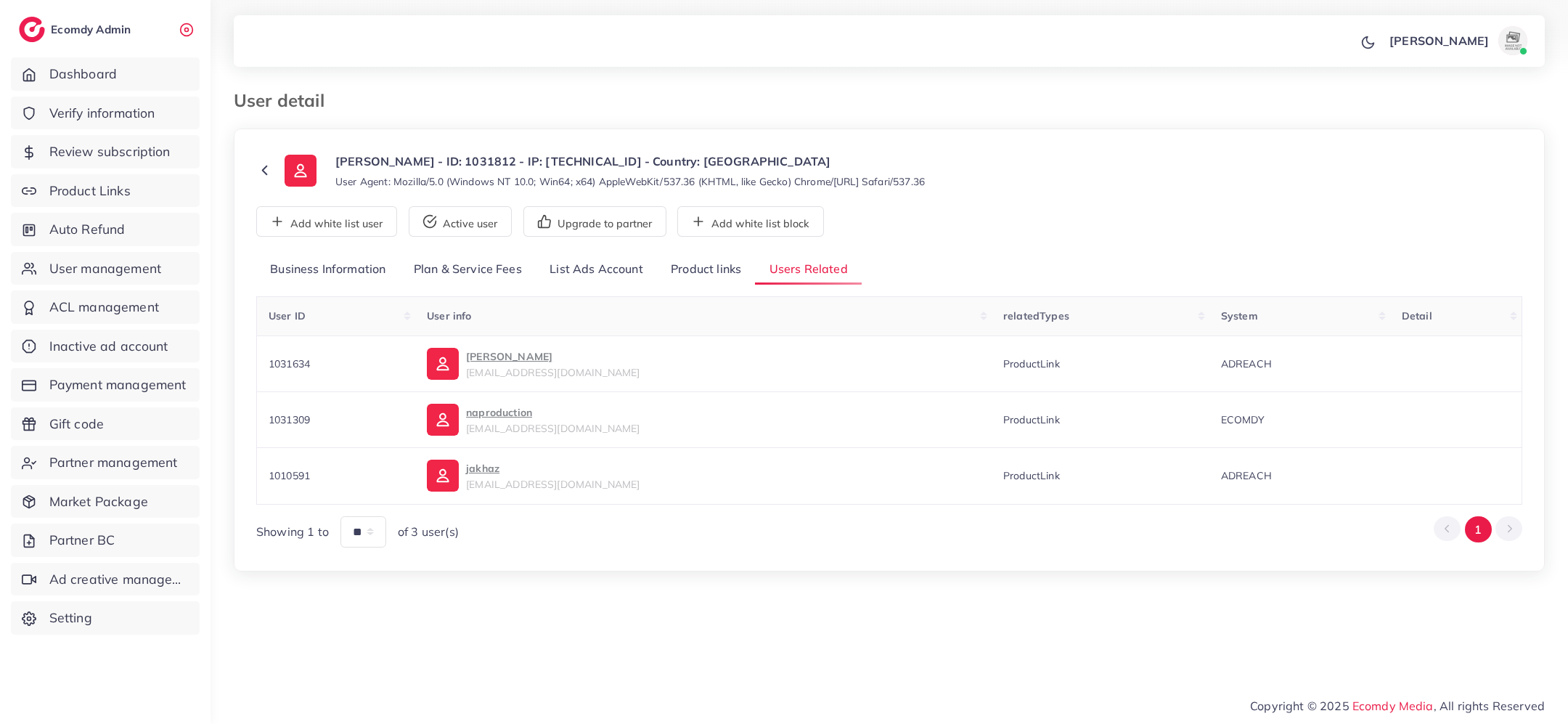
scroll to position [0, 0]
copy span "1031634"
drag, startPoint x: 318, startPoint y: 362, endPoint x: 264, endPoint y: 361, distance: 54.0
click at [264, 361] on td "1031634" at bounding box center [336, 363] width 159 height 56
copy span "1031309"
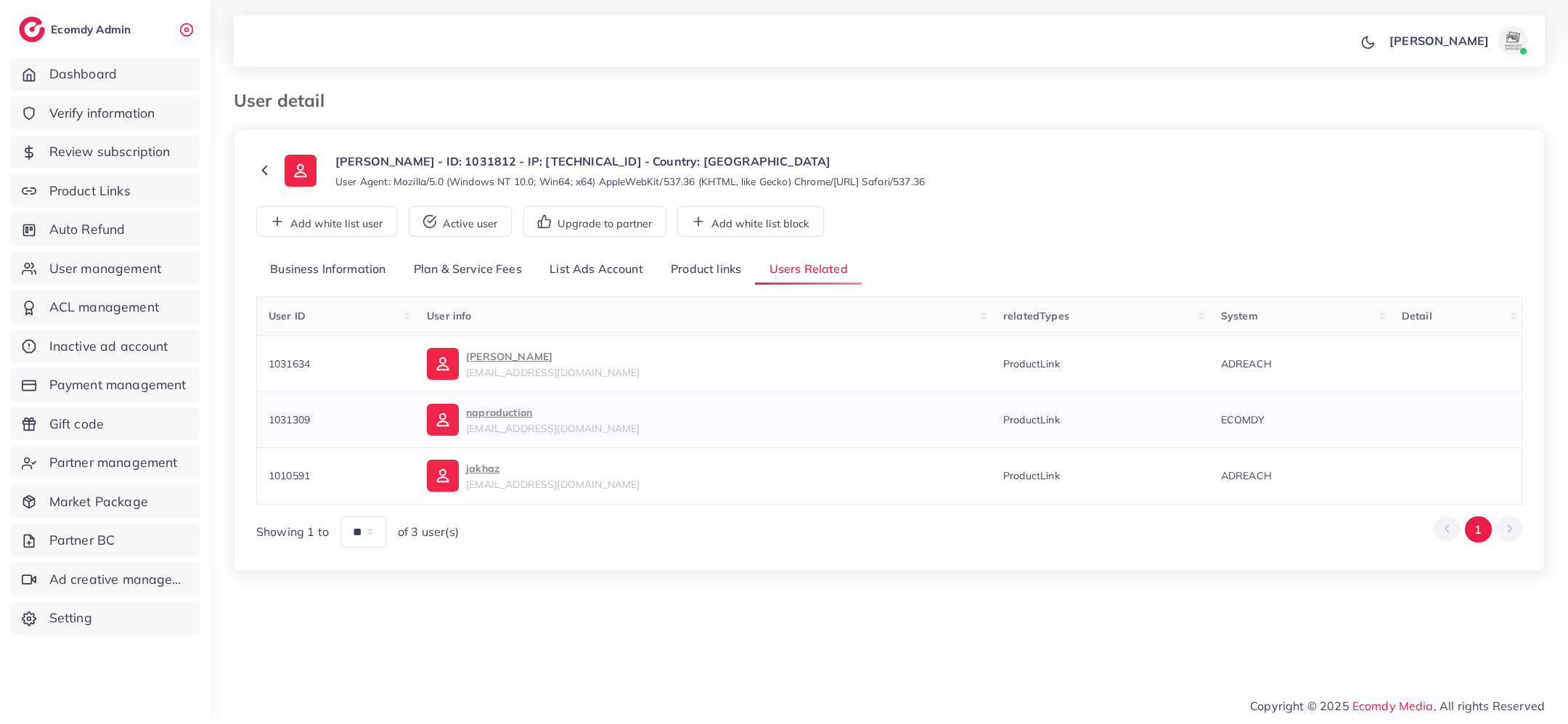
drag, startPoint x: 325, startPoint y: 421, endPoint x: 264, endPoint y: 420, distance: 61.0
click at [264, 420] on td "1031309" at bounding box center [336, 419] width 159 height 56
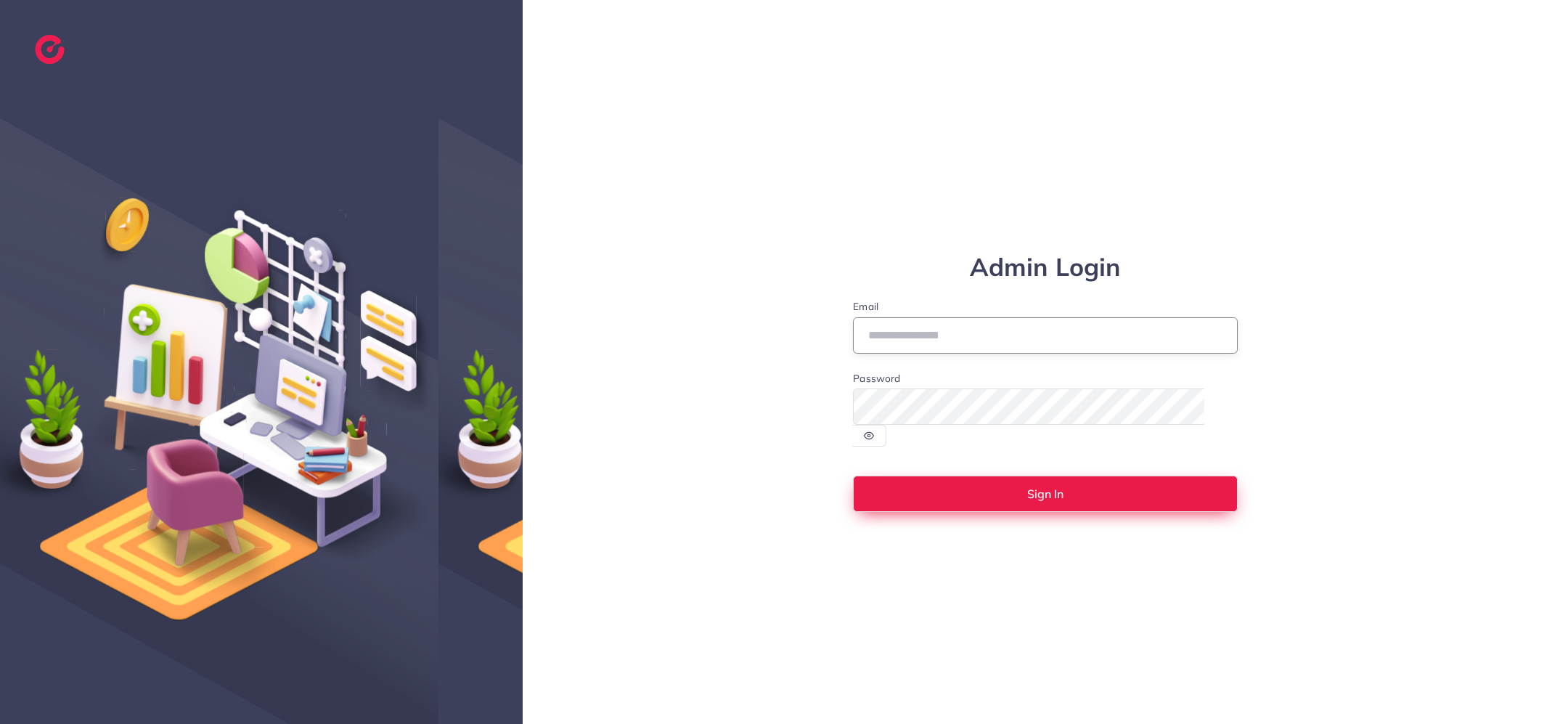
type input "**********"
click at [971, 483] on button "Sign In" at bounding box center [1045, 493] width 385 height 36
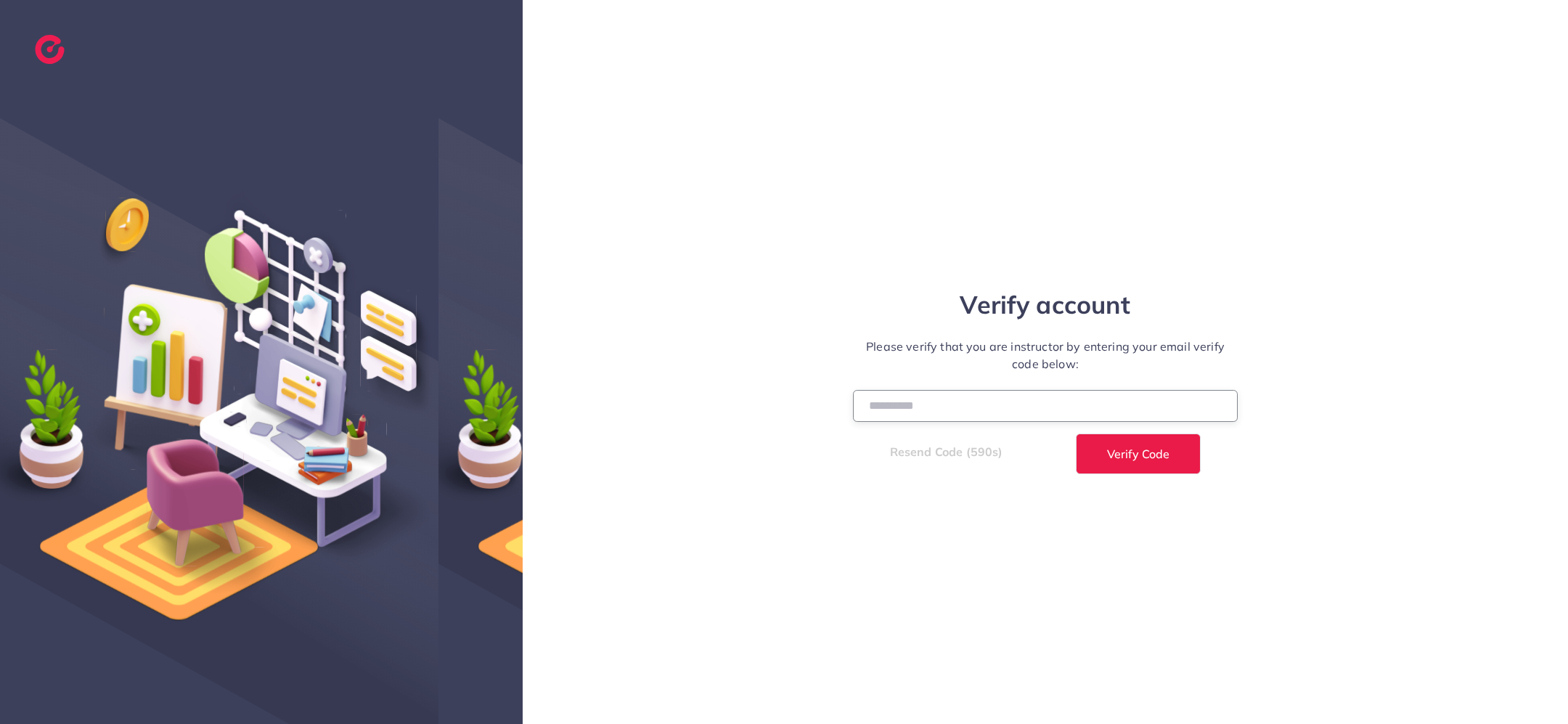
click at [870, 402] on input "number" at bounding box center [1045, 404] width 385 height 31
type input "******"
click at [1076, 433] on button "Verify Code" at bounding box center [1138, 453] width 125 height 41
select select "*"
select select "****"
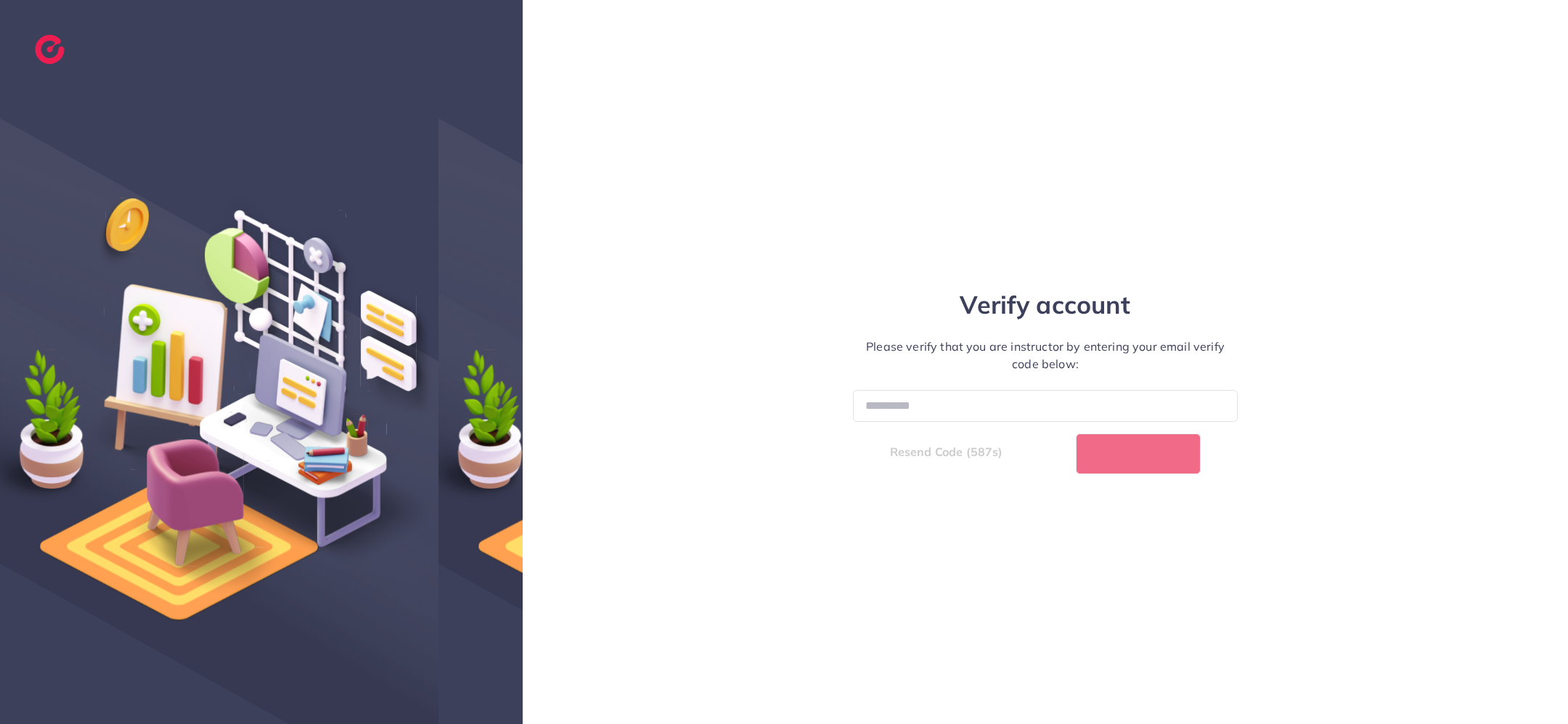
select select "*"
select select "****"
select select "*"
select select "****"
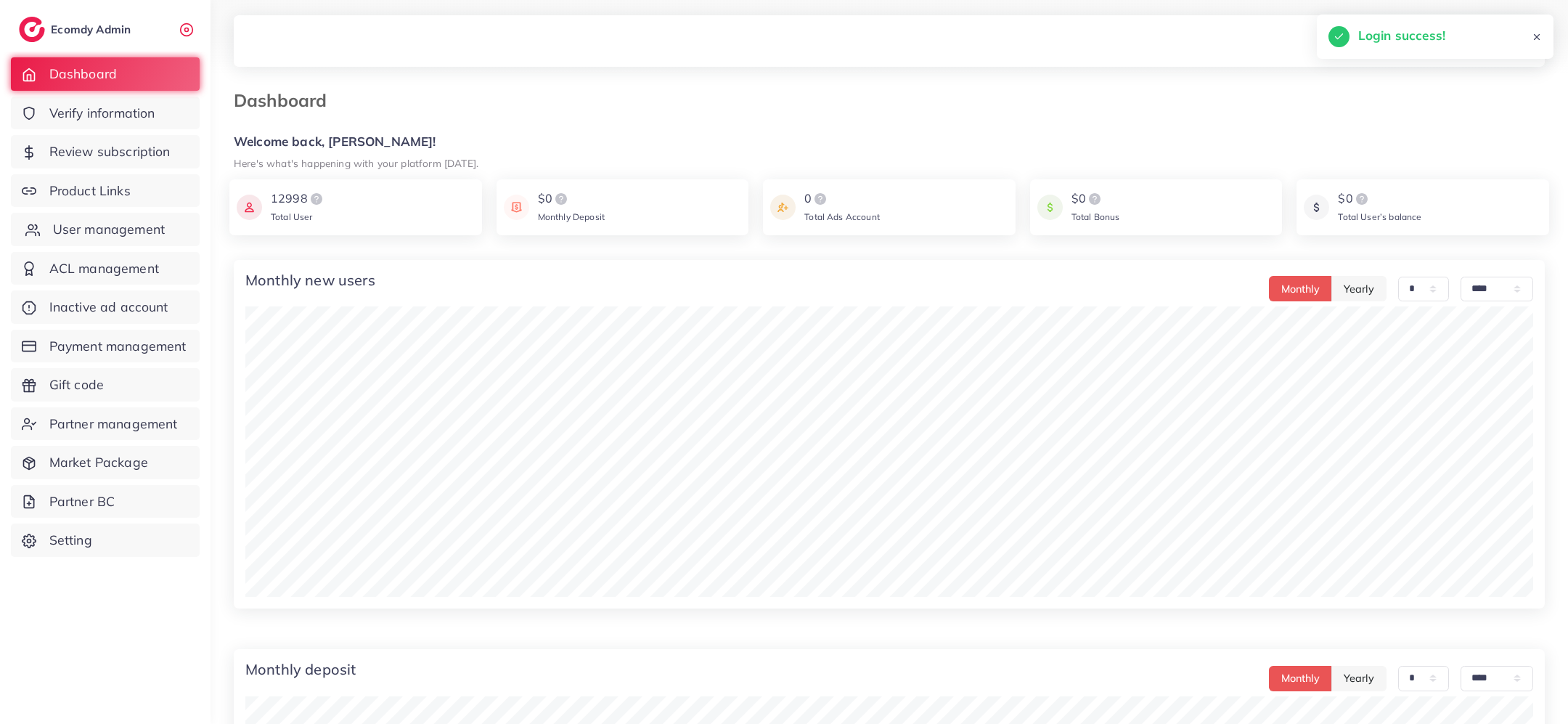
click at [139, 233] on span "User management" at bounding box center [109, 229] width 112 height 19
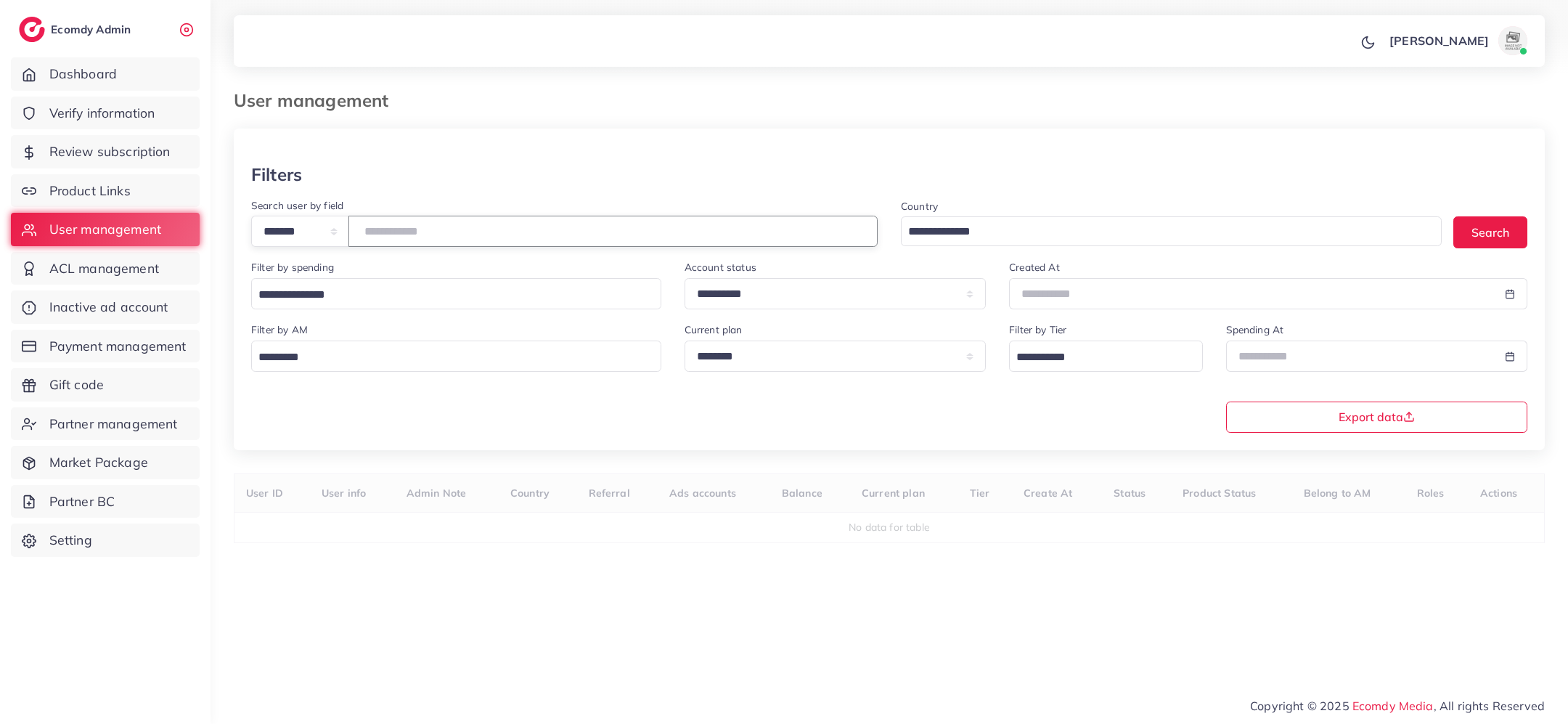
click at [441, 224] on input "number" at bounding box center [613, 231] width 529 height 31
paste input "*******"
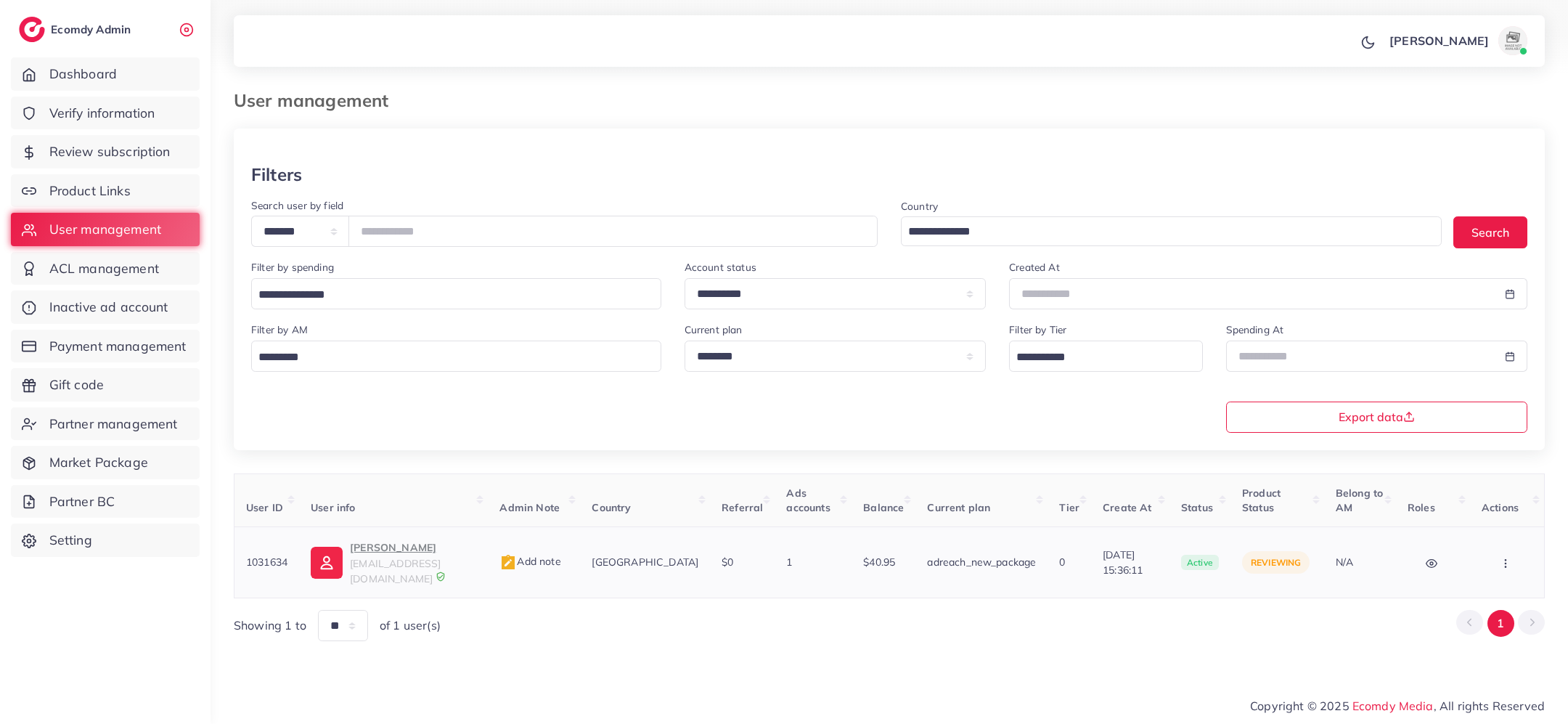
click at [385, 562] on span "naproduction698@gmail.com" at bounding box center [394, 571] width 91 height 28
drag, startPoint x: 430, startPoint y: 241, endPoint x: 374, endPoint y: 231, distance: 56.9
click at [374, 231] on input "*******" at bounding box center [613, 231] width 529 height 31
paste input "number"
type input "*******"
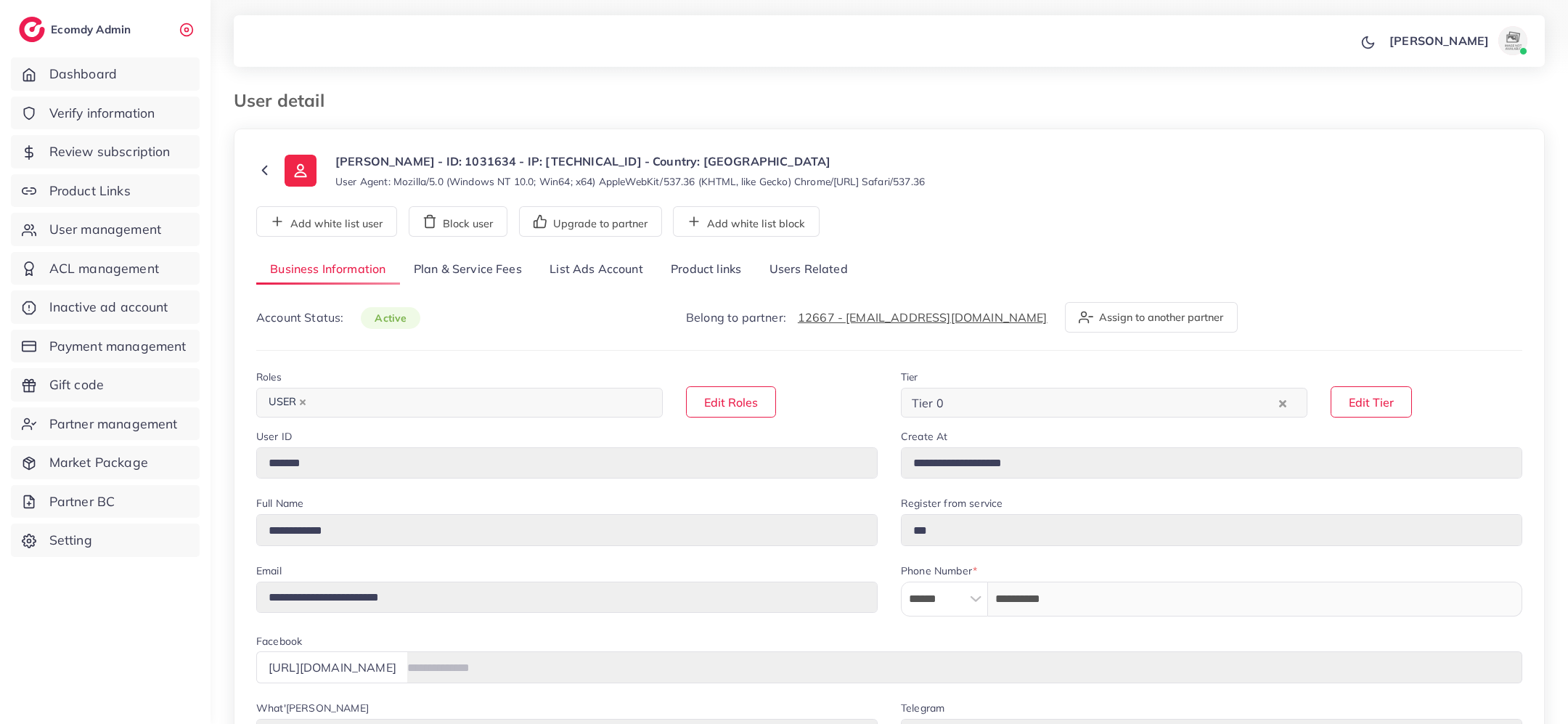
select select "********"
click at [632, 265] on link "List Ads Account" at bounding box center [596, 269] width 121 height 31
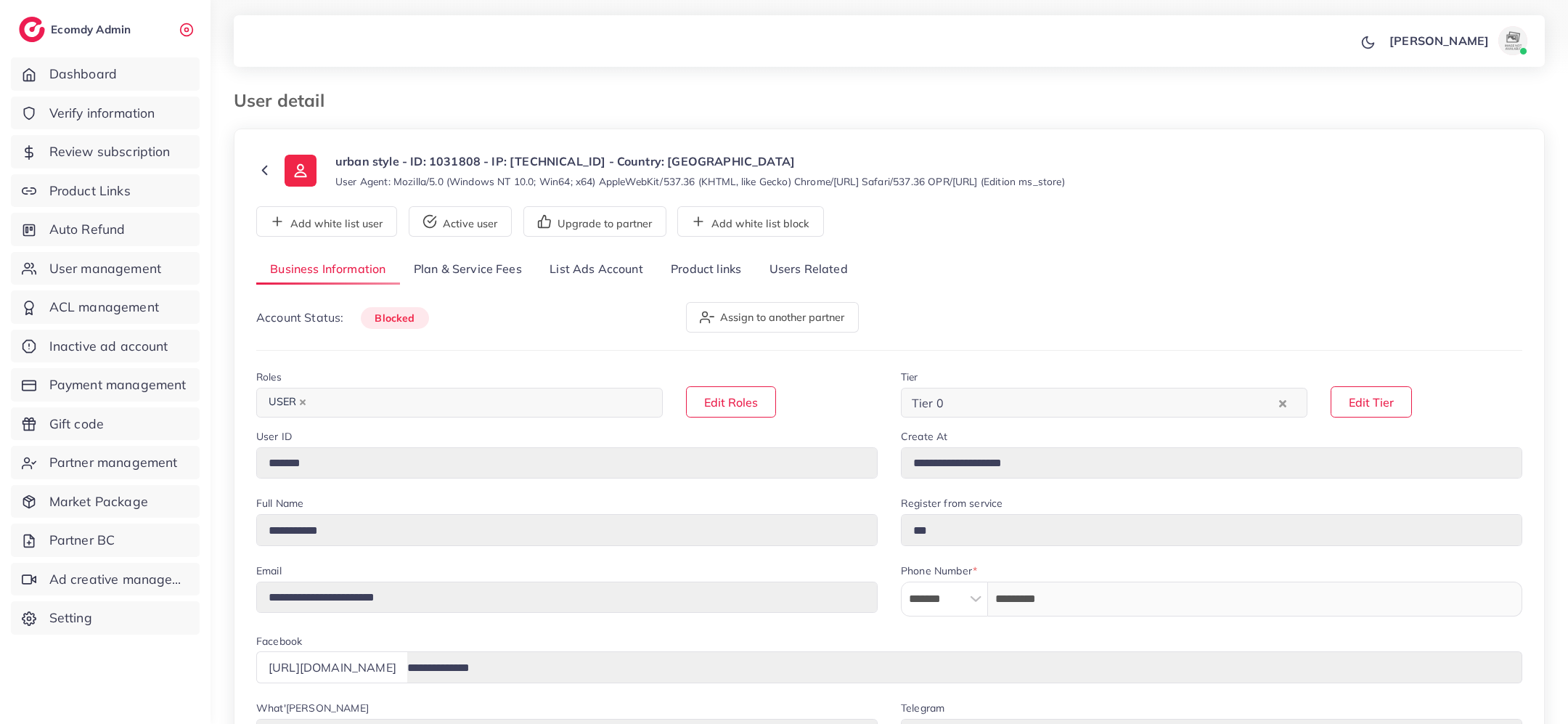
select select "********"
click at [722, 275] on link "Product links" at bounding box center [706, 269] width 98 height 31
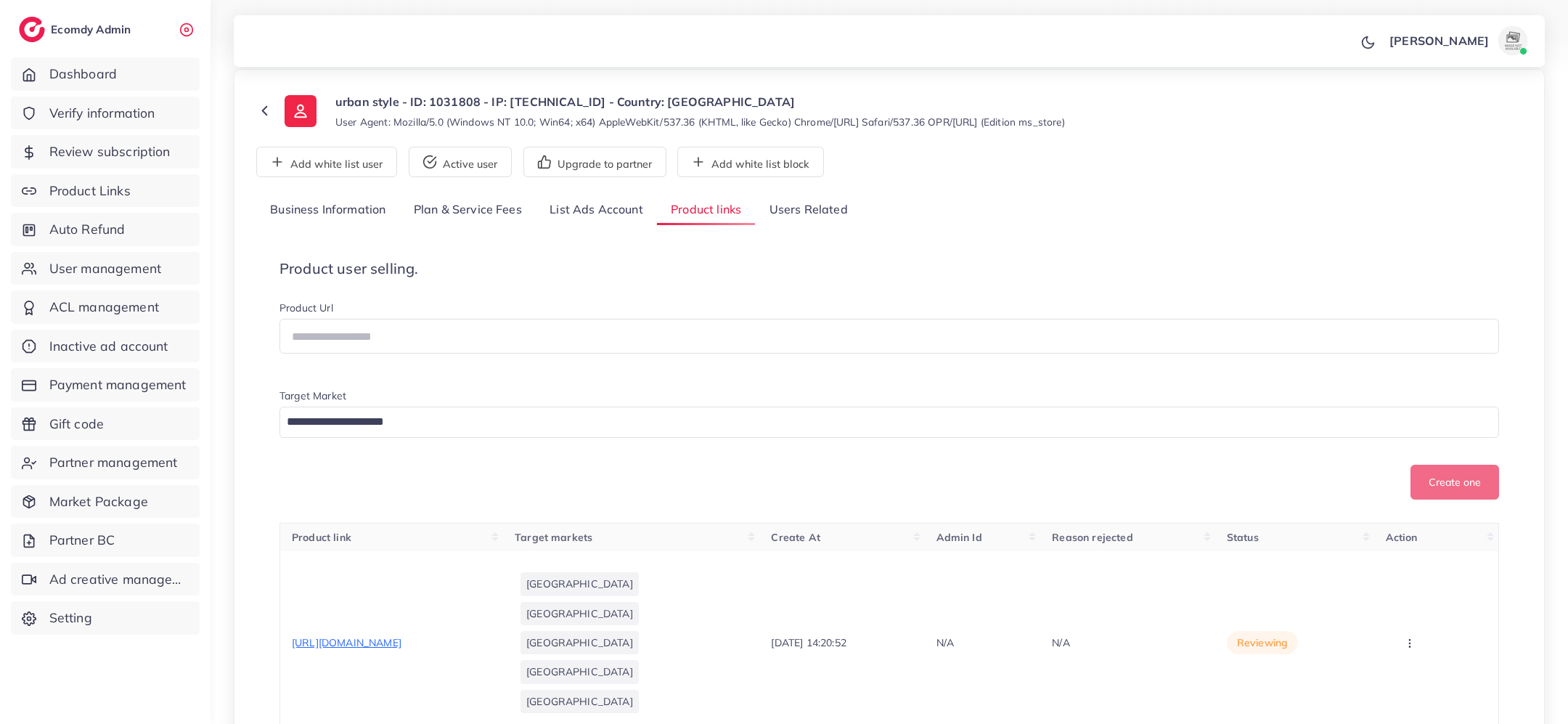
scroll to position [53, 0]
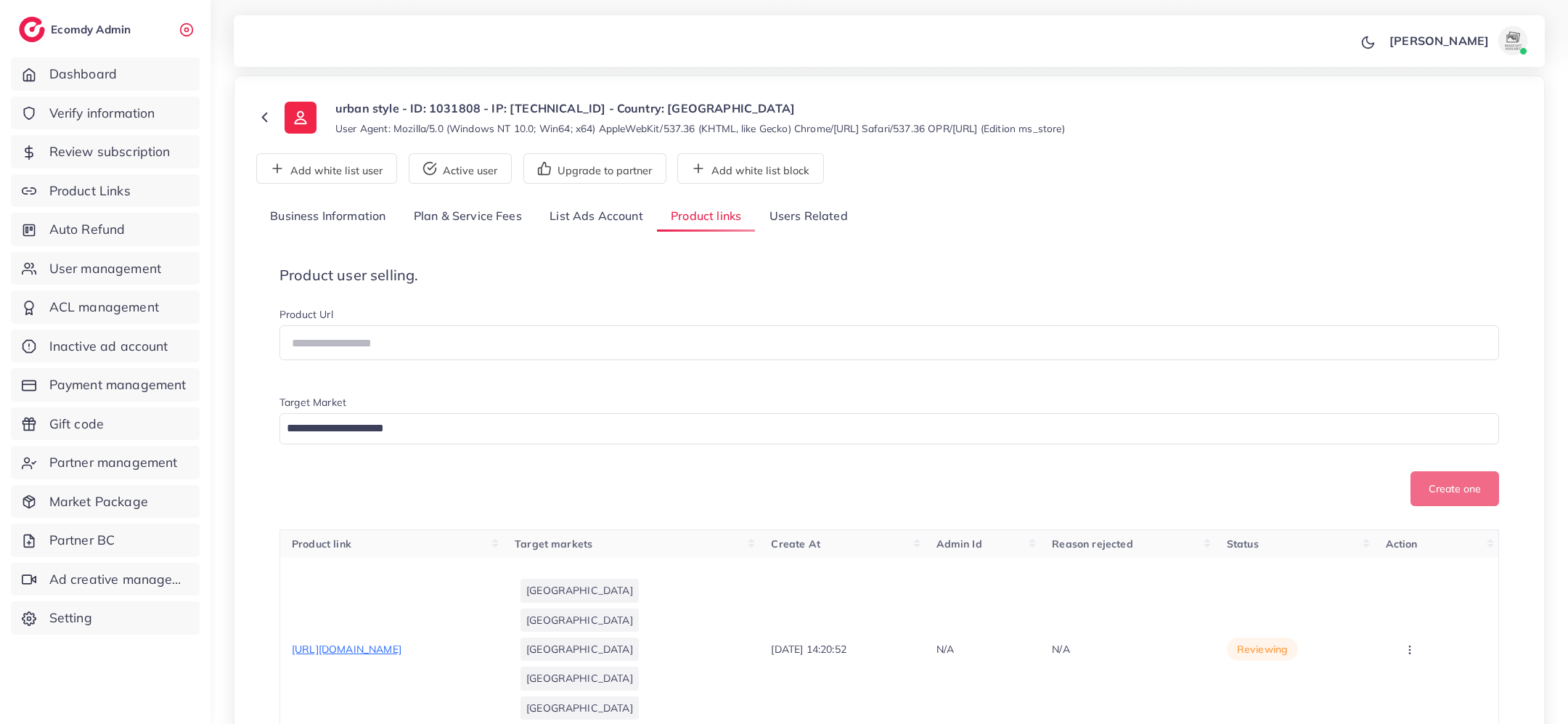
click at [834, 218] on link "Users Related" at bounding box center [808, 216] width 106 height 31
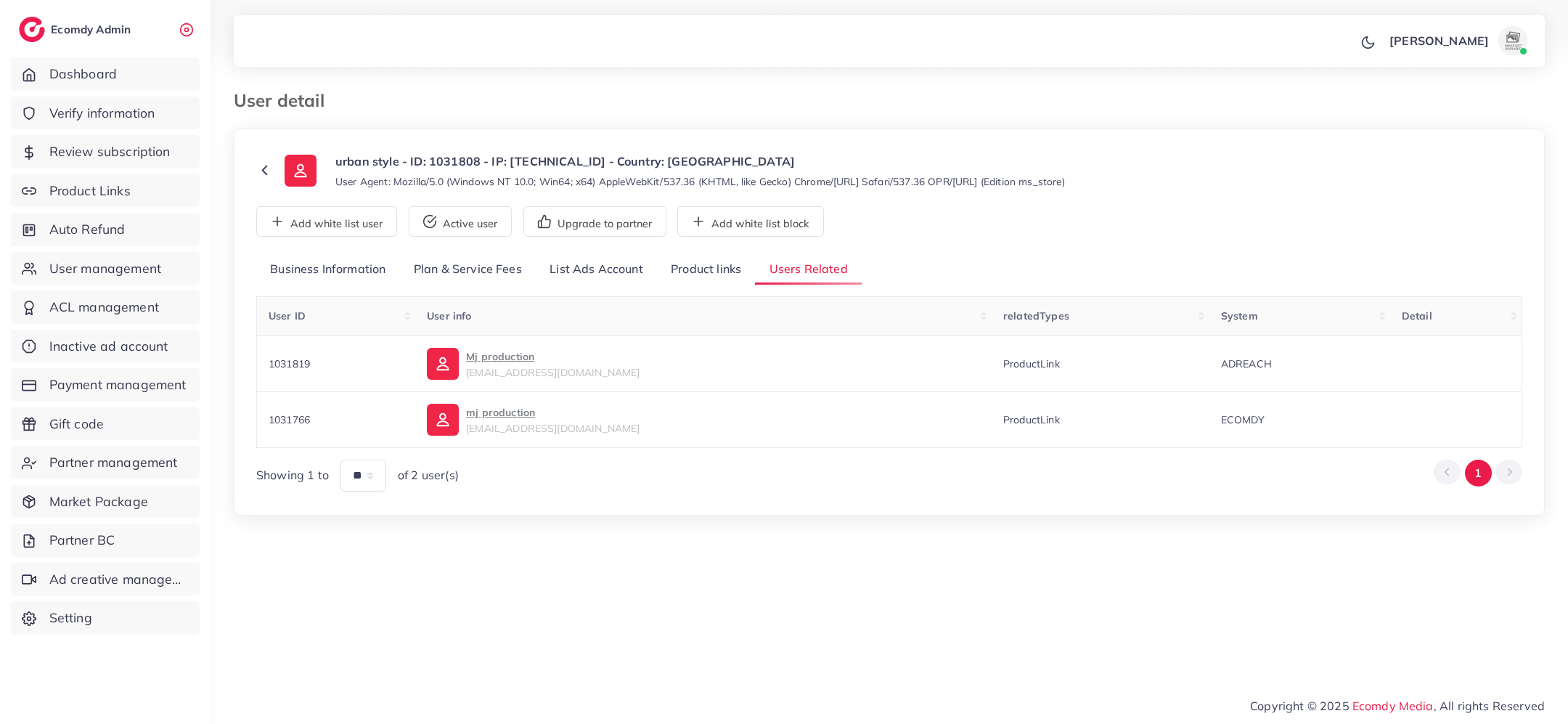
scroll to position [0, 0]
copy span "1031819"
drag, startPoint x: 310, startPoint y: 365, endPoint x: 259, endPoint y: 368, distance: 51.1
click at [260, 368] on td "1031819" at bounding box center [336, 363] width 159 height 56
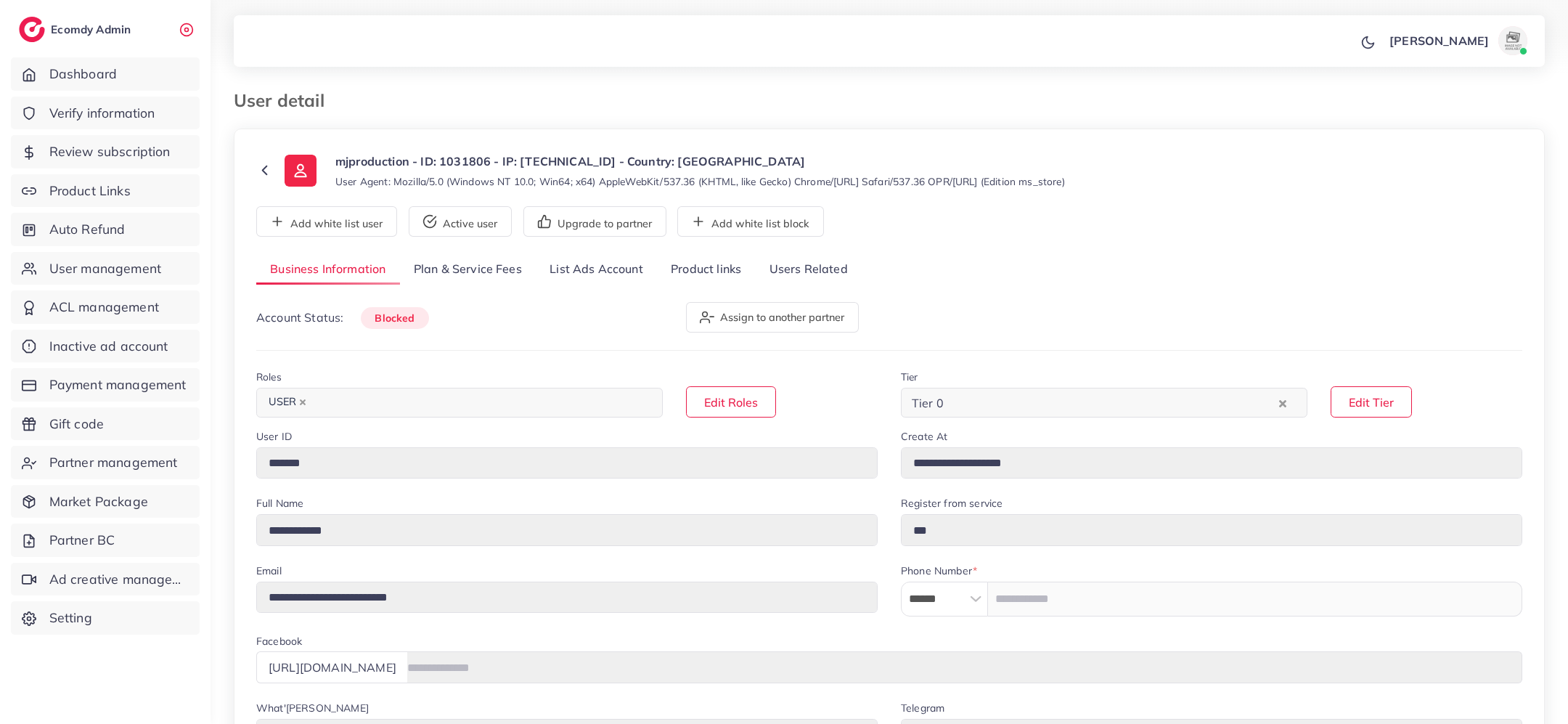
select select "**********"
click at [724, 274] on link "Product links" at bounding box center [706, 269] width 98 height 31
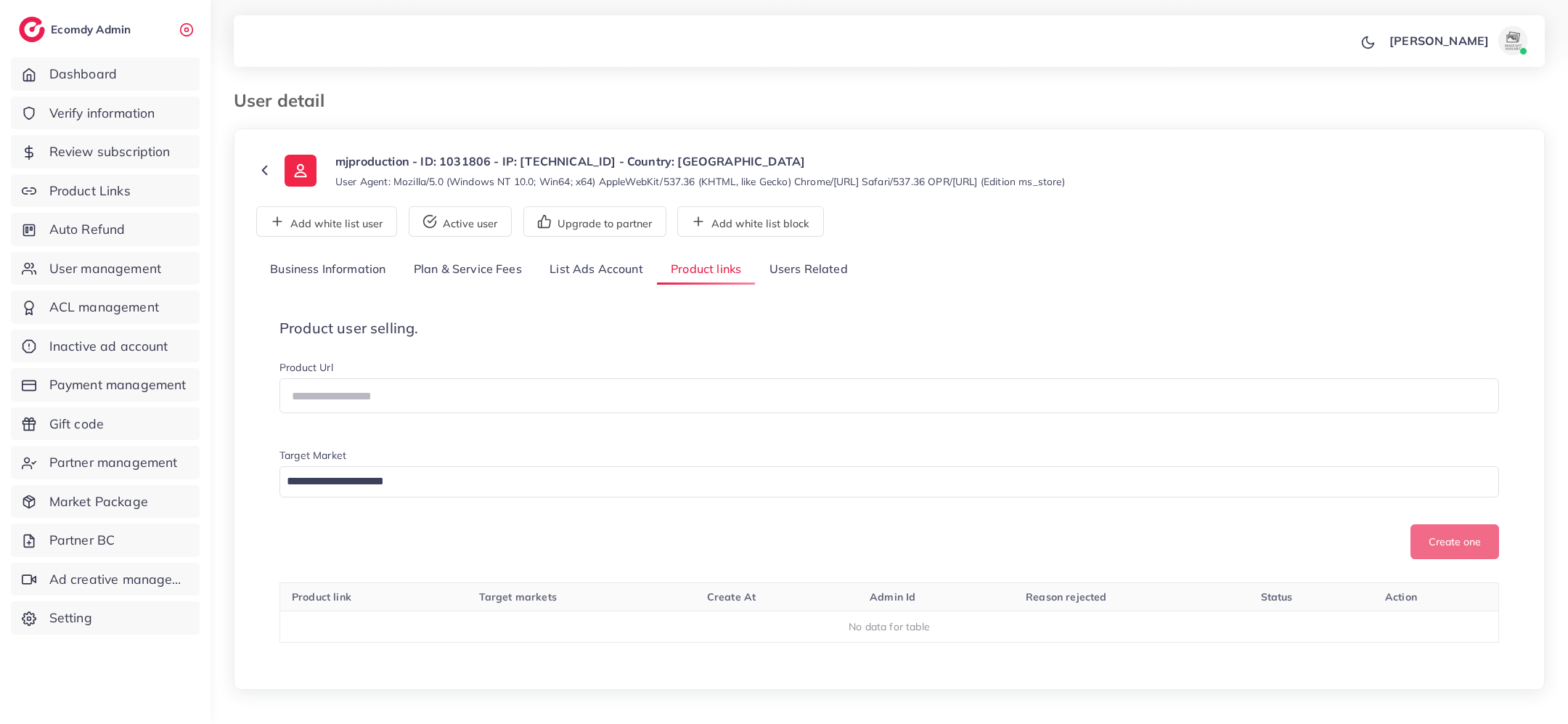
click at [808, 270] on link "Users Related" at bounding box center [808, 269] width 106 height 31
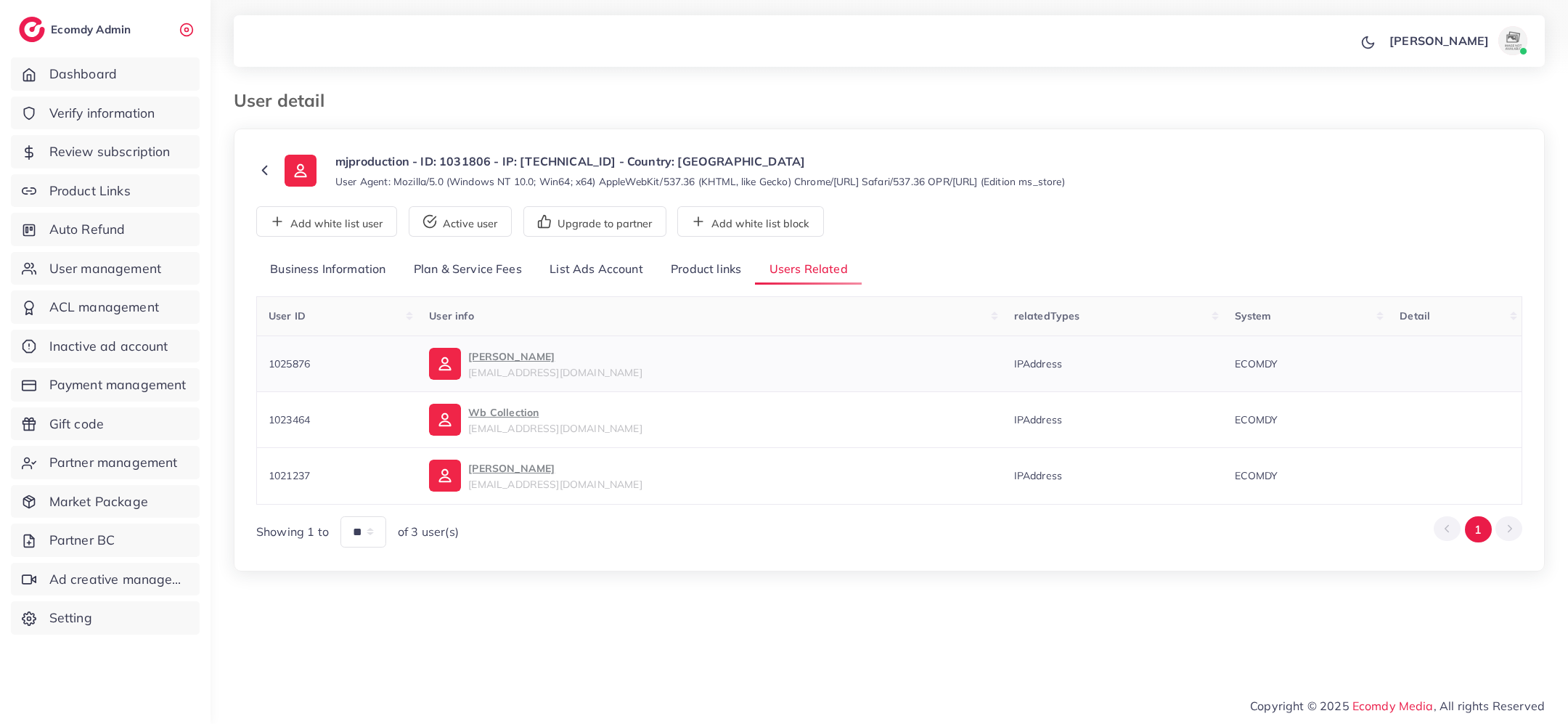
copy span "1025876"
drag, startPoint x: 320, startPoint y: 365, endPoint x: 266, endPoint y: 363, distance: 54.0
click at [266, 363] on td "1025876" at bounding box center [337, 363] width 161 height 56
